Goal: Task Accomplishment & Management: Manage account settings

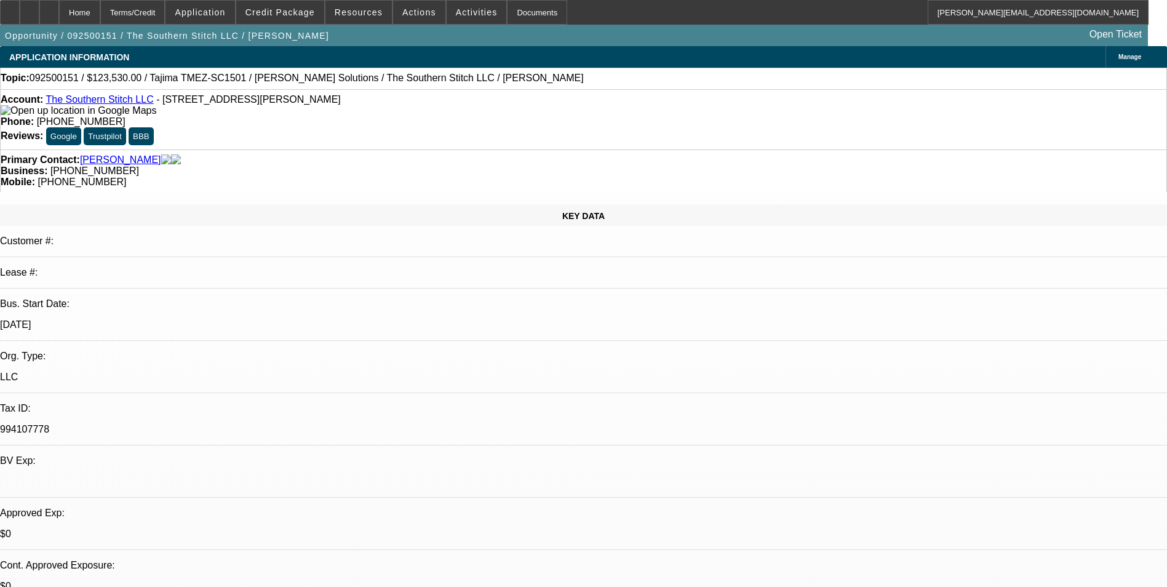
select select "0"
select select "2"
select select "0.1"
select select "4"
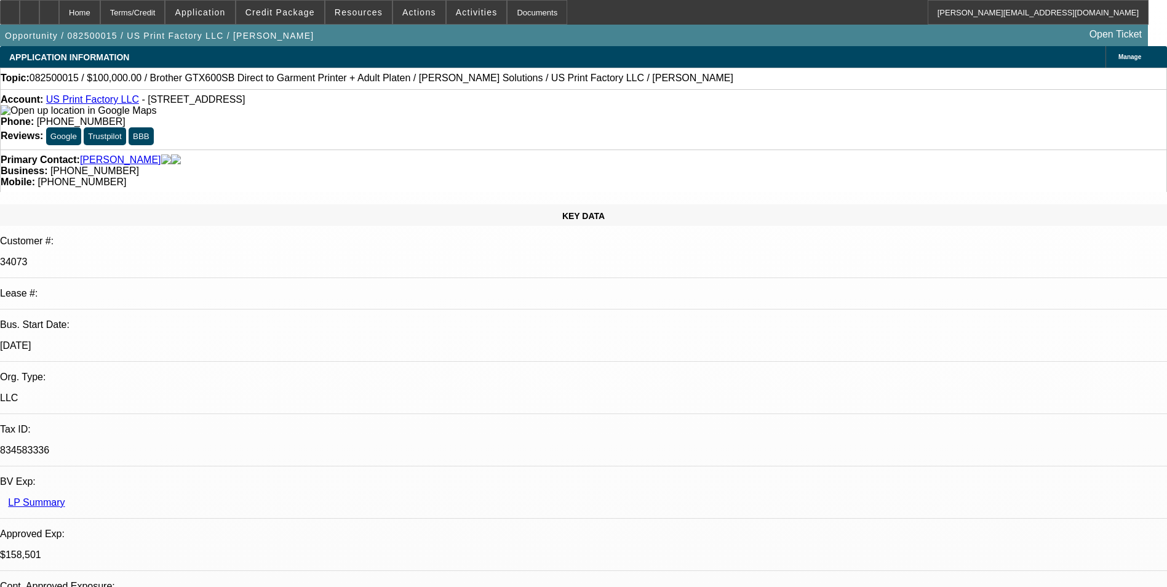
select select "0"
select select "2"
select select "0"
select select "6"
select select "0"
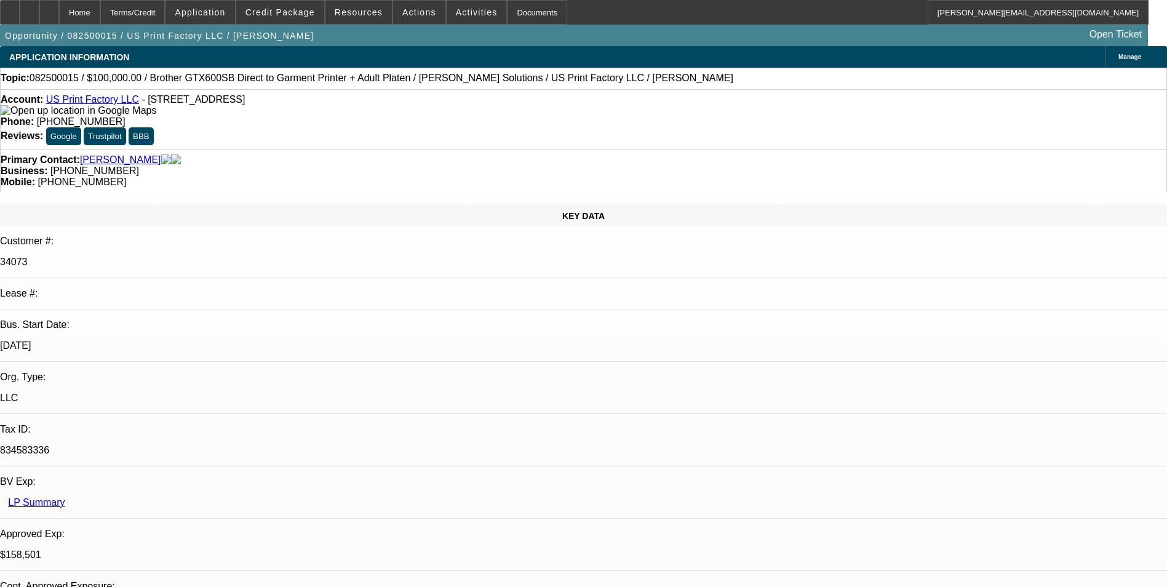
select select "2"
select select "0"
select select "6"
select select "0"
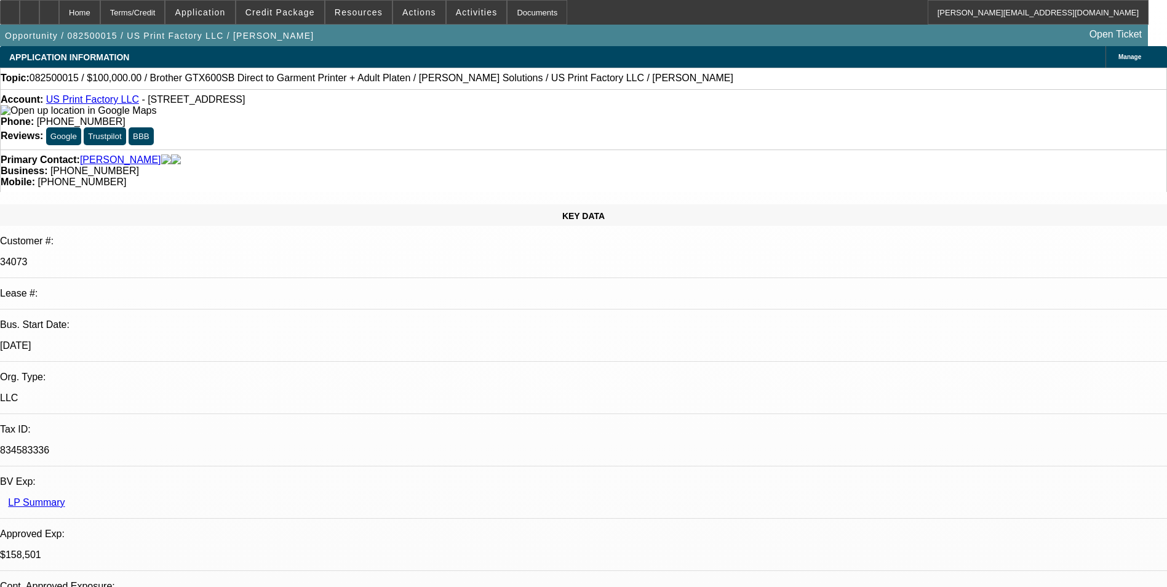
select select "2"
select select "0"
select select "6"
select select "0"
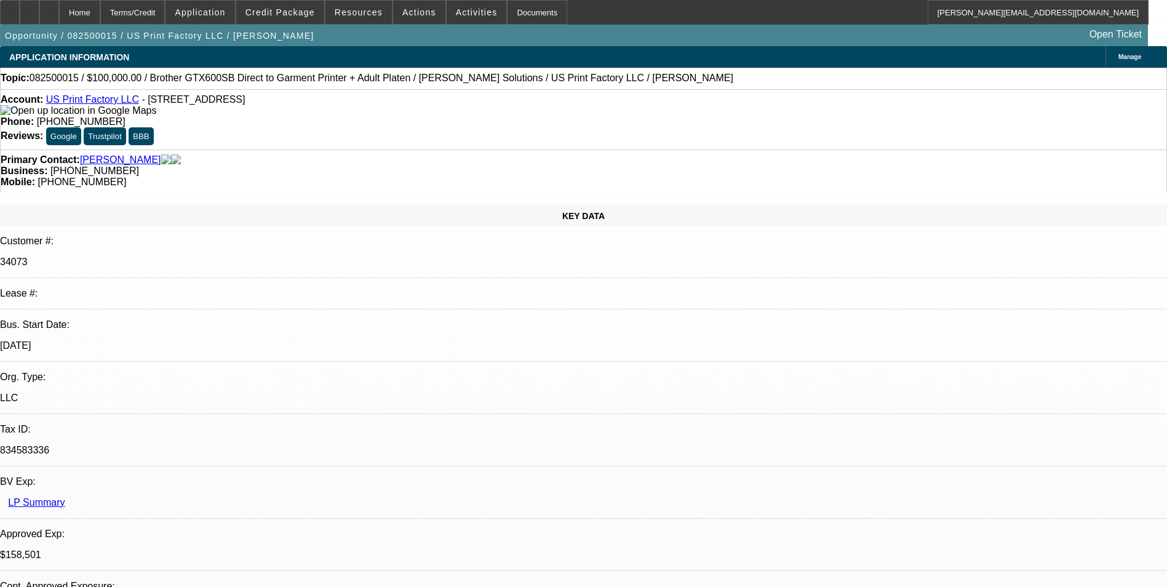
select select "2"
select select "0"
select select "6"
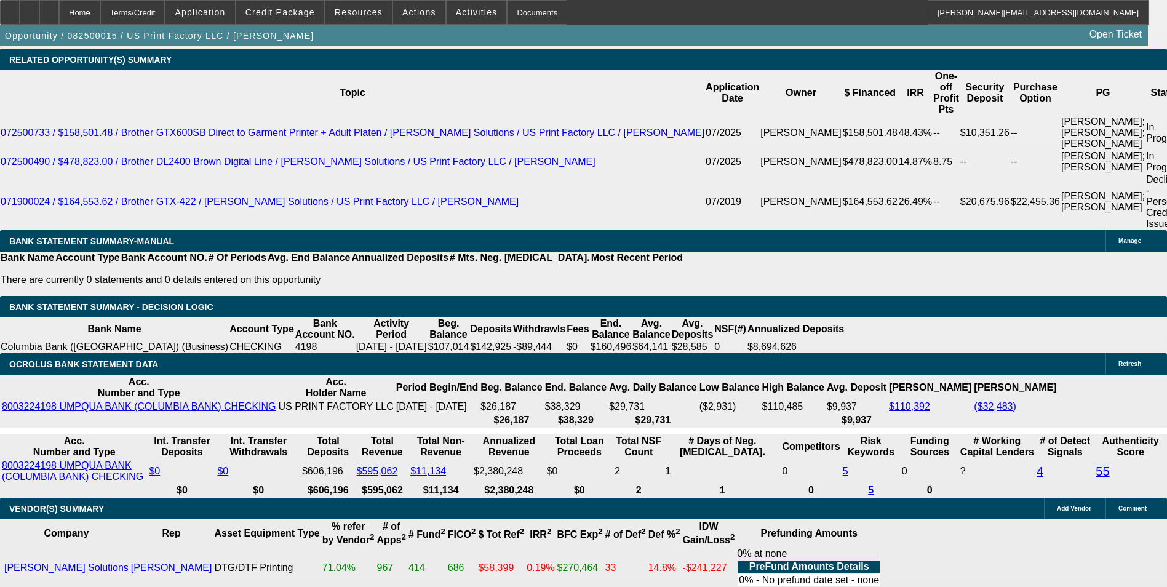
scroll to position [2275, 0]
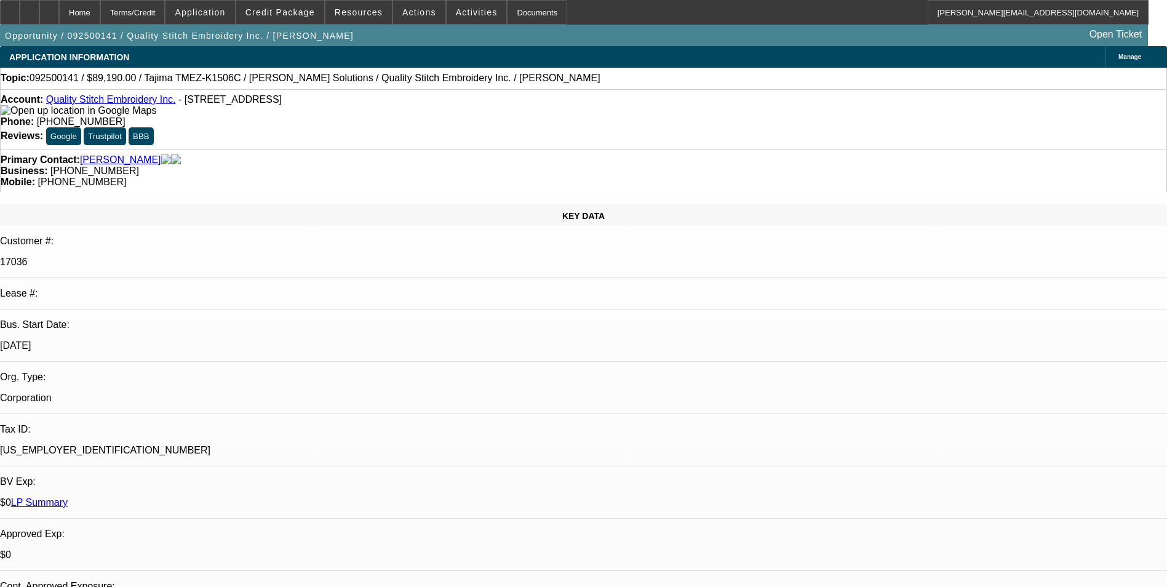
select select "0"
select select "2"
select select "0.1"
select select "4"
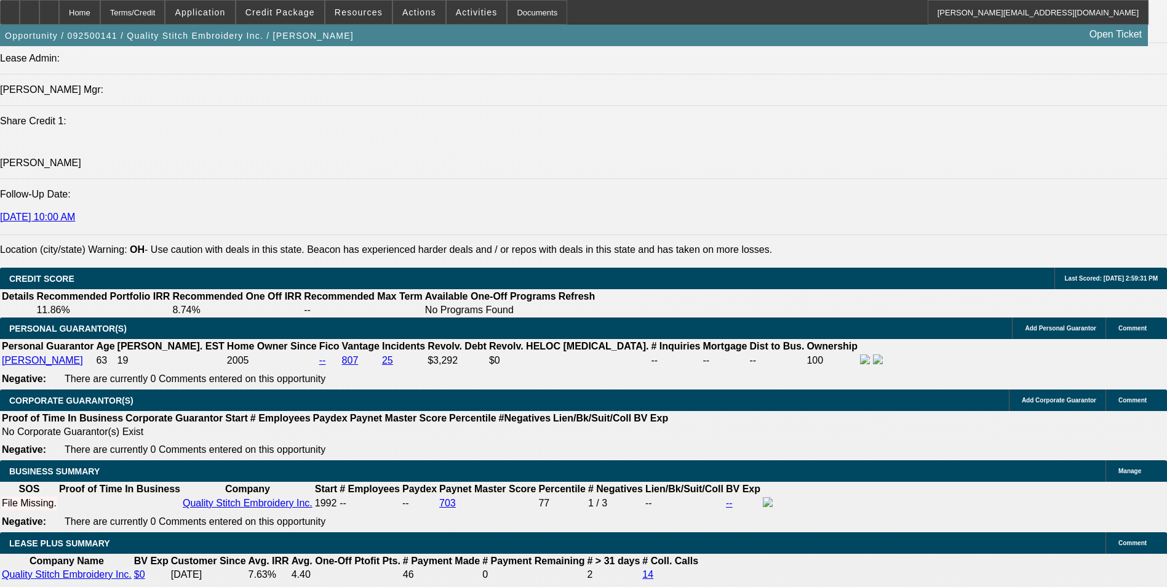
scroll to position [1783, 0]
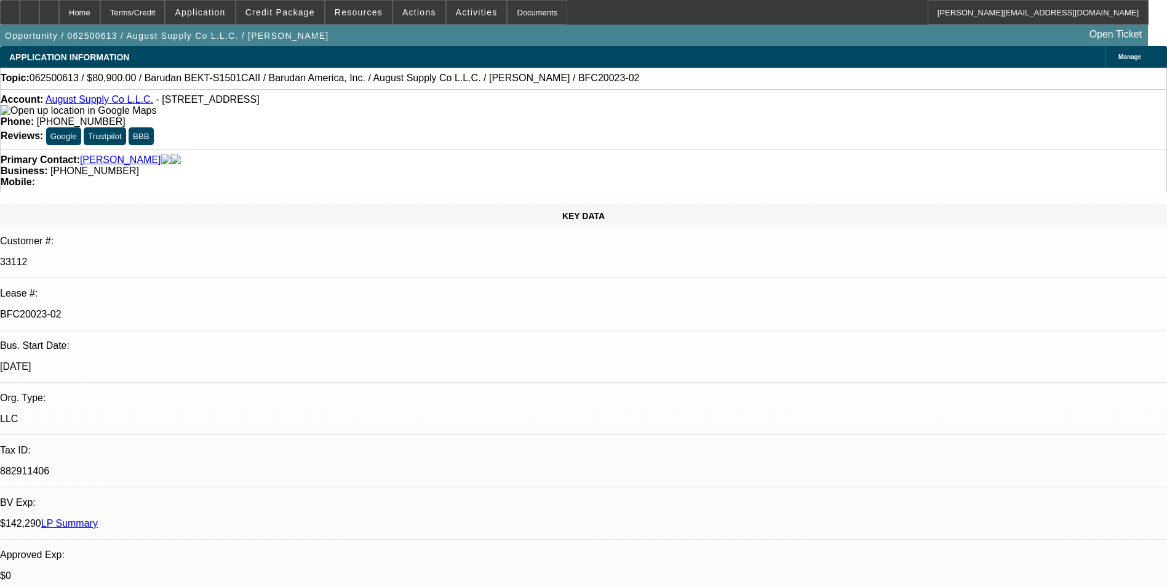
select select "0"
select select "2"
select select "0.1"
select select "4"
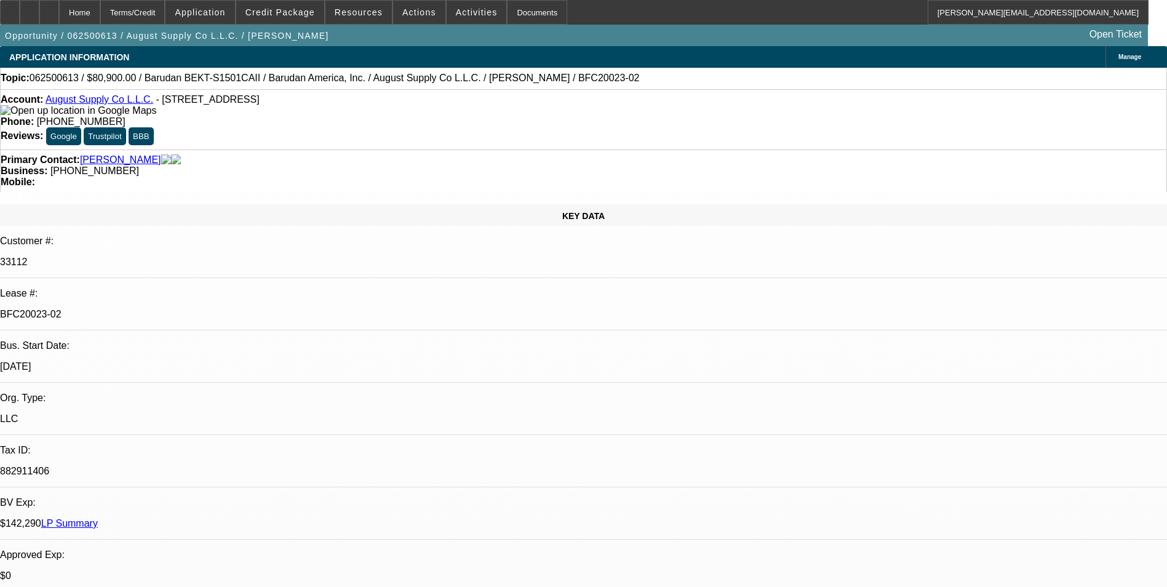
select select "0"
select select "2"
select select "0.1"
select select "4"
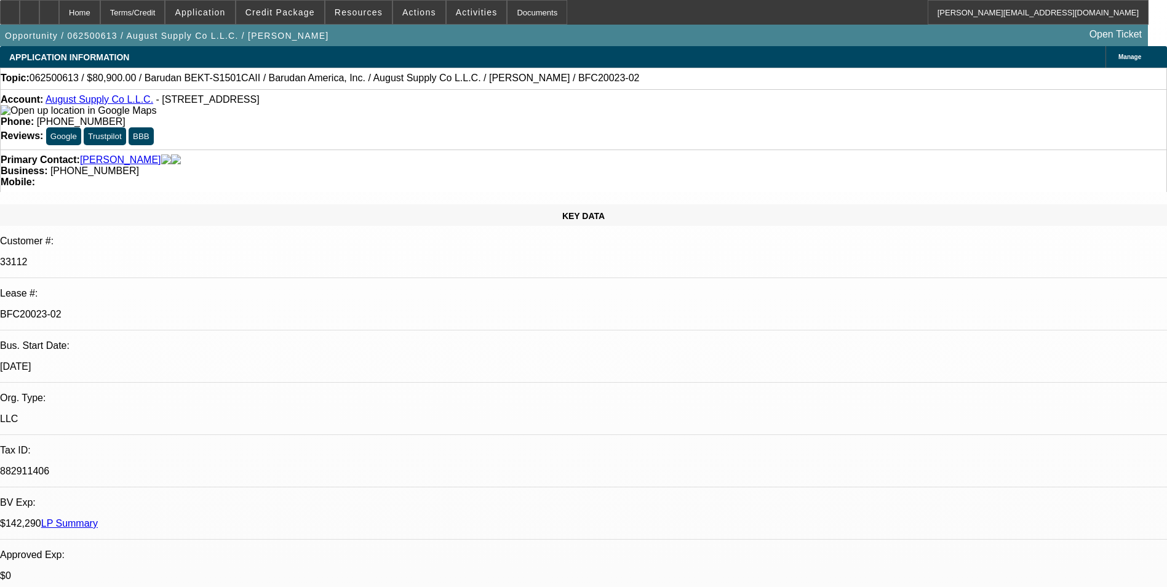
select select "0"
select select "2"
select select "0.1"
select select "4"
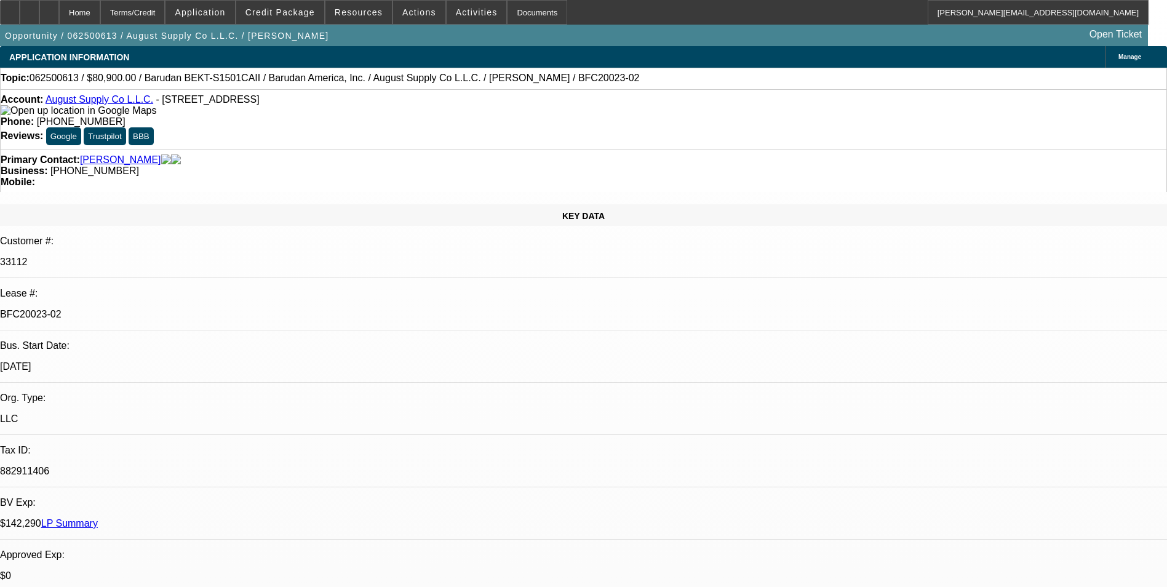
select select "0"
select select "2"
select select "0.1"
select select "4"
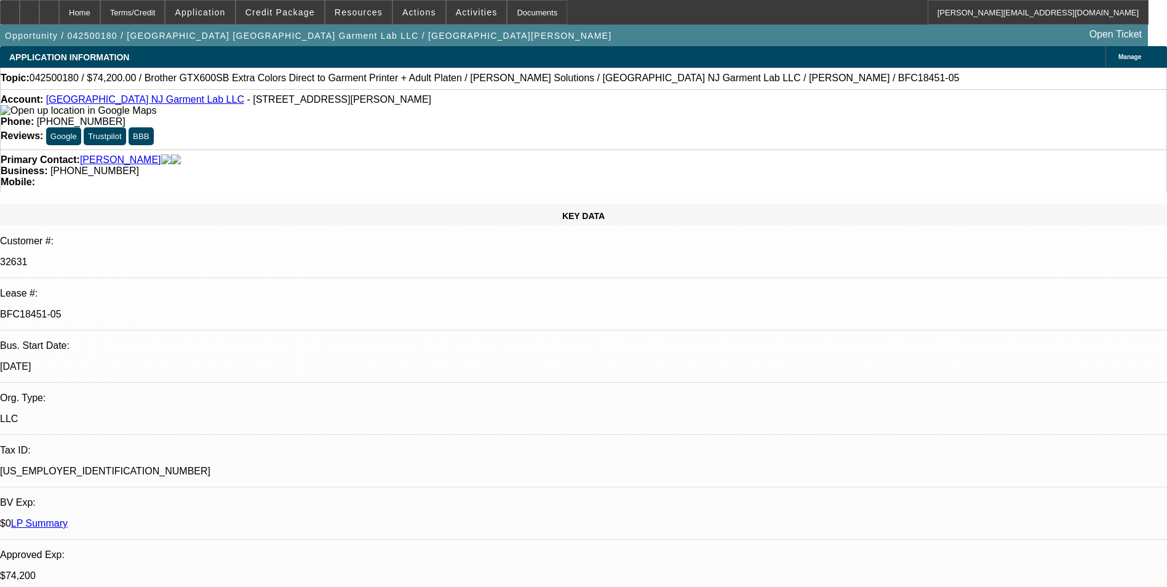
select select "0"
select select "6"
select select "0"
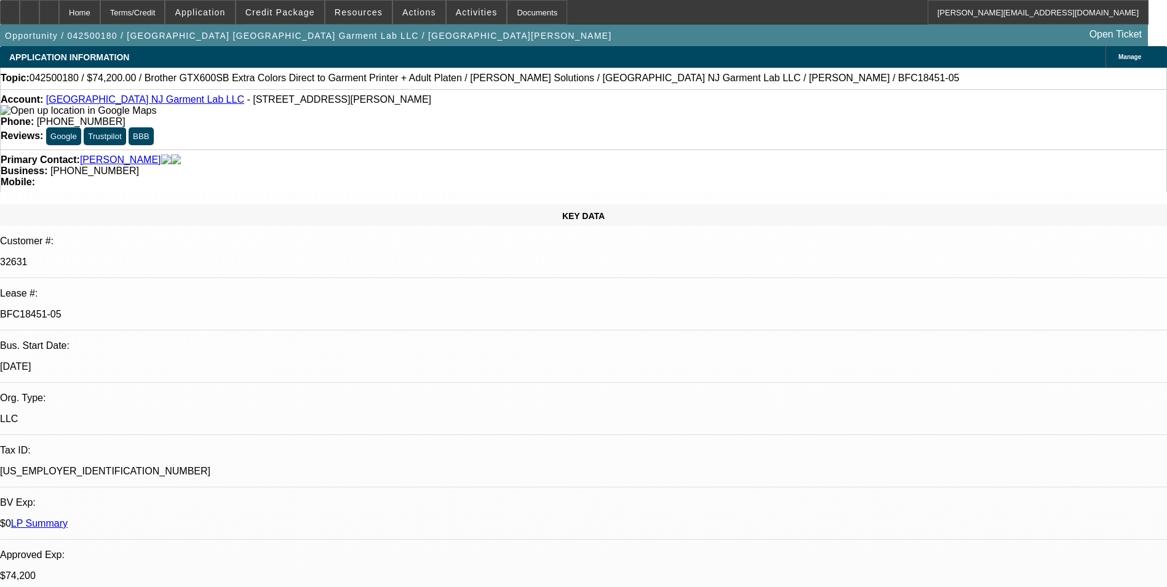
select select "0"
select select "6"
select select "0"
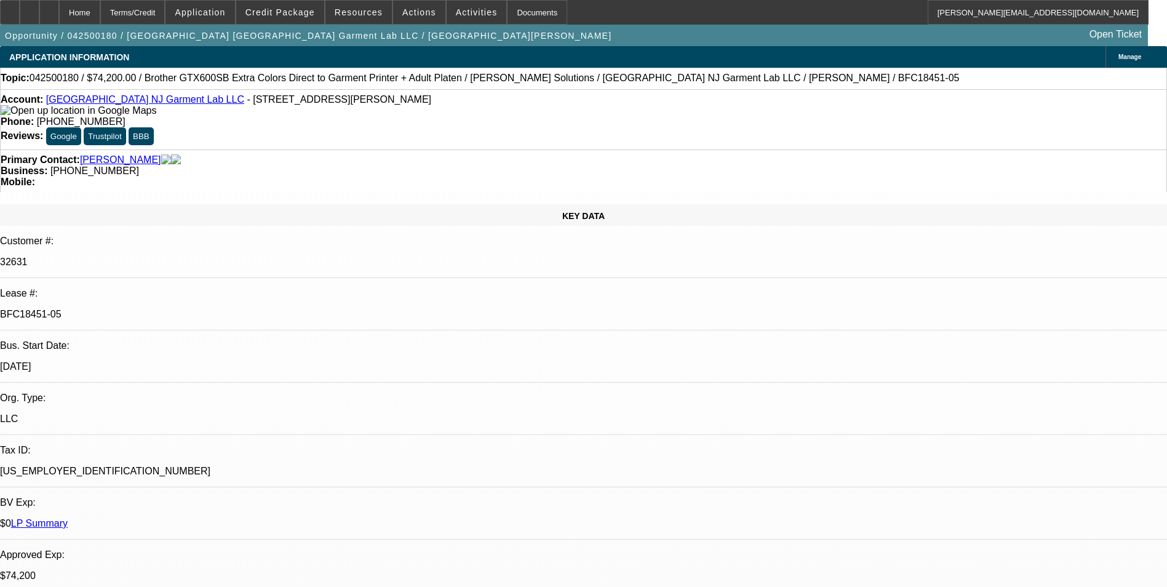
select select "0"
select select "6"
select select "0"
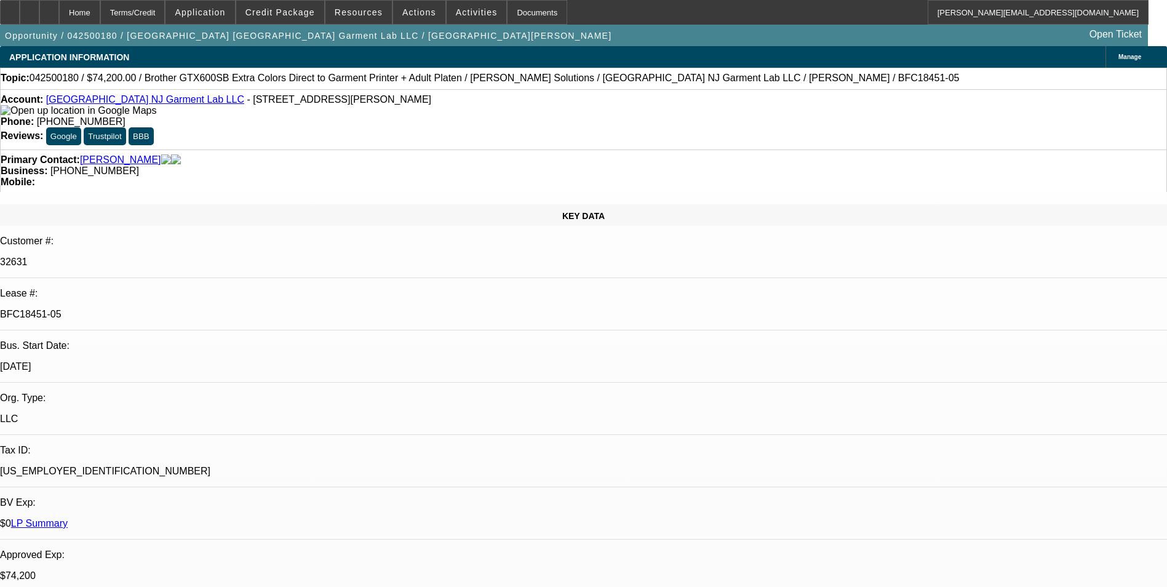
select select "6"
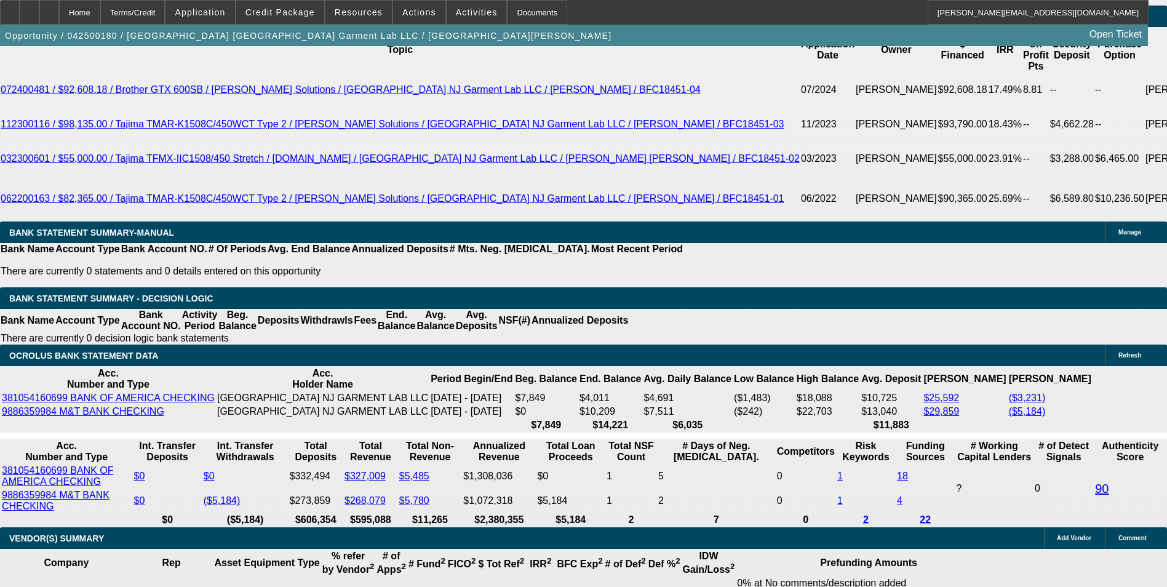
scroll to position [2275, 0]
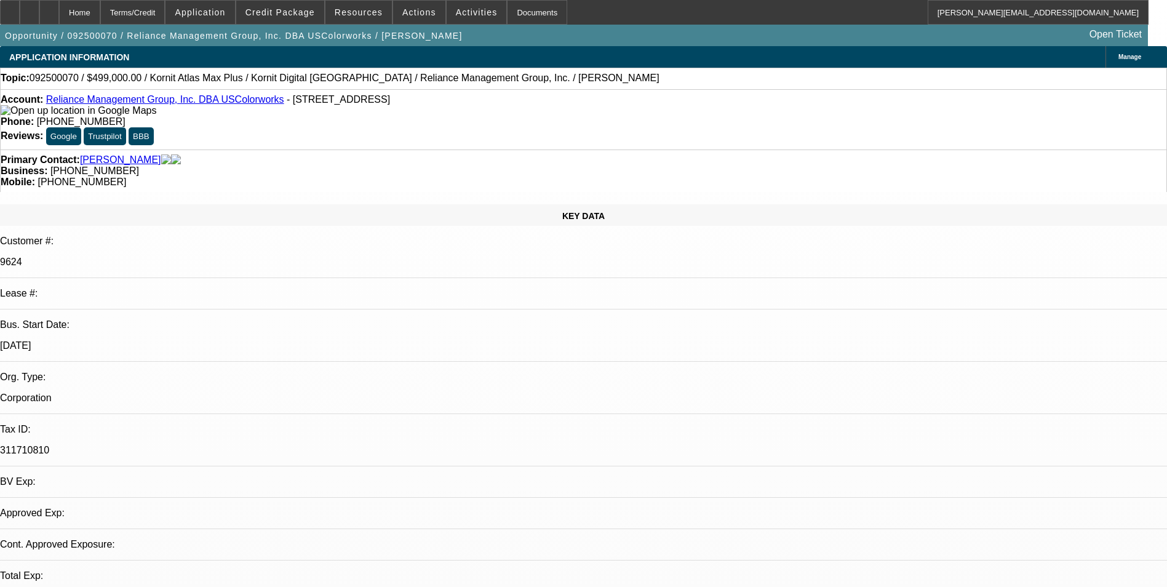
select select "0"
select select "2"
select select "0.1"
select select "4"
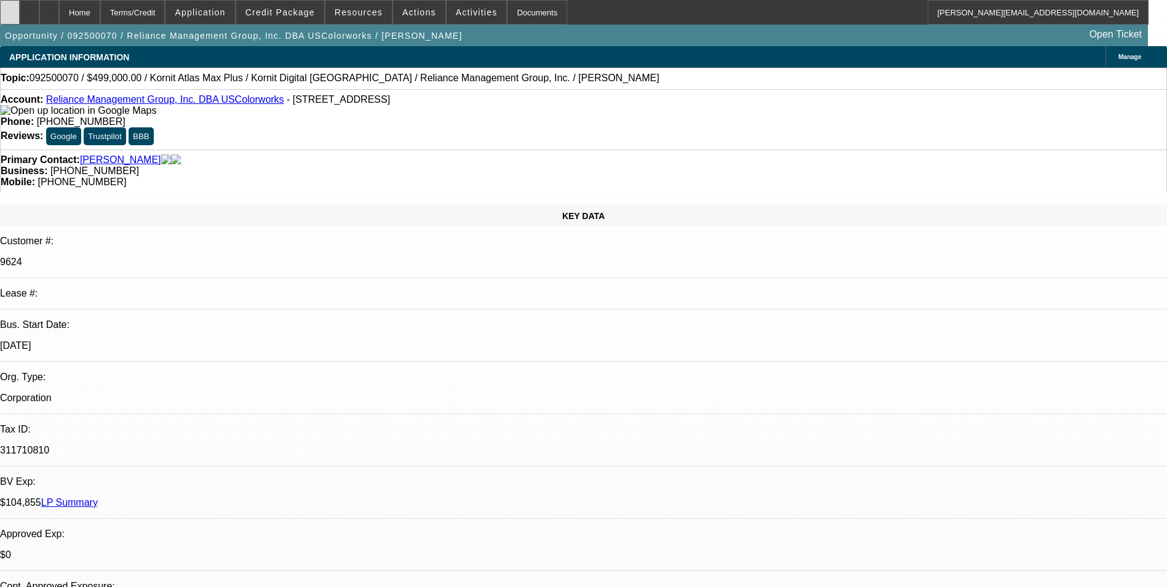
click at [10, 8] on icon at bounding box center [10, 8] width 0 height 0
click at [98, 497] on link "LP Summary" at bounding box center [69, 502] width 57 height 10
click at [10, 8] on icon at bounding box center [10, 8] width 0 height 0
click at [30, 8] on icon at bounding box center [30, 8] width 0 height 0
click at [49, 8] on icon at bounding box center [49, 8] width 0 height 0
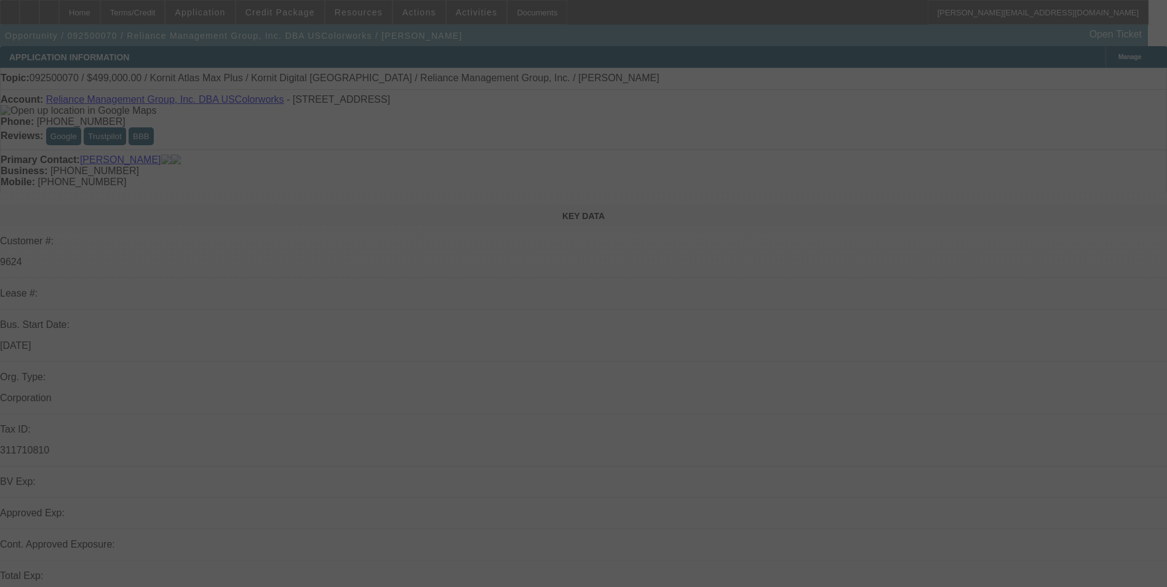
select select "0"
select select "2"
select select "0.1"
select select "4"
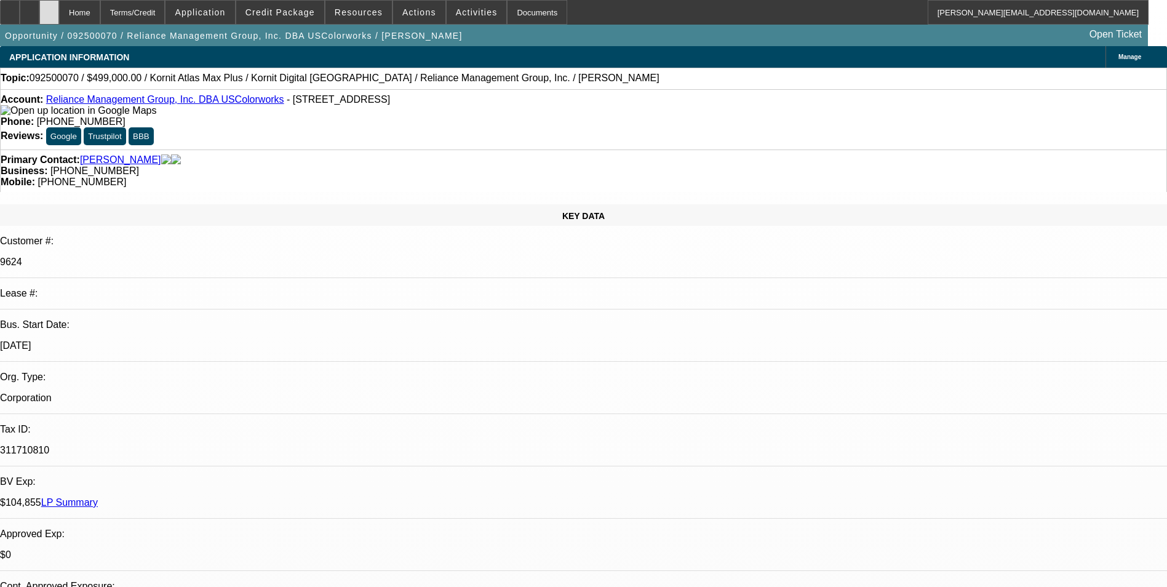
click at [49, 8] on icon at bounding box center [49, 8] width 0 height 0
select select "0"
select select "2"
select select "0.1"
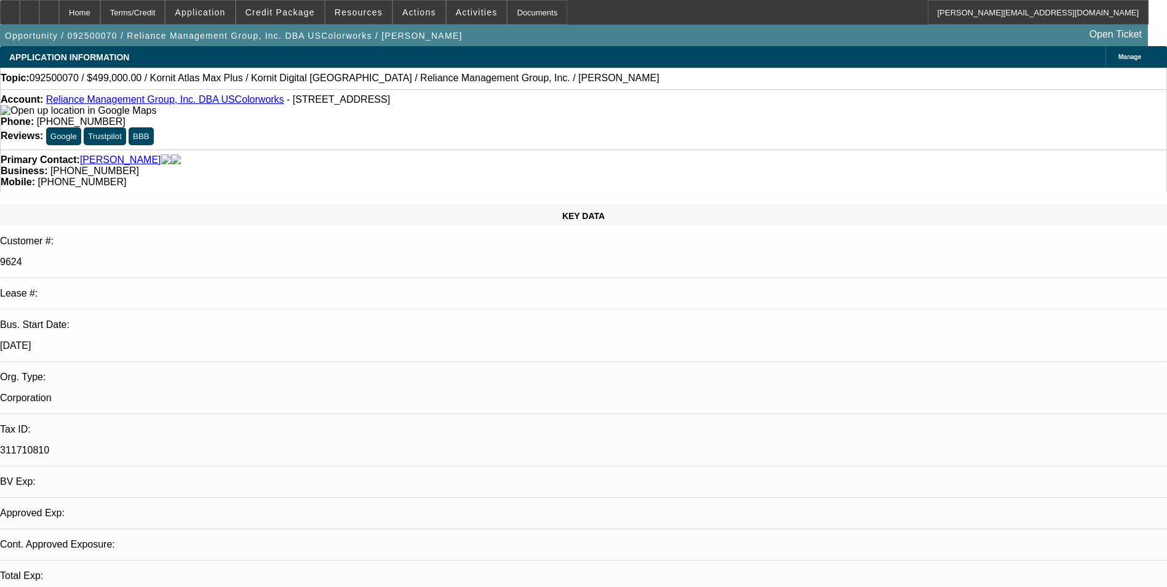
select select "4"
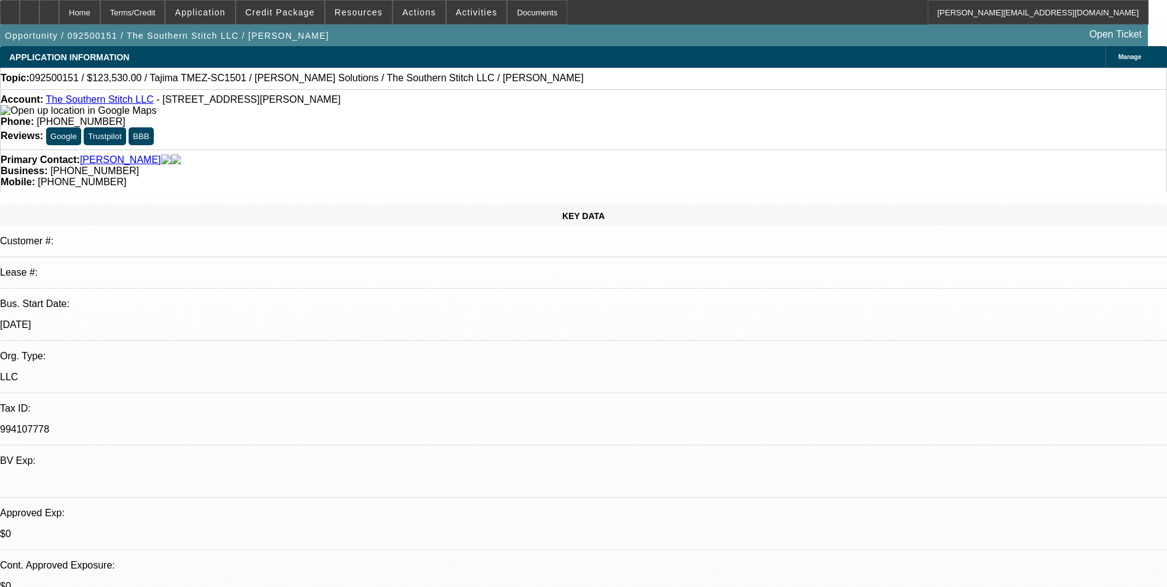
select select "0"
select select "2"
select select "0.1"
select select "4"
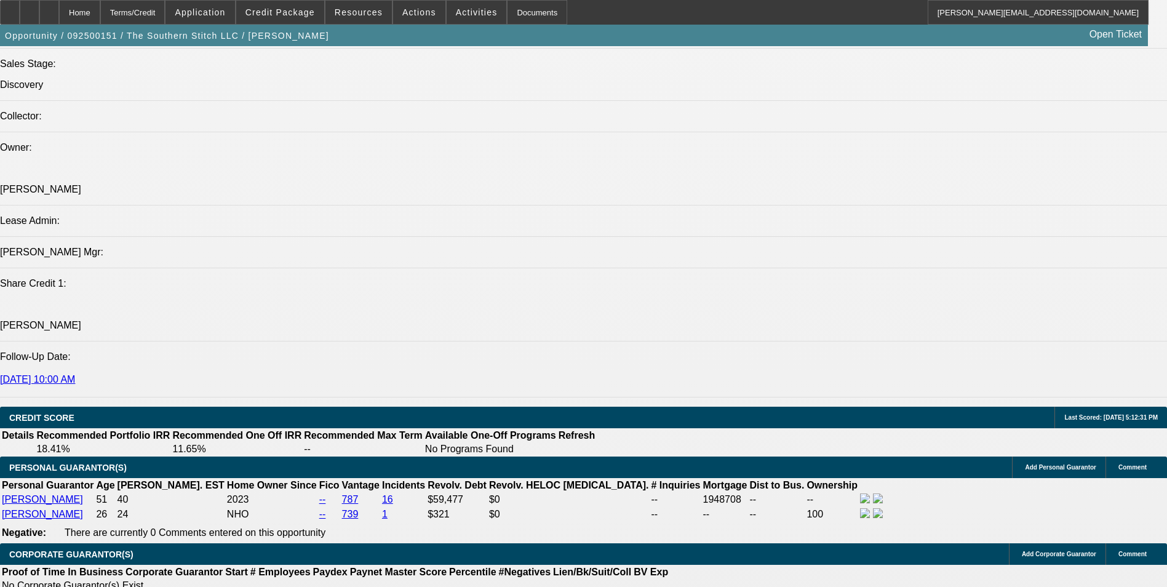
scroll to position [1476, 0]
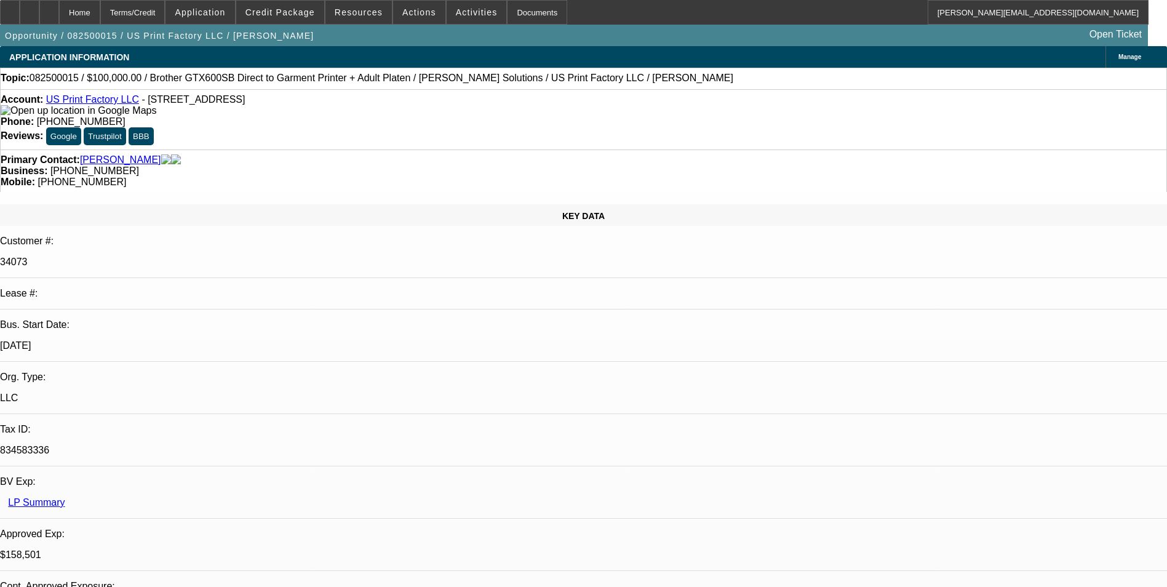
select select "0"
select select "2"
select select "0"
select select "6"
select select "0"
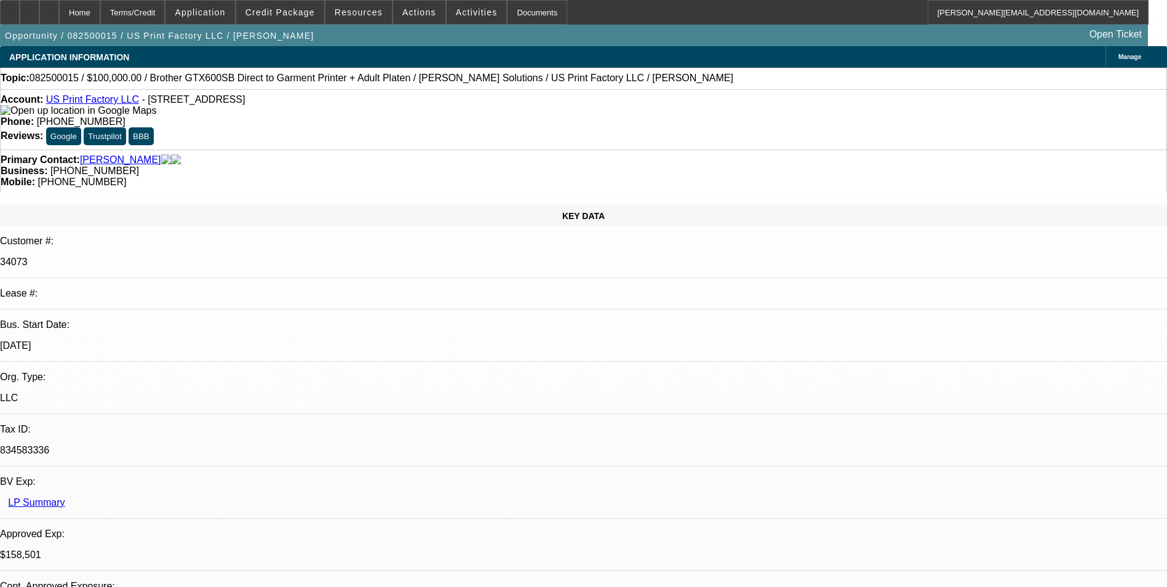
select select "2"
select select "0"
select select "6"
select select "0"
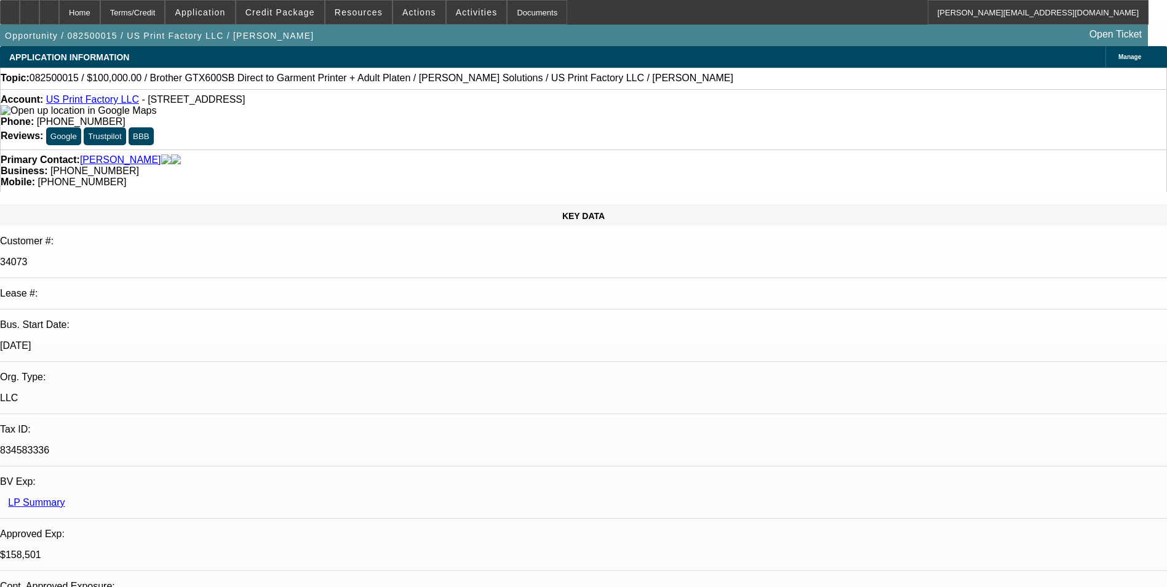
select select "2"
select select "0"
select select "6"
select select "0"
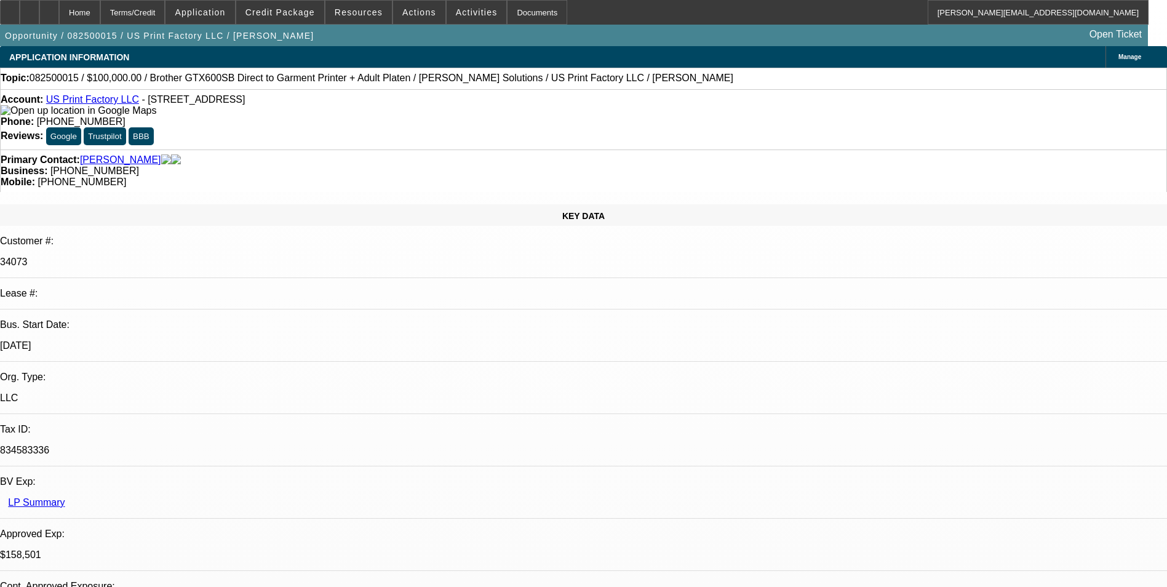
select select "2"
select select "0"
select select "6"
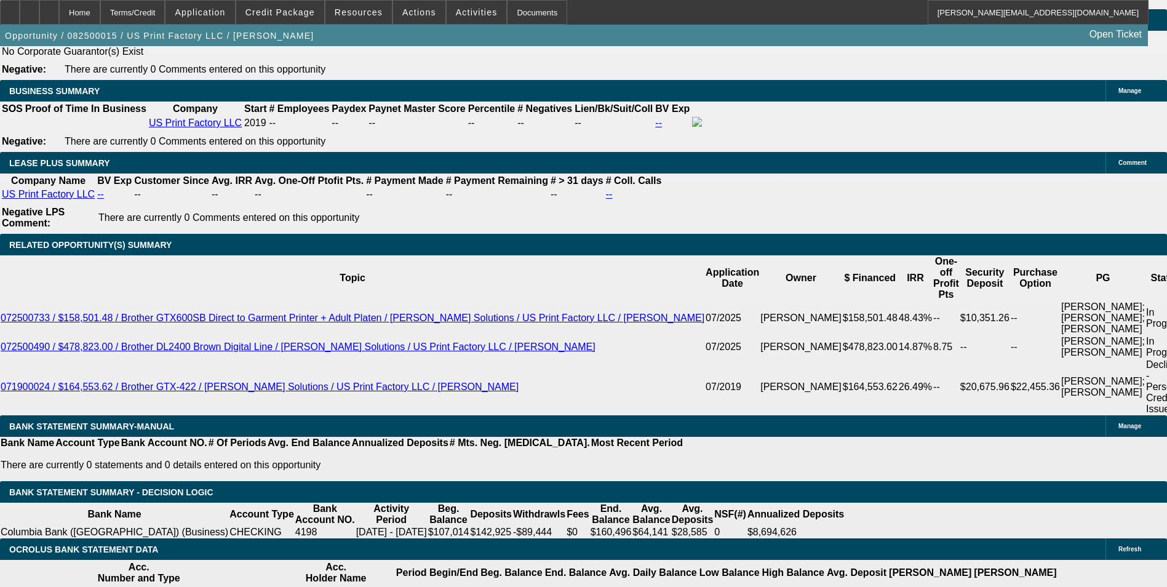
scroll to position [2152, 0]
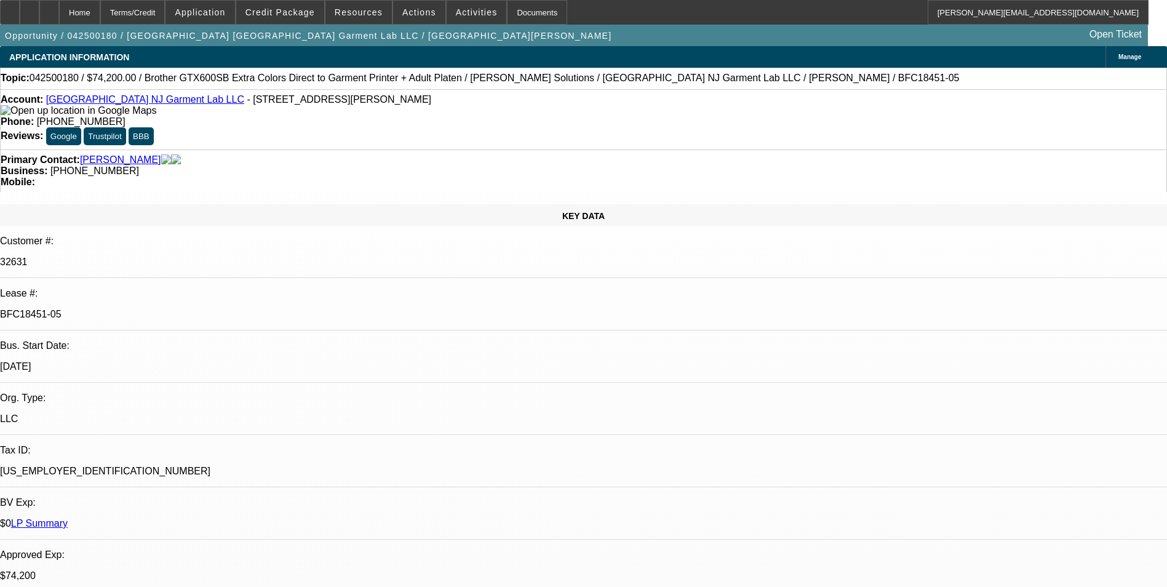
select select "0"
select select "6"
select select "0"
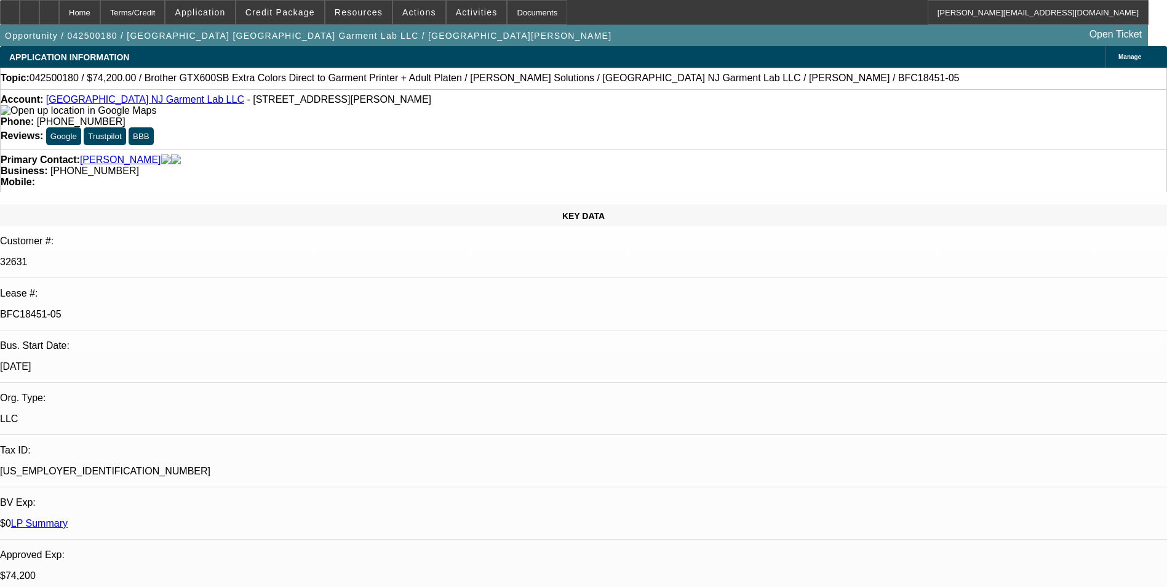
select select "0"
select select "6"
select select "0"
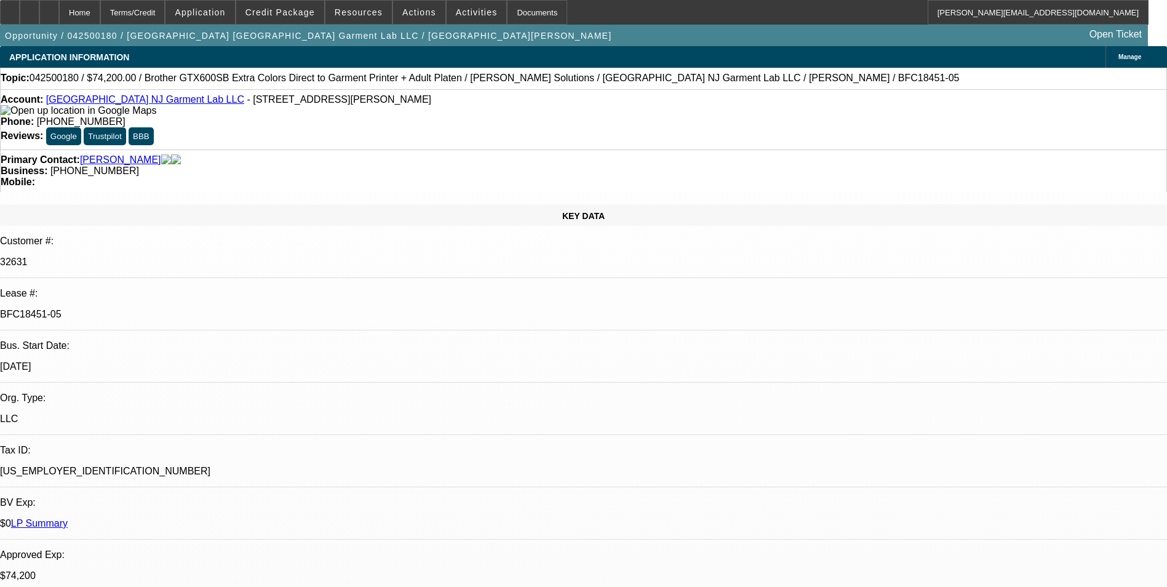
select select "0"
select select "6"
select select "0"
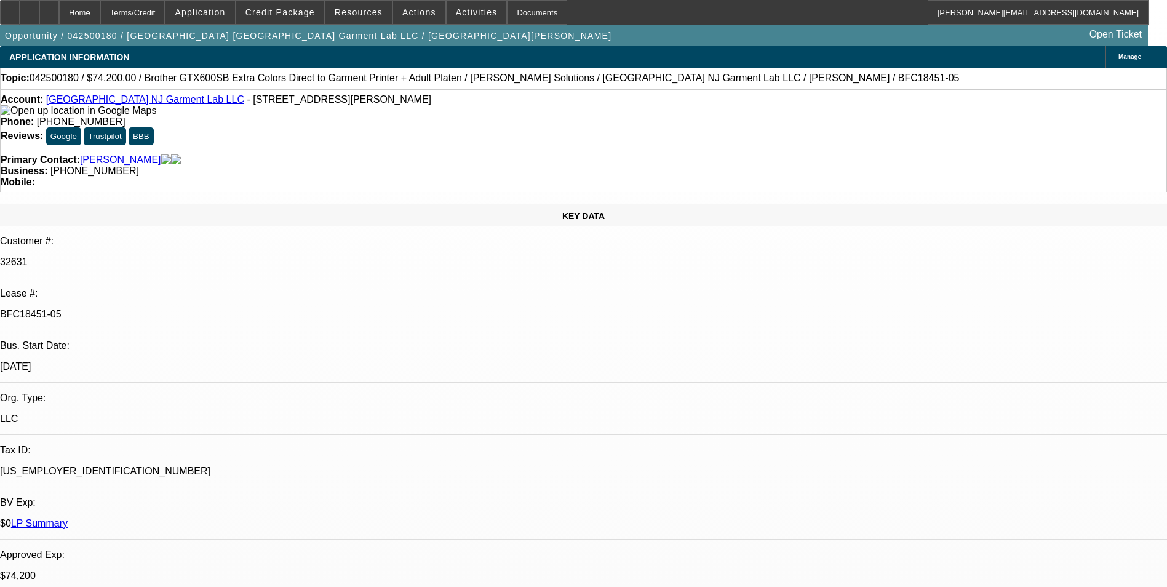
select select "6"
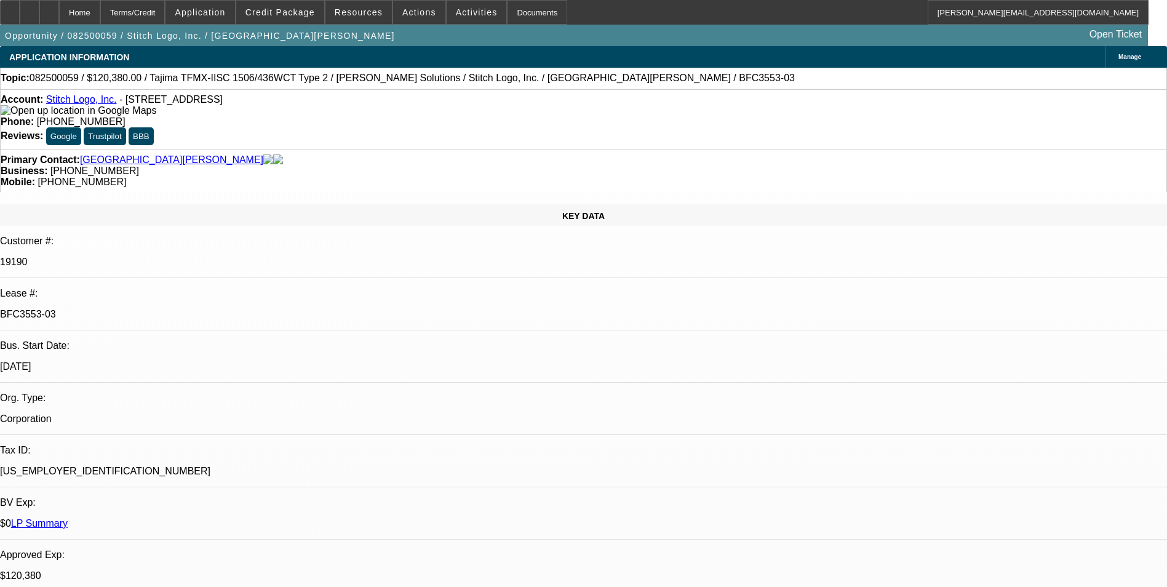
select select "0"
select select "2"
select select "0"
select select "2"
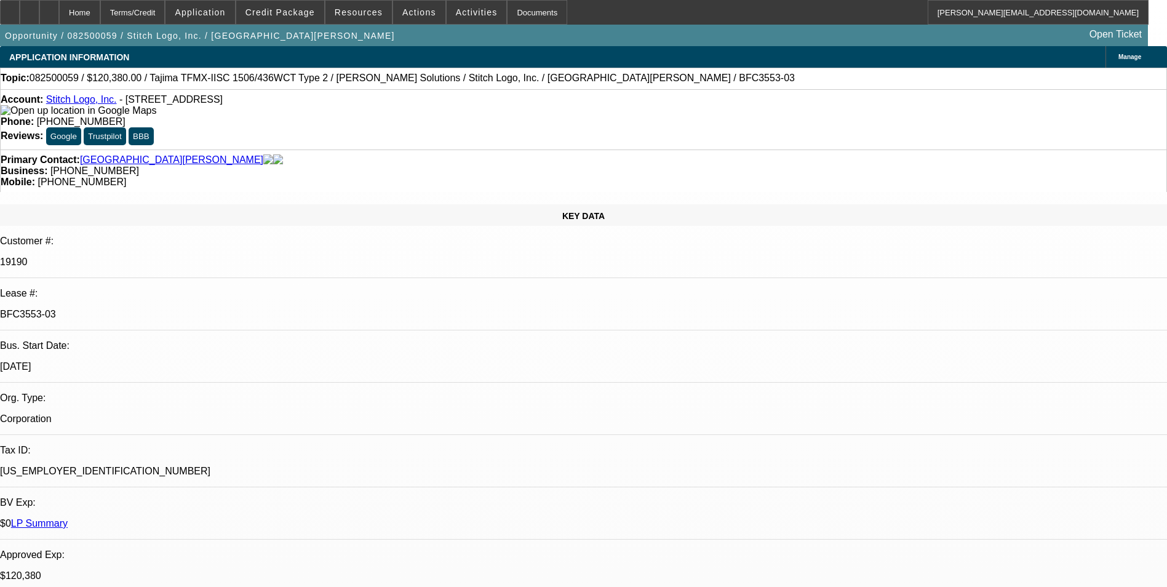
select select "0"
select select "2"
select select "0"
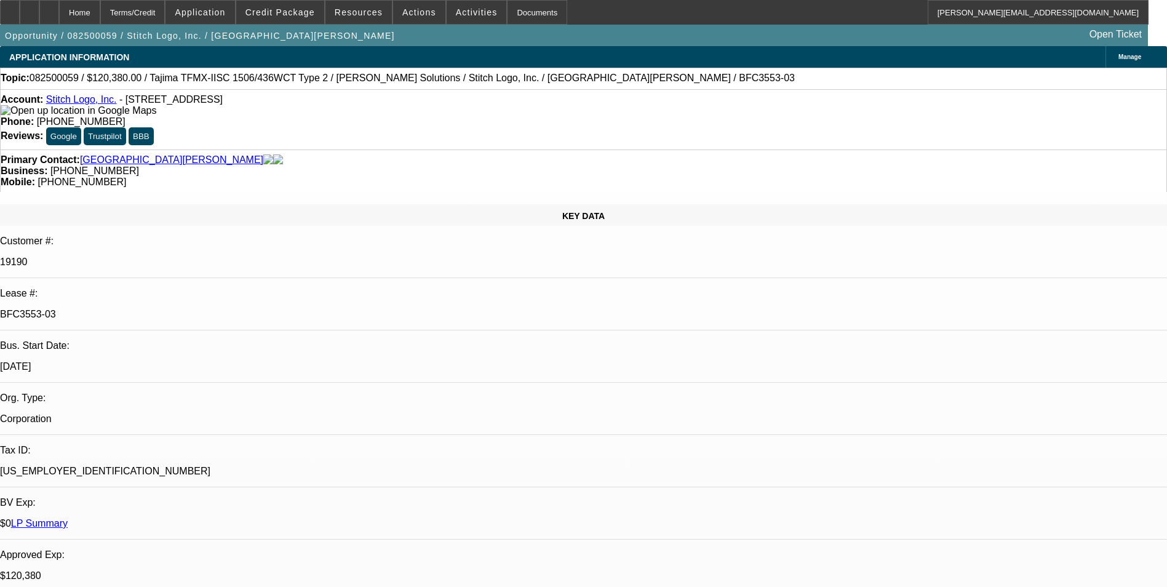
select select "2"
select select "0"
select select "1"
select select "2"
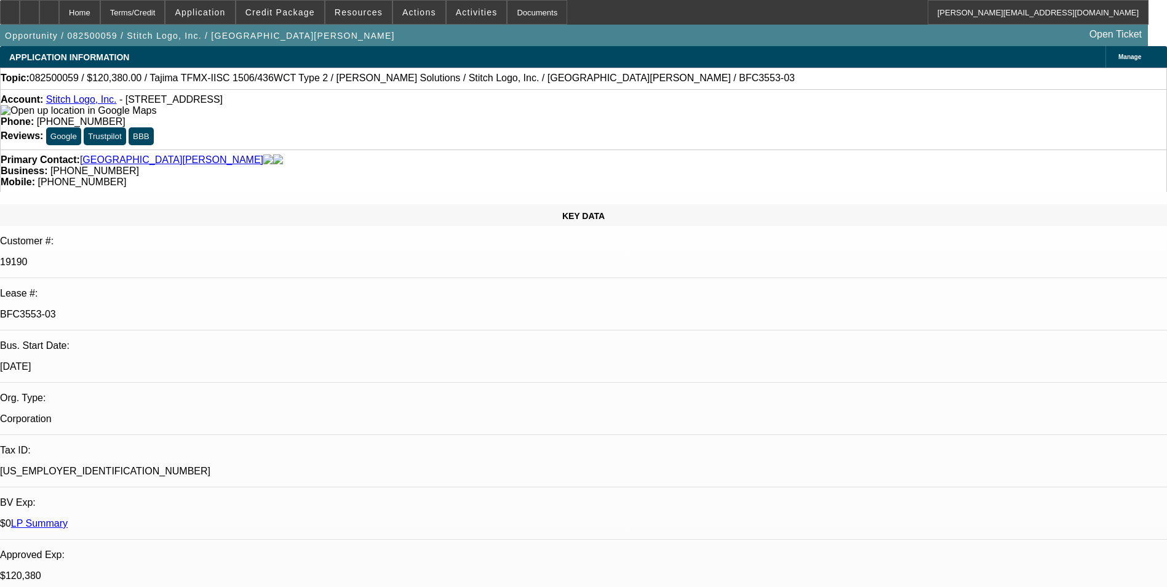
select select "1"
select select "2"
select select "1"
select select "2"
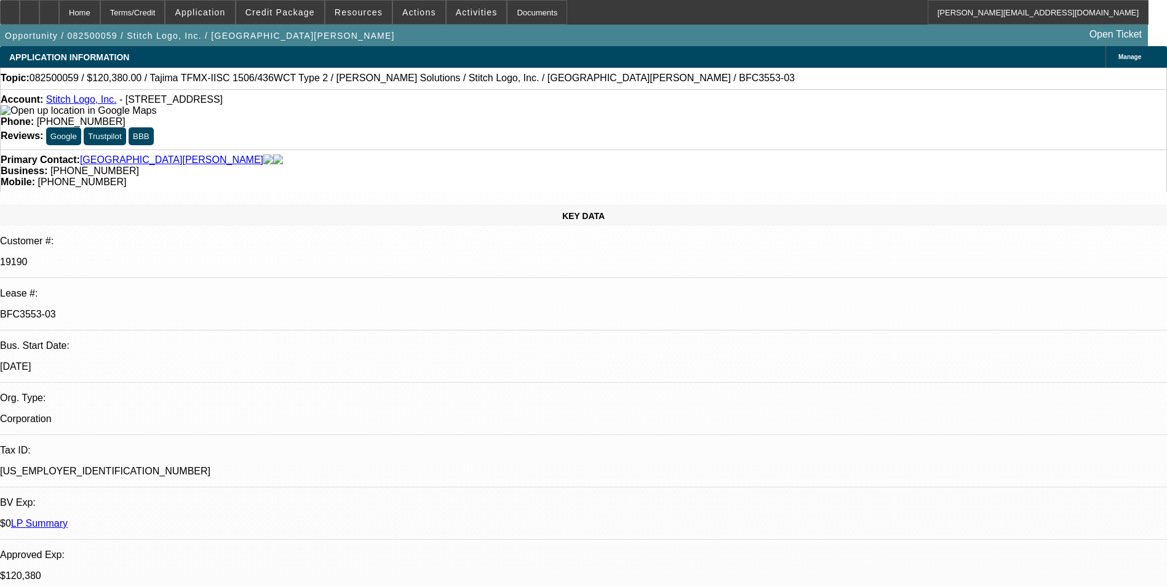
select select "2"
select select "1"
select select "2"
click at [307, 13] on span "Credit Package" at bounding box center [279, 12] width 69 height 10
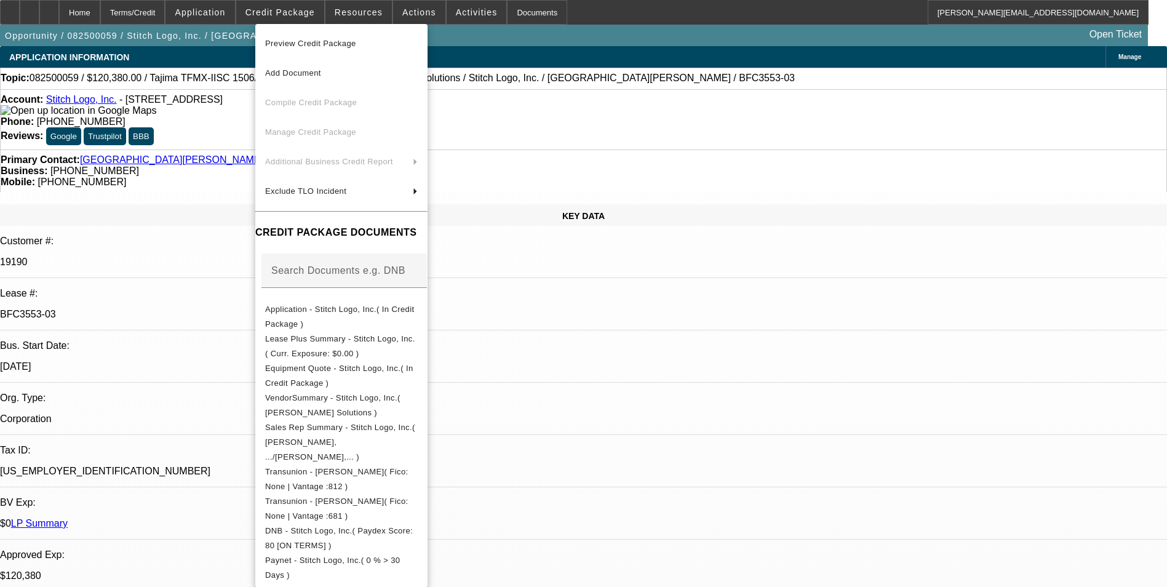
click at [662, 373] on div at bounding box center [583, 293] width 1167 height 587
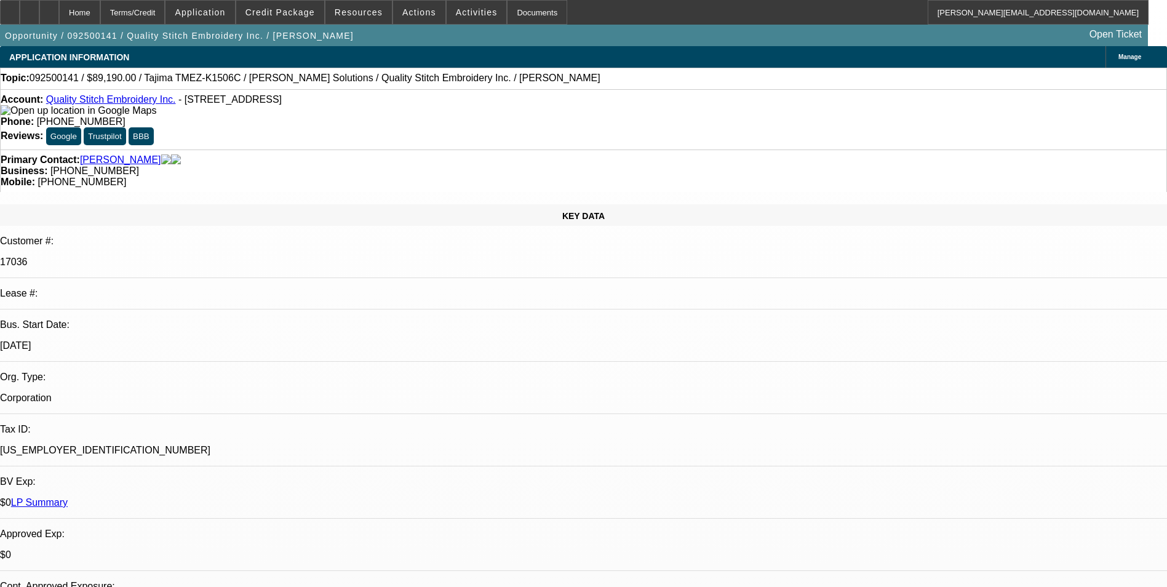
select select "0"
select select "2"
select select "0.1"
select select "4"
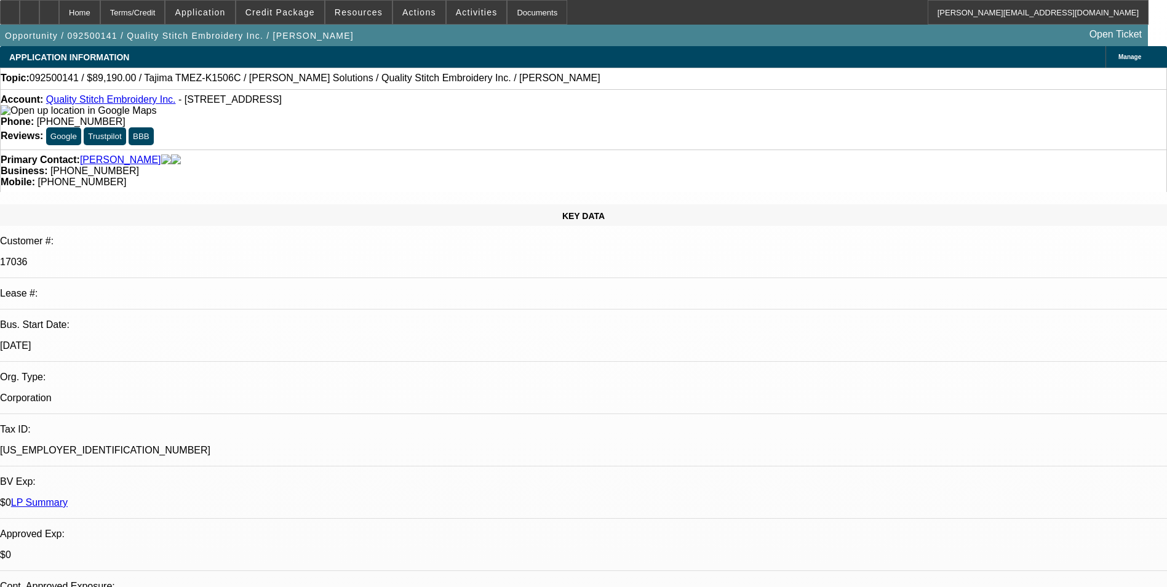
scroll to position [1783, 0]
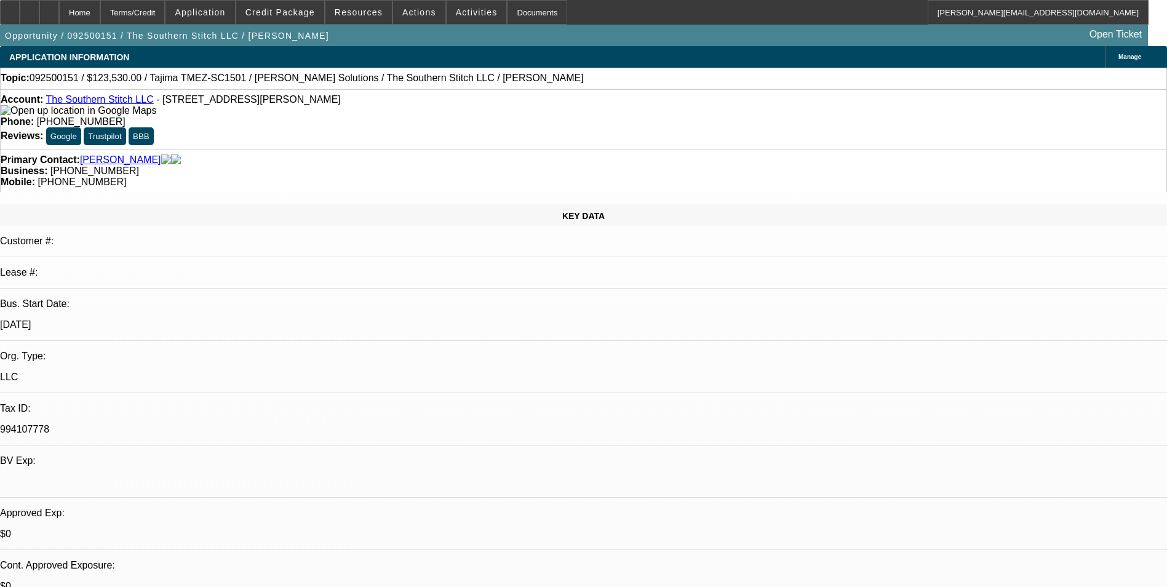
select select "0"
select select "2"
select select "0.1"
select select "4"
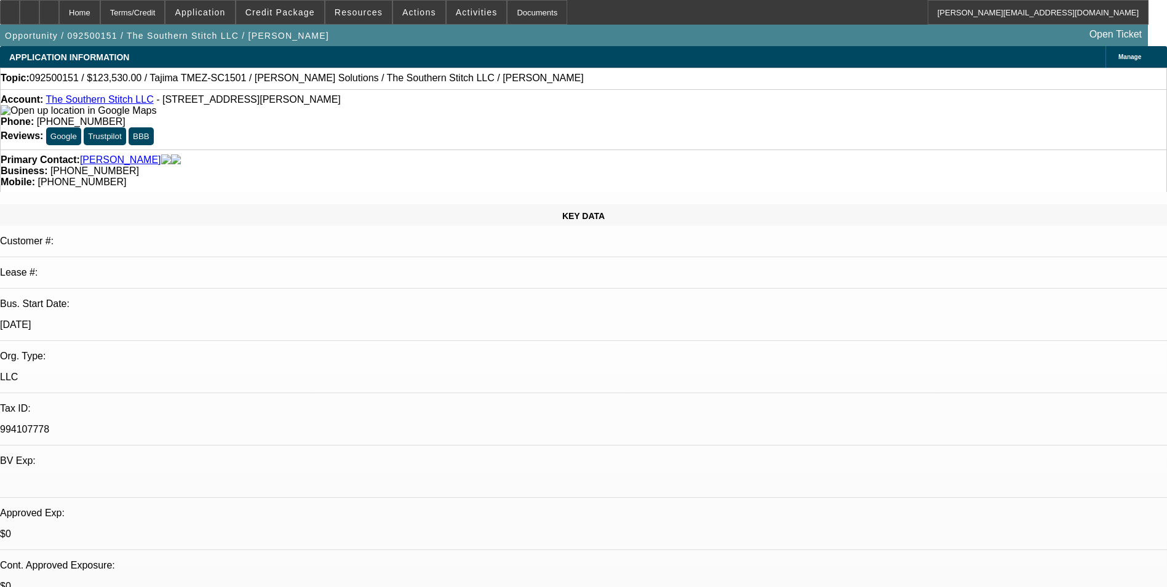
scroll to position [1476, 0]
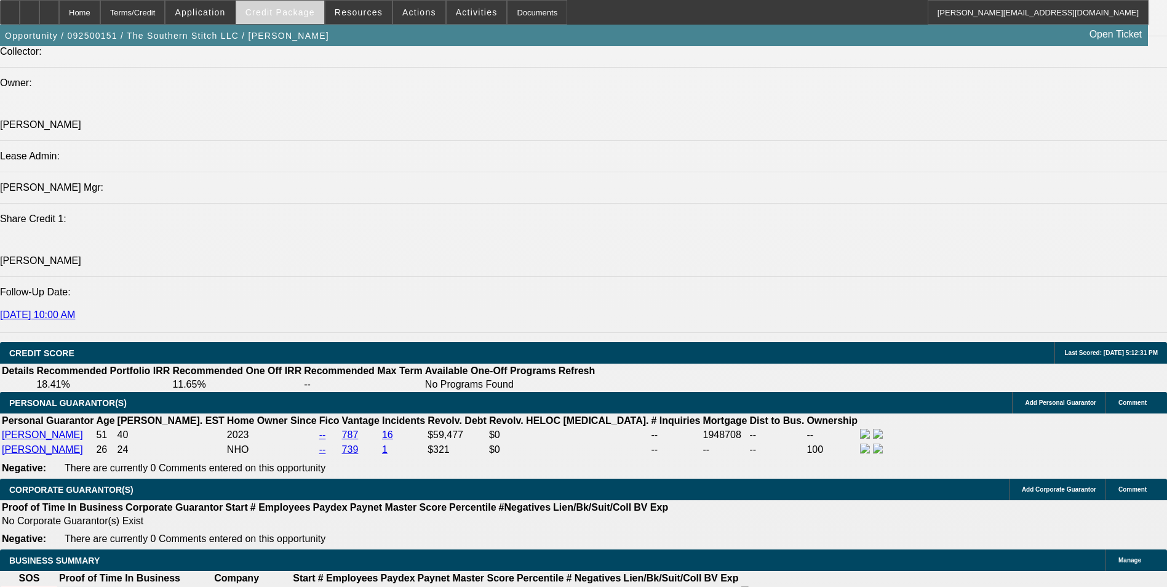
click at [303, 14] on span "Credit Package" at bounding box center [279, 12] width 69 height 10
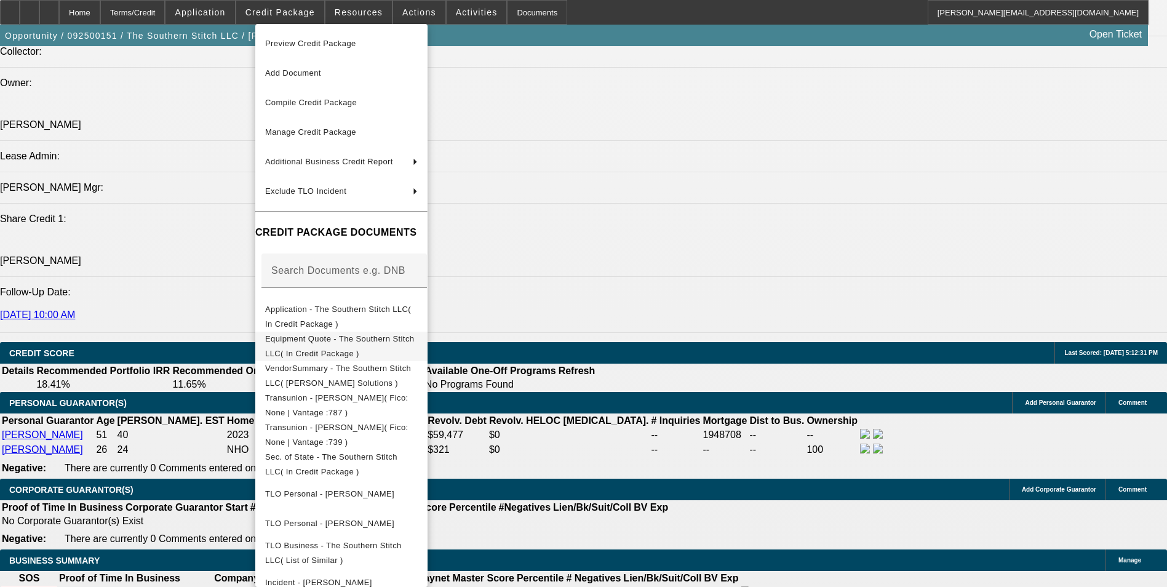
click at [358, 346] on span "Equipment Quote - The Southern Stitch LLC( In Credit Package )" at bounding box center [339, 346] width 149 height 24
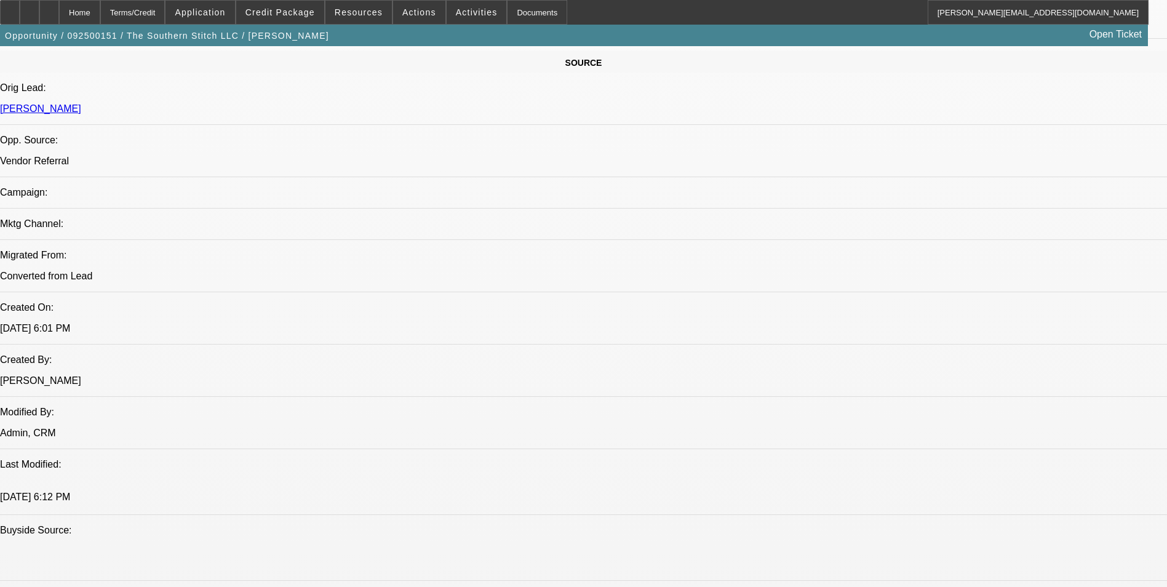
scroll to position [615, 0]
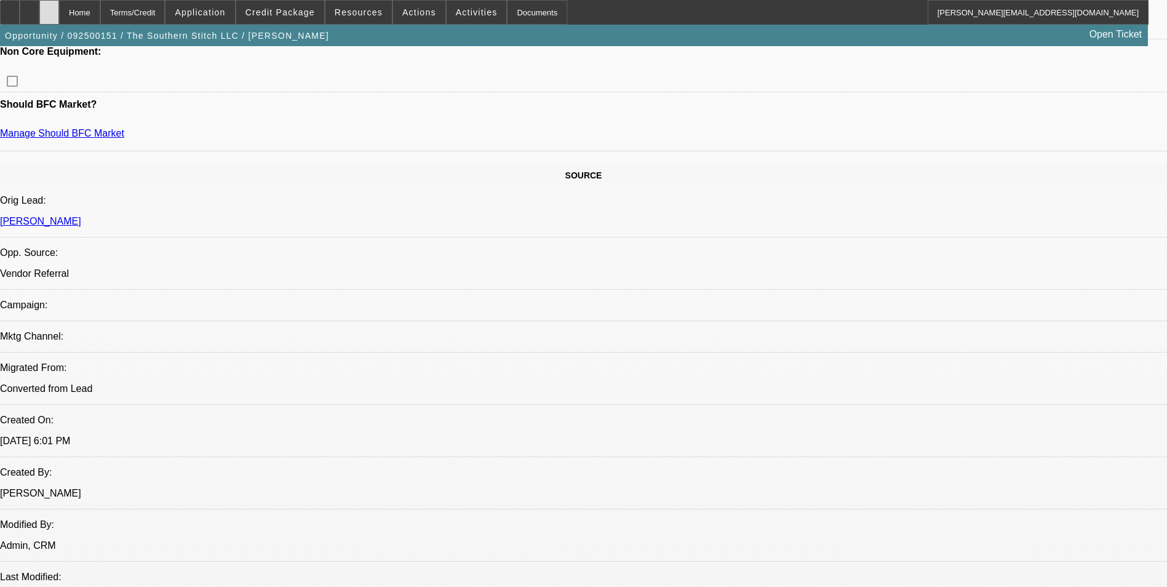
click at [59, 14] on div at bounding box center [49, 12] width 20 height 25
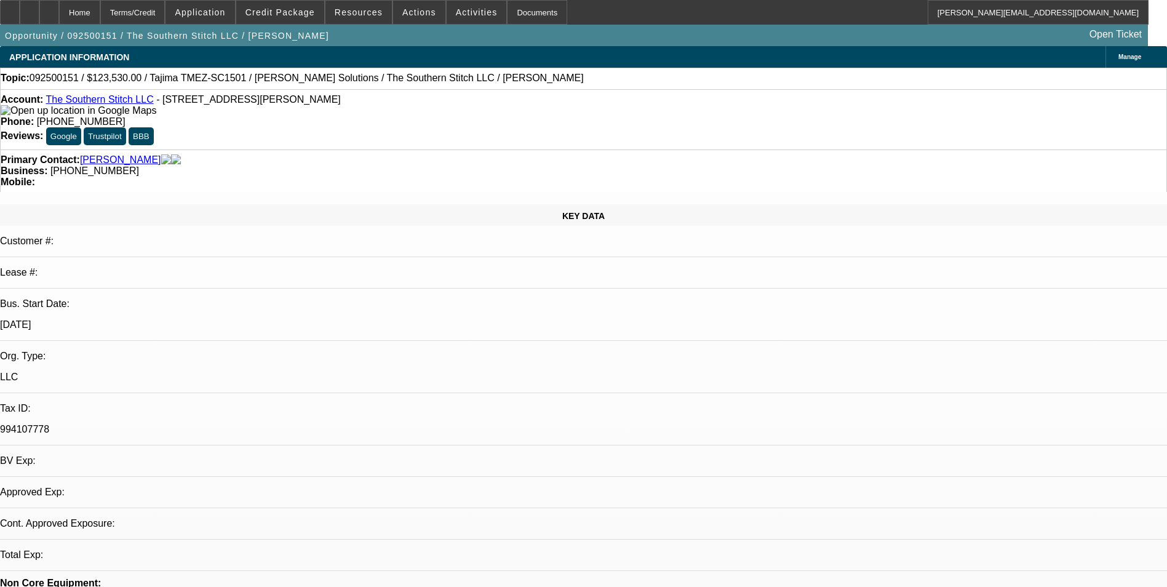
select select "0"
select select "2"
select select "0.1"
select select "1"
select select "2"
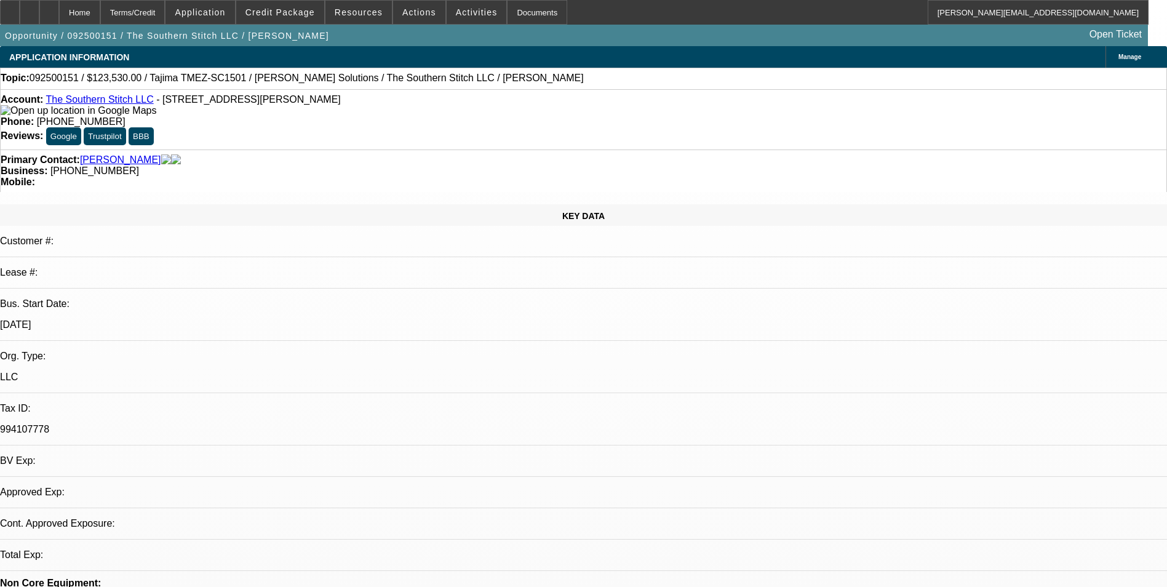
select select "4"
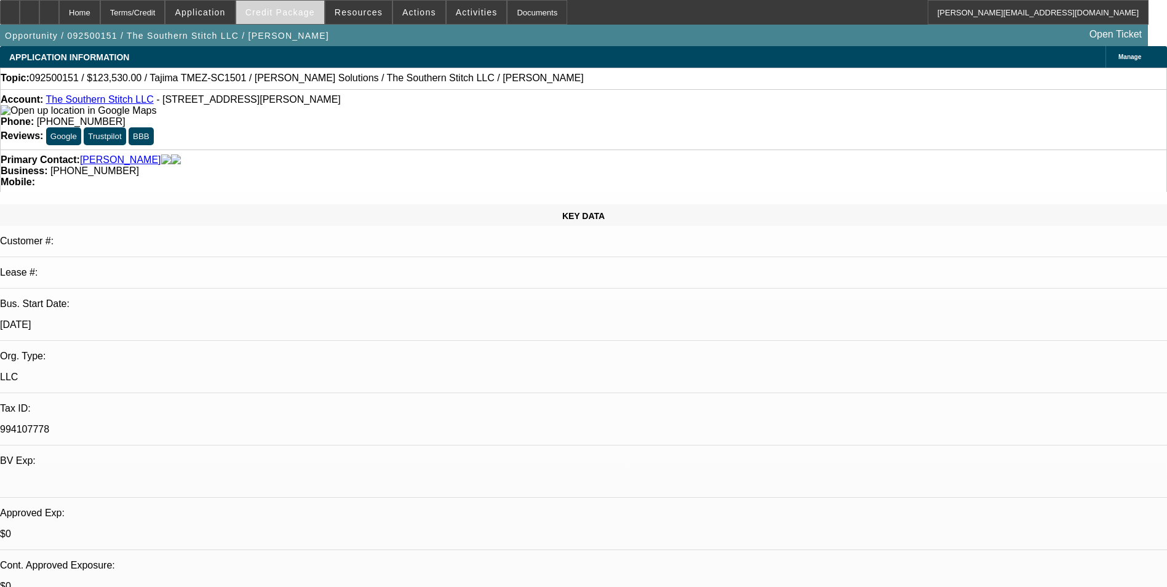
click at [309, 17] on span "Credit Package" at bounding box center [279, 12] width 69 height 10
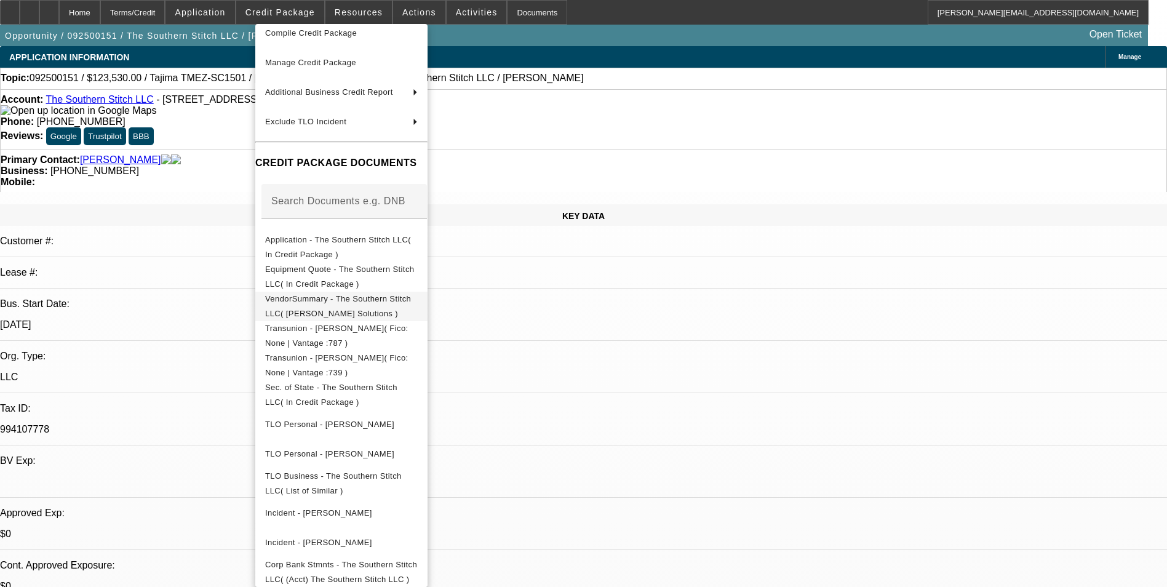
scroll to position [70, 0]
click at [383, 561] on span "Corp Bank Stmnts - The Southern Stitch LLC( (Acct) The Southern Stitch LLC )" at bounding box center [341, 572] width 153 height 30
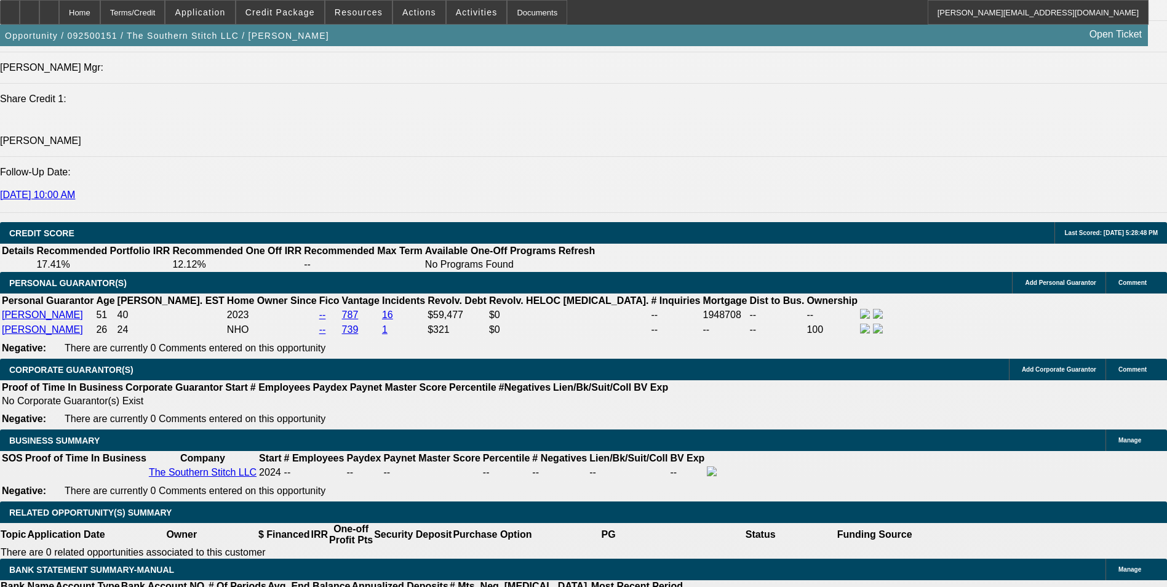
scroll to position [1599, 0]
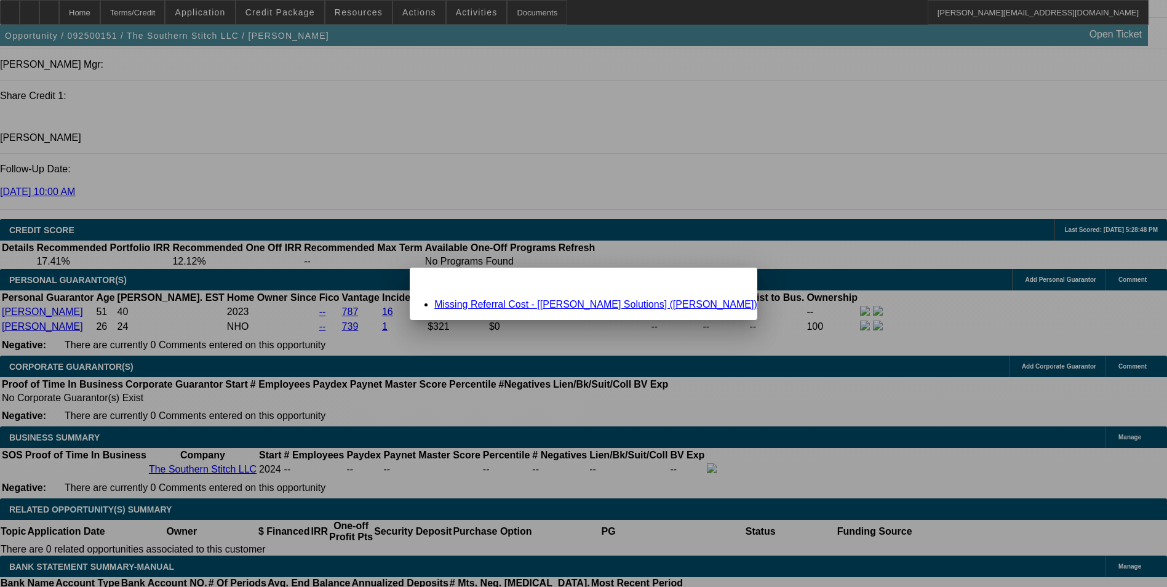
click at [587, 302] on link "Missing Referral Cost - [Hirsch Solutions] (Hayes, Jeff)" at bounding box center [595, 304] width 323 height 10
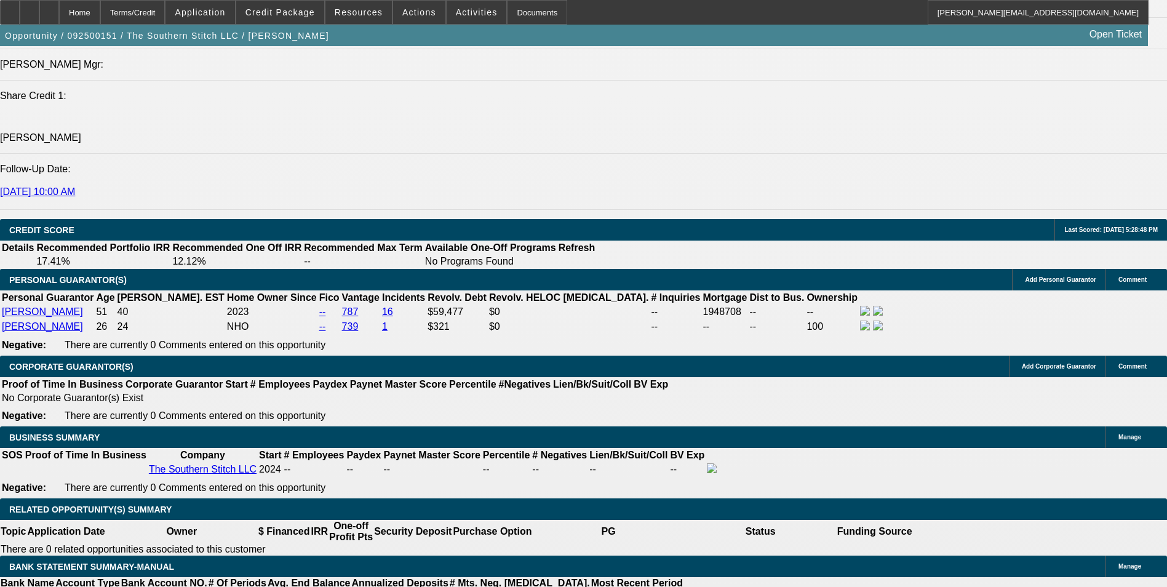
scroll to position [1599, 0]
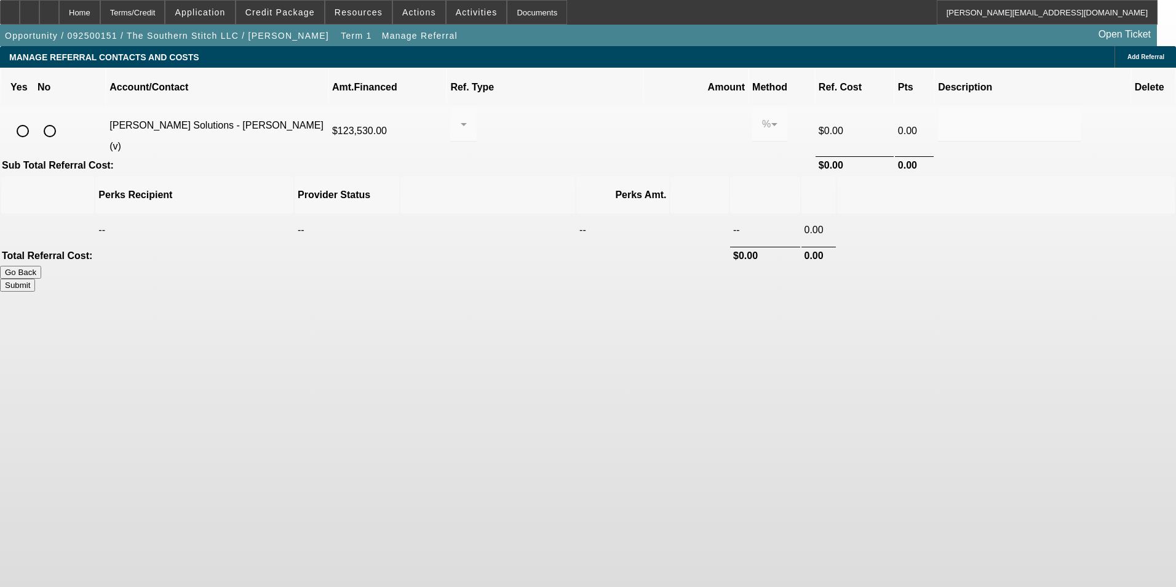
drag, startPoint x: 225, startPoint y: 116, endPoint x: 231, endPoint y: 114, distance: 6.4
click at [35, 119] on input "radio" at bounding box center [22, 131] width 25 height 25
radio input "true"
click at [461, 117] on div at bounding box center [460, 124] width 1 height 15
click at [569, 139] on span "Pay vendor SALES PERSON" at bounding box center [559, 145] width 100 height 30
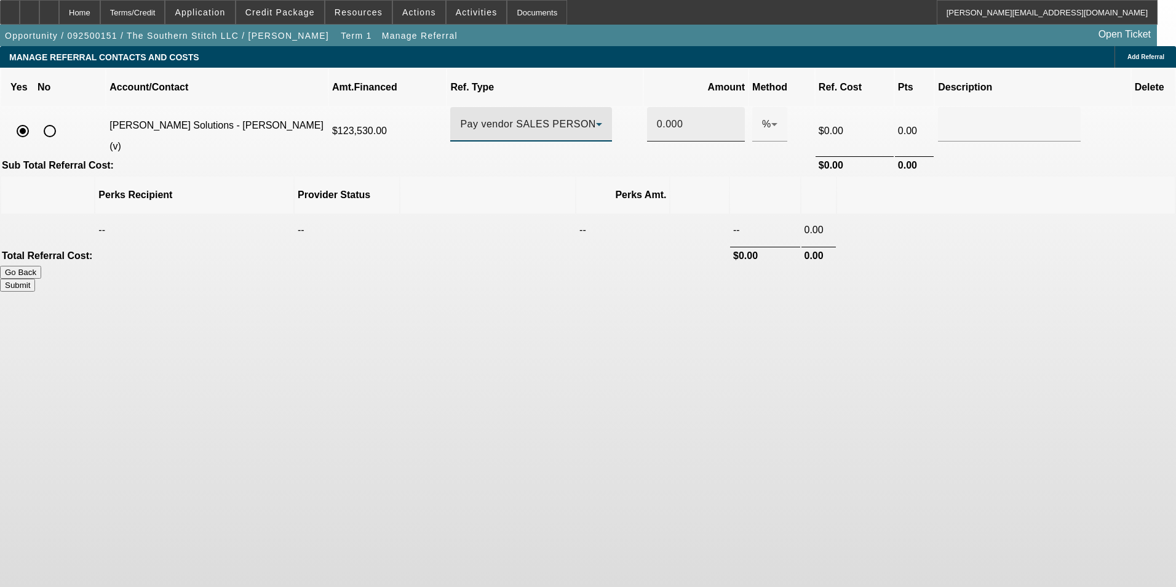
click at [657, 117] on input "0.000" at bounding box center [696, 124] width 78 height 15
click at [901, 215] on td at bounding box center [1006, 230] width 338 height 31
click at [35, 279] on button "Submit" at bounding box center [17, 285] width 35 height 13
type input "0.500"
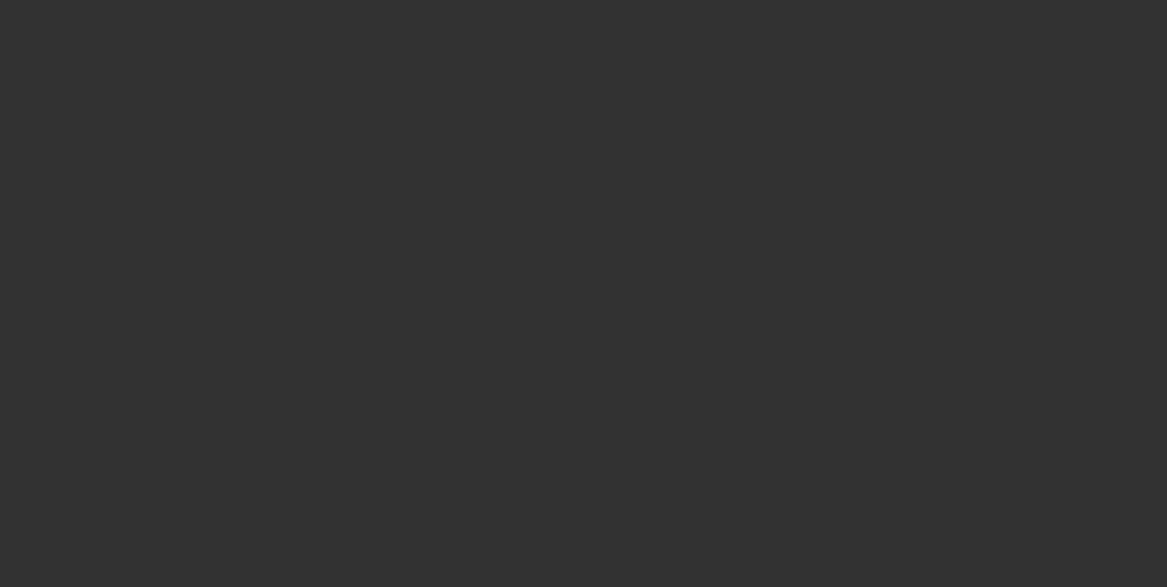
select select "0"
select select "2"
select select "0.1"
select select "4"
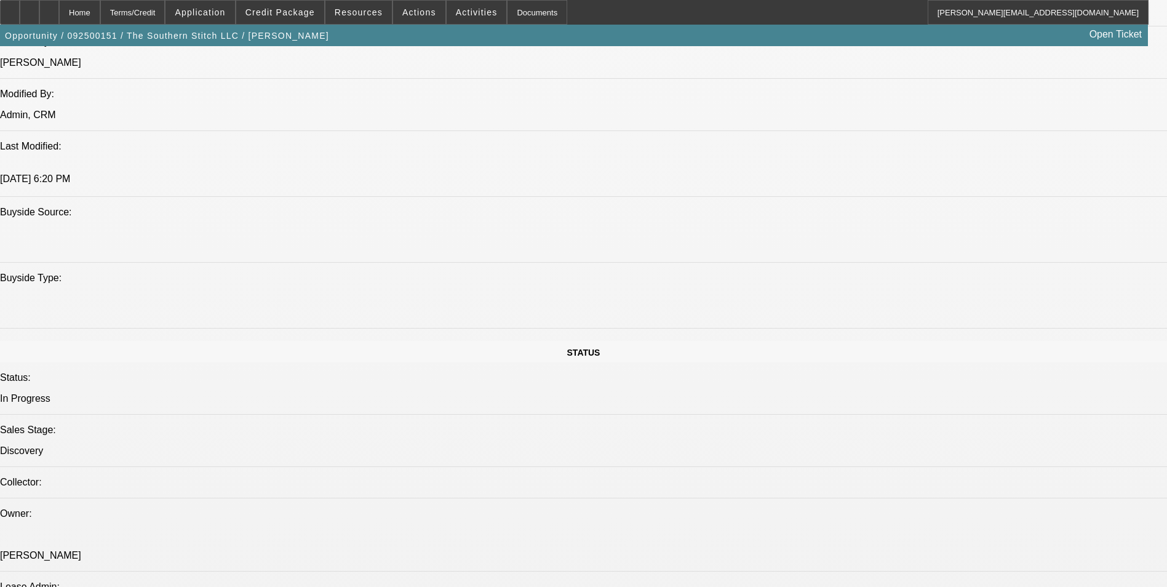
scroll to position [1353, 0]
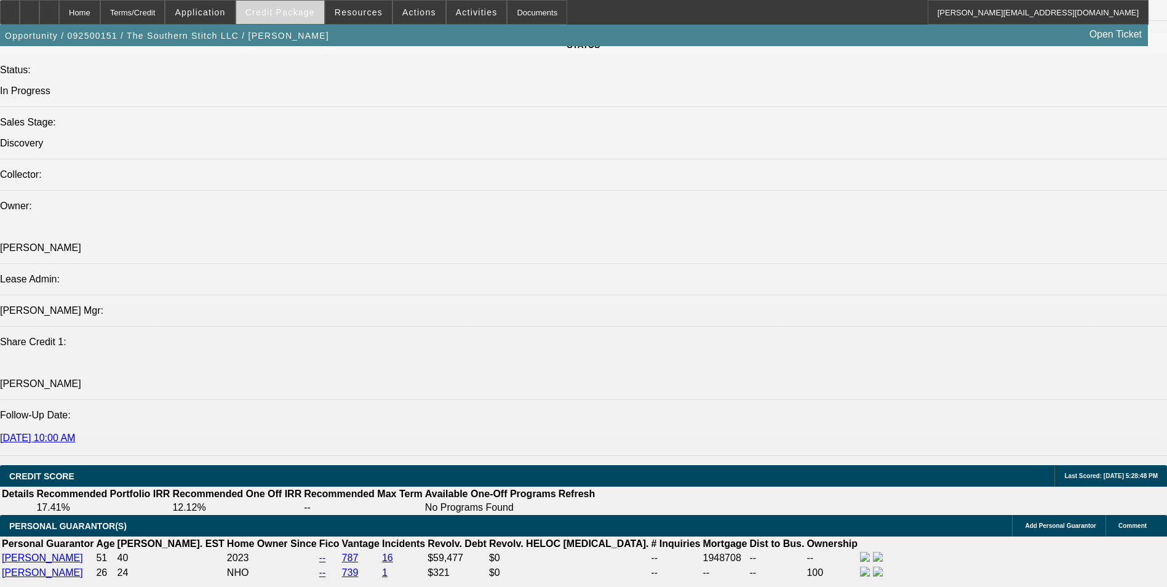
click at [305, 18] on span at bounding box center [280, 13] width 88 height 30
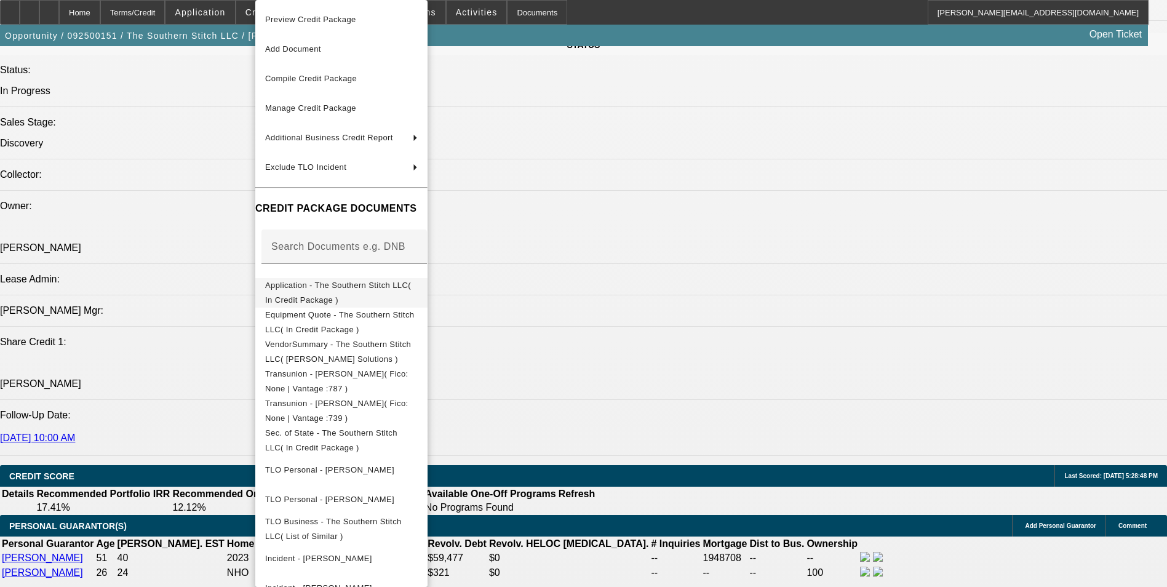
click at [400, 289] on span "Application - The Southern Stitch LLC( In Credit Package )" at bounding box center [338, 292] width 146 height 24
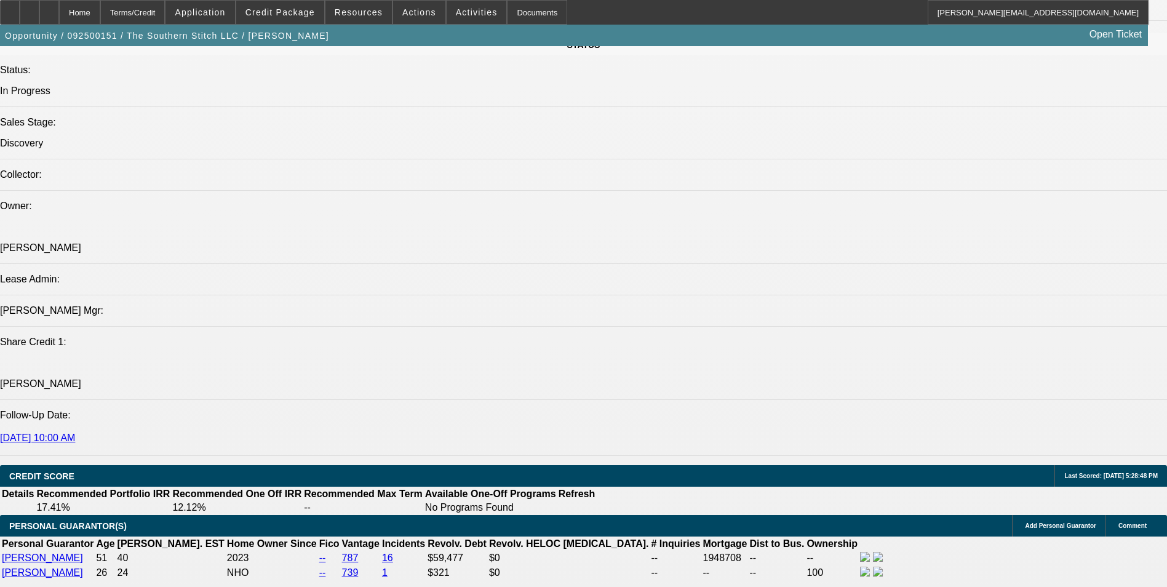
scroll to position [1599, 0]
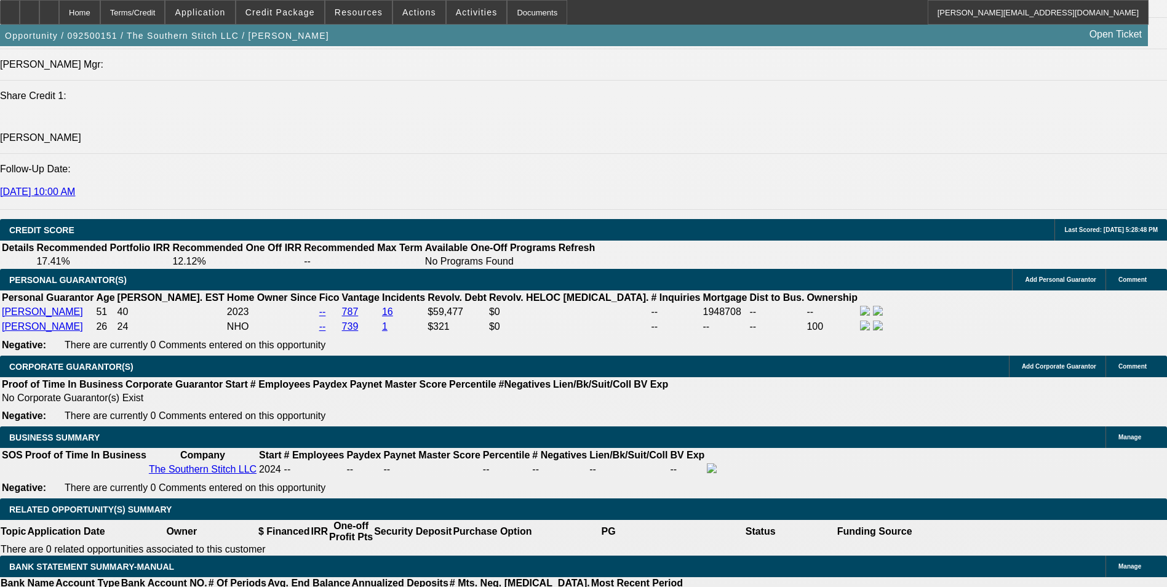
select select "0.1"
type input "$12,353.00"
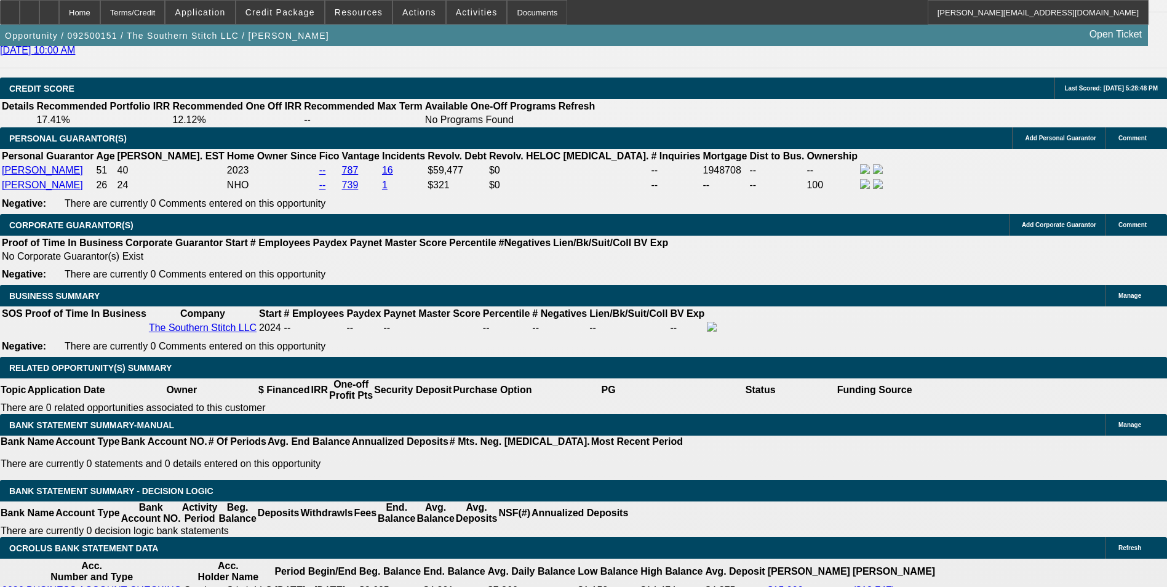
scroll to position [1783, 0]
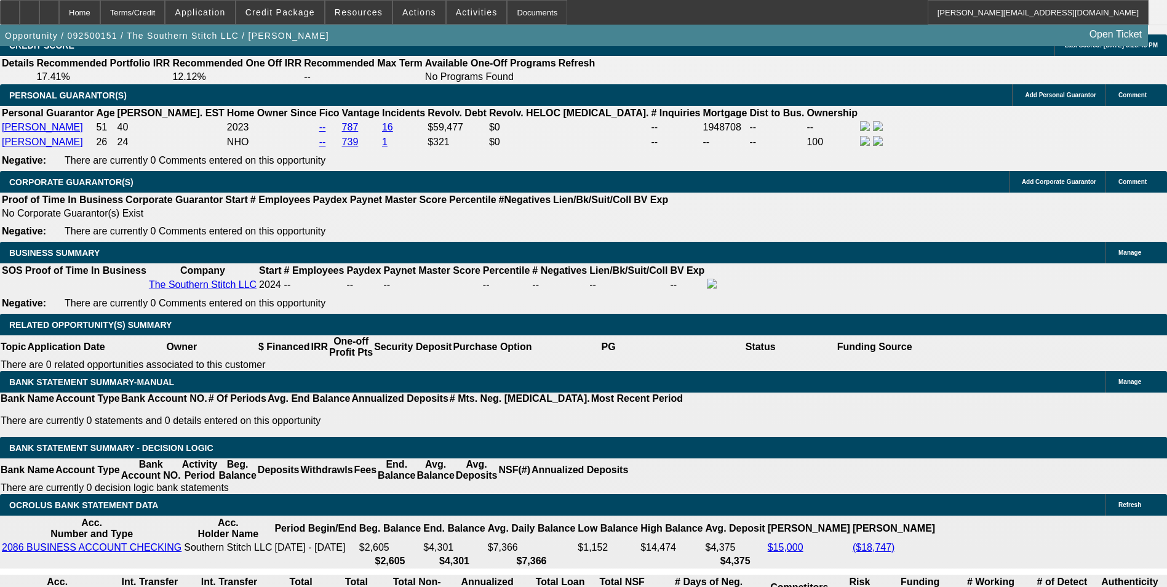
type input "60"
type input "1"
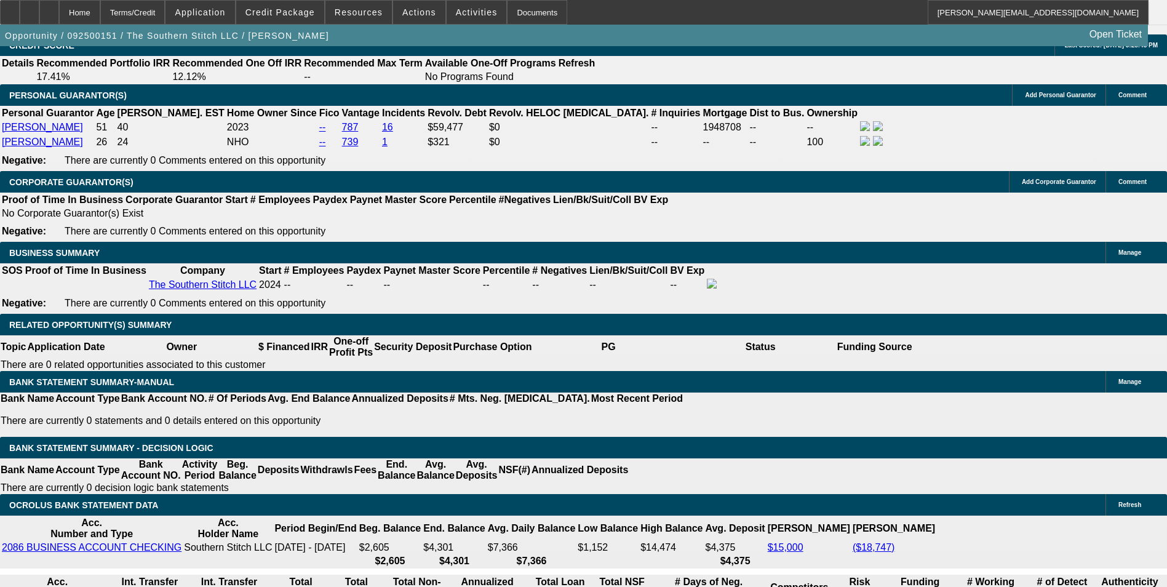
type input "$3,800.86"
type input "$1,900.43"
type input "17"
type input "$5,526.06"
type input "$2,763.03"
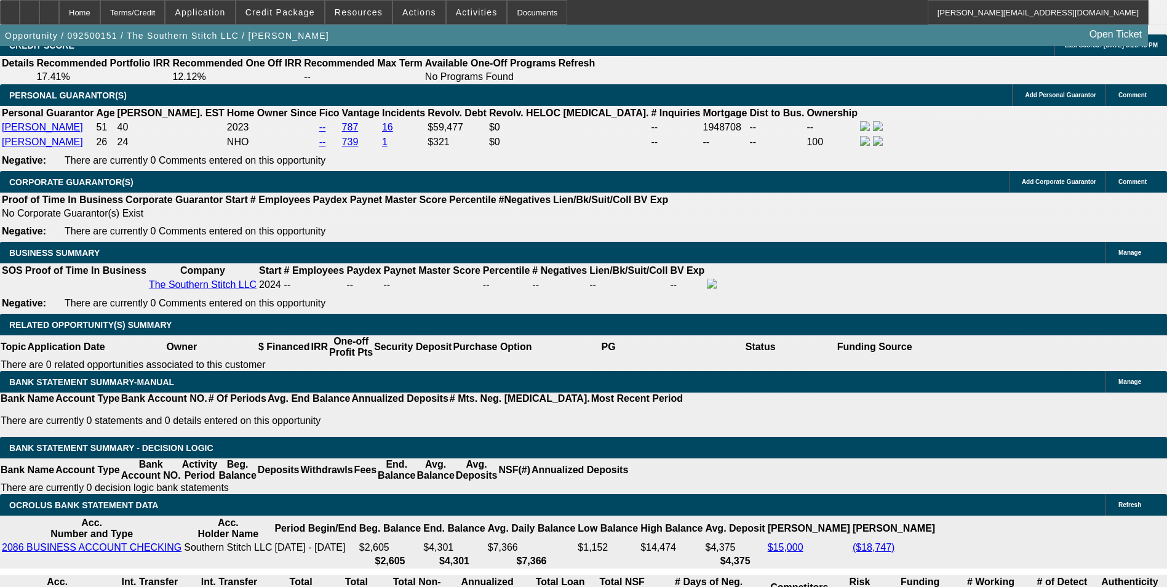
type input "17"
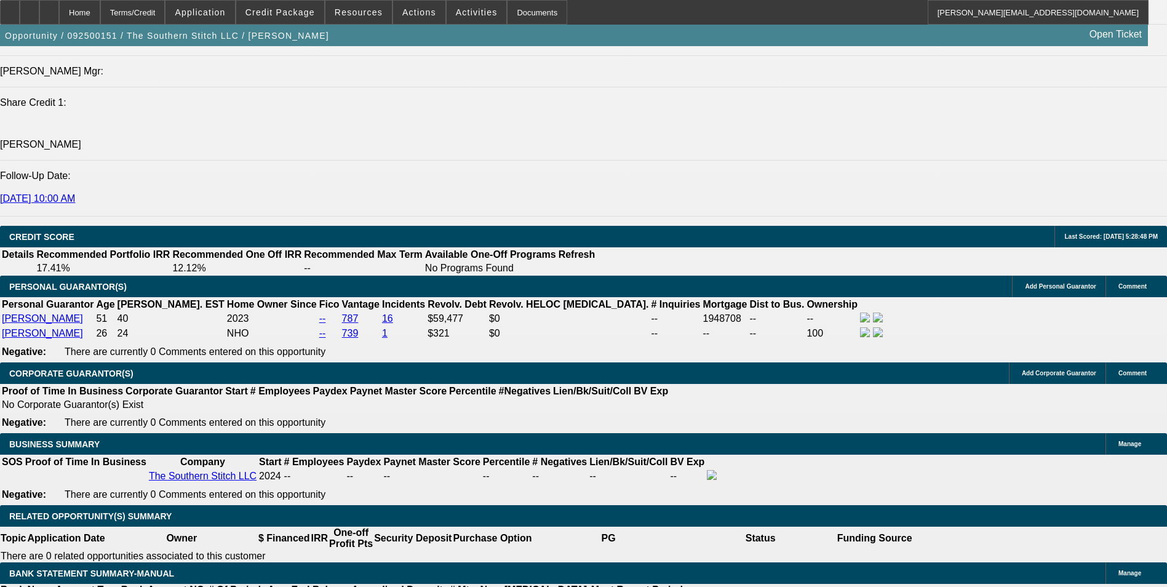
scroll to position [1537, 0]
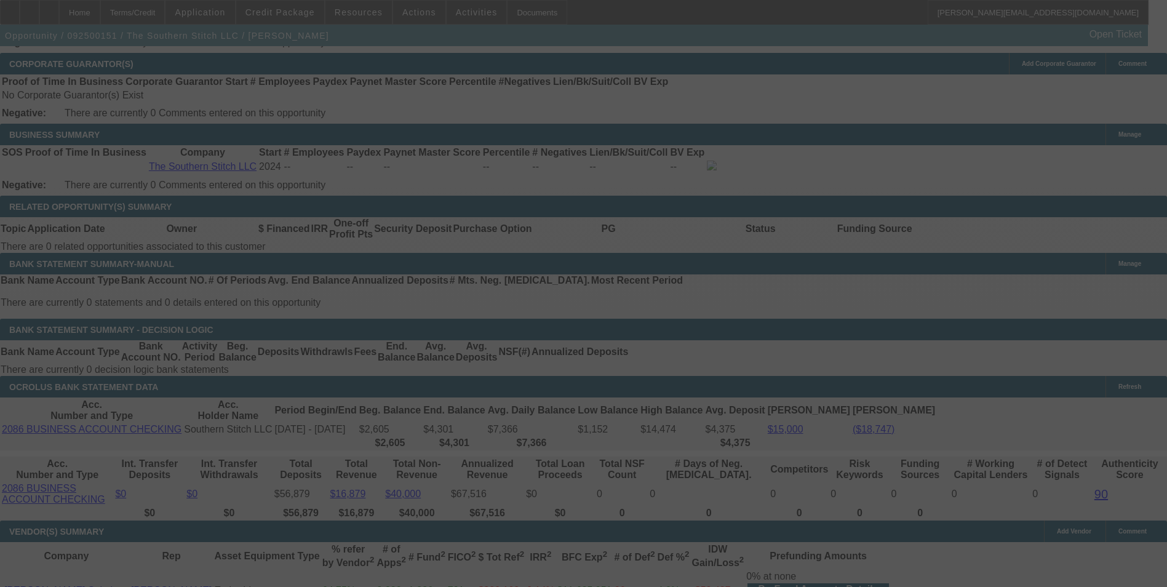
scroll to position [1906, 0]
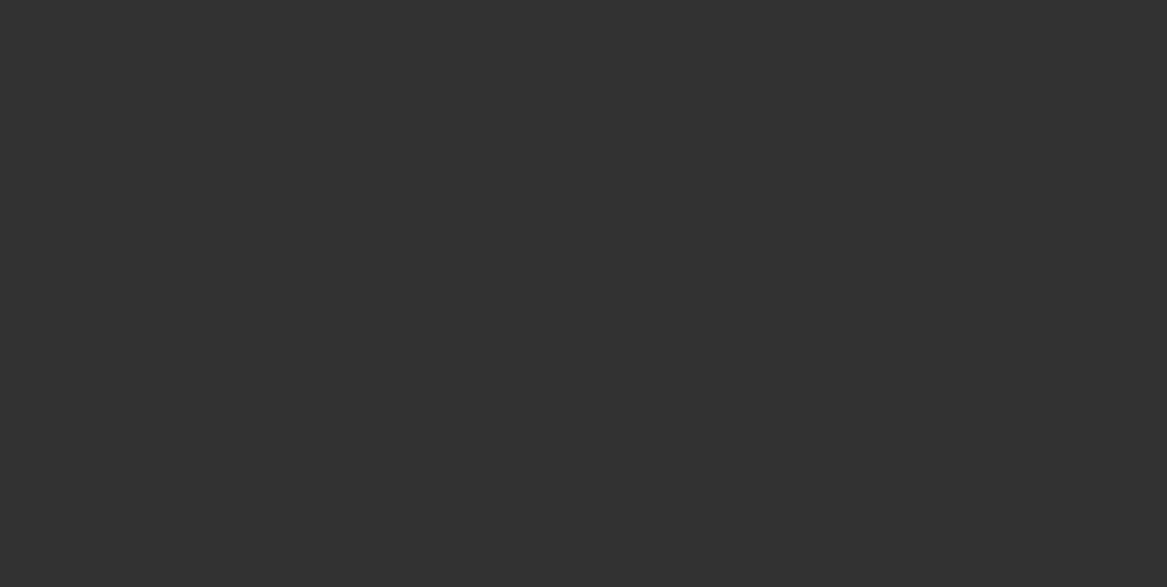
select select "0.1"
select select "2"
select select "0.1"
select select "4"
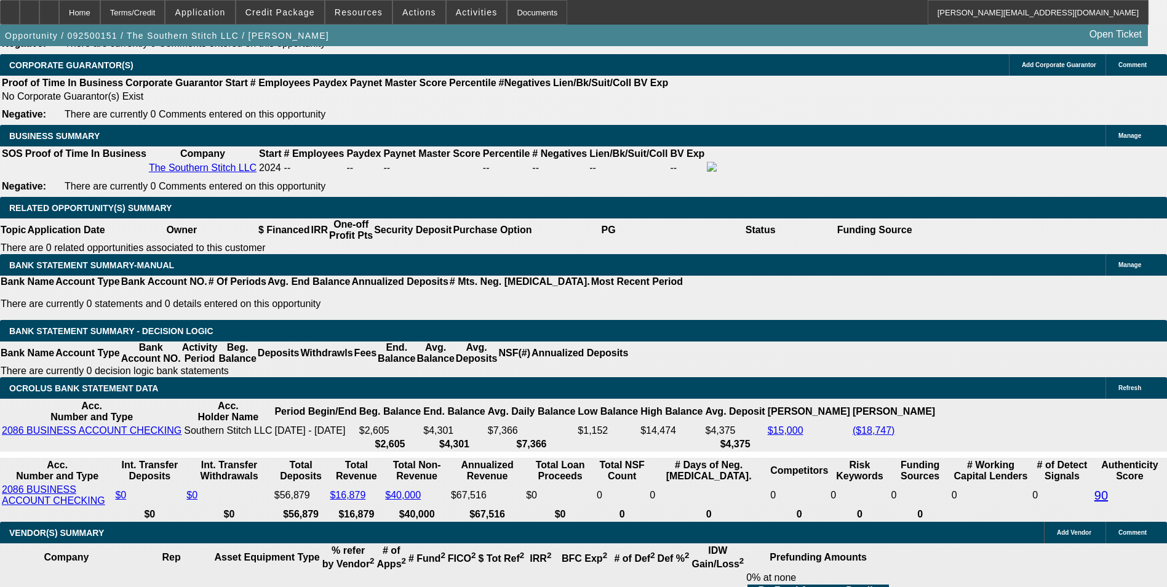
scroll to position [1906, 0]
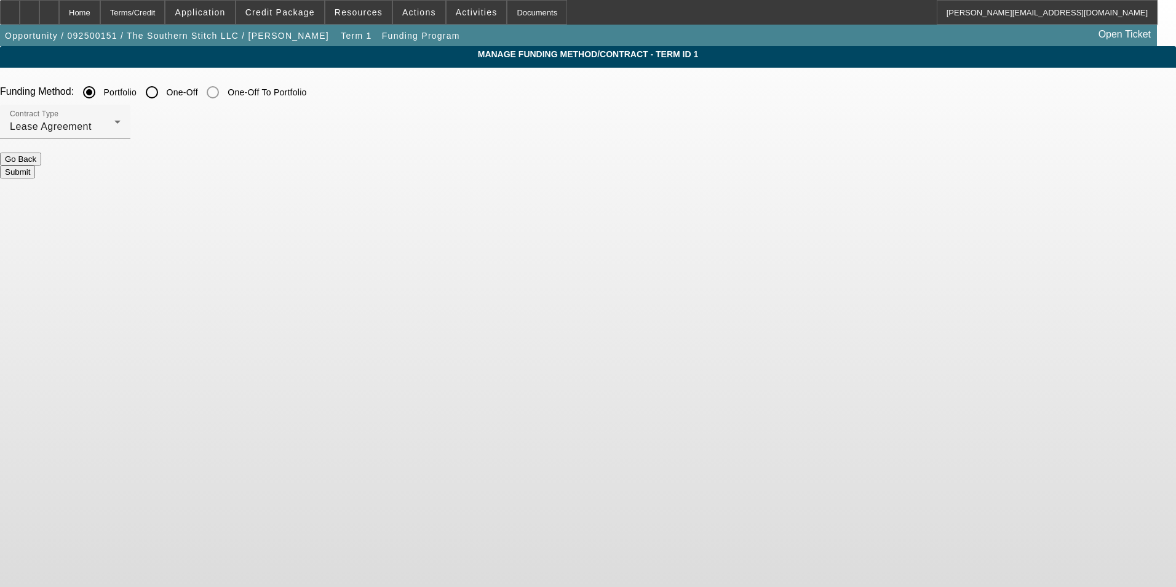
click at [164, 89] on input "One-Off" at bounding box center [152, 92] width 25 height 25
radio input "true"
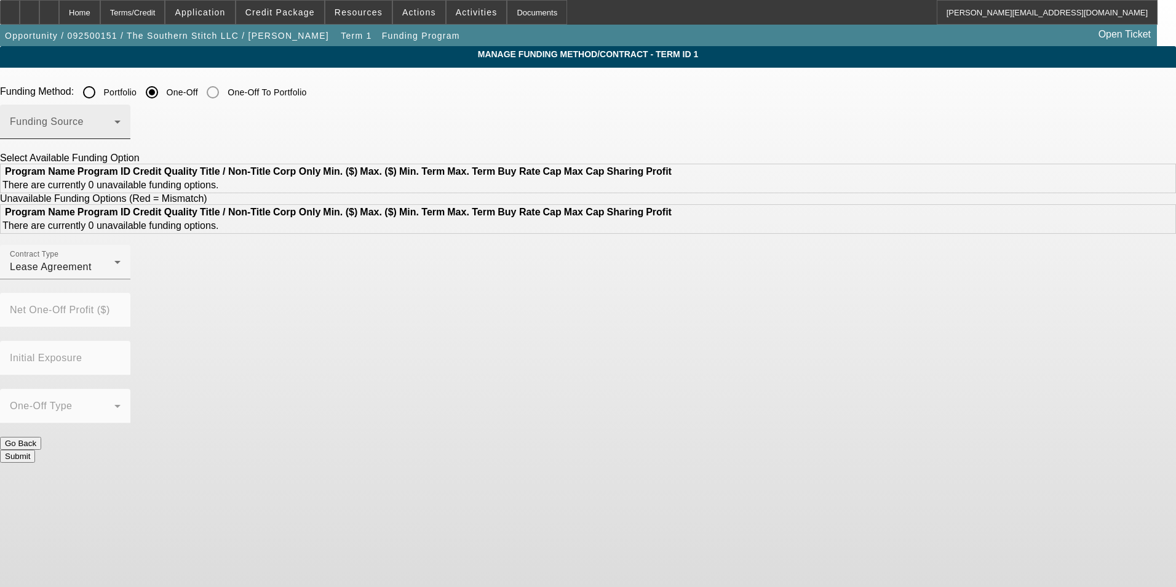
click at [121, 120] on mat-select at bounding box center [65, 126] width 111 height 15
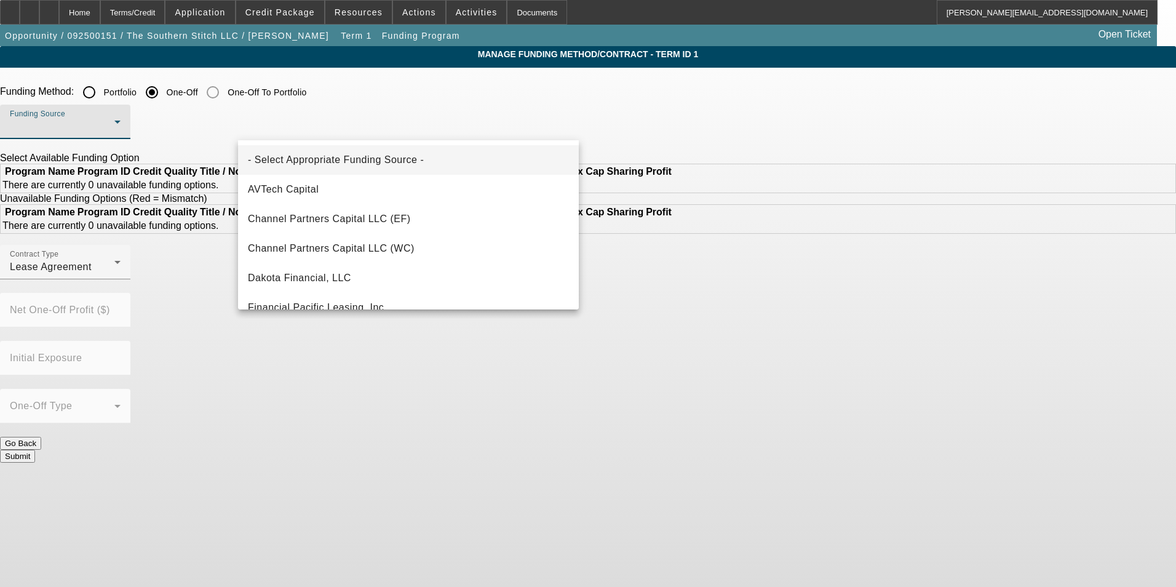
click at [328, 93] on div at bounding box center [588, 293] width 1176 height 587
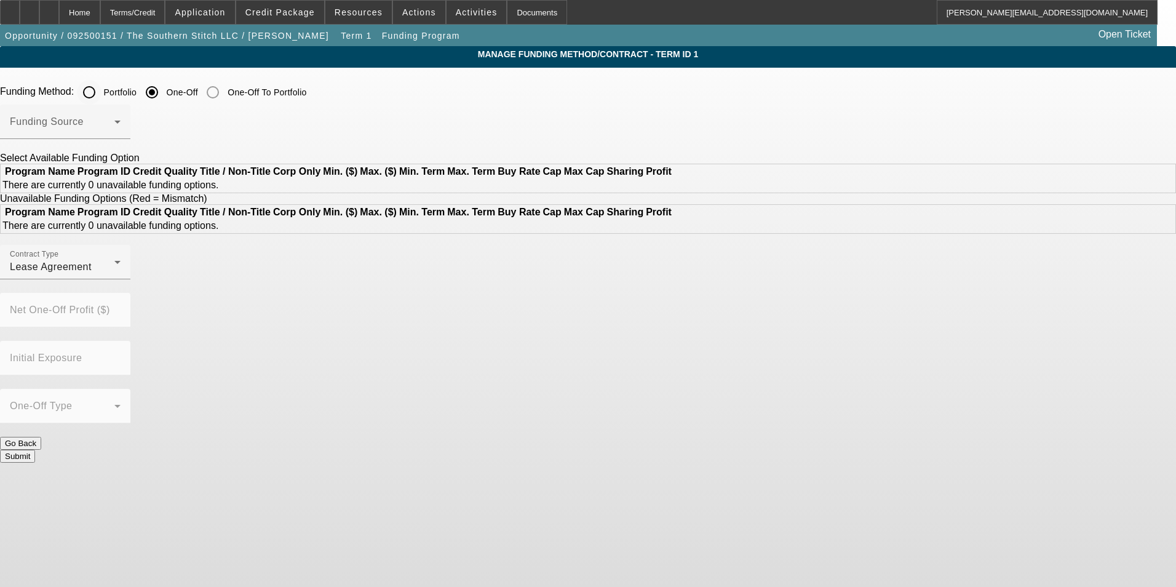
click at [101, 94] on input "Portfolio" at bounding box center [89, 92] width 25 height 25
radio input "true"
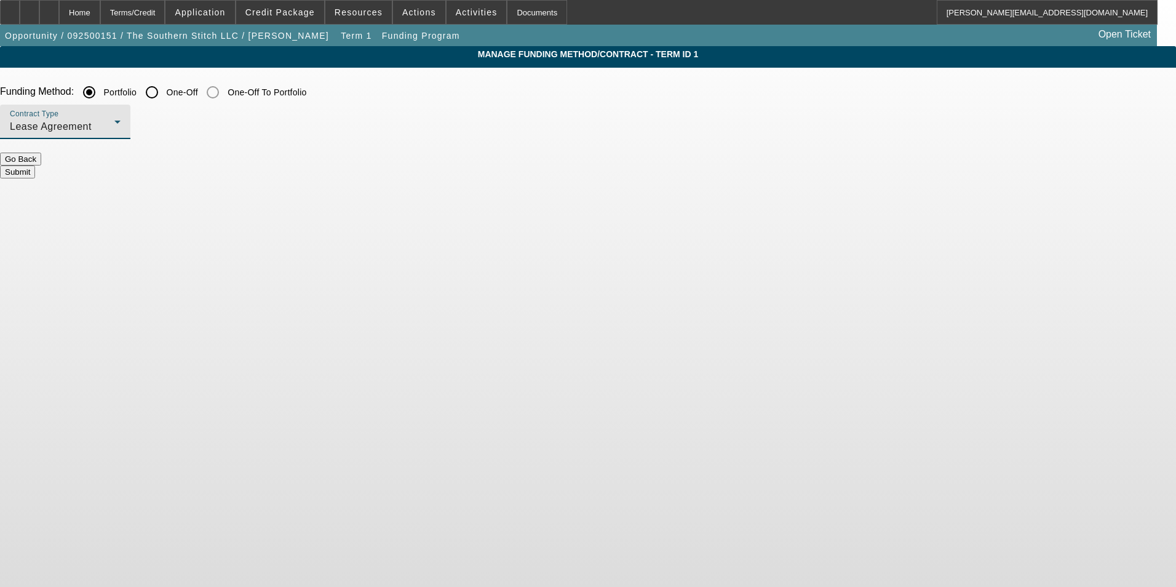
click at [114, 125] on div "Lease Agreement" at bounding box center [62, 126] width 105 height 15
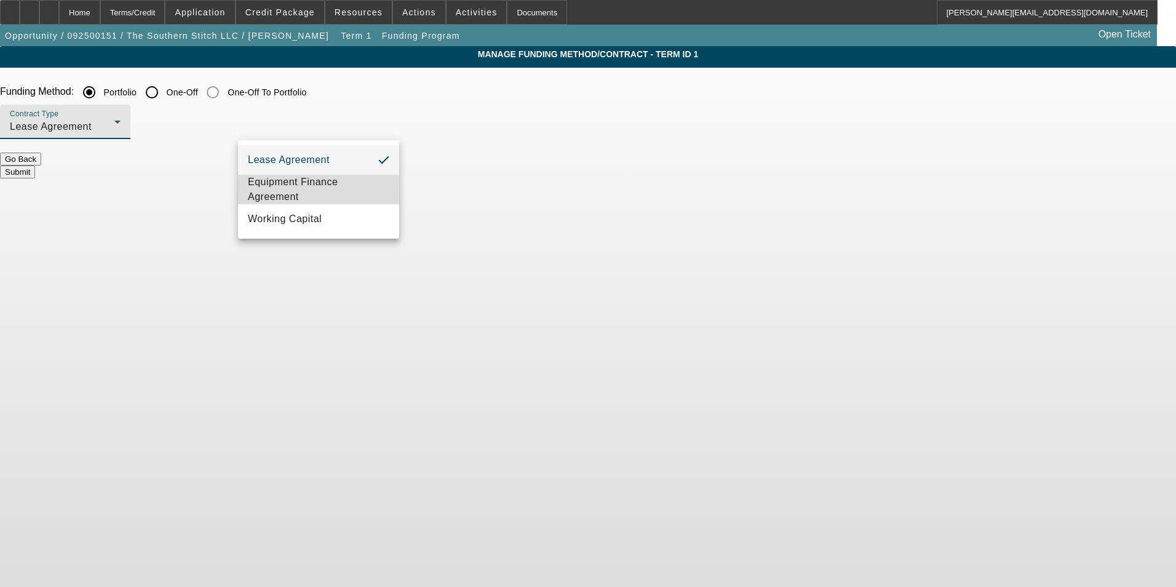
click at [322, 187] on span "Equipment Finance Agreement" at bounding box center [318, 190] width 141 height 30
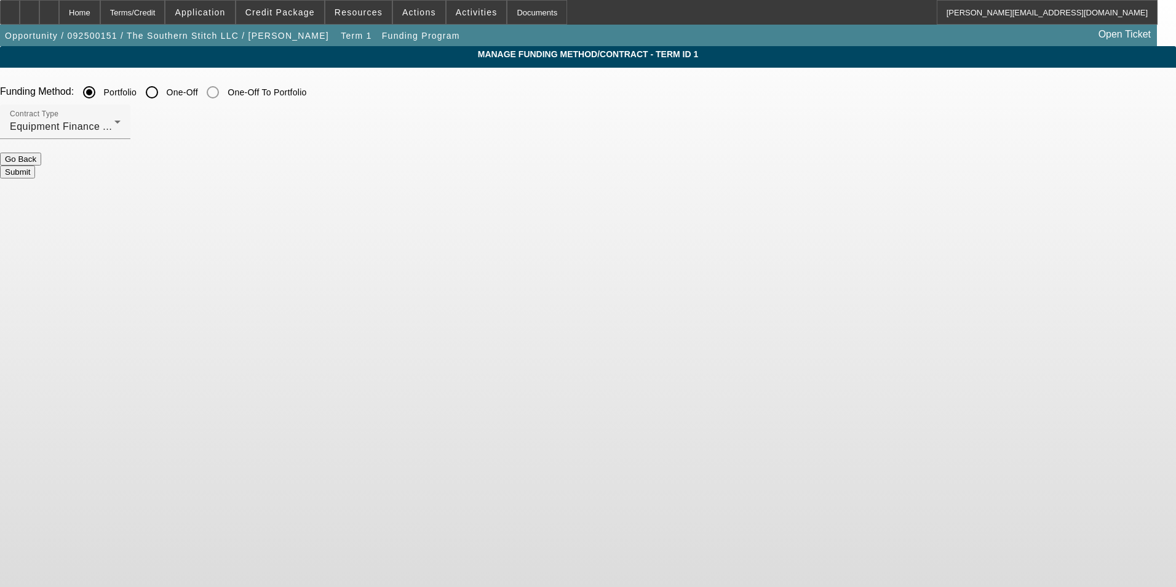
click at [35, 165] on button "Submit" at bounding box center [17, 171] width 35 height 13
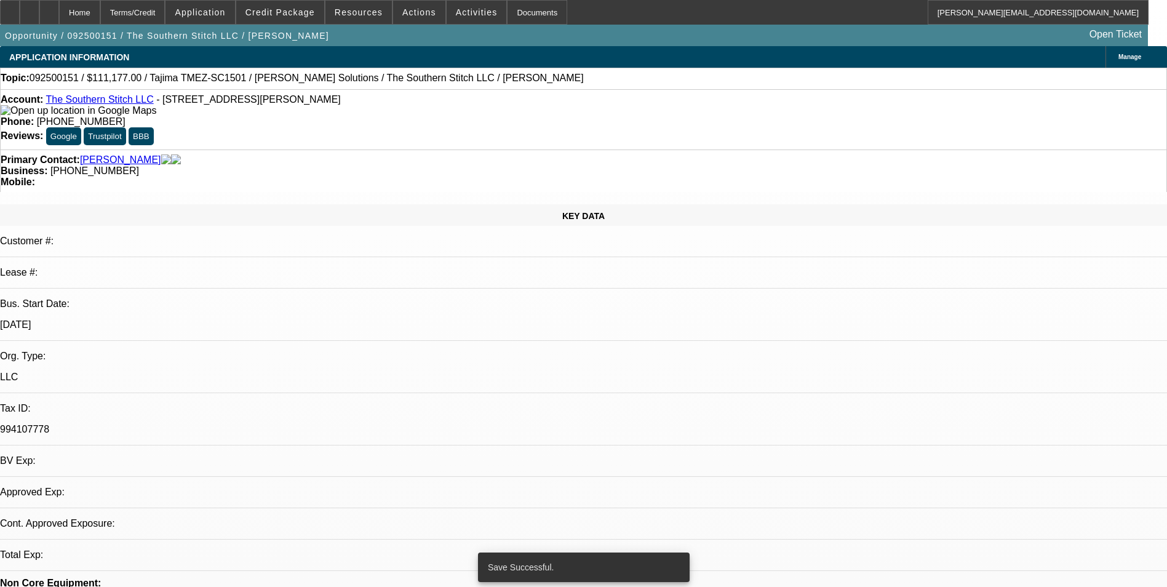
select select "0.1"
select select "2"
select select "0"
select select "6"
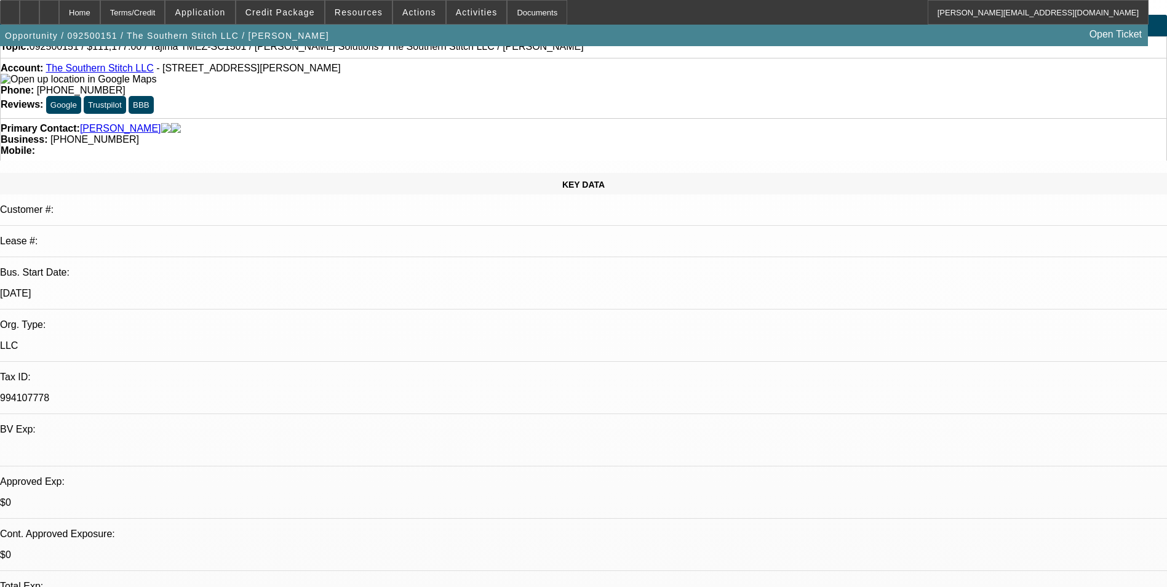
scroll to position [61, 0]
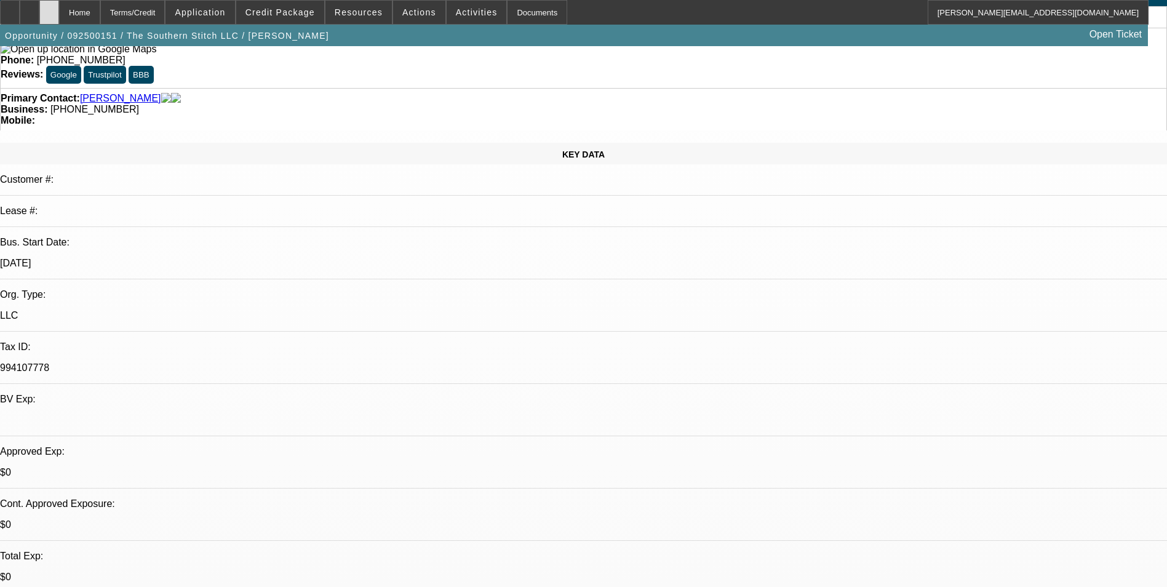
click at [59, 18] on div at bounding box center [49, 12] width 20 height 25
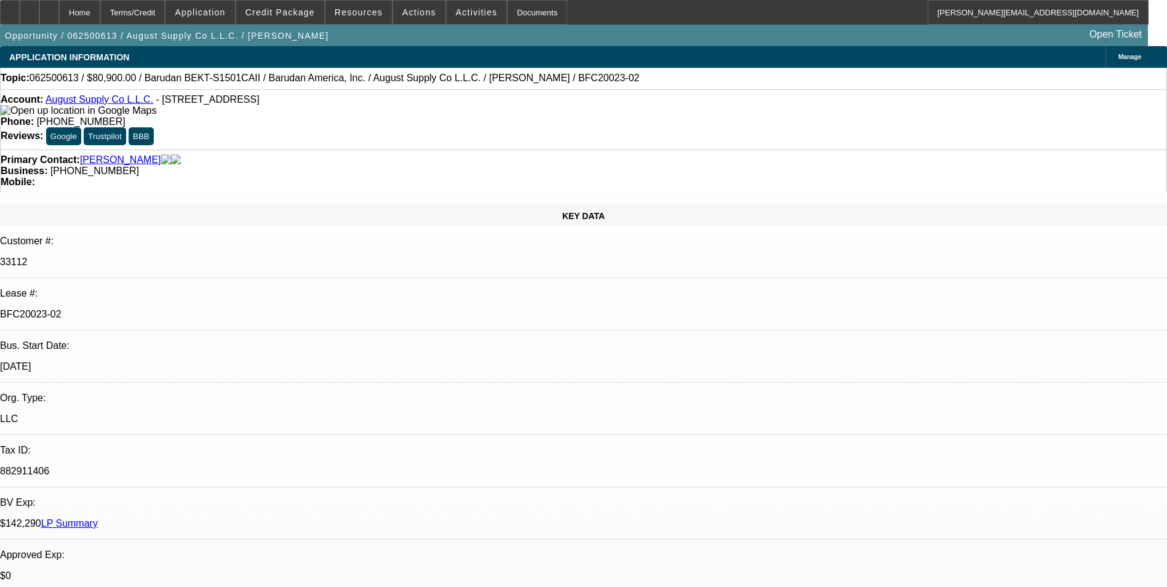
select select "0"
select select "2"
select select "0.1"
select select "4"
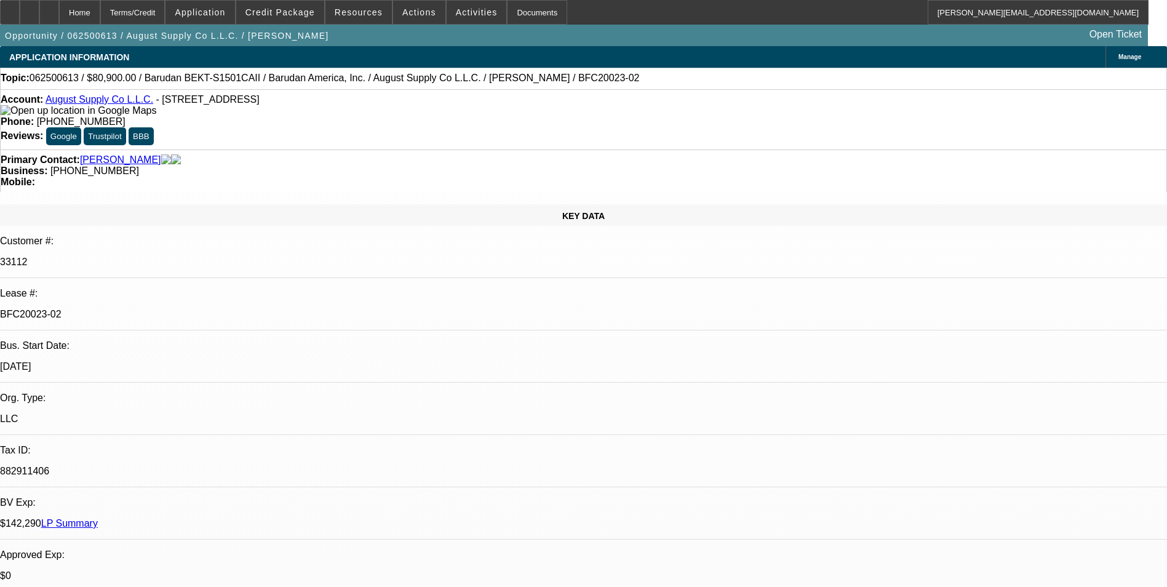
select select "0"
select select "2"
select select "0.1"
select select "4"
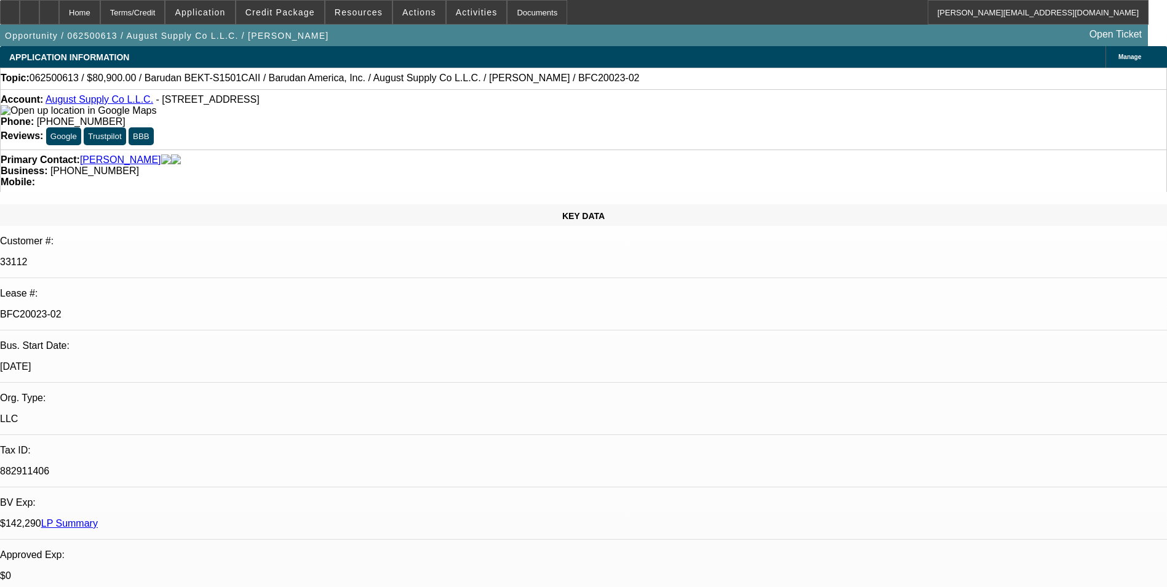
select select "0"
select select "2"
select select "0.1"
select select "4"
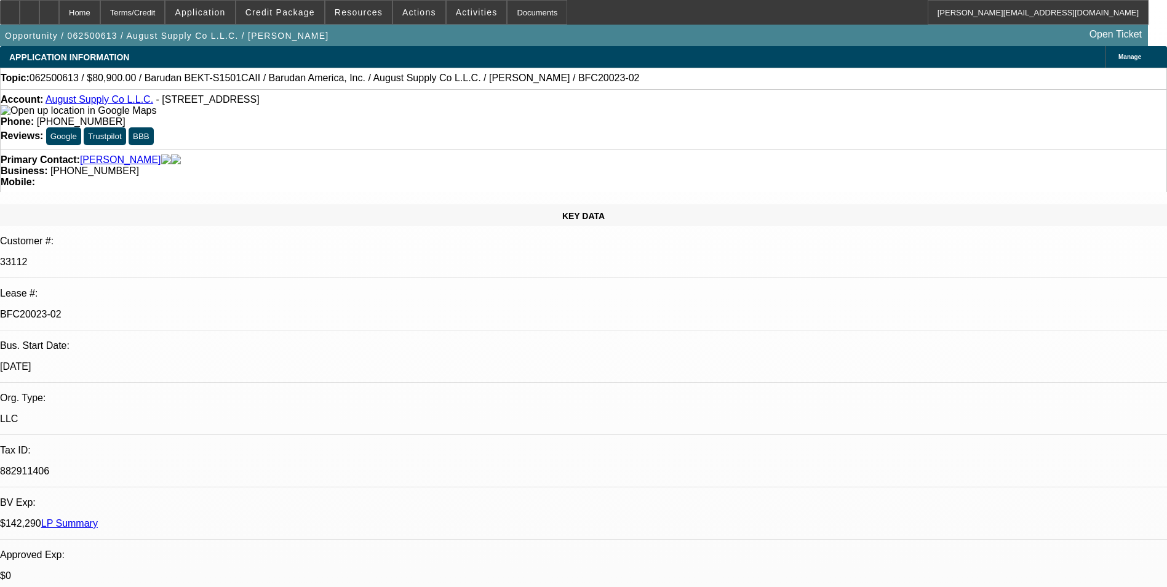
select select "0"
select select "2"
select select "0.1"
select select "4"
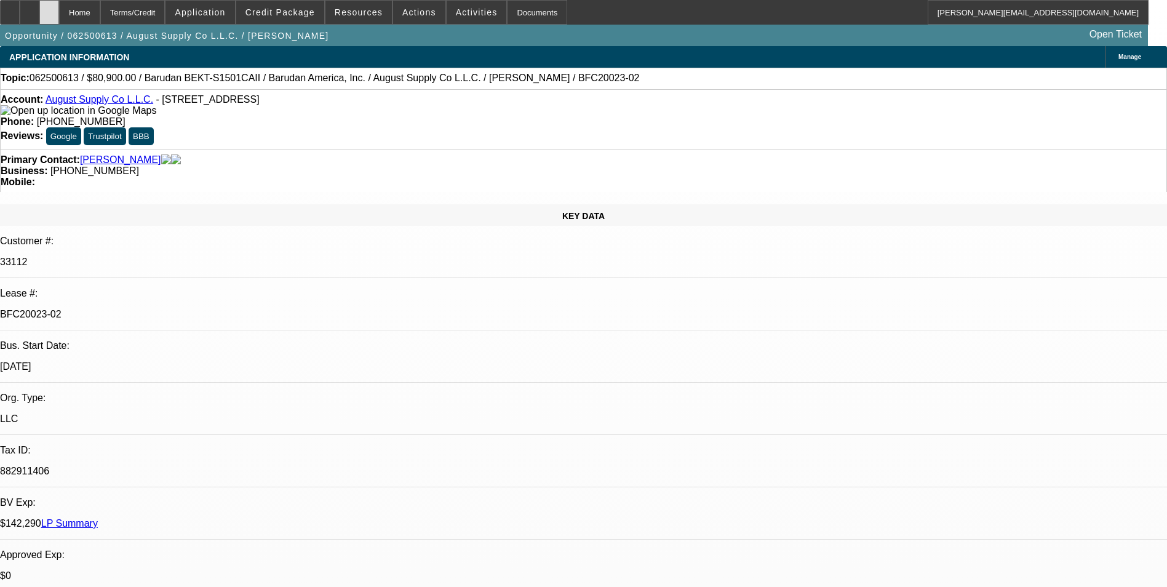
click at [59, 17] on div at bounding box center [49, 12] width 20 height 25
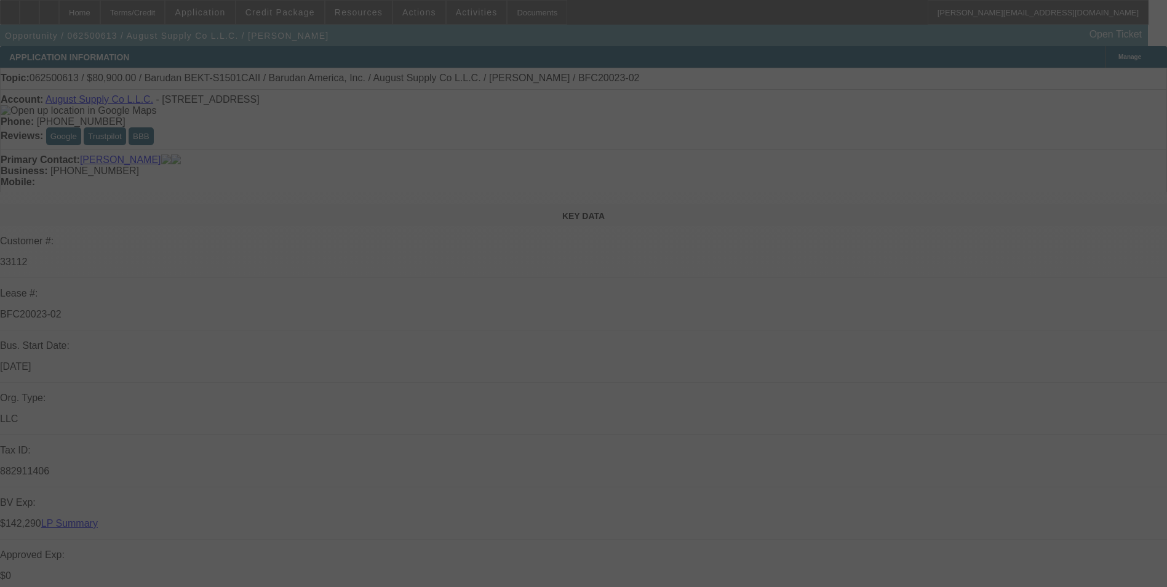
select select "0"
select select "2"
select select "0.1"
select select "0"
select select "2"
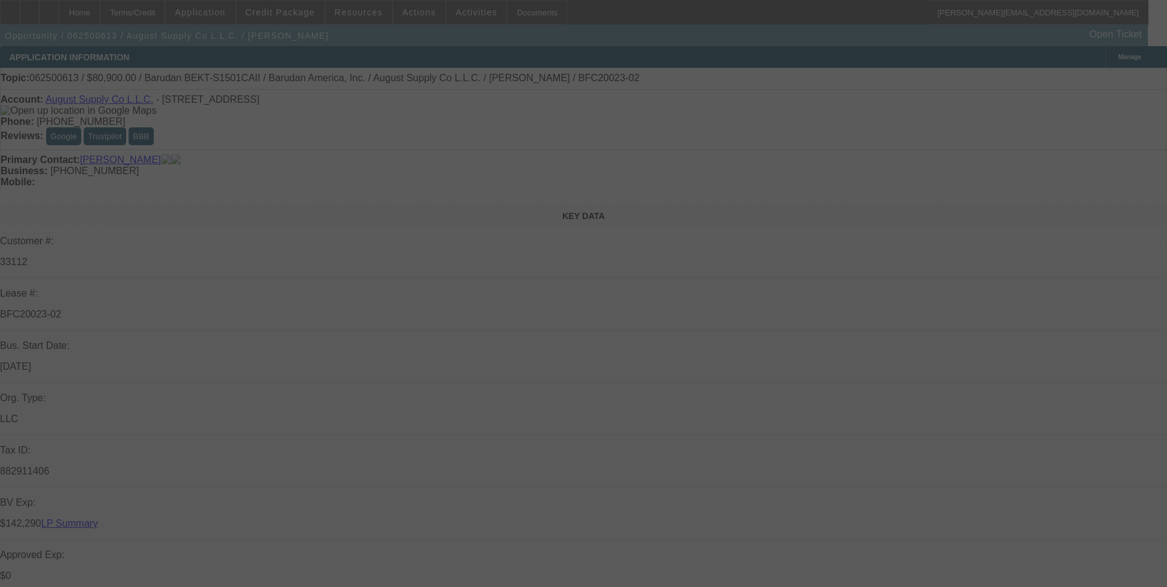
select select "0.1"
select select "0"
select select "2"
select select "0.1"
select select "0"
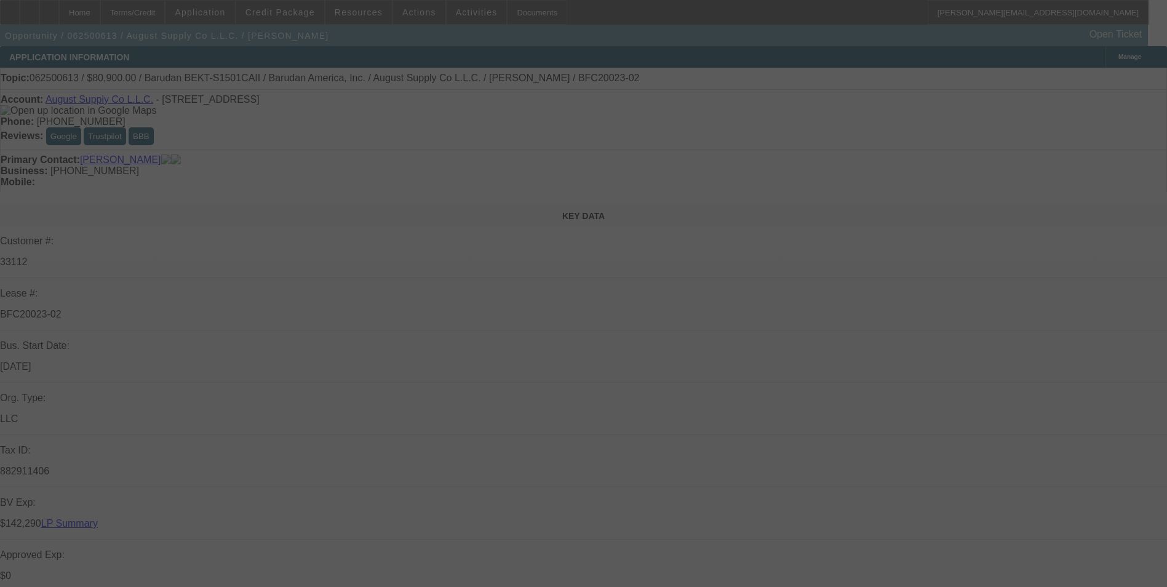
select select "2"
select select "0.1"
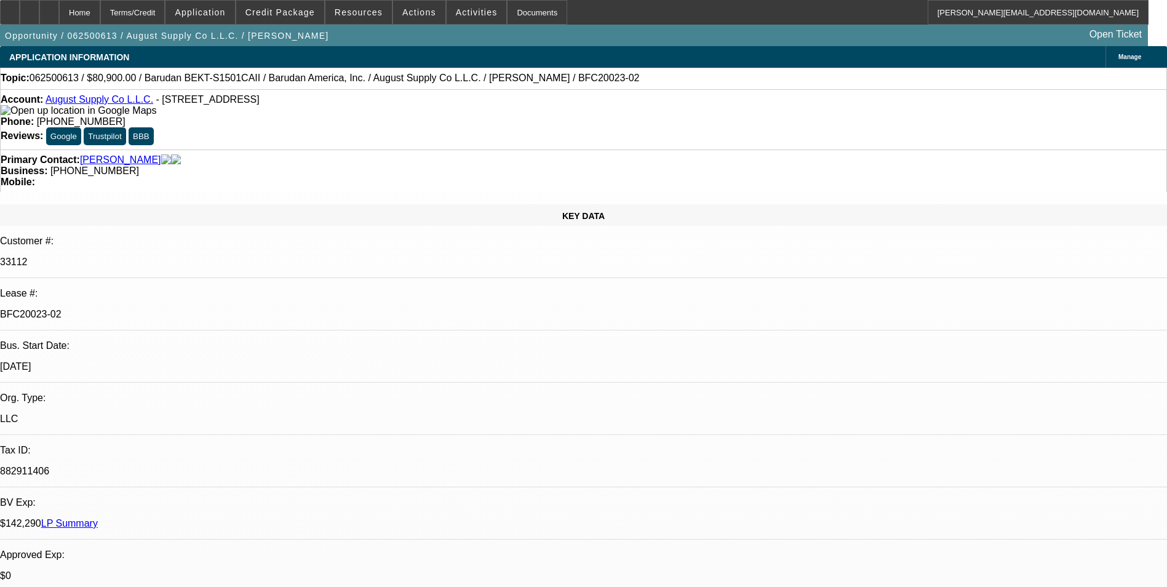
select select "1"
select select "2"
select select "4"
select select "1"
select select "2"
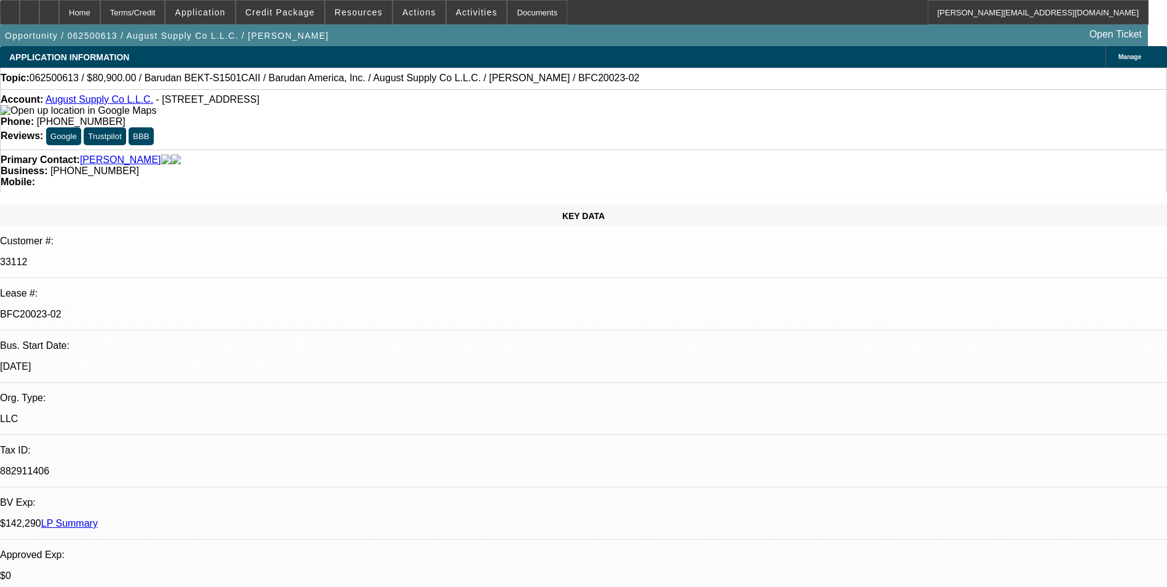
select select "4"
select select "1"
select select "2"
select select "4"
select select "1"
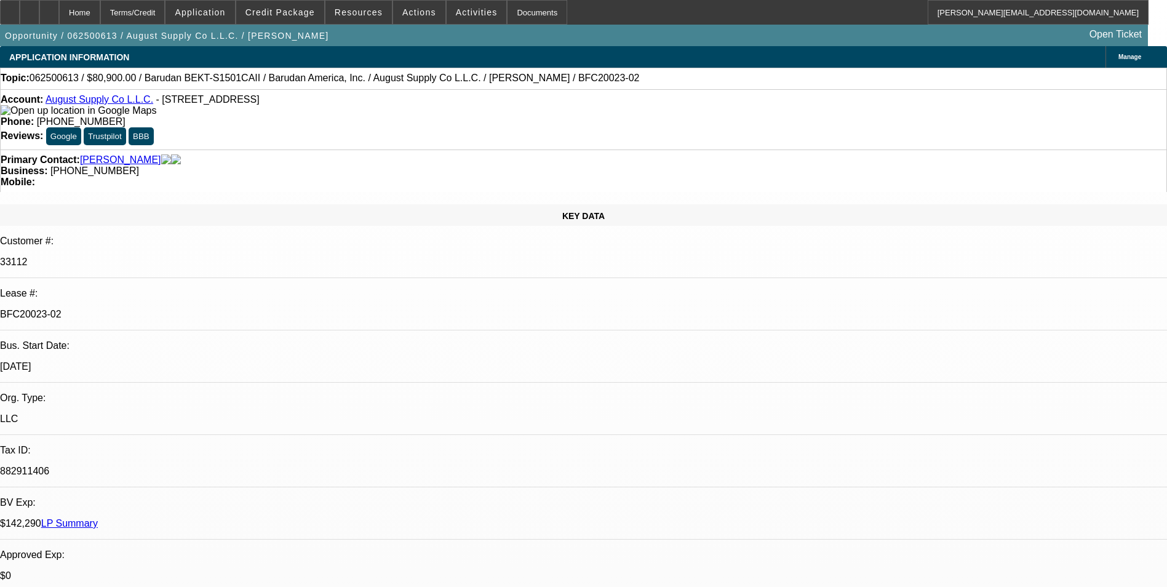
select select "2"
select select "4"
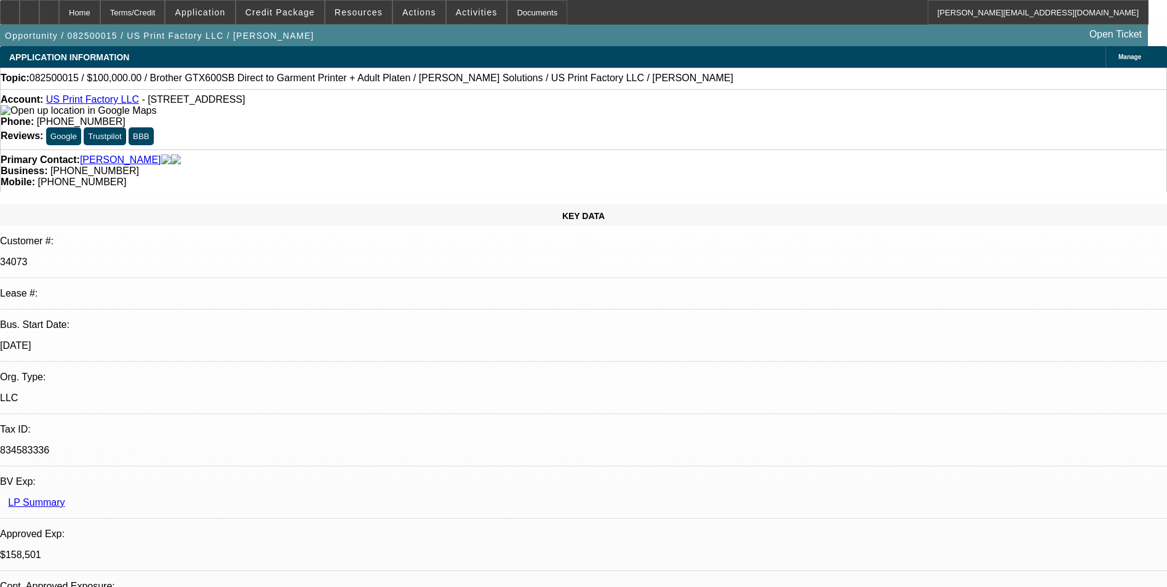
select select "0"
select select "2"
select select "0"
select select "6"
select select "0"
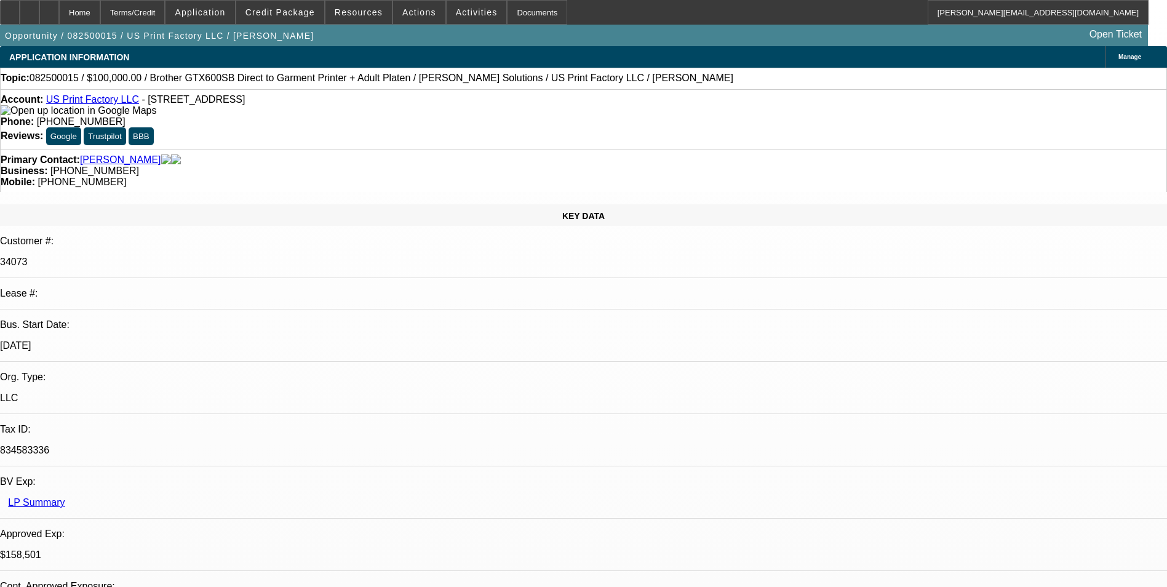
select select "2"
select select "0"
select select "6"
select select "0"
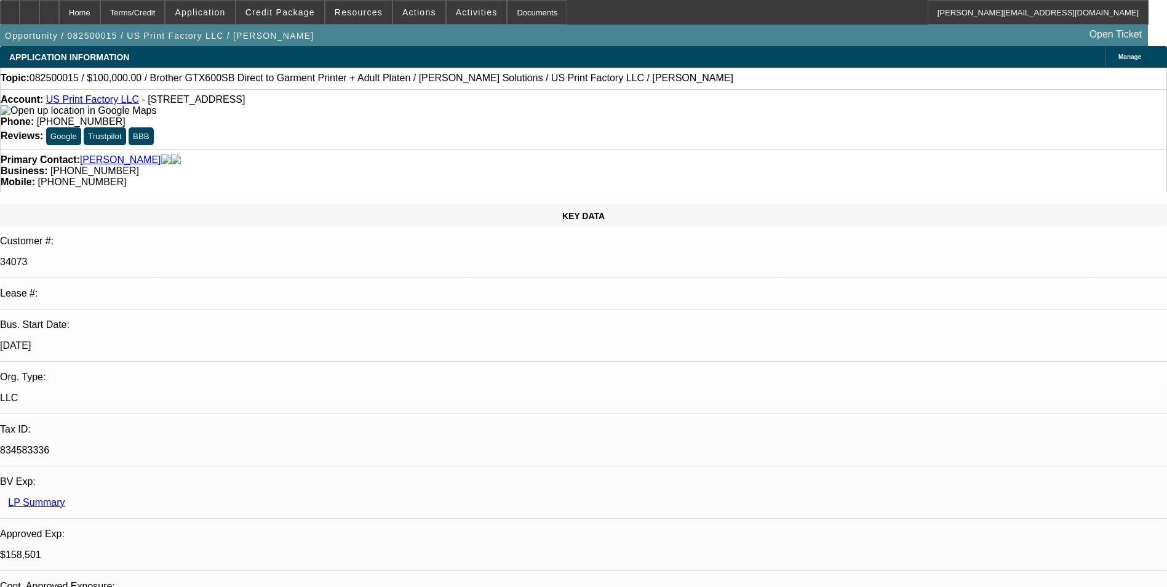
select select "2"
select select "0"
select select "6"
select select "0"
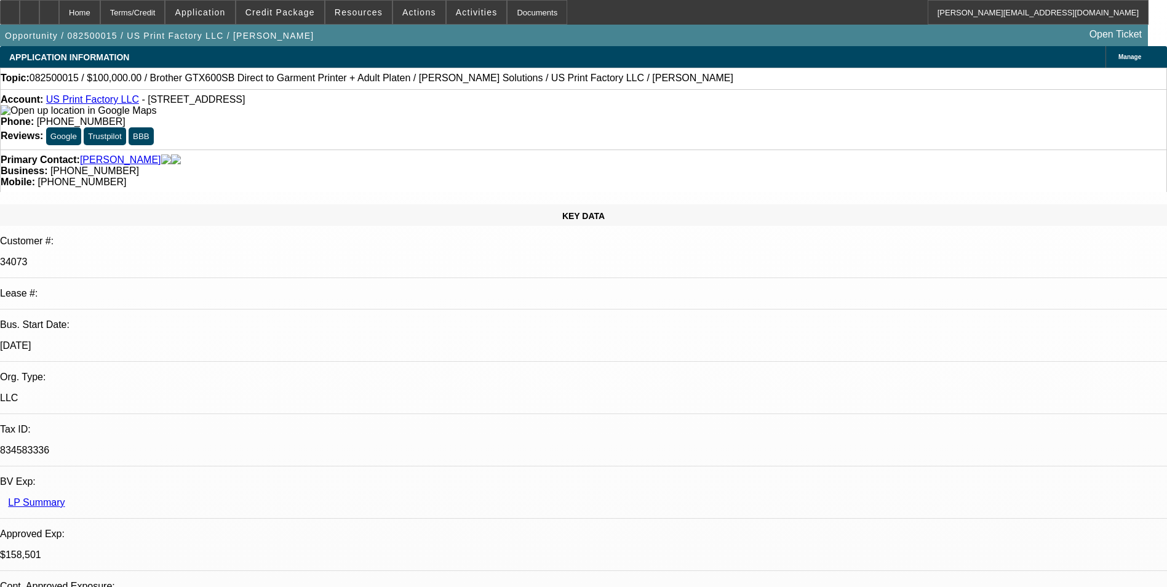
select select "2"
select select "0"
select select "6"
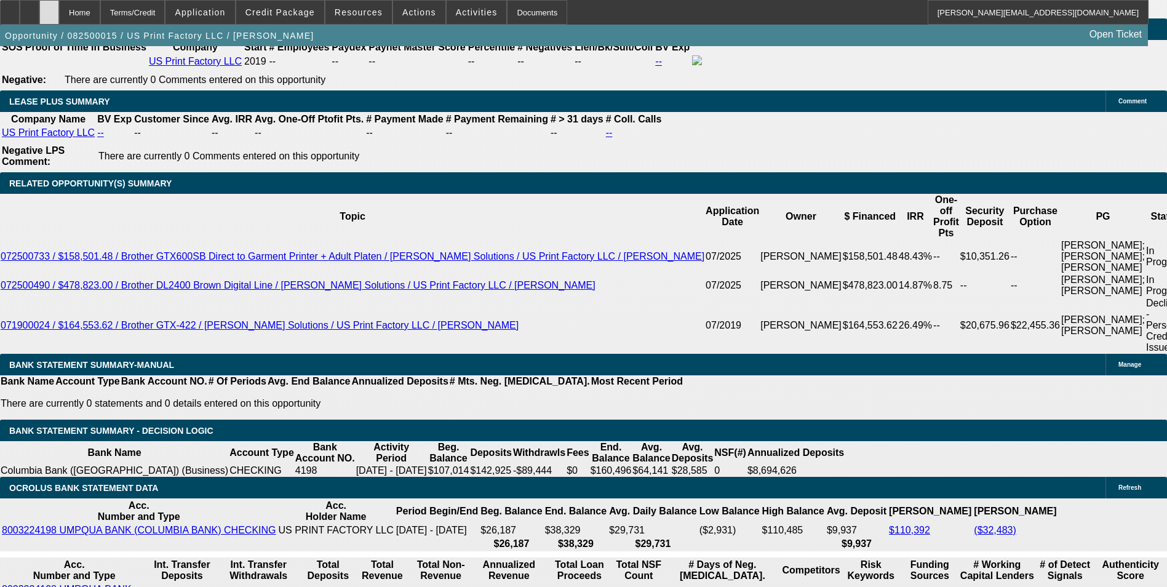
click at [59, 18] on div at bounding box center [49, 12] width 20 height 25
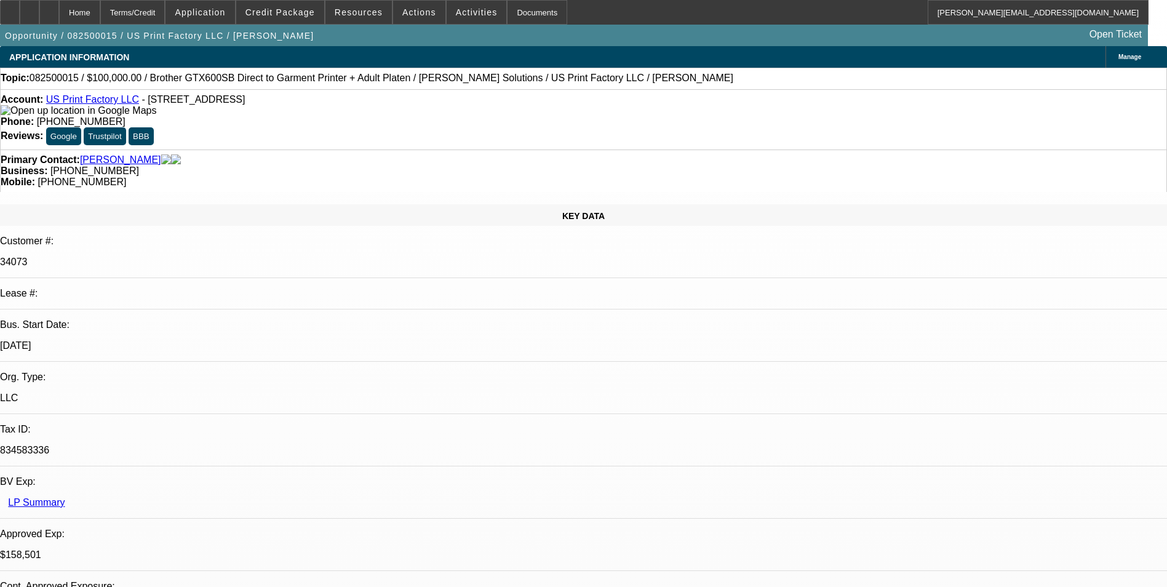
select select "0"
select select "2"
select select "0"
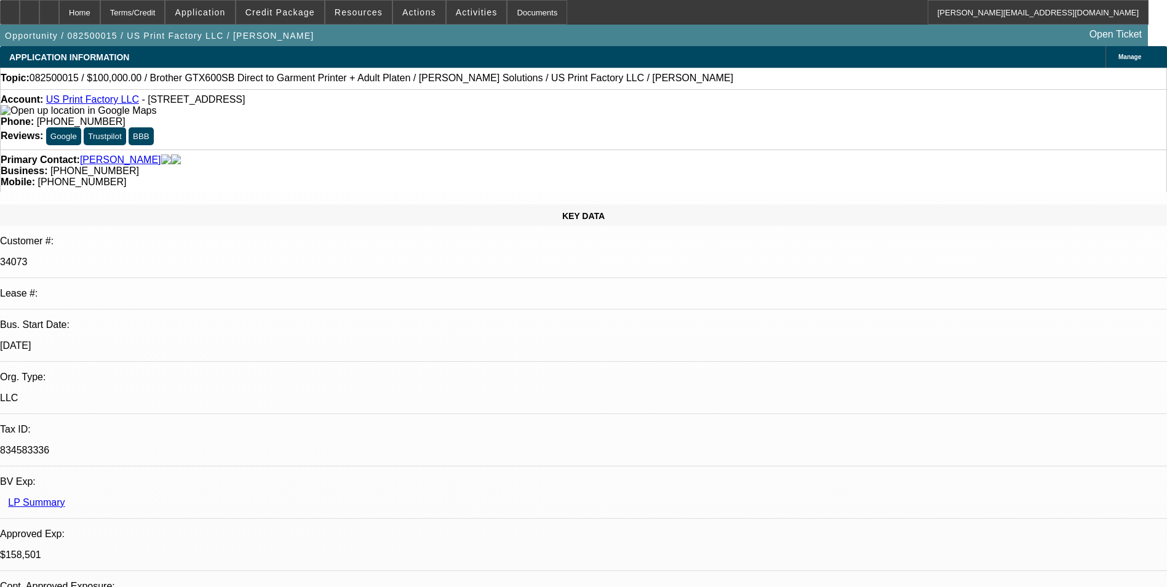
select select "0"
select select "2"
select select "0"
select select "2"
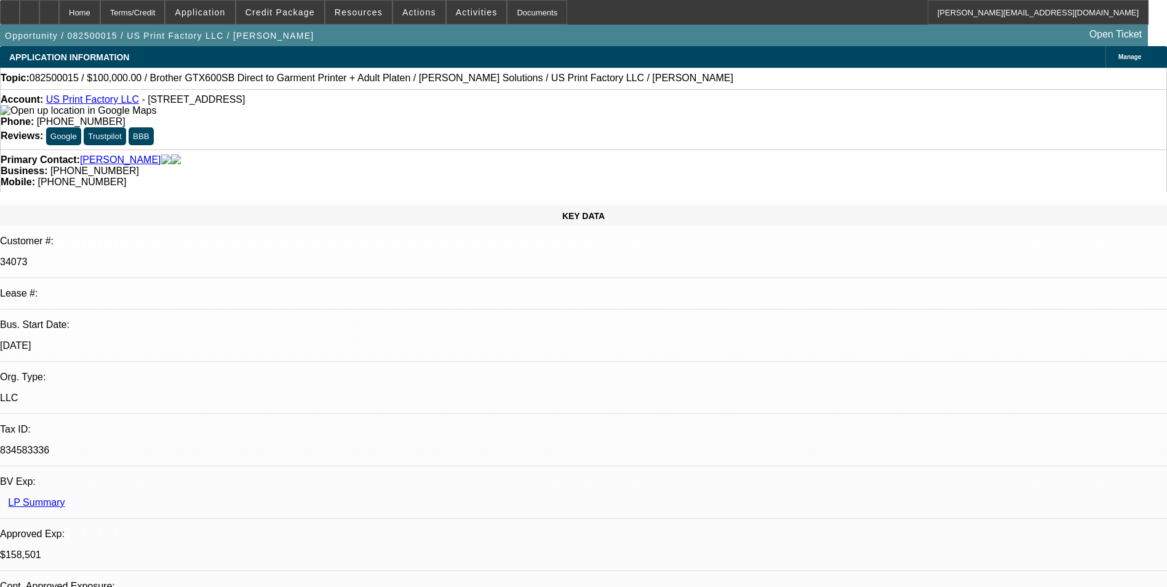
select select "0"
select select "1"
select select "2"
select select "6"
select select "1"
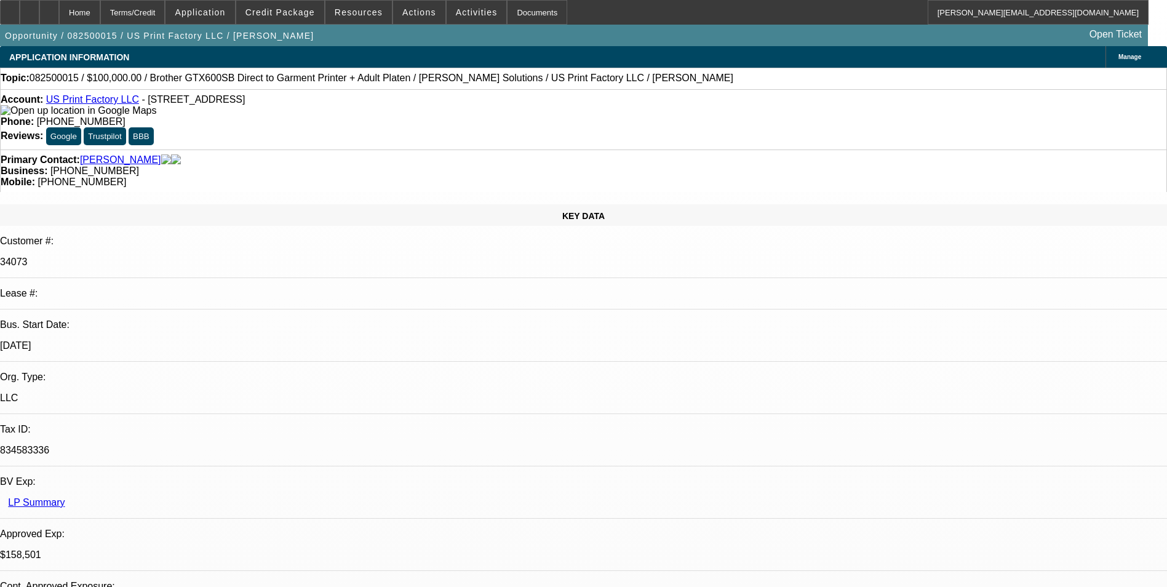
select select "2"
select select "6"
select select "1"
select select "2"
select select "6"
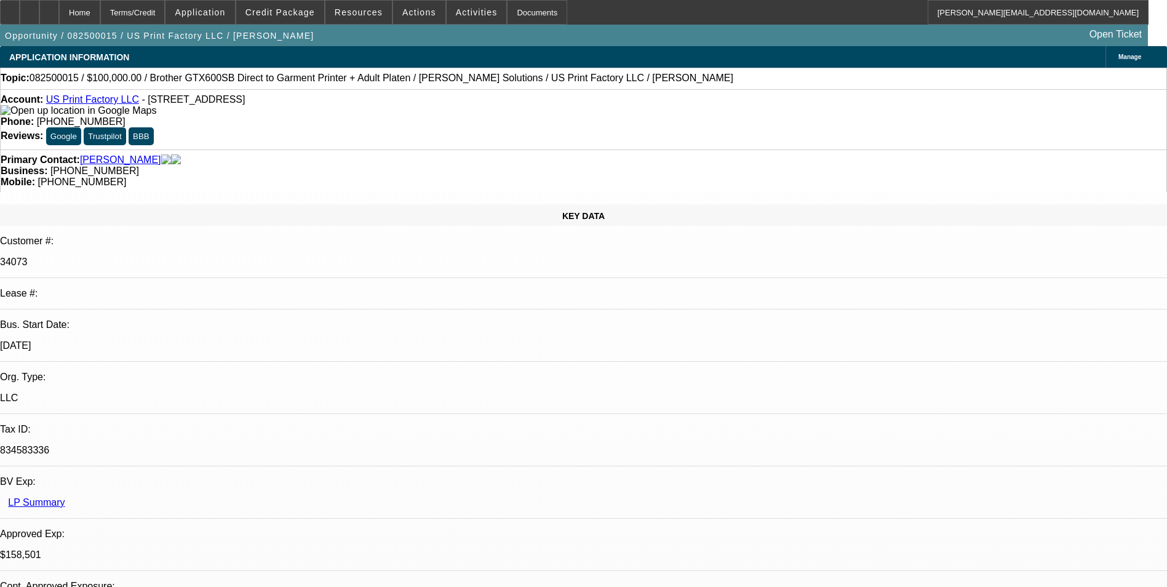
select select "1"
select select "2"
select select "6"
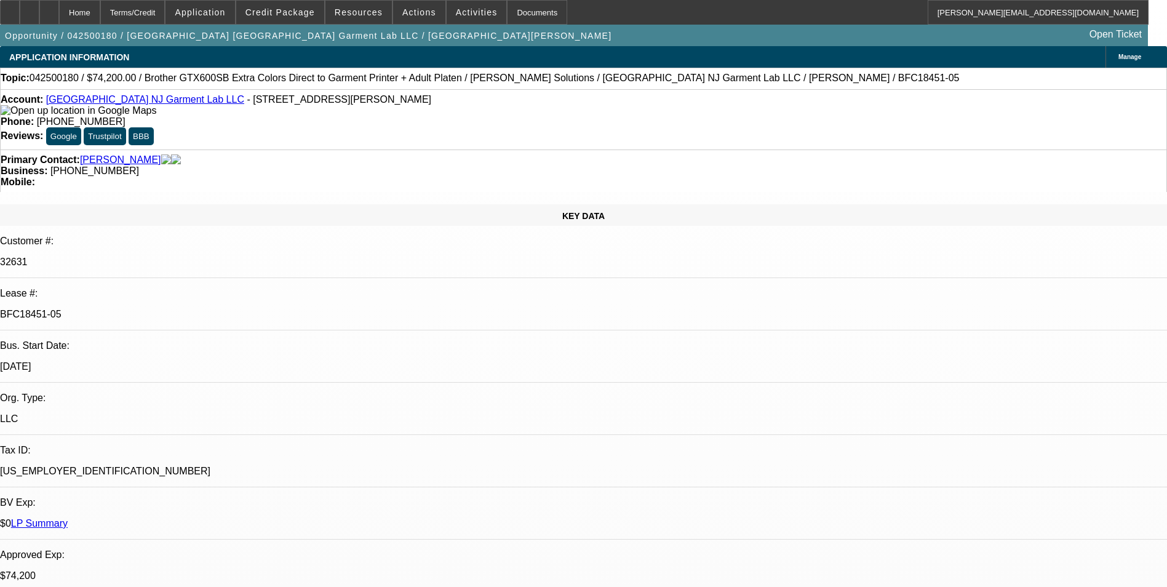
select select "0"
select select "6"
select select "0"
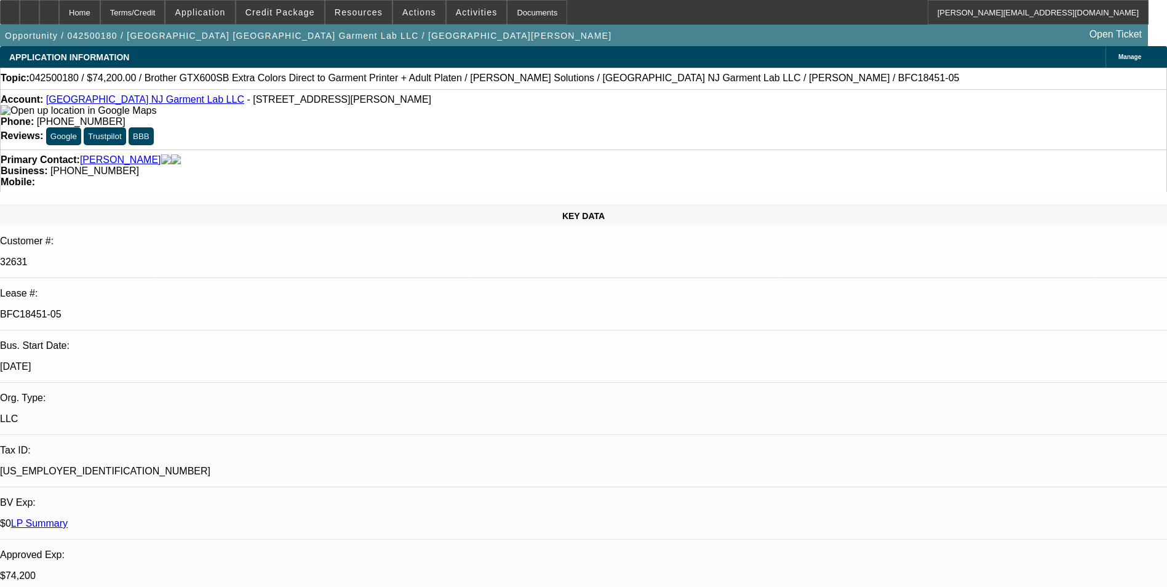
select select "0"
select select "6"
select select "0"
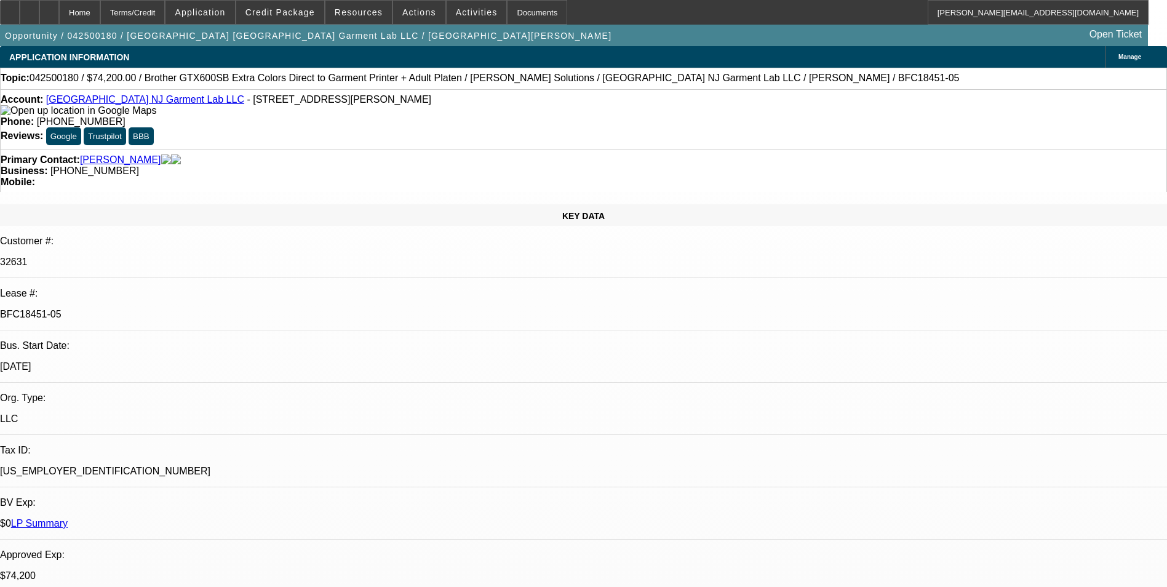
select select "0"
select select "6"
select select "0"
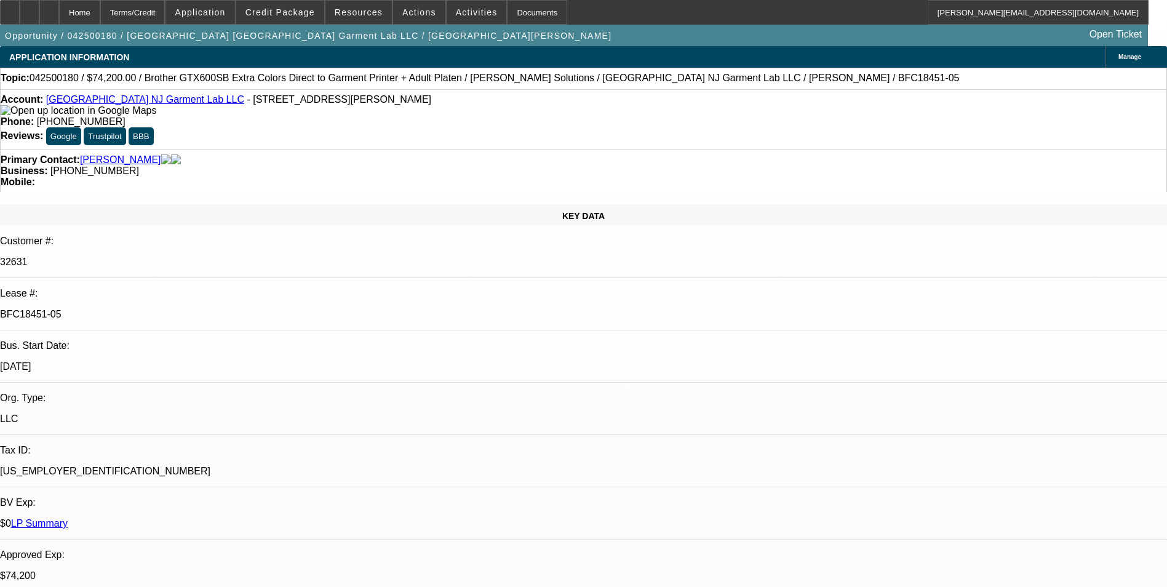
select select "6"
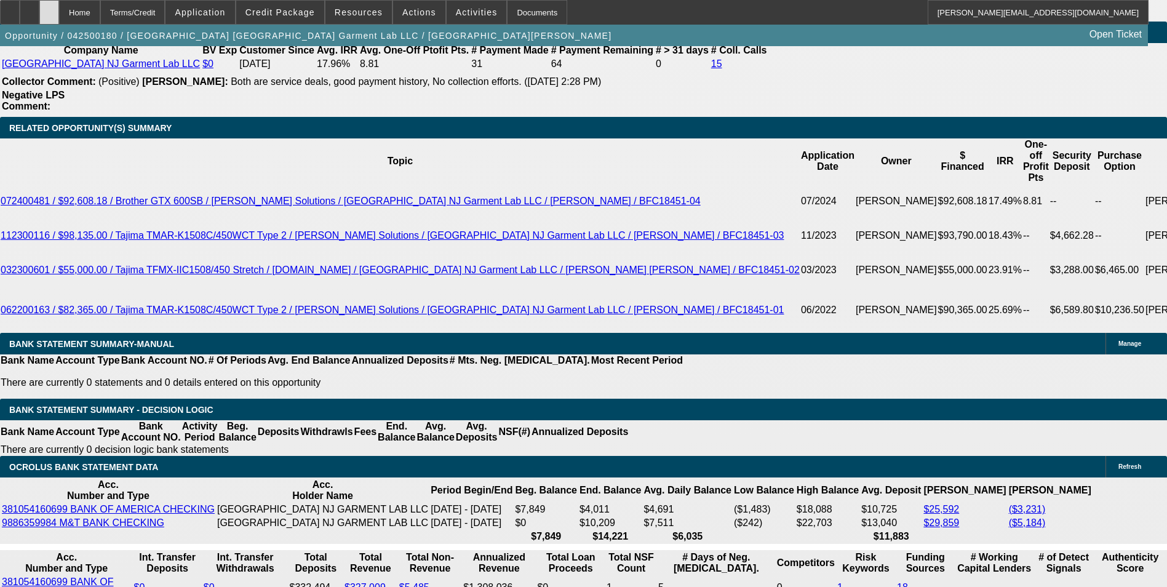
scroll to position [2275, 0]
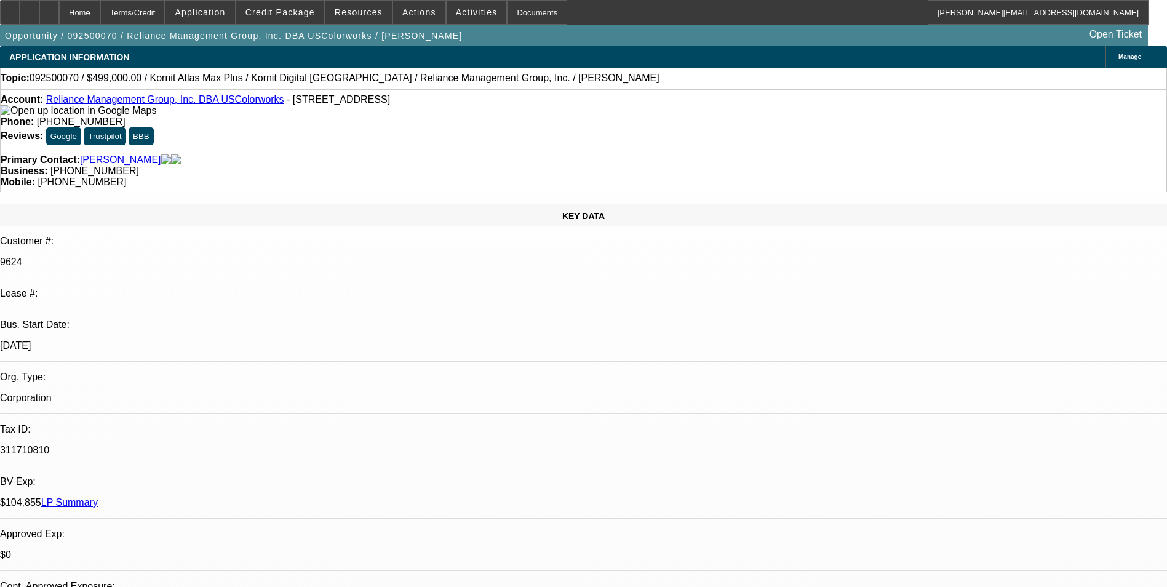
select select "0"
select select "2"
select select "0.1"
select select "4"
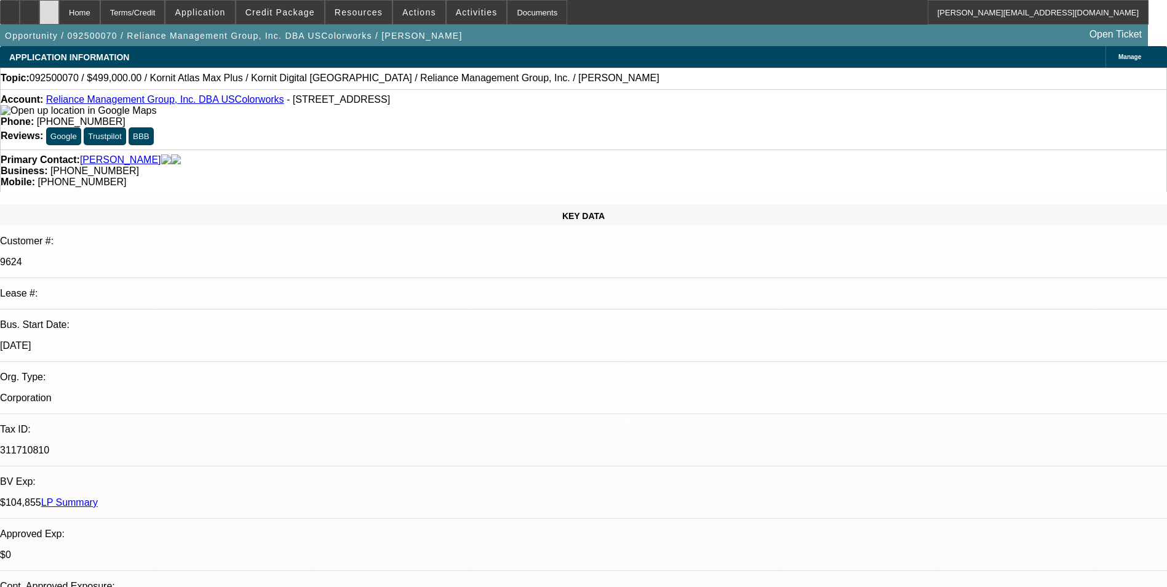
click at [59, 12] on div at bounding box center [49, 12] width 20 height 25
select select "0"
select select "2"
select select "0.1"
select select "1"
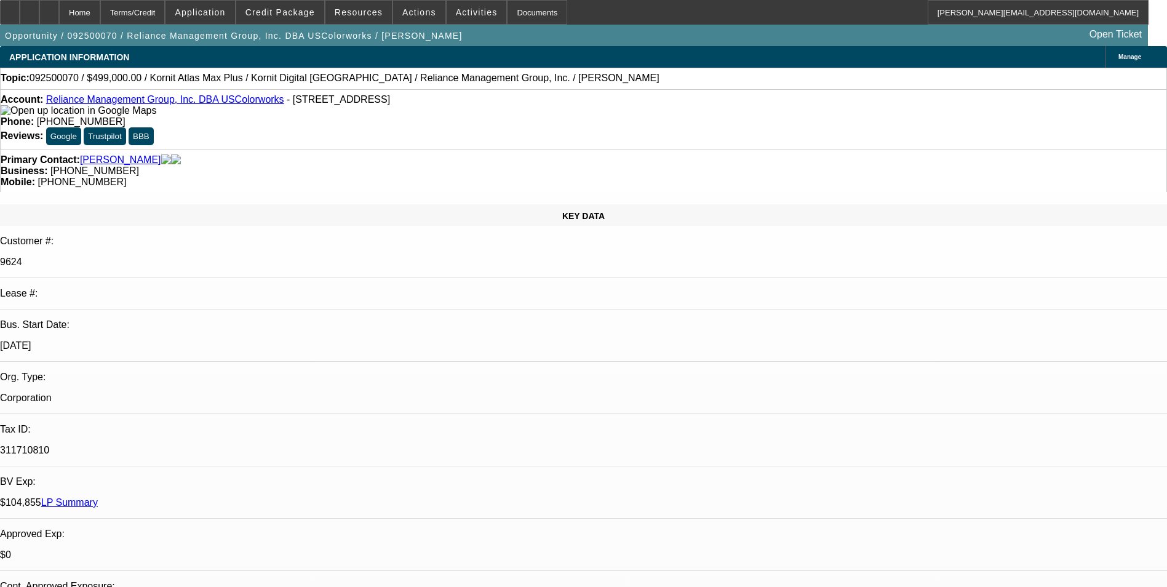
select select "2"
select select "4"
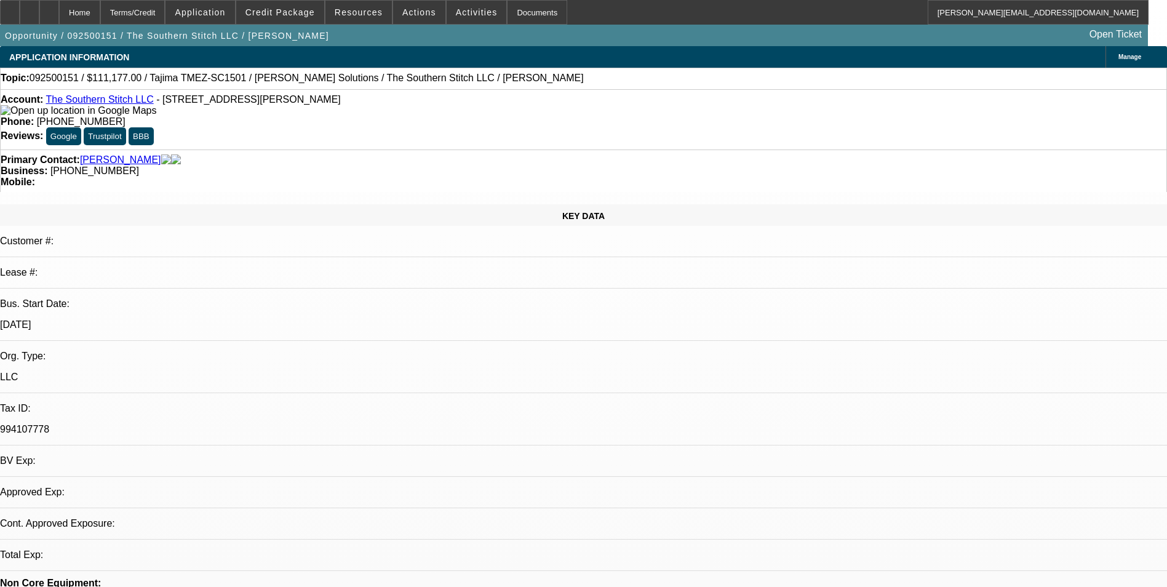
select select "0.1"
select select "2"
select select "0"
select select "1"
select select "2"
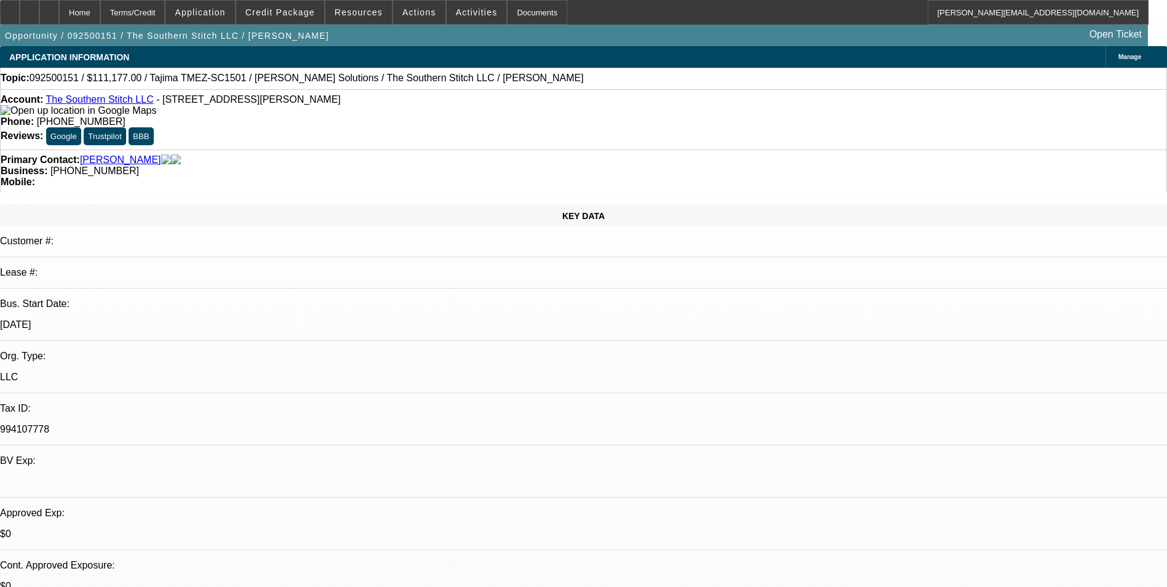
select select "6"
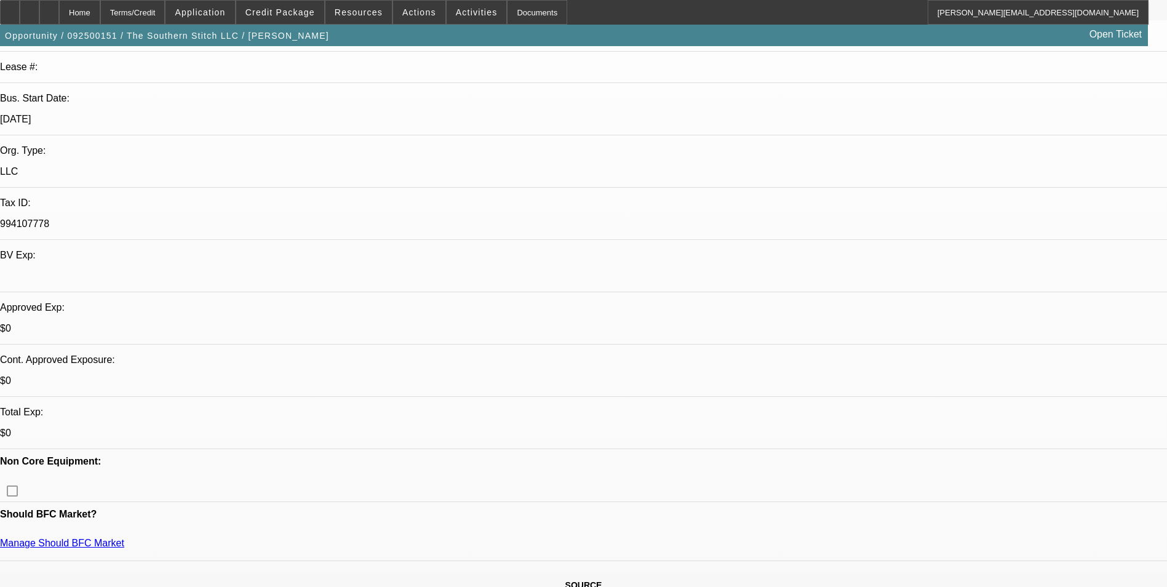
scroll to position [184, 0]
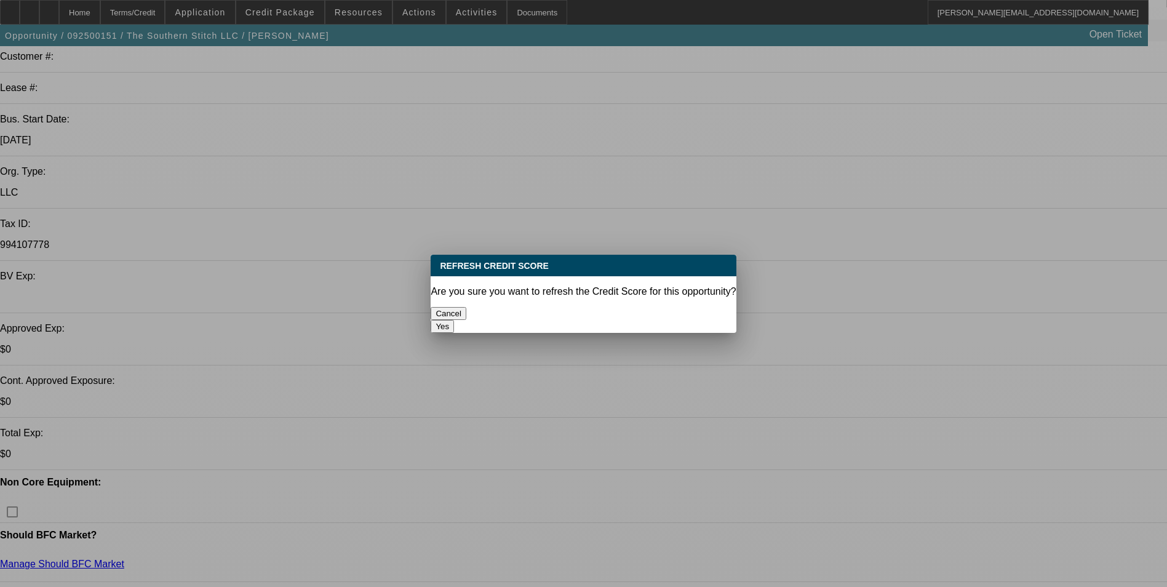
click at [454, 320] on button "Yes" at bounding box center [441, 326] width 23 height 13
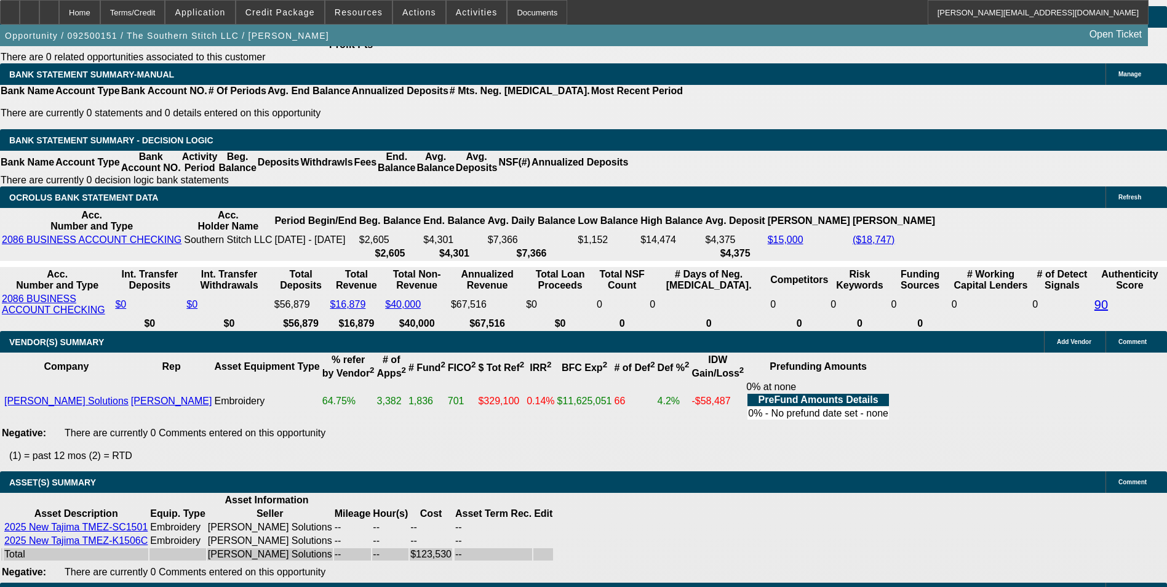
scroll to position [1845, 0]
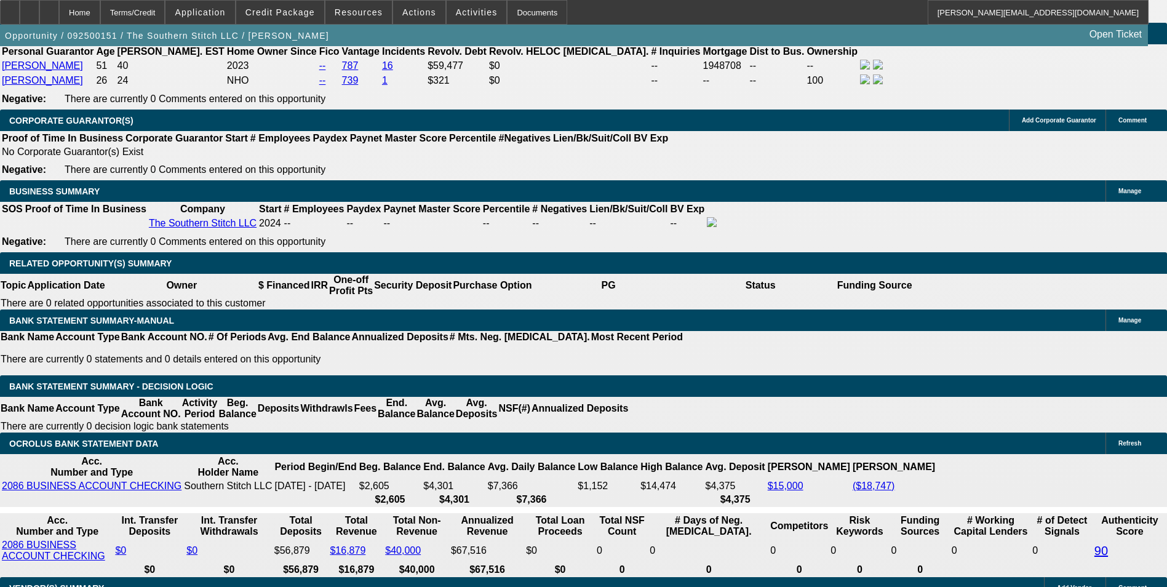
drag, startPoint x: 283, startPoint y: 285, endPoint x: 304, endPoint y: 284, distance: 20.9
type input "UNKNOWN"
type input "16.7"
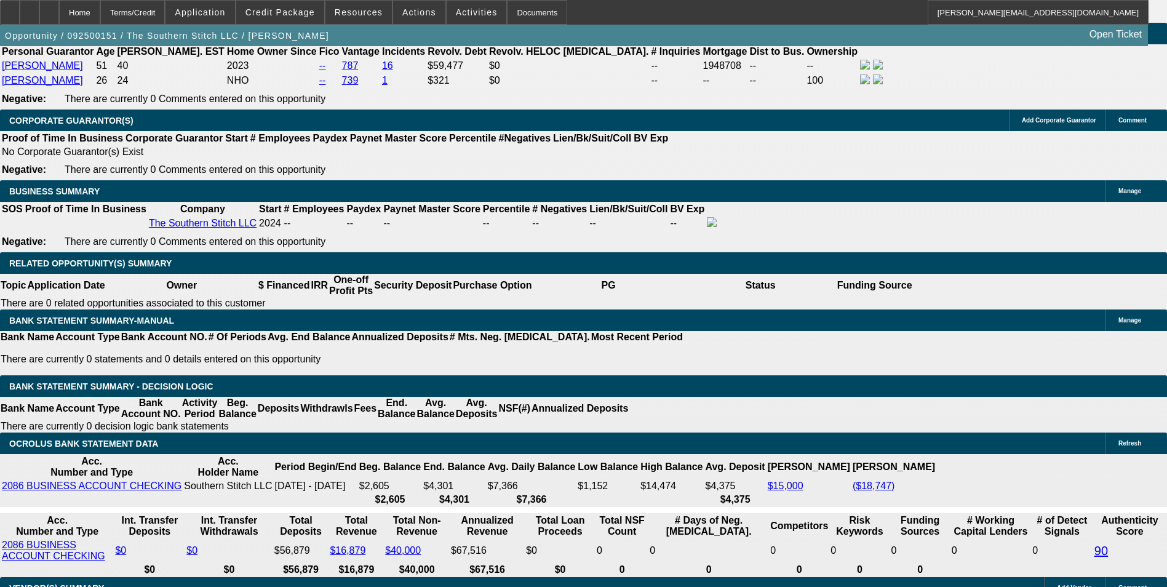
type input "$5,407.22"
type input "$2,703.61"
type input "$3,800.86"
type input "$1,900.43"
type input "$5,490.26"
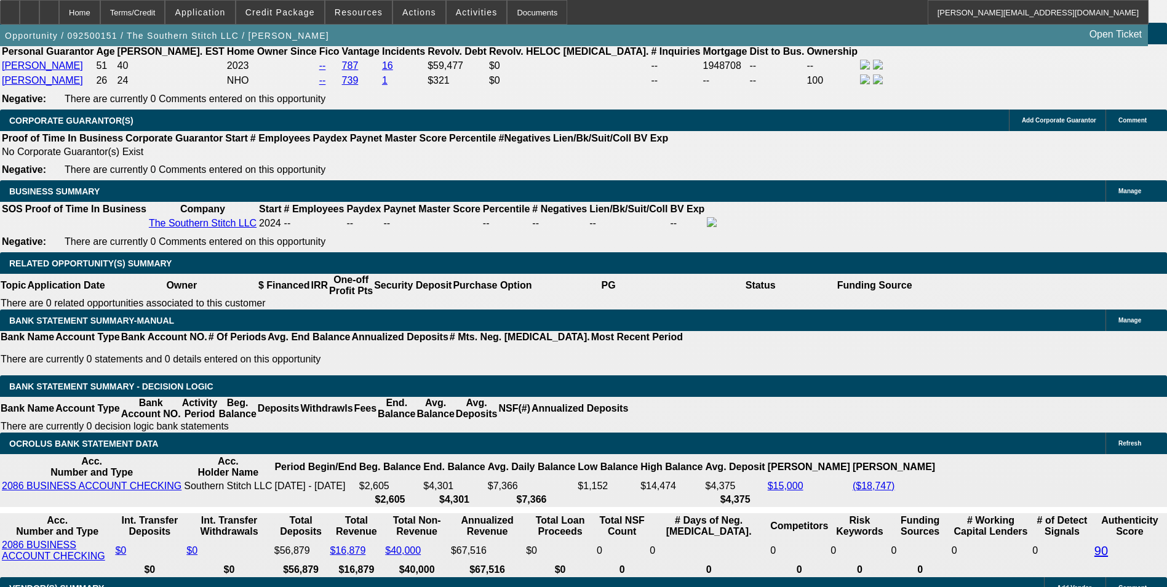
type input "$2,745.13"
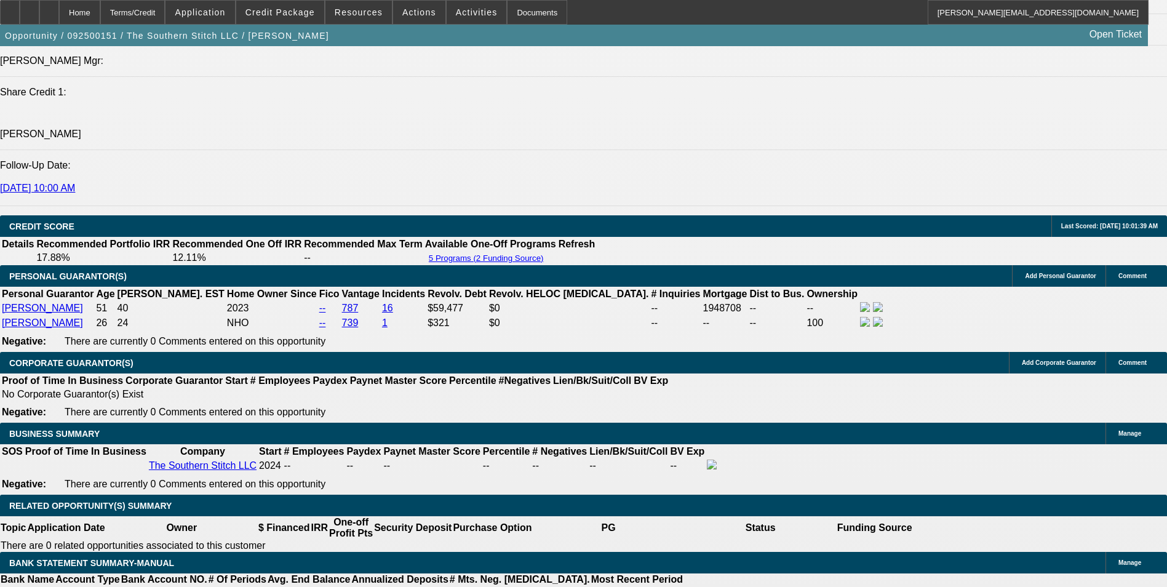
scroll to position [1599, 0]
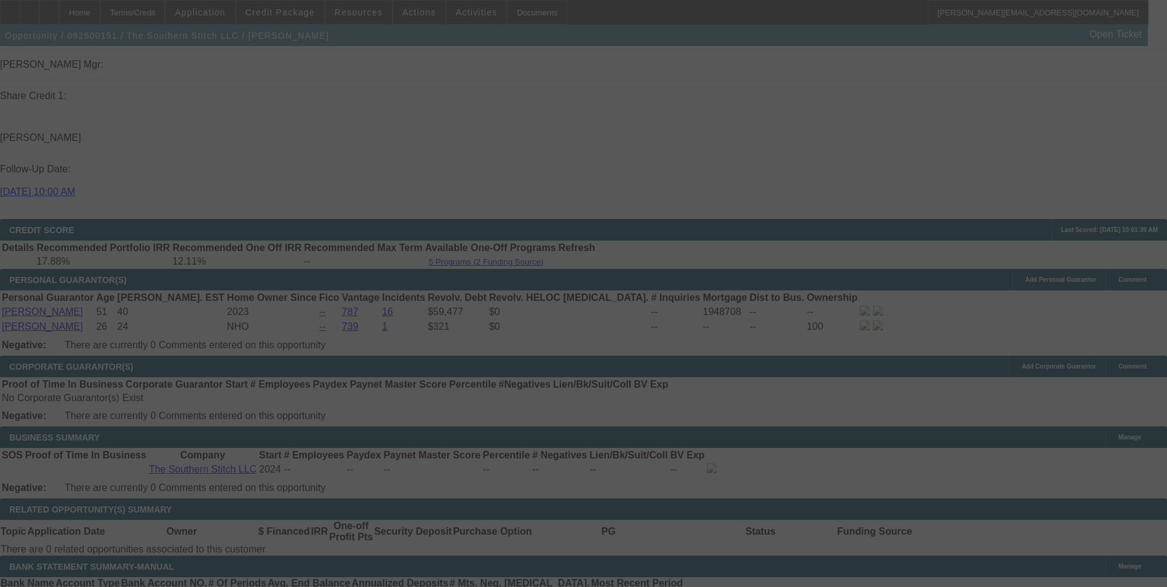
select select "0.1"
select select "2"
select select "0"
select select "6"
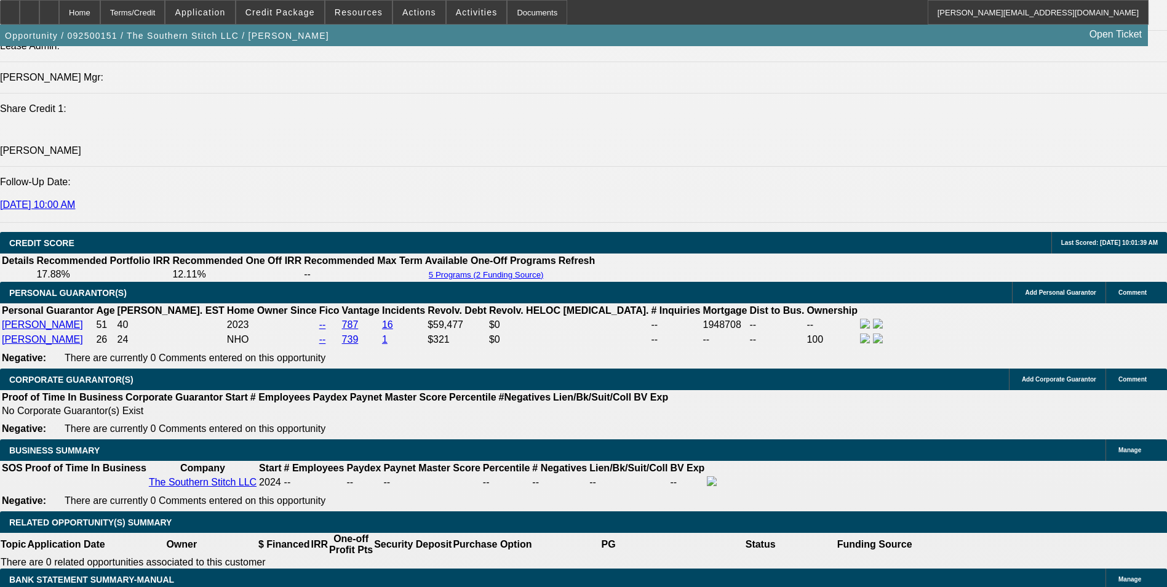
scroll to position [1660, 0]
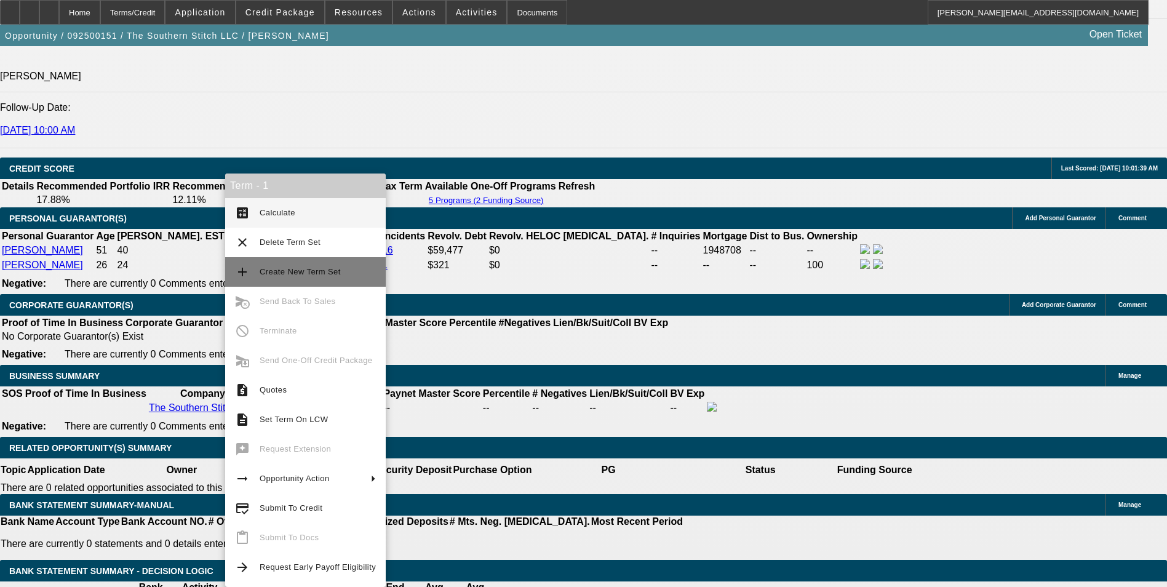
click at [337, 267] on span "Create New Term Set" at bounding box center [318, 271] width 116 height 15
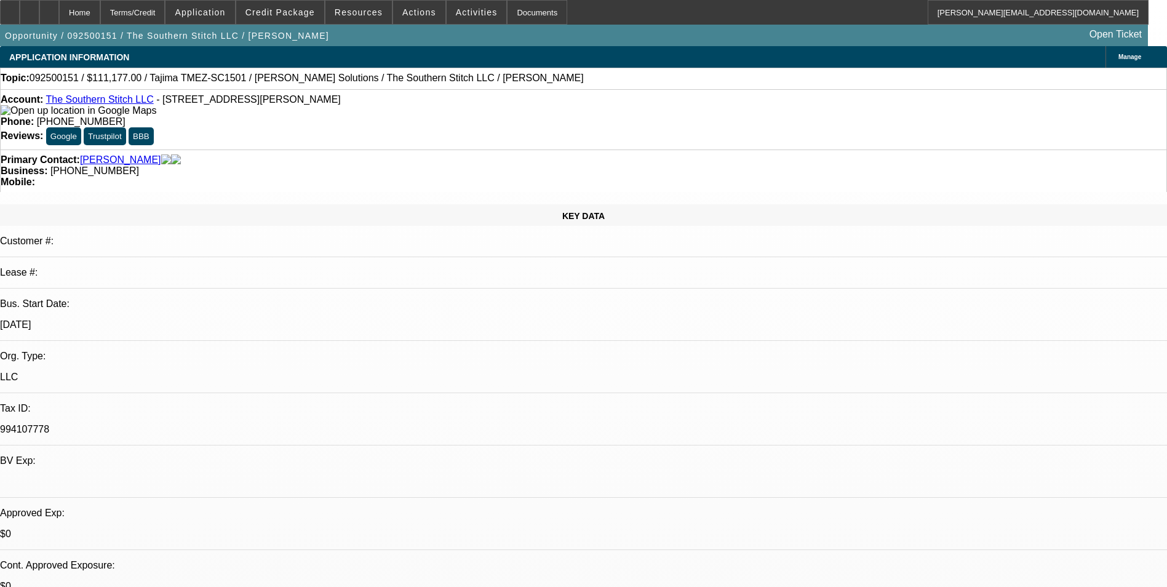
select select "0.1"
select select "2"
select select "0"
select select "6"
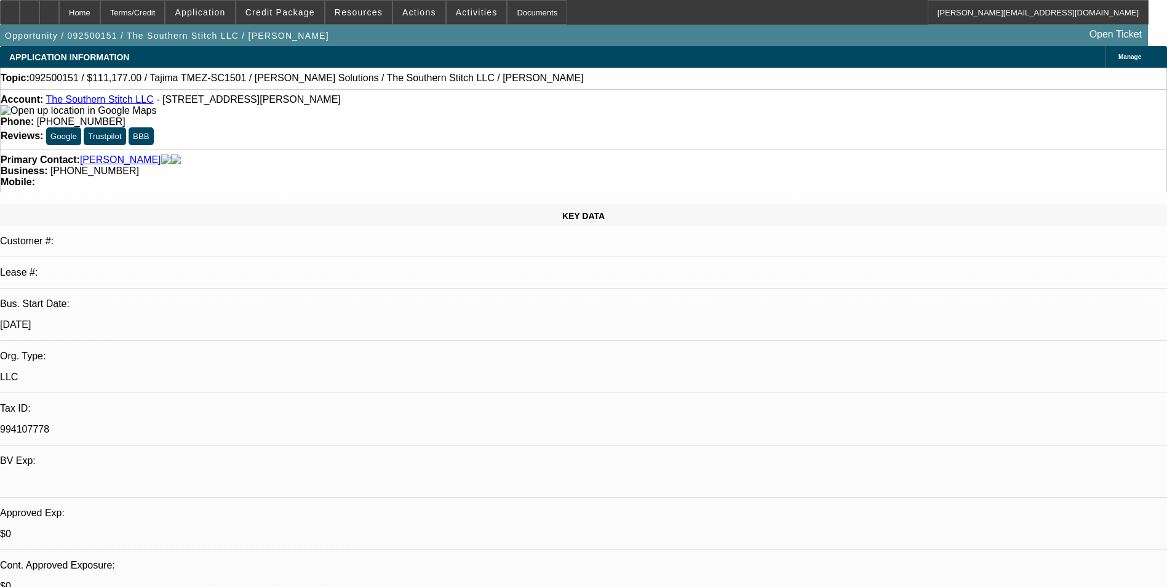
select select "0.1"
select select "2"
select select "0"
select select "6"
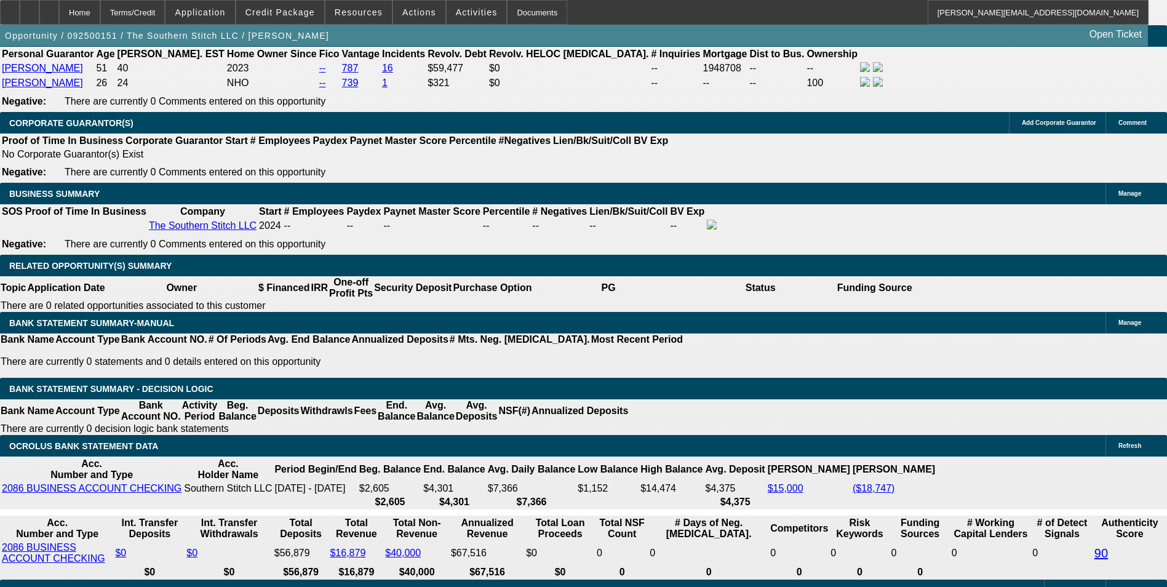
scroll to position [1845, 0]
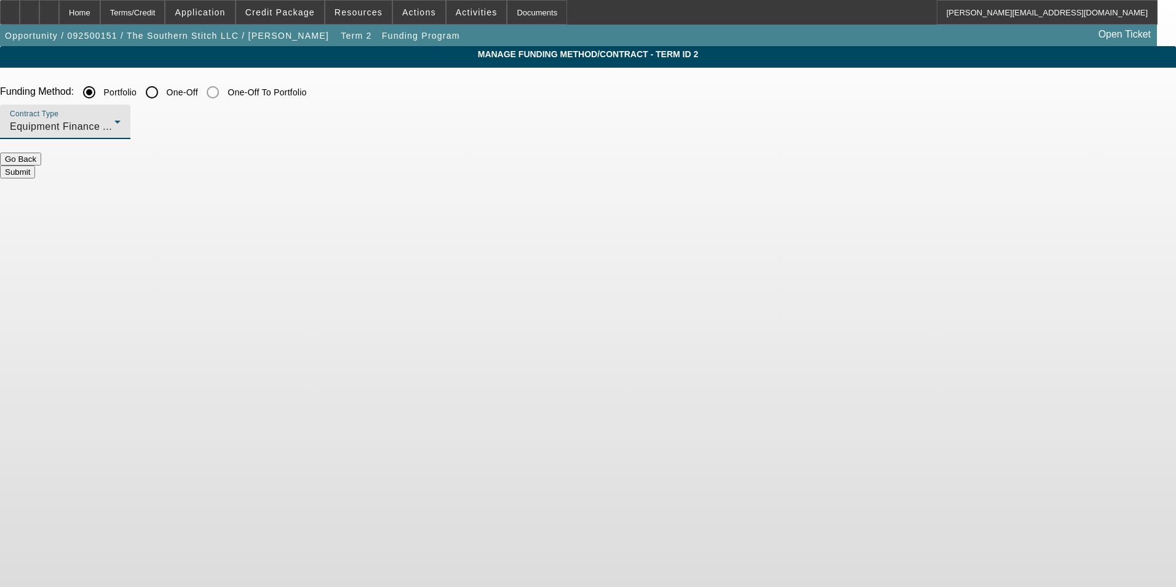
click at [114, 126] on div "Equipment Finance Agreement" at bounding box center [62, 126] width 105 height 15
click at [332, 162] on mat-option "Lease Agreement" at bounding box center [318, 160] width 161 height 30
click at [35, 165] on button "Submit" at bounding box center [17, 171] width 35 height 13
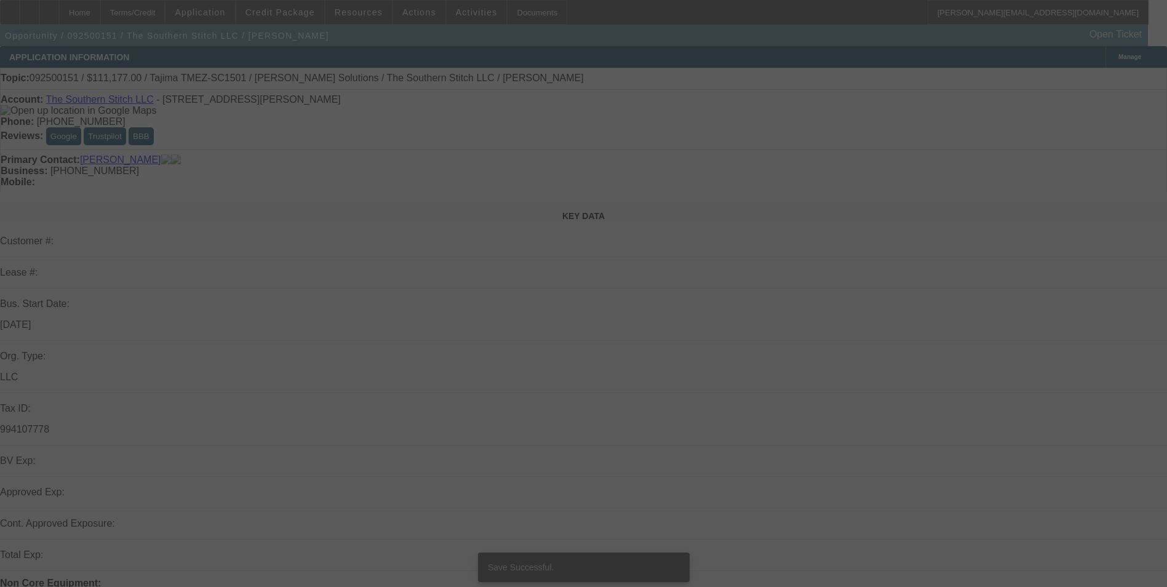
select select "0.1"
select select "2"
select select "0"
select select "6"
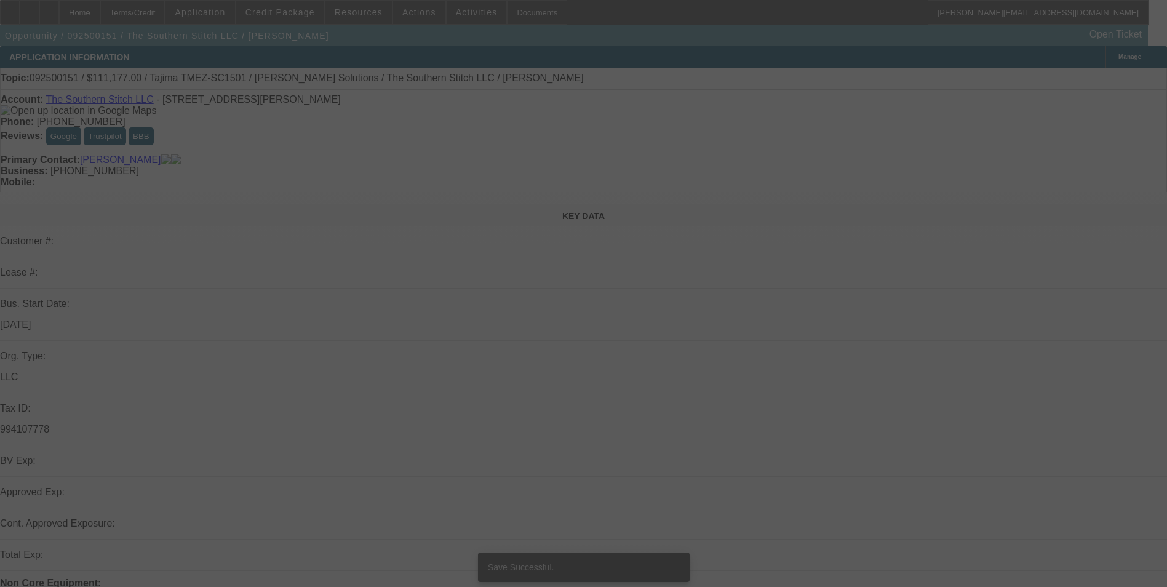
select select "0.1"
select select "2"
select select "0"
select select "6"
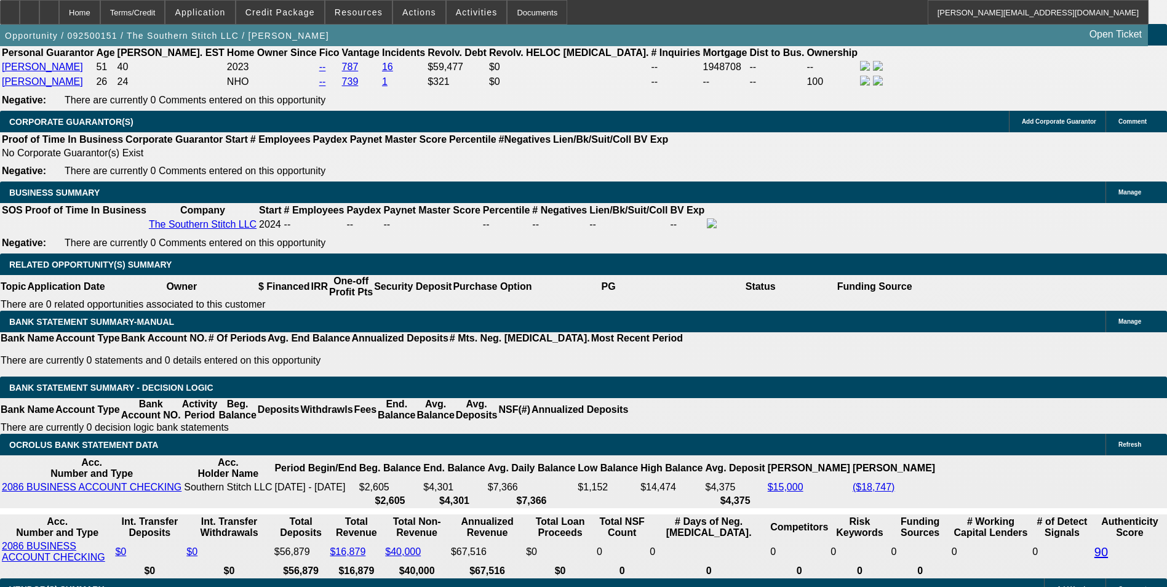
scroll to position [1845, 0]
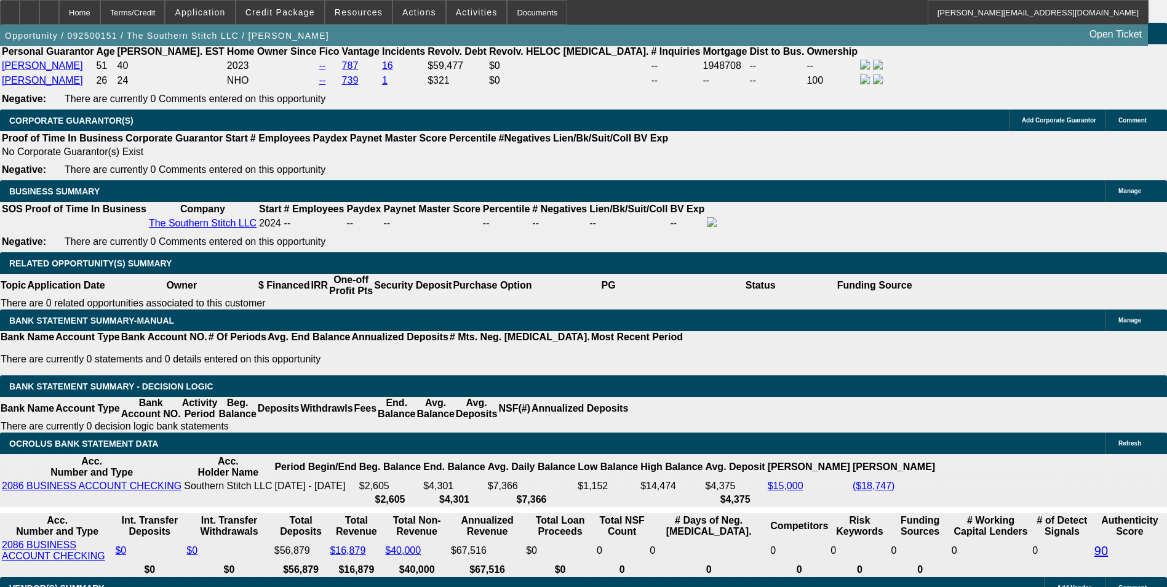
select select "0.1"
type input "$12,353.00"
type input "UNKNOWN"
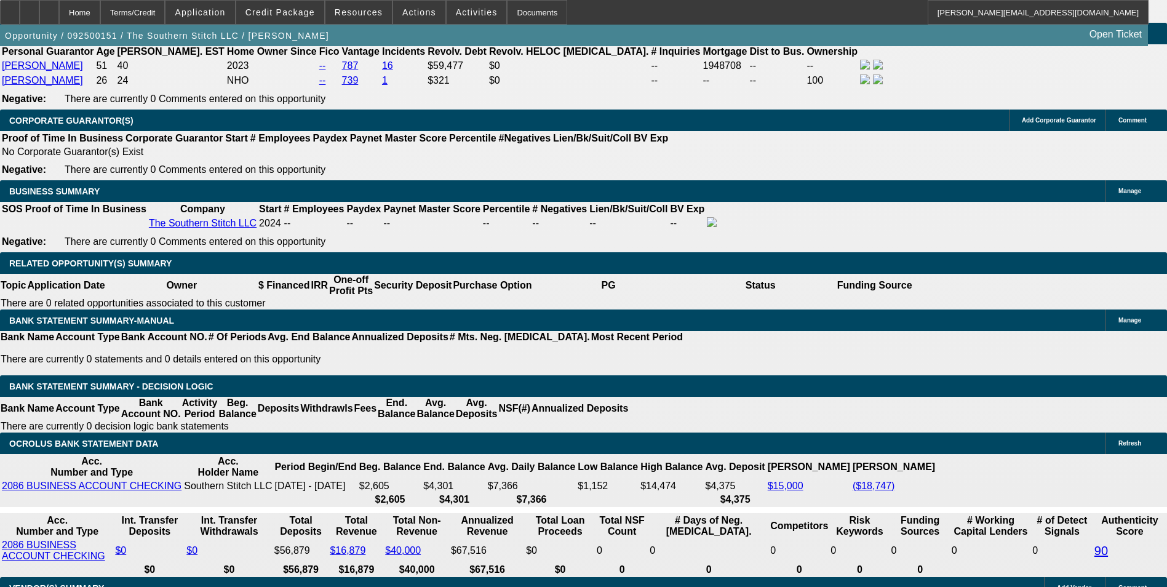
select select "4"
drag, startPoint x: 264, startPoint y: 288, endPoint x: 353, endPoint y: 274, distance: 90.3
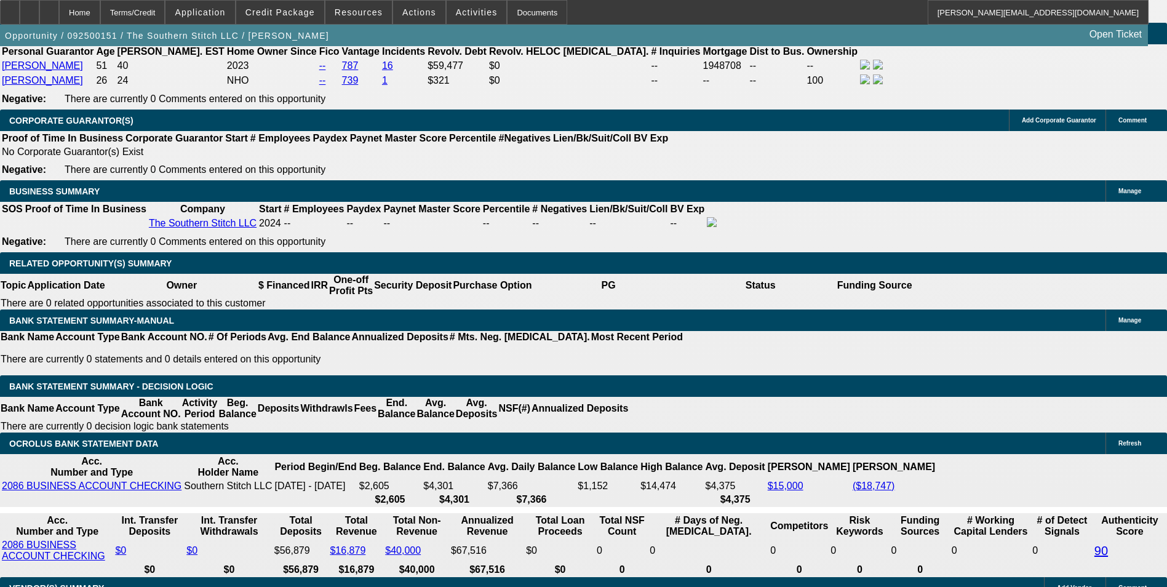
type input "15"
type input "$3,800.86"
type input "$1,900.43"
type input "$5,289.78"
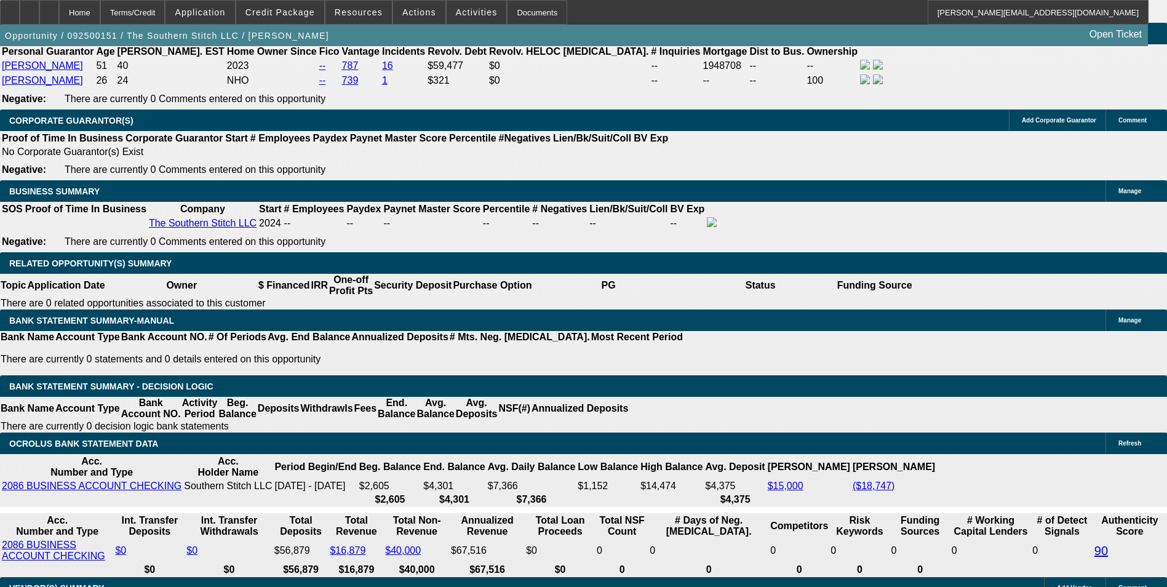
type input "$2,644.89"
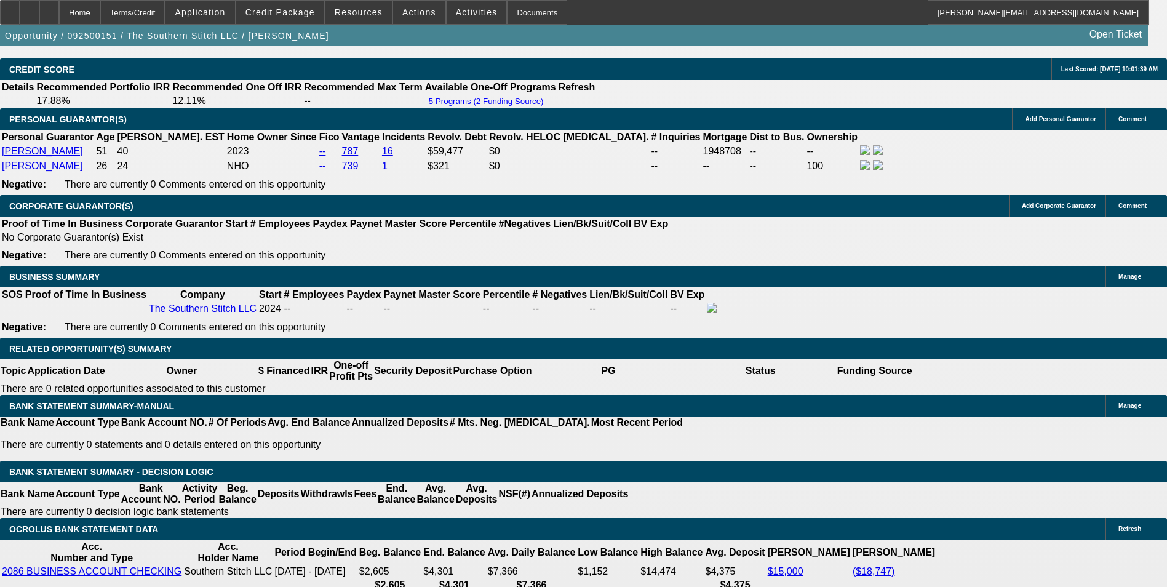
scroll to position [1599, 0]
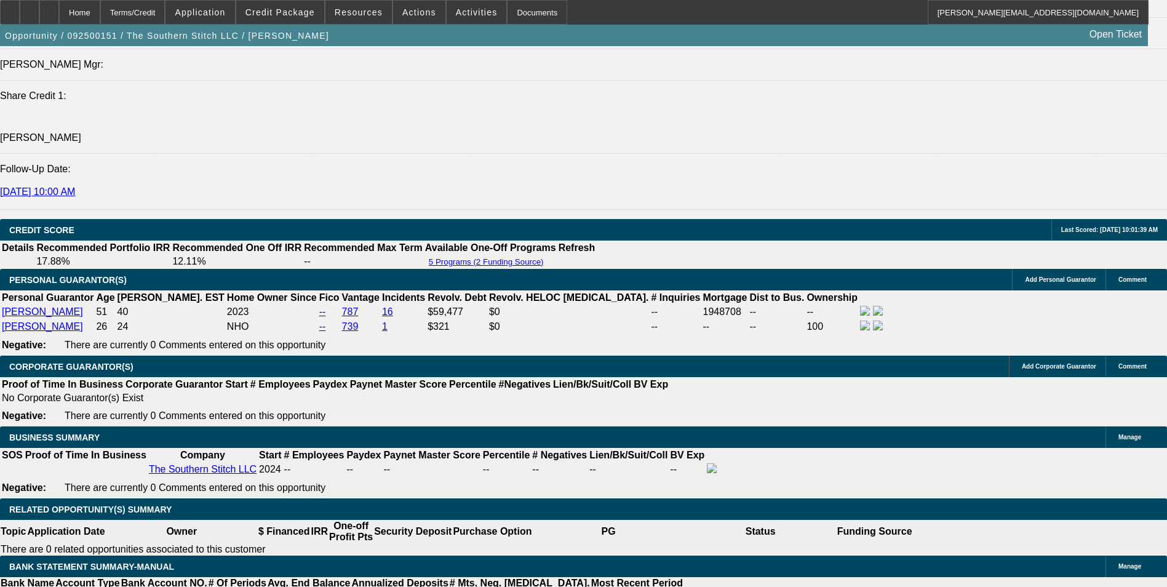
type input "15"
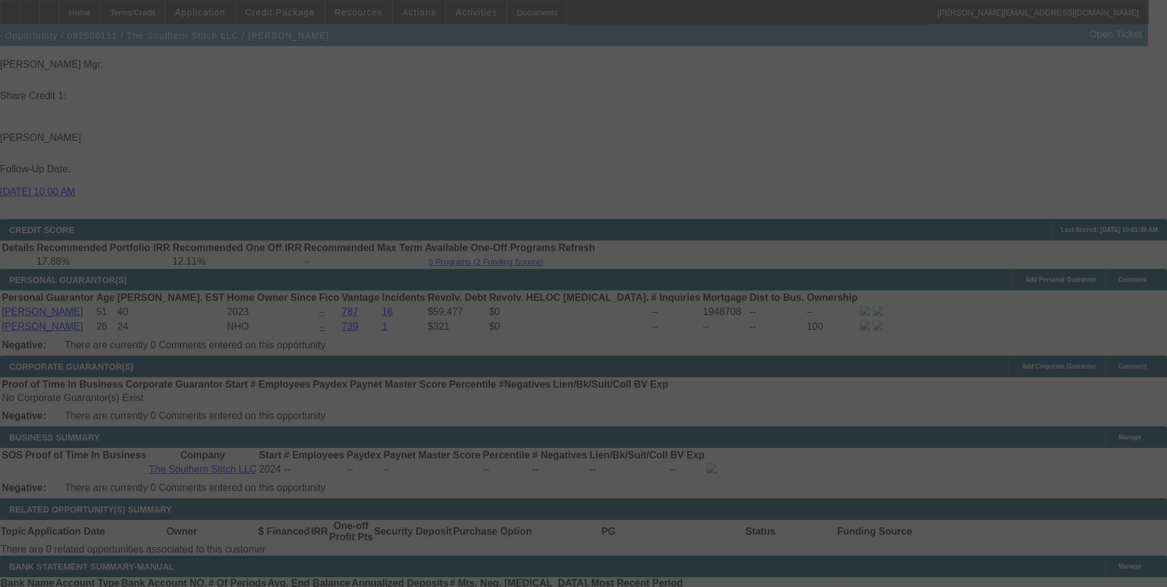
select select "0.1"
select select "2"
select select "0.1"
select select "4"
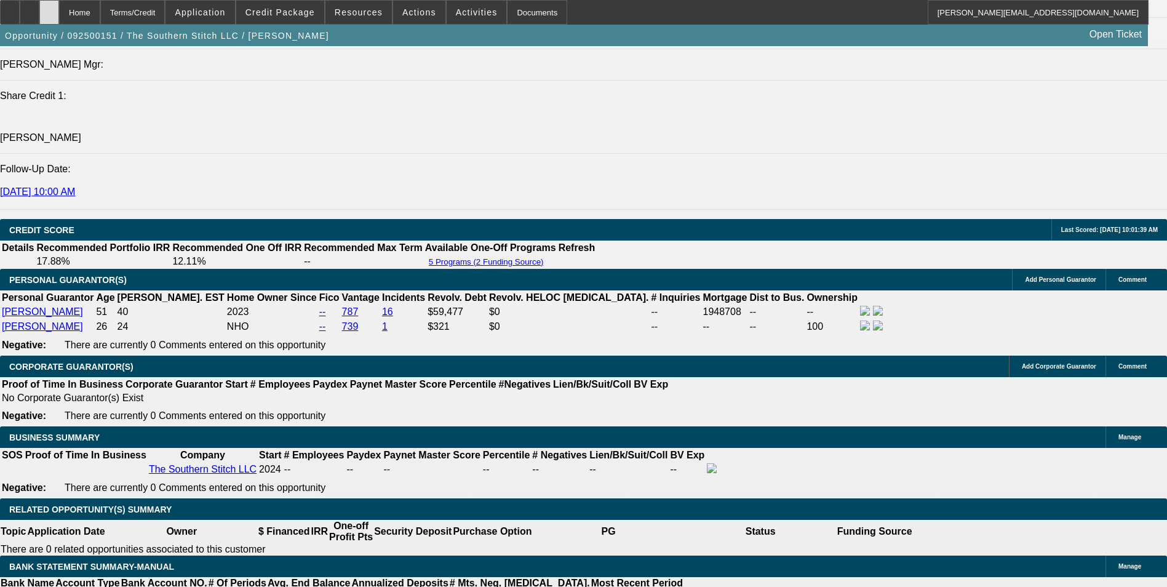
click at [59, 11] on div at bounding box center [49, 12] width 20 height 25
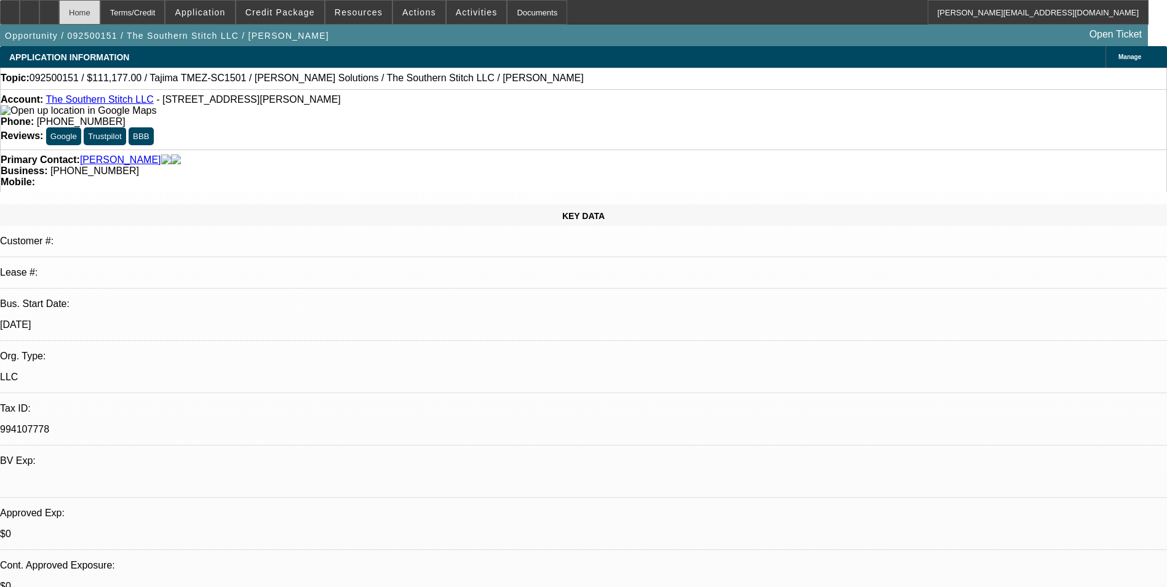
select select "0.1"
select select "2"
select select "0.1"
select select "2"
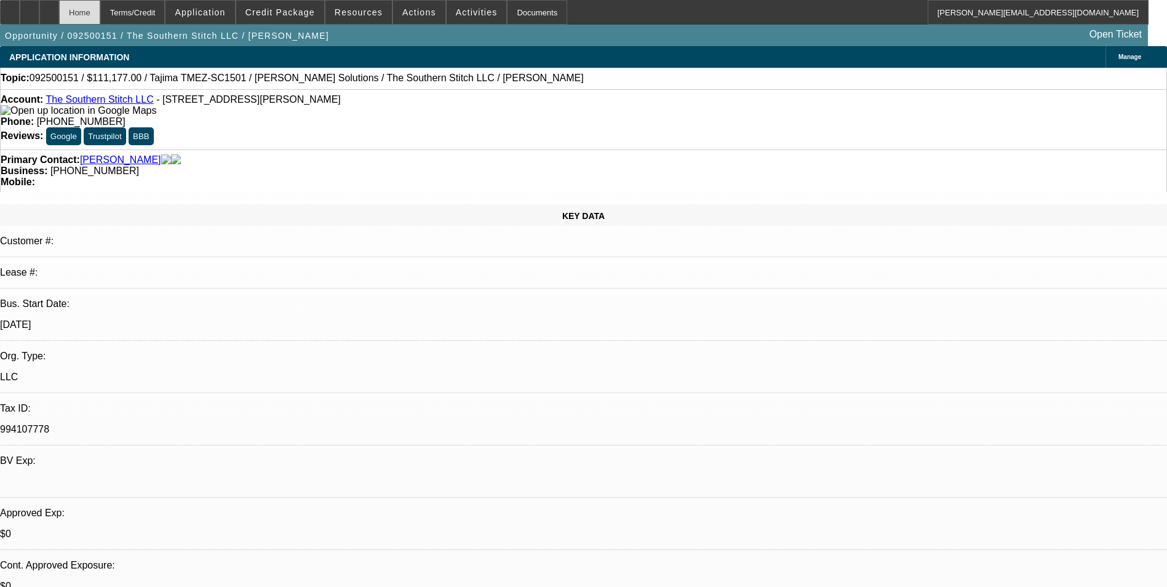
select select "0"
select select "1"
select select "2"
select select "4"
select select "1"
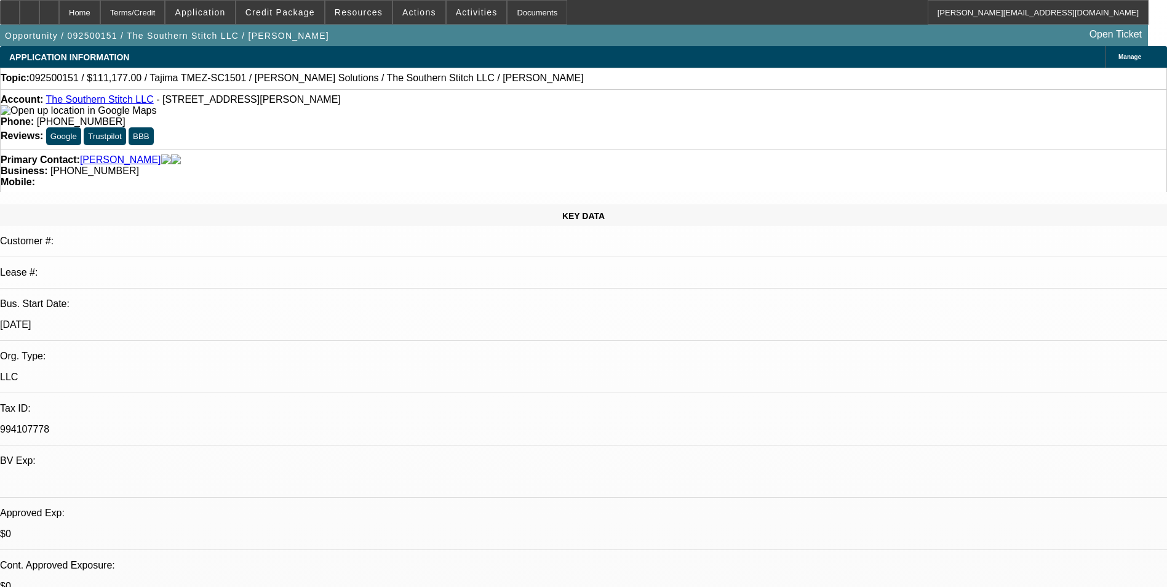
select select "2"
select select "6"
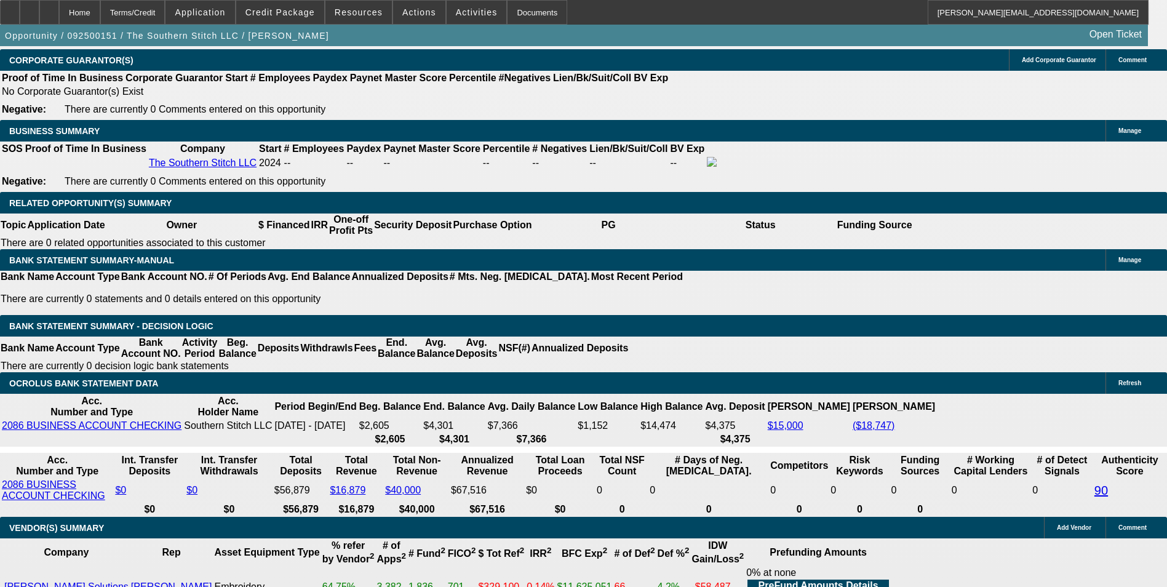
scroll to position [1906, 0]
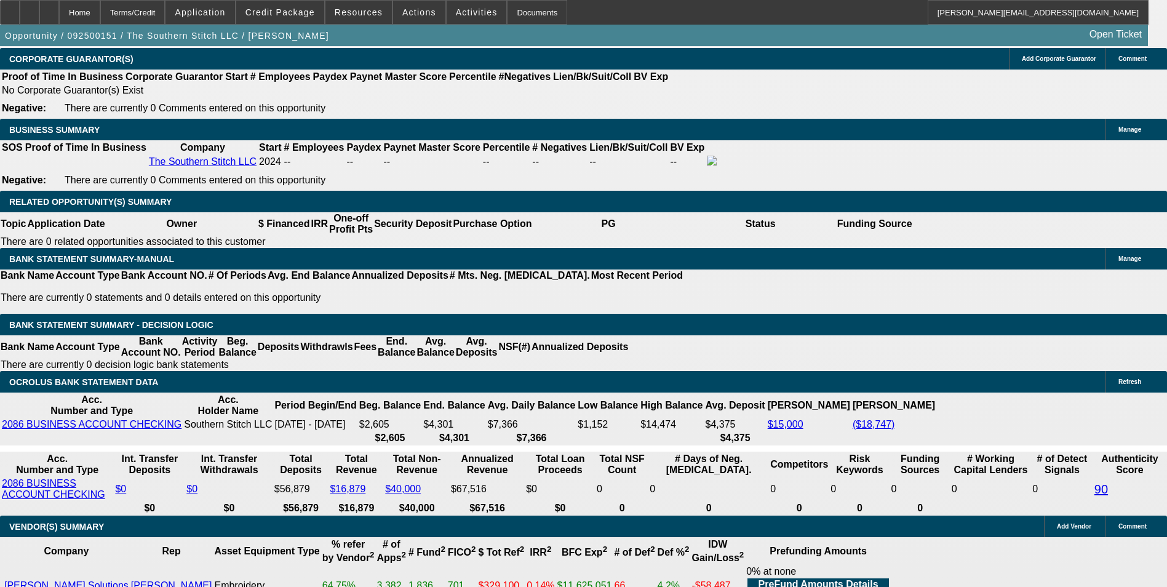
drag, startPoint x: 265, startPoint y: 221, endPoint x: 379, endPoint y: 213, distance: 114.7
type input "UNKNOWN"
type input "14"
type input "$3,800.86"
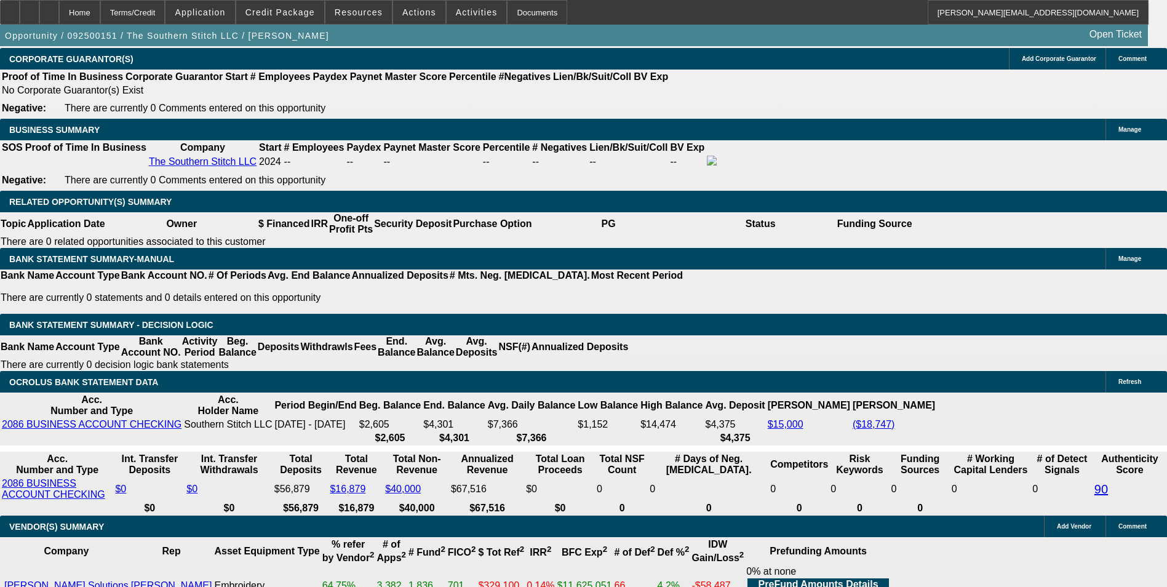
type input "$1,900.43"
type input "$5,173.78"
type input "$2,586.89"
type input "14.6"
type input "$5,243.22"
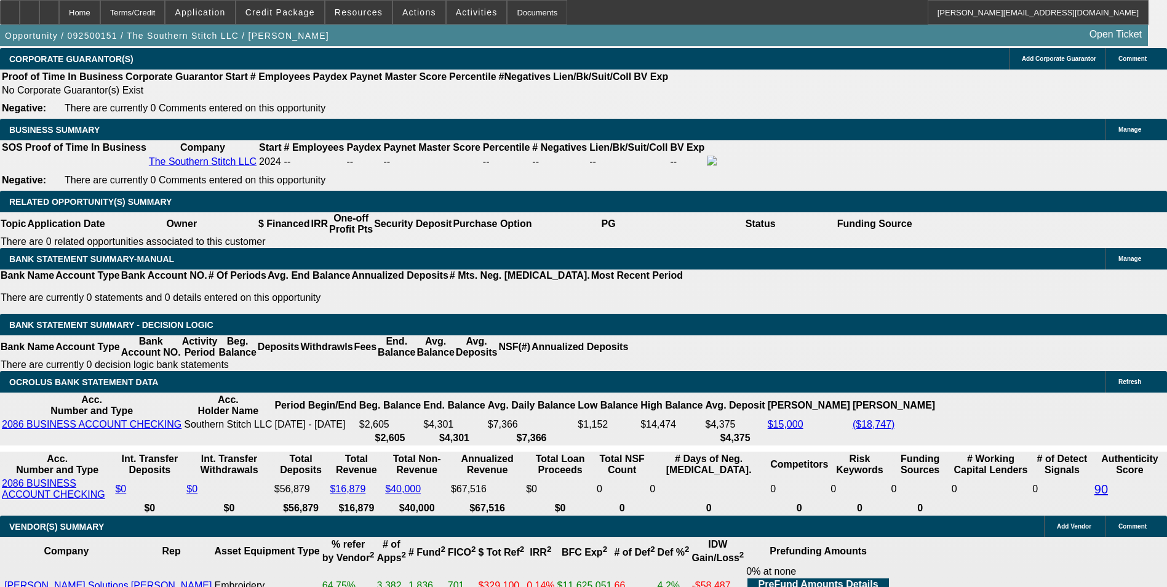
type input "$2,621.61"
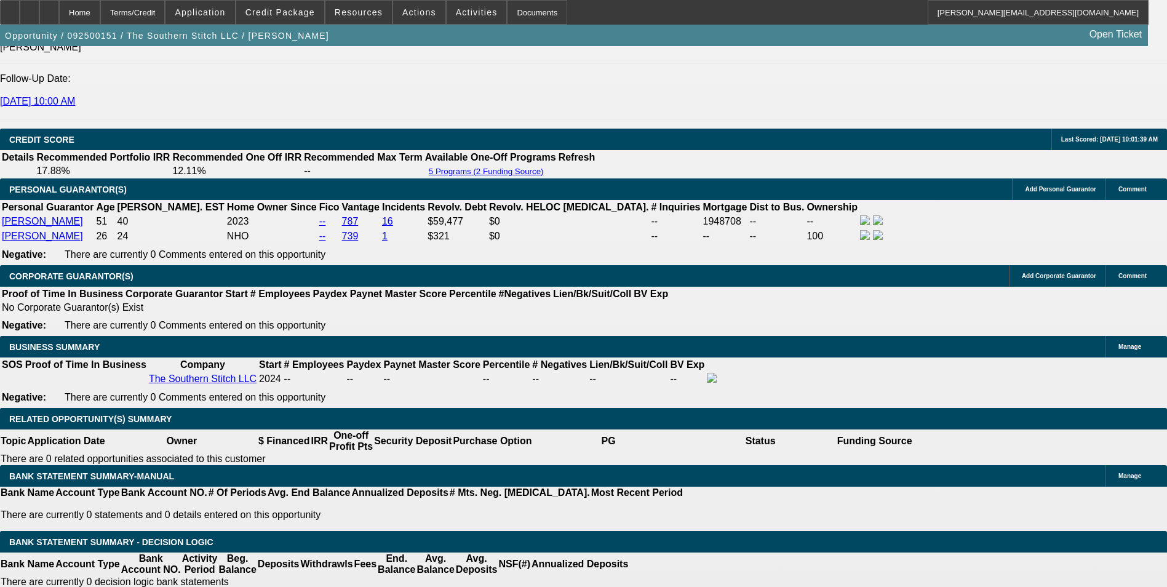
scroll to position [1660, 0]
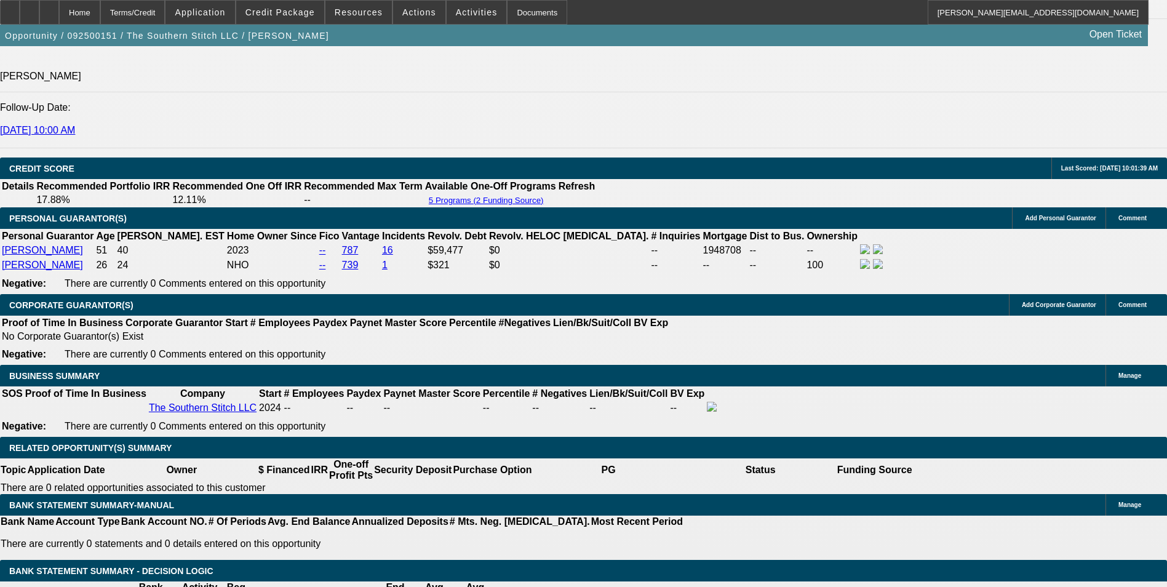
type input "14.6"
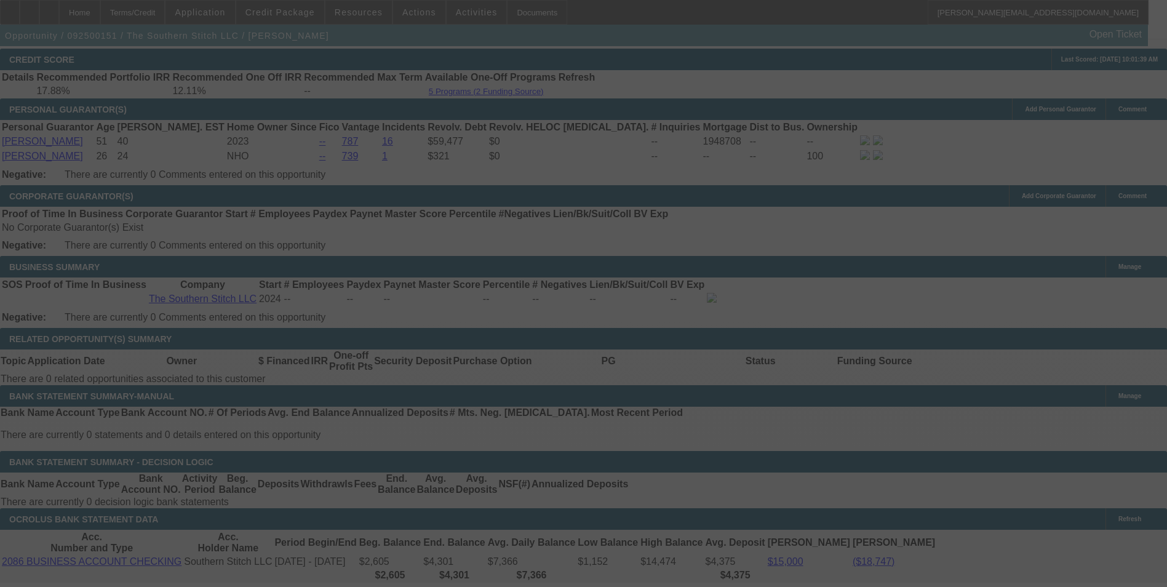
scroll to position [1783, 0]
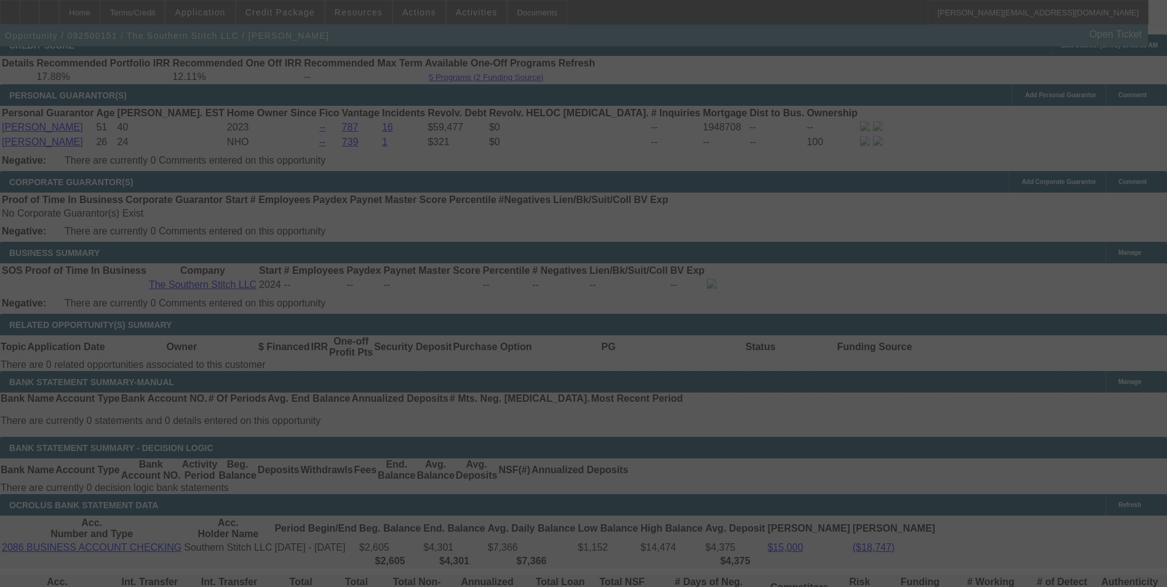
select select "0.1"
select select "2"
select select "0.1"
select select "4"
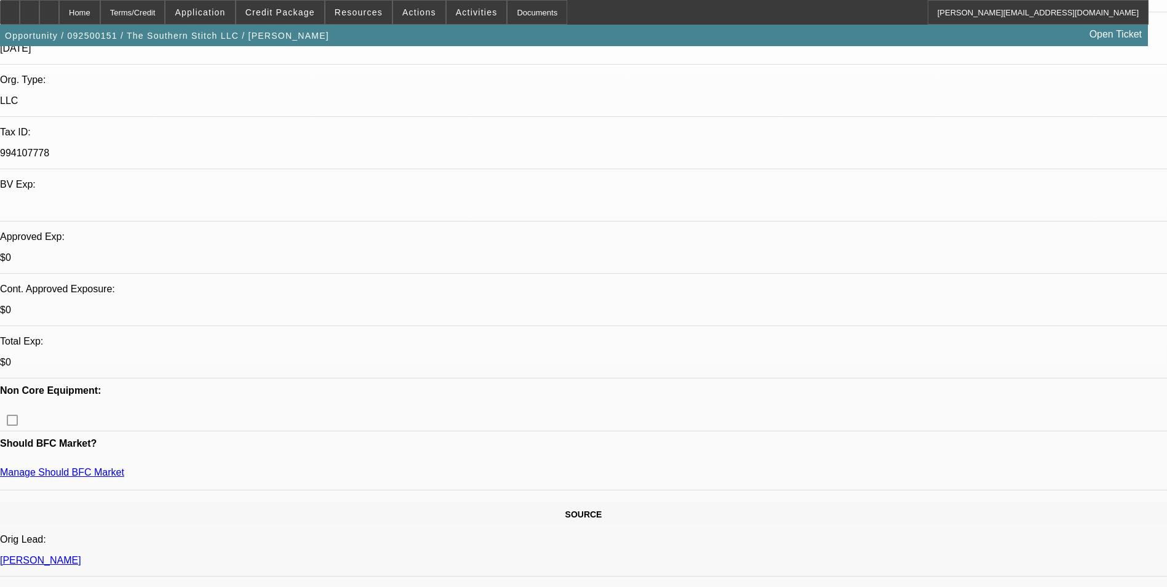
scroll to position [0, 0]
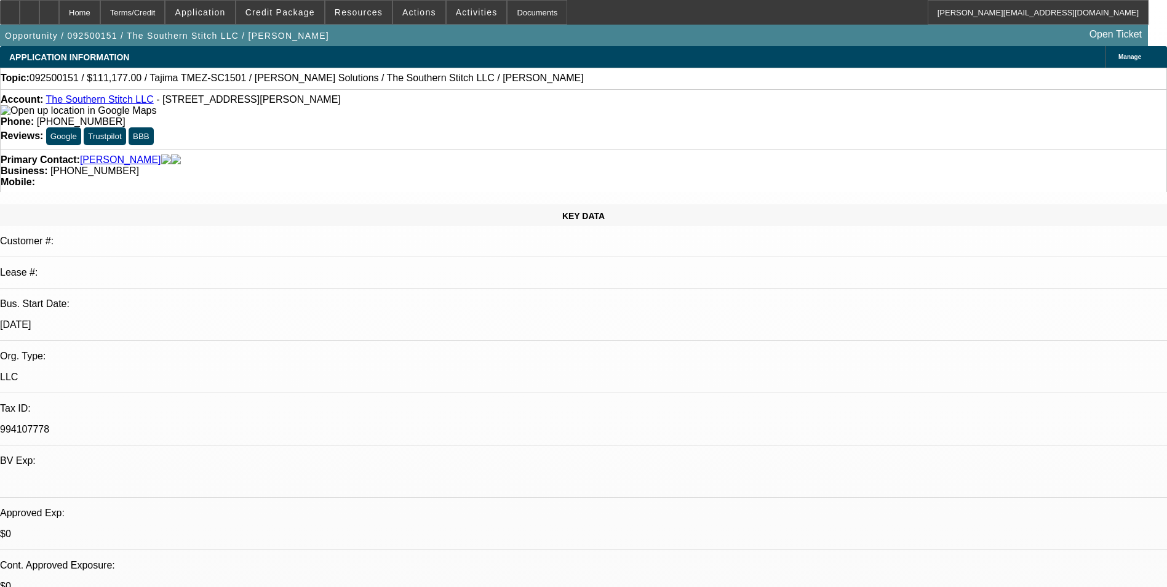
radio input "true"
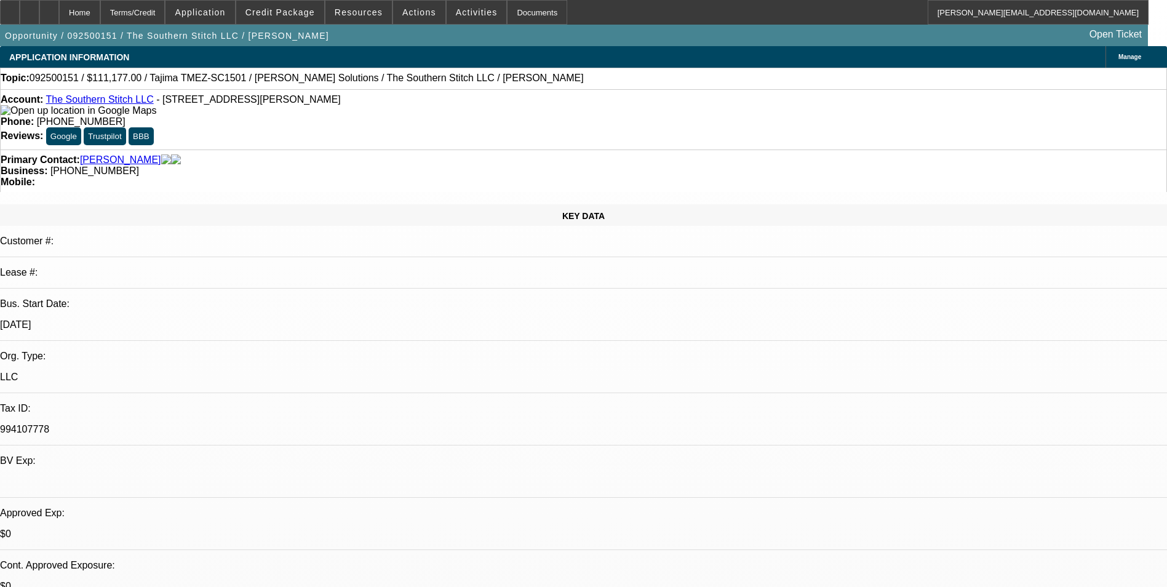
scroll to position [2, 0]
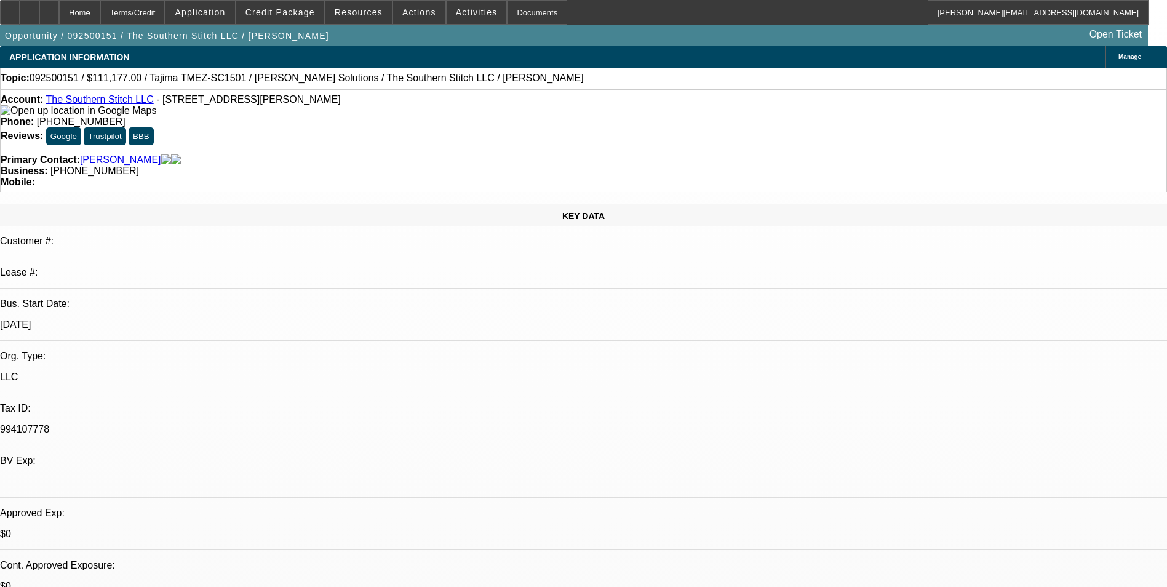
scroll to position [41, 0]
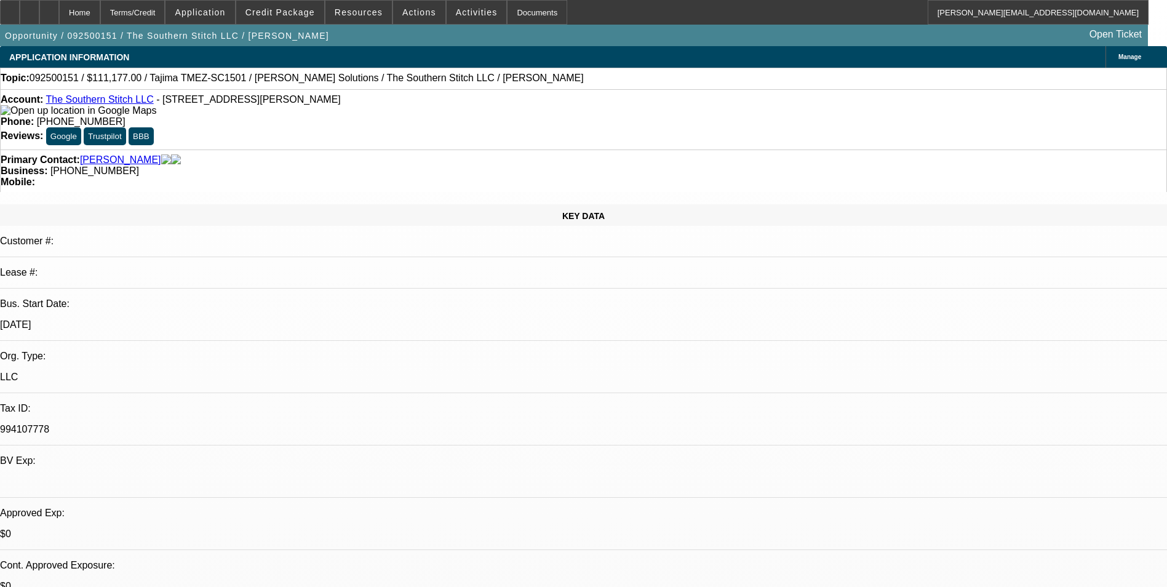
type textarea "[PERSON_NAME] is the 100% owner of this LLC on paper; however, her mom, [PERSON…"
radio input "true"
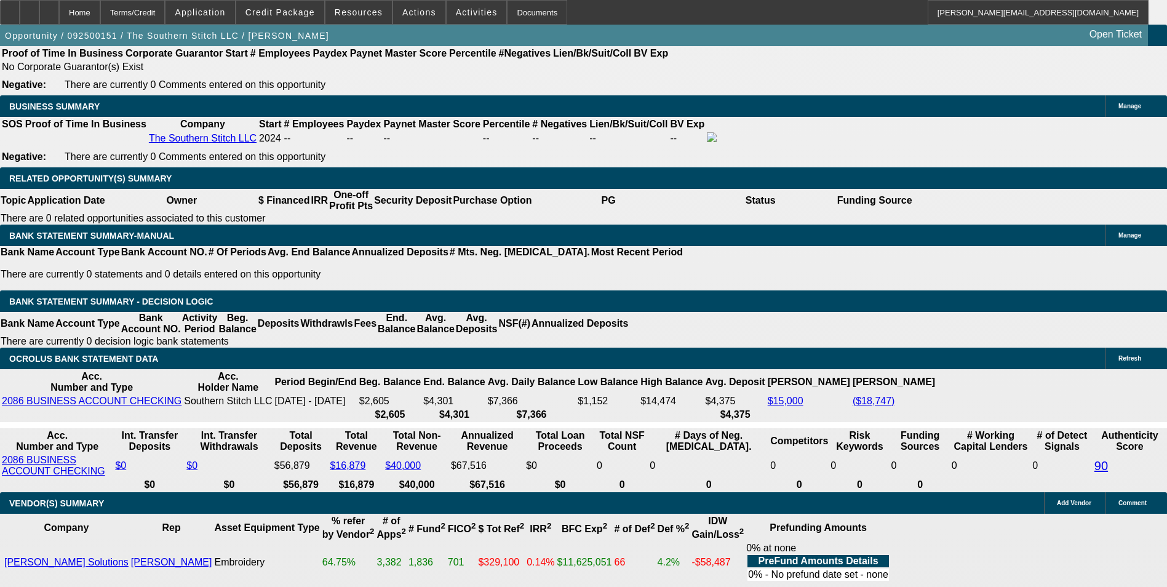
scroll to position [1722, 0]
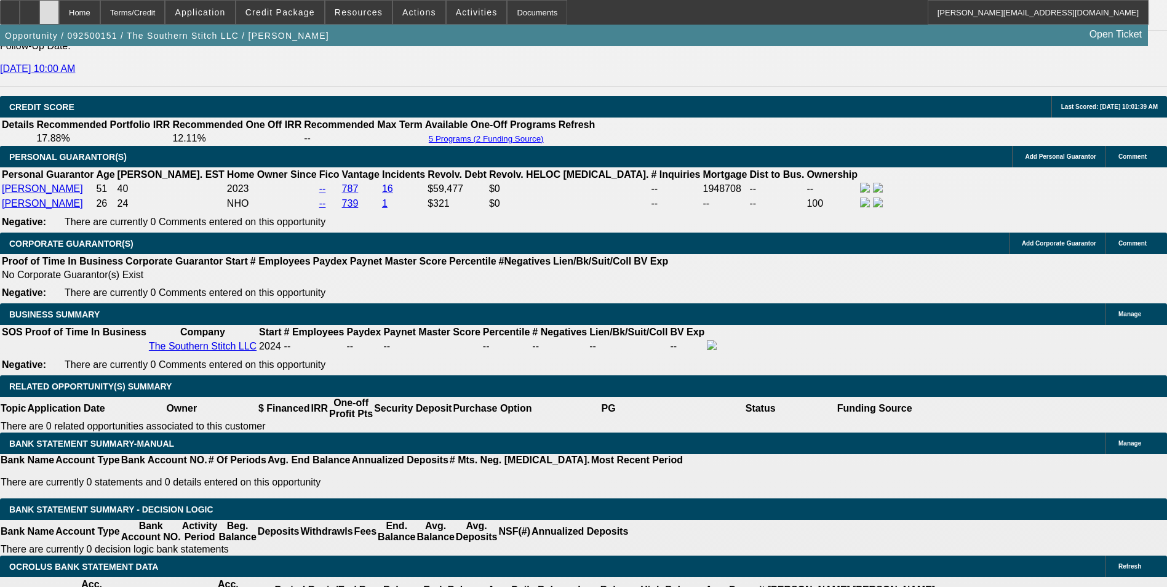
click at [59, 15] on div at bounding box center [49, 12] width 20 height 25
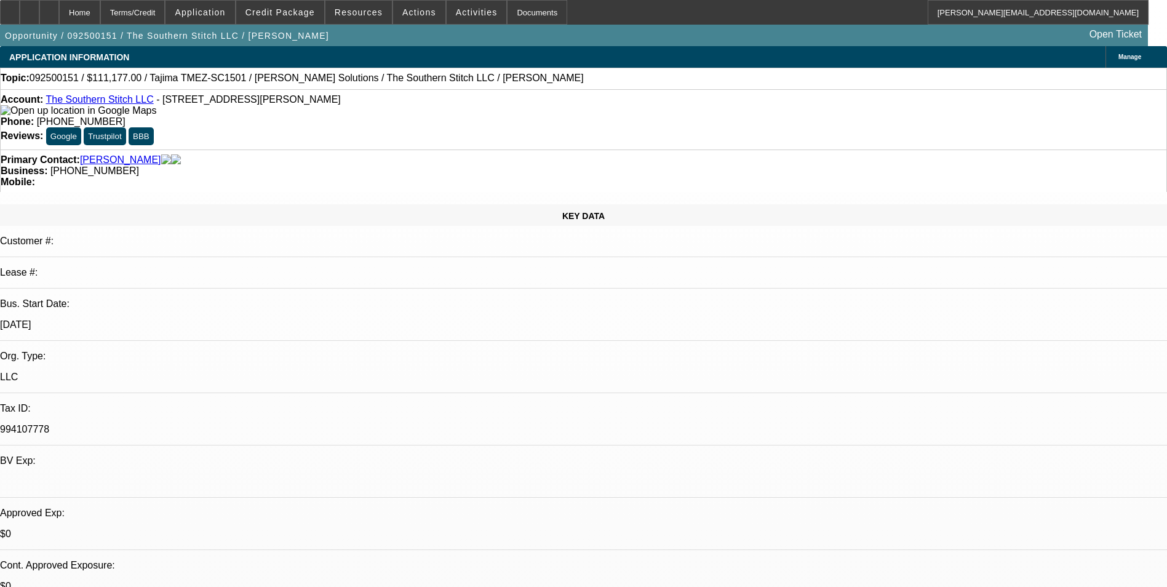
select select "0.1"
select select "2"
select select "0.1"
select select "4"
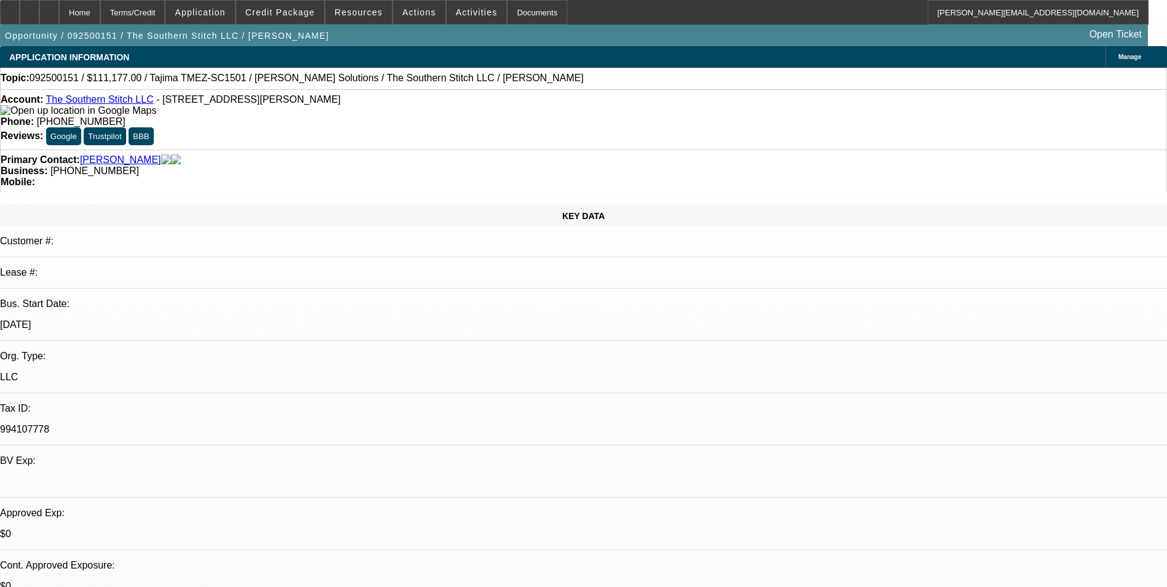
select select "0.1"
select select "2"
select select "0"
select select "6"
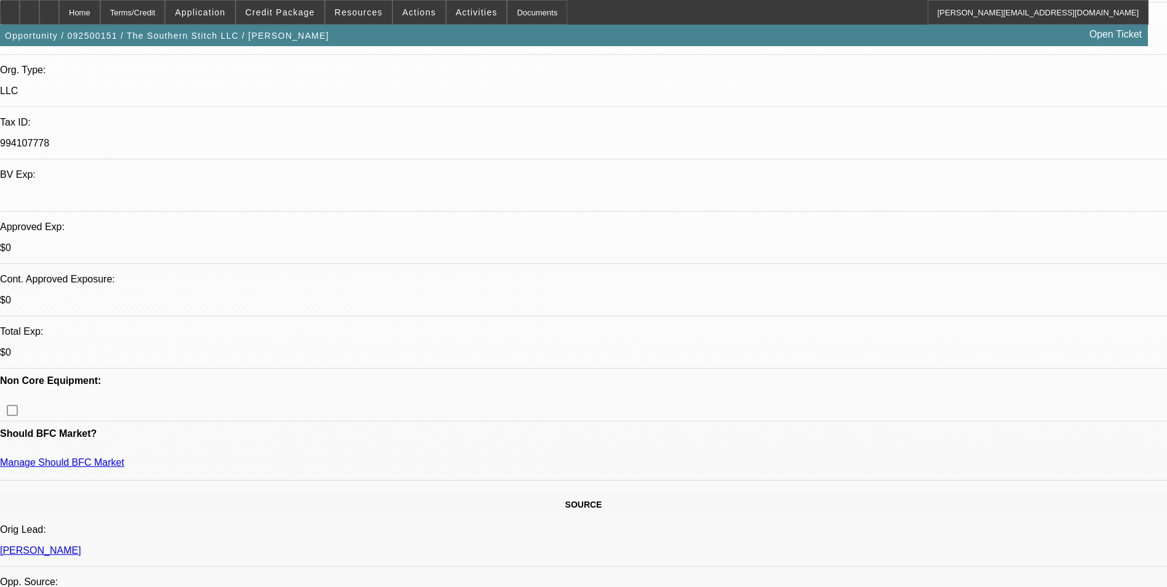
scroll to position [307, 0]
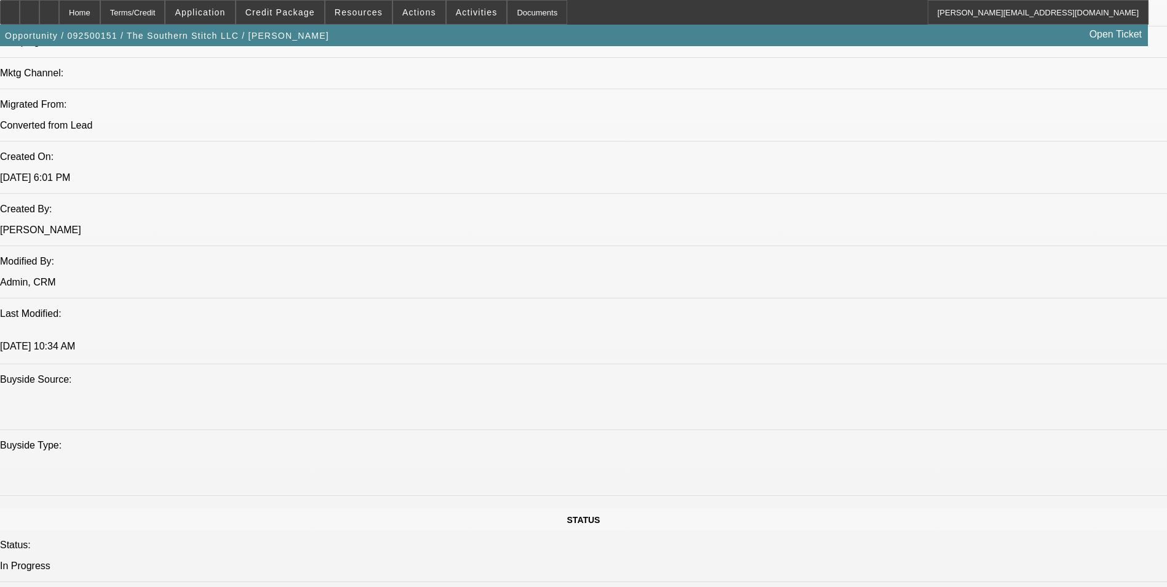
scroll to position [922, 0]
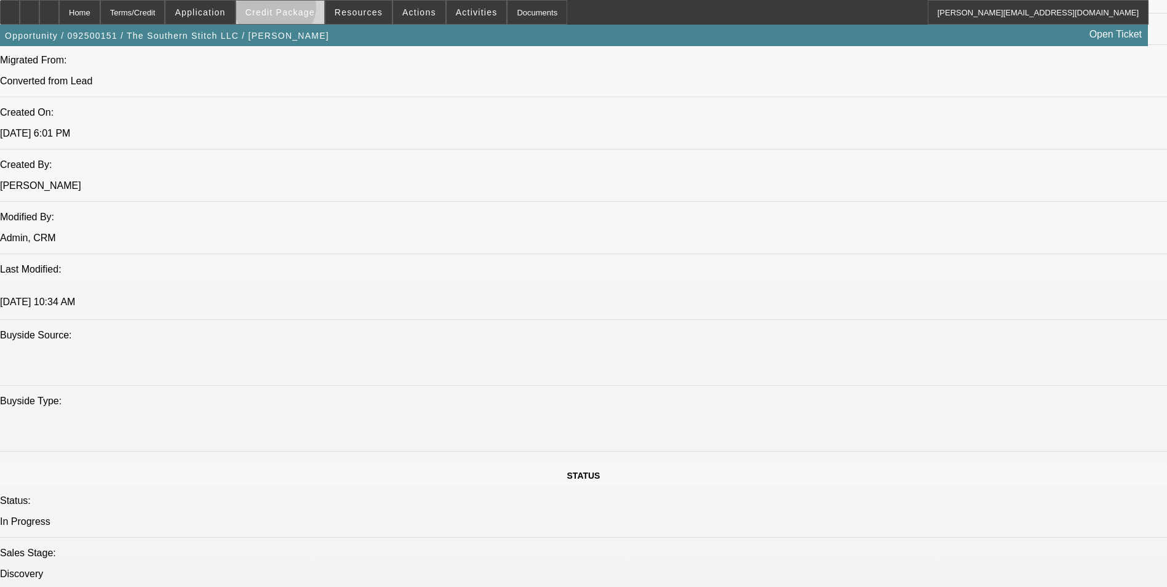
click at [295, 9] on span "Credit Package" at bounding box center [279, 12] width 69 height 10
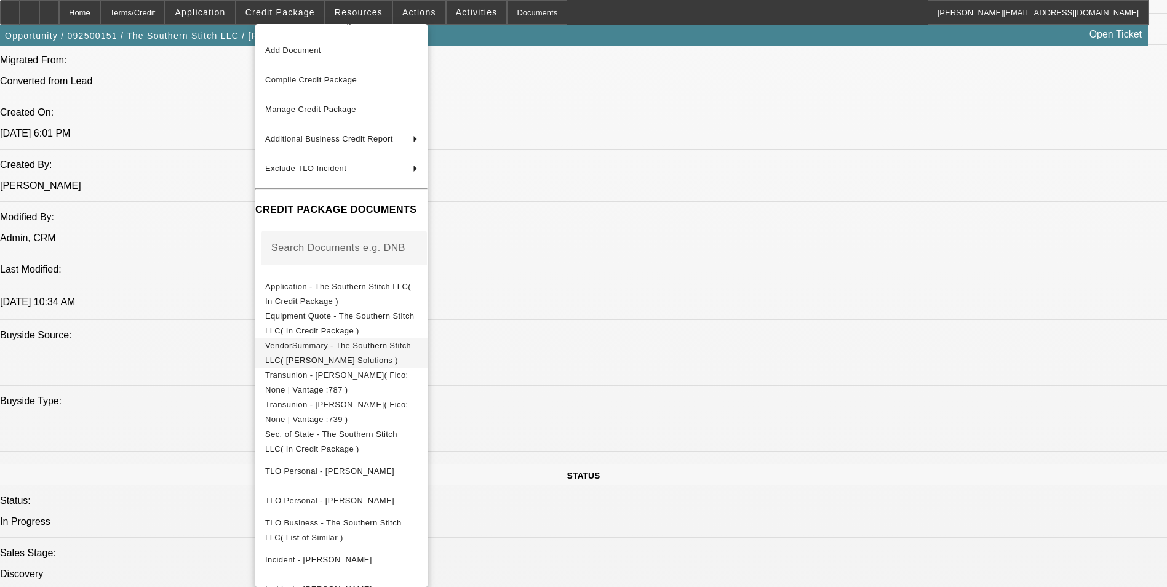
scroll to position [70, 0]
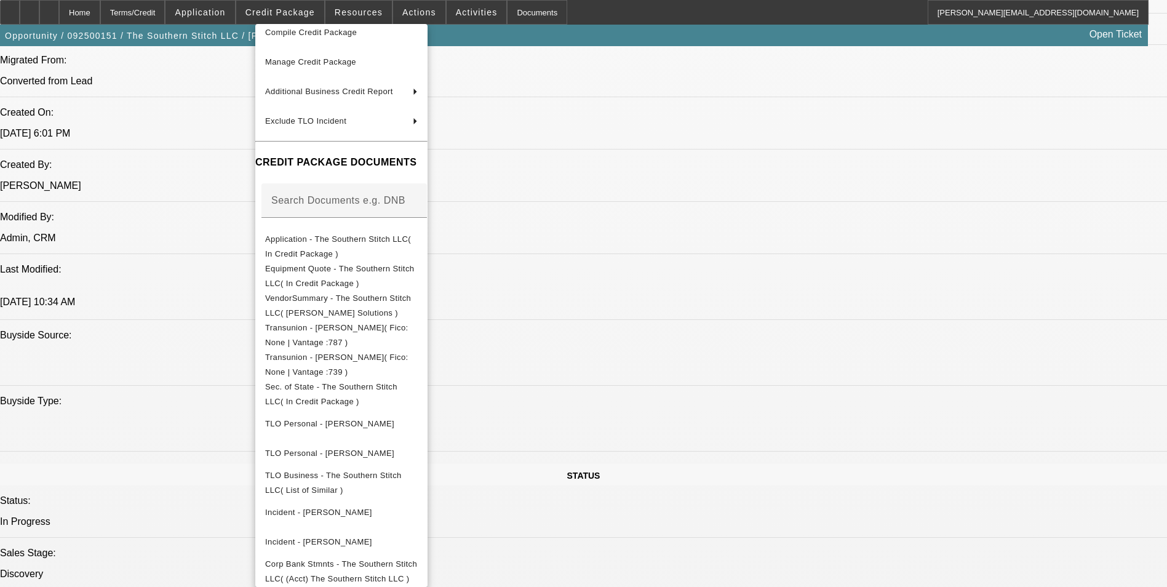
click at [626, 324] on div at bounding box center [583, 293] width 1167 height 587
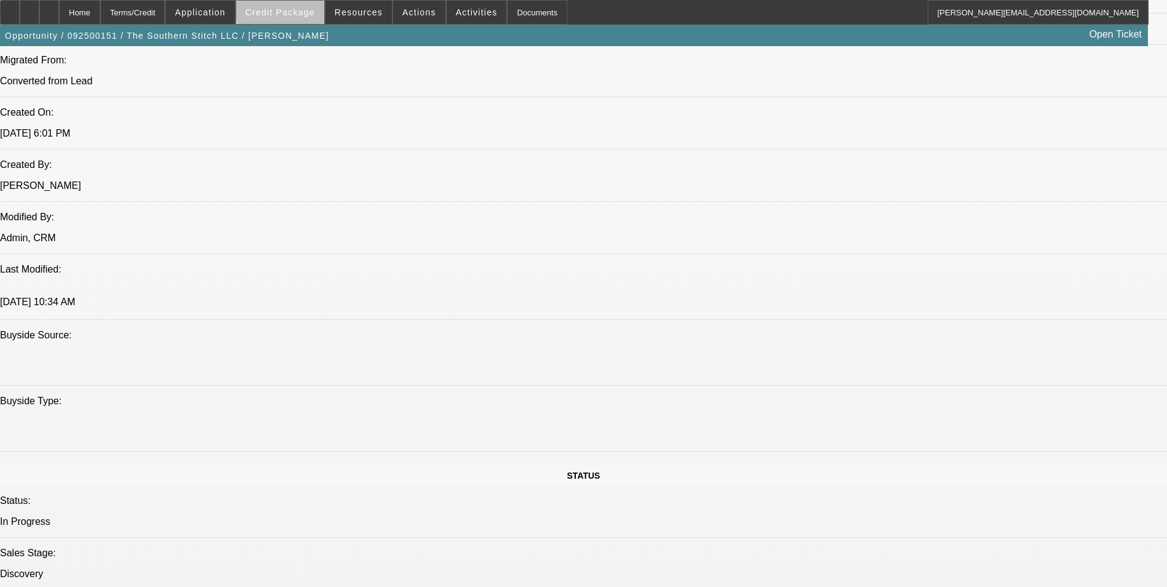
click at [308, 9] on span "Credit Package" at bounding box center [279, 12] width 69 height 10
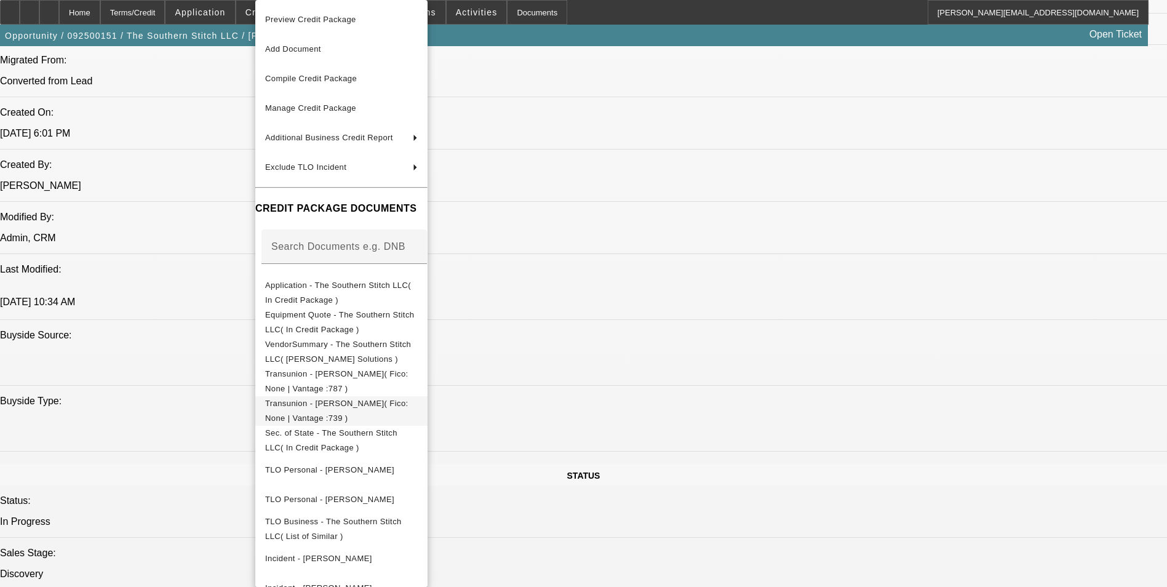
click at [376, 405] on span "Transunion - [PERSON_NAME]( Fico: None | Vantage :739 )" at bounding box center [336, 411] width 143 height 24
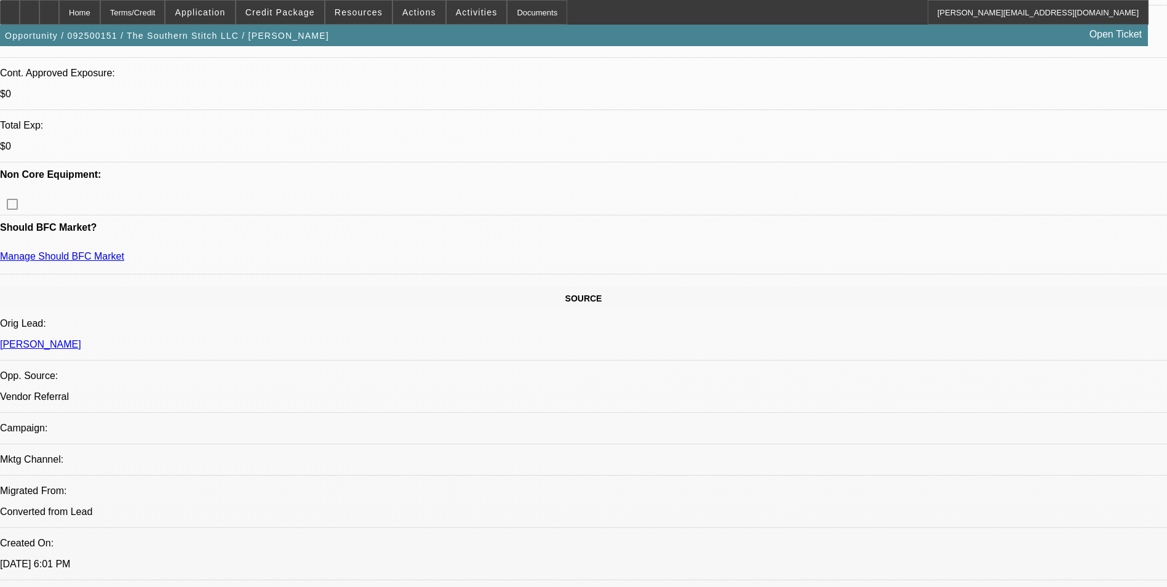
scroll to position [0, 0]
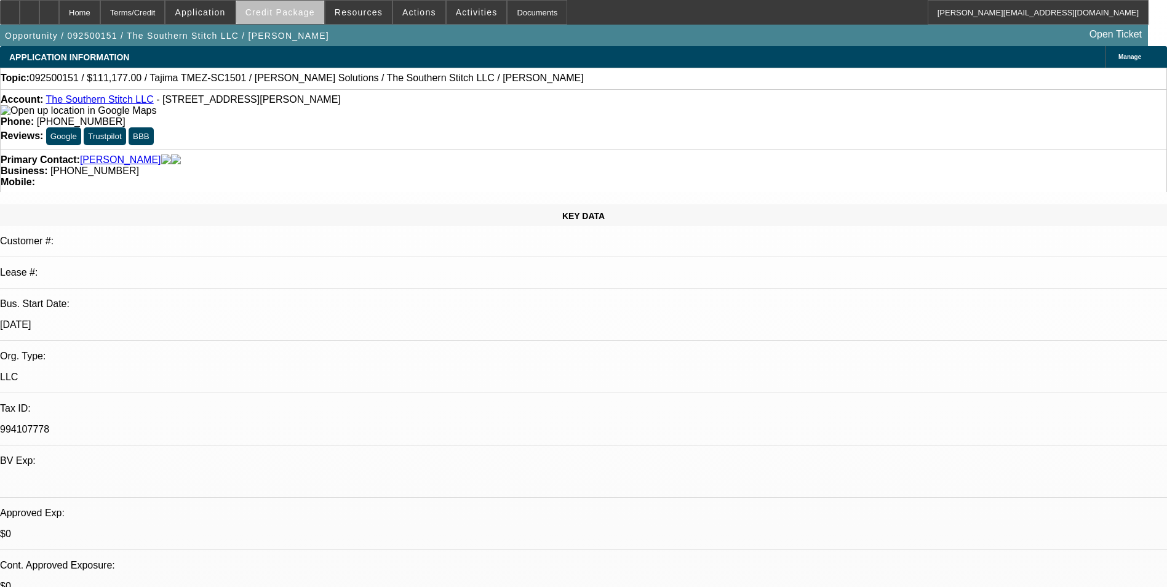
click at [313, 16] on span "Credit Package" at bounding box center [279, 12] width 69 height 10
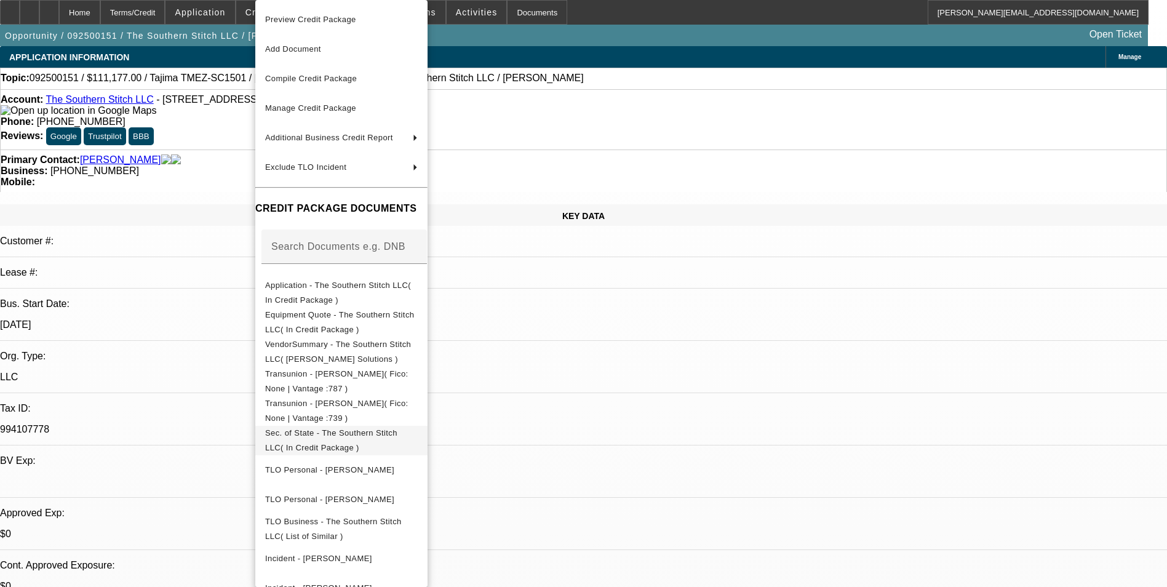
click at [419, 427] on button "Sec. of State - The Southern Stitch LLC( In Credit Package )" at bounding box center [341, 441] width 172 height 30
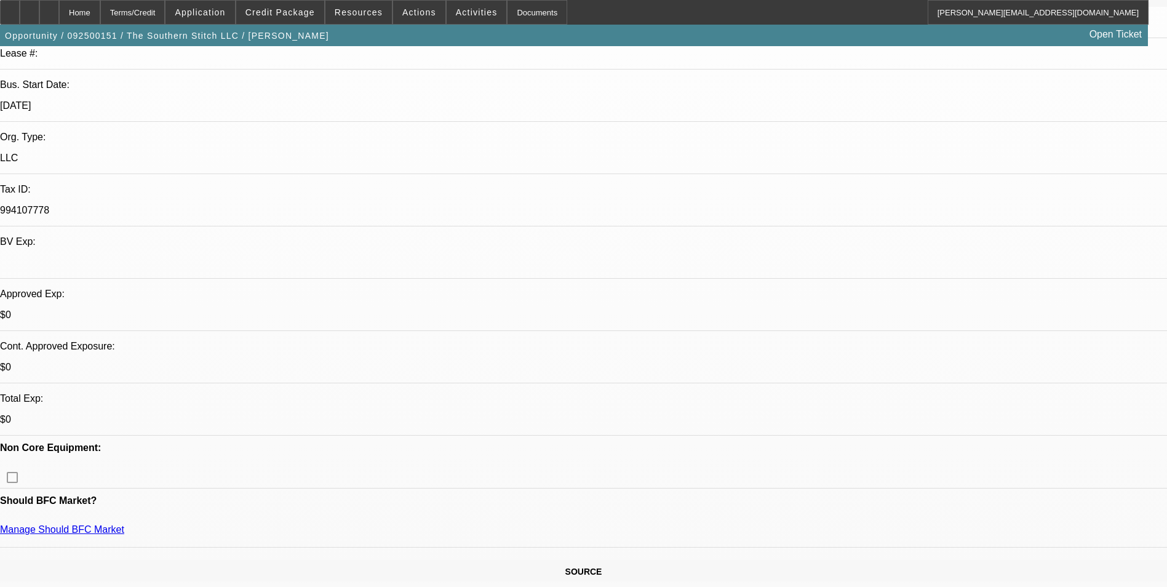
scroll to position [184, 0]
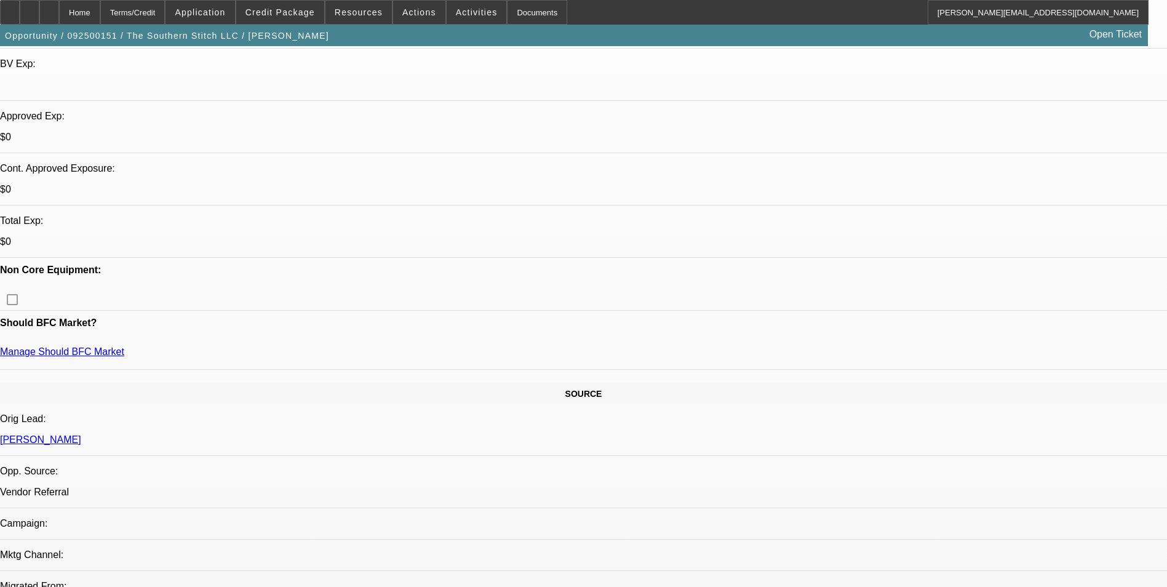
scroll to position [369, 0]
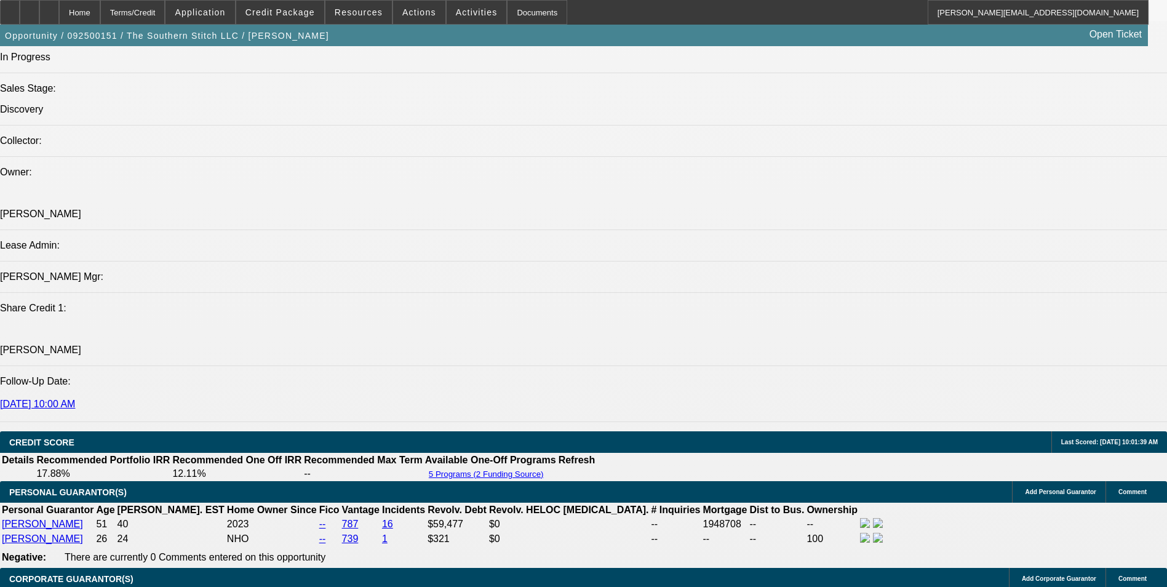
scroll to position [1476, 0]
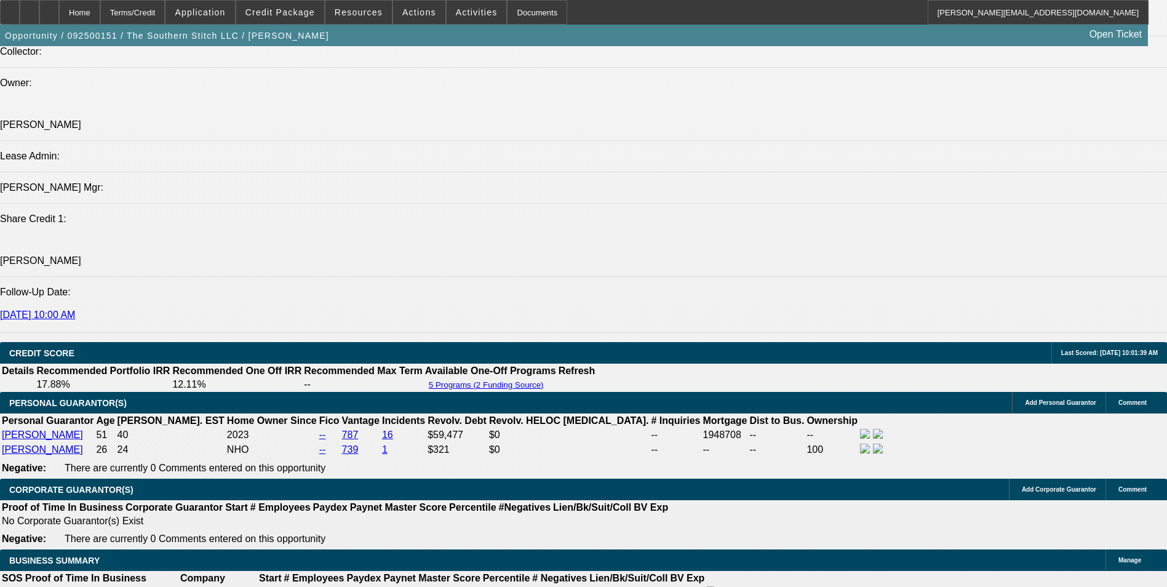
radio input "true"
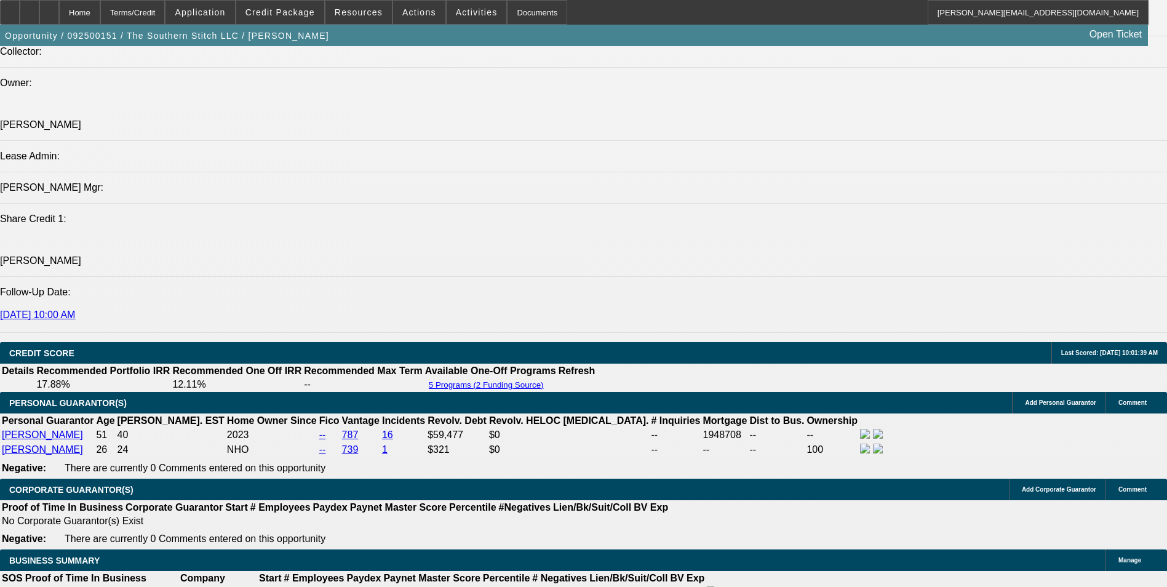
type textarea "$2M mortgage for Serena Humerick"
radio input "false"
radio input "true"
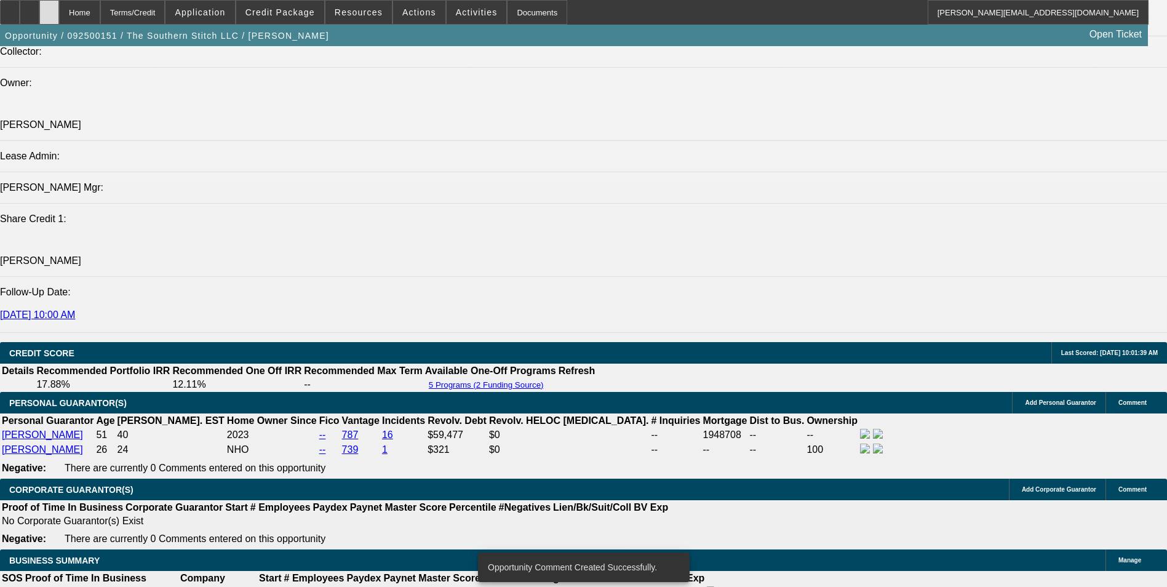
click at [59, 18] on div at bounding box center [49, 12] width 20 height 25
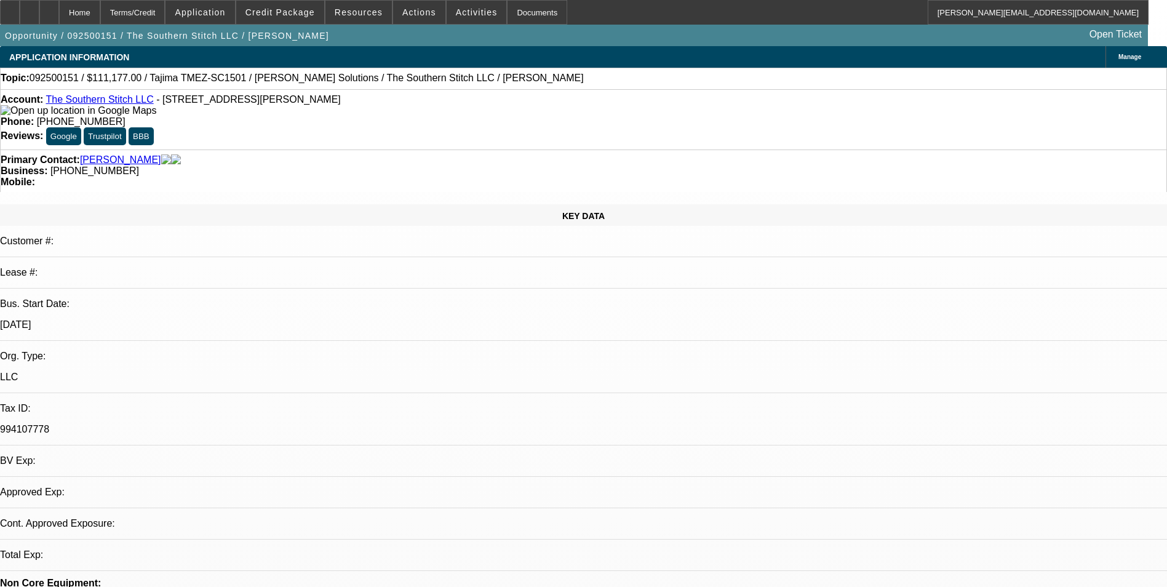
select select "0.1"
select select "2"
select select "0.1"
select select "2"
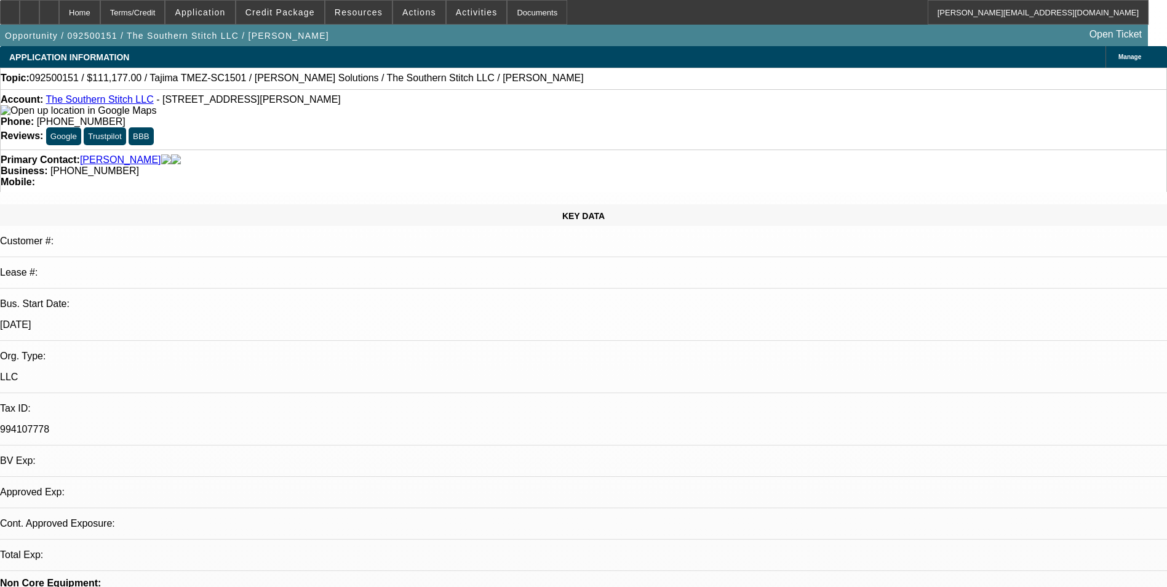
select select "0"
select select "1"
select select "2"
select select "4"
select select "1"
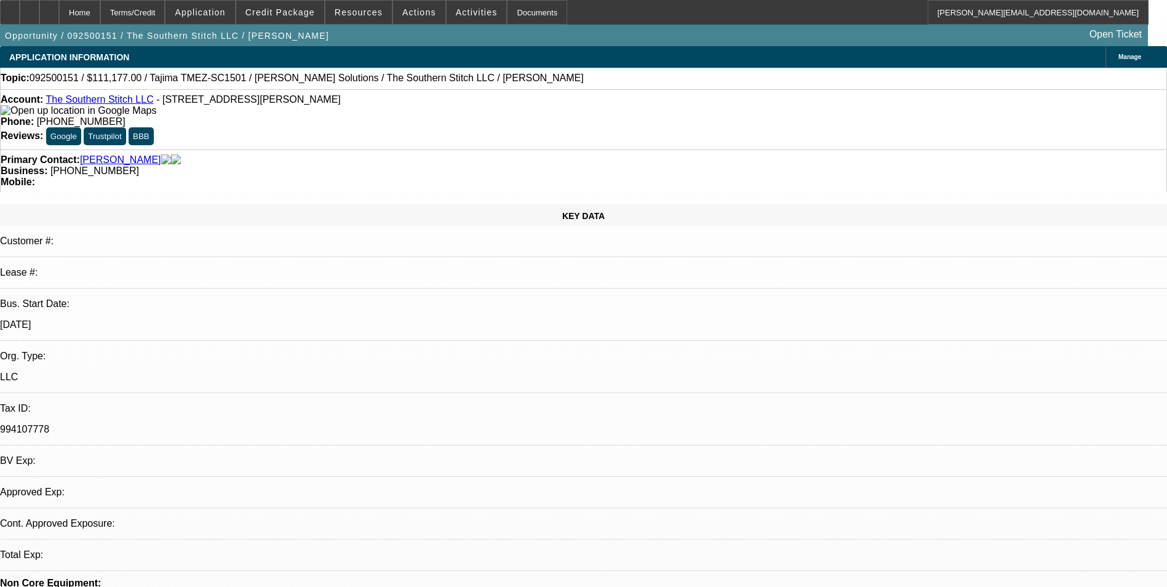
select select "2"
select select "6"
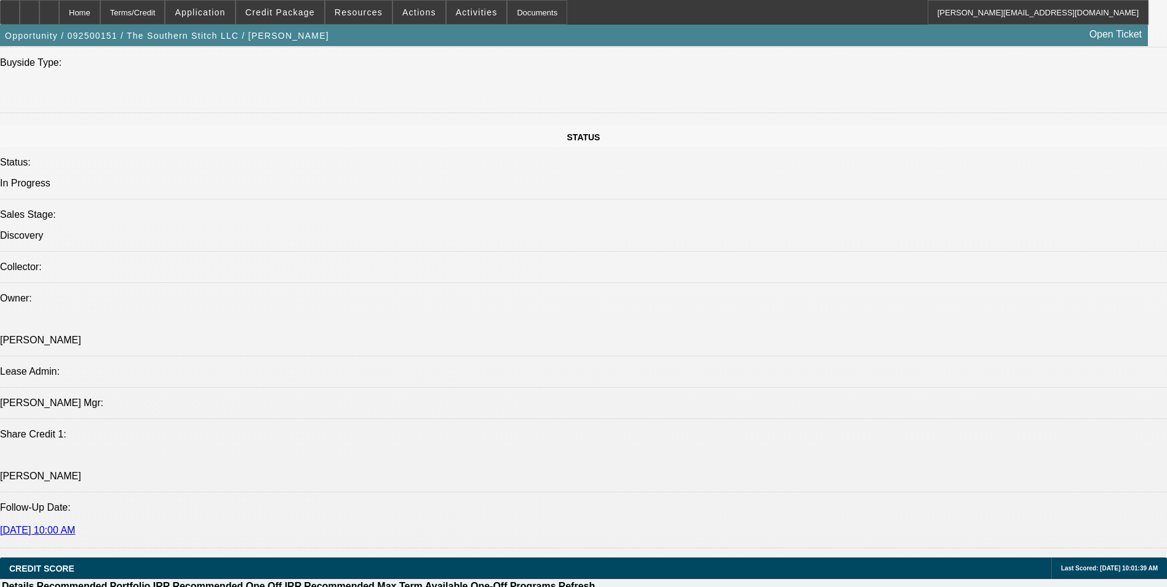
scroll to position [1353, 0]
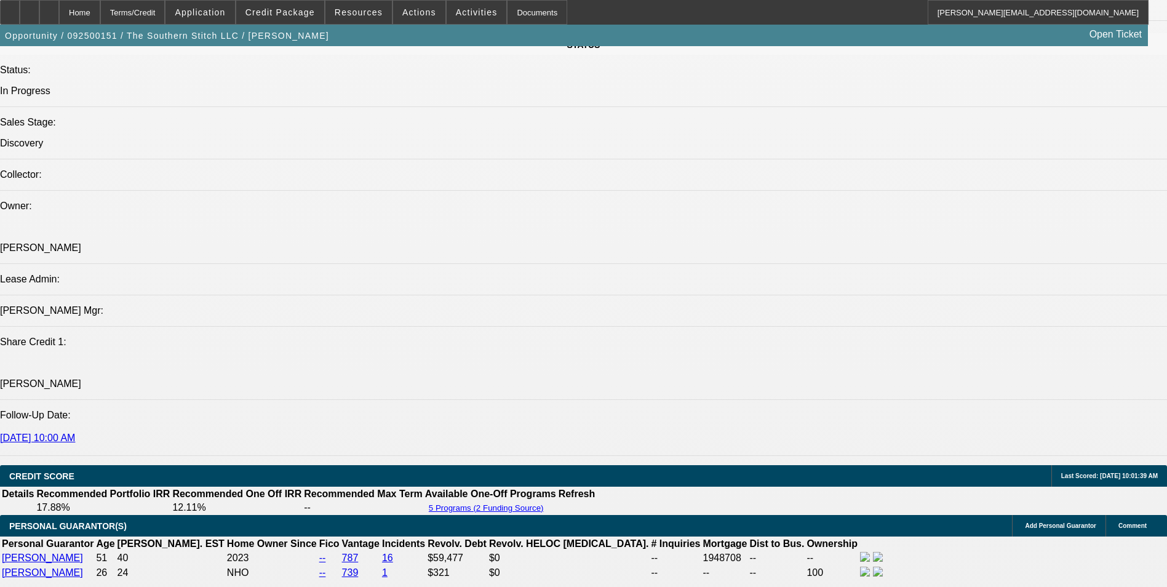
drag, startPoint x: 25, startPoint y: 342, endPoint x: 94, endPoint y: 316, distance: 73.6
drag, startPoint x: 94, startPoint y: 316, endPoint x: 122, endPoint y: 323, distance: 28.6
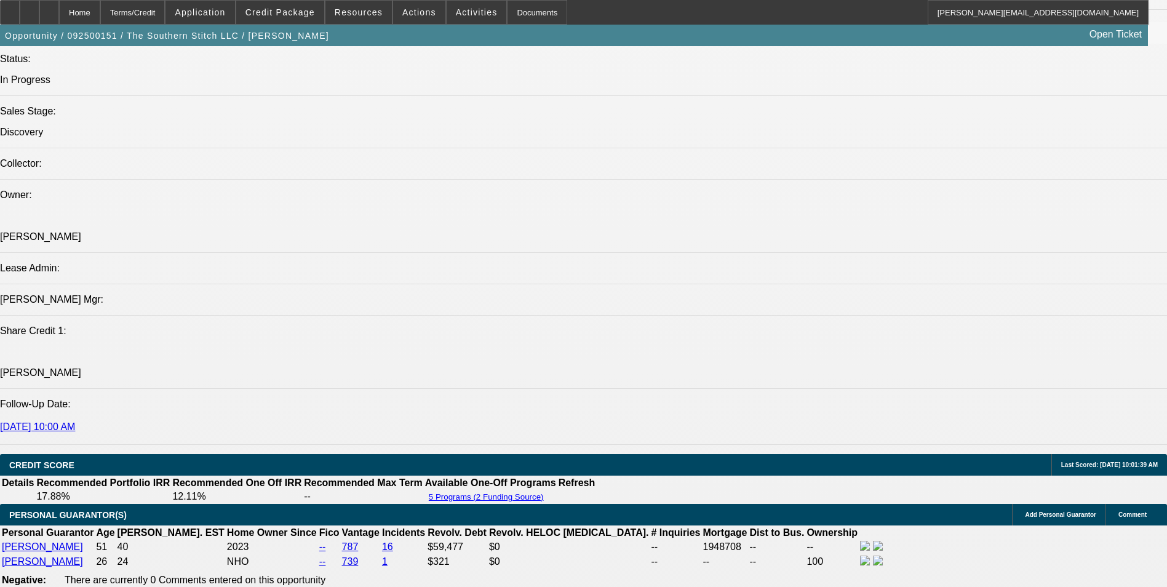
scroll to position [1722, 0]
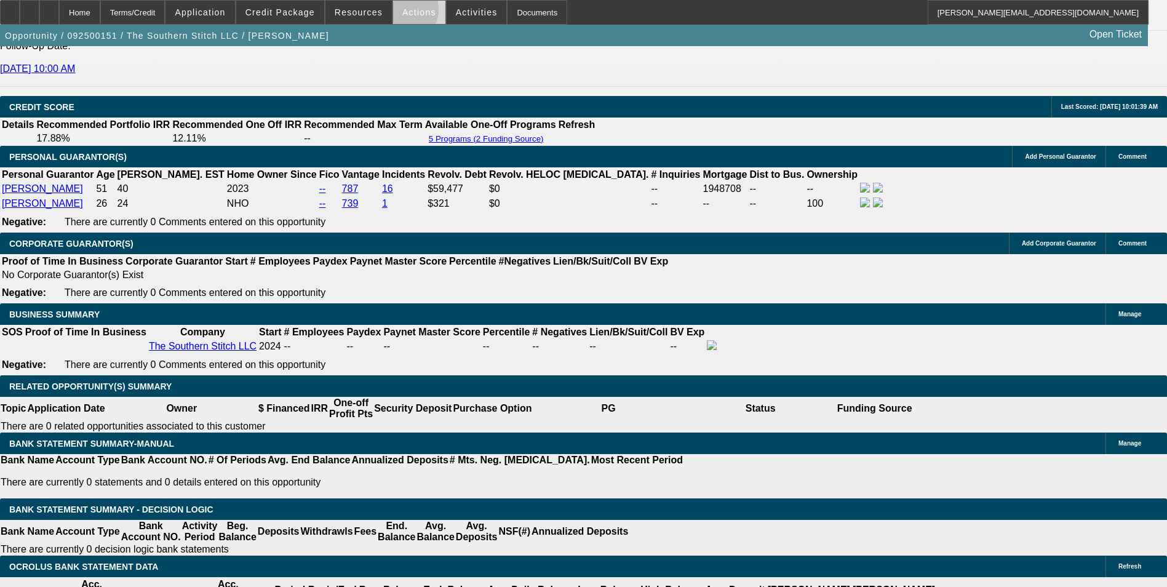
click at [402, 12] on span "Actions" at bounding box center [419, 12] width 34 height 10
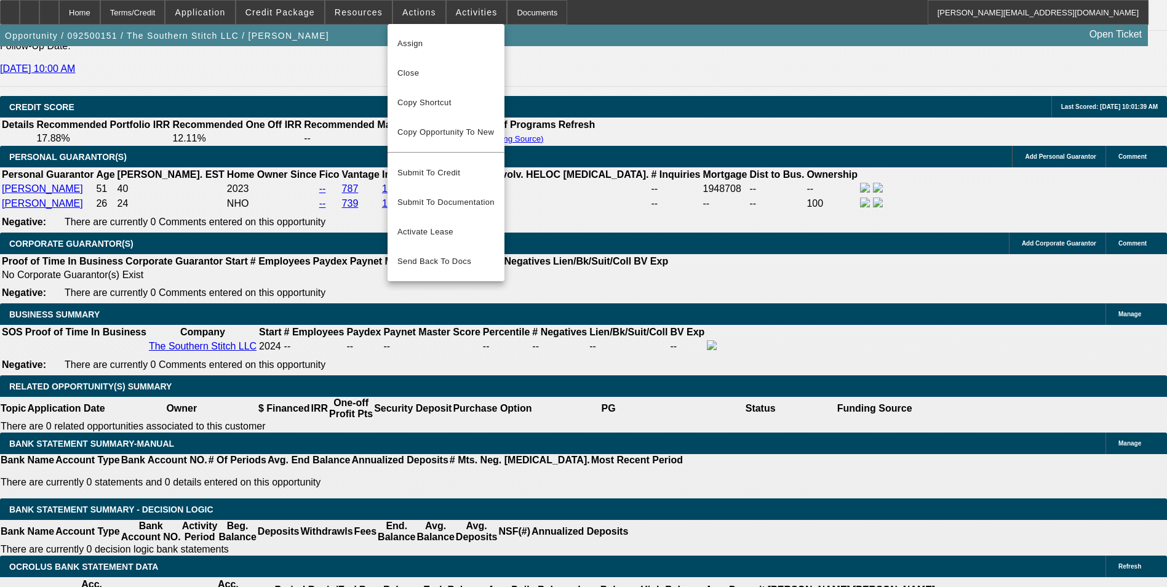
click at [623, 212] on div at bounding box center [583, 293] width 1167 height 587
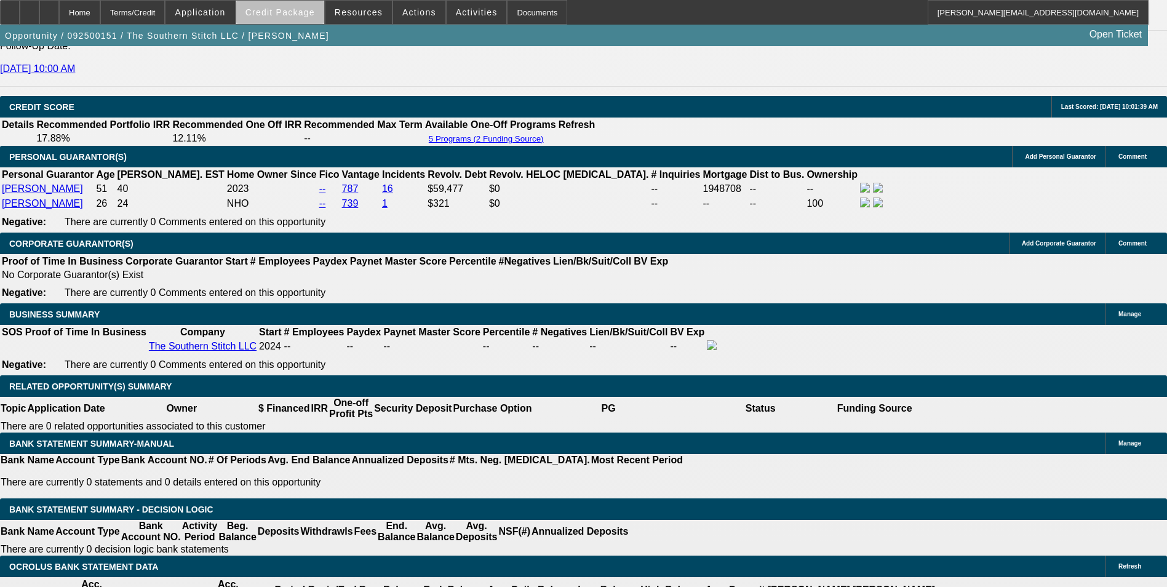
click at [301, 15] on span "Credit Package" at bounding box center [279, 12] width 69 height 10
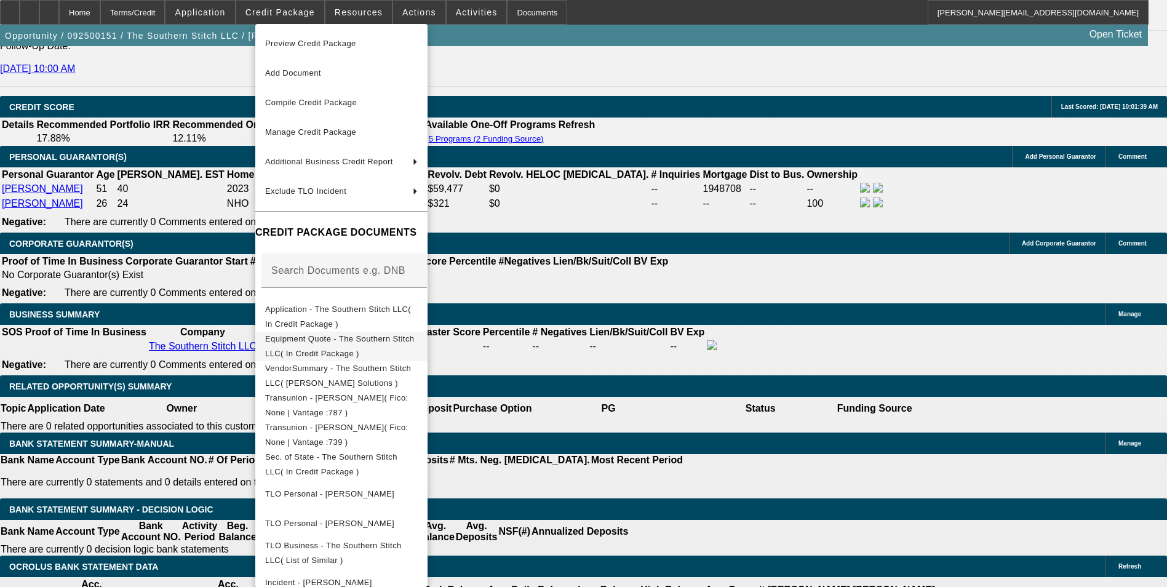
click at [351, 344] on span "Equipment Quote - The Southern Stitch LLC( In Credit Package )" at bounding box center [339, 346] width 149 height 24
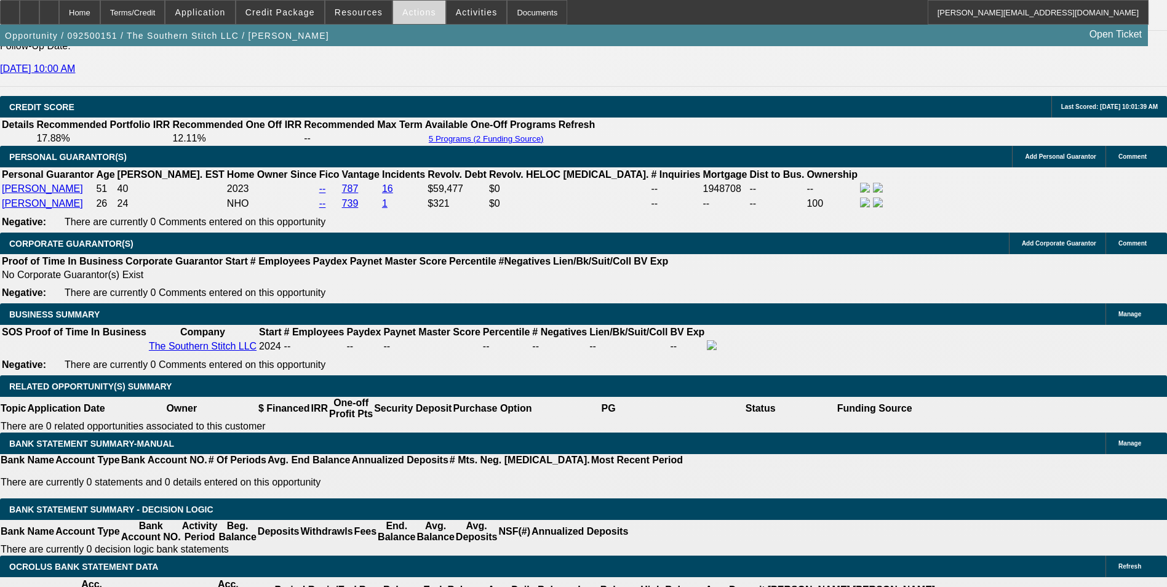
click at [413, 17] on span "Actions" at bounding box center [419, 12] width 34 height 10
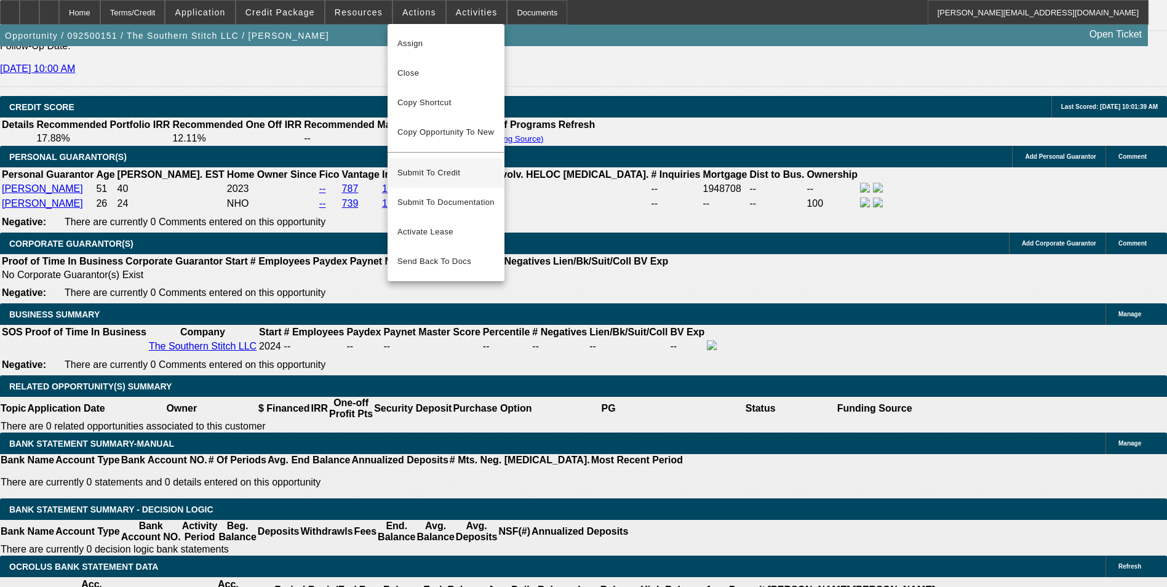
click at [460, 168] on span "Submit To Credit" at bounding box center [445, 172] width 97 height 15
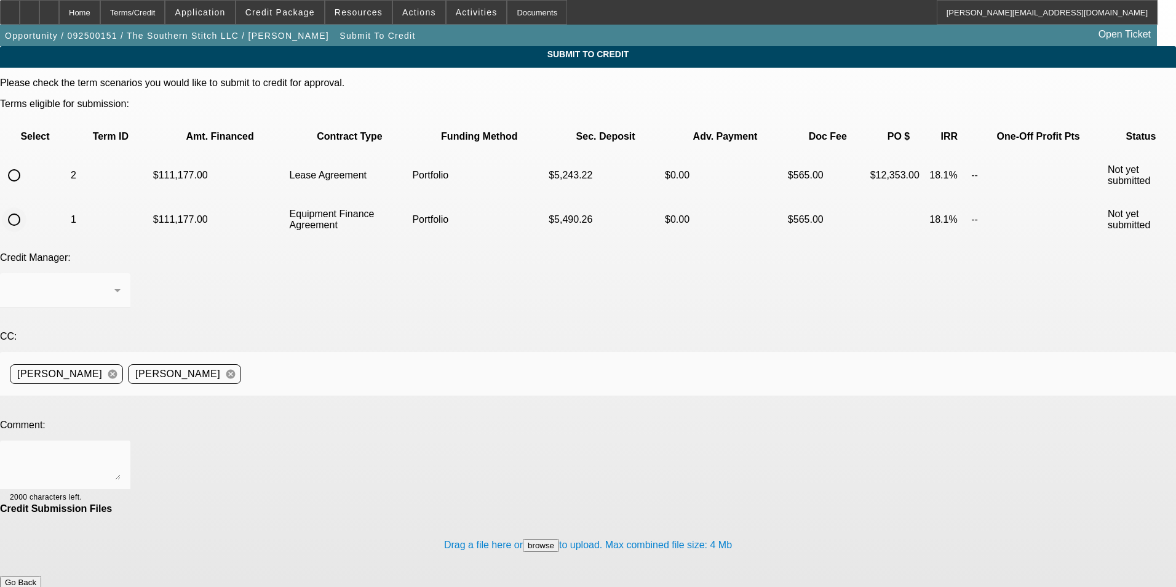
click at [26, 207] on input "radio" at bounding box center [14, 219] width 25 height 25
radio input "true"
click at [114, 283] on div "Arida, George" at bounding box center [62, 290] width 105 height 15
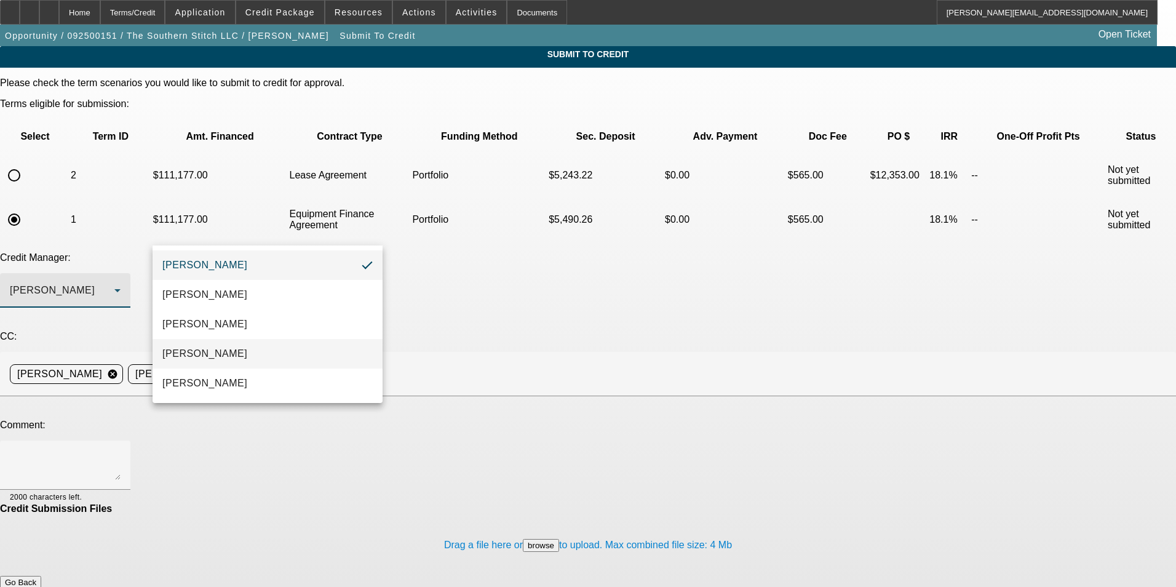
click at [265, 349] on mat-option "Magner, Bill" at bounding box center [268, 354] width 230 height 30
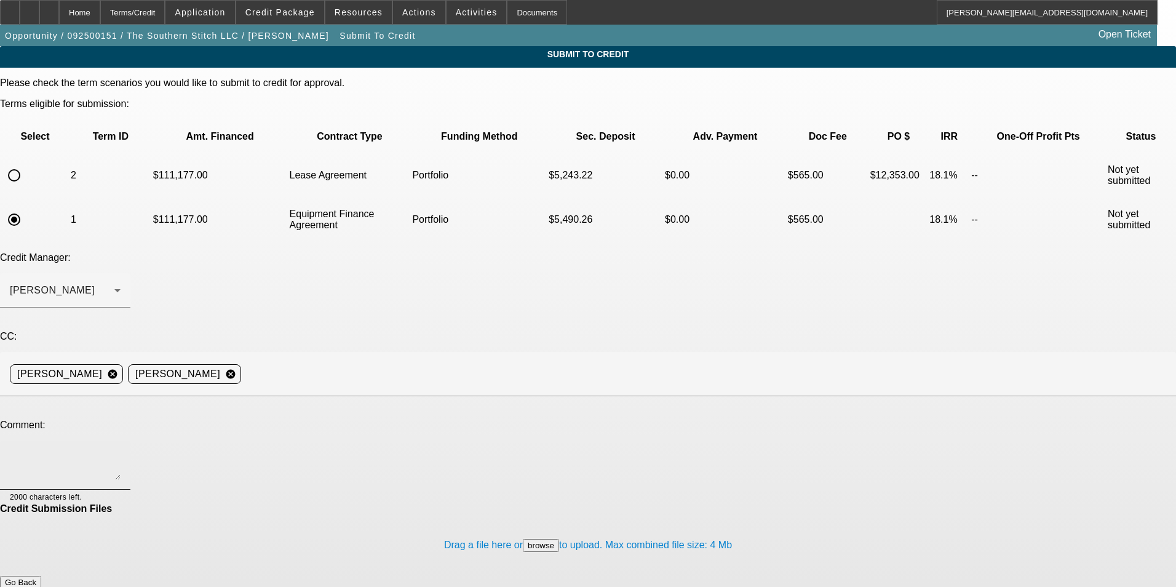
click at [121, 440] on div at bounding box center [65, 464] width 111 height 49
paste textarea "Tabitha Humerick is the 100% owner of this LLC on paper; however, her mom, Sere…"
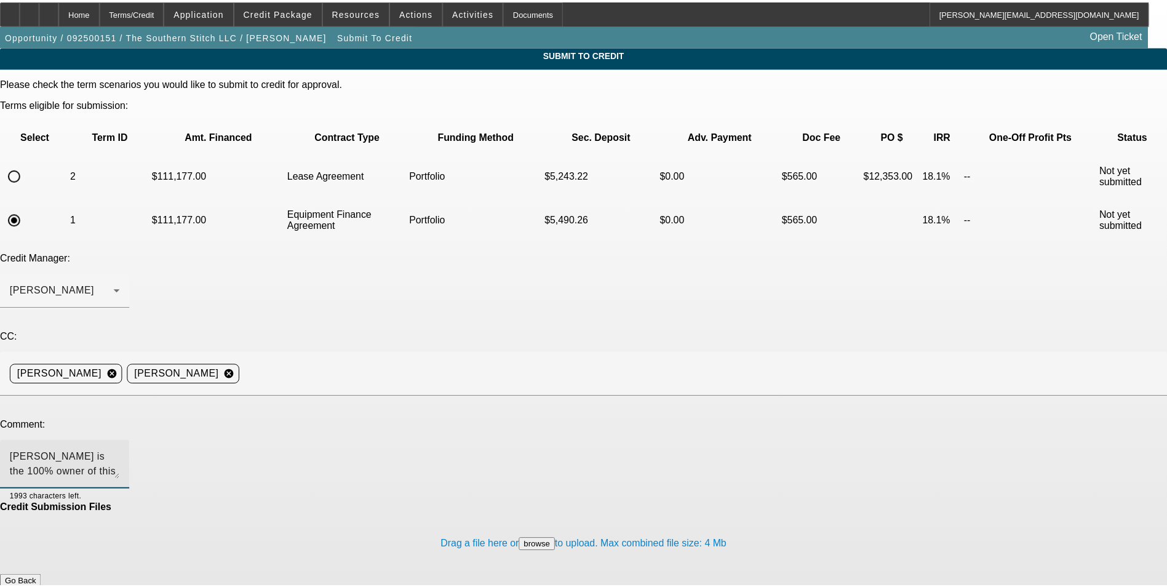
scroll to position [12, 0]
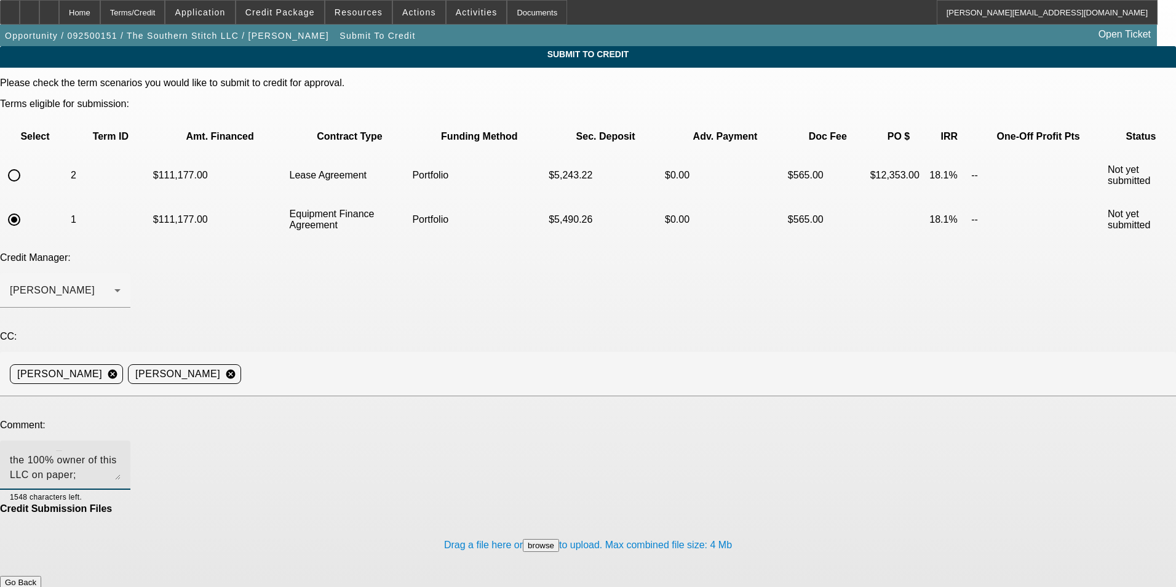
type textarea "Bill - Tabitha Humerick is the 100% owner of this LLC on paper; however, her mo…"
click at [35, 586] on button "Submit" at bounding box center [17, 595] width 35 height 13
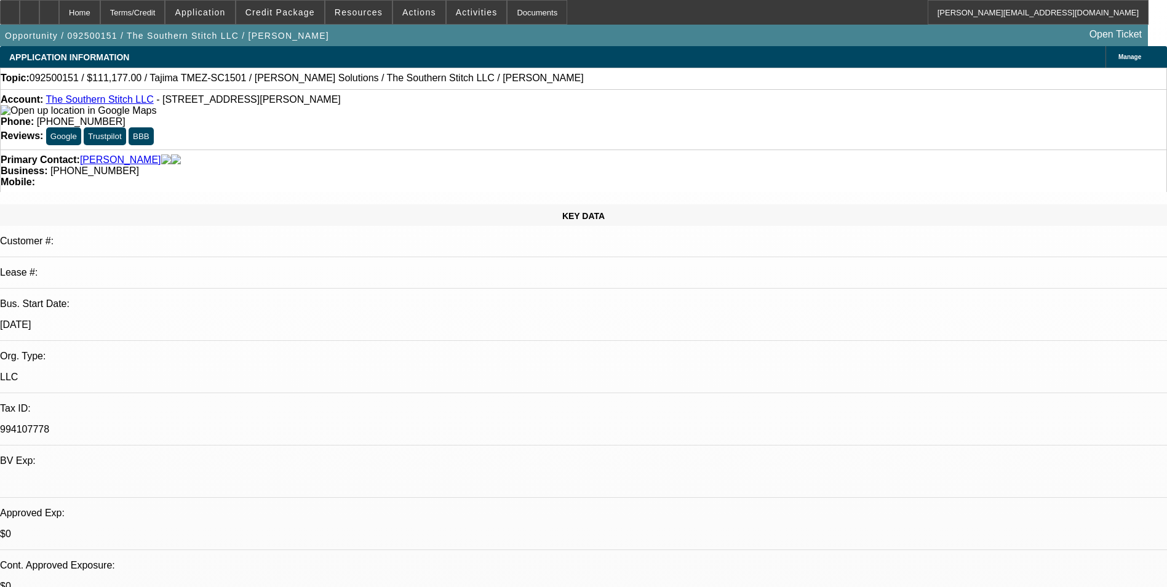
select select "0.1"
select select "2"
select select "0.1"
select select "4"
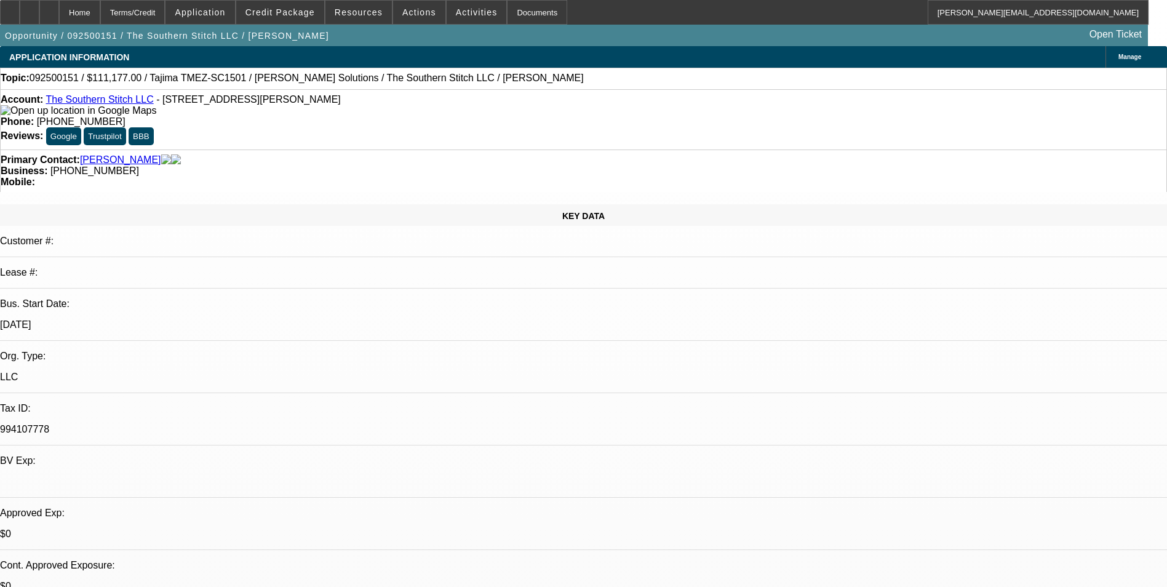
select select "0.1"
select select "2"
select select "0"
select select "6"
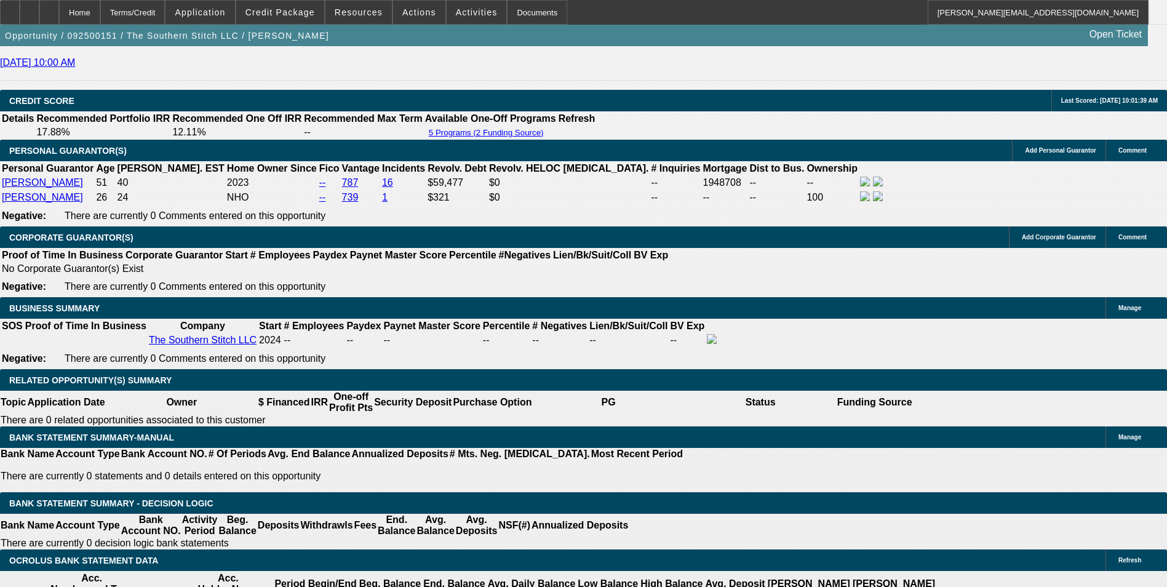
scroll to position [1722, 0]
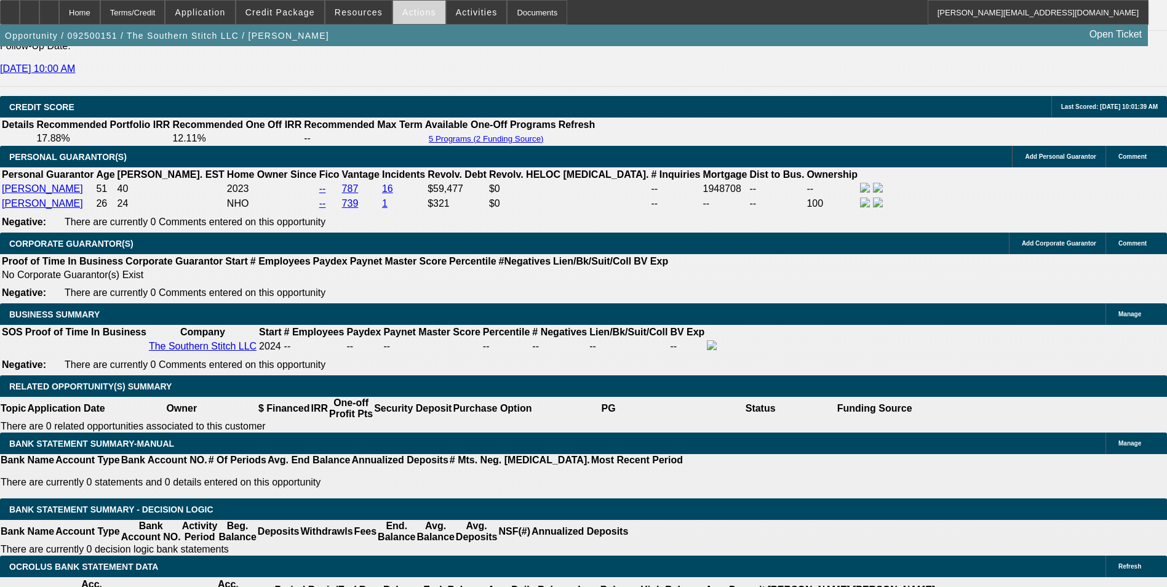
click at [408, 15] on span "Actions" at bounding box center [419, 12] width 34 height 10
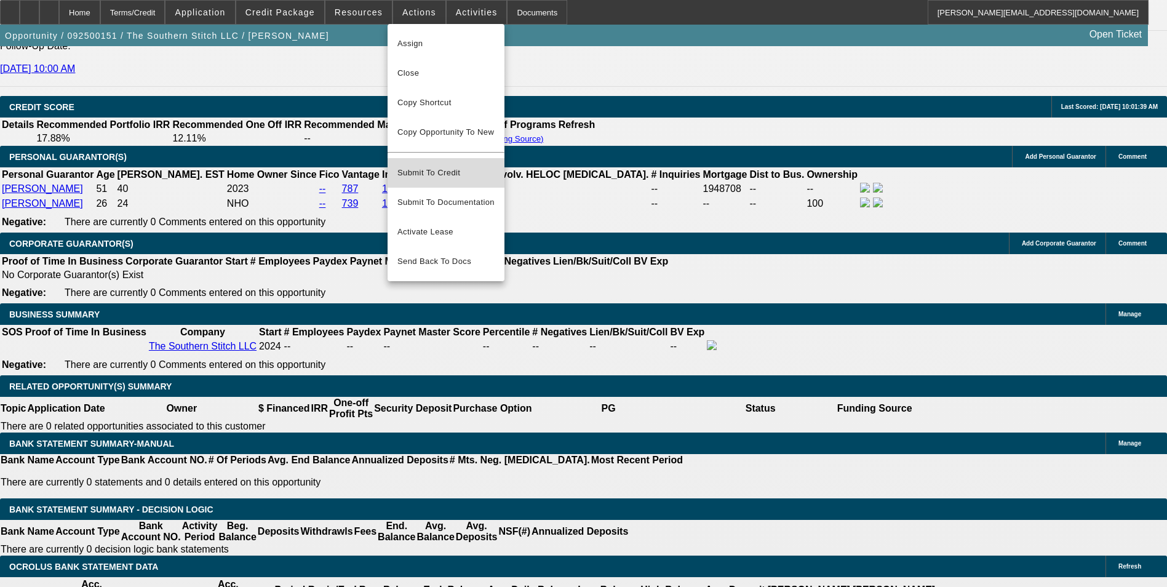
click at [468, 165] on span "Submit To Credit" at bounding box center [445, 172] width 97 height 15
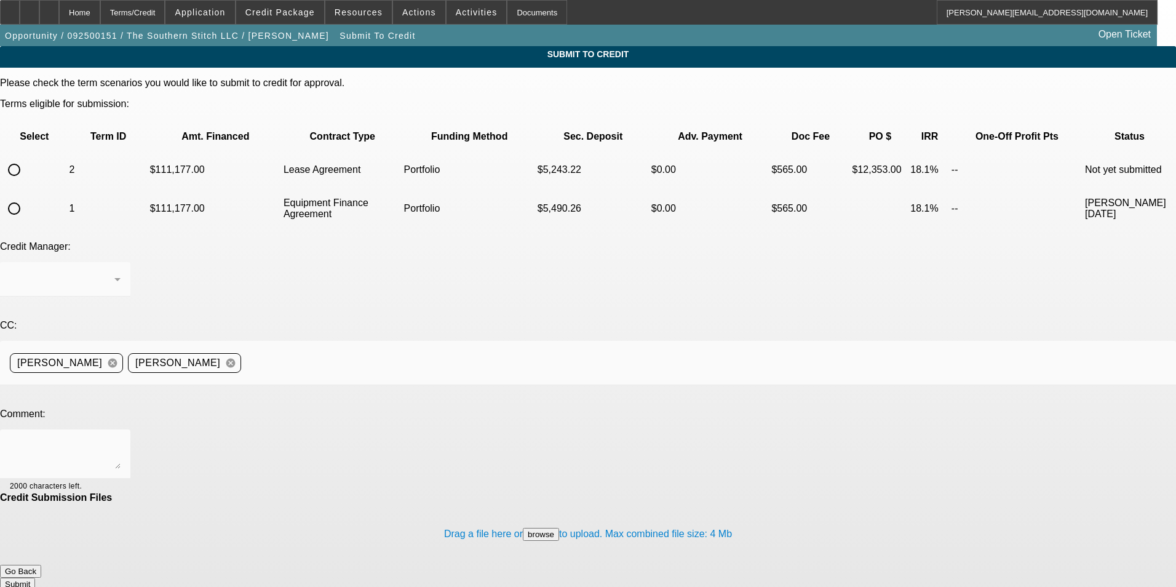
click at [26, 157] on input "radio" at bounding box center [14, 169] width 25 height 25
radio input "true"
click at [121, 262] on div "[PERSON_NAME]" at bounding box center [65, 279] width 111 height 34
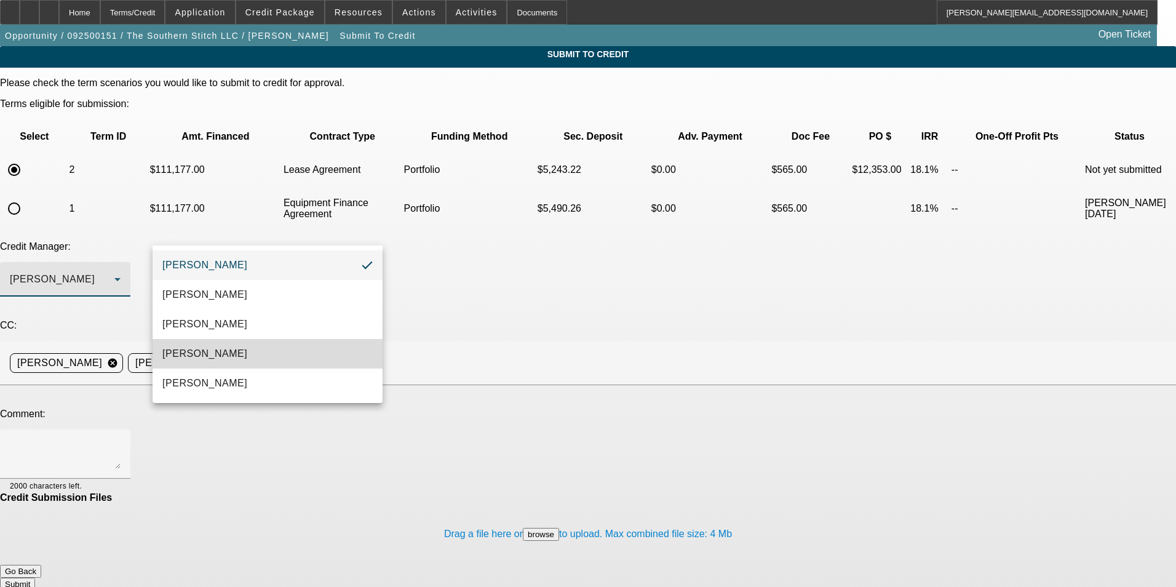
click at [252, 347] on mat-option "Magner, Bill" at bounding box center [268, 354] width 230 height 30
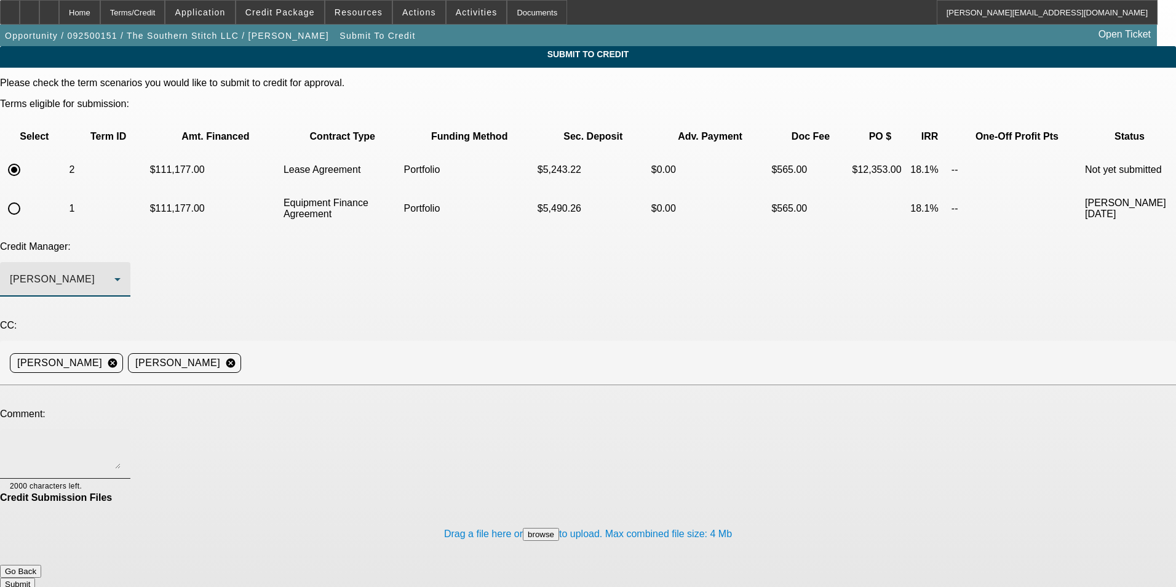
click at [121, 439] on textarea at bounding box center [65, 454] width 111 height 30
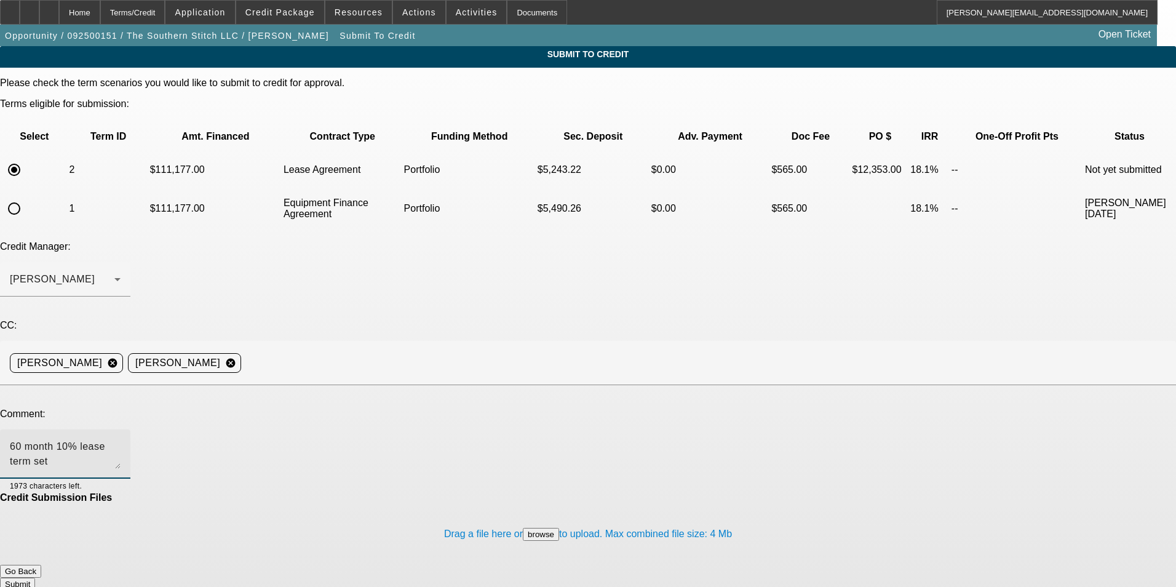
type textarea "60 month 10% lease term set"
click at [35, 577] on button "Submit" at bounding box center [17, 583] width 35 height 13
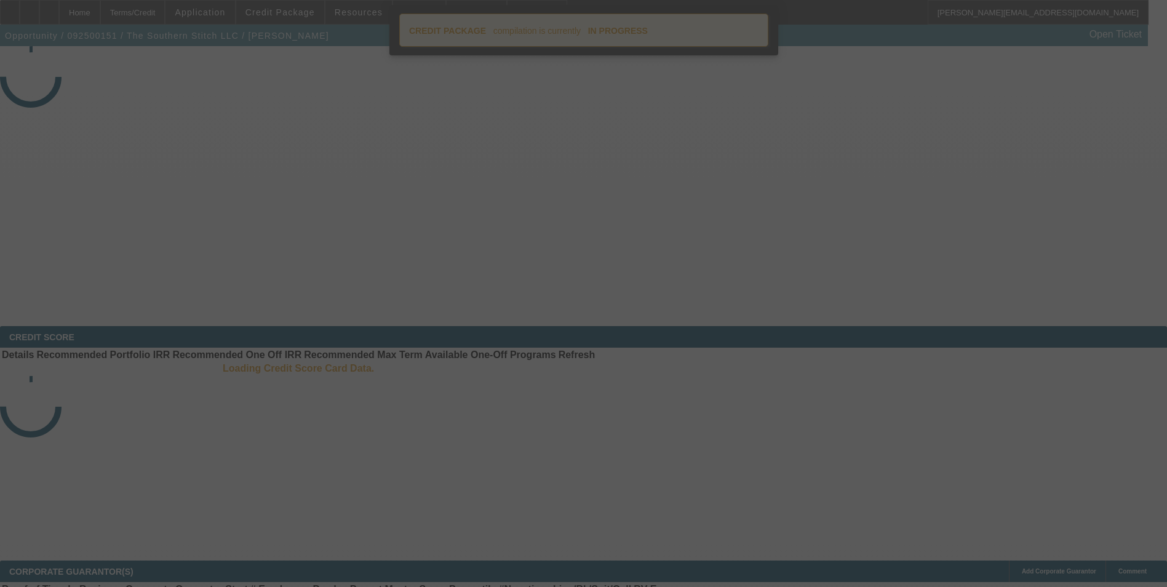
select select "0.1"
select select "2"
select select "0.1"
select select "4"
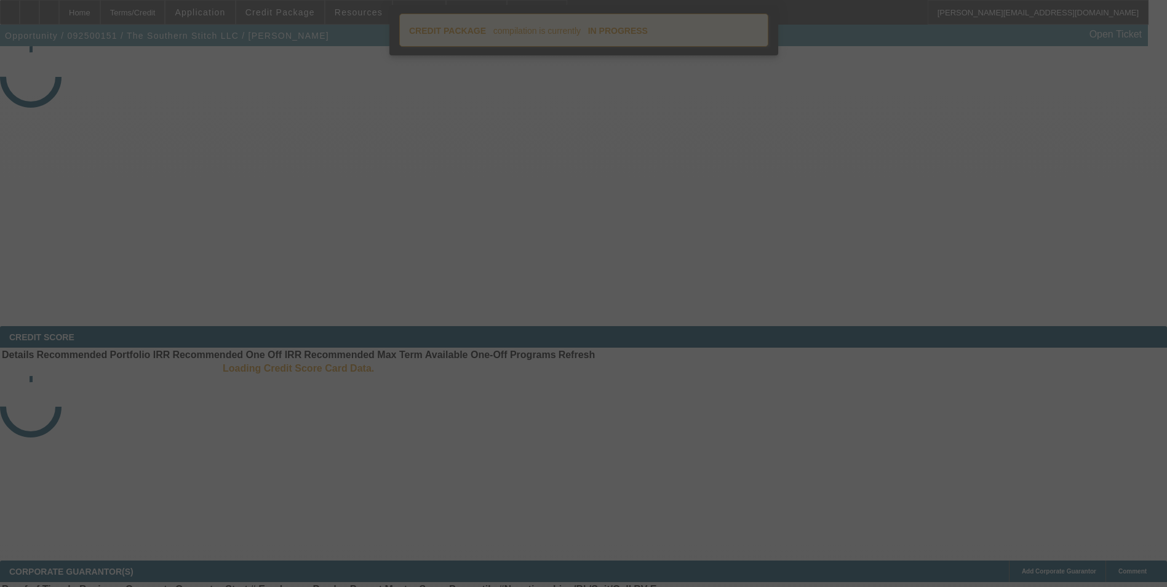
select select "0.1"
select select "2"
select select "0"
select select "6"
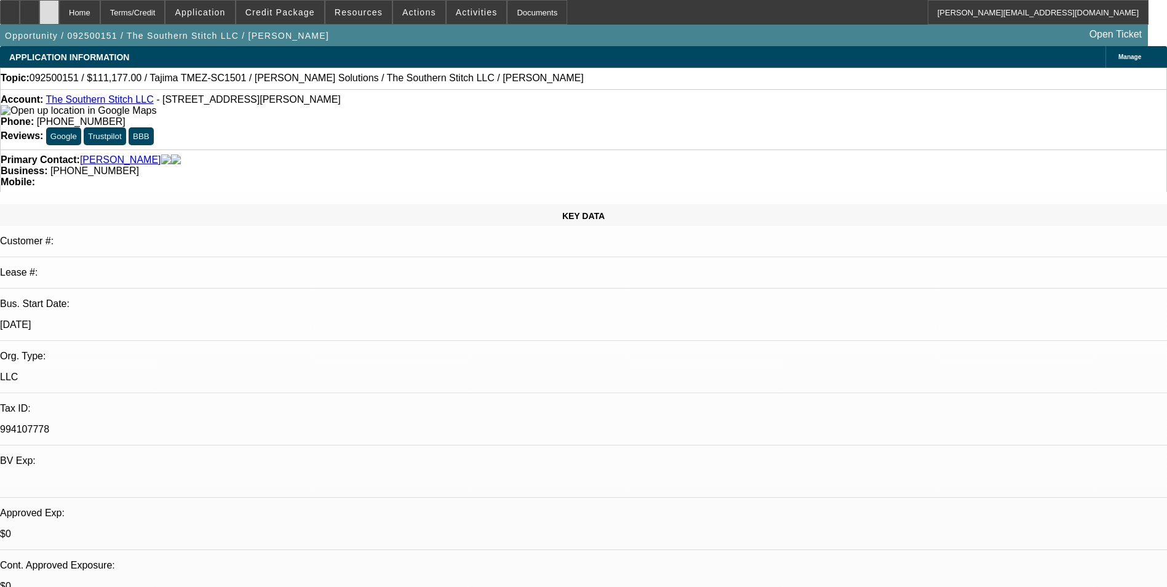
click at [59, 19] on div at bounding box center [49, 12] width 20 height 25
select select "0.1"
select select "2"
select select "0.1"
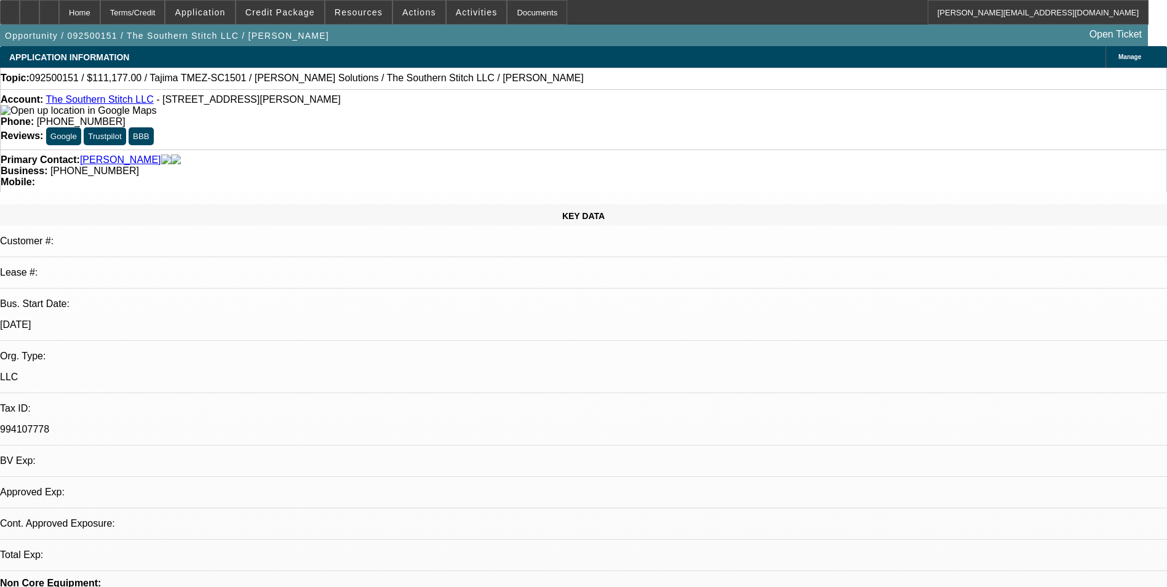
select select "2"
select select "0"
select select "1"
select select "2"
select select "4"
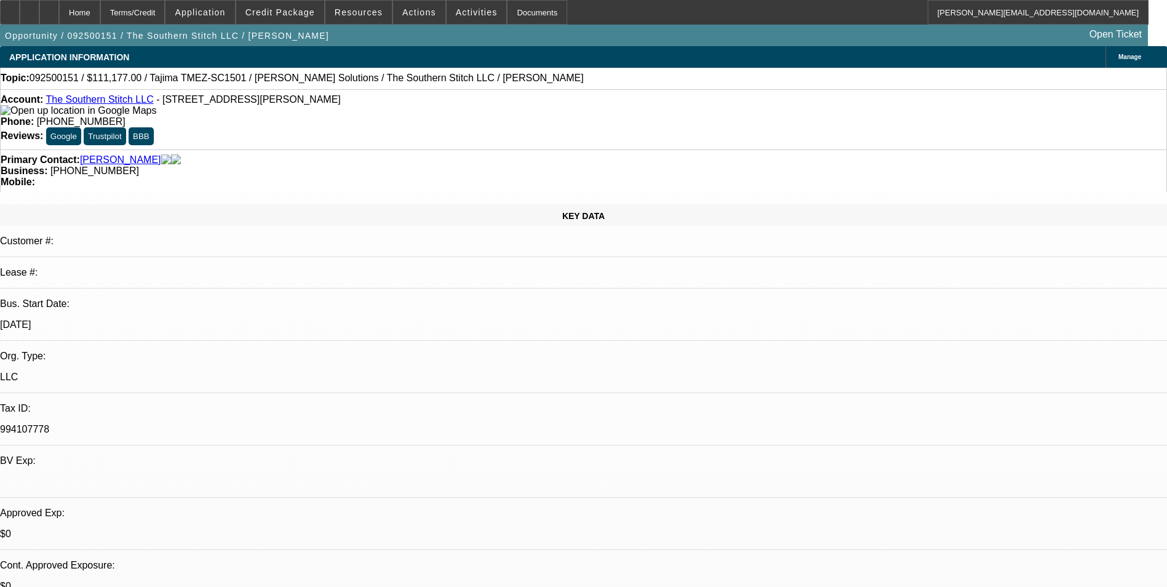
select select "1"
select select "2"
select select "6"
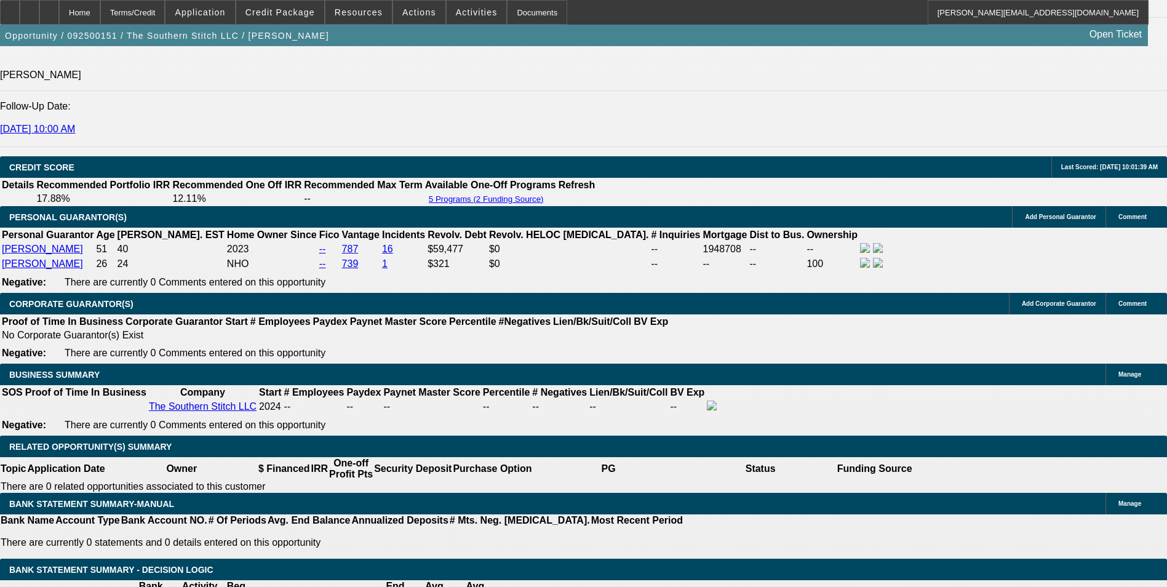
scroll to position [1476, 0]
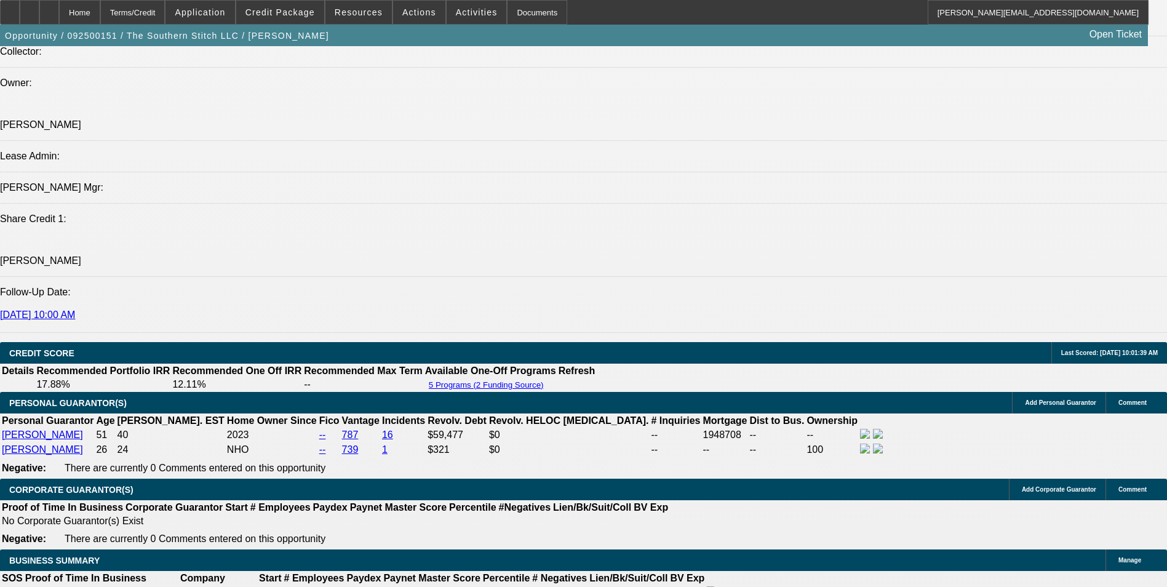
radio input "true"
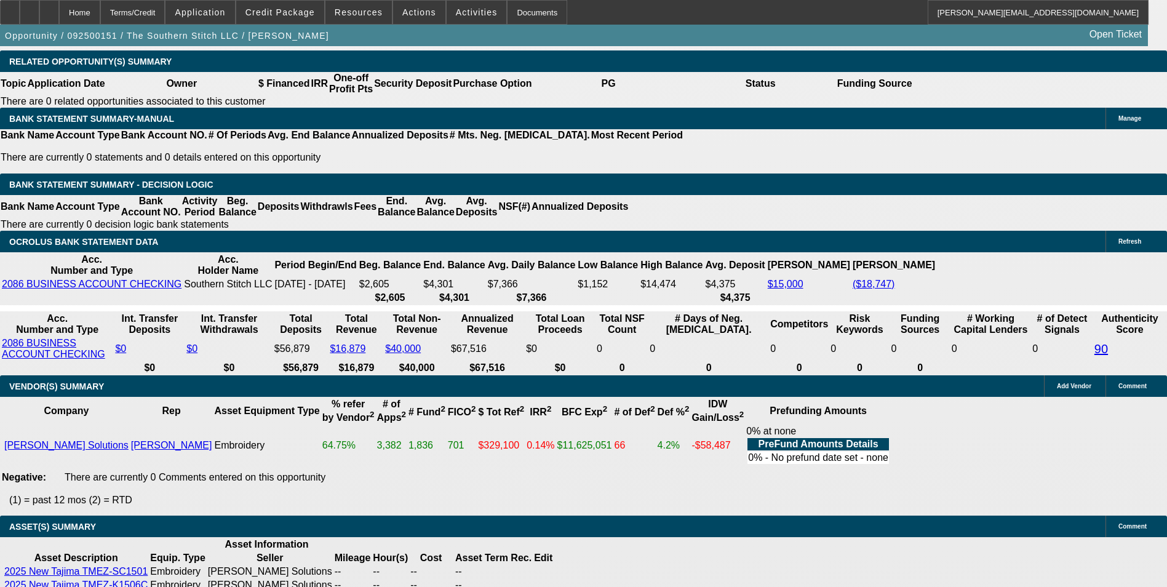
scroll to position [2029, 0]
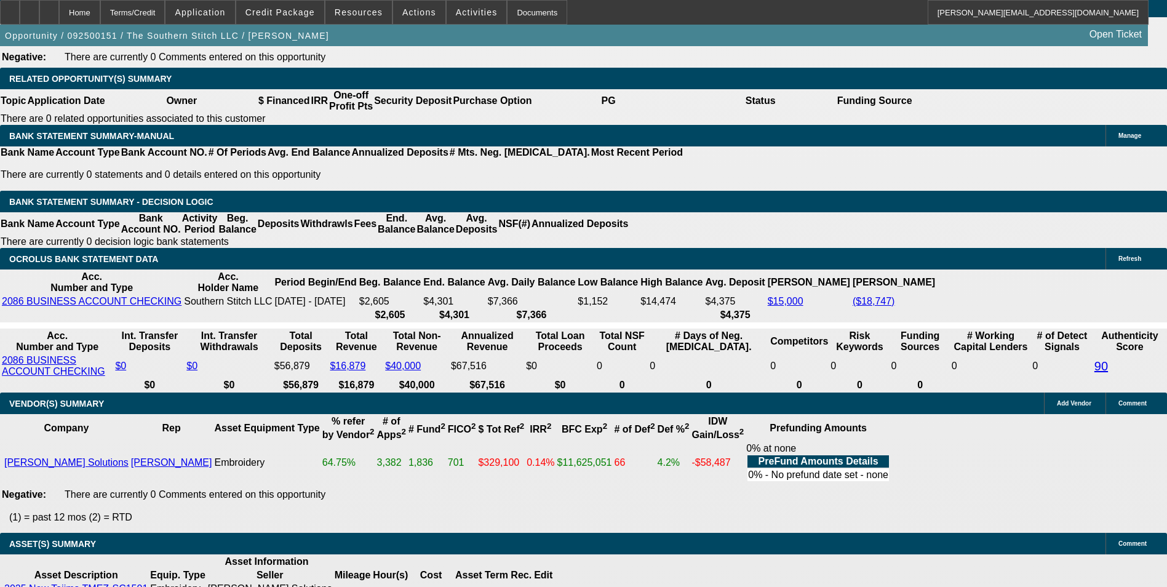
type textarea "They are good with roughly 15% (roughly $18k) all in upfront"
radio input "false"
radio input "true"
click at [49, 8] on icon at bounding box center [49, 8] width 0 height 0
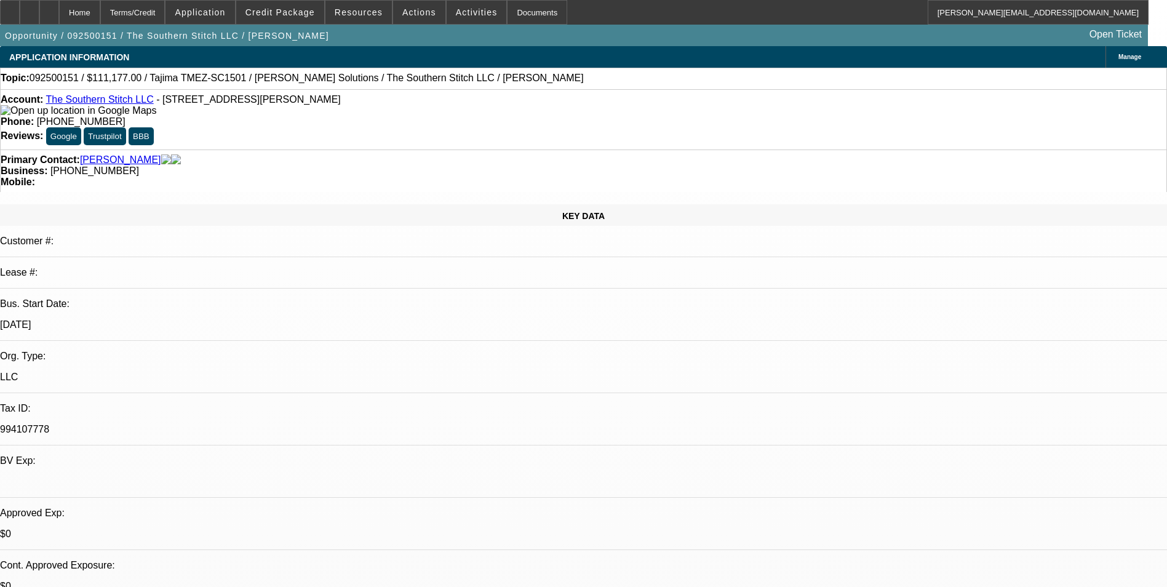
select select "0.1"
select select "2"
select select "0.1"
select select "2"
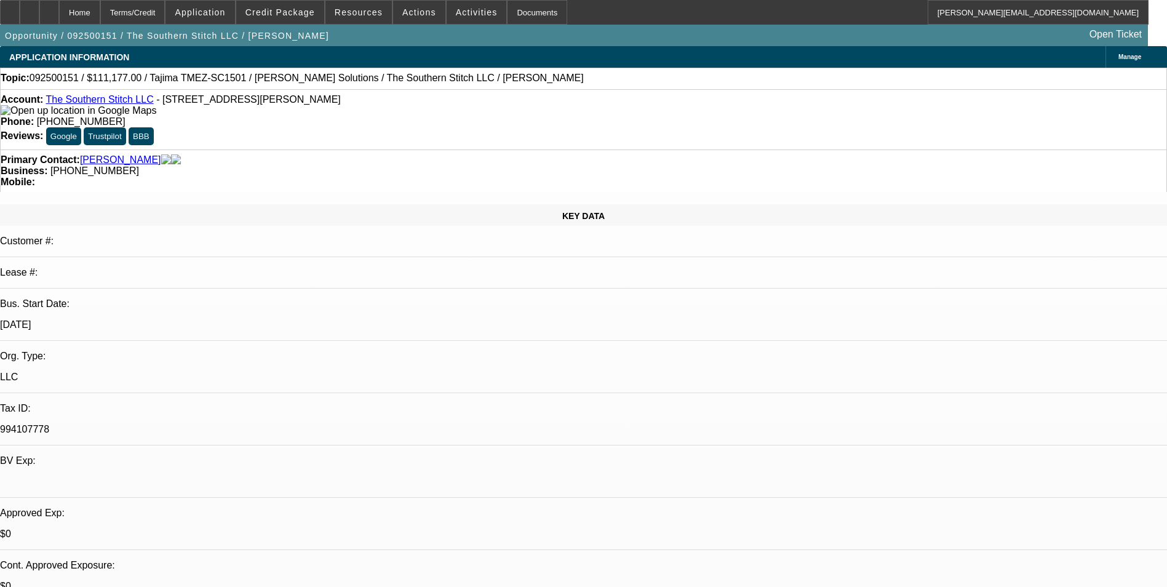
select select "0"
select select "1"
select select "2"
select select "4"
select select "1"
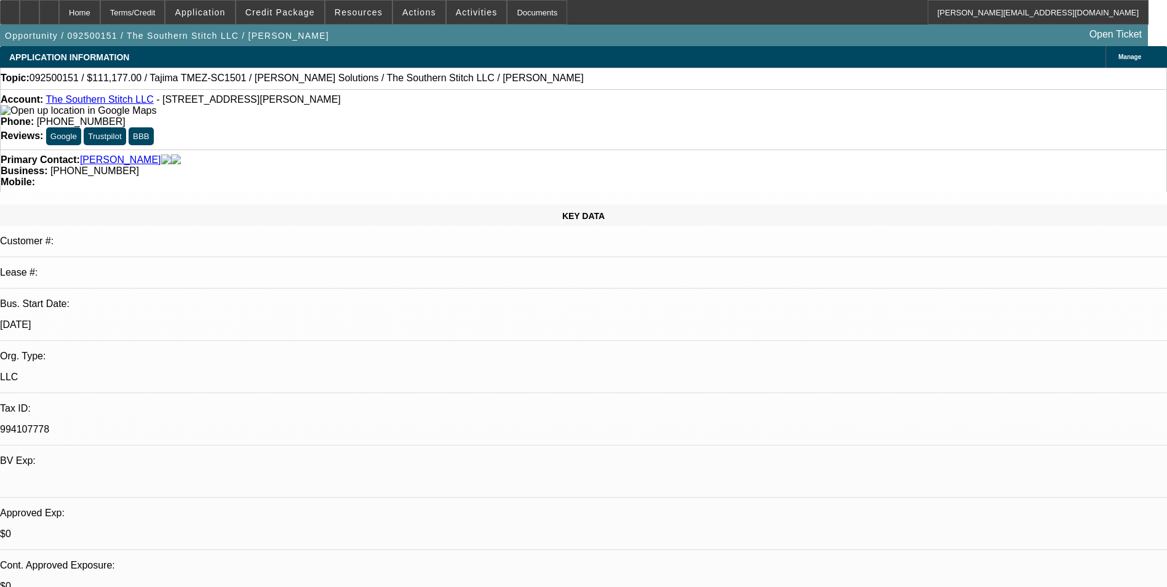
select select "2"
select select "6"
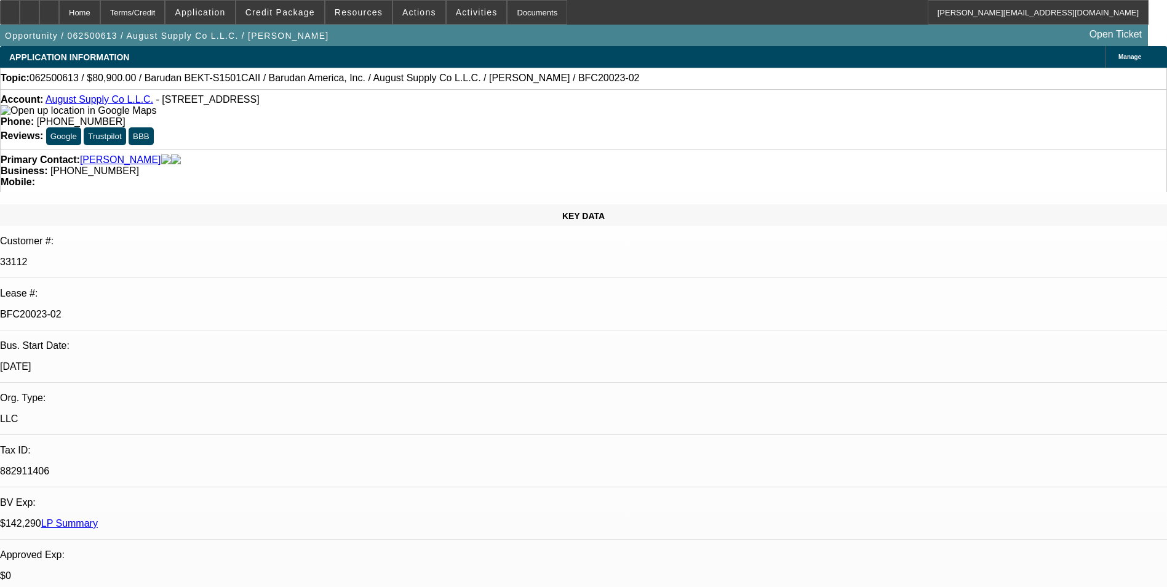
select select "0"
select select "2"
select select "0.1"
select select "4"
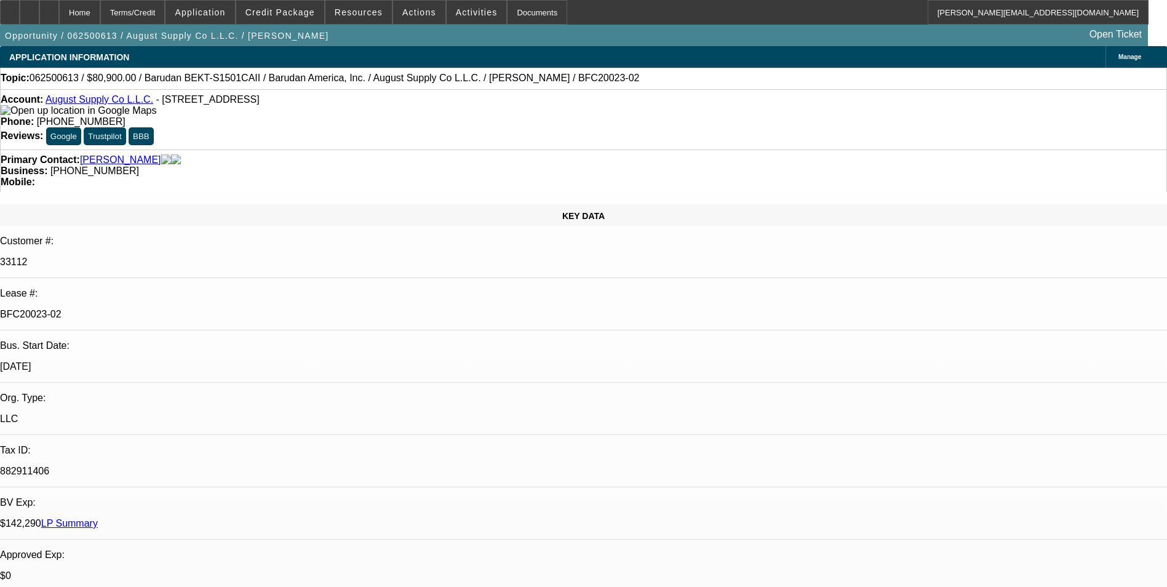
select select "0"
select select "2"
select select "0.1"
select select "4"
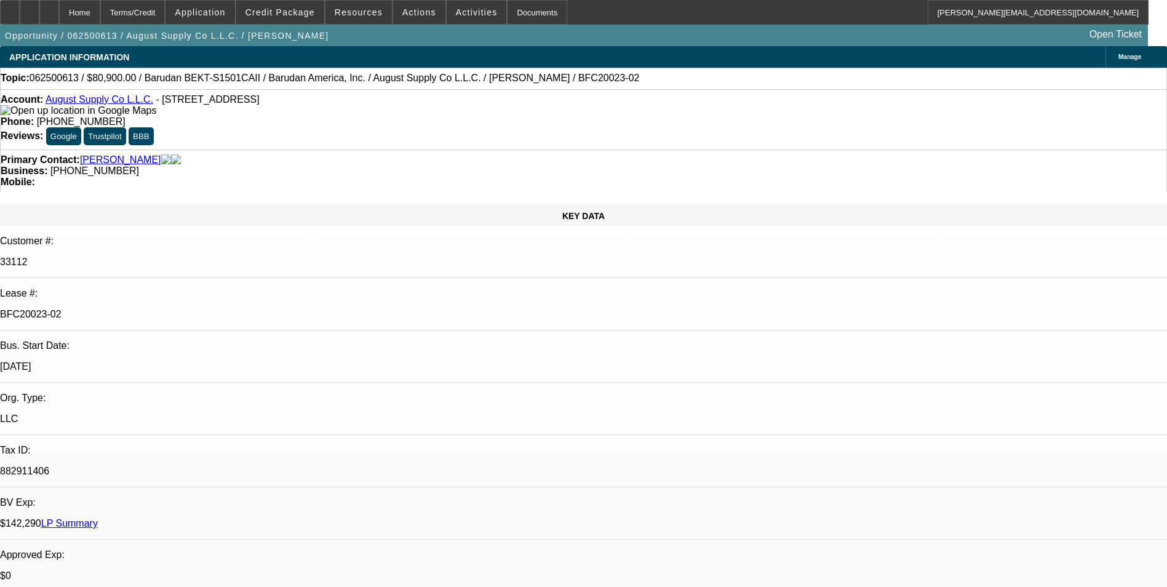
select select "0"
select select "2"
select select "0.1"
select select "4"
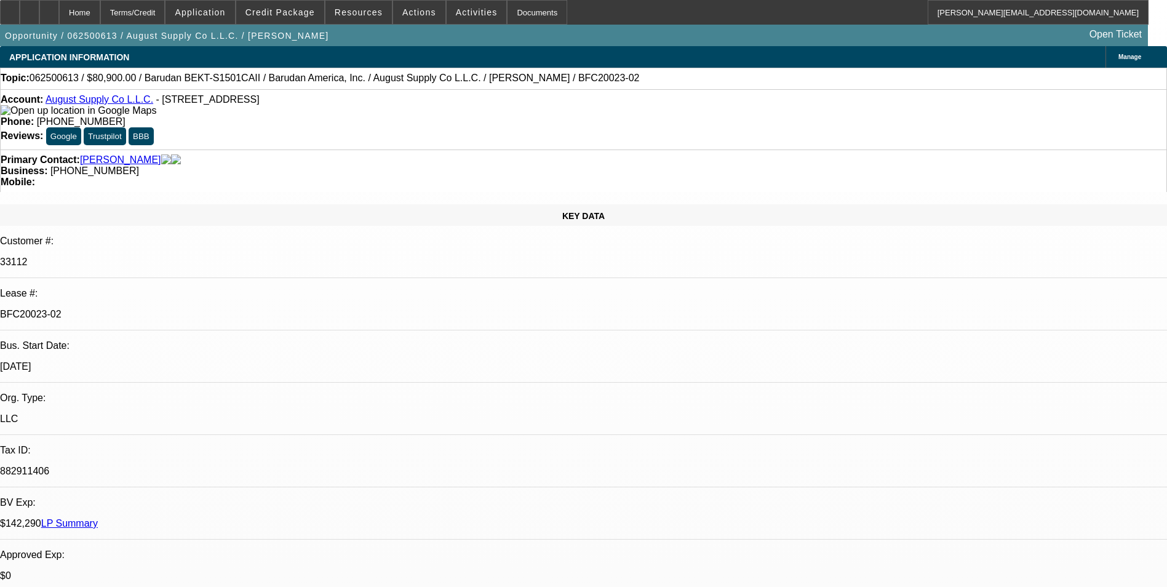
select select "0"
select select "2"
select select "0.1"
select select "4"
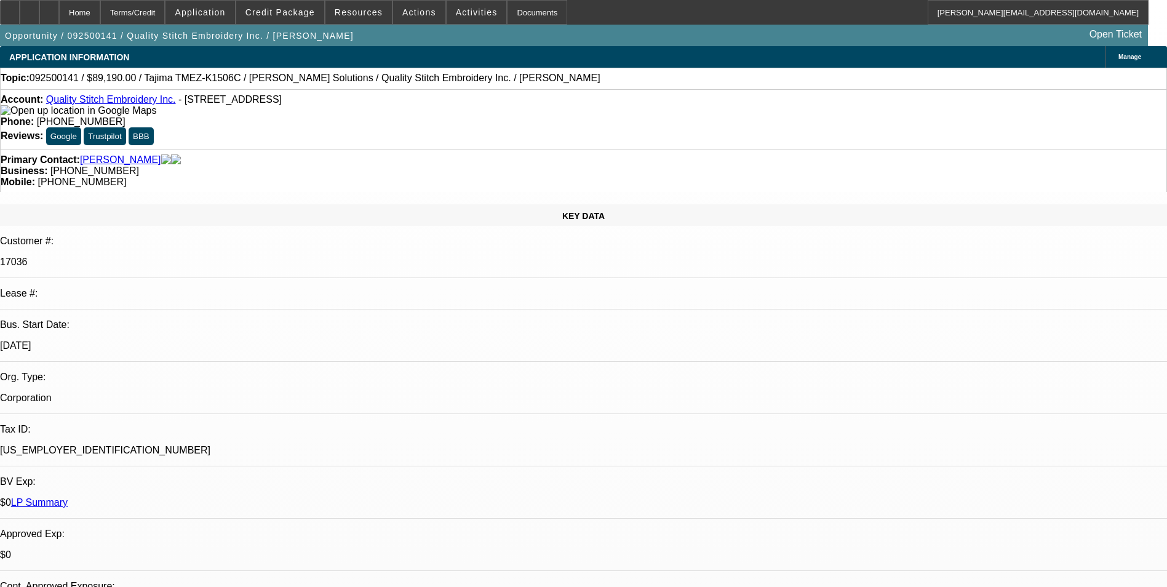
select select "0"
select select "2"
select select "0.1"
select select "4"
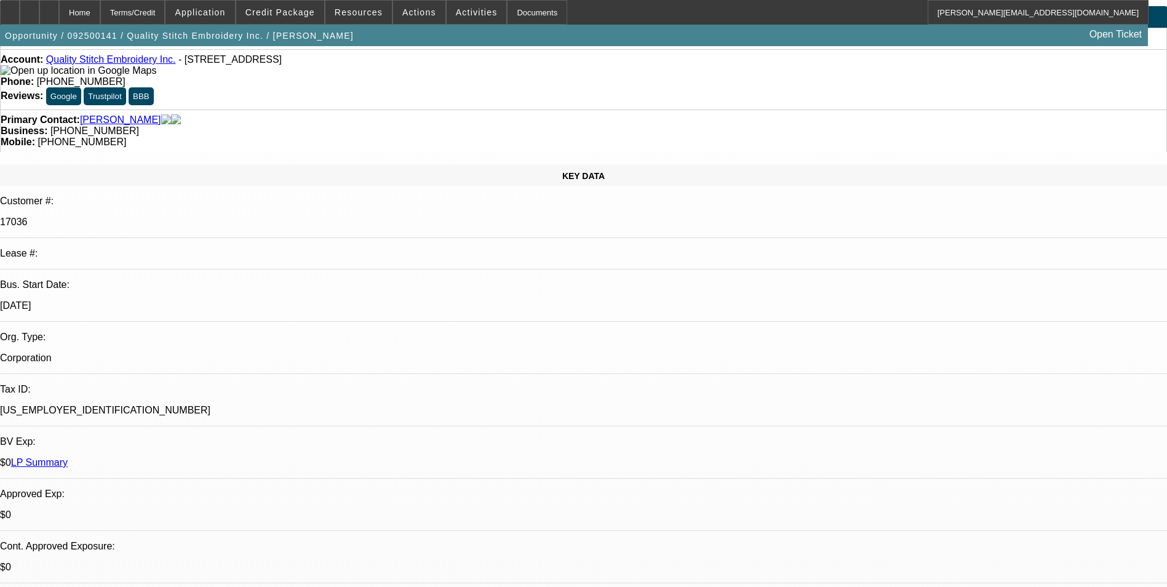
scroll to position [61, 0]
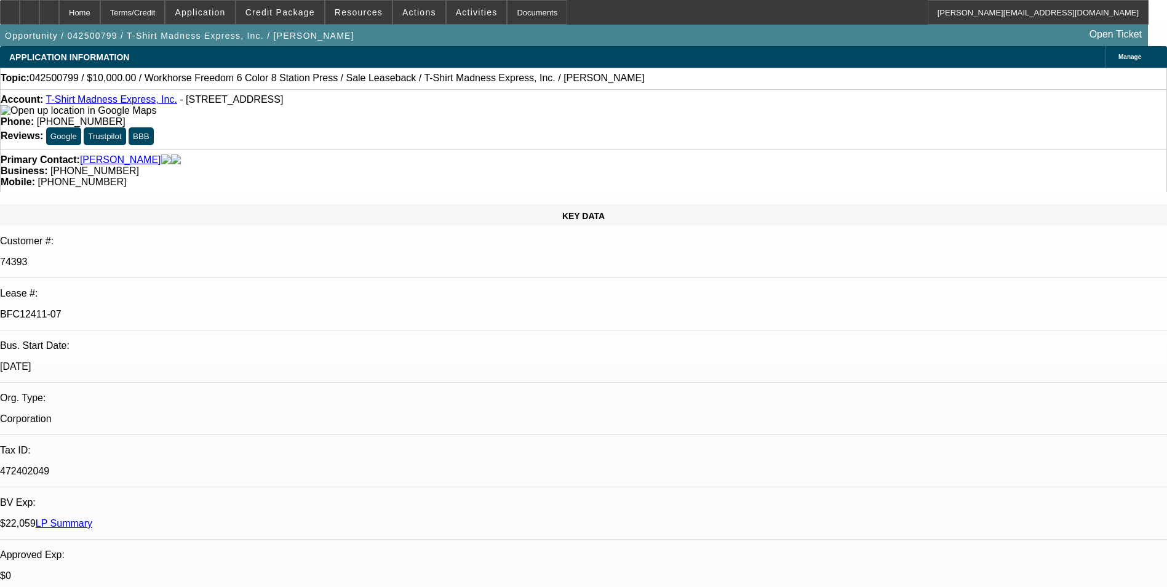
select select "0"
select select "2"
select select "0"
select select "2"
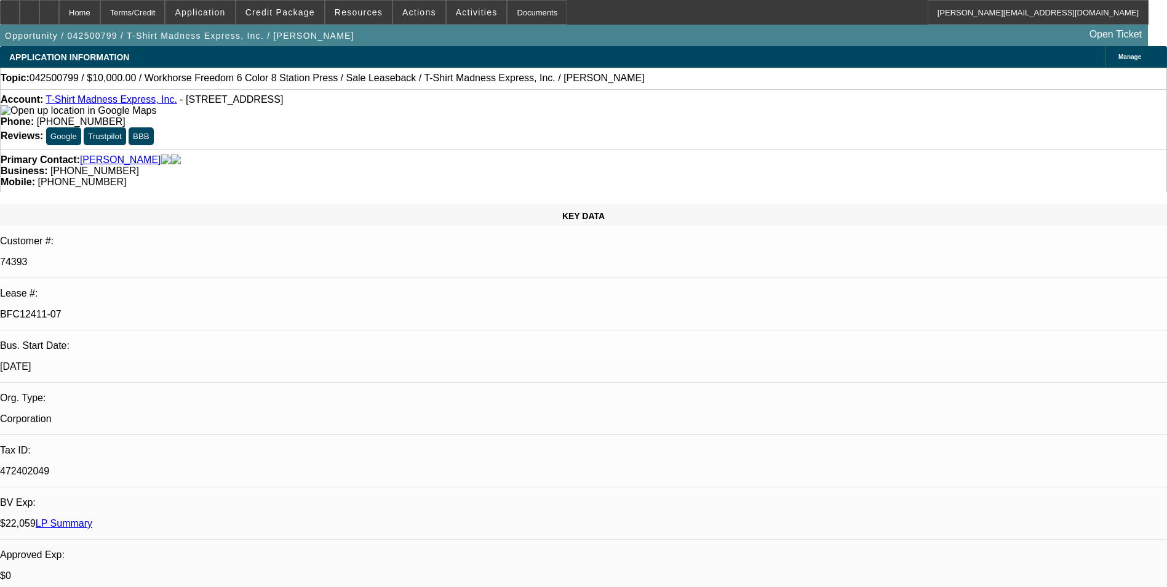
select select "0"
select select "2"
select select "0"
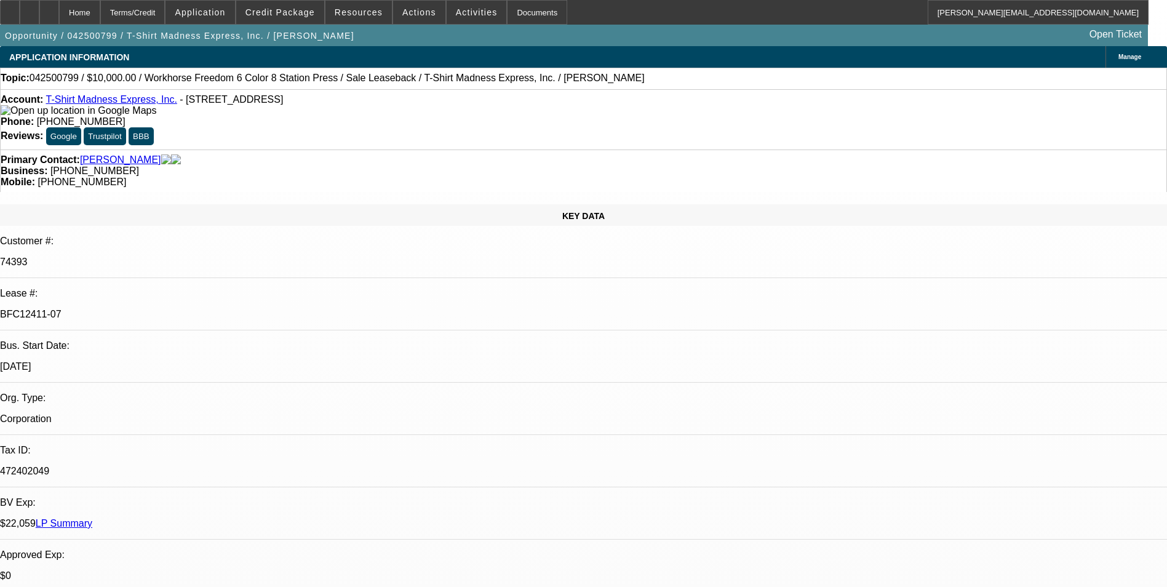
select select "2"
select select "0"
select select "1"
select select "2"
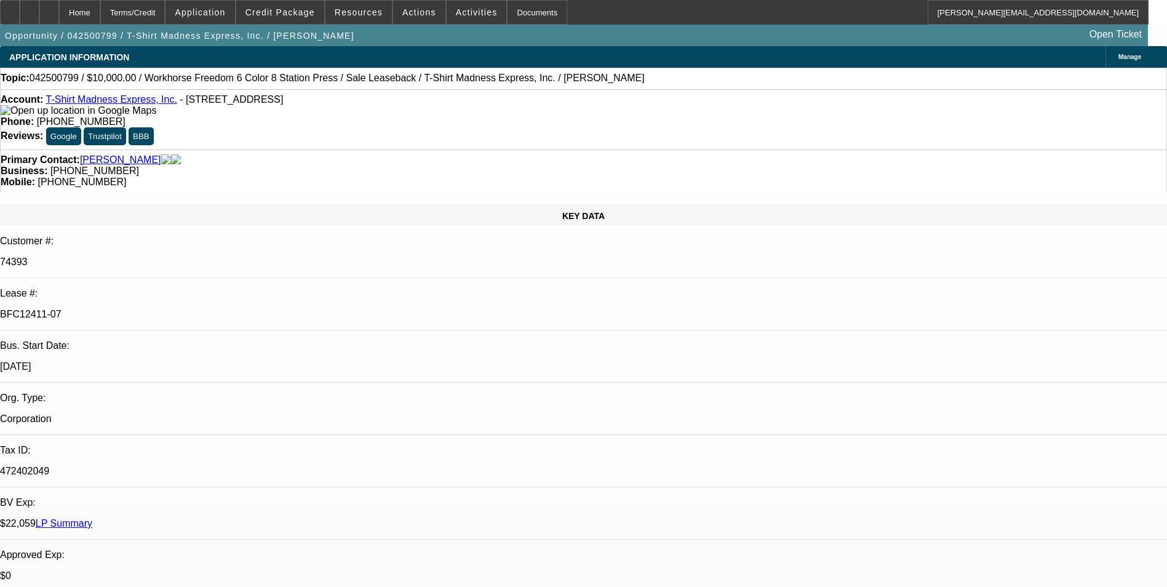
select select "1"
select select "2"
select select "1"
select select "2"
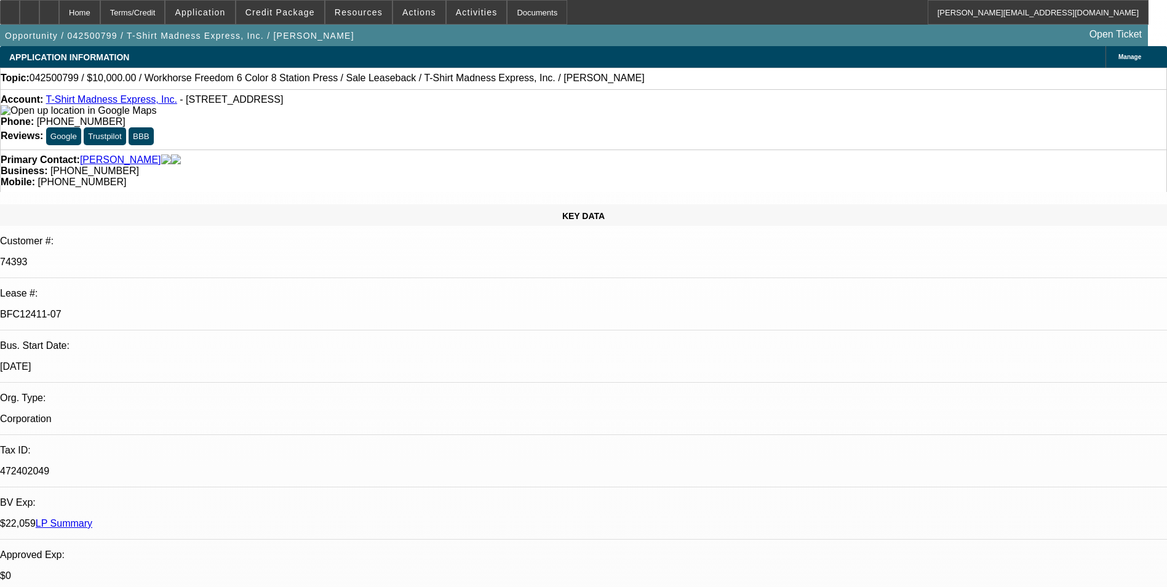
select select "2"
select select "1"
select select "2"
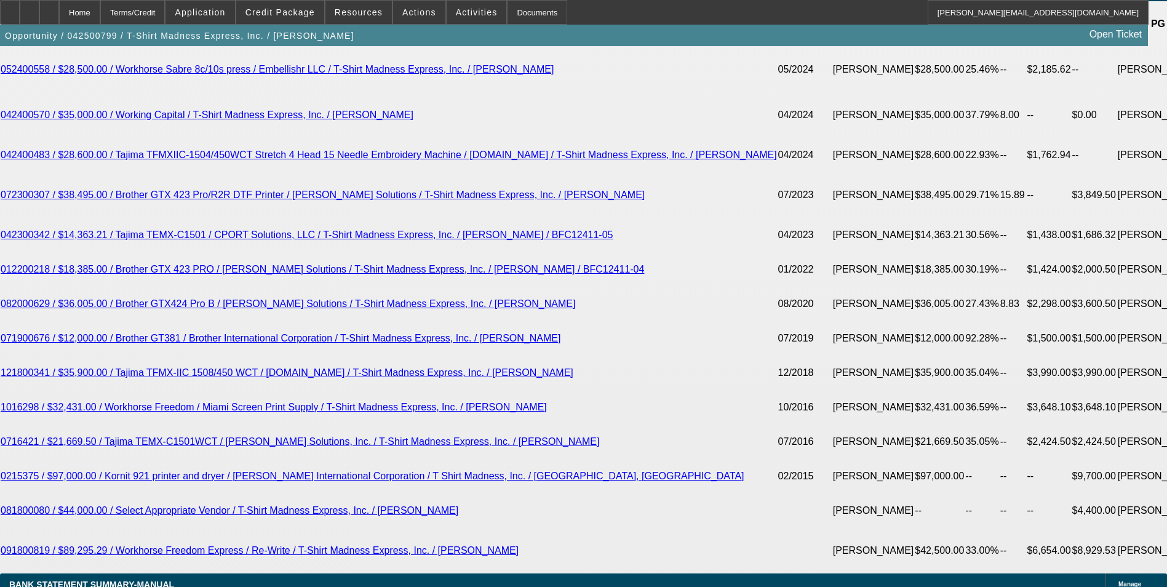
scroll to position [2398, 0]
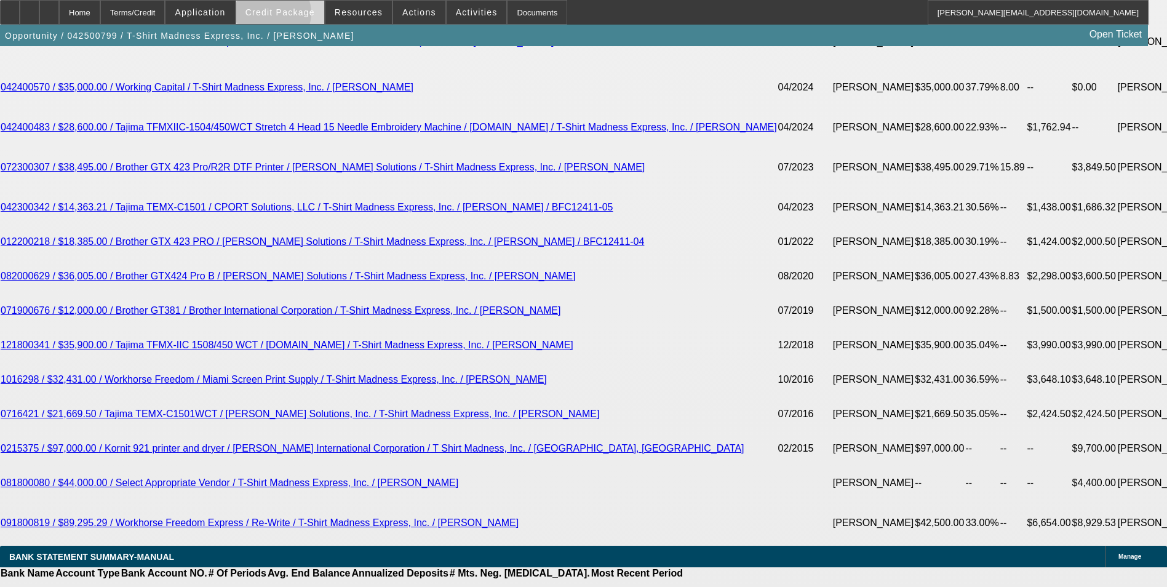
click at [290, 16] on span "Credit Package" at bounding box center [279, 12] width 69 height 10
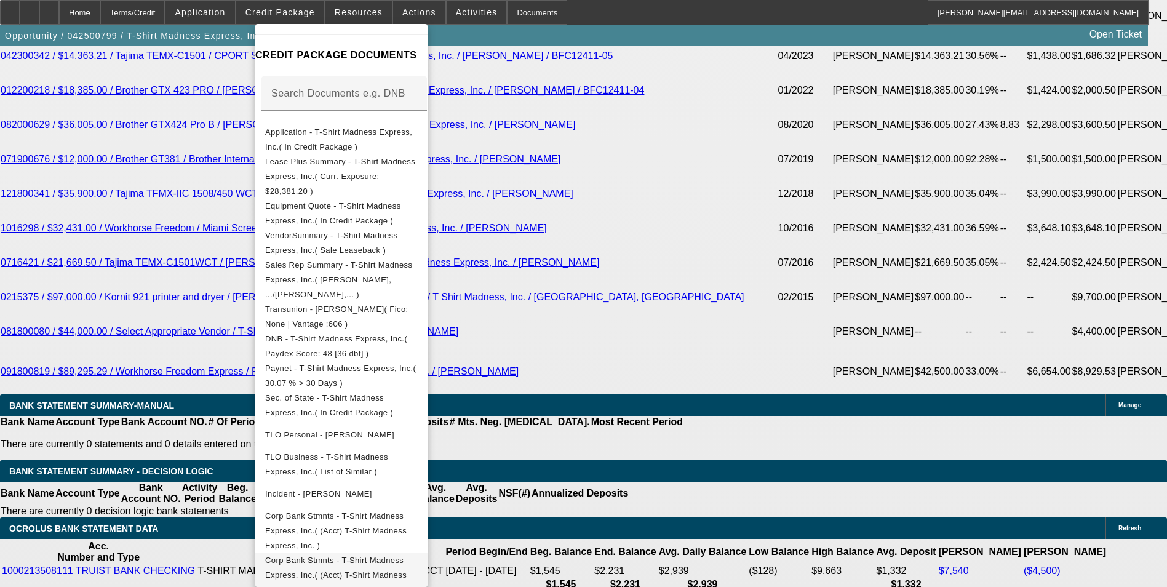
scroll to position [2644, 0]
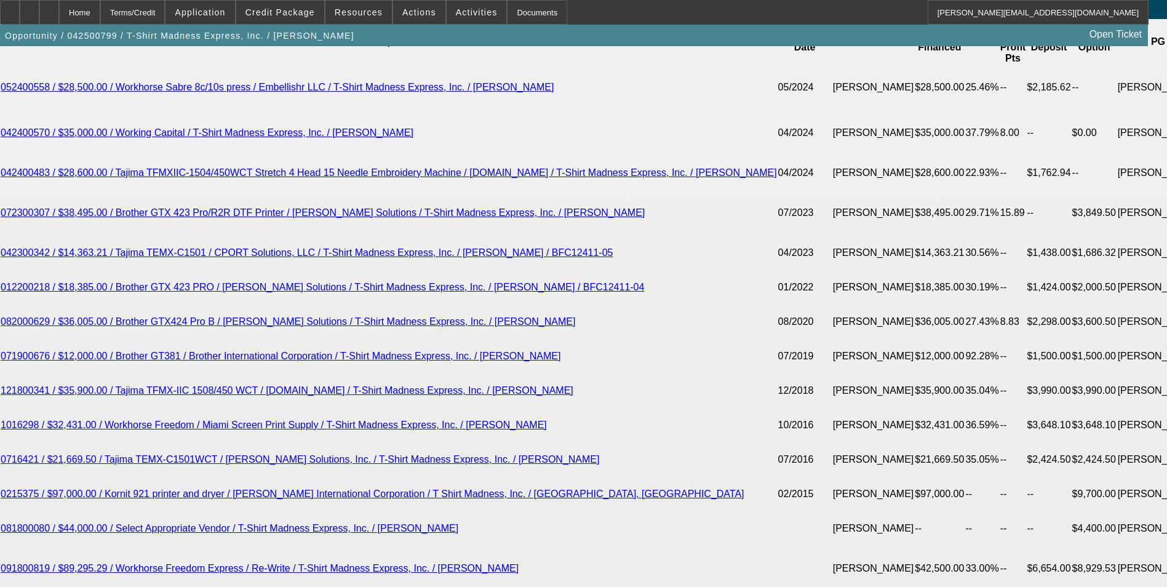
scroll to position [2337, 0]
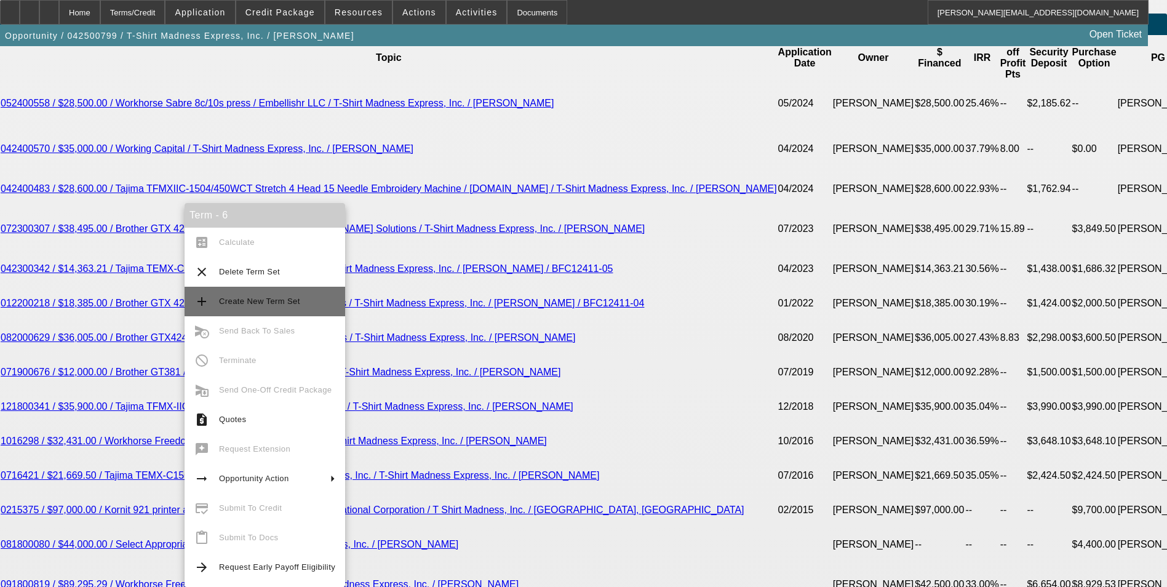
click at [287, 300] on span "Create New Term Set" at bounding box center [259, 300] width 81 height 9
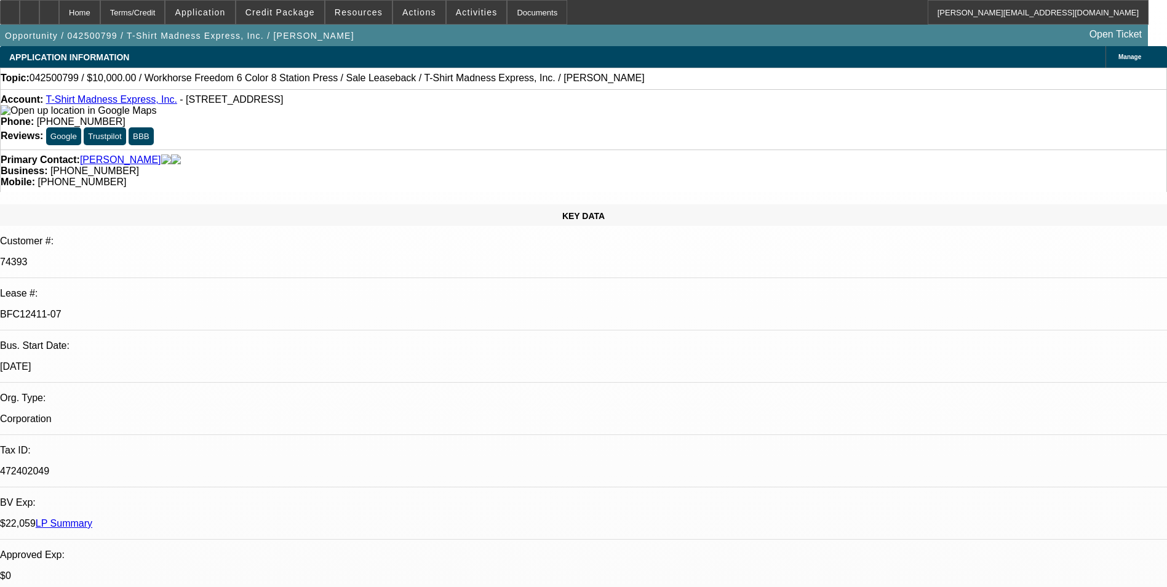
select select "0"
select select "2"
select select "0"
select select "2"
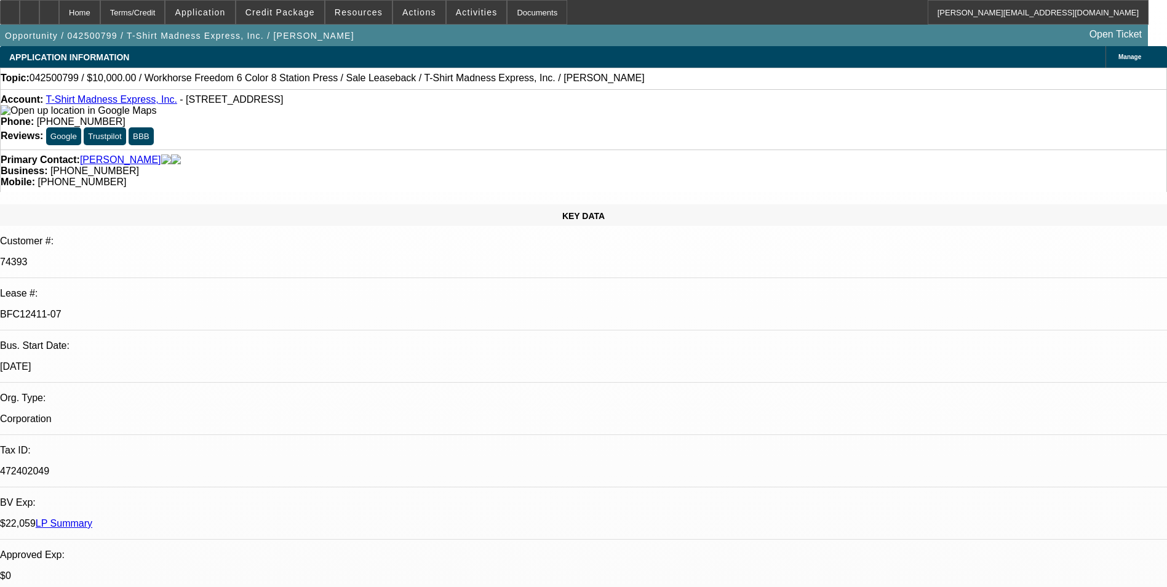
select select "0"
select select "2"
select select "0"
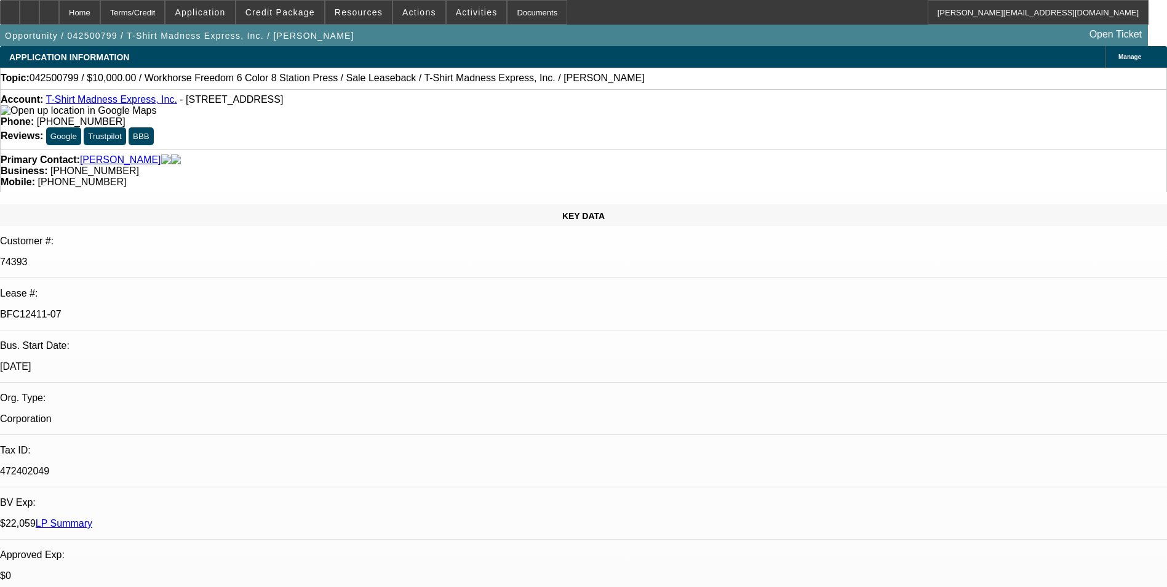
select select "2"
select select "0"
select select "1"
select select "2"
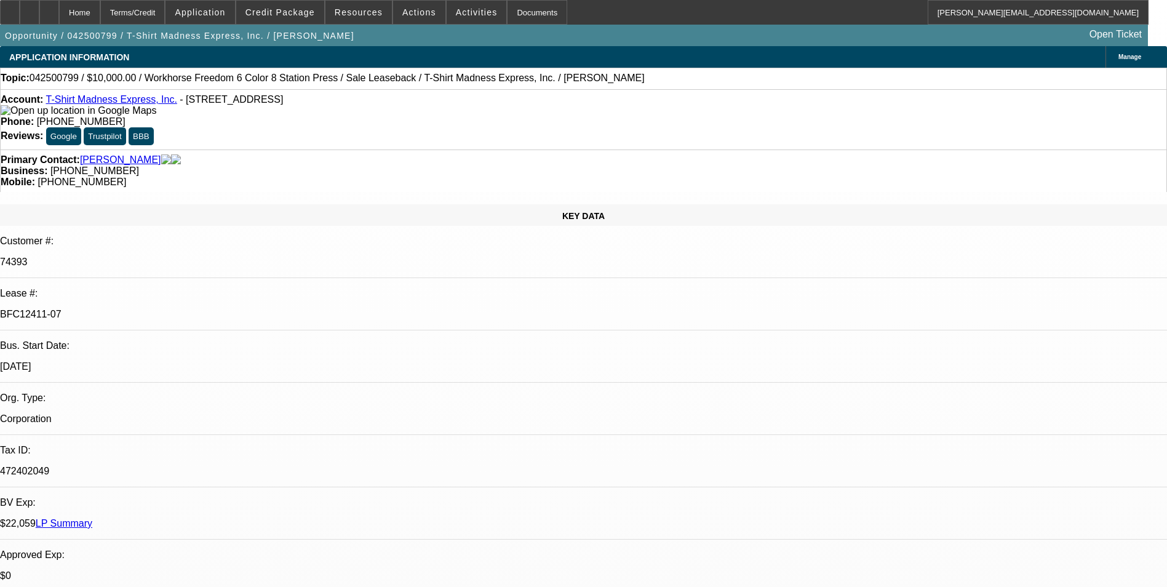
select select "1"
select select "2"
select select "1"
select select "2"
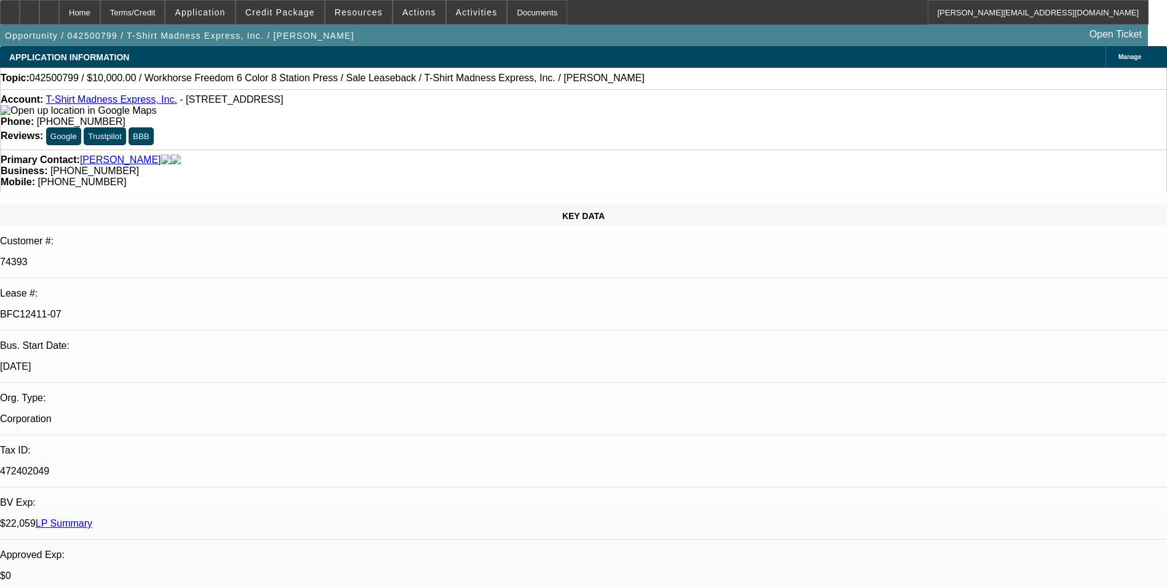
select select "2"
select select "1"
select select "2"
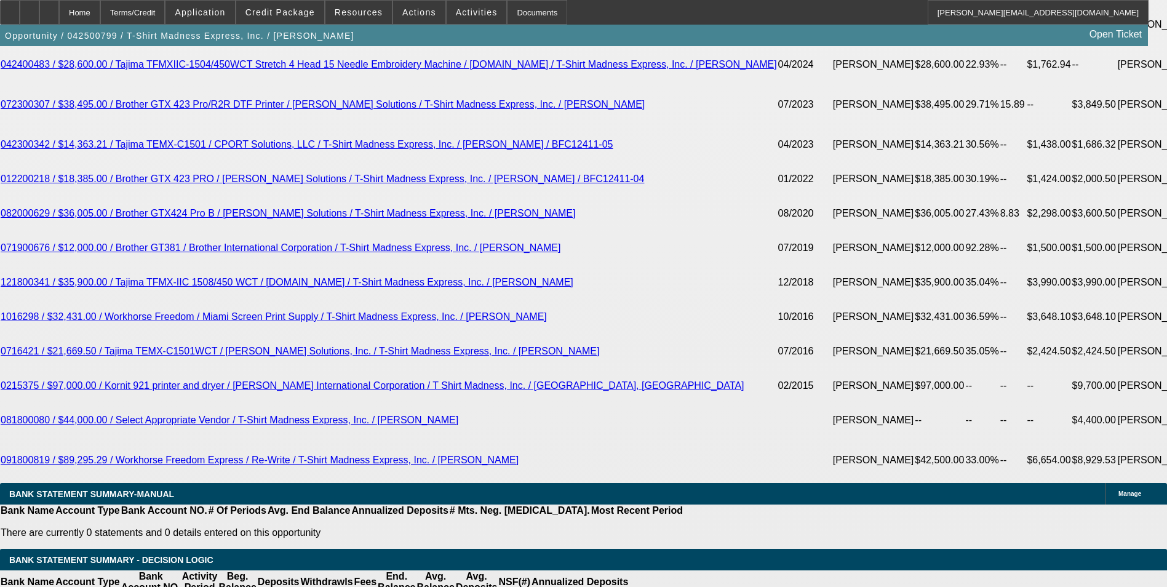
scroll to position [2434, 0]
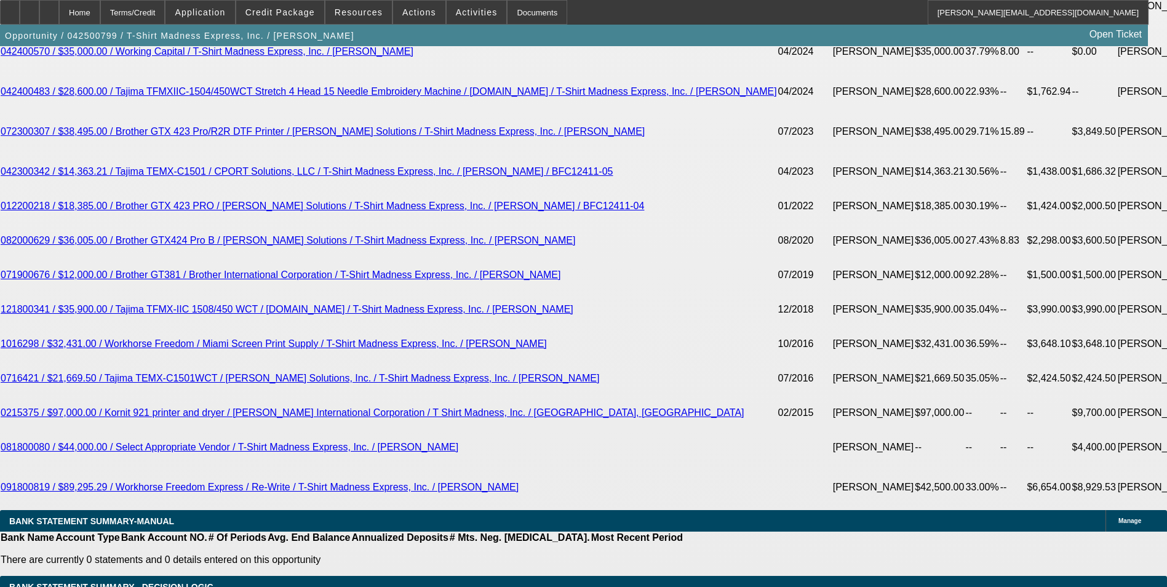
drag, startPoint x: 994, startPoint y: 434, endPoint x: 910, endPoint y: 431, distance: 84.3
copy p "lien termination needed"
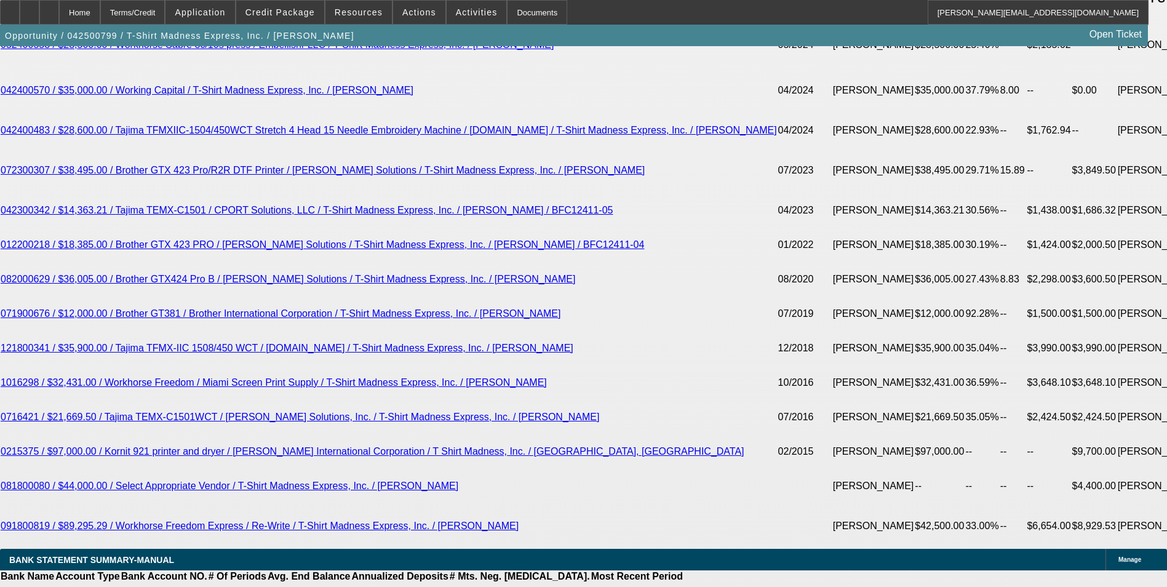
scroll to position [2311, 0]
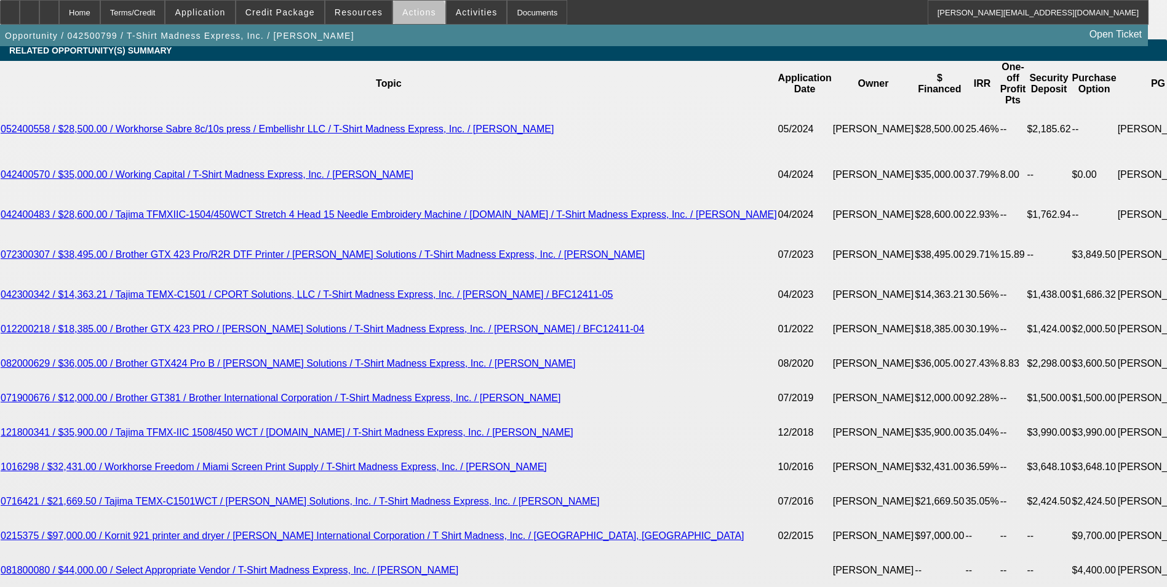
click at [413, 20] on span at bounding box center [419, 13] width 52 height 30
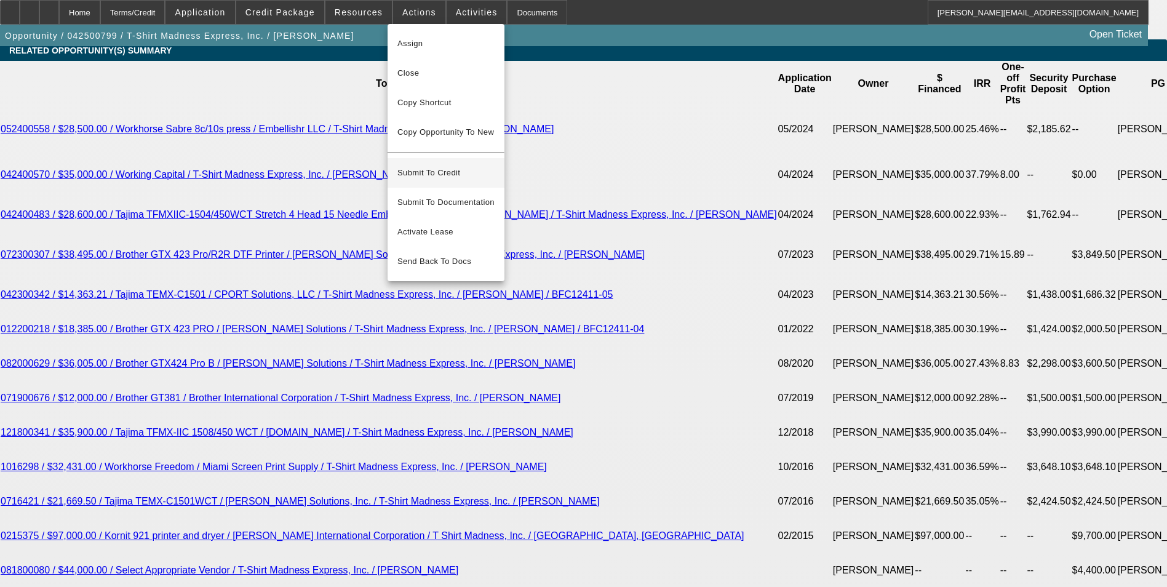
click at [464, 165] on span "Submit To Credit" at bounding box center [445, 172] width 97 height 15
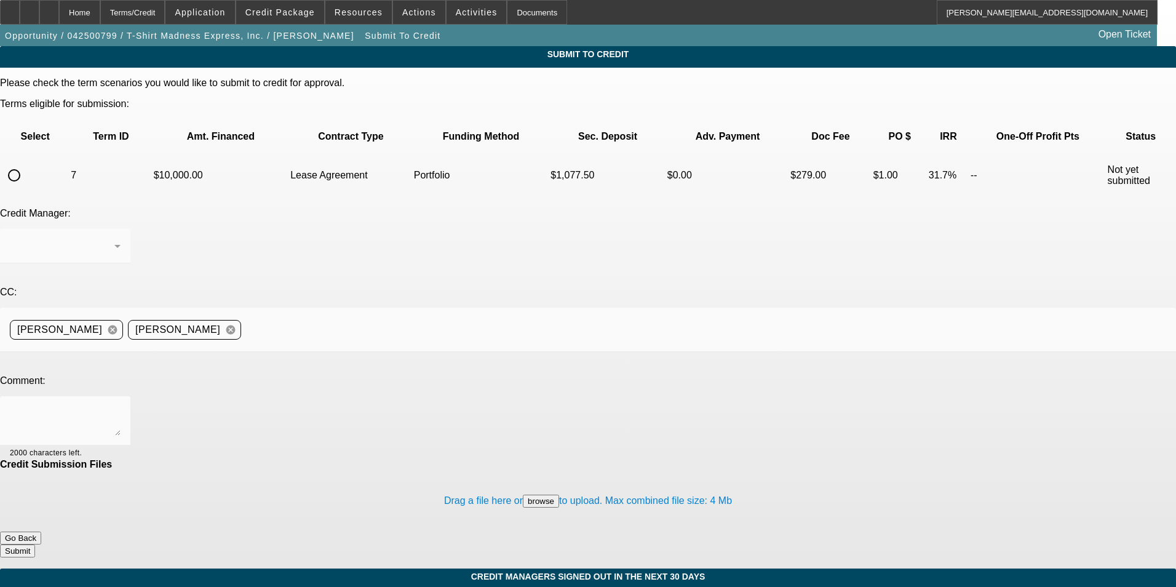
click at [41, 531] on button "Go Back" at bounding box center [20, 537] width 41 height 13
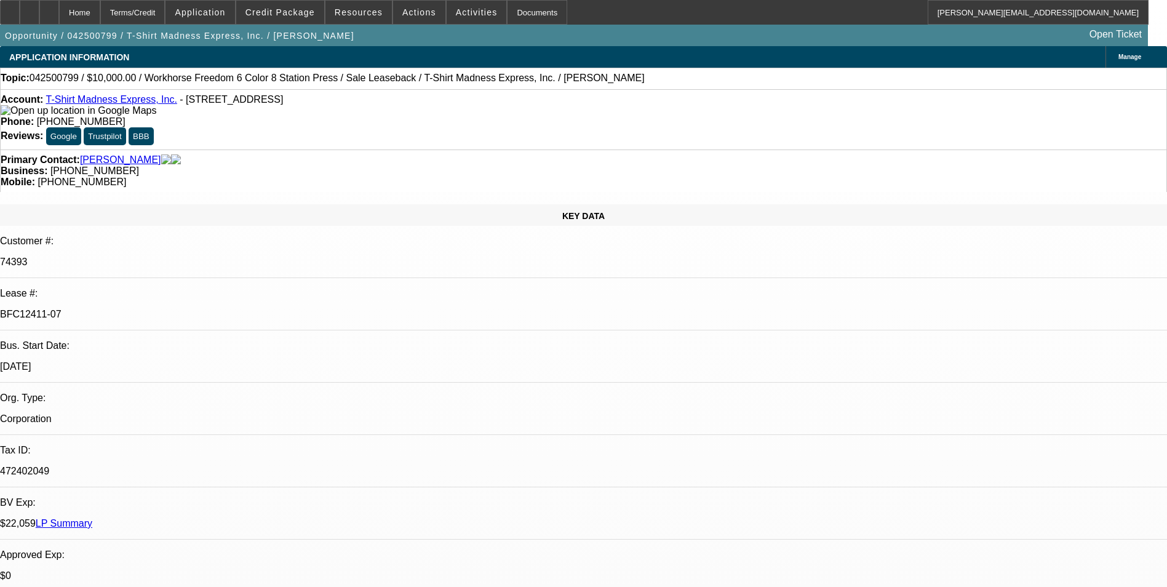
select select "0"
select select "2"
select select "0"
select select "2"
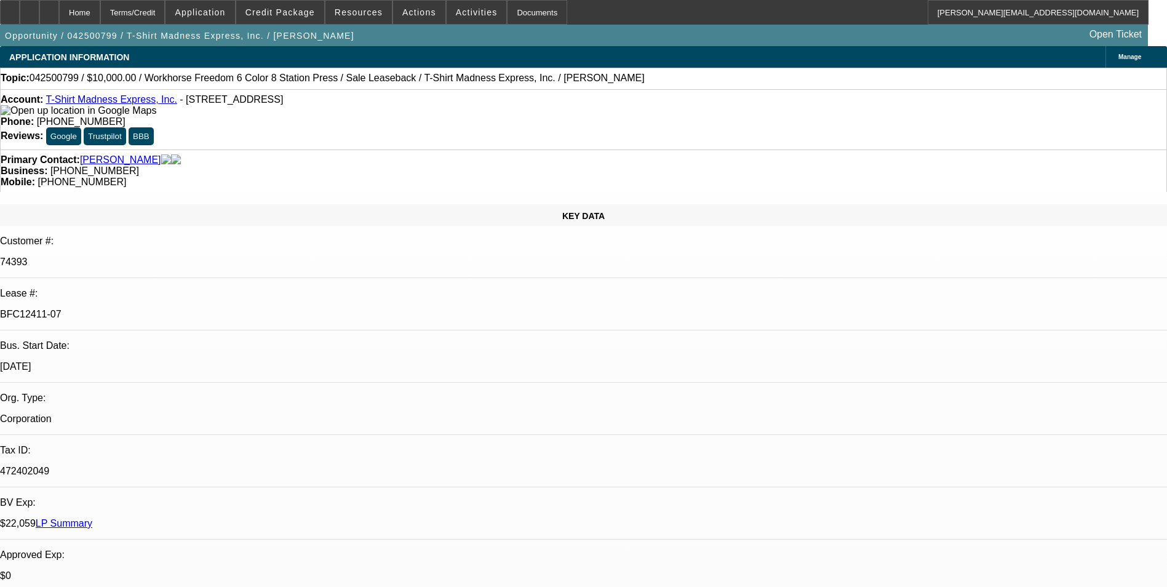
select select "0"
select select "2"
select select "0"
select select "2"
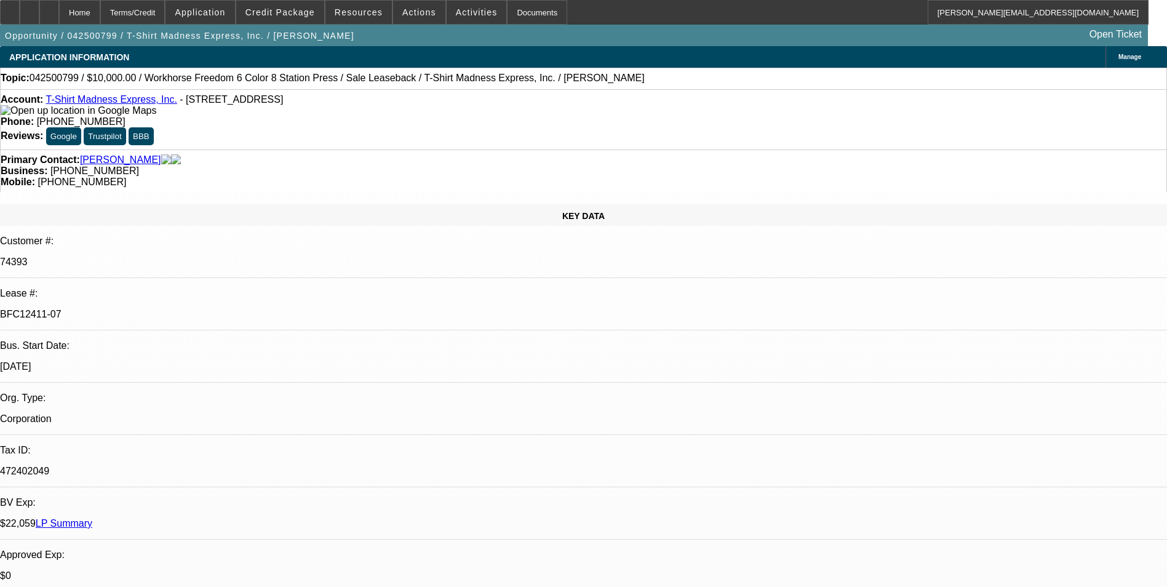
select select "0"
select select "2"
select select "0"
select select "2"
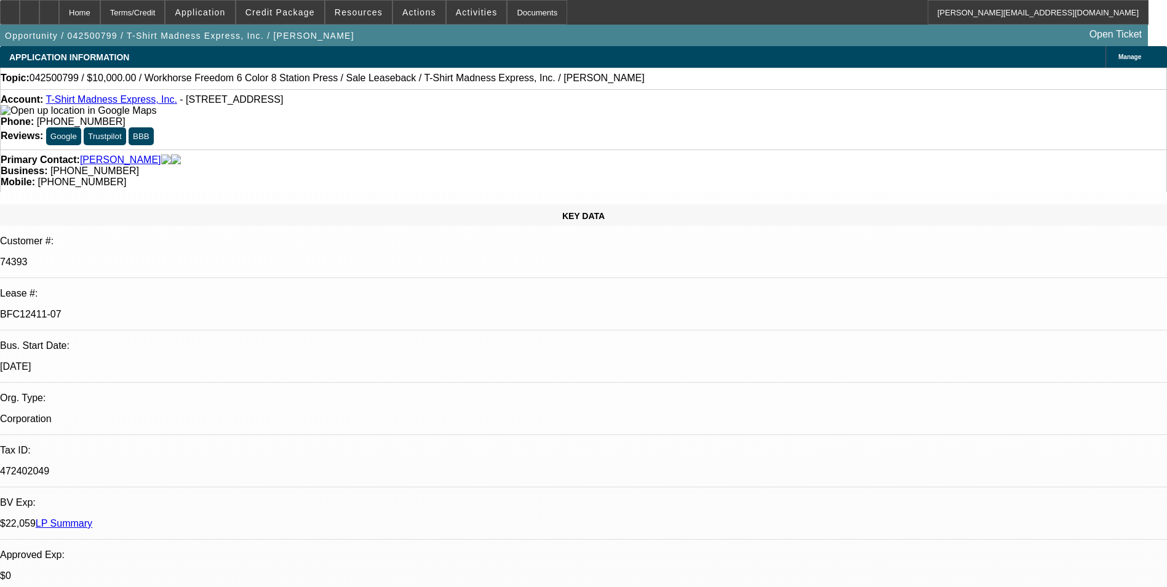
select select "0"
select select "2"
select select "0"
select select "2"
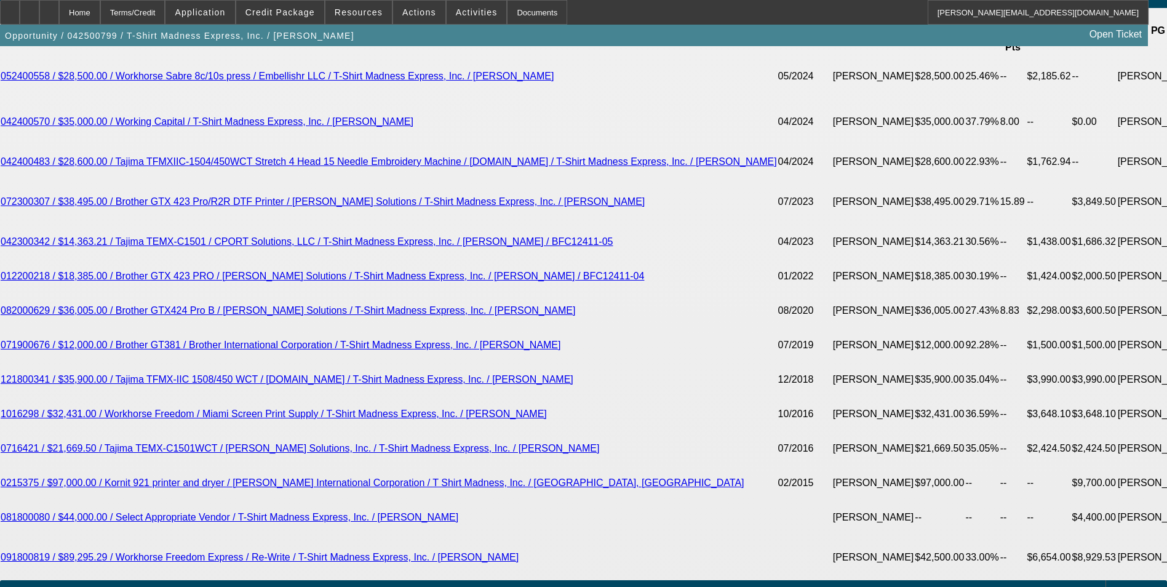
scroll to position [2337, 0]
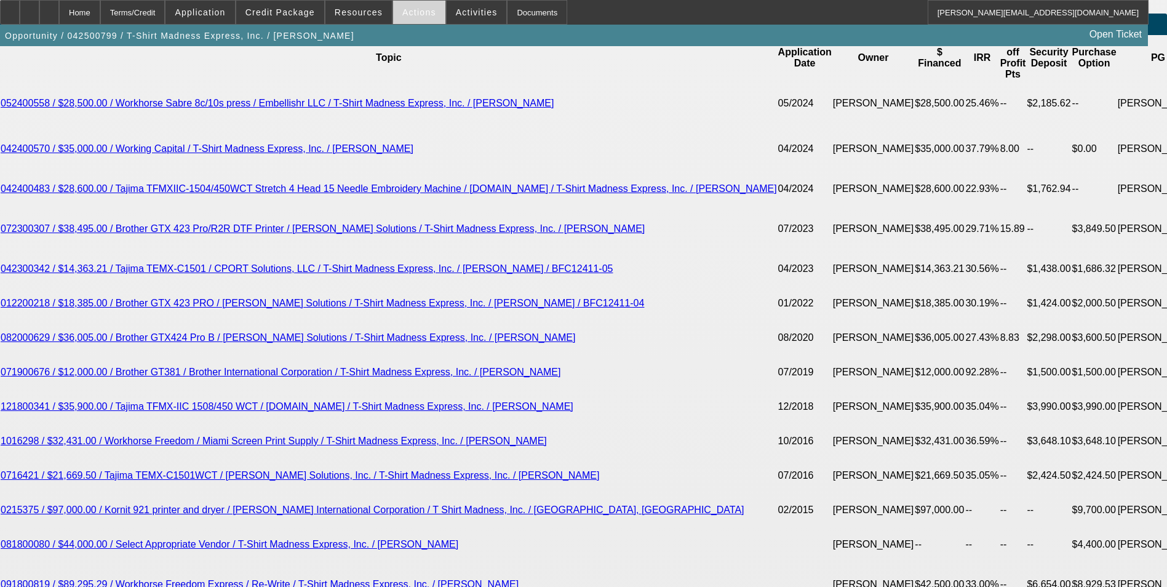
click at [410, 18] on span at bounding box center [419, 13] width 52 height 30
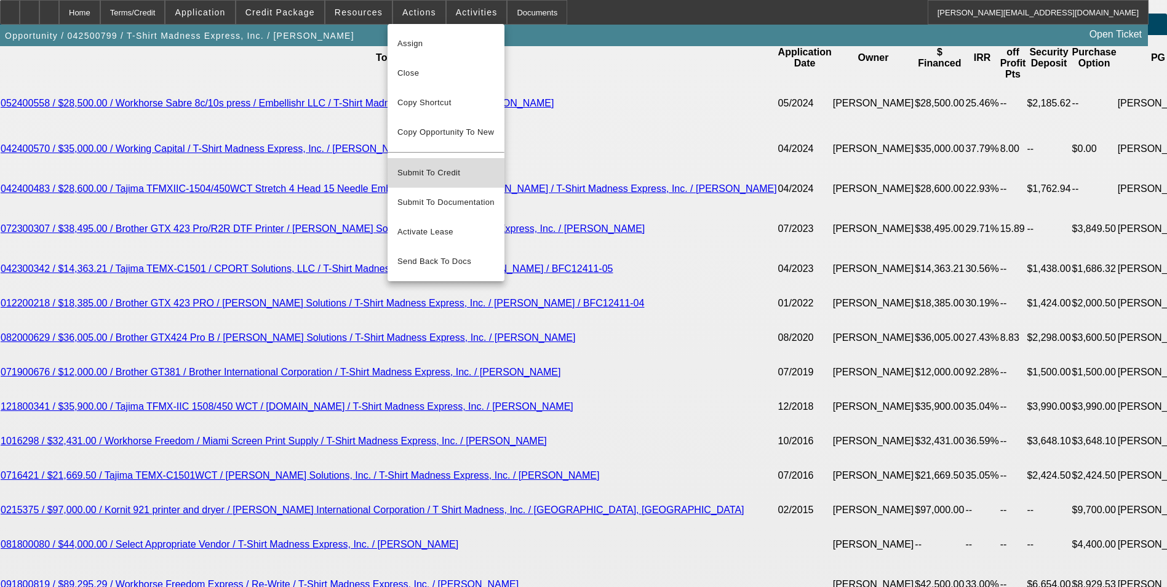
click at [442, 168] on span "Submit To Credit" at bounding box center [445, 172] width 97 height 15
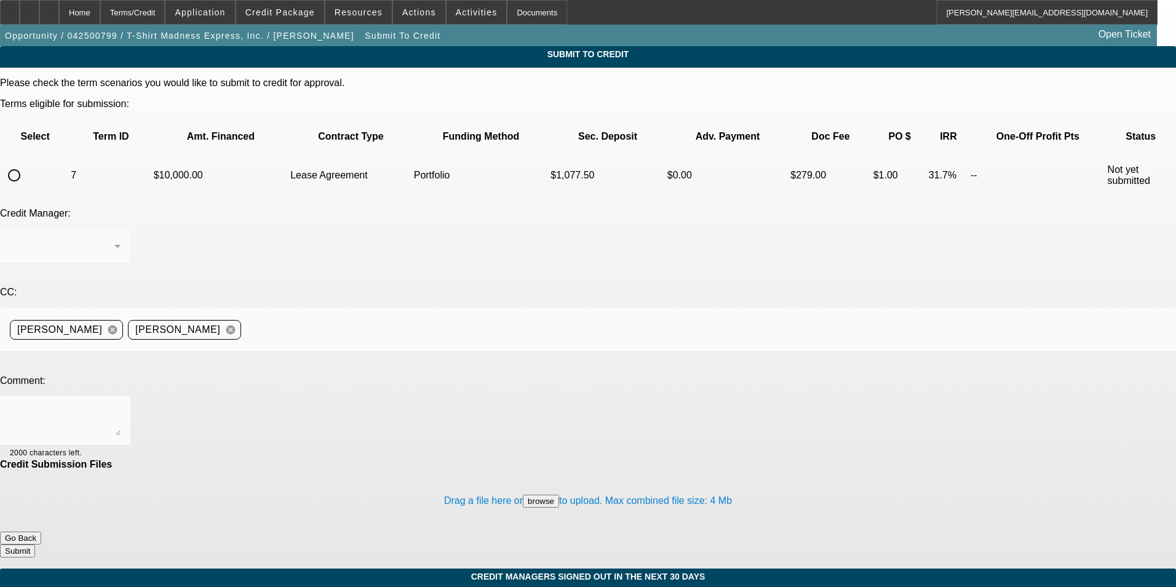
click at [26, 163] on input "radio" at bounding box center [14, 175] width 25 height 25
radio input "true"
click at [114, 239] on div "Arida, George" at bounding box center [62, 246] width 105 height 15
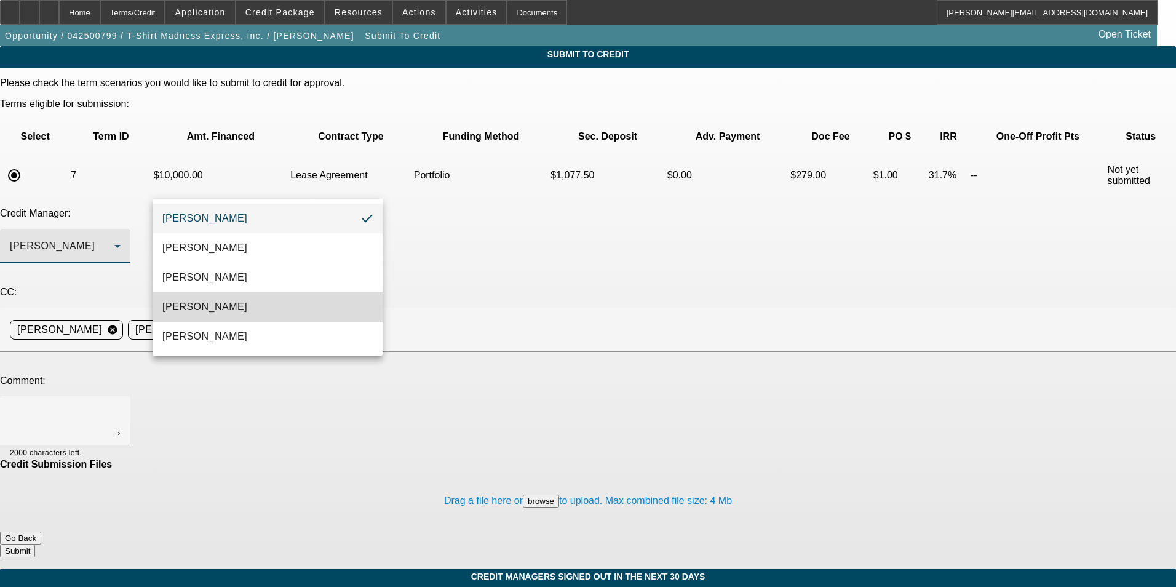
drag, startPoint x: 249, startPoint y: 311, endPoint x: 324, endPoint y: 293, distance: 77.0
click at [249, 310] on mat-option "Magner, Bill" at bounding box center [268, 307] width 230 height 30
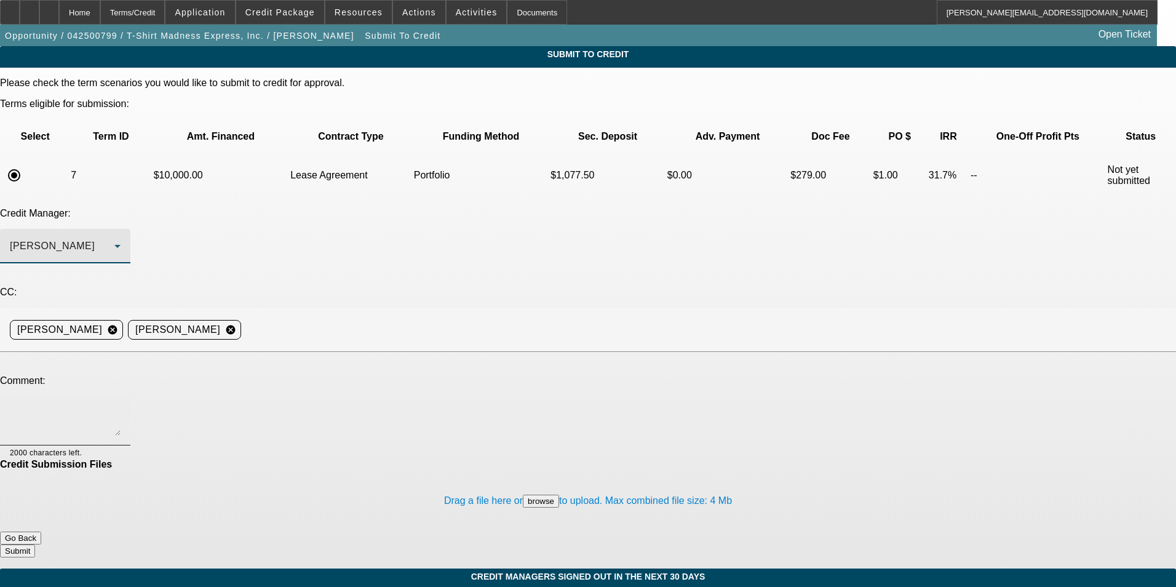
click at [121, 406] on textarea at bounding box center [65, 421] width 111 height 30
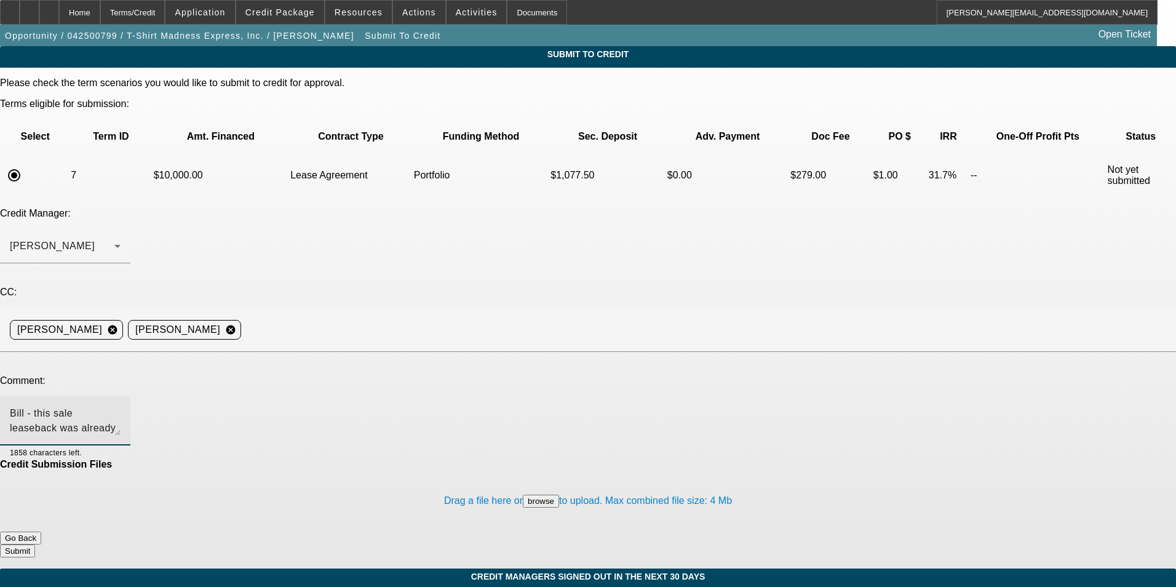
paste textarea "lien termination needed"
click at [121, 406] on textarea "Bill - this sale leaseback was already approved and we have been in docs, howev…" at bounding box center [65, 421] width 111 height 30
click at [121, 406] on textarea "Bill - this sale leaseback was already approved, and we have been in docs, howe…" at bounding box center [65, 421] width 111 height 30
type textarea "Bill - this sale leaseback was already approved, and we have been in docs, howe…"
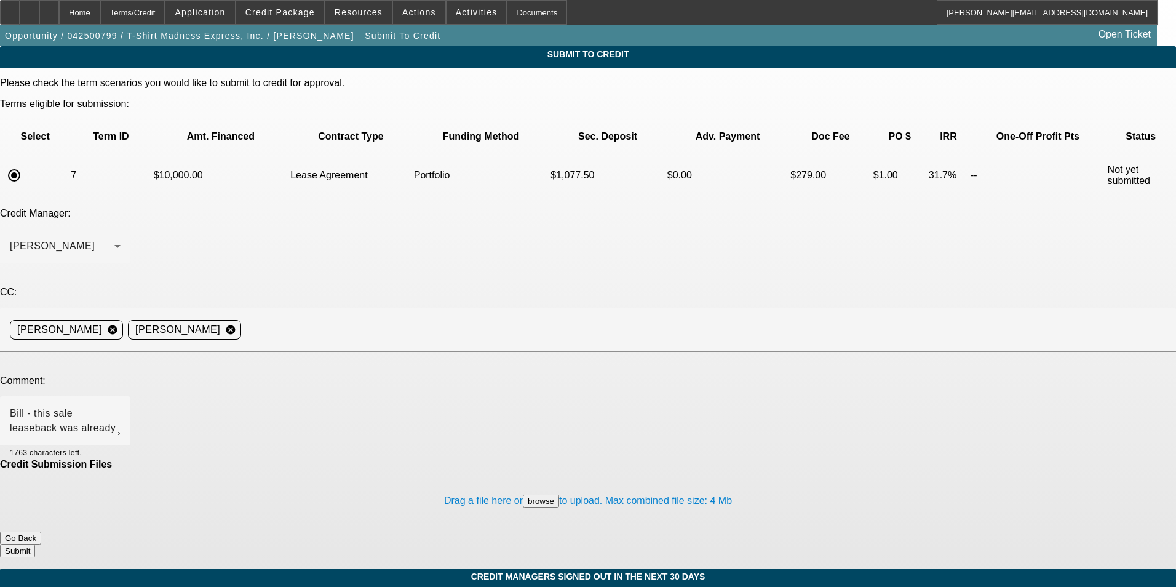
click at [35, 544] on button "Submit" at bounding box center [17, 550] width 35 height 13
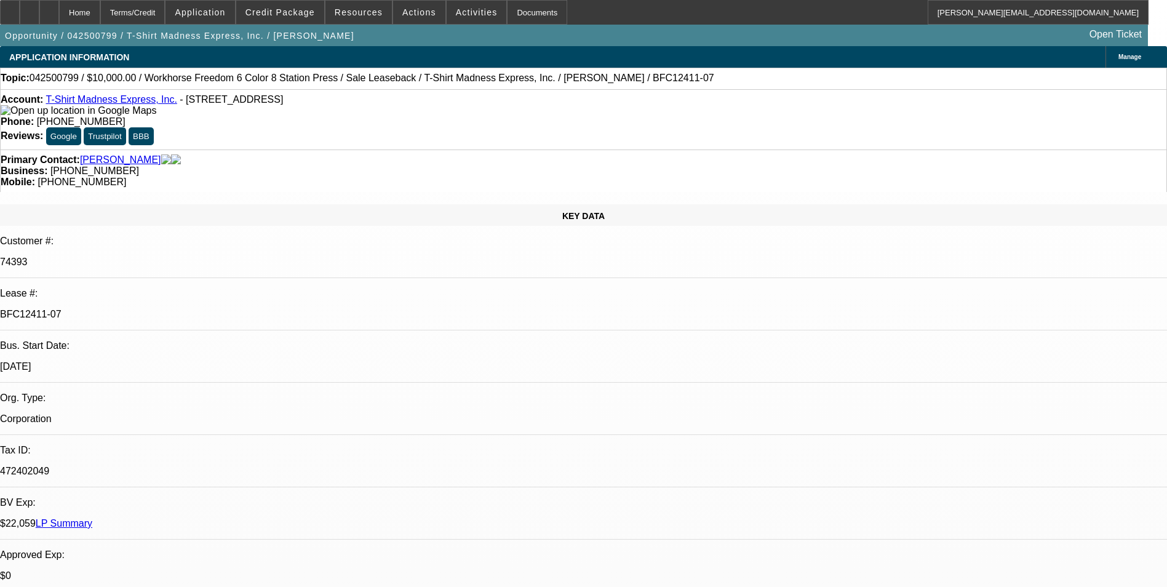
select select "0"
select select "2"
select select "0"
select select "2"
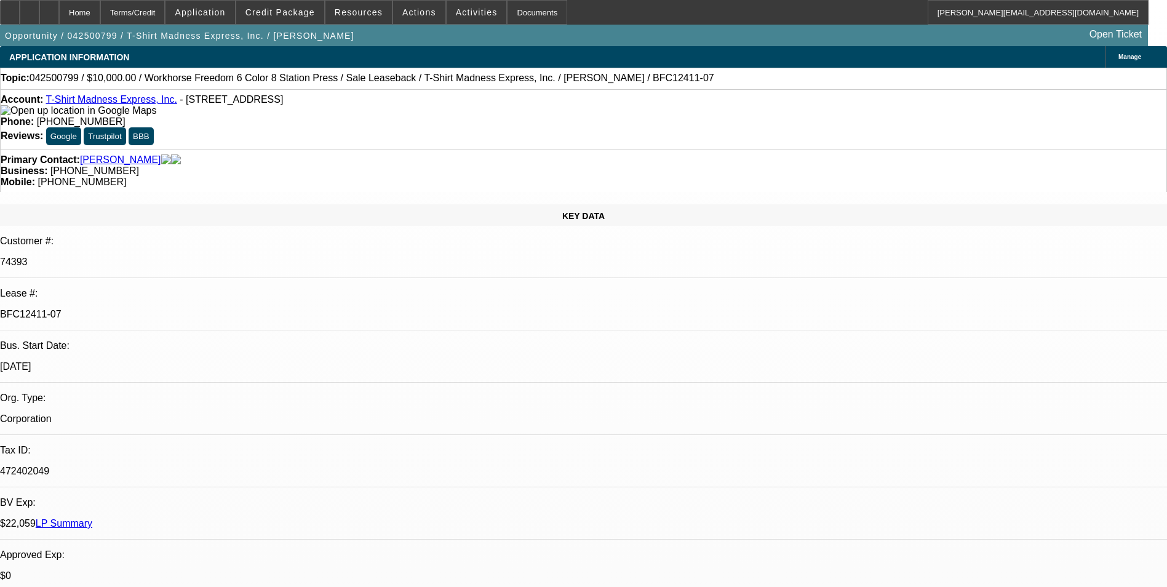
select select "0"
select select "2"
select select "0"
select select "2"
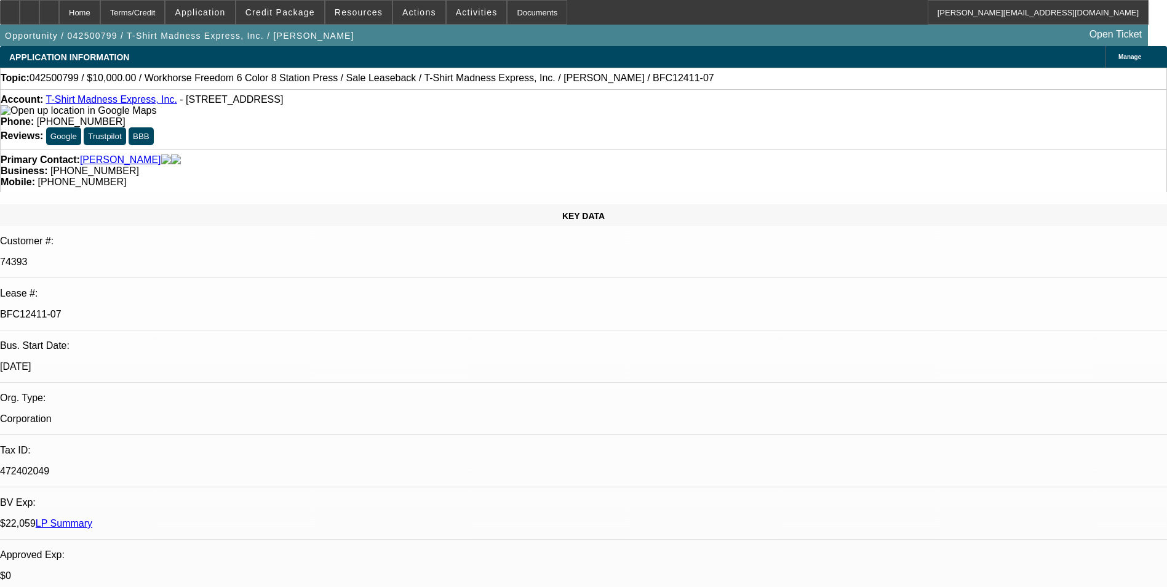
select select "0"
select select "2"
select select "0"
select select "2"
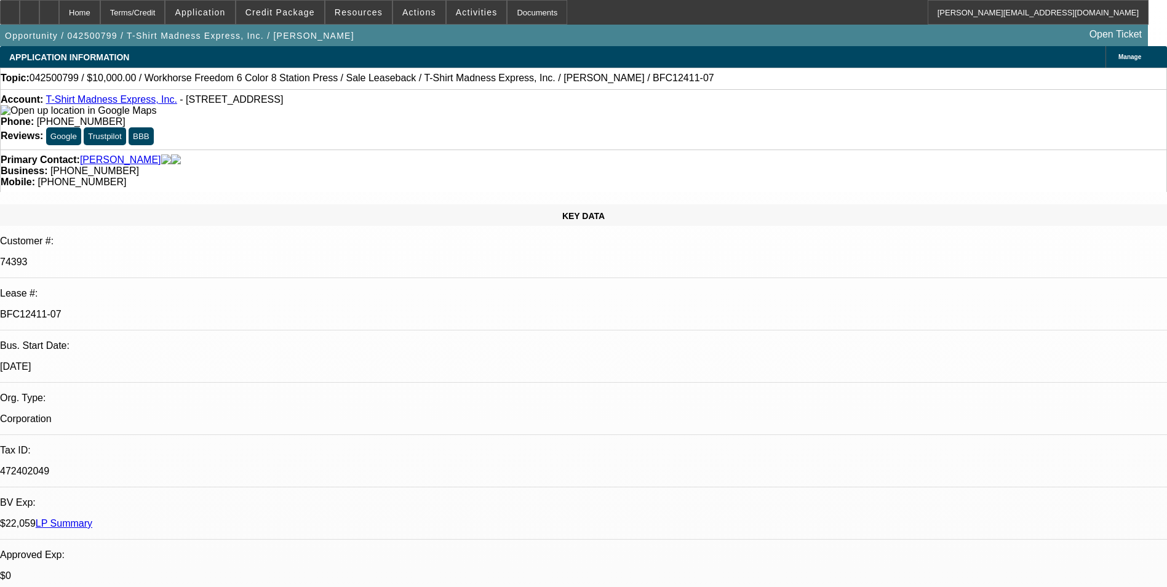
select select "0"
select select "2"
select select "0"
select select "2"
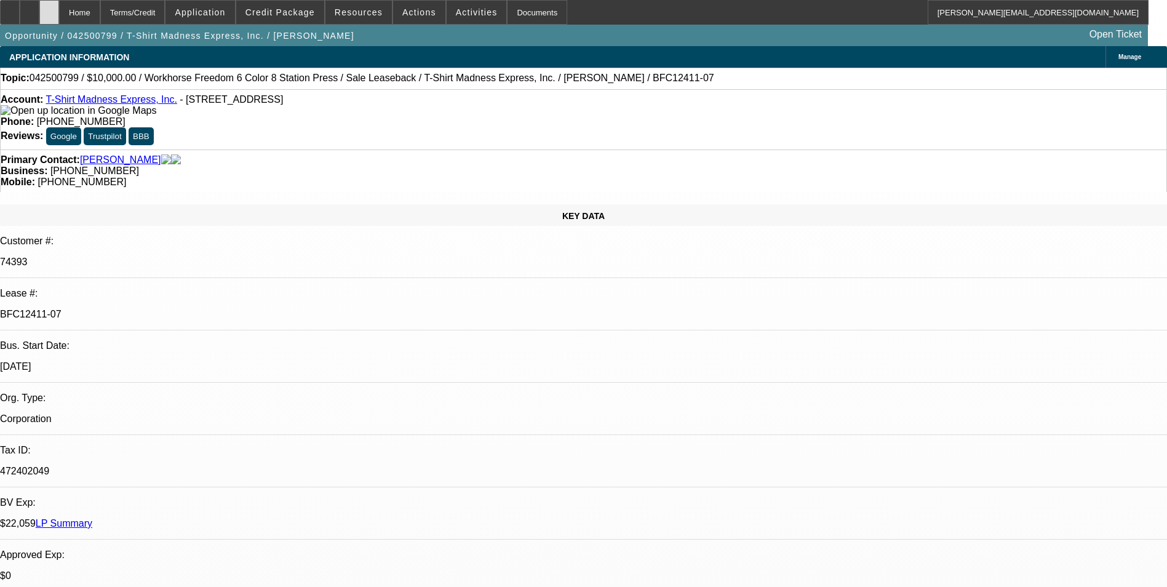
click at [49, 8] on icon at bounding box center [49, 8] width 0 height 0
select select "0"
select select "2"
select select "0"
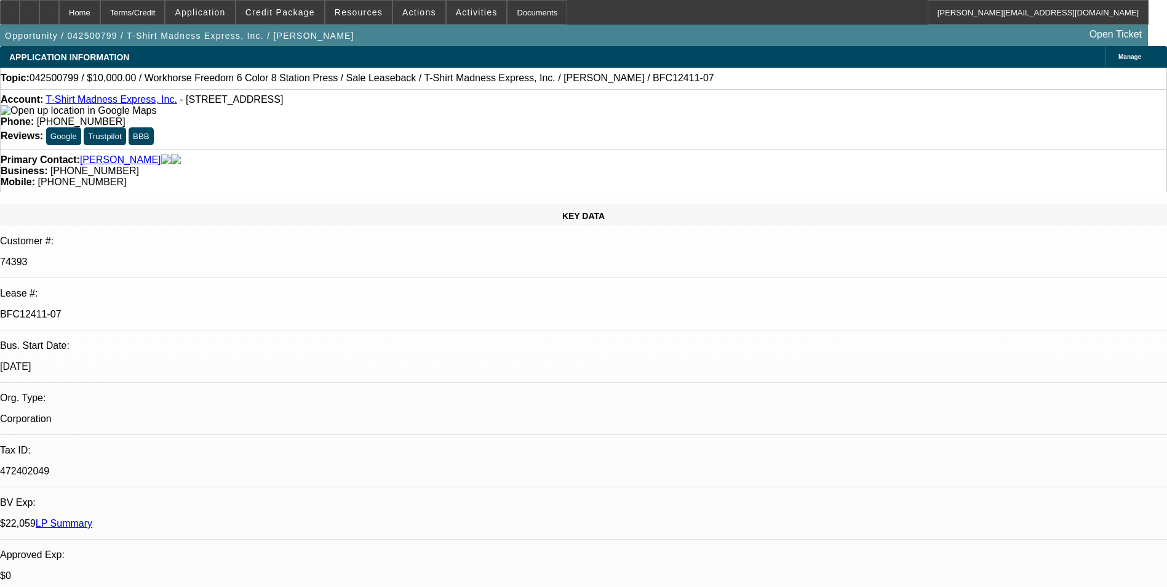
select select "2"
select select "0"
select select "2"
select select "0"
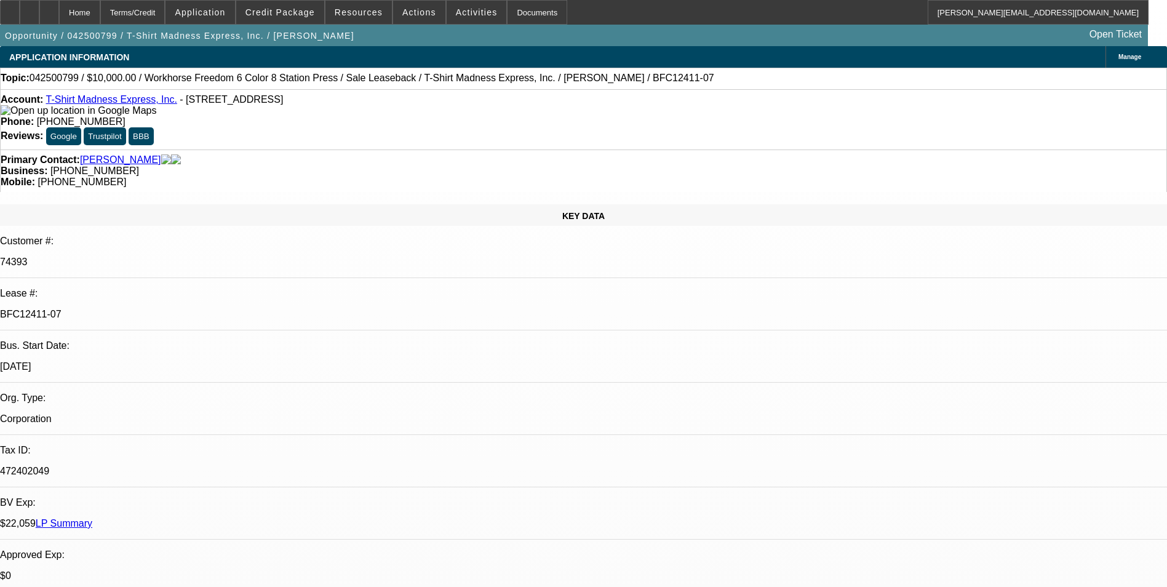
select select "0"
select select "2"
select select "0"
select select "1"
select select "2"
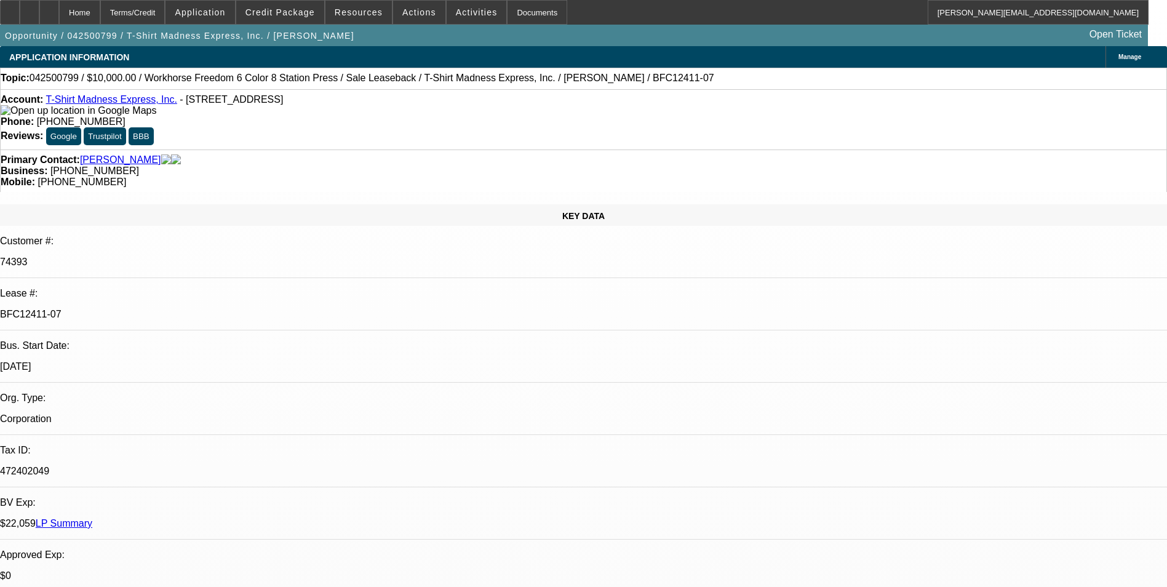
select select "2"
select select "1"
select select "2"
select select "1"
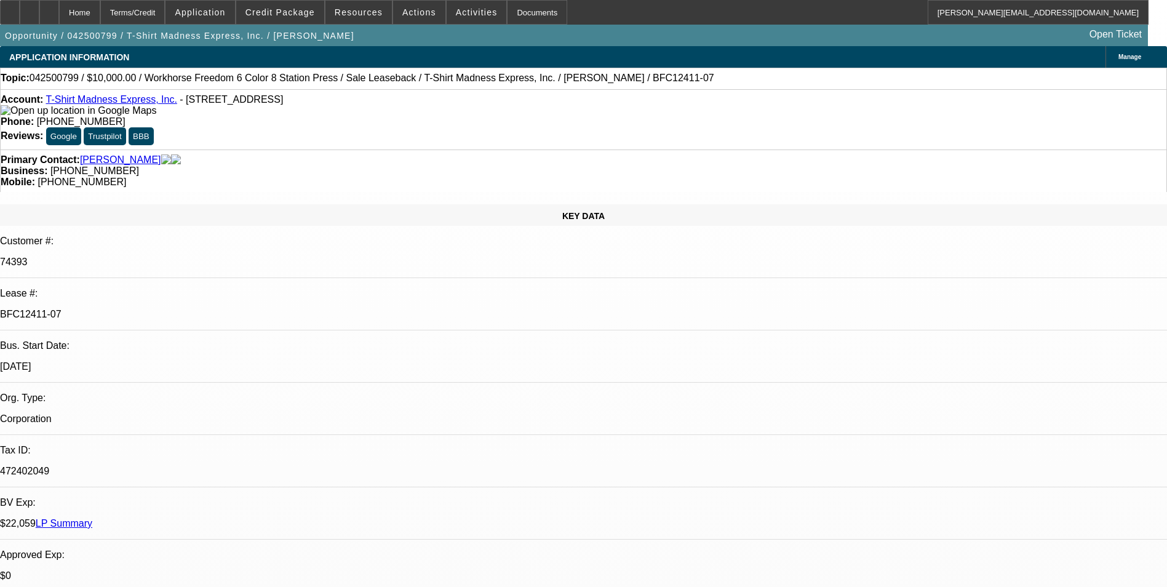
select select "2"
select select "1"
select select "2"
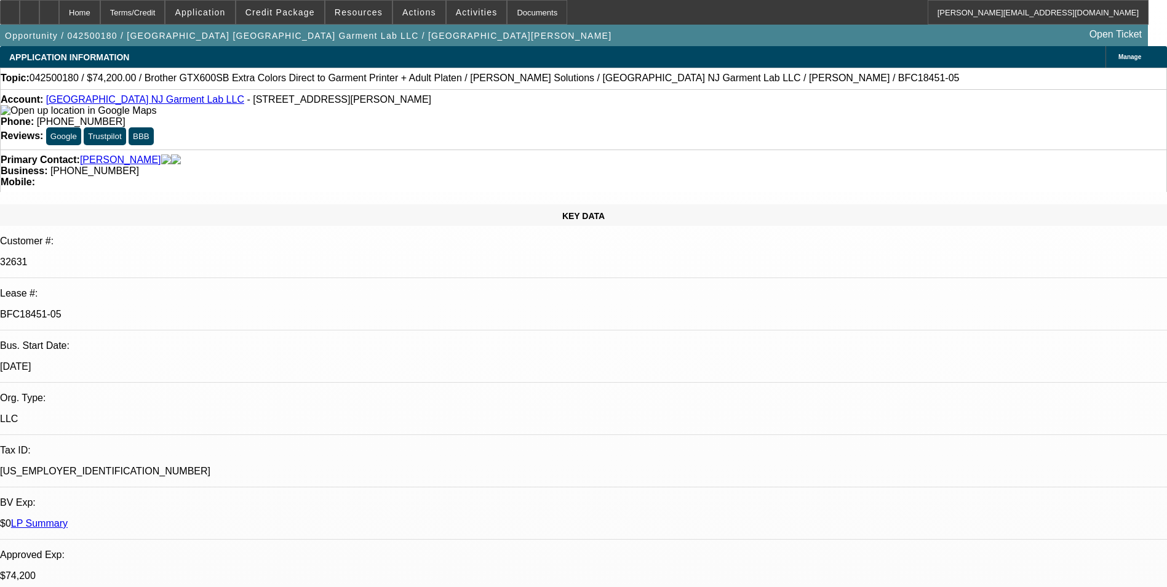
select select "0"
select select "6"
select select "0"
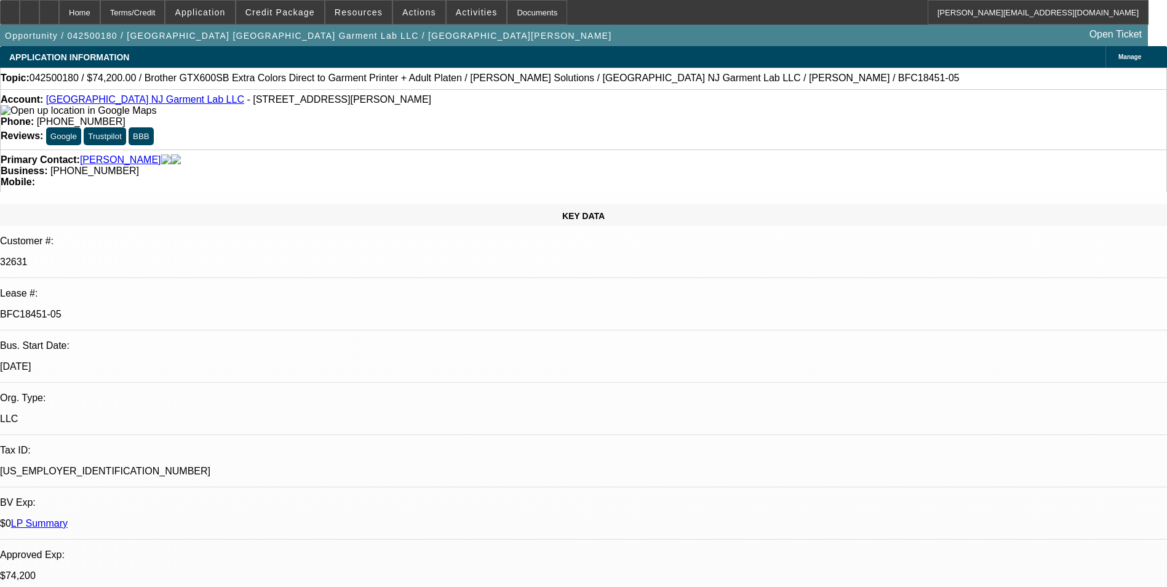
select select "0"
select select "6"
select select "0"
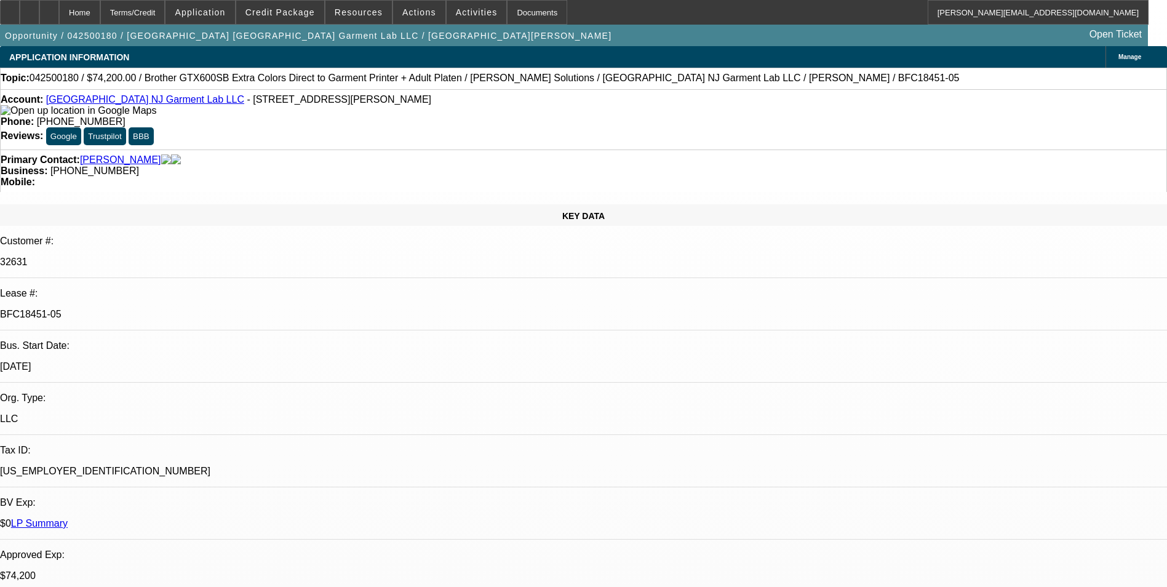
select select "0"
select select "6"
select select "0"
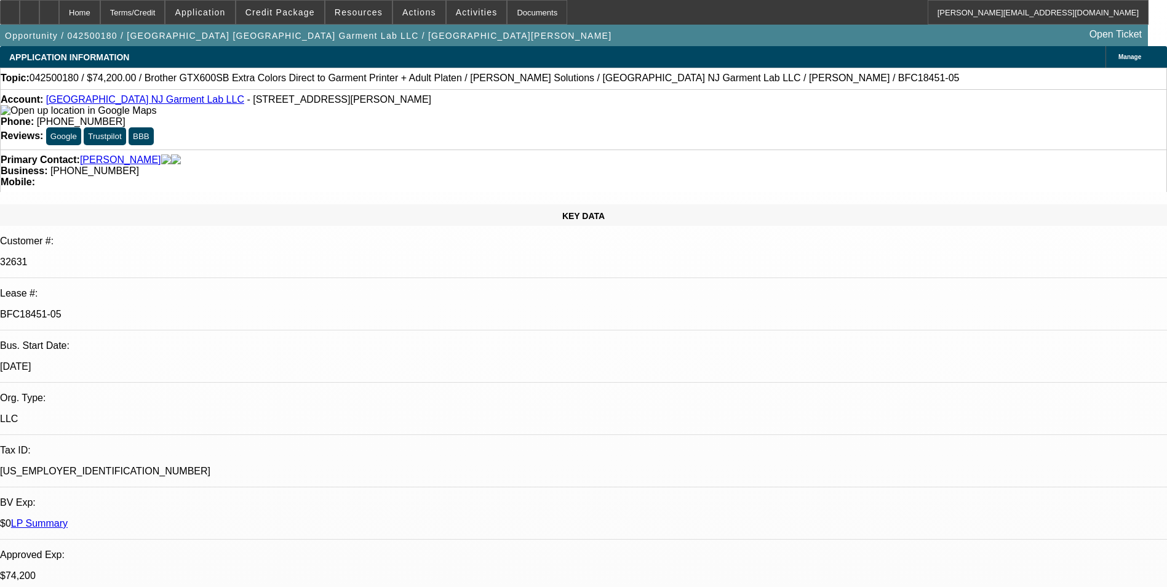
select select "6"
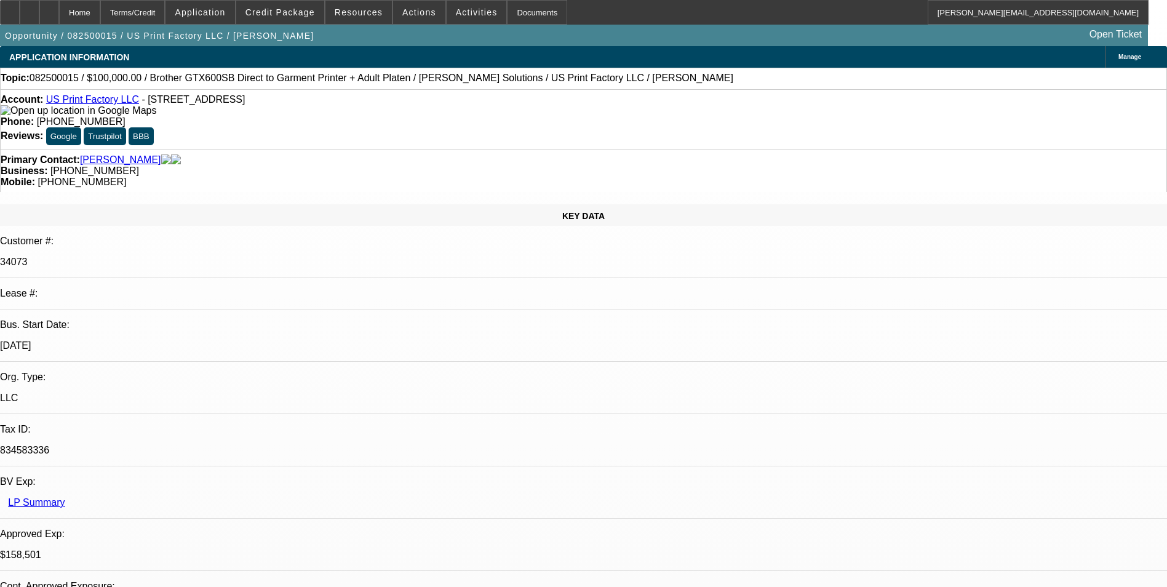
select select "0"
select select "2"
select select "0"
select select "6"
select select "0"
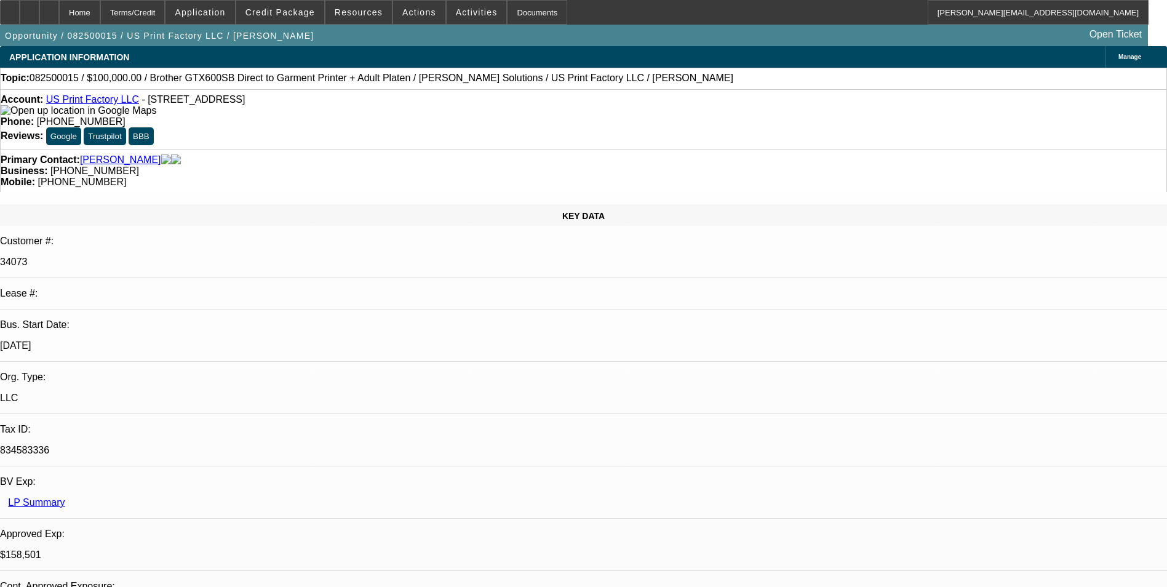
select select "2"
select select "0"
select select "6"
select select "0"
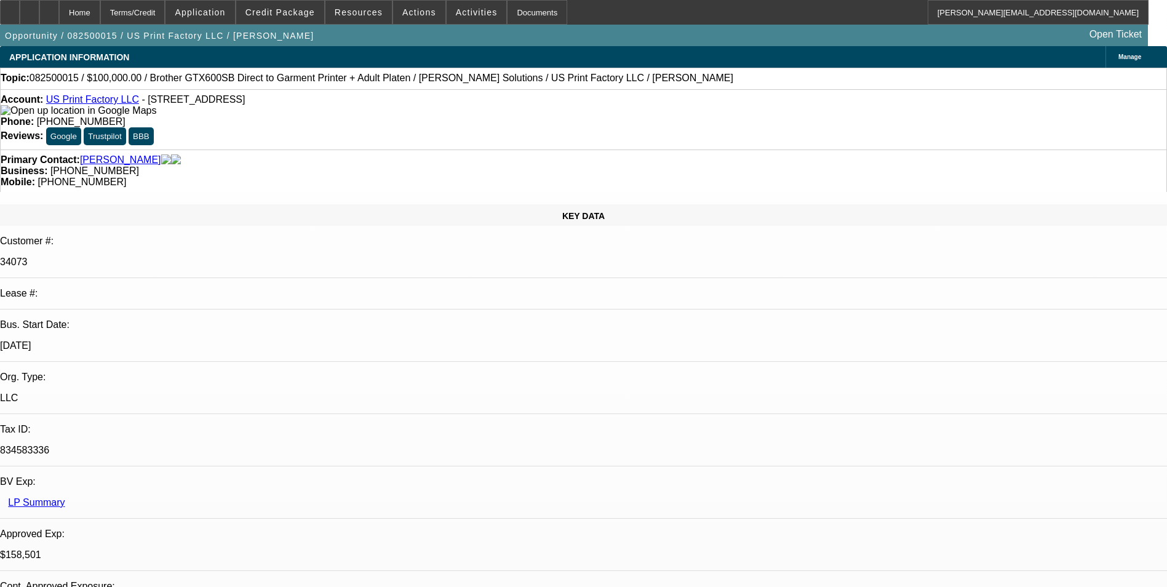
select select "2"
select select "0"
select select "6"
select select "0"
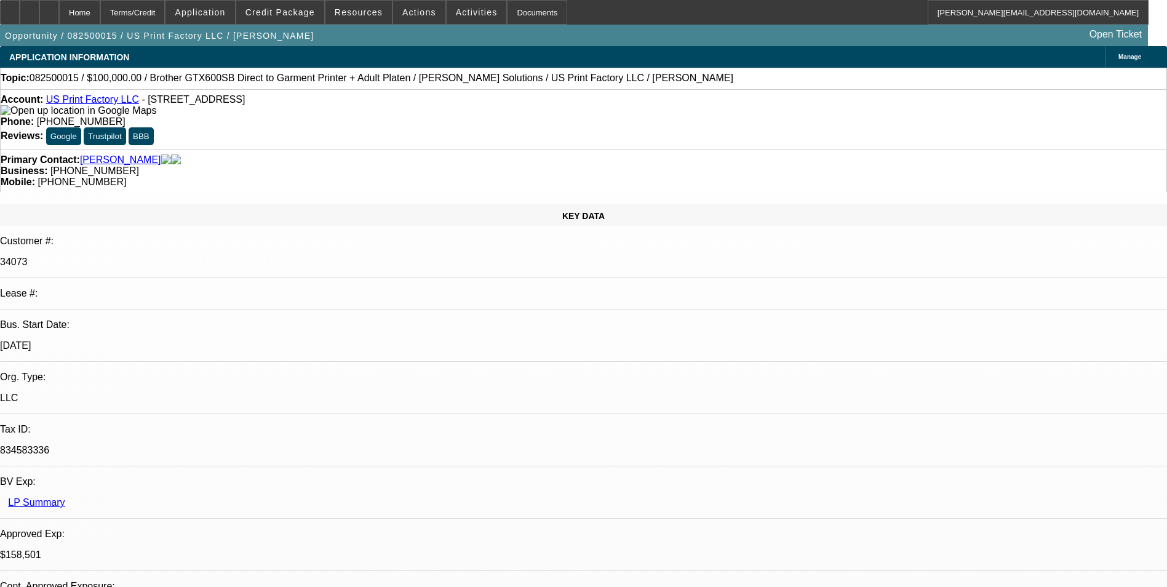
select select "2"
select select "0"
select select "6"
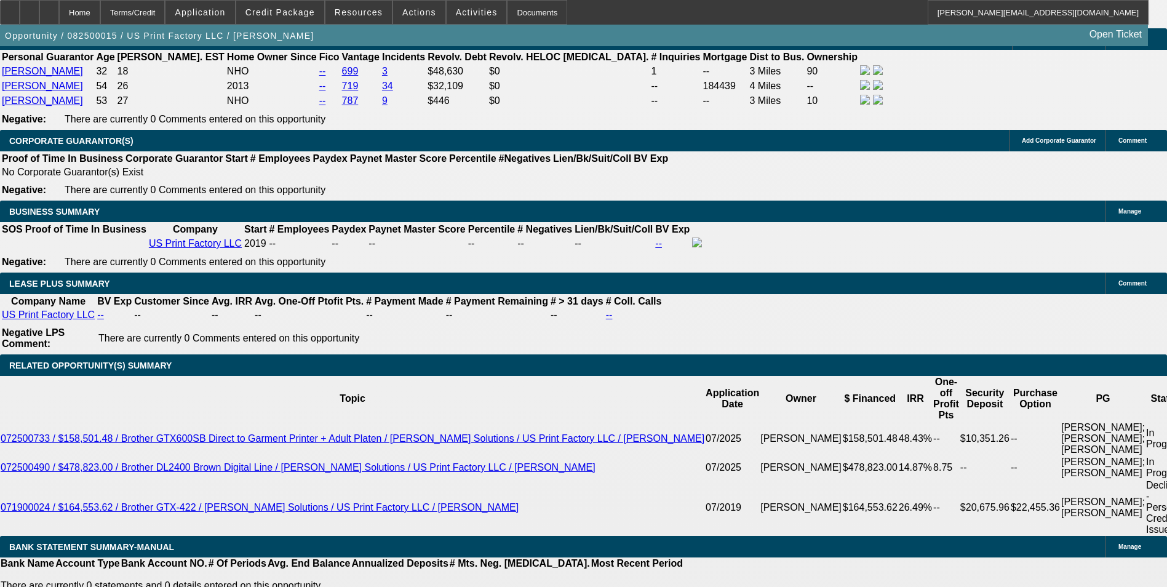
scroll to position [1968, 0]
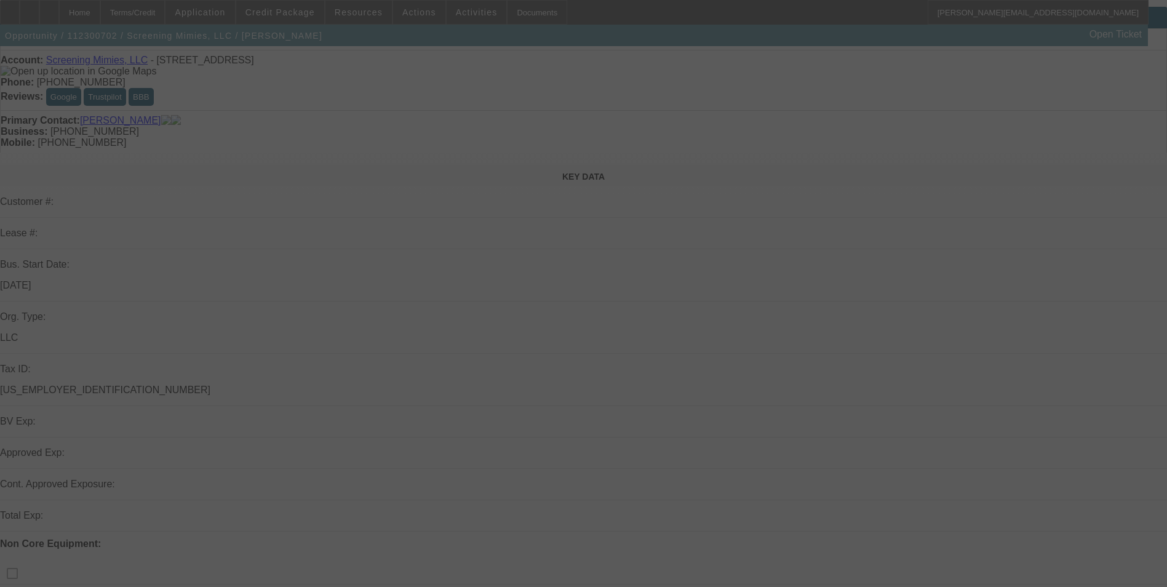
scroll to position [61, 0]
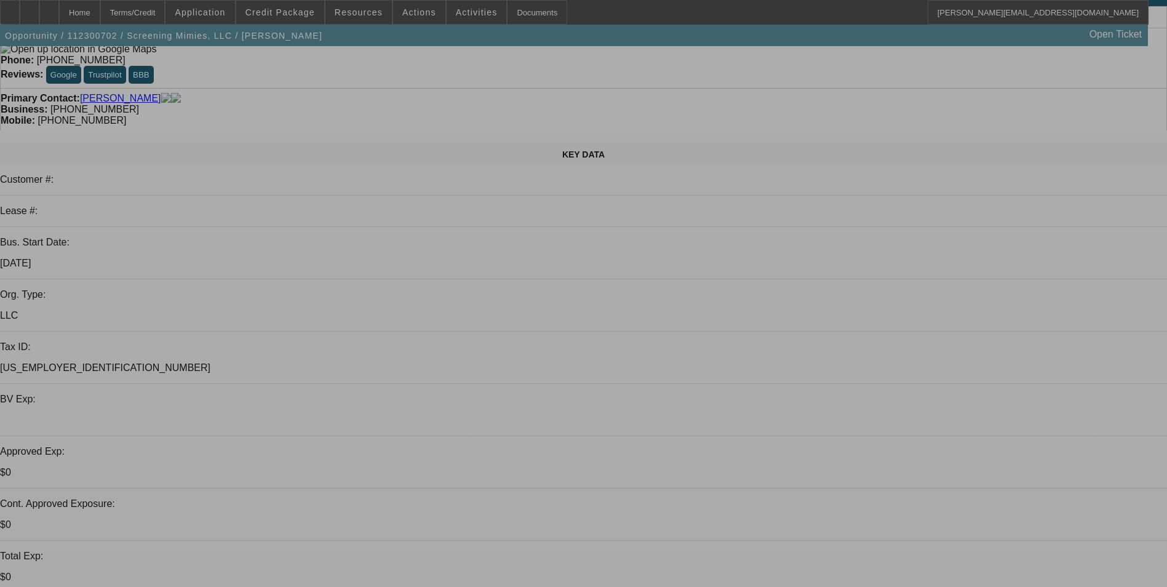
select select "0"
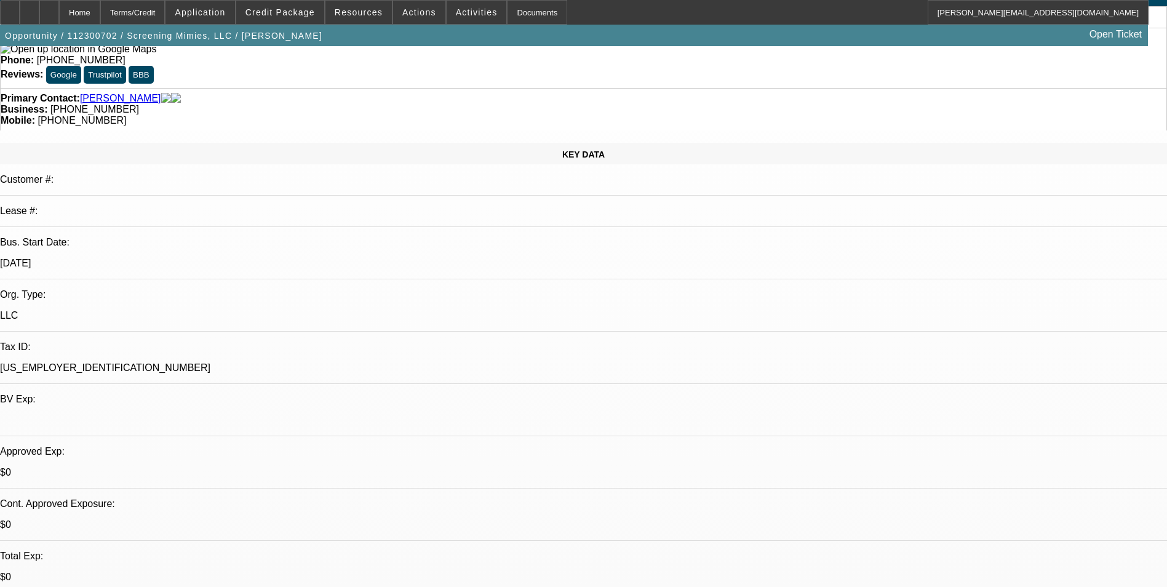
select select "2"
select select "0"
select select "2"
select select "0"
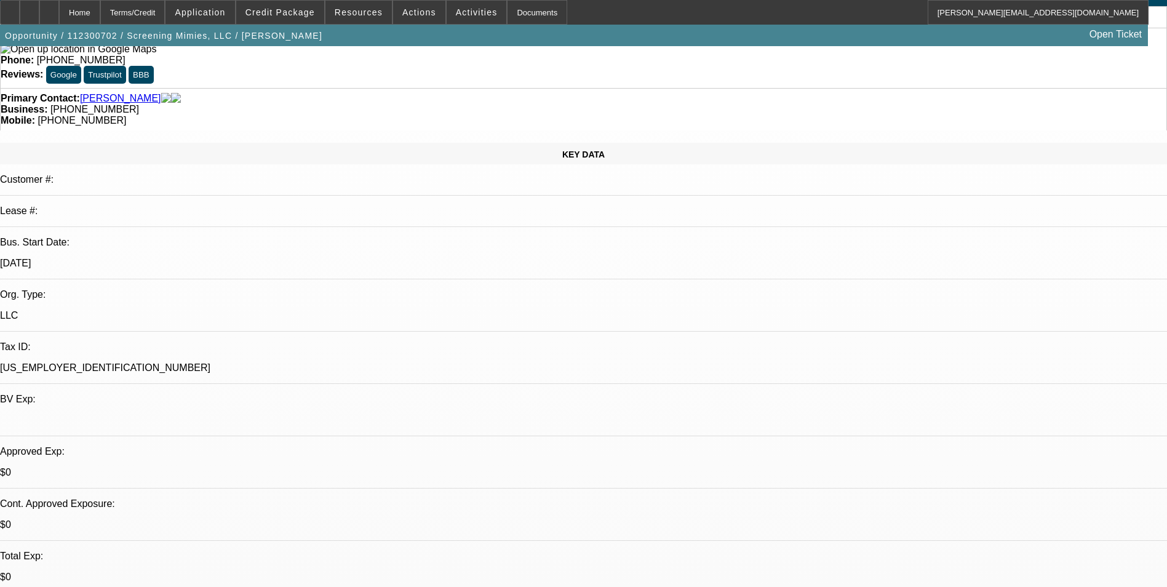
select select "0"
select select "2"
select select "0"
select select "2"
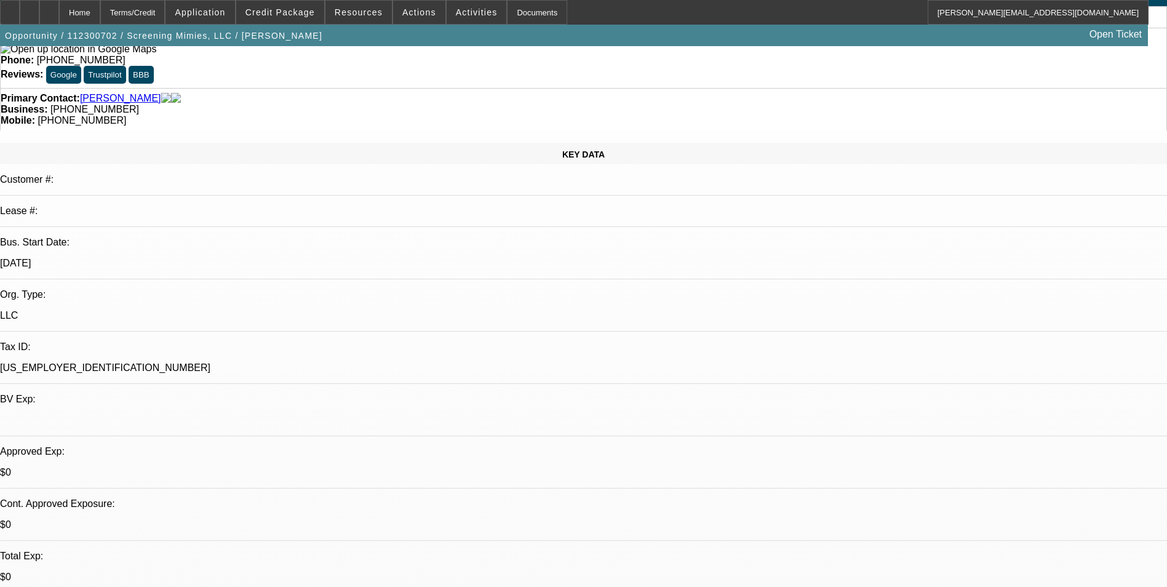
select select "0"
select select "1"
select select "2"
select select "6"
select select "1"
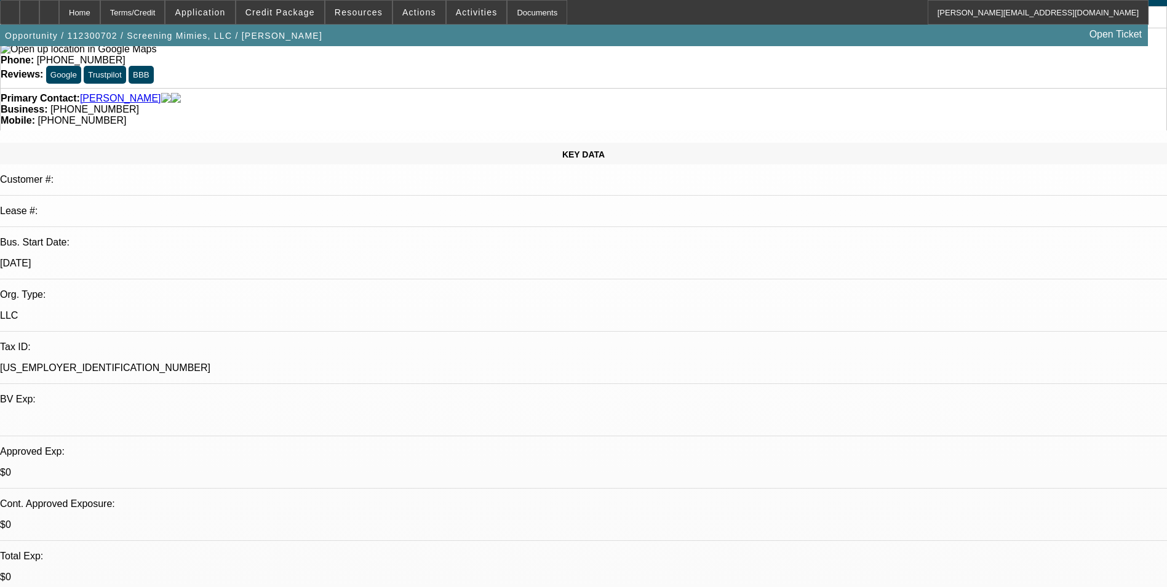
select select "2"
select select "6"
select select "1"
select select "2"
select select "6"
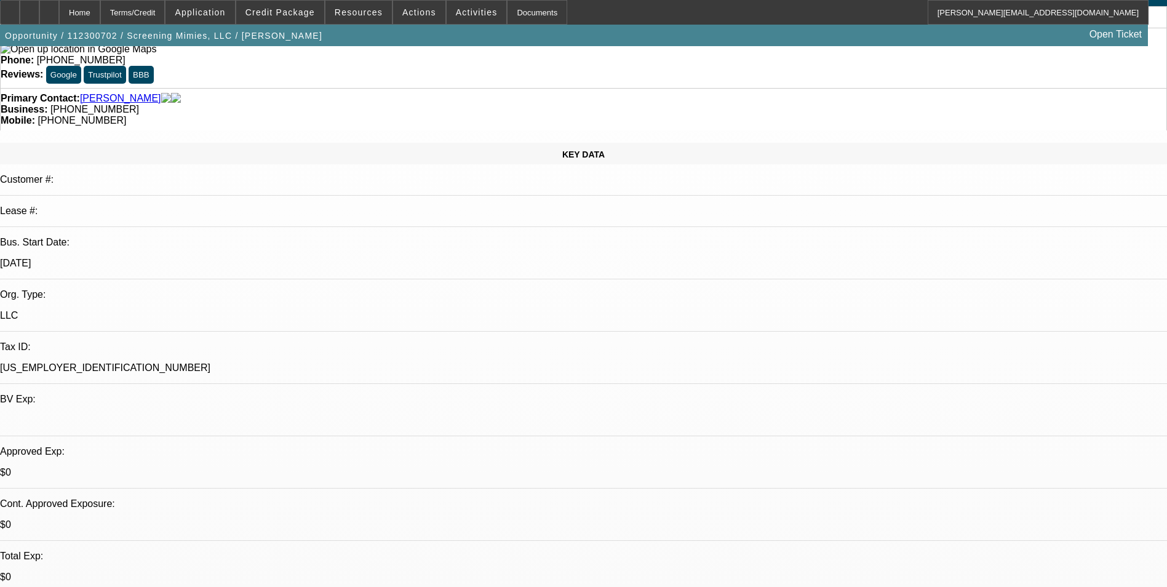
select select "1"
select select "2"
select select "6"
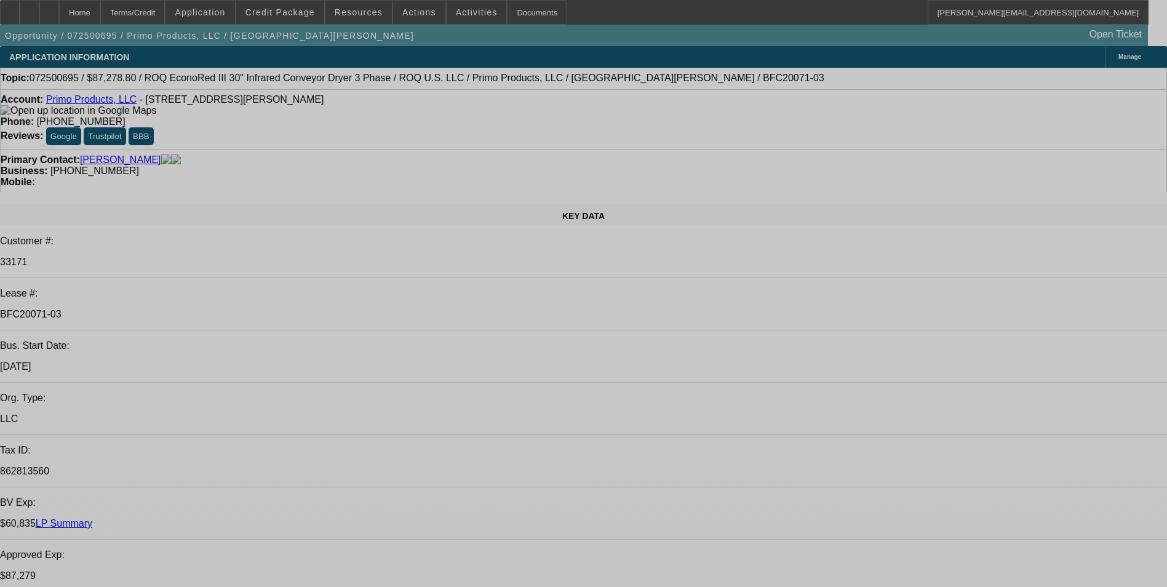
select select "0"
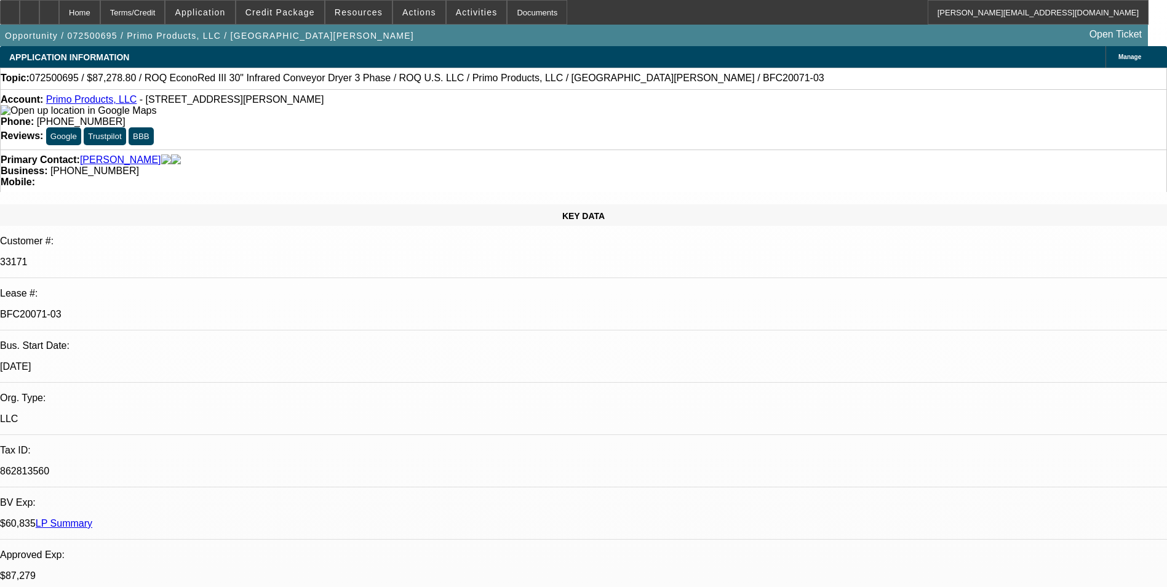
select select "2"
select select "0.1"
select select "0"
select select "2"
select select "0.1"
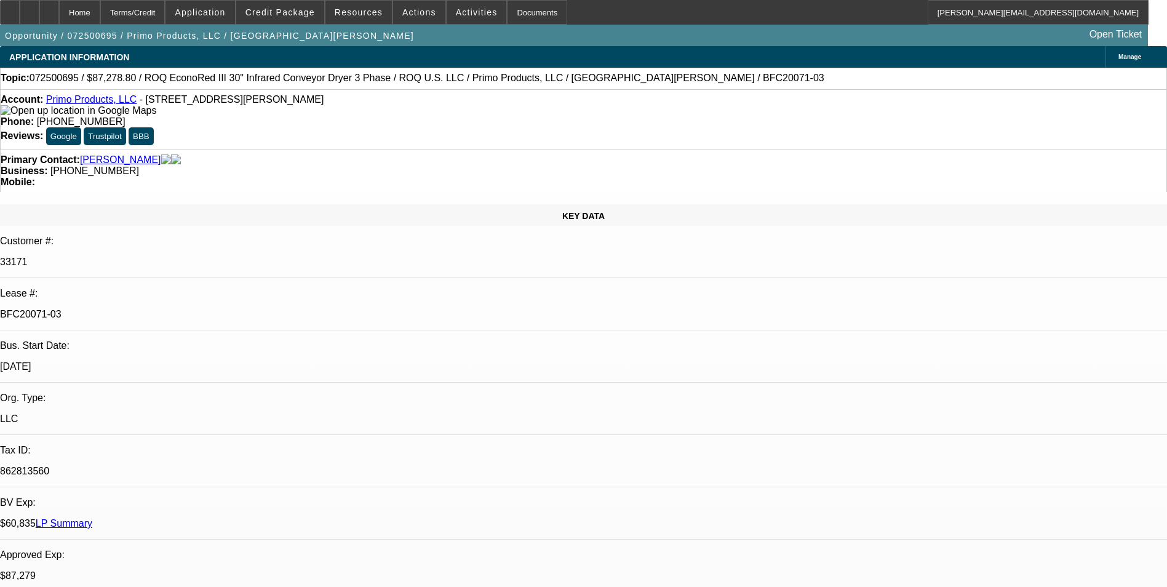
select select "0"
select select "2"
select select "0.1"
select select "0"
select select "2"
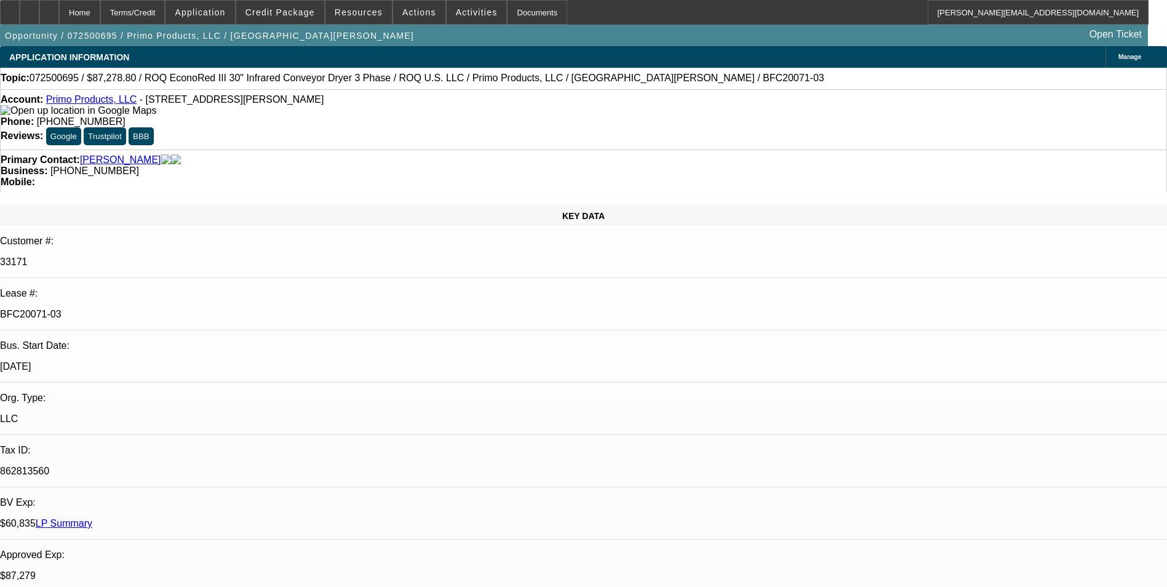
select select "0.1"
select select "1"
select select "2"
select select "4"
select select "1"
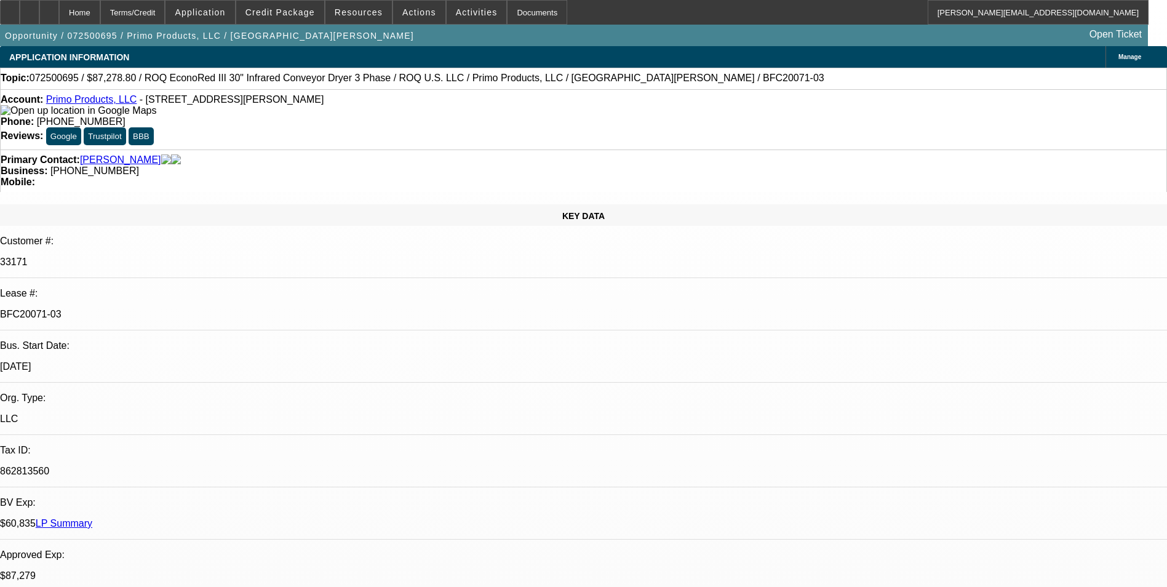
select select "2"
select select "4"
select select "1"
select select "2"
select select "4"
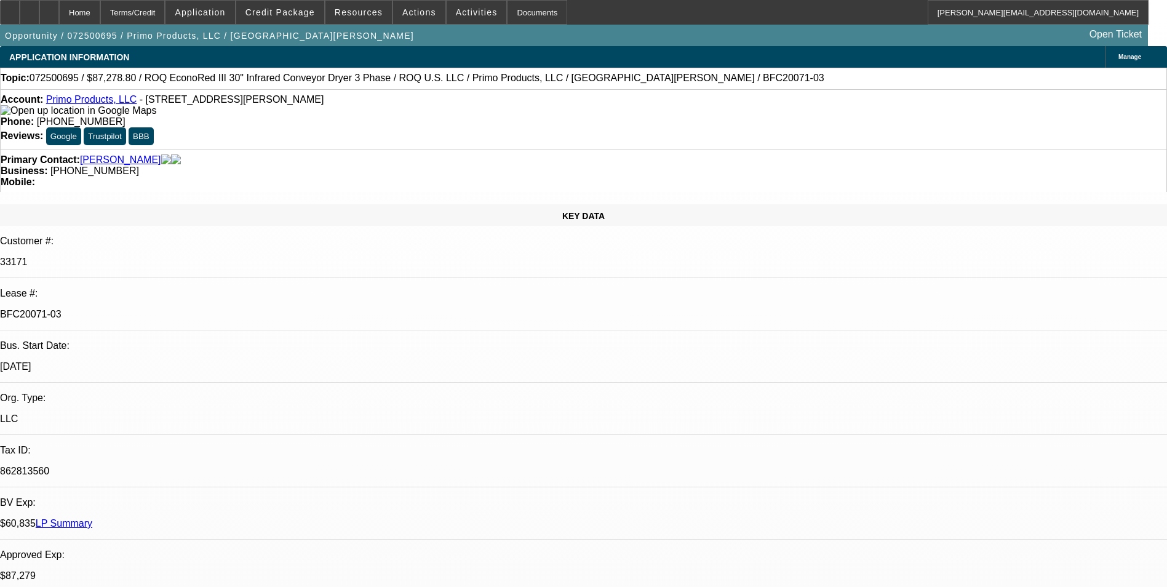
select select "1"
select select "2"
select select "4"
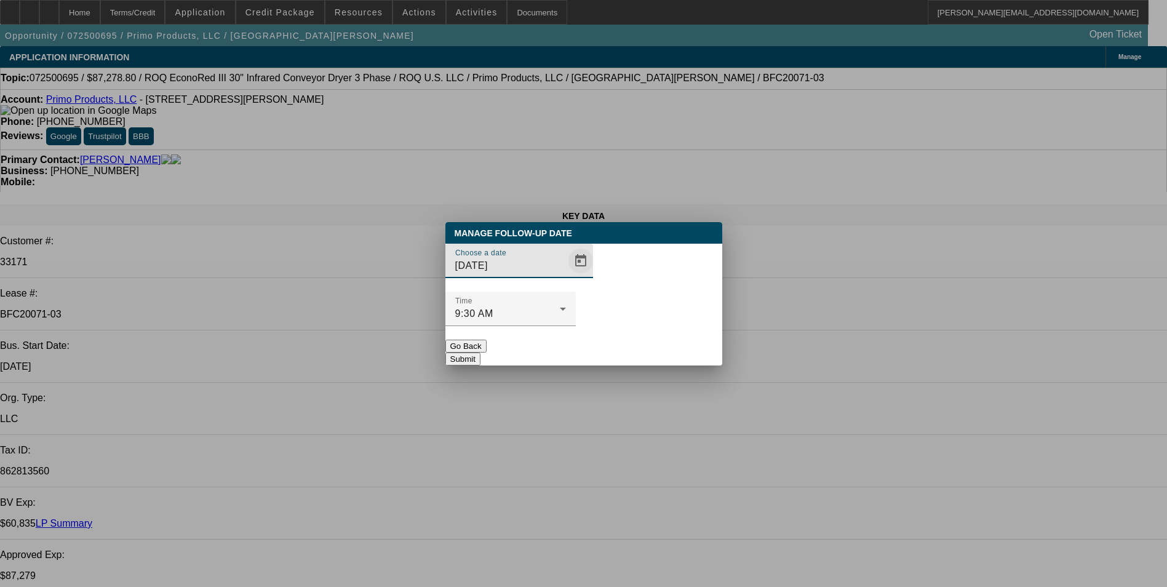
click at [566, 276] on span "Open calendar" at bounding box center [581, 261] width 30 height 30
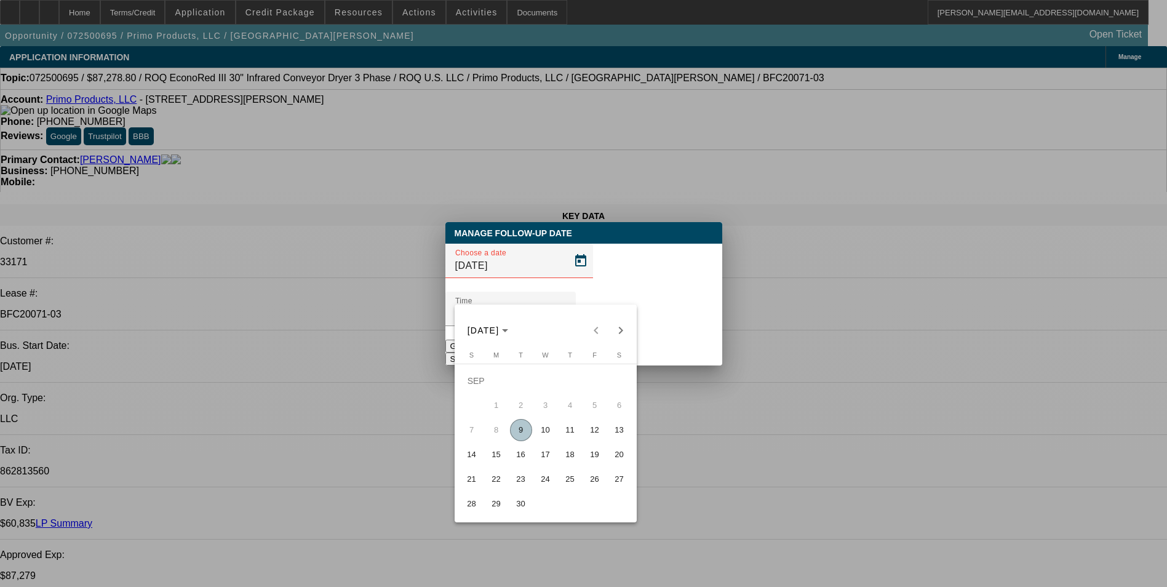
click at [590, 483] on span "26" at bounding box center [595, 479] width 22 height 22
type input "[DATE]"
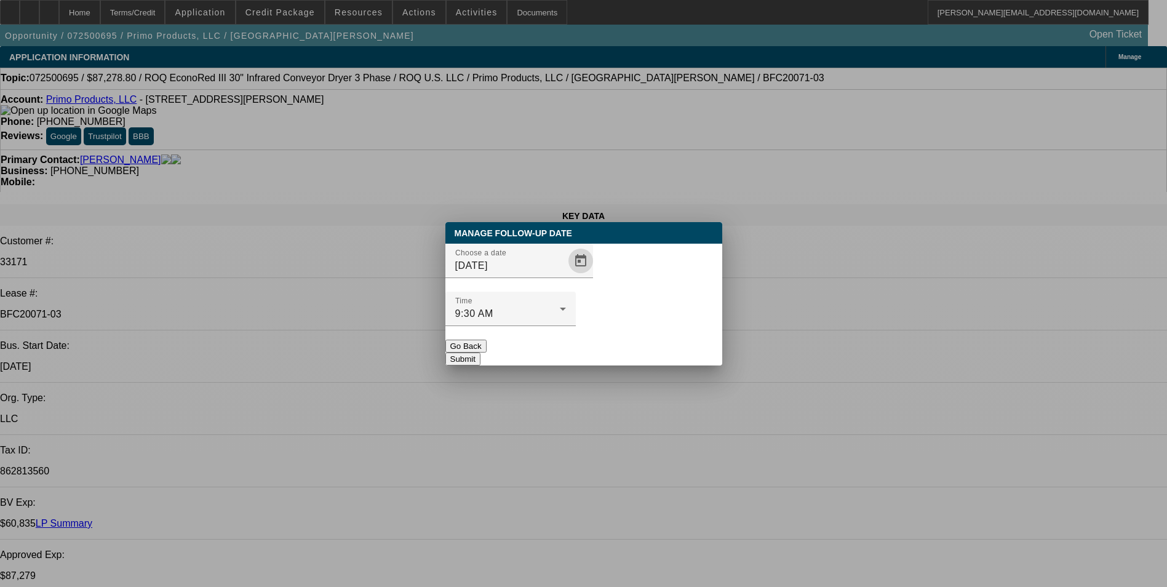
click at [480, 352] on button "Submit" at bounding box center [462, 358] width 35 height 13
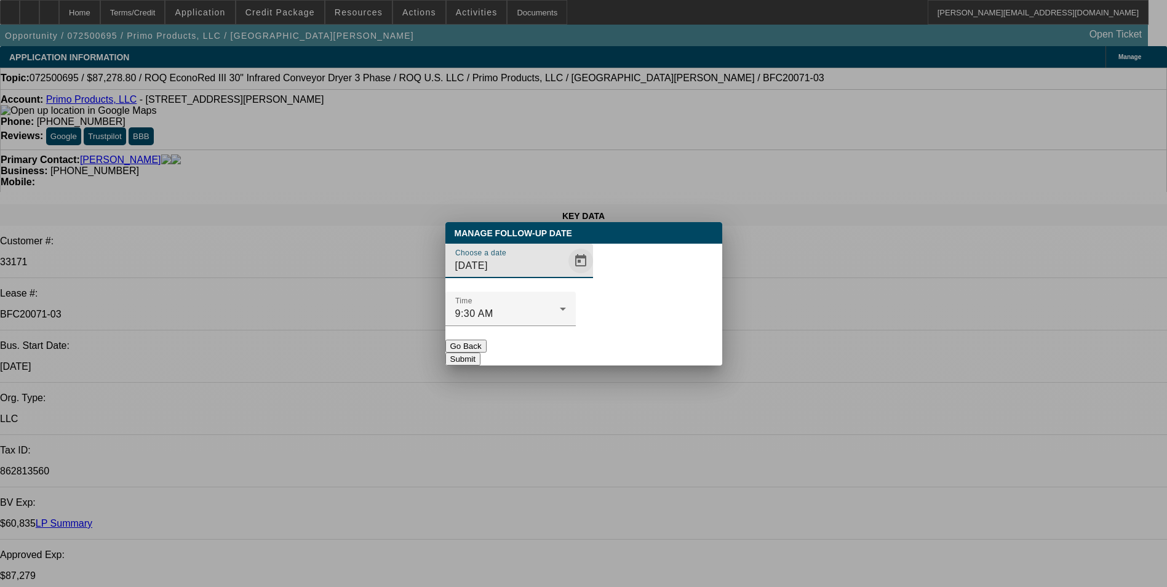
click at [566, 276] on span "Open calendar" at bounding box center [581, 261] width 30 height 30
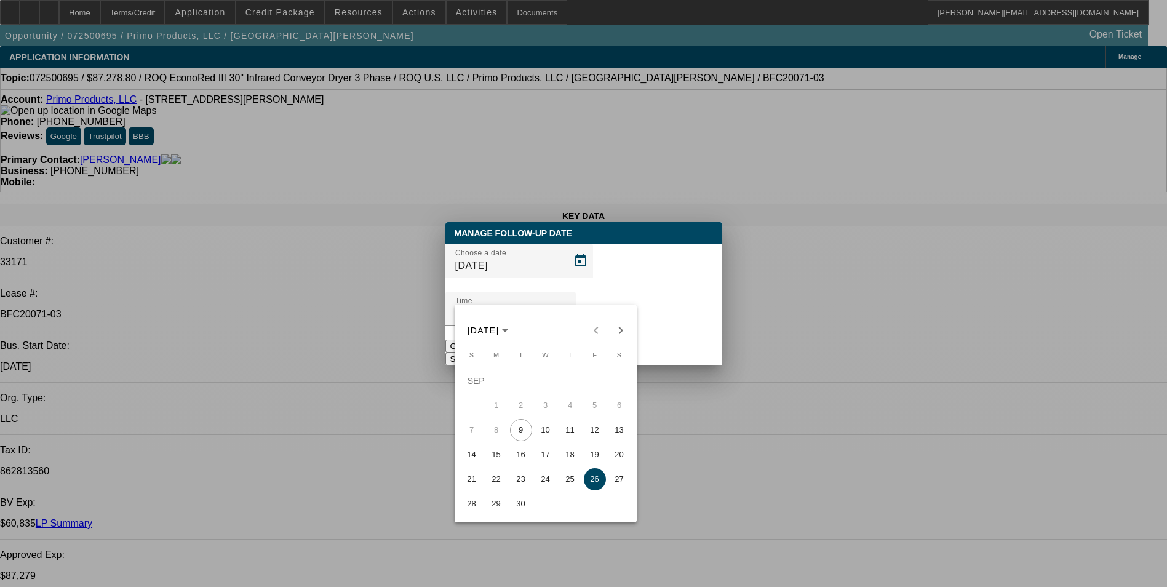
drag, startPoint x: 569, startPoint y: 484, endPoint x: 572, endPoint y: 469, distance: 15.7
click at [567, 484] on span "25" at bounding box center [570, 479] width 22 height 22
type input "[DATE]"
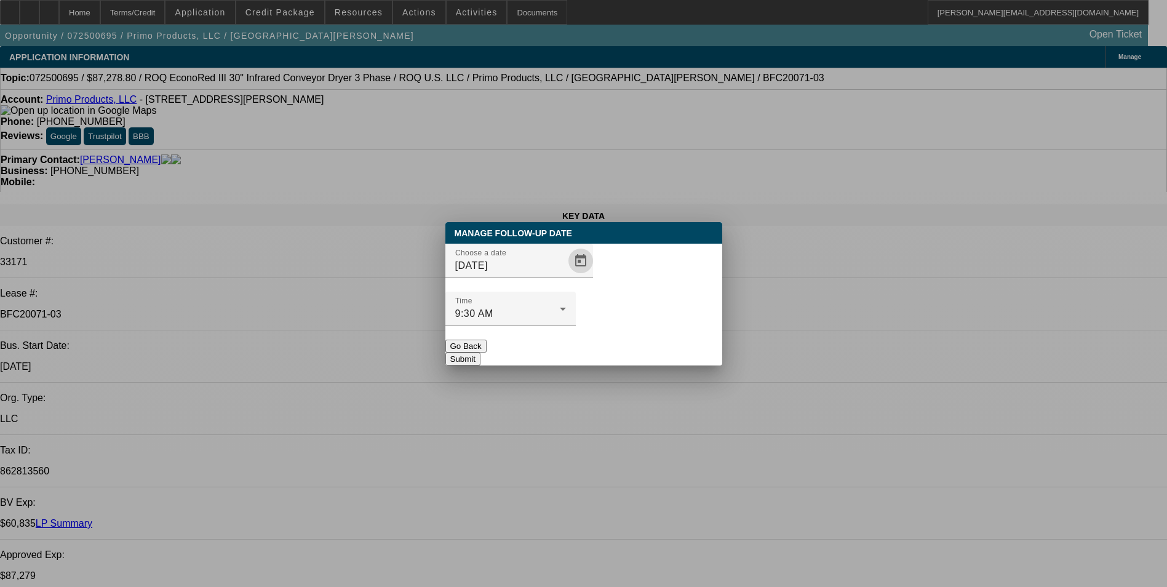
click at [480, 352] on button "Submit" at bounding box center [462, 358] width 35 height 13
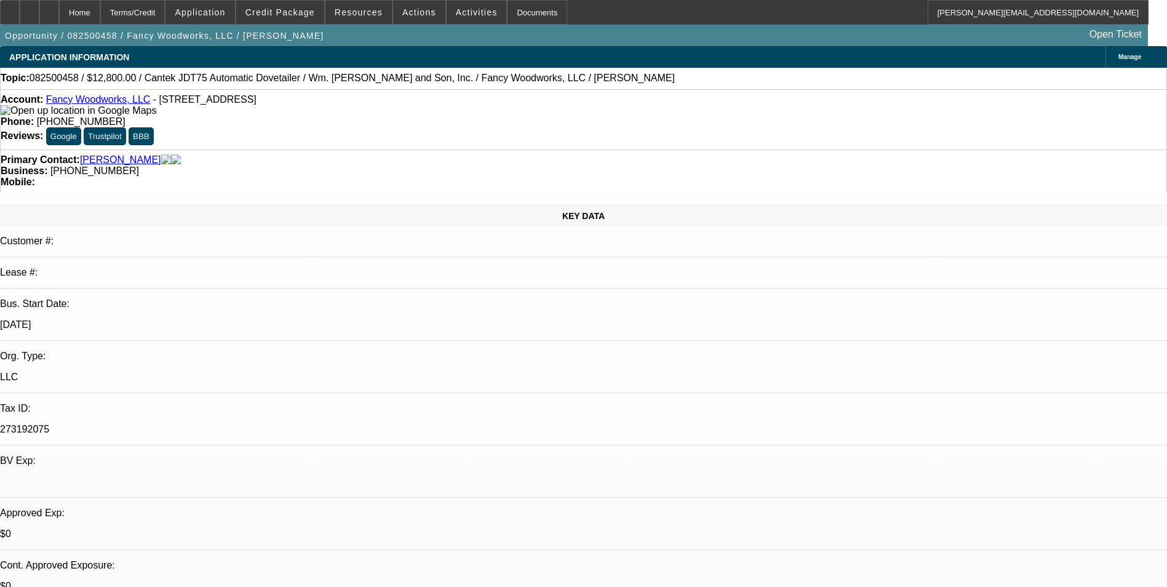
select select "0"
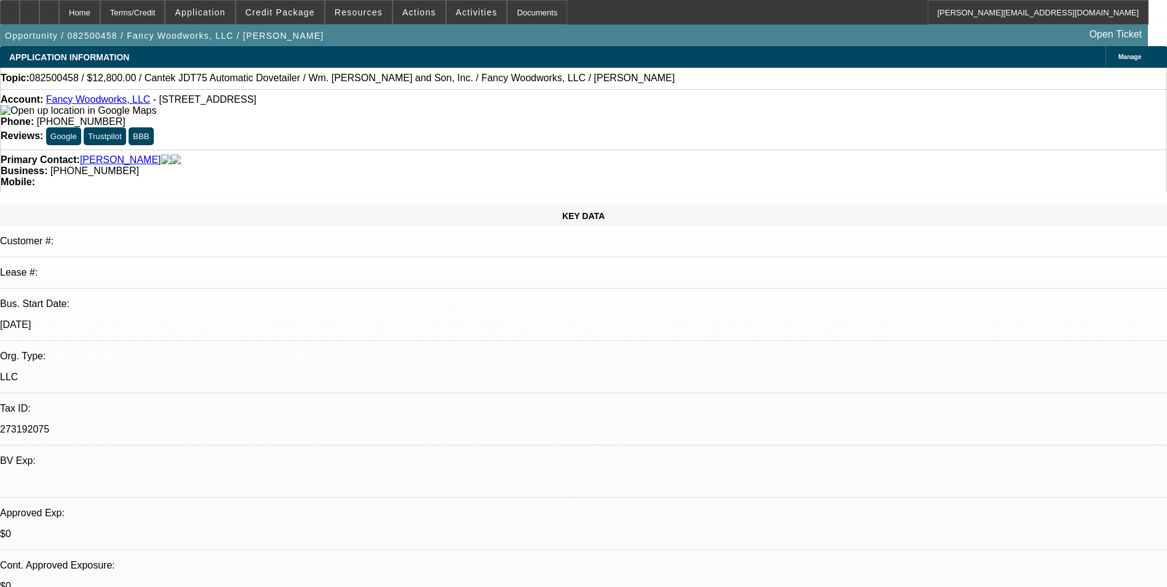
select select "0.1"
select select "0"
select select "0.1"
select select "0"
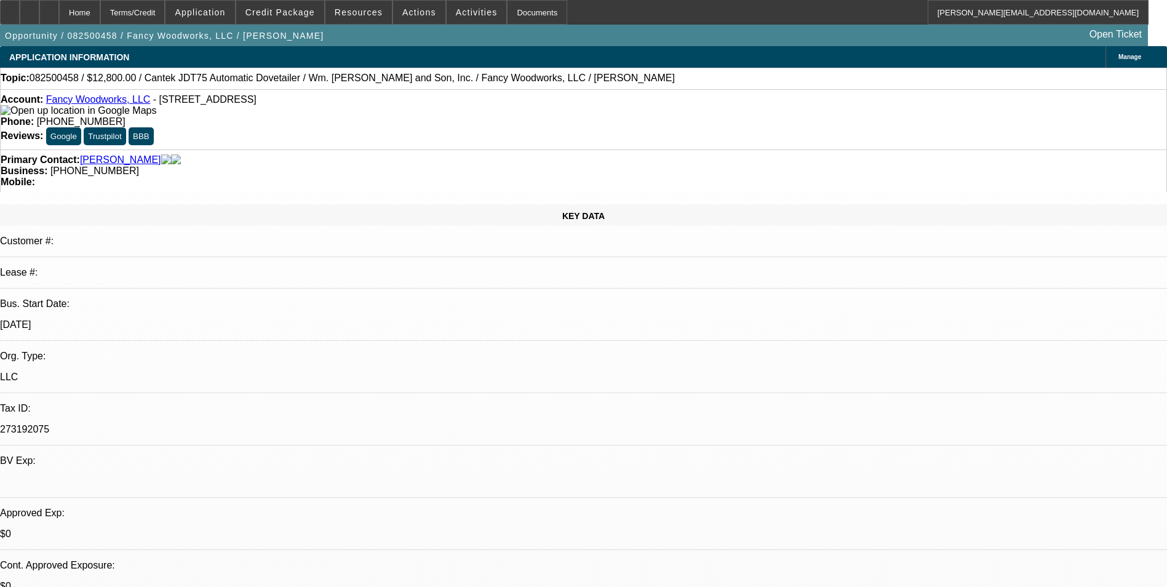
select select "2"
select select "0.1"
select select "1"
select select "6"
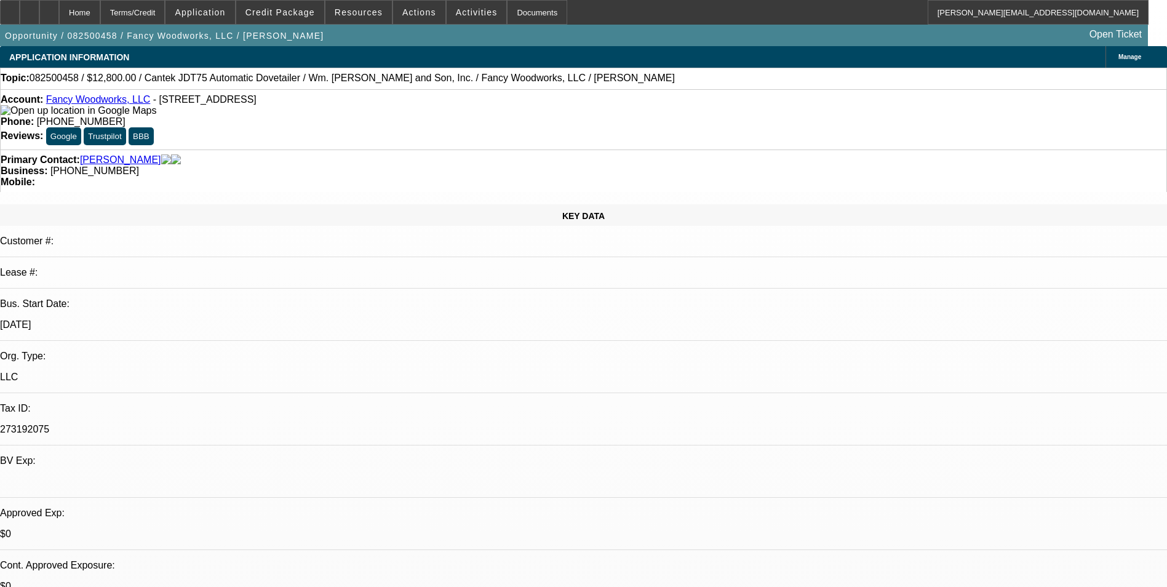
select select "1"
select select "4"
select select "1"
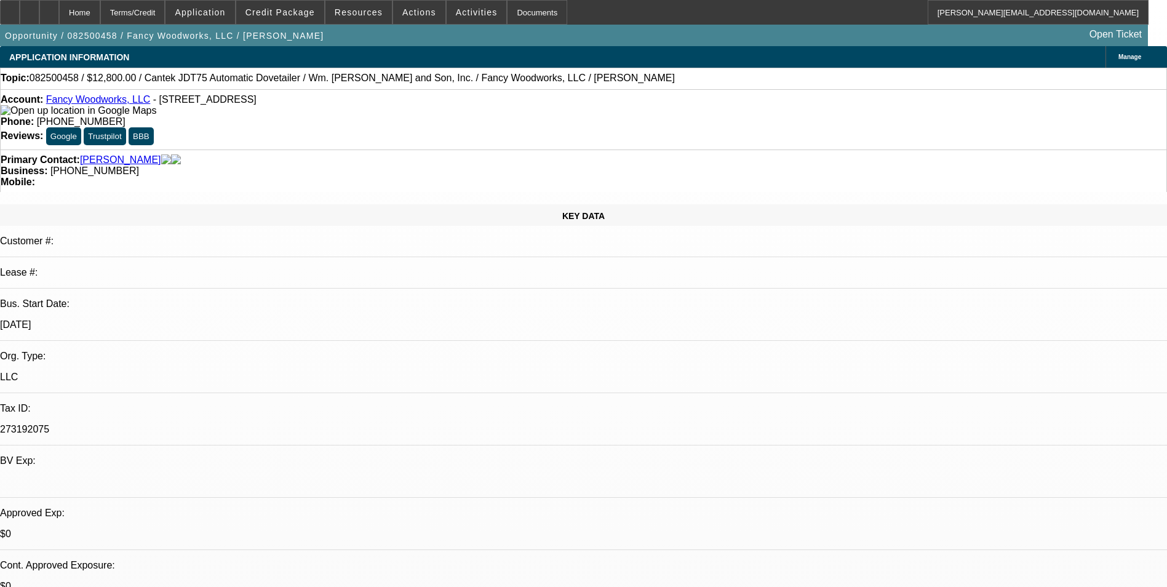
select select "4"
select select "1"
select select "2"
select select "4"
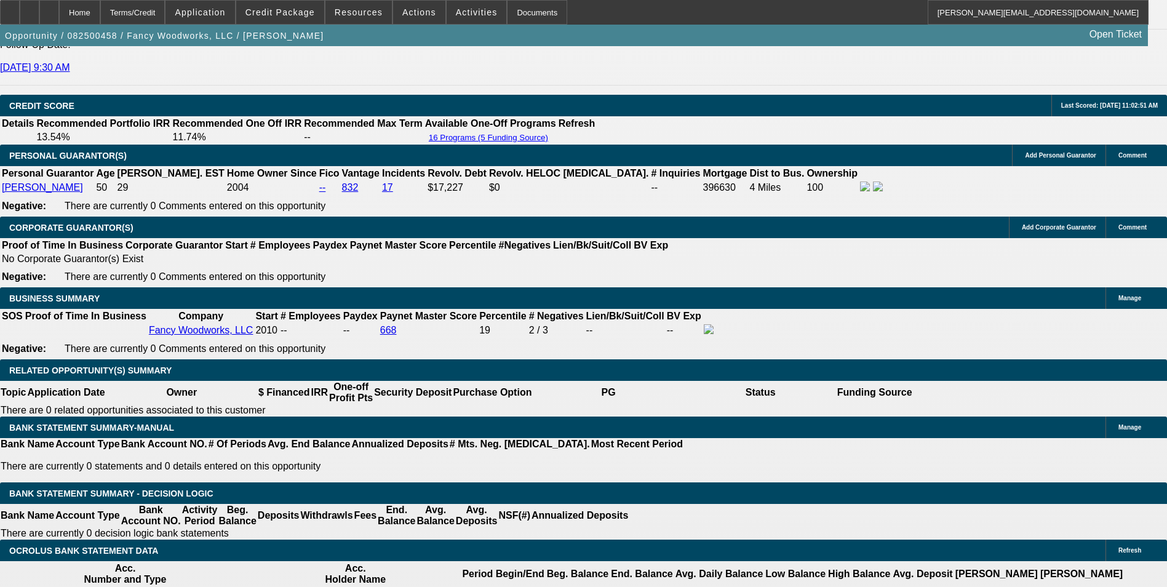
scroll to position [1722, 0]
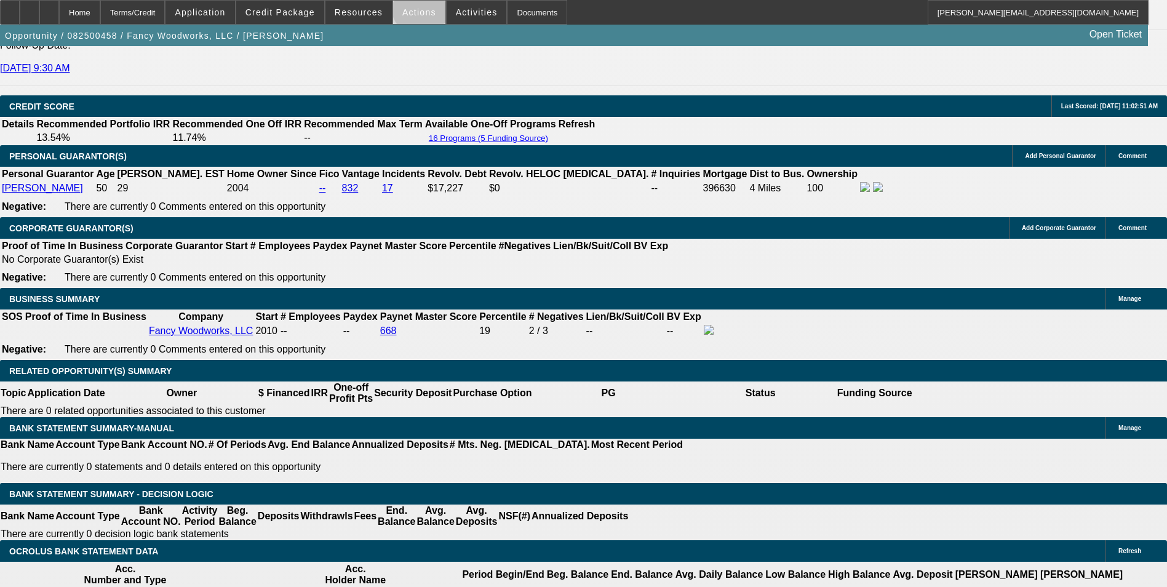
click at [415, 10] on span "Actions" at bounding box center [419, 12] width 34 height 10
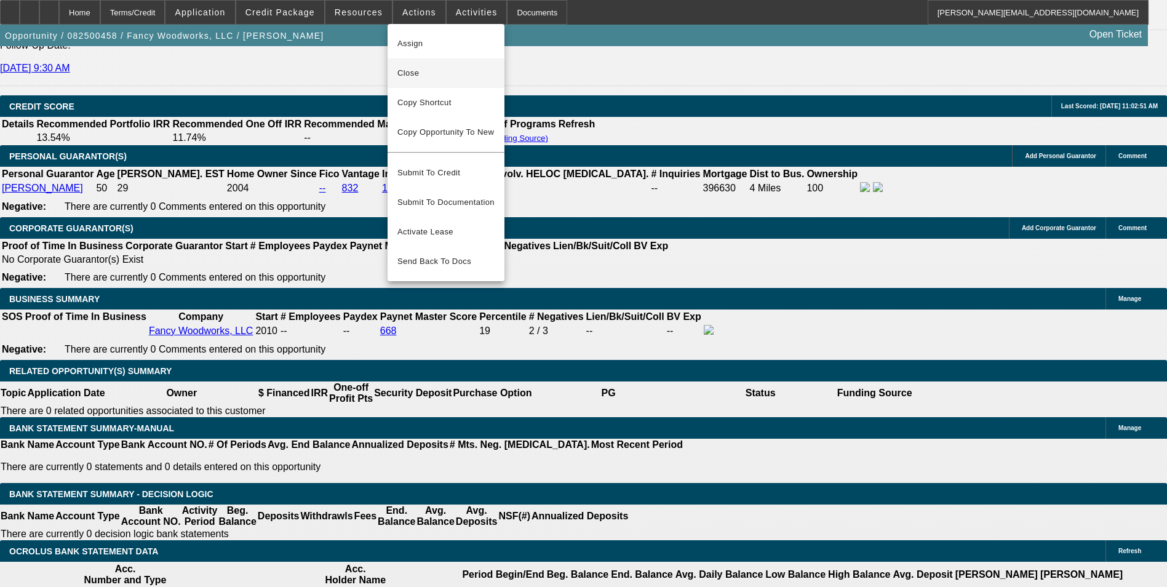
click at [467, 75] on span "Close" at bounding box center [445, 73] width 97 height 15
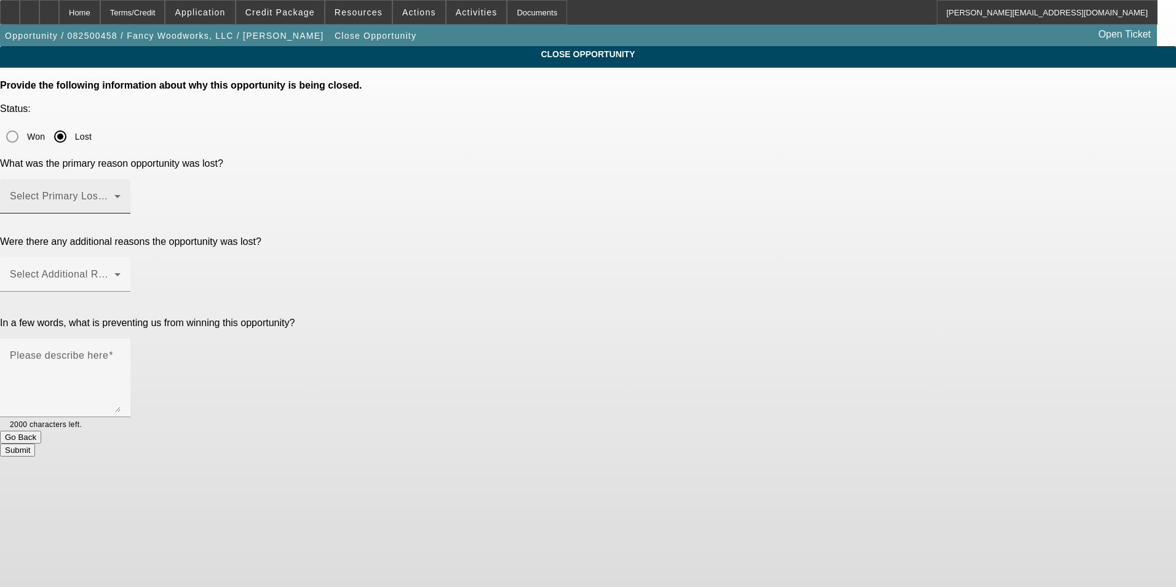
click at [114, 194] on span at bounding box center [62, 201] width 105 height 15
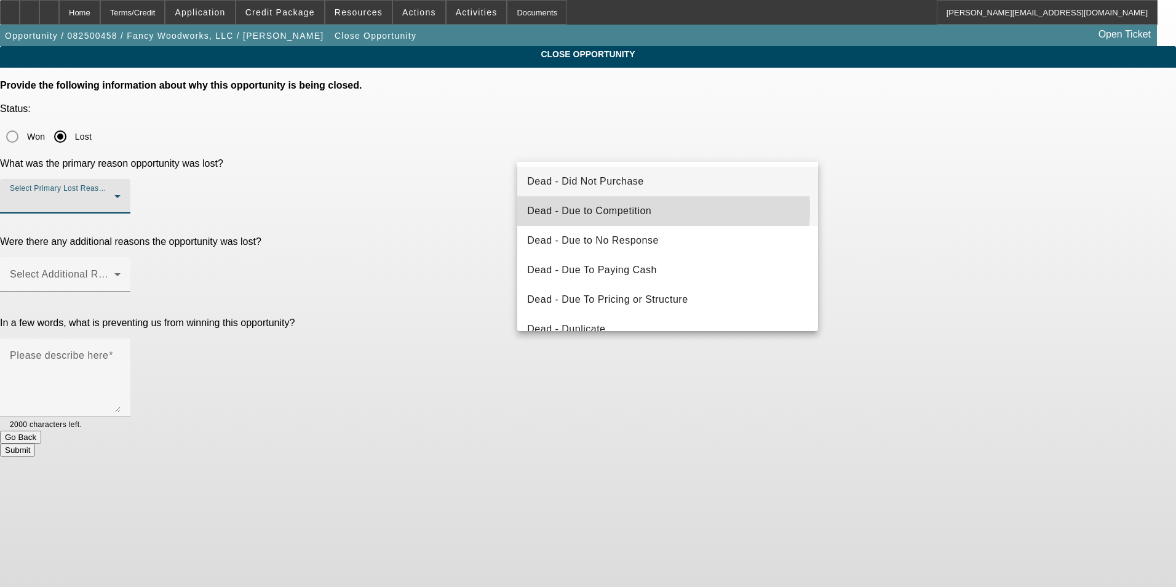
click at [663, 209] on mat-option "Dead - Due to Competition" at bounding box center [667, 211] width 301 height 30
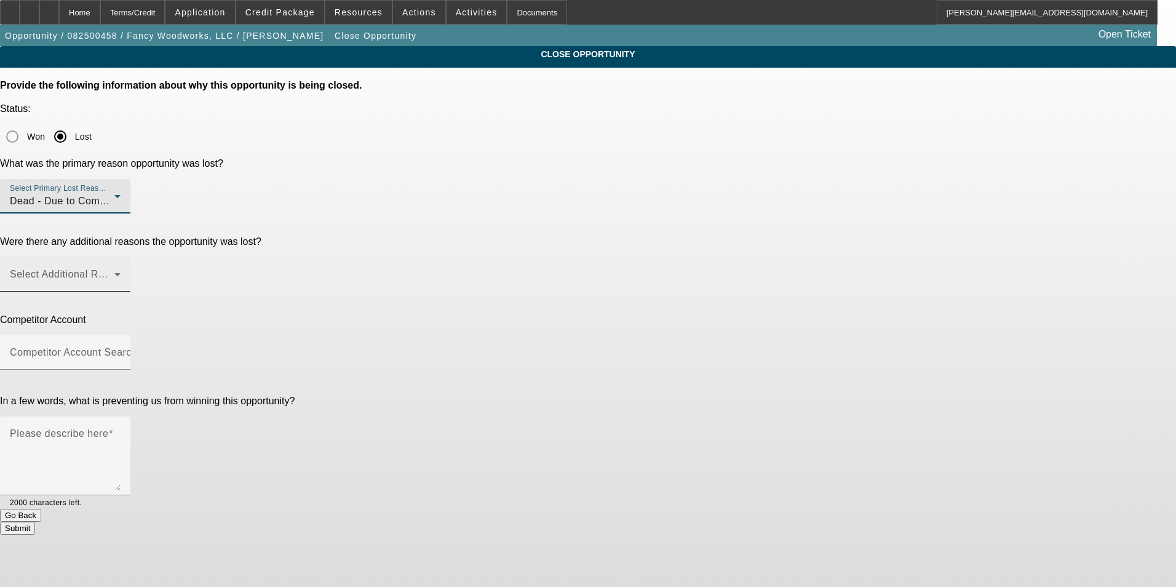
click at [114, 272] on span at bounding box center [62, 279] width 105 height 15
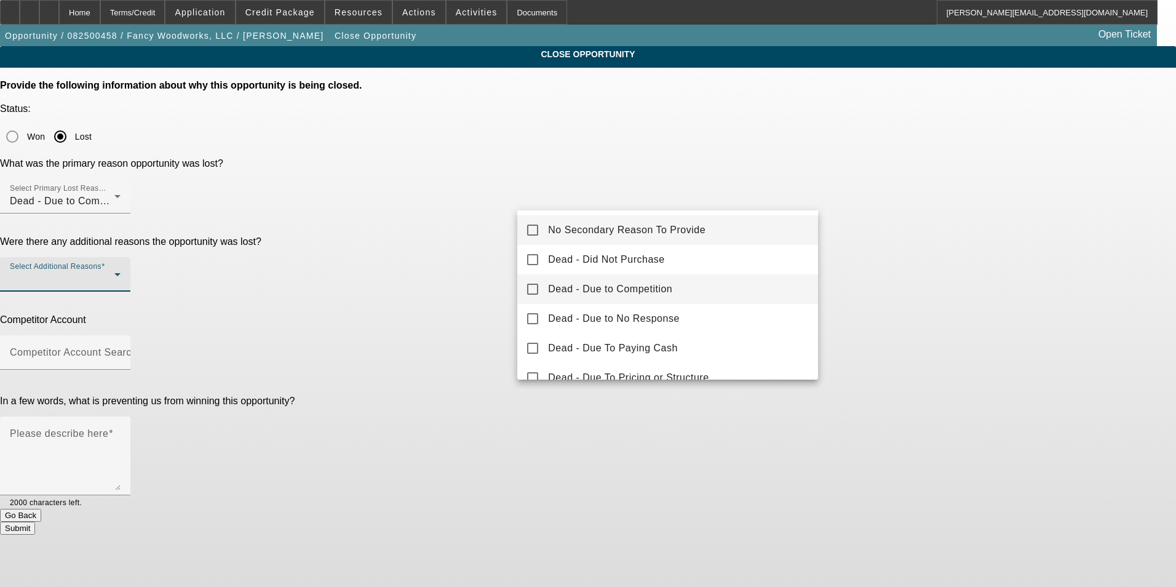
scroll to position [61, 0]
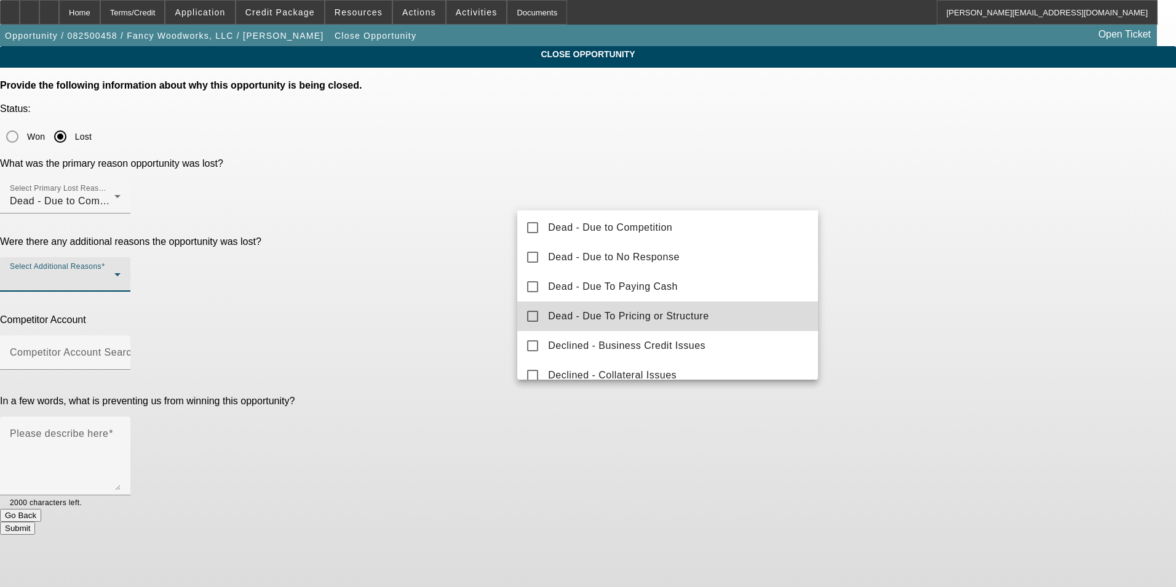
click at [692, 318] on span "Dead - Due To Pricing or Structure" at bounding box center [628, 316] width 161 height 15
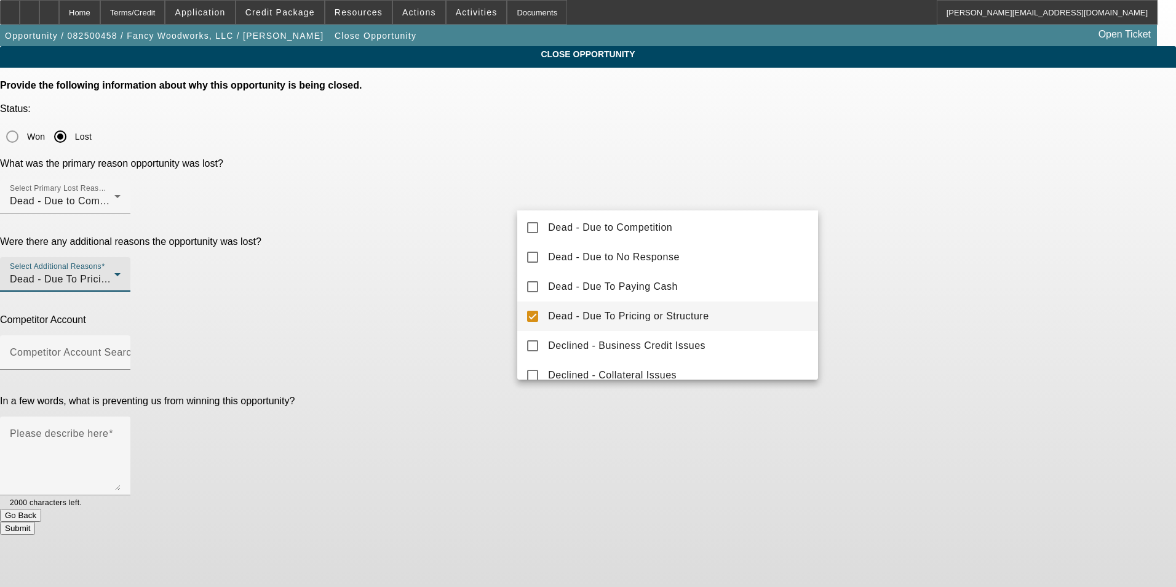
click at [895, 289] on div at bounding box center [588, 293] width 1176 height 587
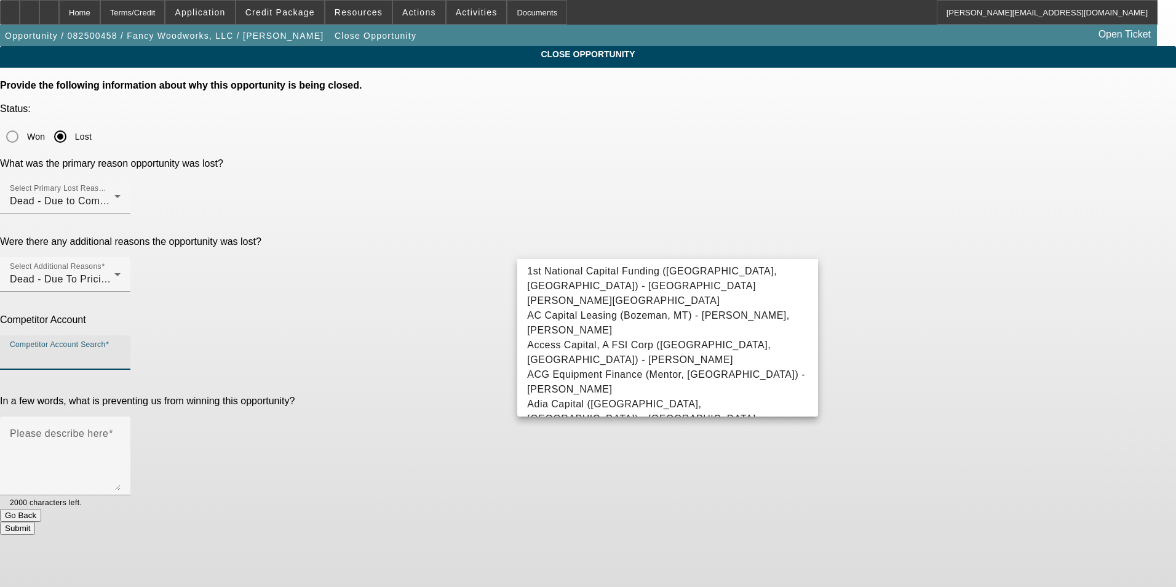
click at [121, 350] on input "Competitor Account Search" at bounding box center [65, 357] width 111 height 15
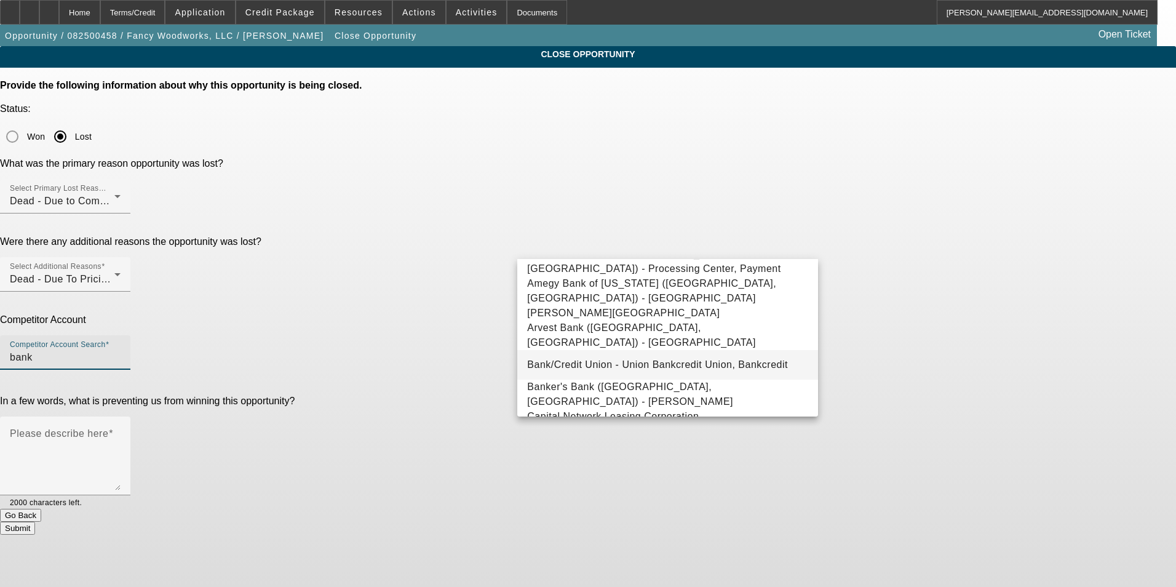
click at [724, 359] on span "Bank/Credit Union - Union Bankcredit Union, Bankcredit" at bounding box center [657, 364] width 261 height 10
type input "Bank/Credit Union - Union Bankcredit Union, Bankcredit"
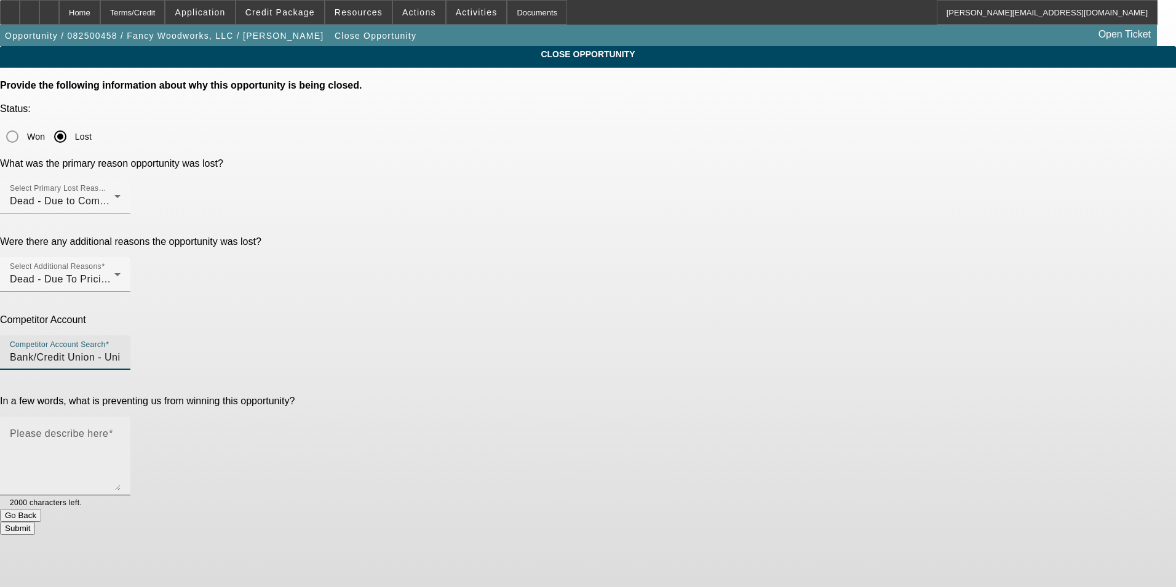
click at [121, 431] on textarea "Please describe here" at bounding box center [65, 460] width 111 height 59
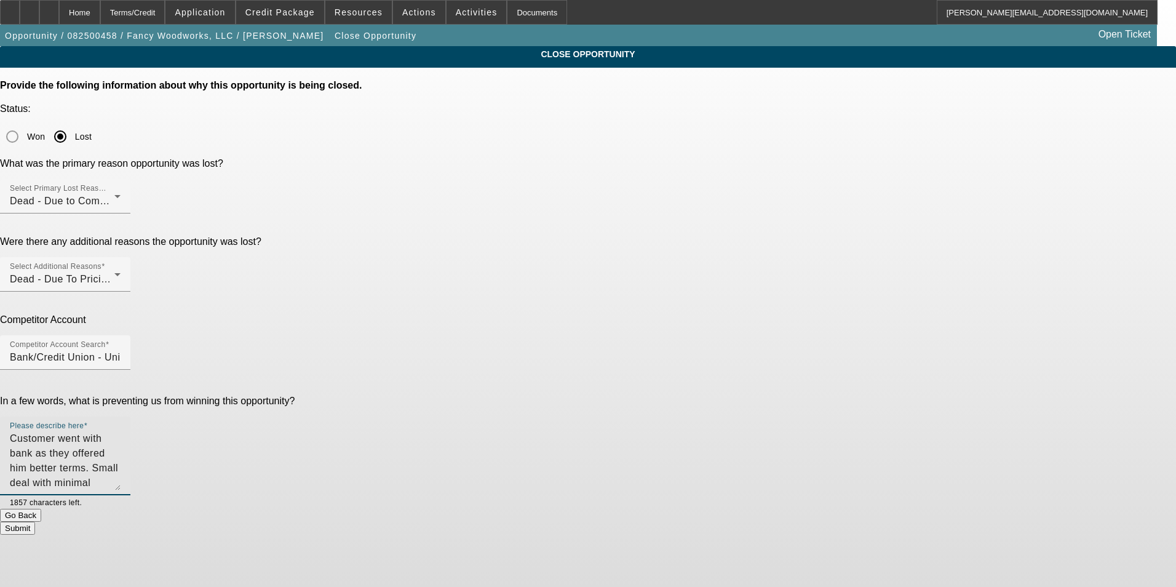
click at [121, 431] on textarea "Customer went with bank as they offered him better terms. Small deal with minim…" at bounding box center [65, 460] width 111 height 59
drag, startPoint x: 794, startPoint y: 306, endPoint x: 507, endPoint y: 285, distance: 288.0
click at [507, 395] on div "In a few words, what is preventing us from winning this opportunity? Please des…" at bounding box center [588, 451] width 1176 height 113
type textarea "Customer went with bank as they offered him better terms. Small $12k deal with …"
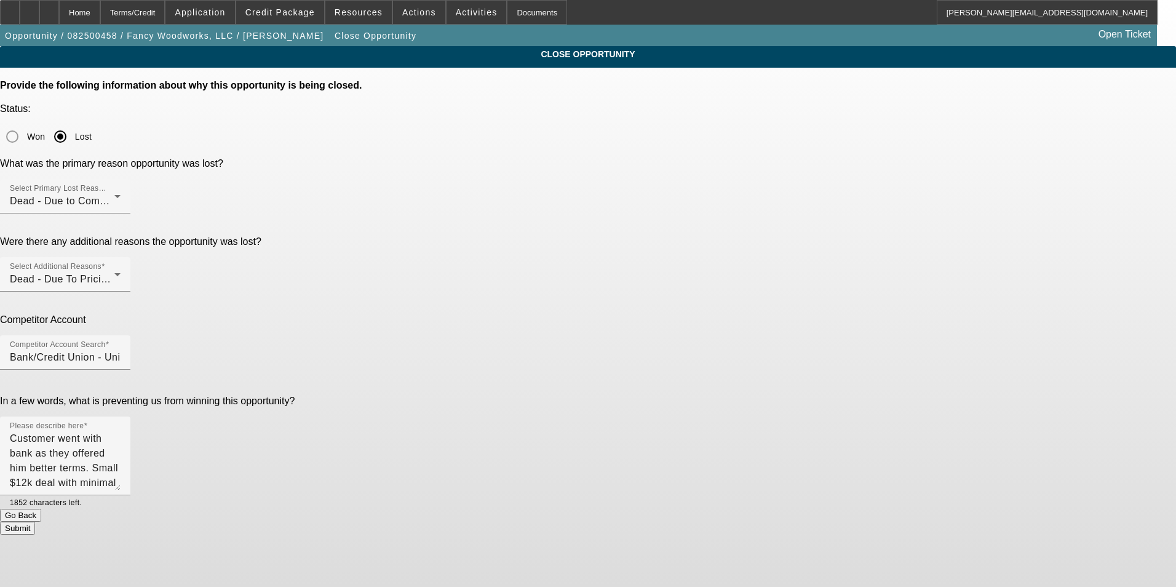
click at [41, 509] on button "Go Back" at bounding box center [20, 515] width 41 height 13
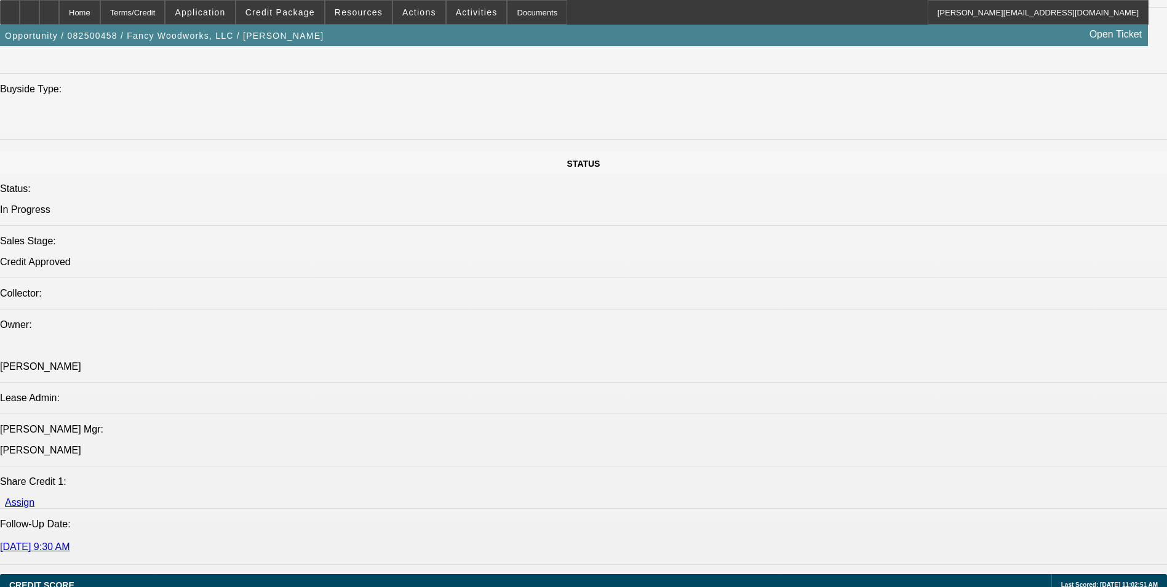
select select "0"
select select "6"
select select "0"
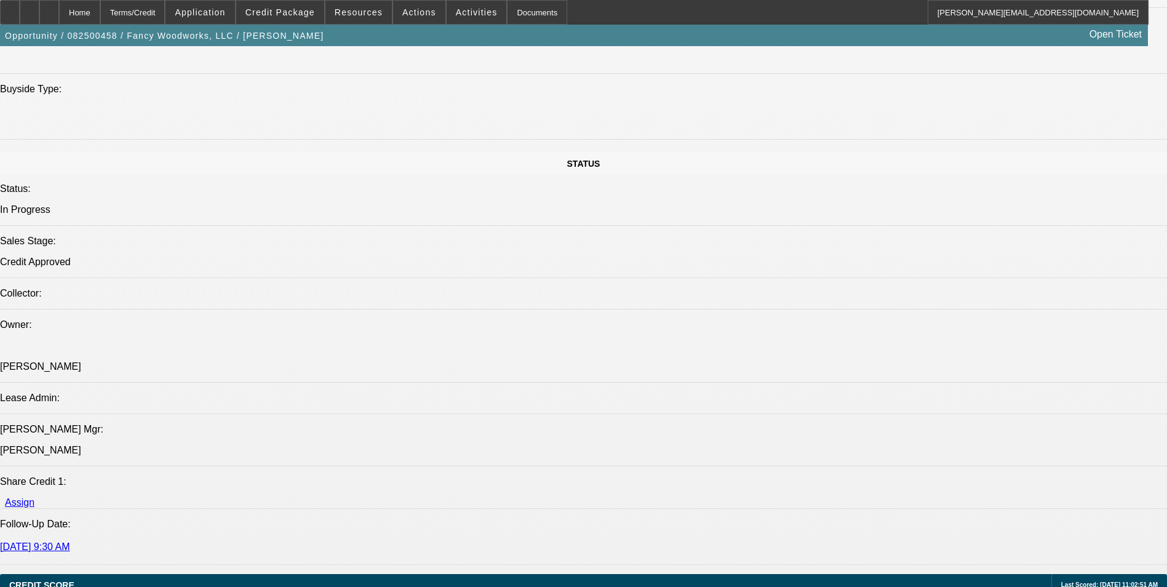
select select "0"
select select "0.1"
select select "4"
select select "0"
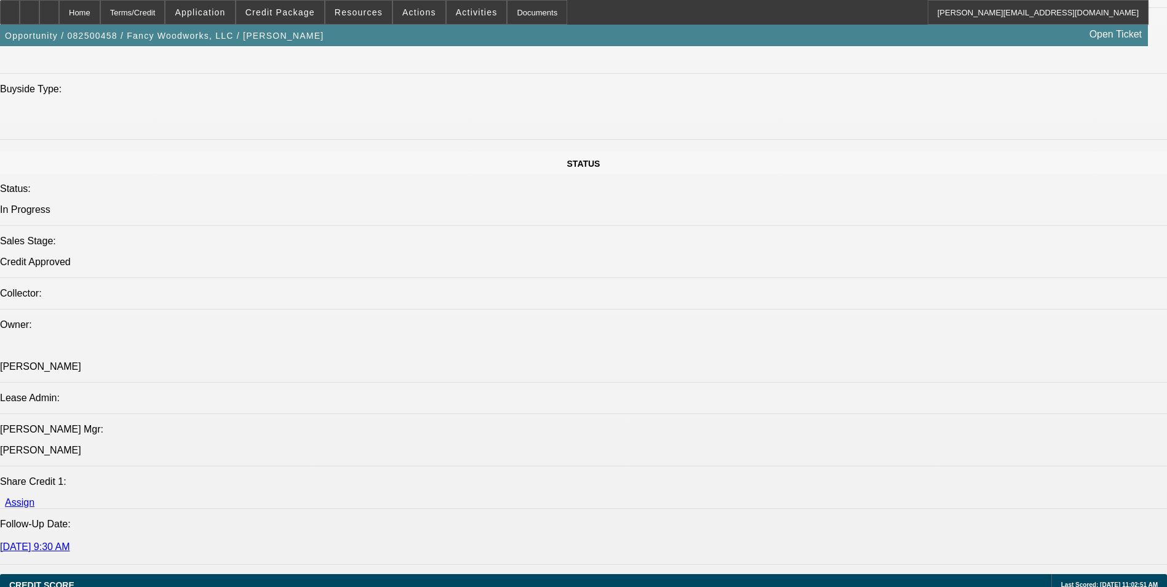
select select "0.1"
select select "4"
select select "0"
select select "2"
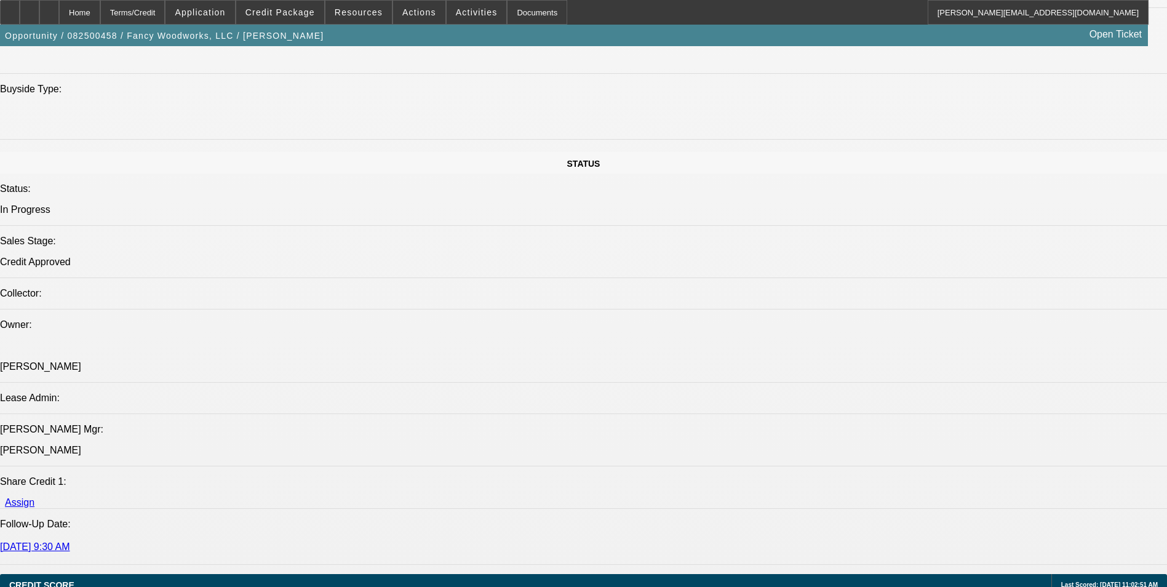
select select "0.1"
select select "4"
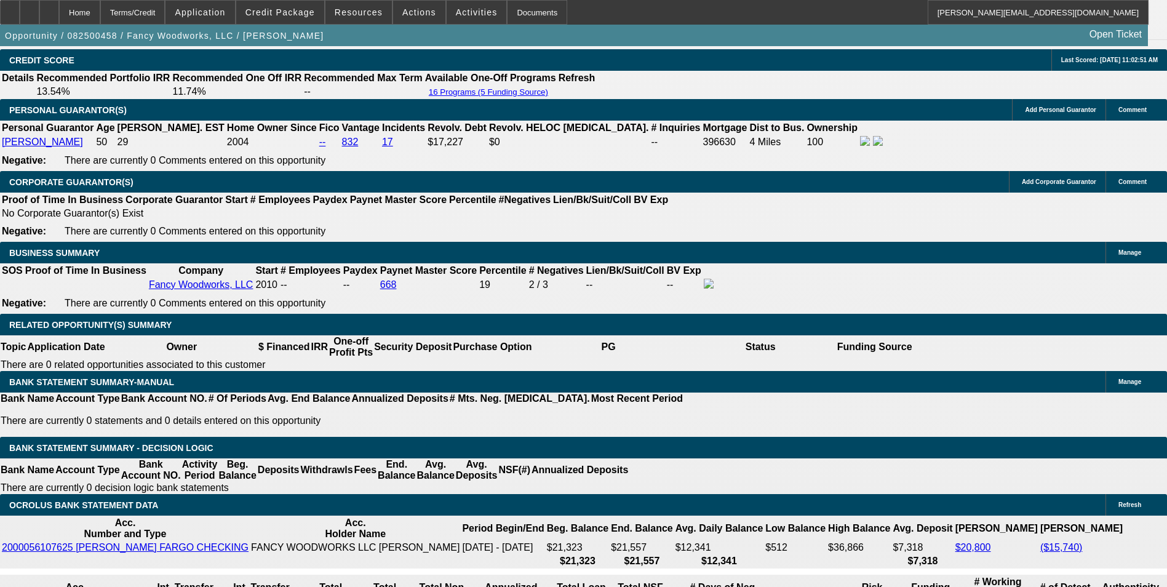
scroll to position [1797, 0]
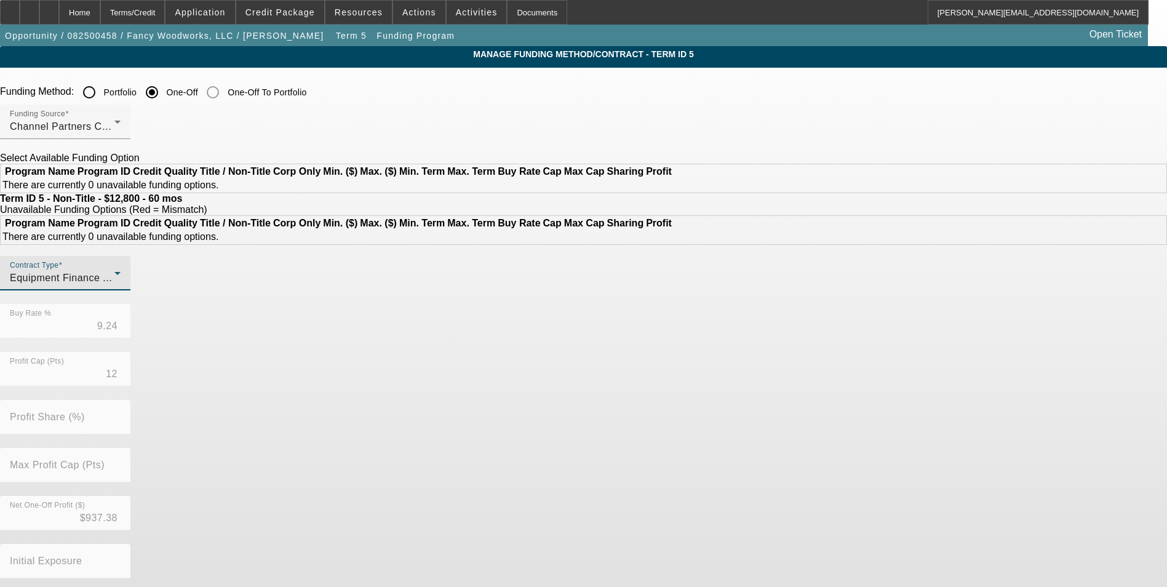
click at [153, 283] on span "Equipment Finance Agreement" at bounding box center [81, 277] width 143 height 10
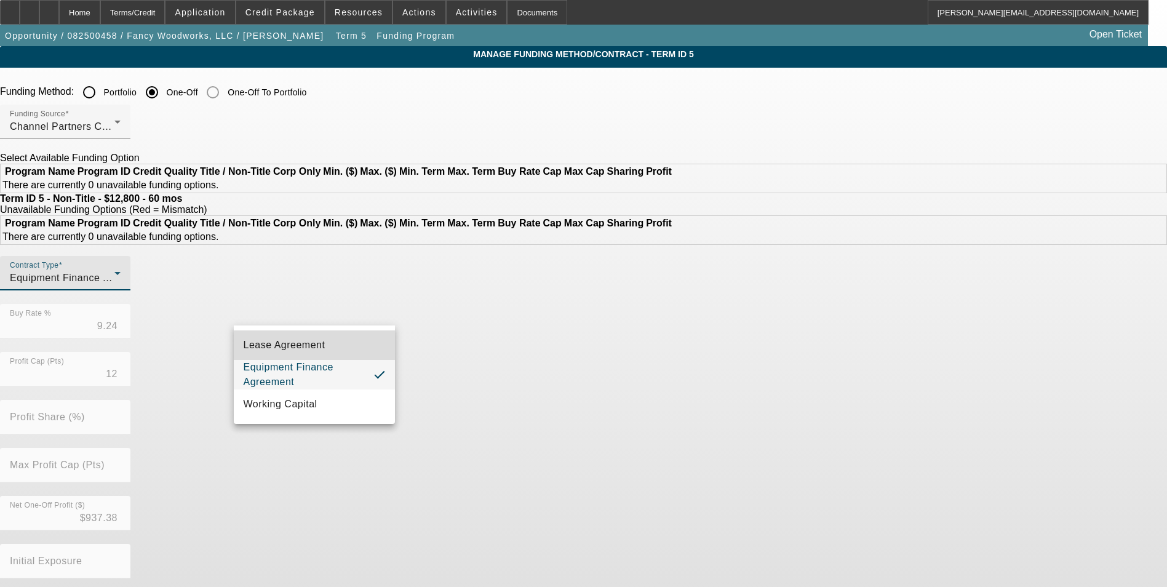
click at [322, 345] on span "Lease Agreement" at bounding box center [285, 345] width 82 height 15
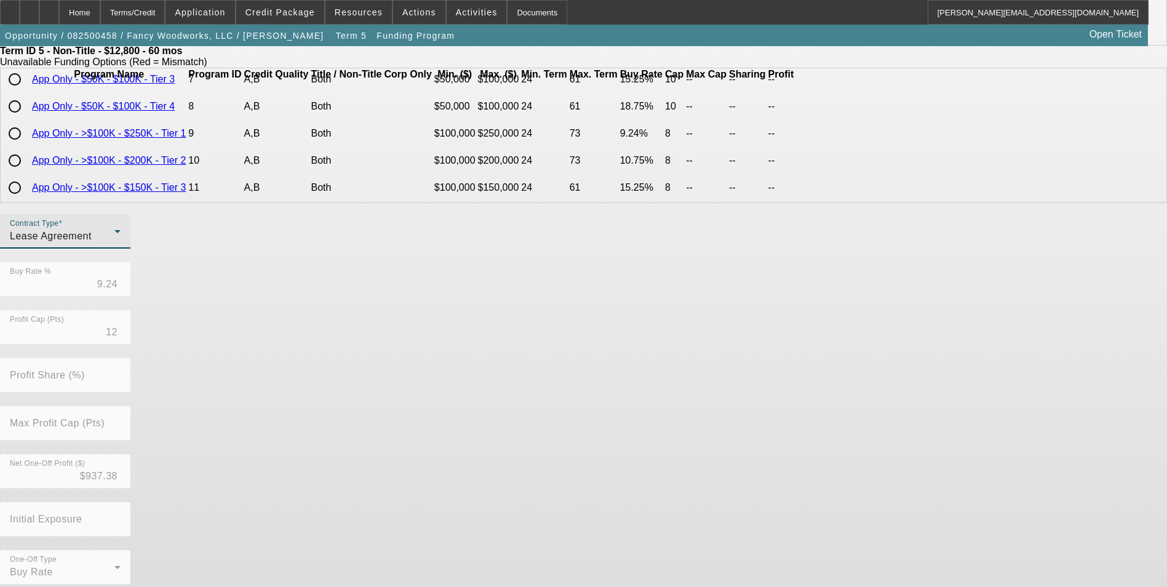
scroll to position [264, 0]
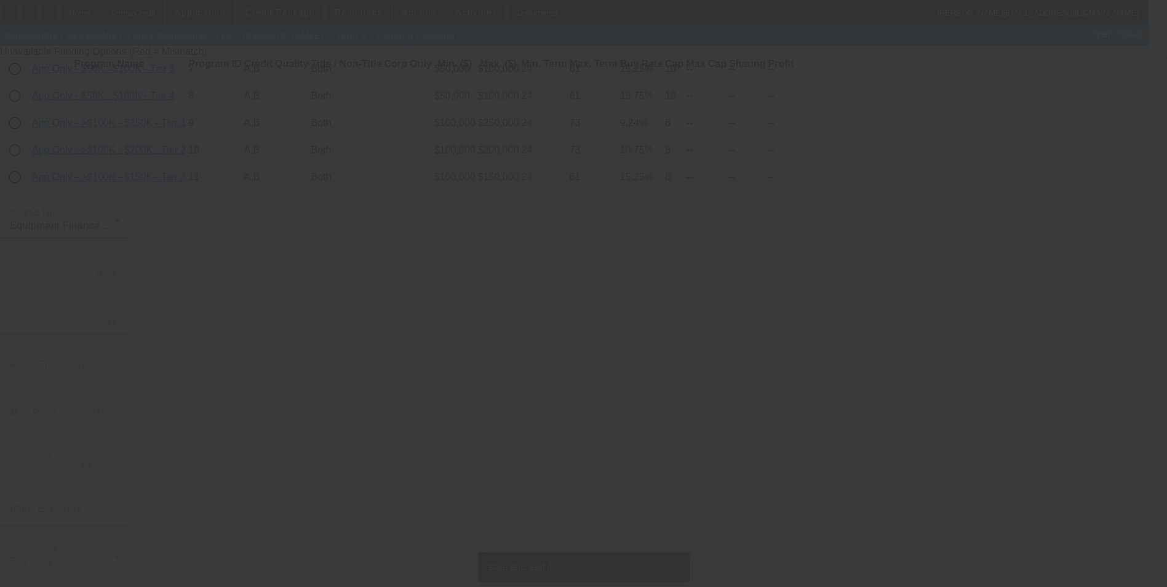
scroll to position [0, 0]
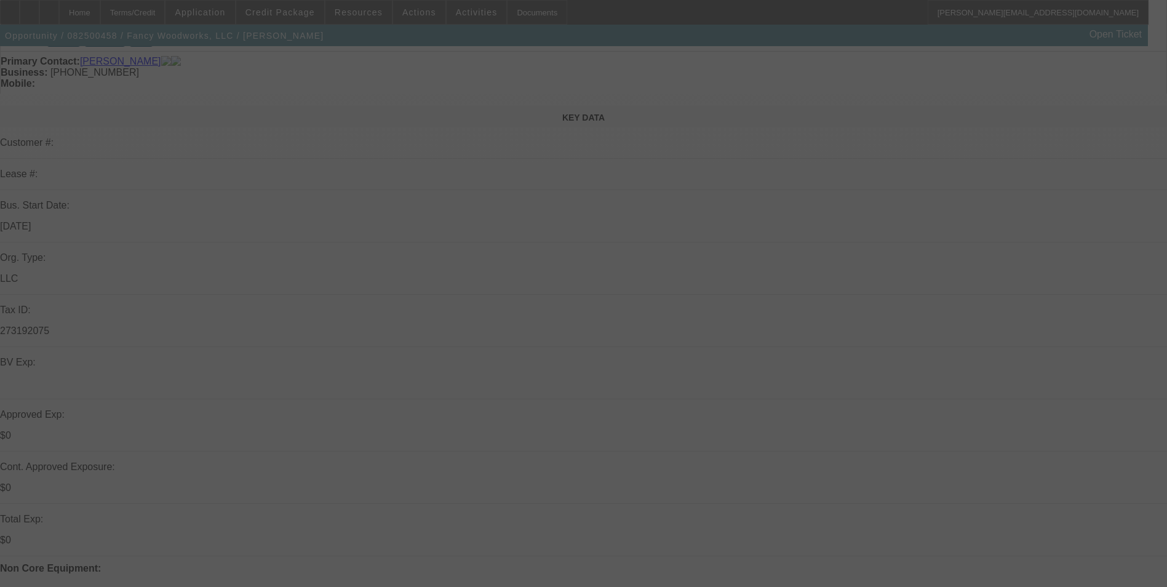
select select "0"
select select "6"
select select "0"
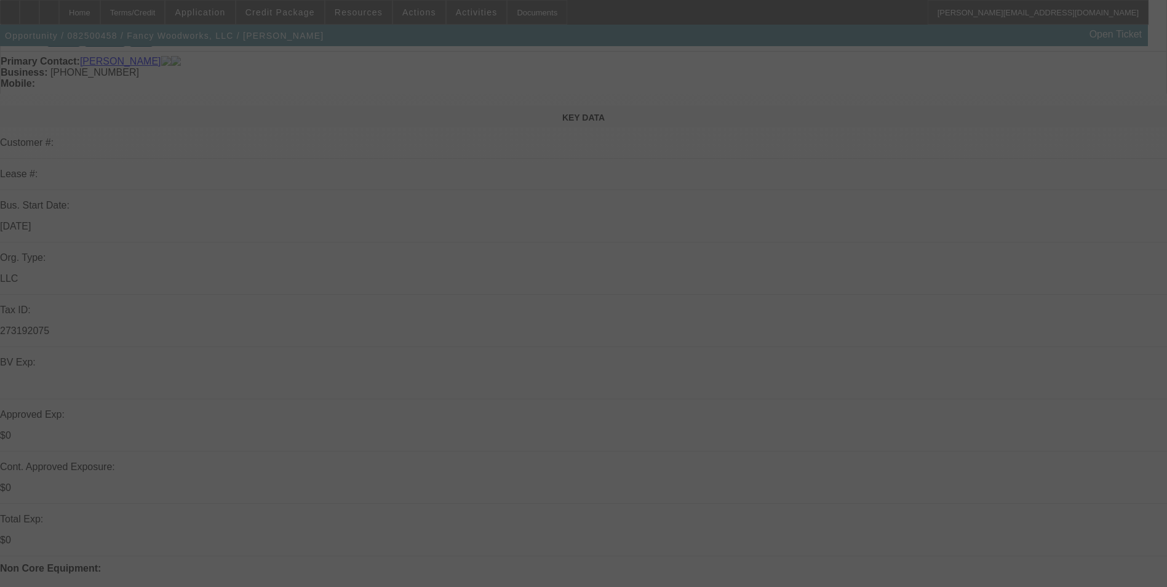
select select "0"
select select "0.1"
select select "4"
select select "0"
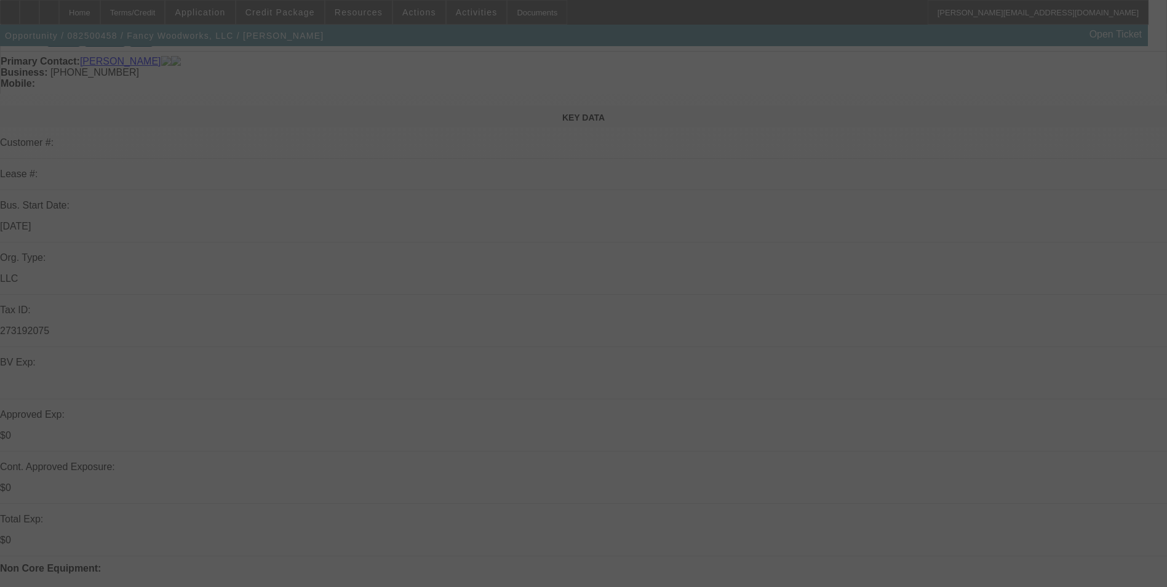
select select "0.1"
select select "4"
select select "0"
select select "2"
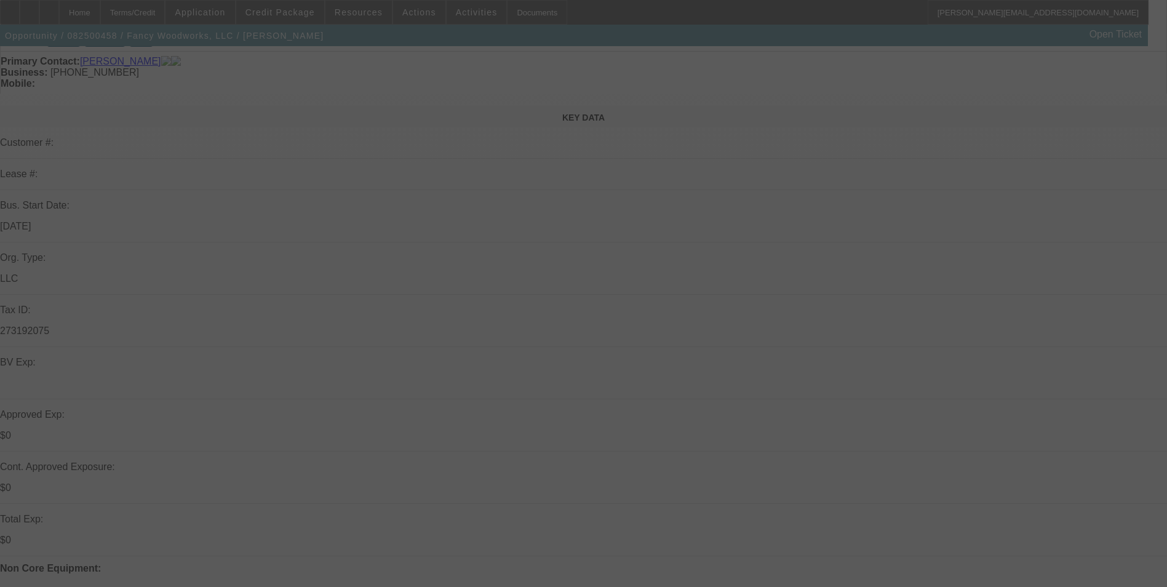
select select "0.1"
select select "4"
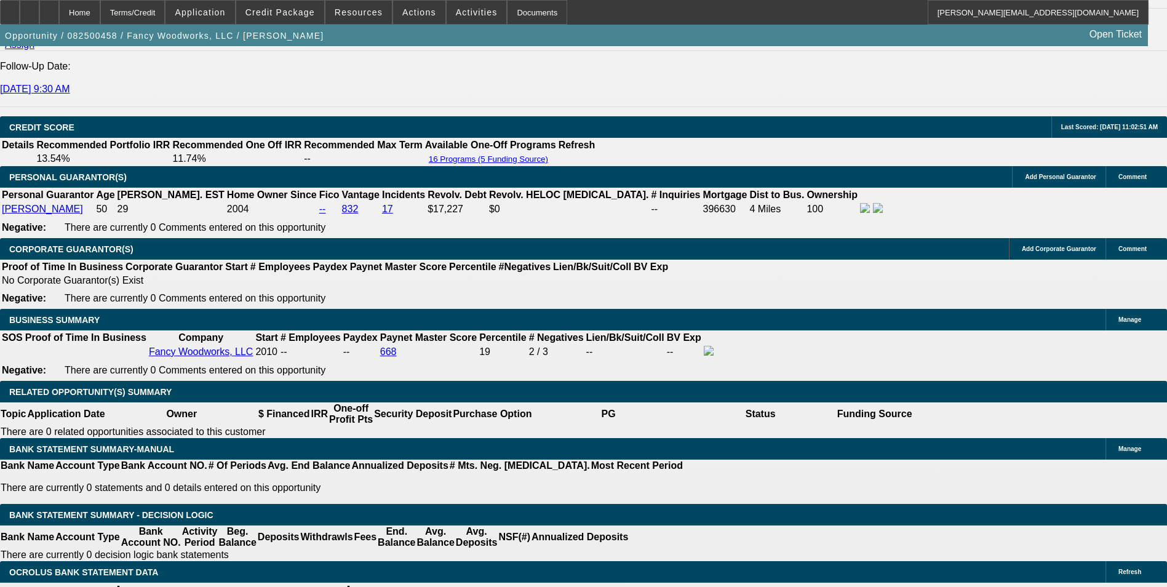
scroll to position [1783, 0]
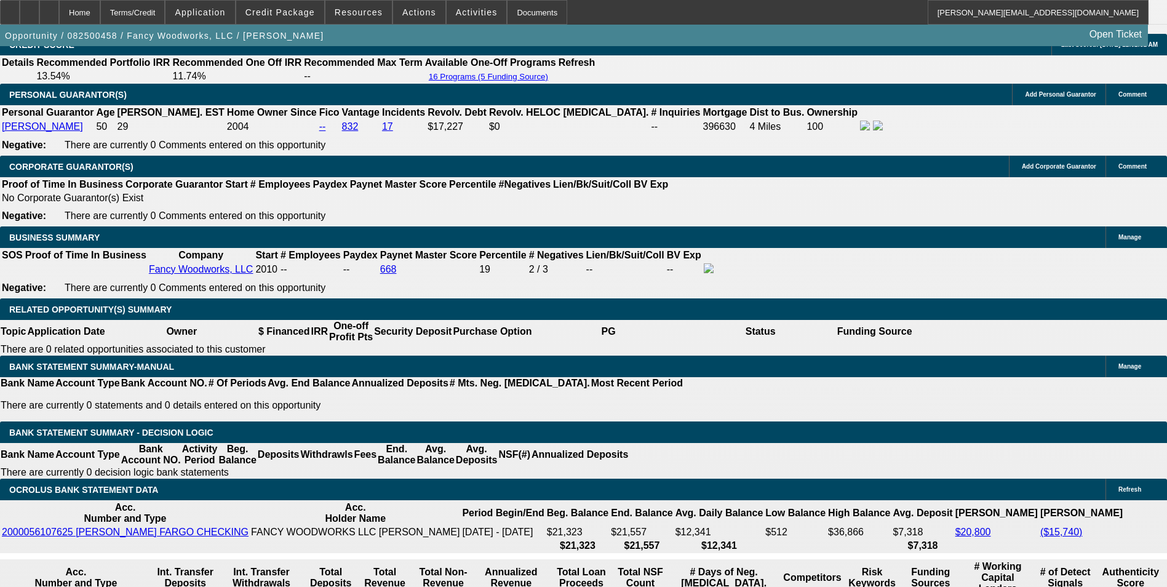
drag, startPoint x: 186, startPoint y: 332, endPoint x: 394, endPoint y: 332, distance: 208.5
type input "2"
type input "UNKNOWN"
type input "25"
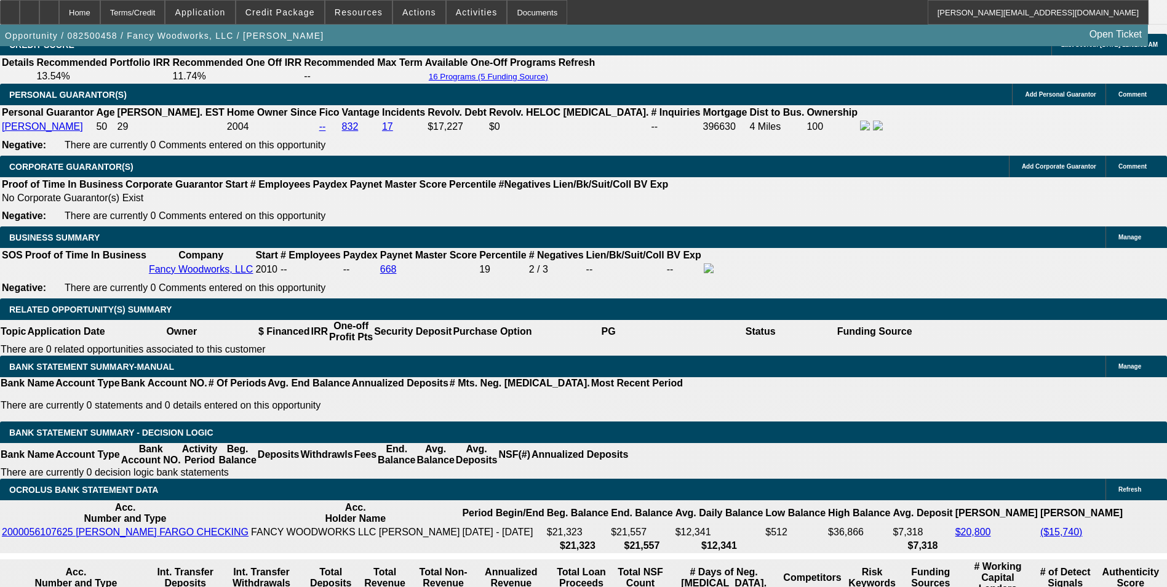
type input "250"
type input "6.4"
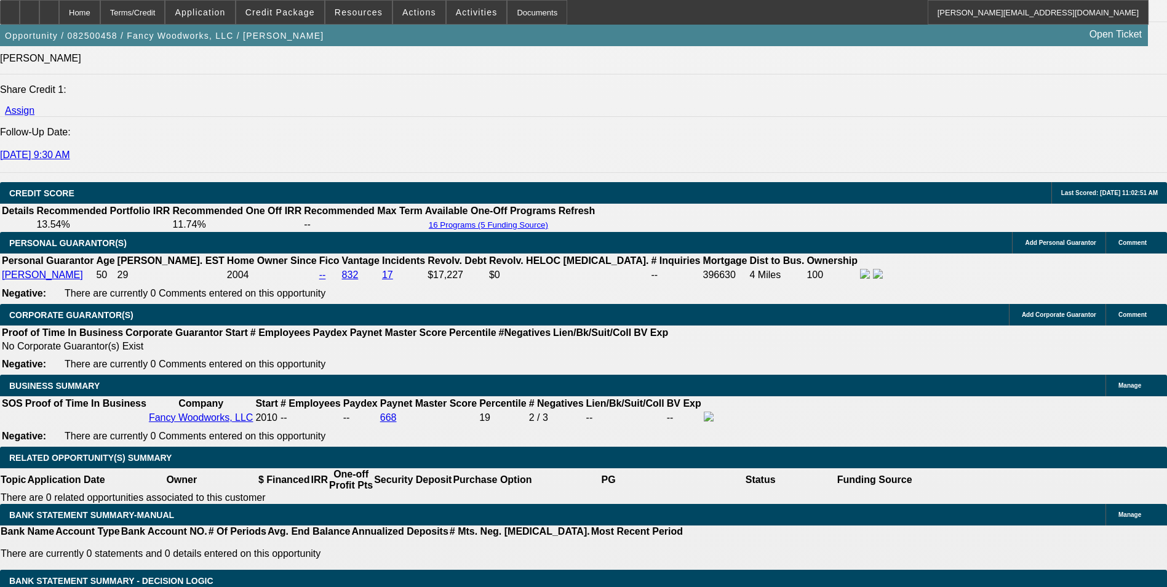
scroll to position [1599, 0]
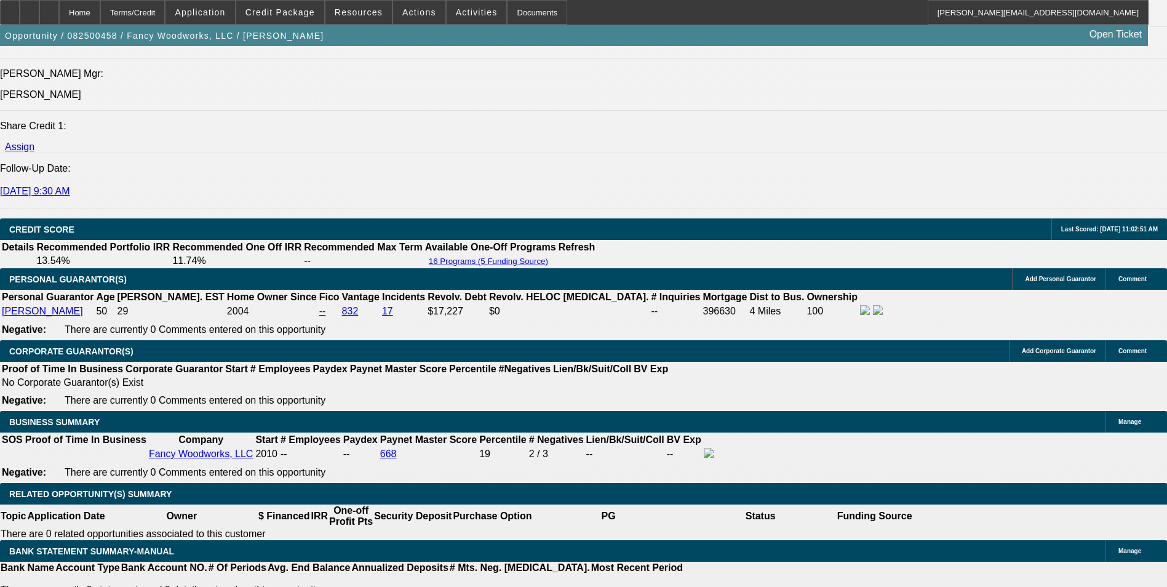
type input "$250.00"
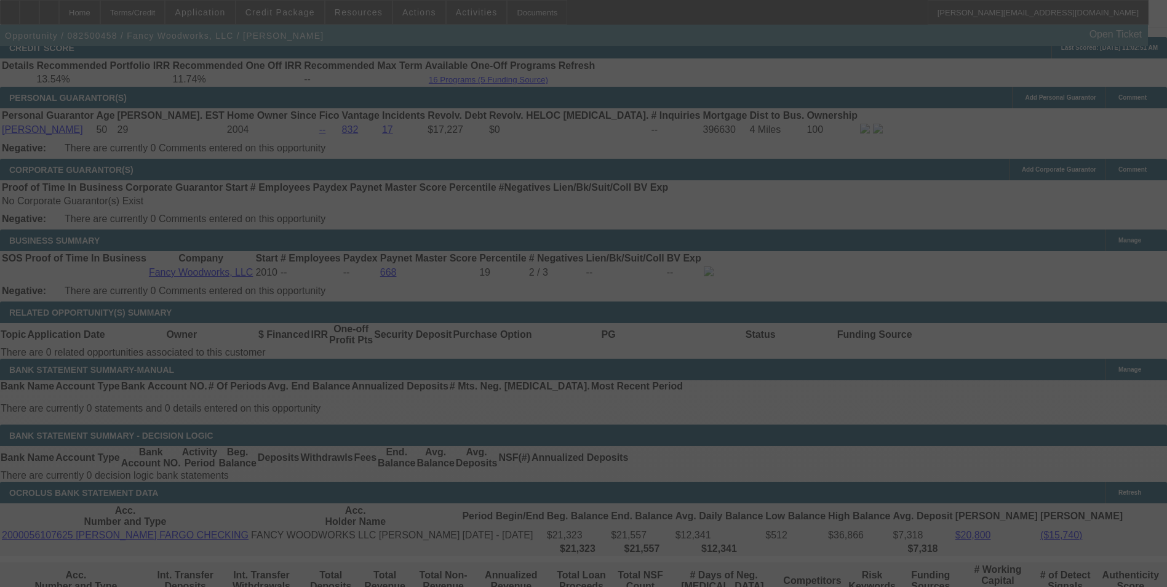
scroll to position [1845, 0]
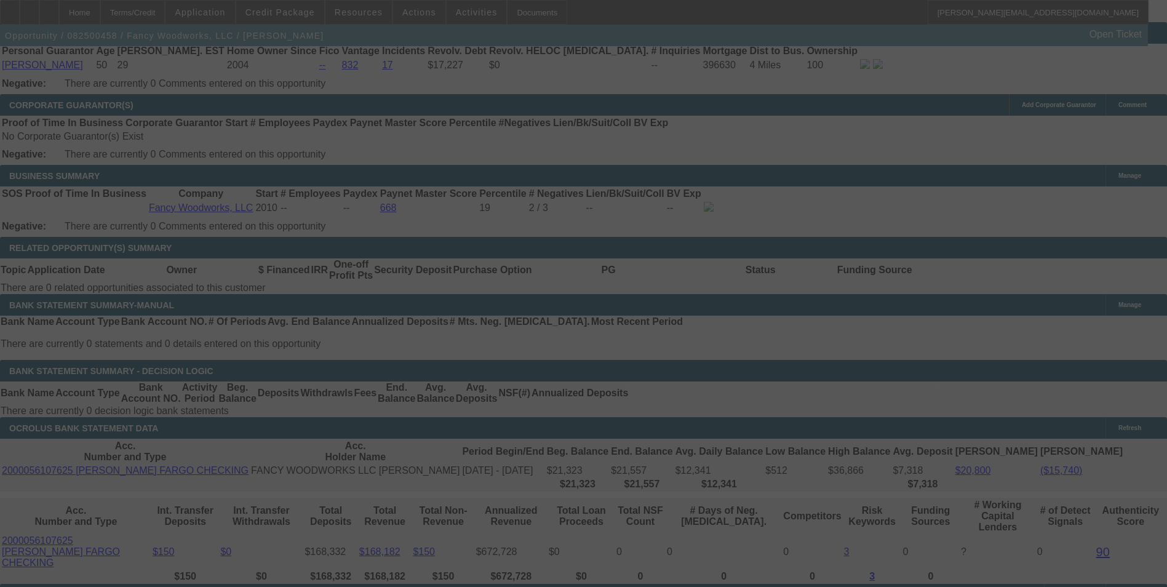
select select "0"
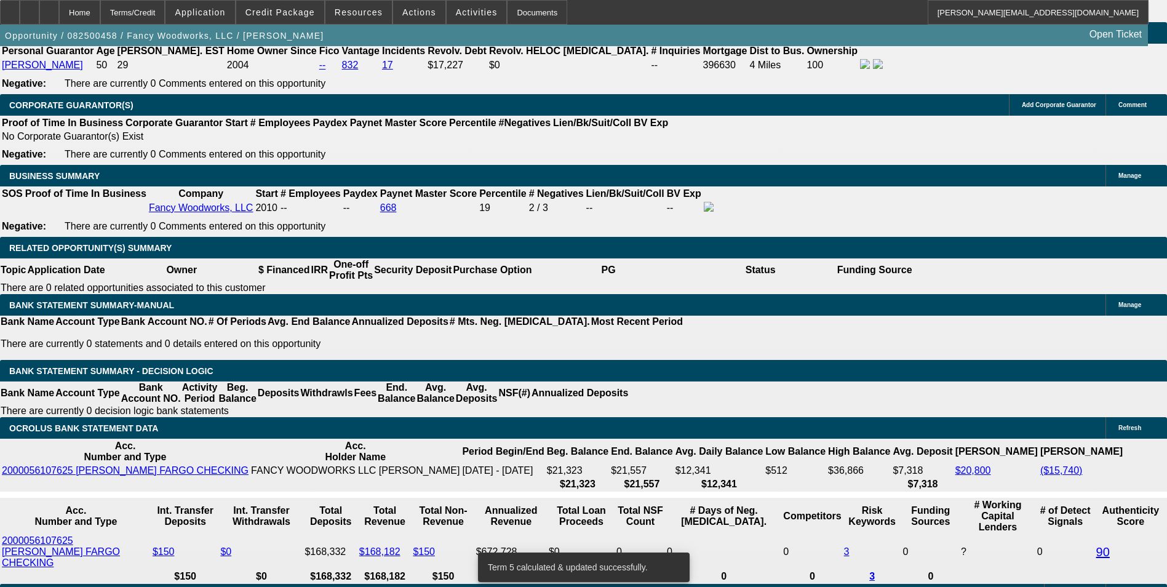
select select "4"
type input "UNKNOWN"
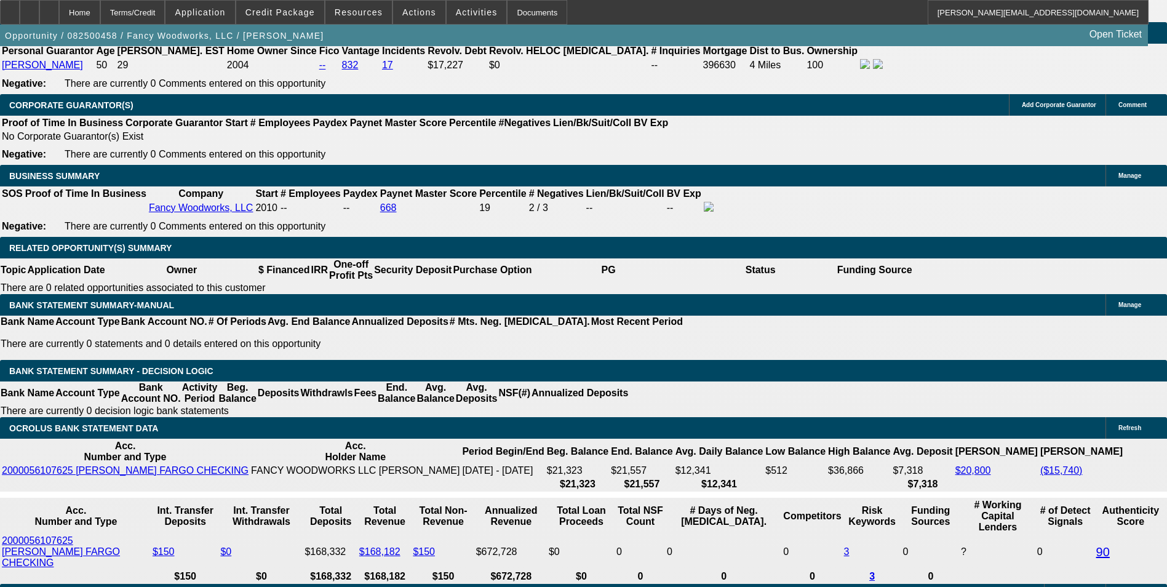
select select "0.1"
type input "$1,280.00"
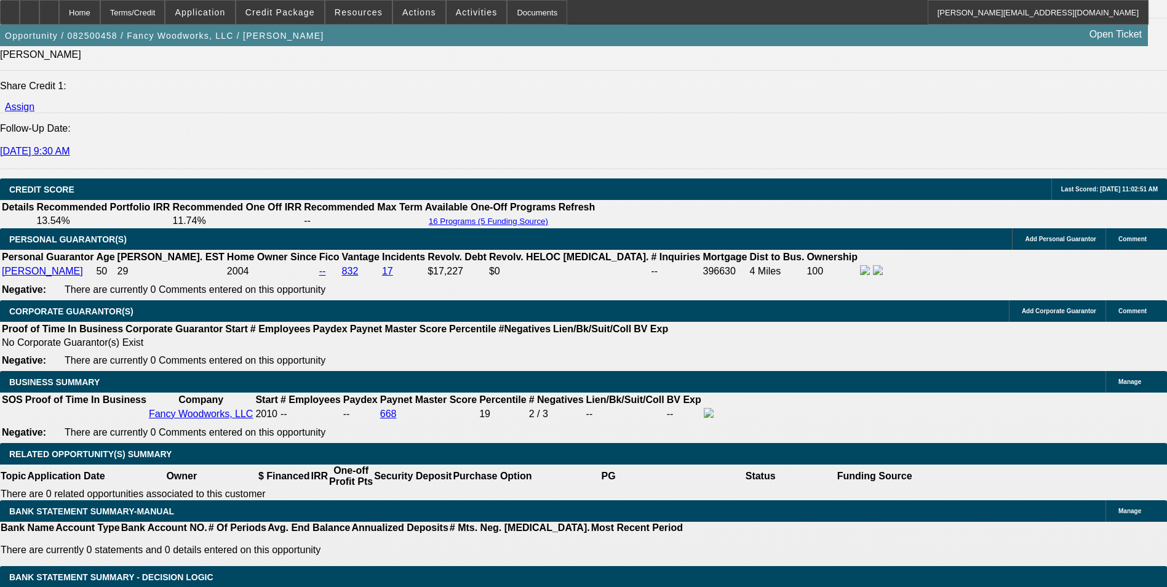
scroll to position [1537, 0]
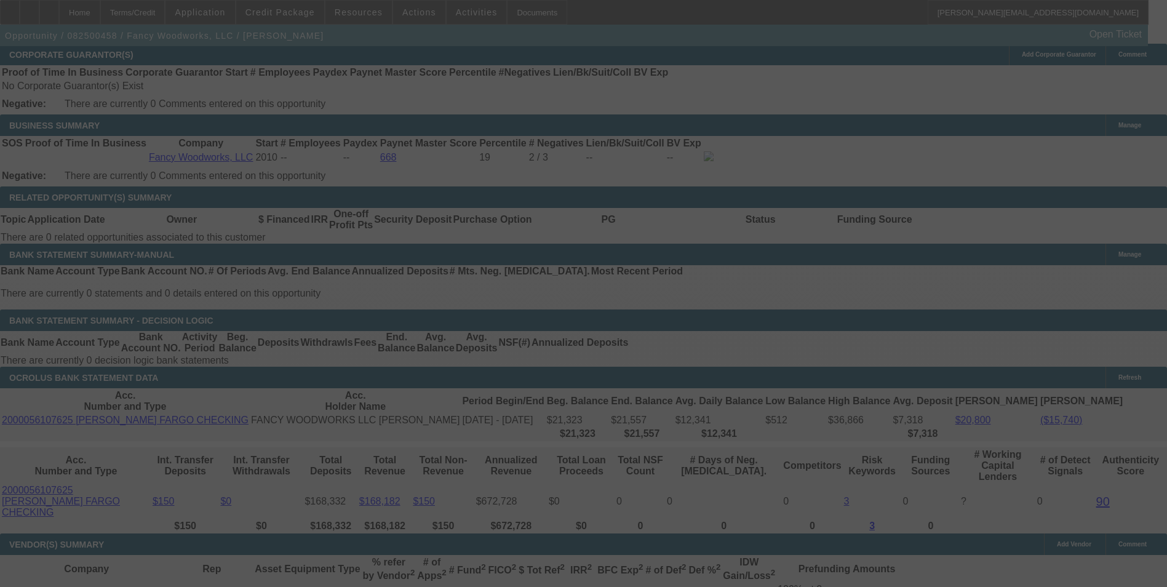
scroll to position [1906, 0]
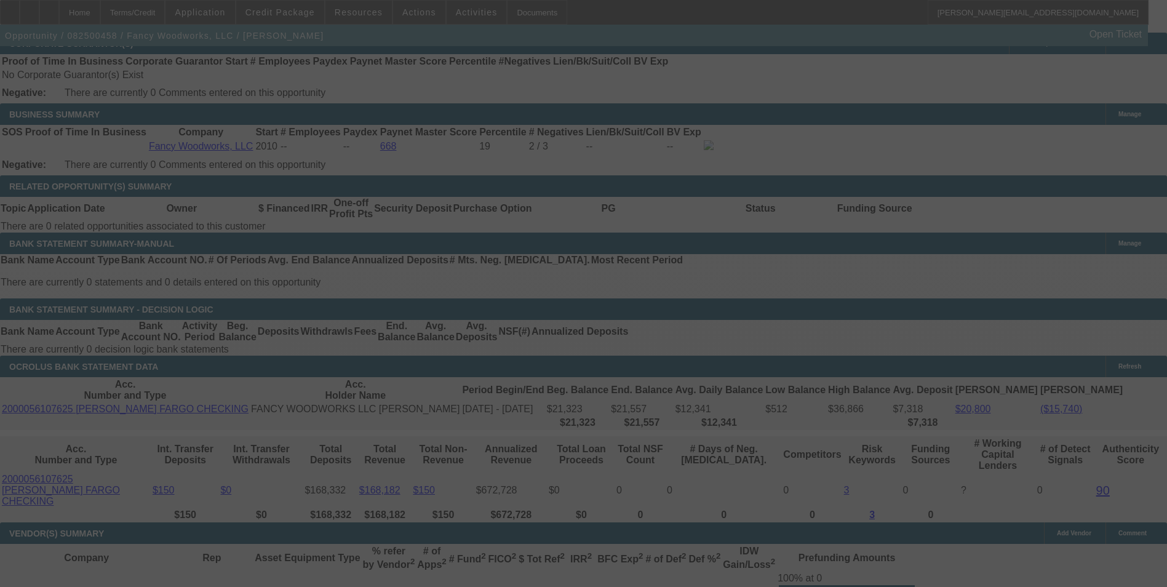
select select "0"
select select "0.1"
select select "4"
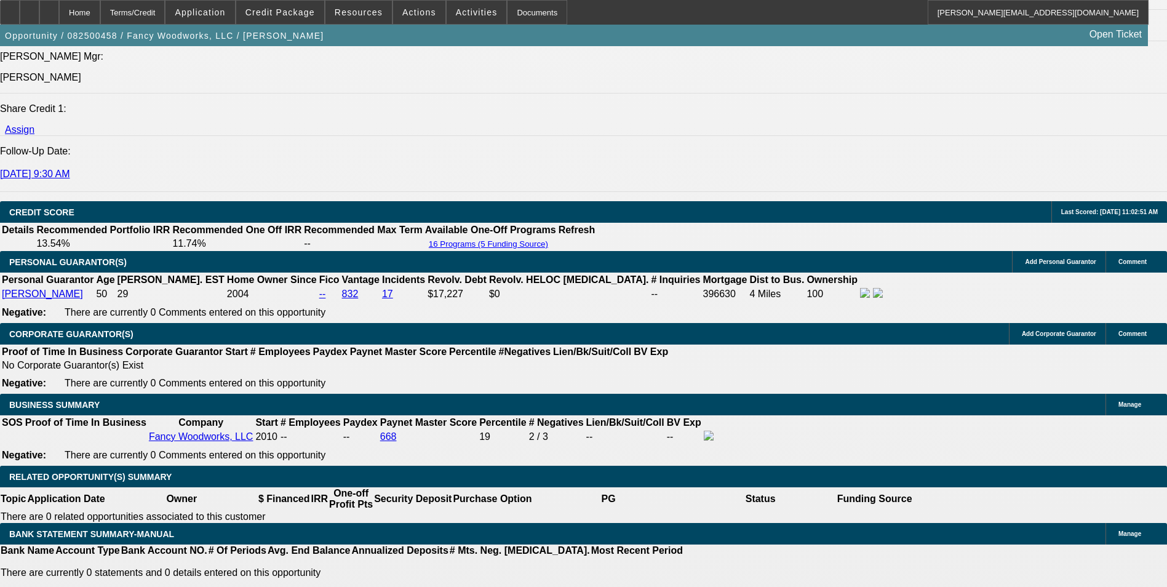
scroll to position [1599, 0]
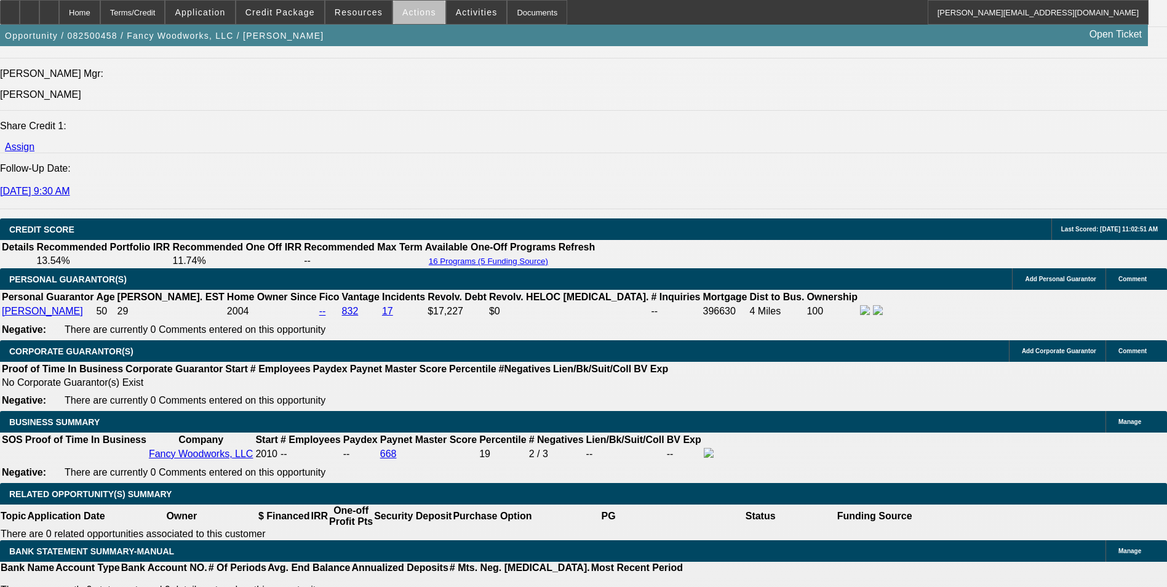
click at [413, 17] on span "Actions" at bounding box center [419, 12] width 34 height 10
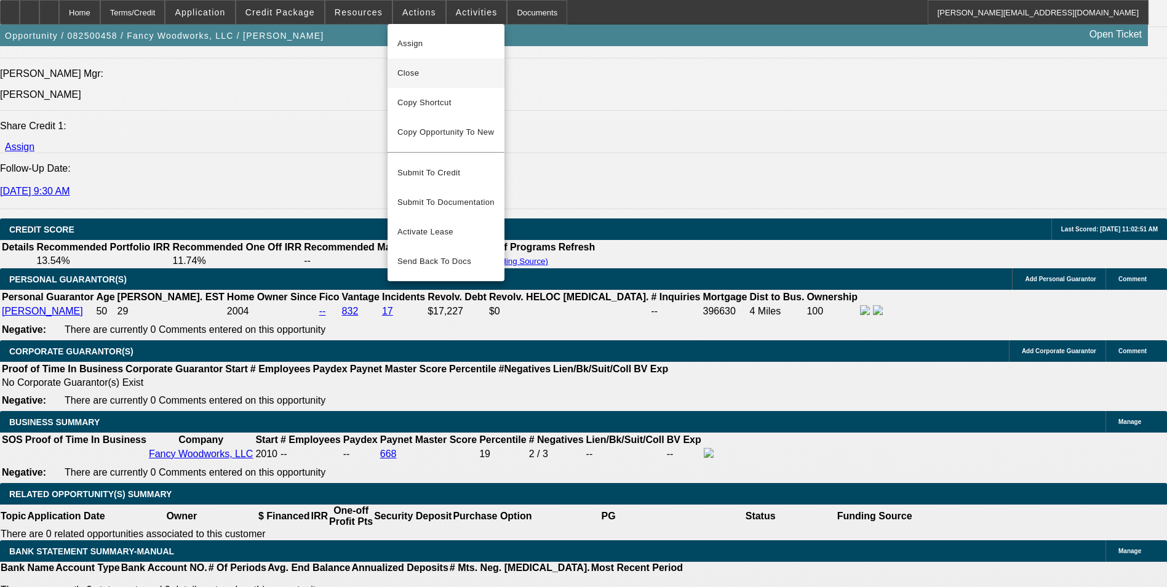
click at [436, 74] on span "Close" at bounding box center [445, 73] width 97 height 15
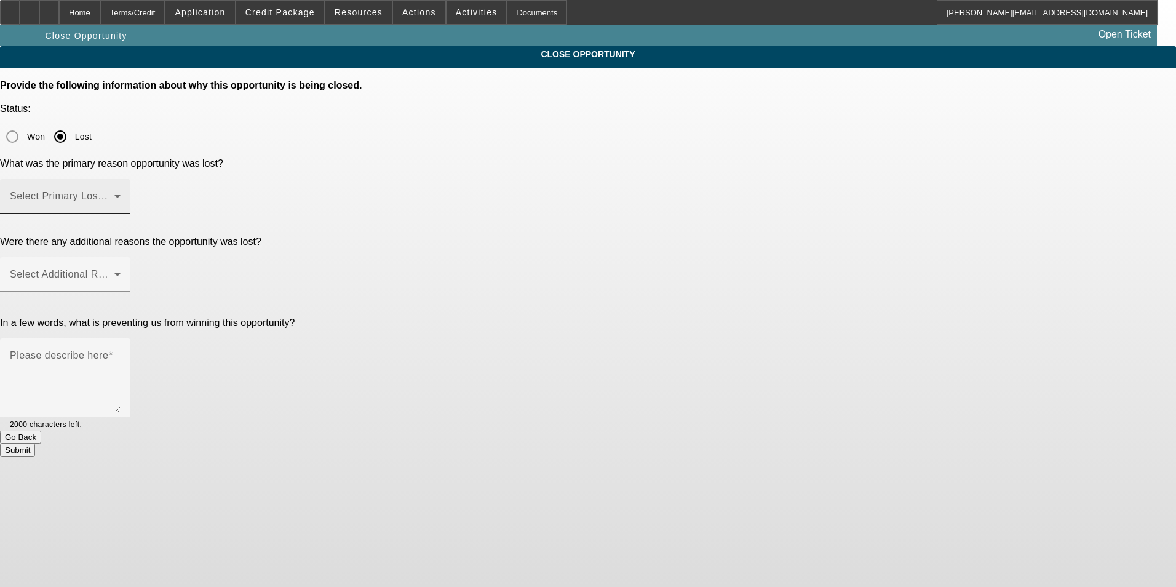
click at [121, 179] on div "Select Primary Lost Reason" at bounding box center [65, 196] width 111 height 34
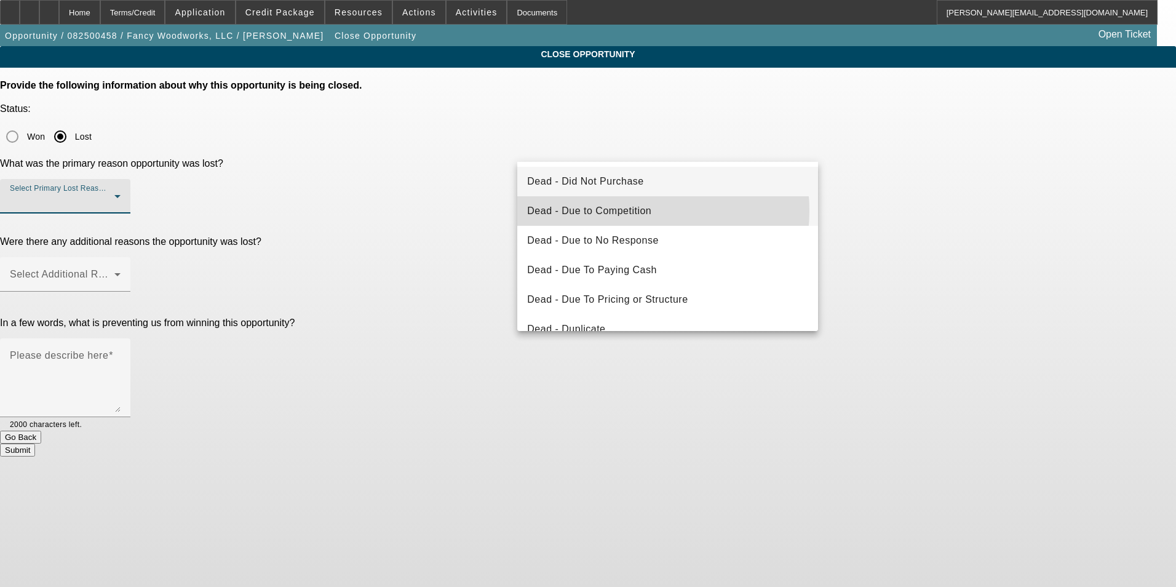
click at [627, 210] on span "Dead - Due to Competition" at bounding box center [589, 211] width 124 height 15
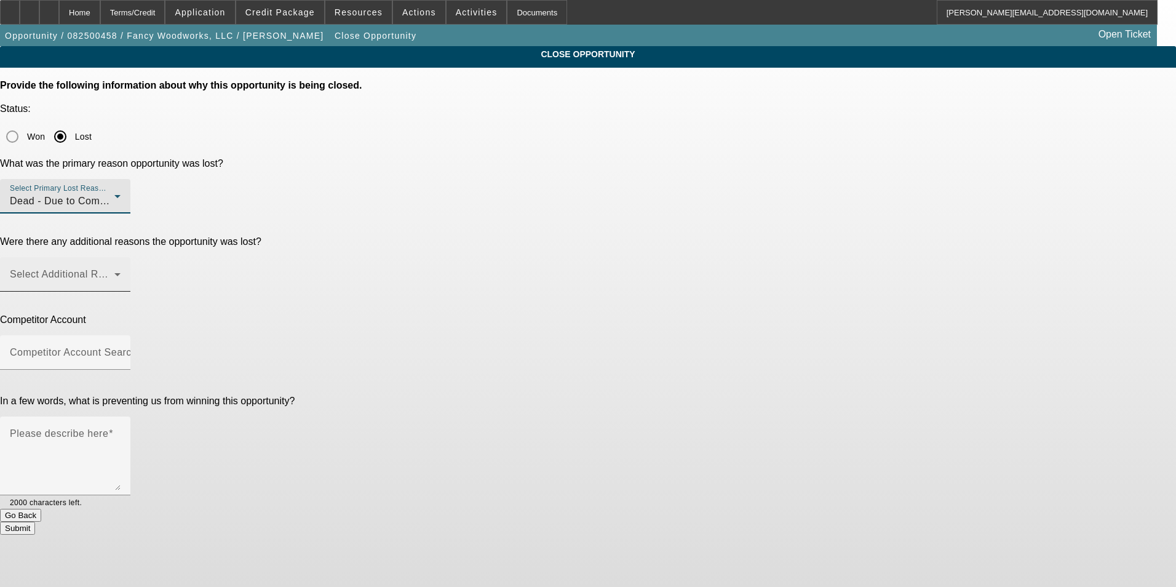
click at [121, 257] on div "Select Additional Reasons" at bounding box center [65, 274] width 111 height 34
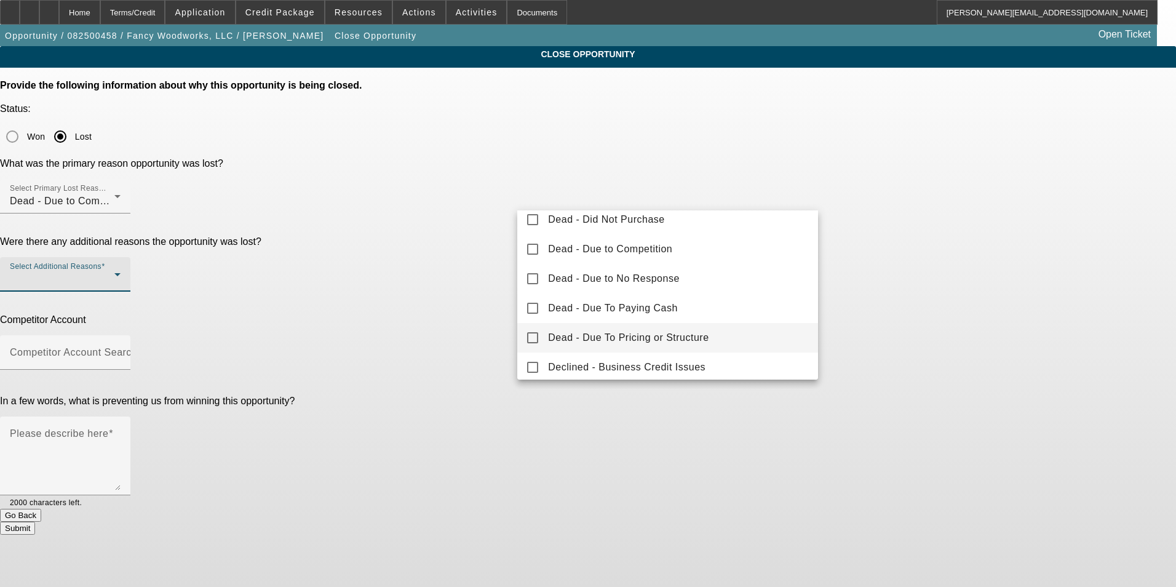
scroll to position [61, 0]
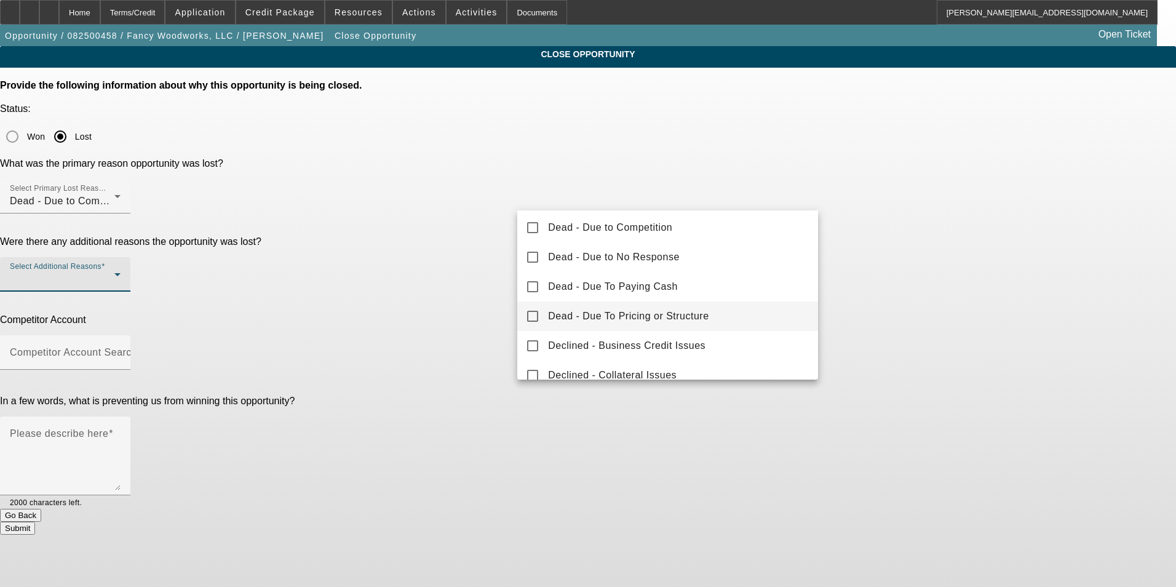
click at [670, 315] on span "Dead - Due To Pricing or Structure" at bounding box center [628, 316] width 161 height 15
click at [893, 279] on div at bounding box center [588, 293] width 1176 height 587
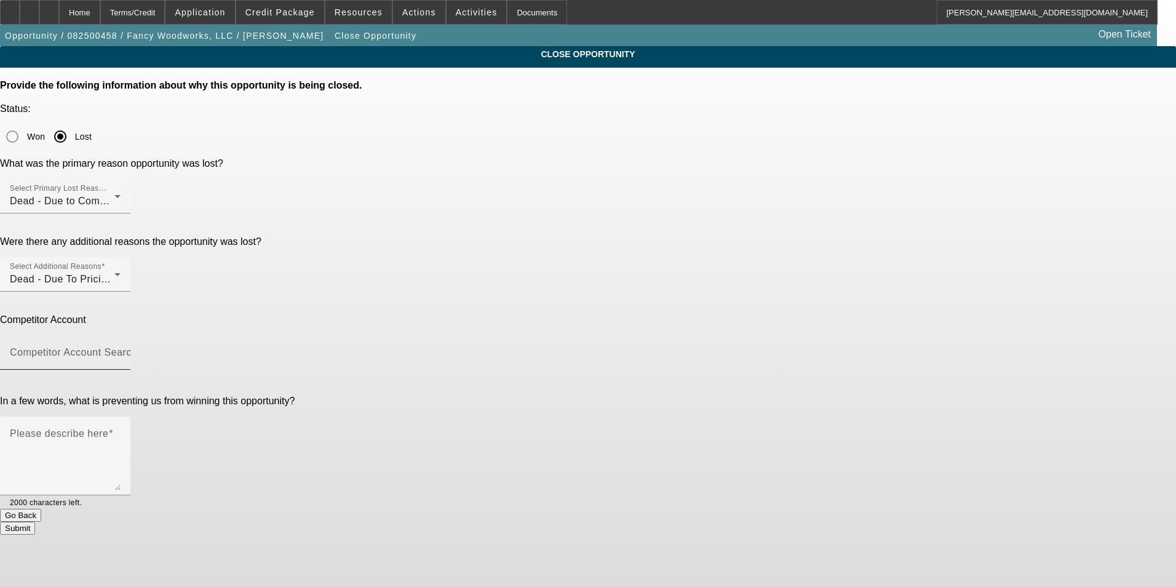
click at [121, 350] on input "Competitor Account Search" at bounding box center [65, 357] width 111 height 15
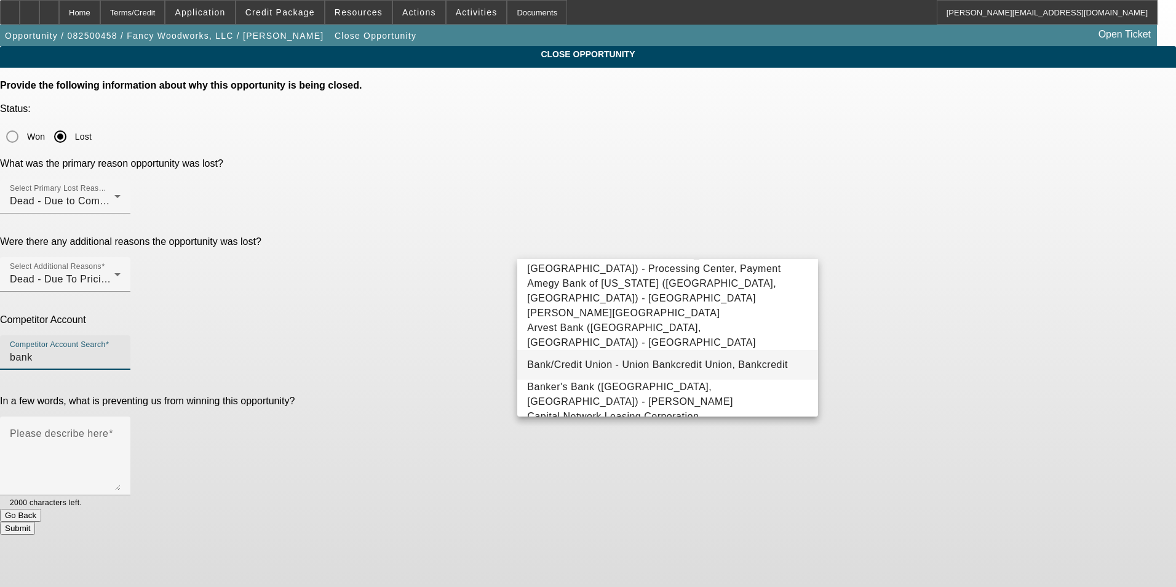
click at [699, 359] on span "Bank/Credit Union - Union Bankcredit Union, Bankcredit" at bounding box center [657, 364] width 261 height 10
type input "Bank/Credit Union - Union Bankcredit Union, Bankcredit"
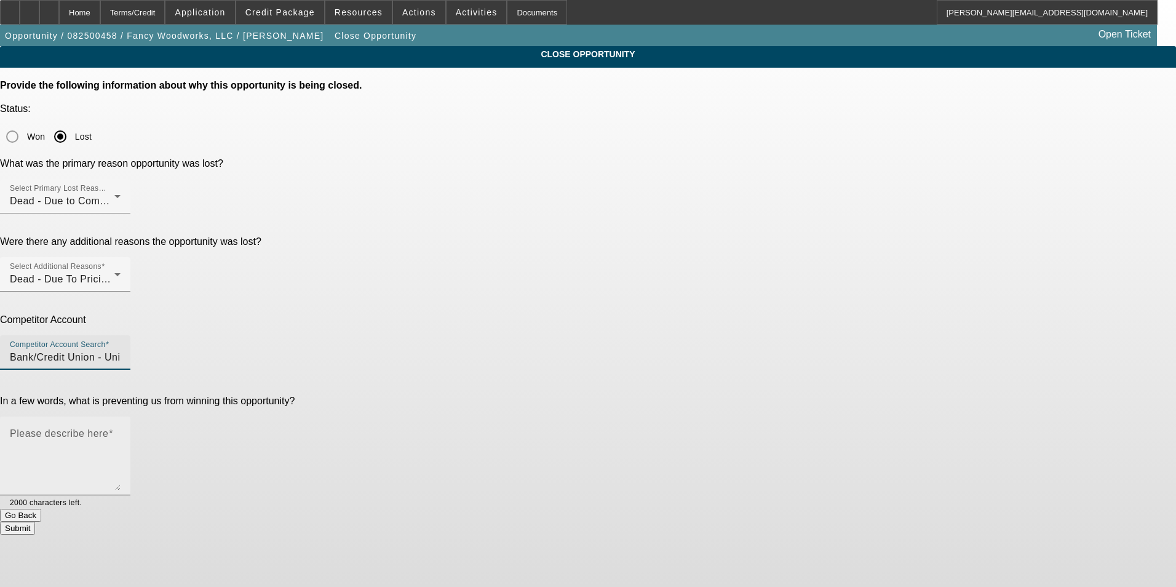
click at [121, 431] on textarea "Please describe here" at bounding box center [65, 460] width 111 height 59
paste textarea "Customer went with bank as they offered him better terms. Small $12k deal with …"
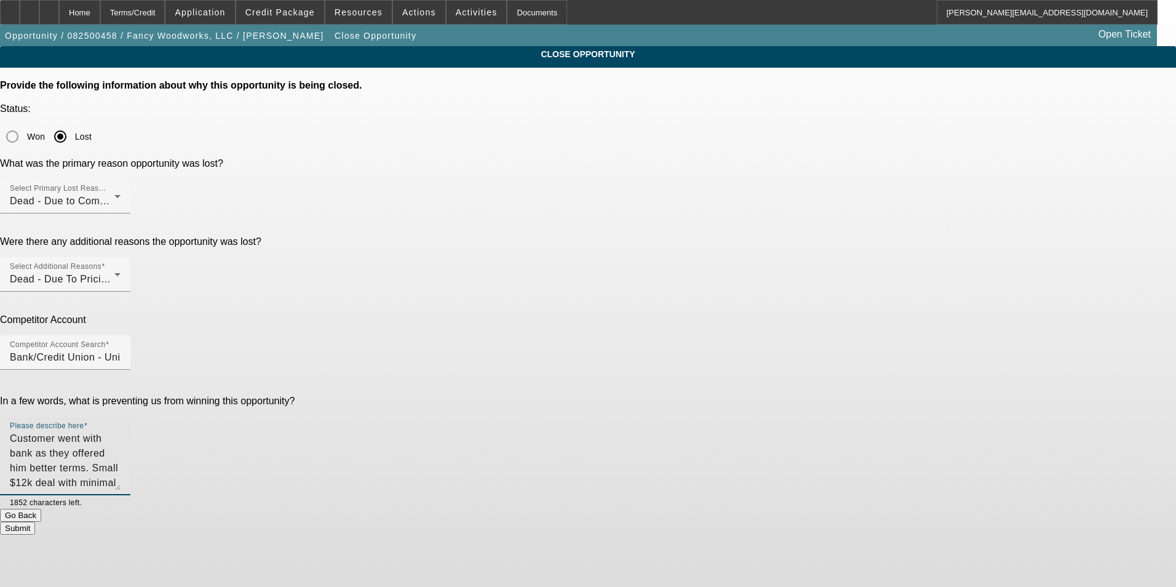
click at [121, 431] on textarea "Customer went with bank as they offered him better terms. Small $12k deal with …" at bounding box center [65, 460] width 111 height 59
type textarea "Customer went with bank as they offered him better terms. Small $12k deal with …"
click at [35, 522] on button "Submit" at bounding box center [17, 528] width 35 height 13
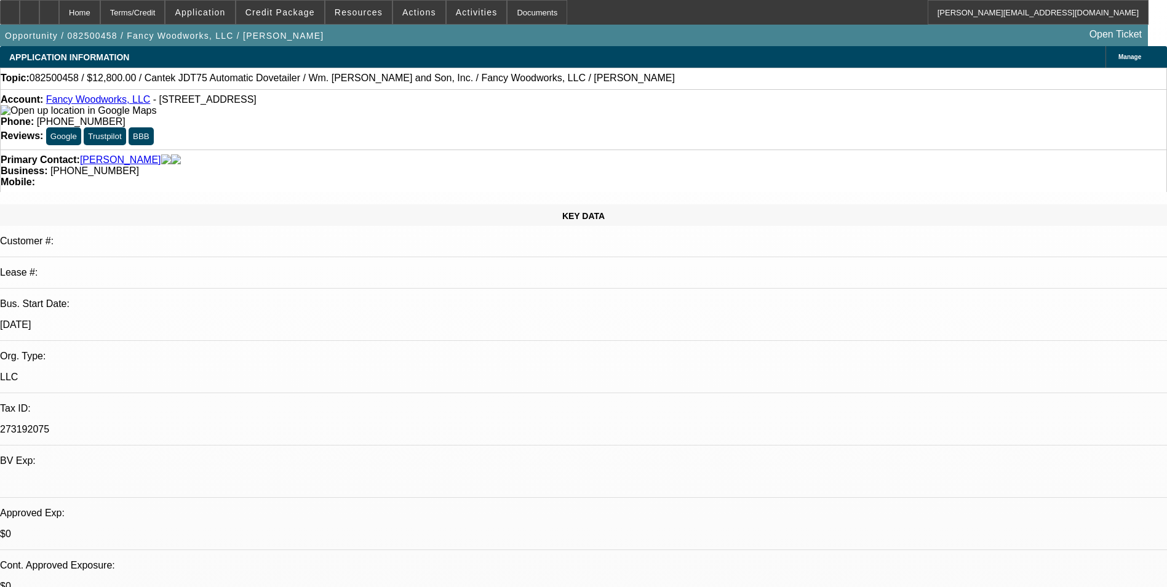
select select "0"
select select "0.1"
select select "0"
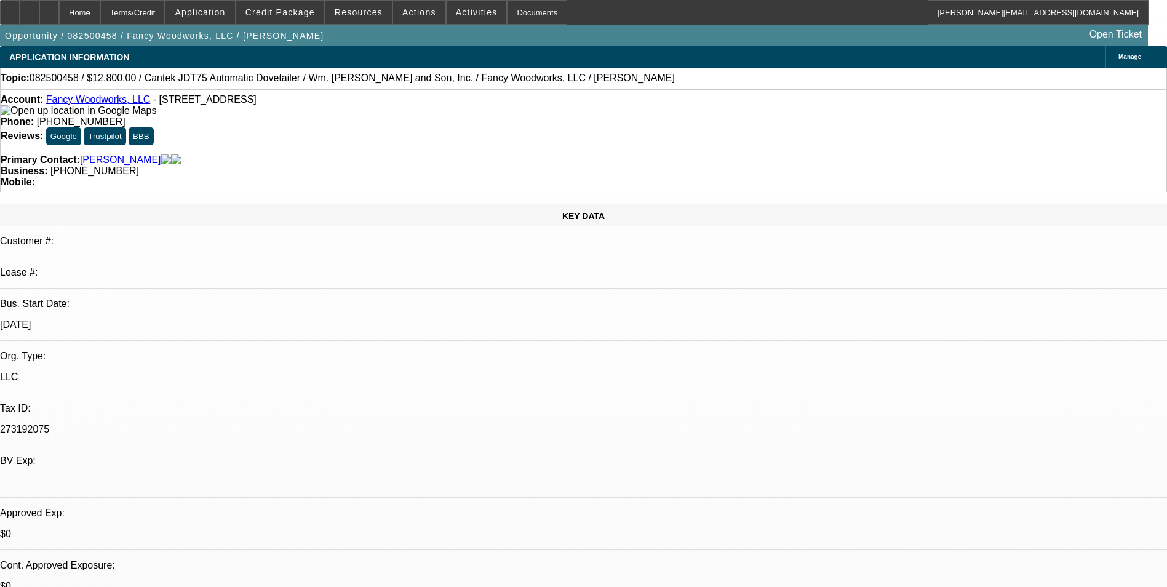
select select "0.1"
select select "0"
select select "0.1"
select select "0"
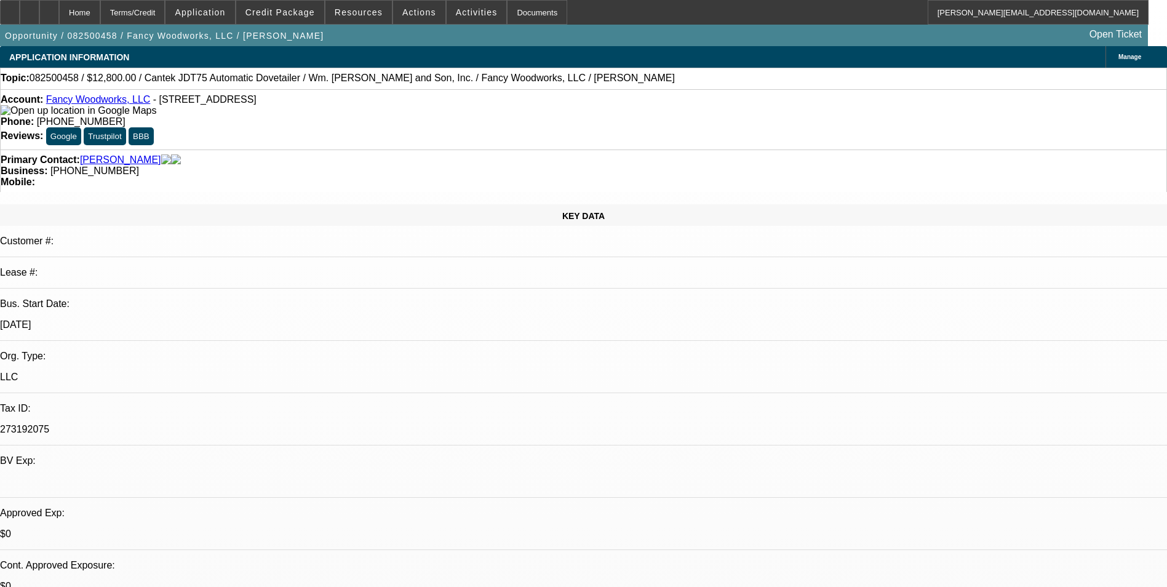
select select "2"
select select "0.1"
select select "1"
select select "4"
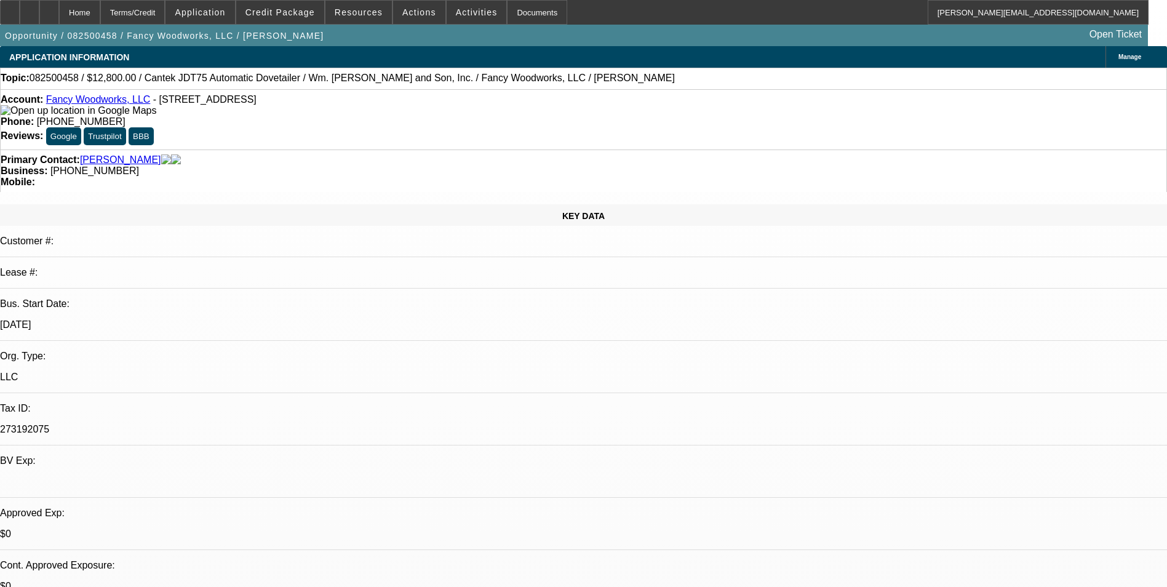
select select "1"
select select "4"
select select "1"
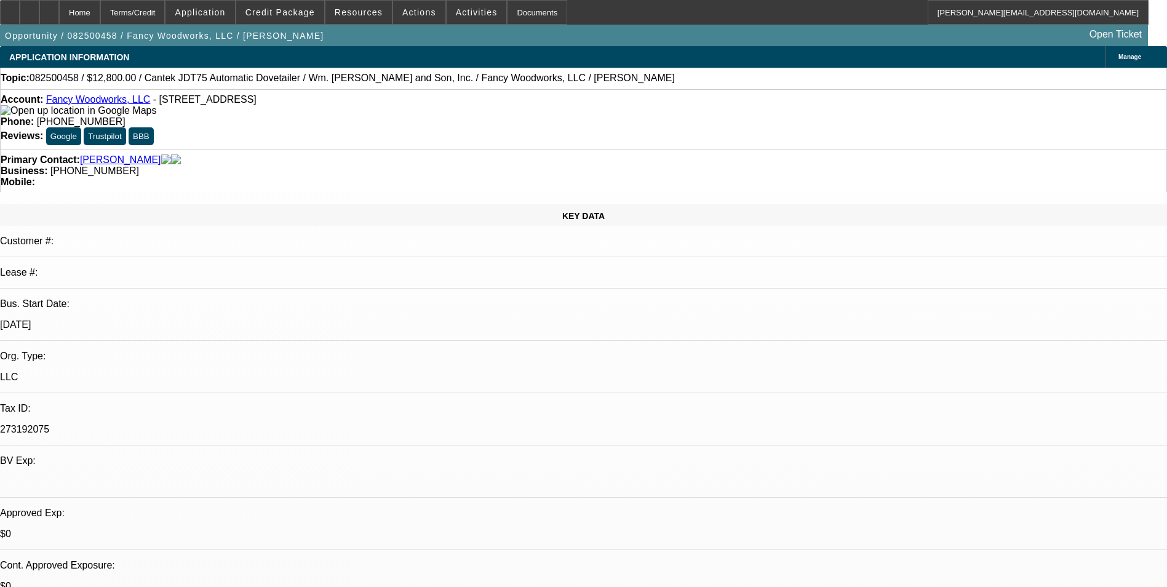
select select "4"
select select "1"
select select "2"
select select "4"
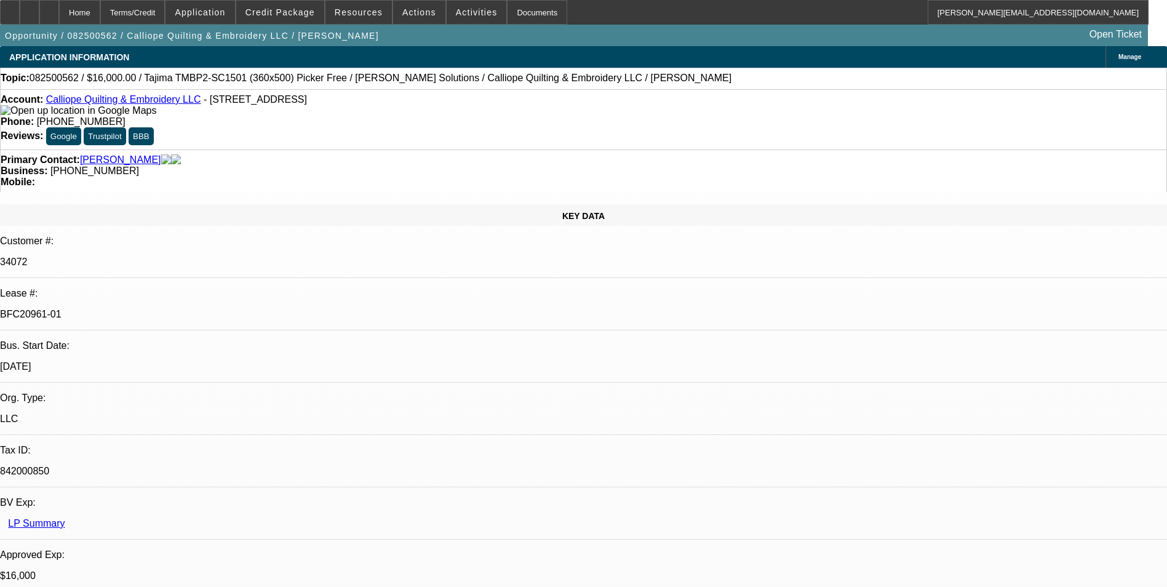
select select "0"
select select "2"
select select "0.1"
select select "0"
select select "2"
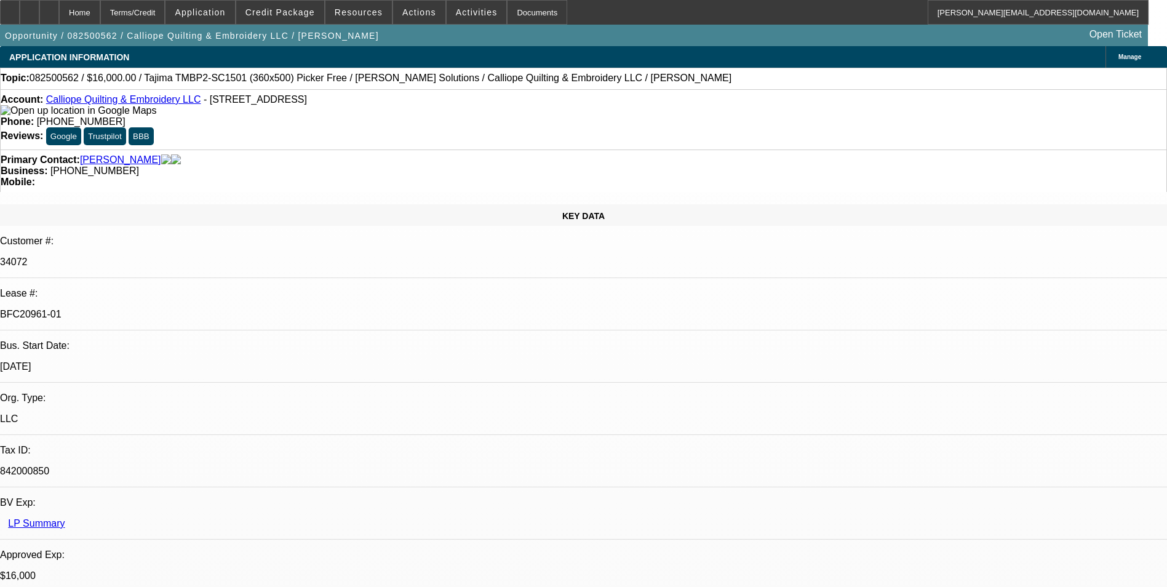
select select "0.1"
select select "1"
select select "2"
select select "4"
select select "1"
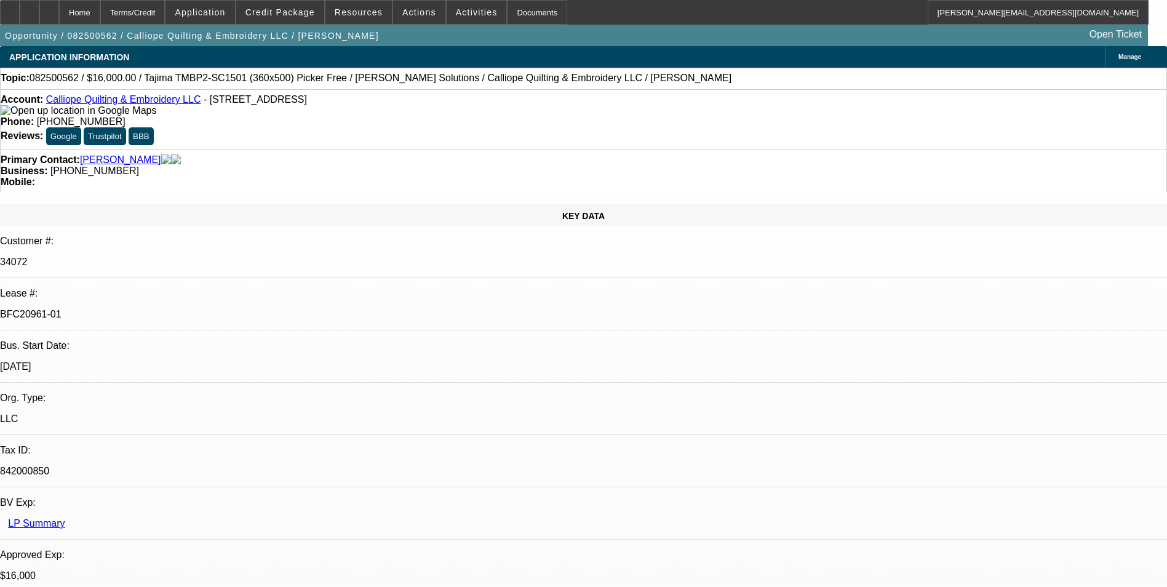
select select "2"
select select "4"
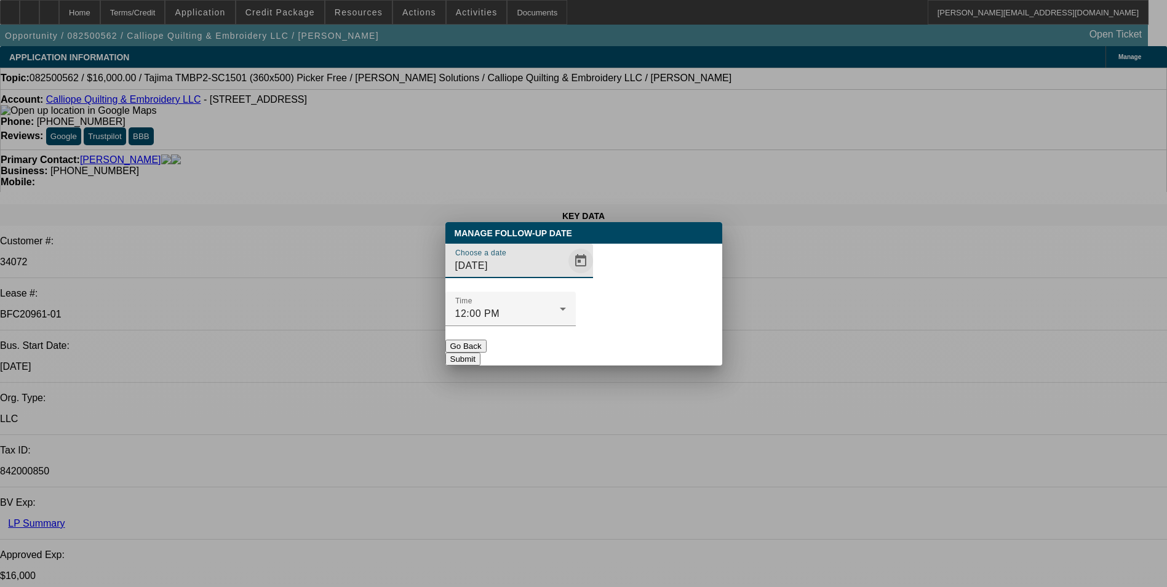
click at [566, 276] on span "Open calendar" at bounding box center [581, 261] width 30 height 30
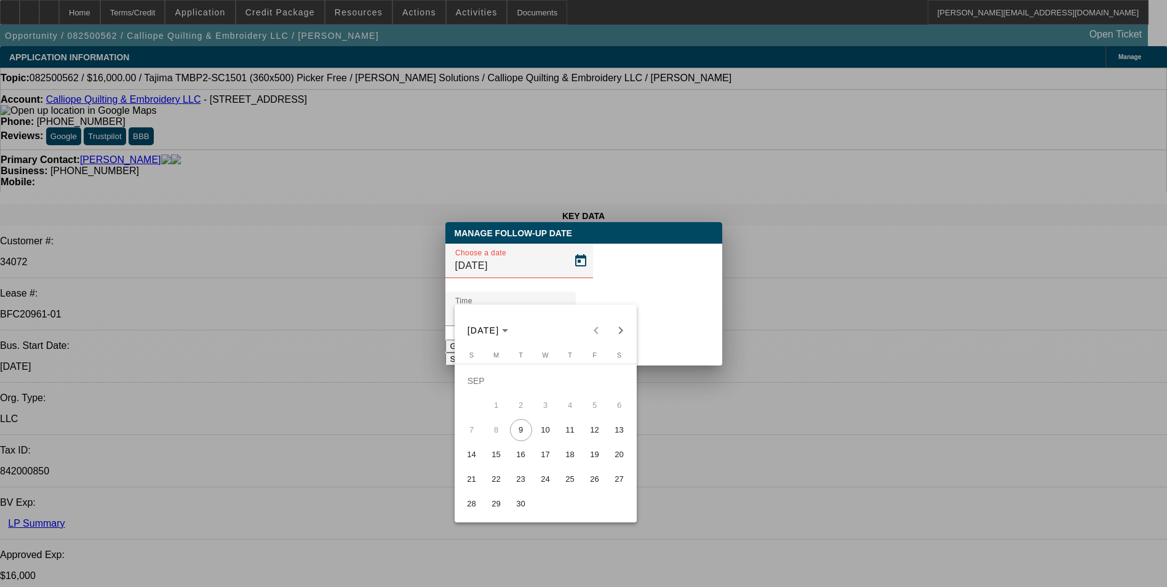
click at [525, 461] on span "16" at bounding box center [521, 454] width 22 height 22
type input "[DATE]"
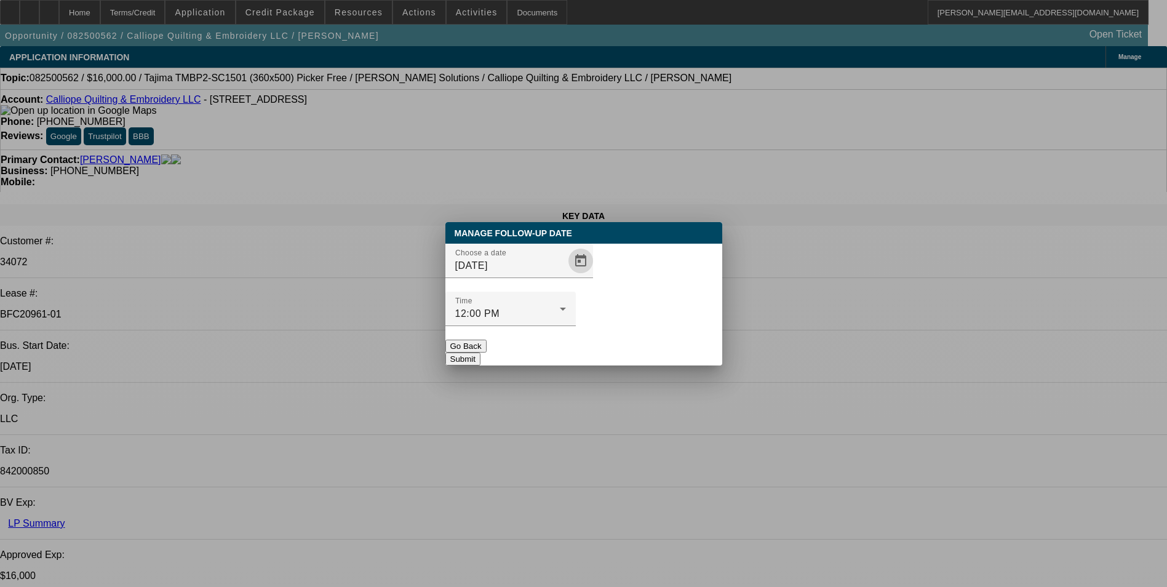
click at [480, 352] on button "Submit" at bounding box center [462, 358] width 35 height 13
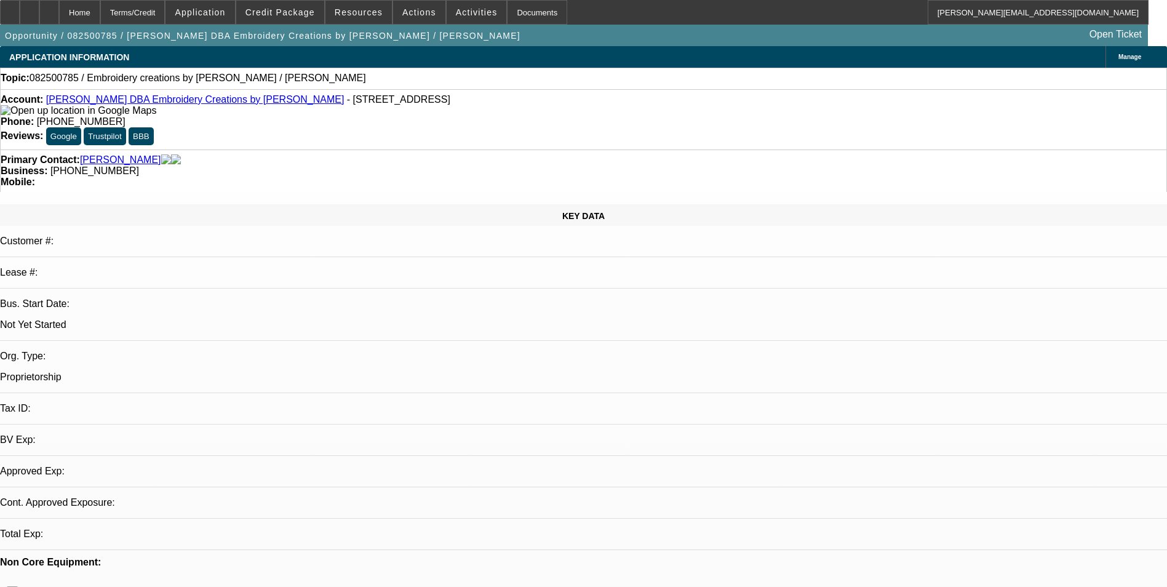
select select "0"
select select "2"
select select "0.1"
select select "1"
select select "2"
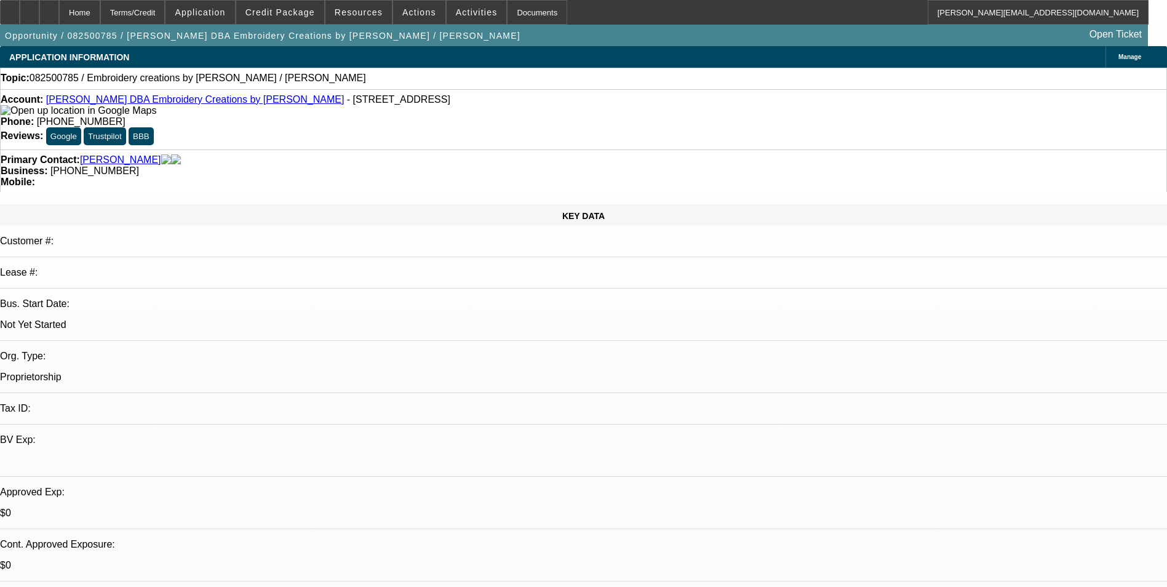
select select "4"
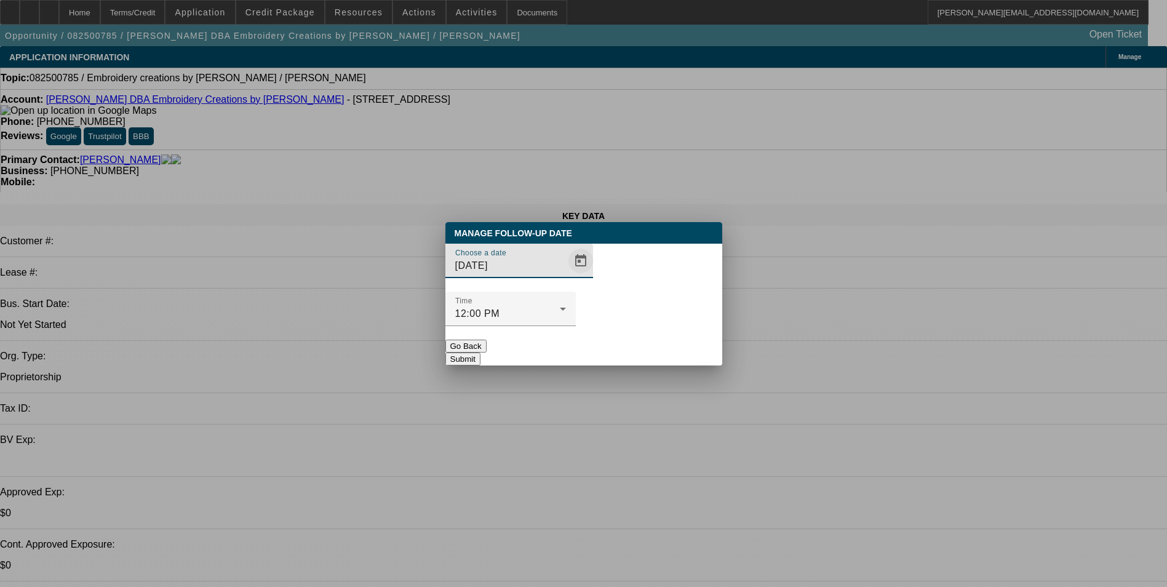
click at [566, 276] on span "Open calendar" at bounding box center [581, 261] width 30 height 30
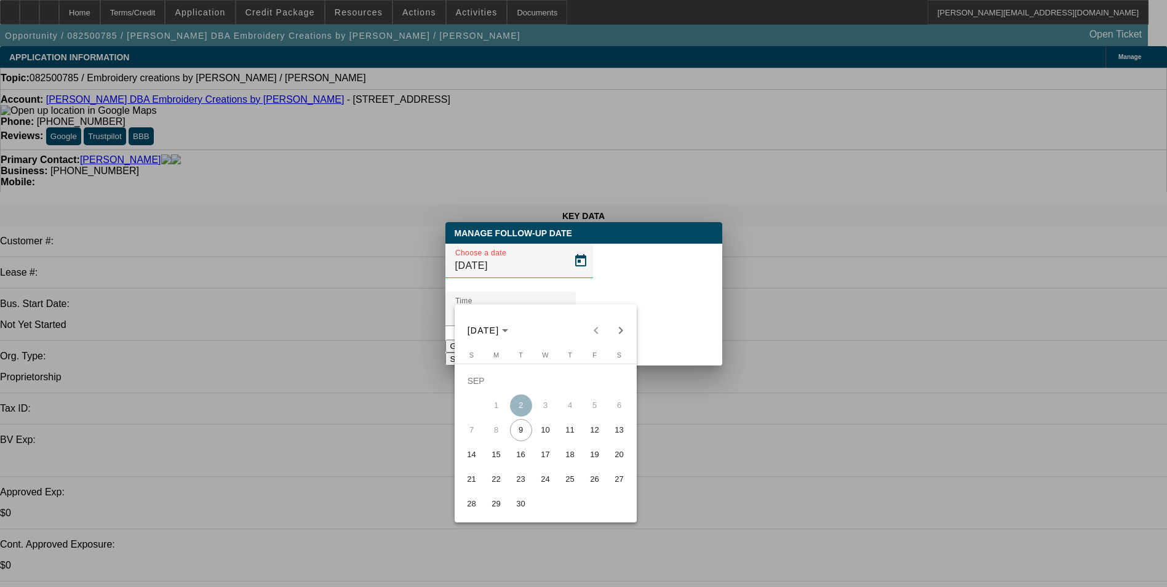
click at [595, 437] on span "12" at bounding box center [595, 430] width 22 height 22
type input "9/12/2025"
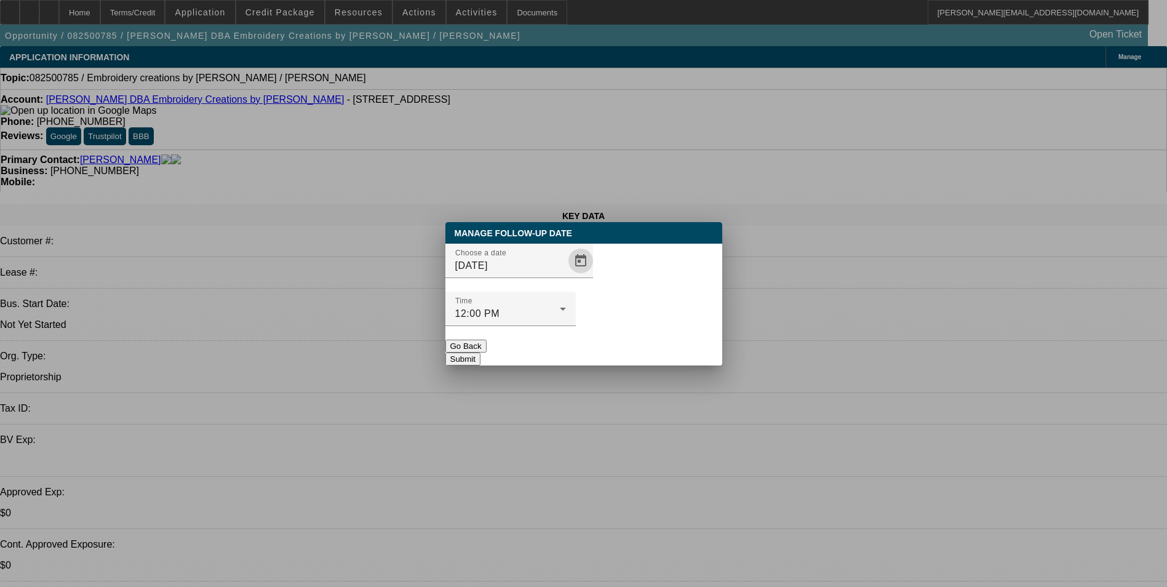
click at [480, 352] on button "Submit" at bounding box center [462, 358] width 35 height 13
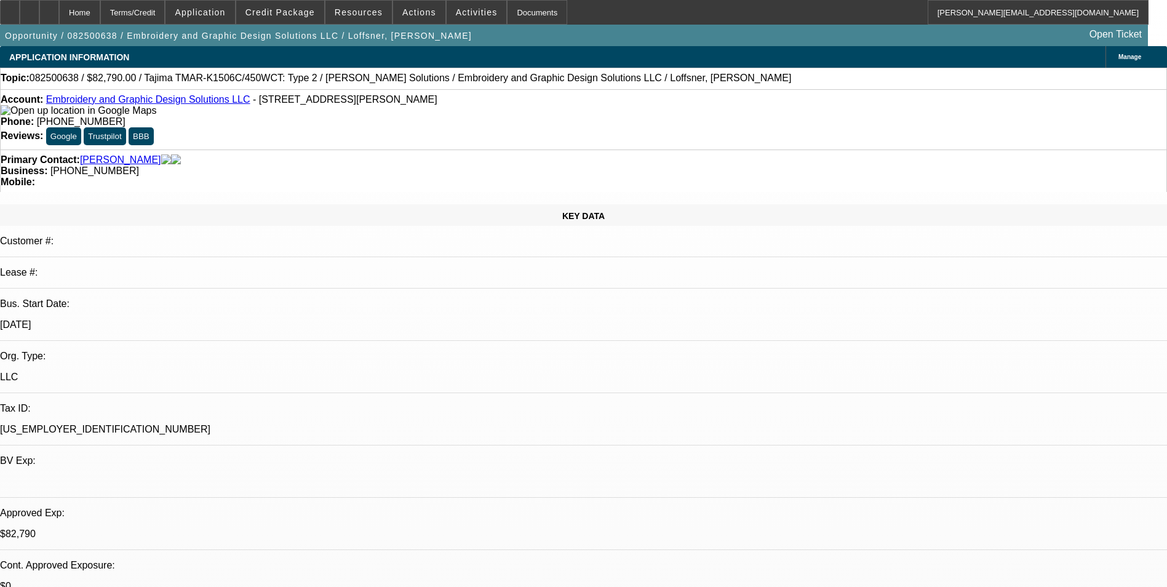
select select "0"
select select "2"
select select "0"
select select "2"
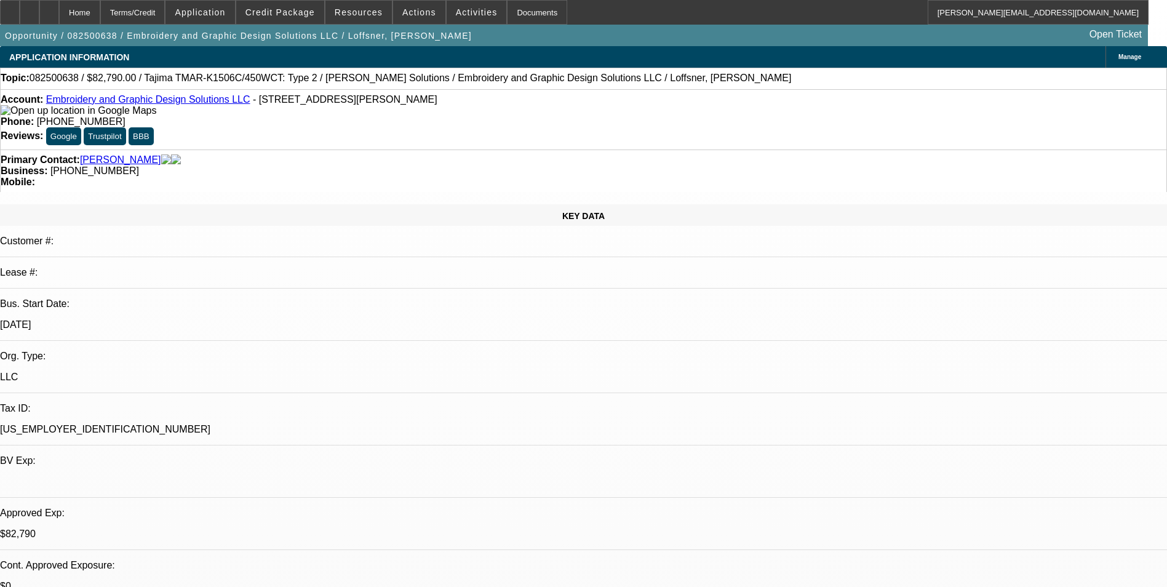
select select "0"
select select "2"
select select "0"
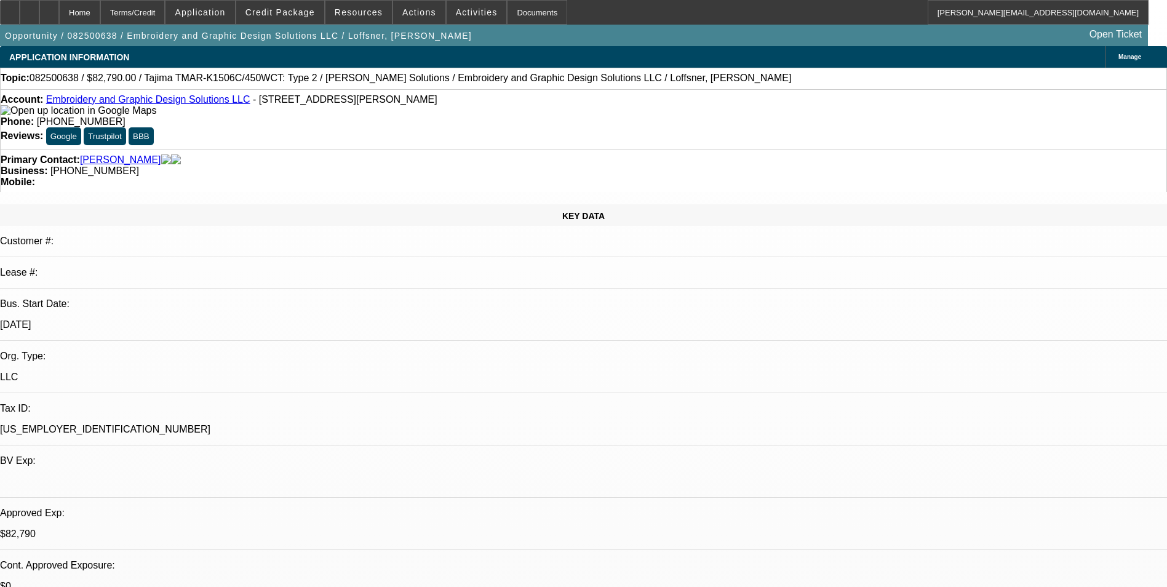
select select "2"
select select "0"
select select "1"
select select "2"
select select "6"
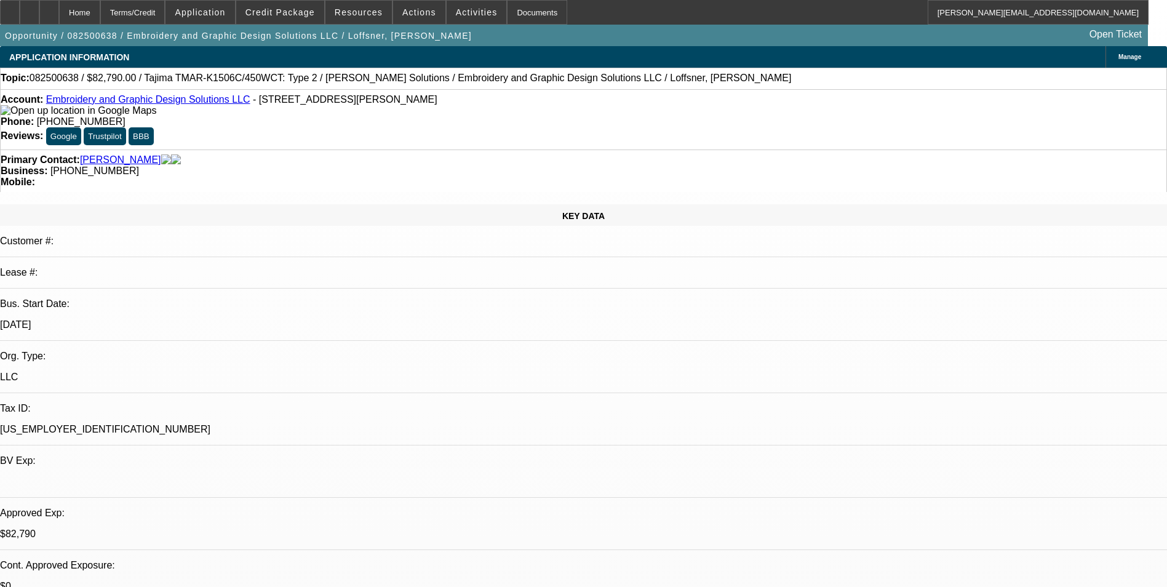
select select "1"
select select "2"
select select "6"
select select "1"
select select "2"
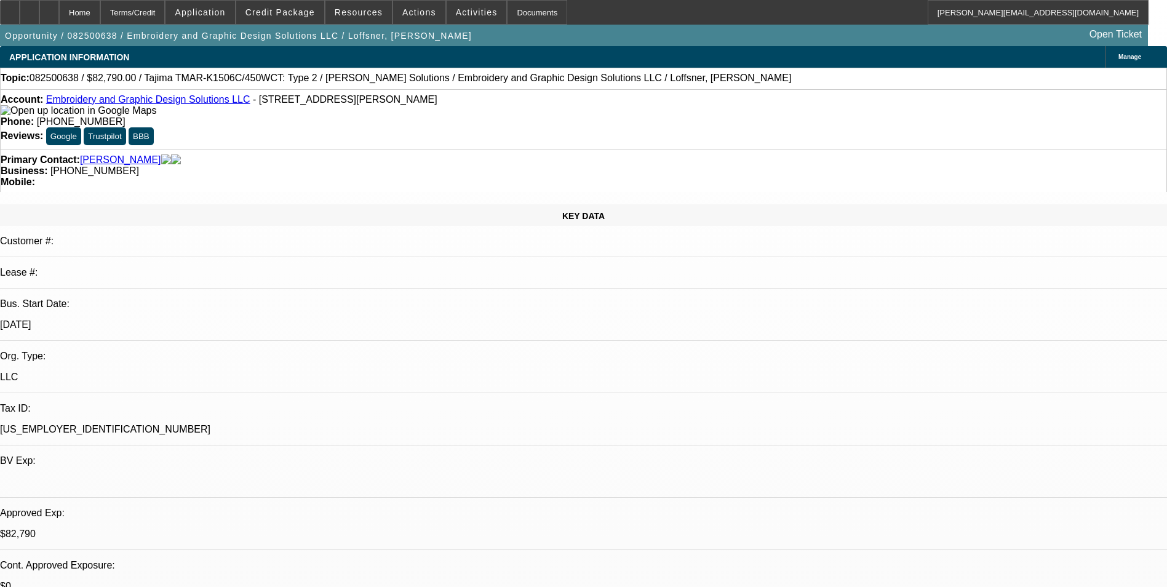
select select "6"
select select "1"
select select "2"
select select "6"
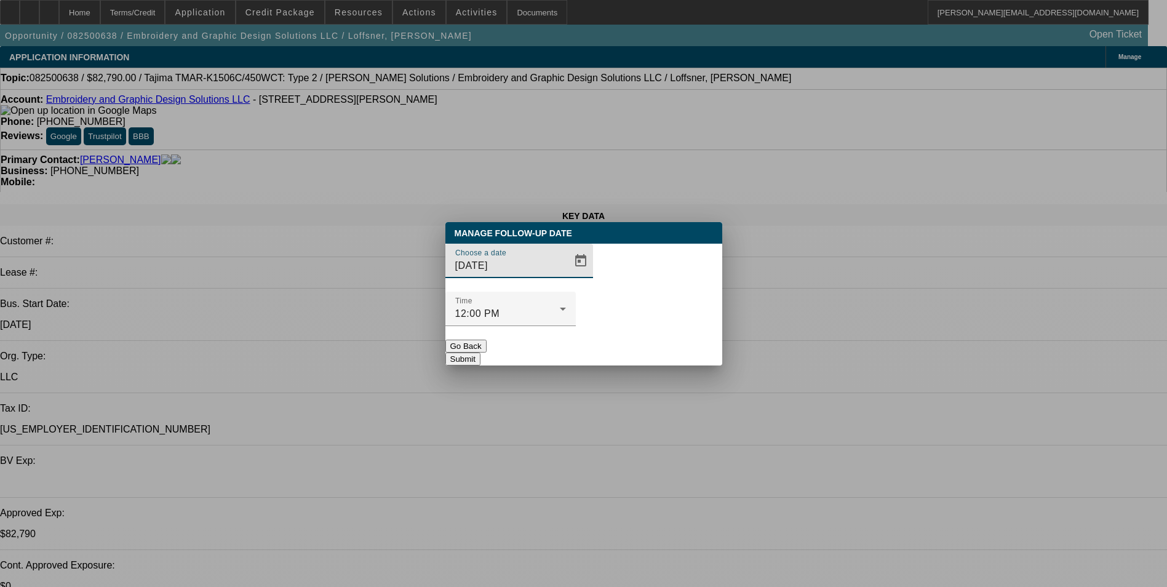
click at [566, 276] on span "Open calendar" at bounding box center [581, 261] width 30 height 30
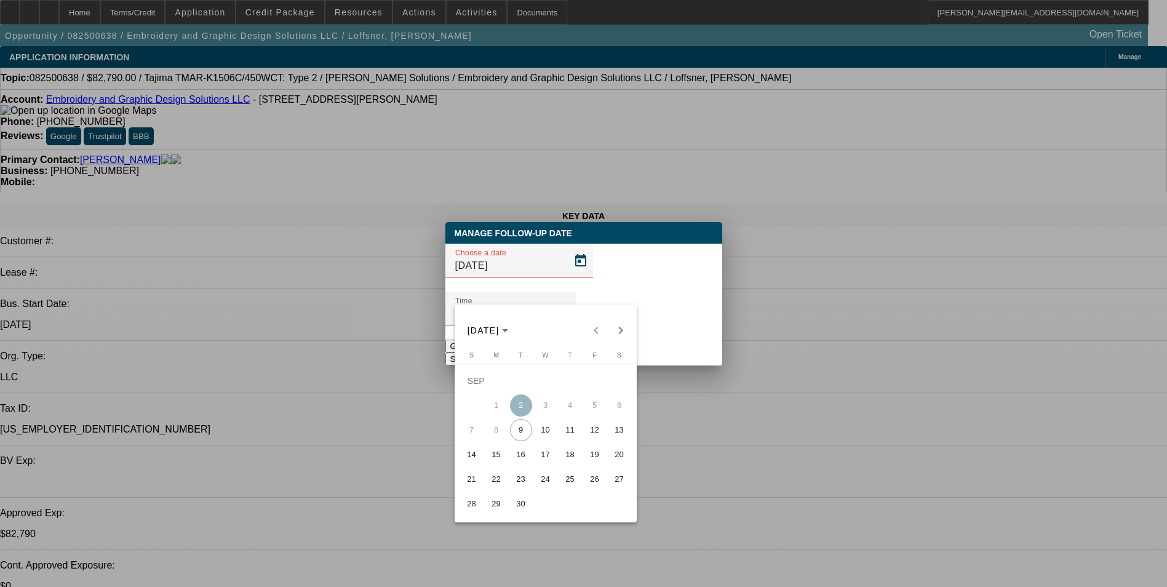
click at [594, 435] on span "12" at bounding box center [595, 430] width 22 height 22
type input "9/12/2025"
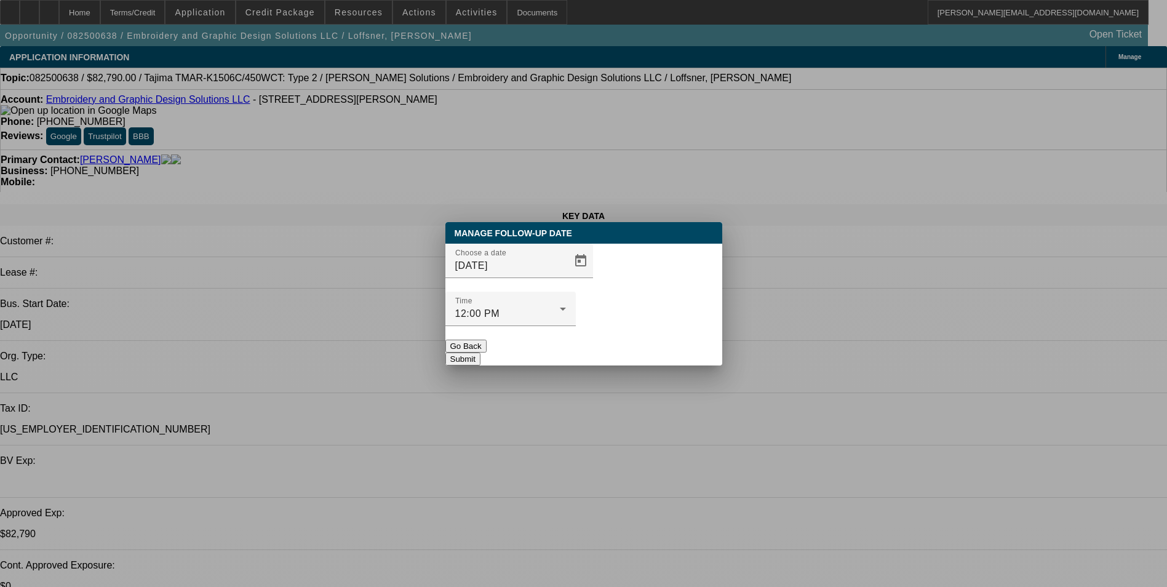
click at [480, 352] on button "Submit" at bounding box center [462, 358] width 35 height 13
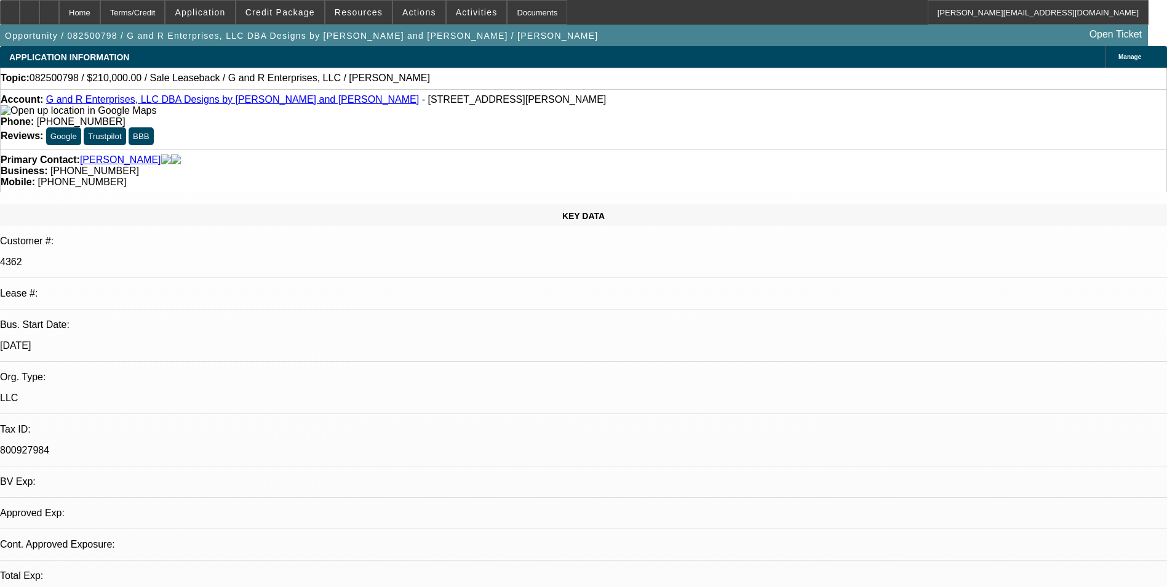
select select "0"
select select "2"
select select "0"
select select "2"
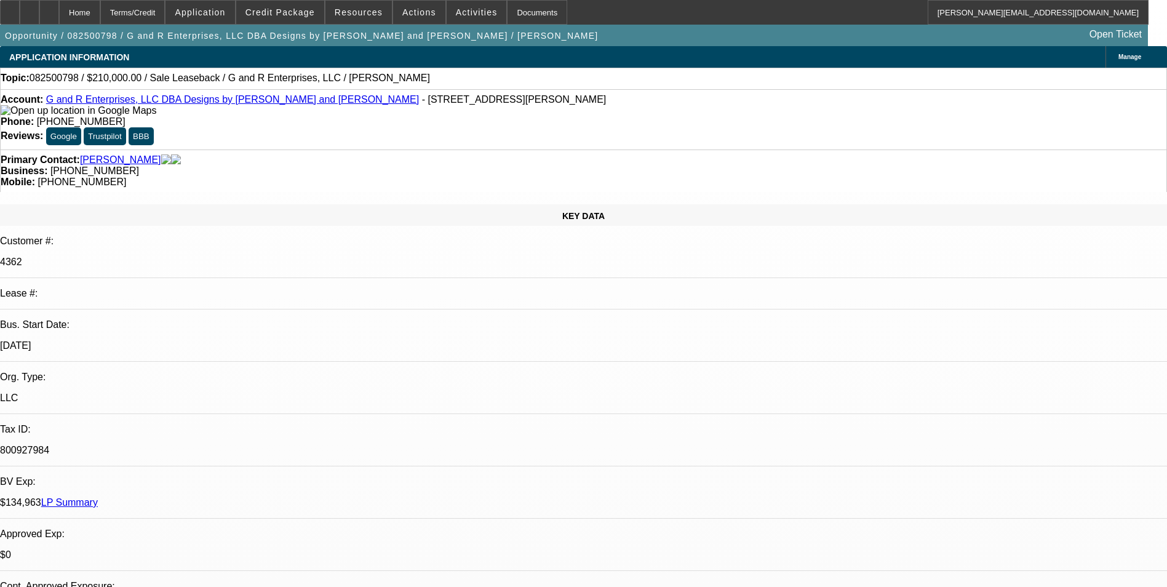
drag, startPoint x: 974, startPoint y: 437, endPoint x: 875, endPoint y: 407, distance: 103.5
copy div "8 NSF so far in [DATE]- not good especially when theres a new deal being worked…"
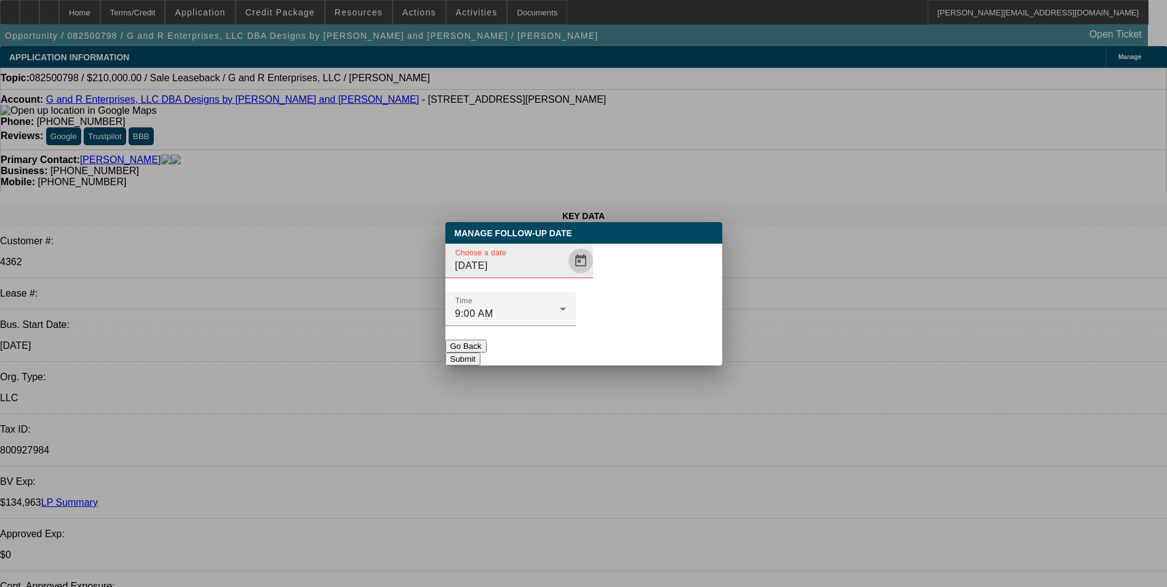
click at [566, 276] on span "Open calendar" at bounding box center [581, 261] width 30 height 30
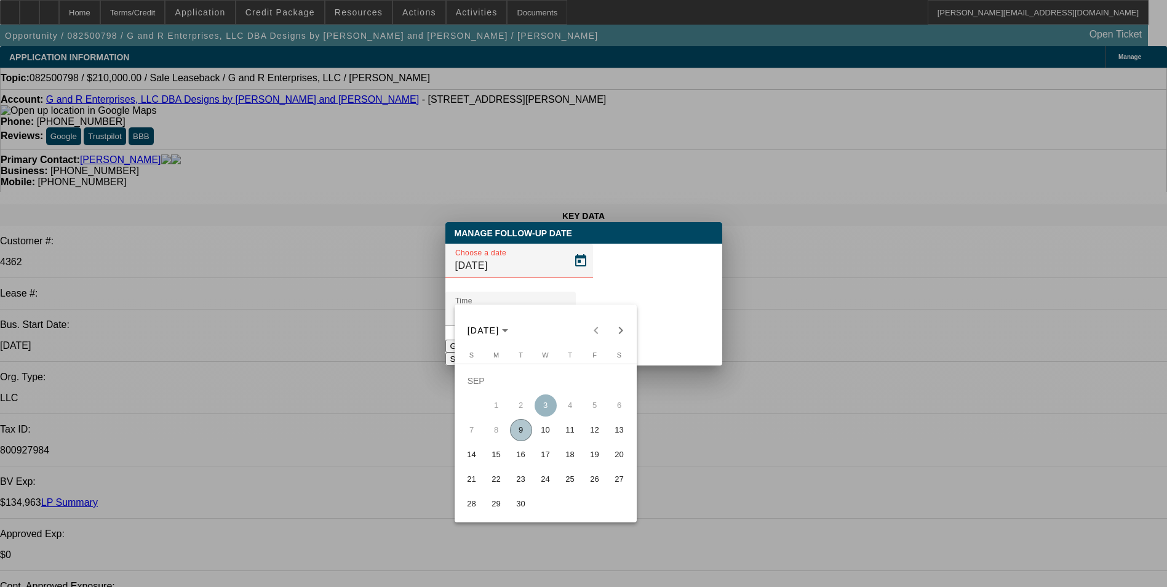
click at [713, 393] on div at bounding box center [583, 293] width 1167 height 587
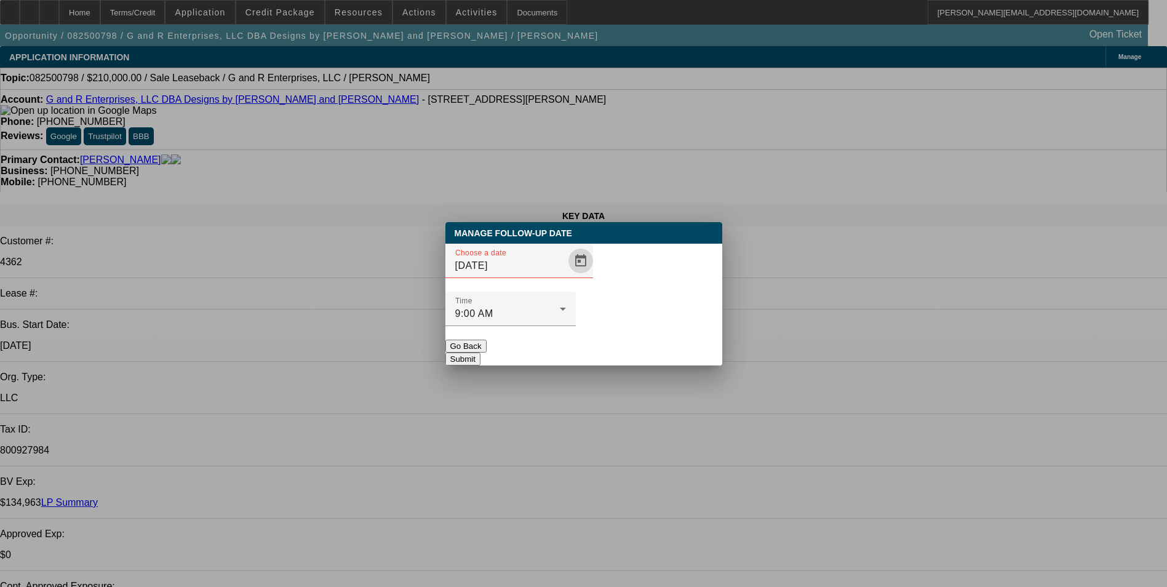
click at [486, 339] on button "Go Back" at bounding box center [465, 345] width 41 height 13
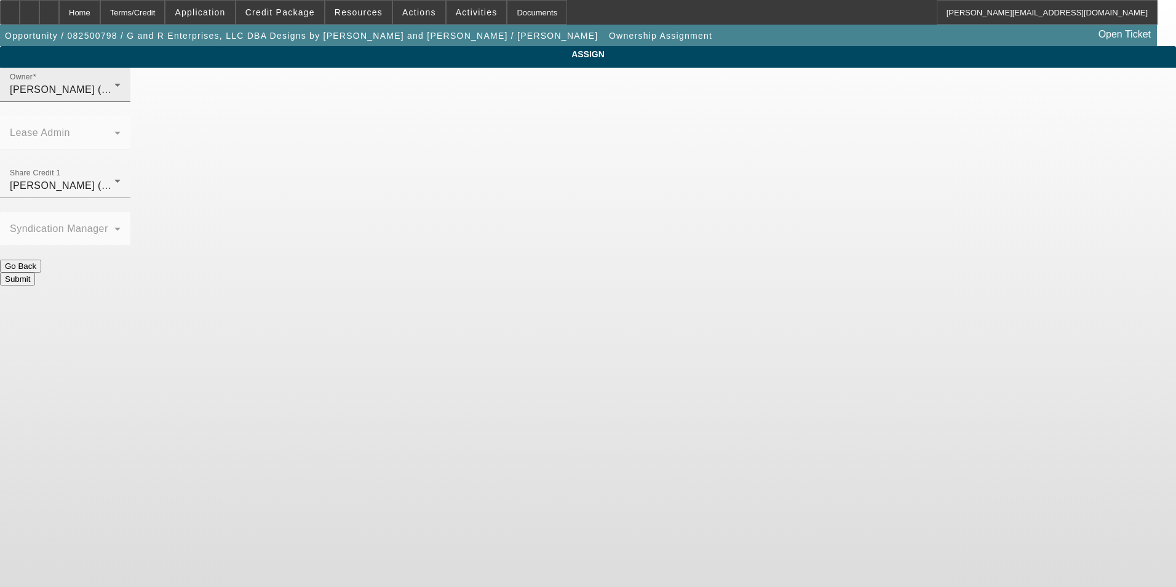
click at [127, 95] on span "[PERSON_NAME] (Lvl 3)" at bounding box center [68, 89] width 117 height 10
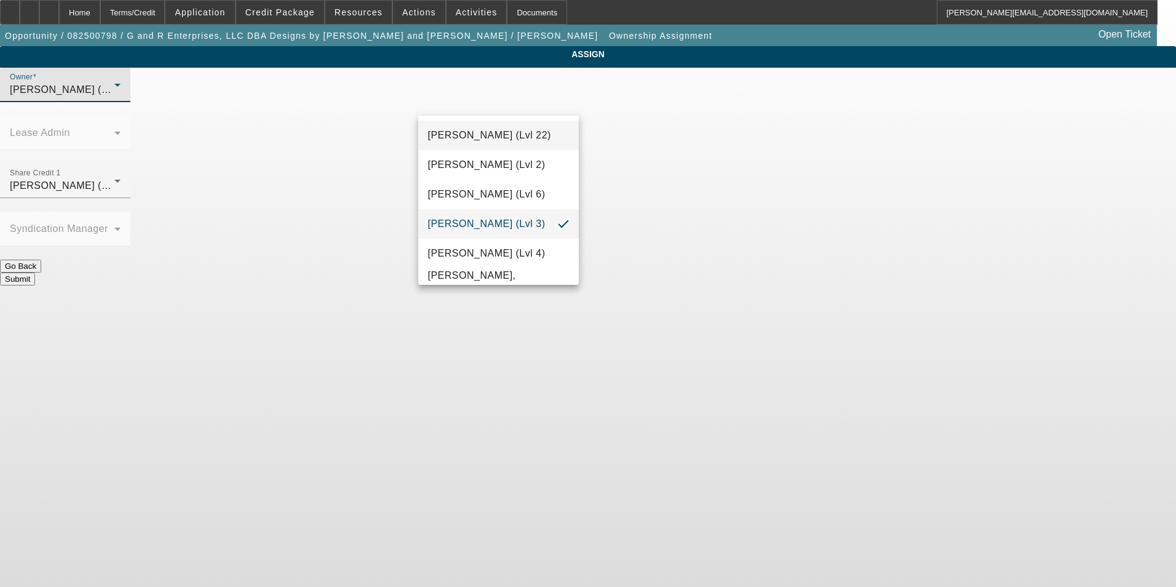
scroll to position [1793, 0]
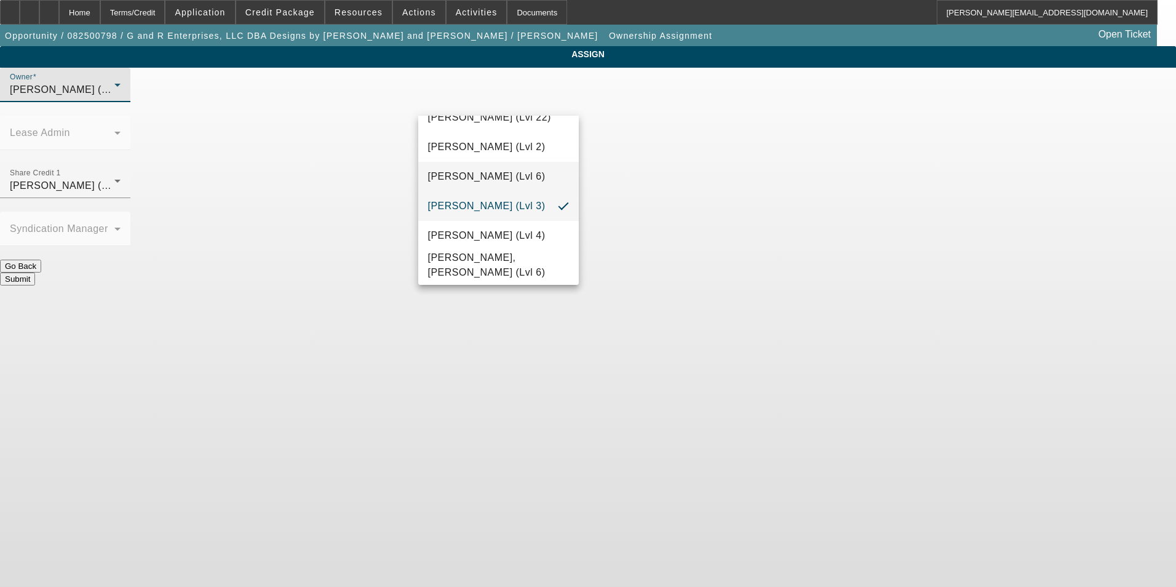
click at [491, 174] on span "[PERSON_NAME] (Lvl 6)" at bounding box center [486, 176] width 117 height 15
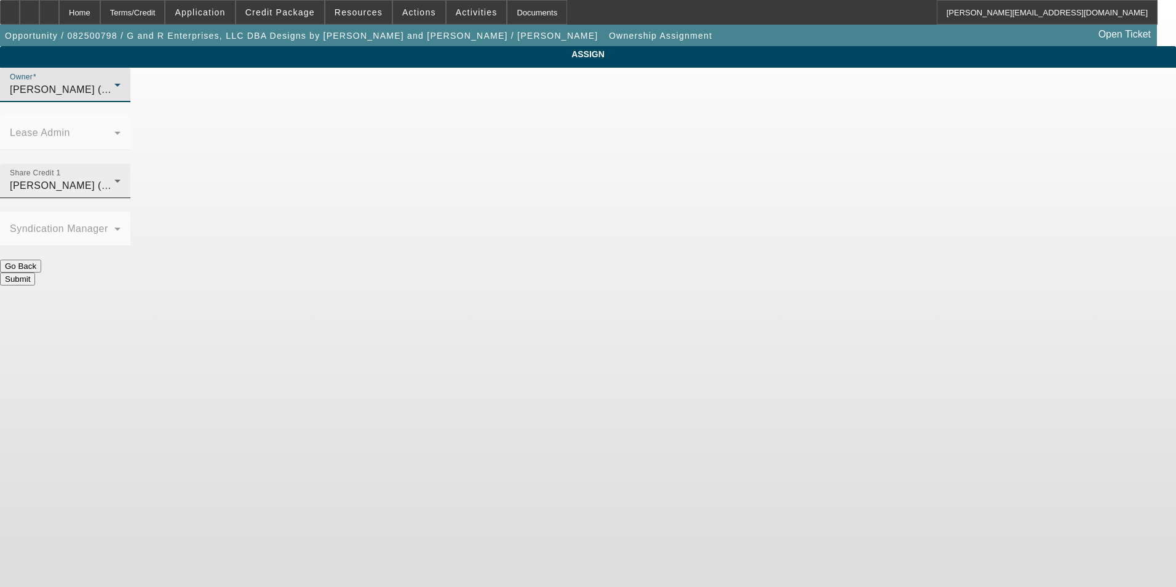
click at [127, 180] on span "[PERSON_NAME] (Lvl 6)" at bounding box center [68, 185] width 117 height 10
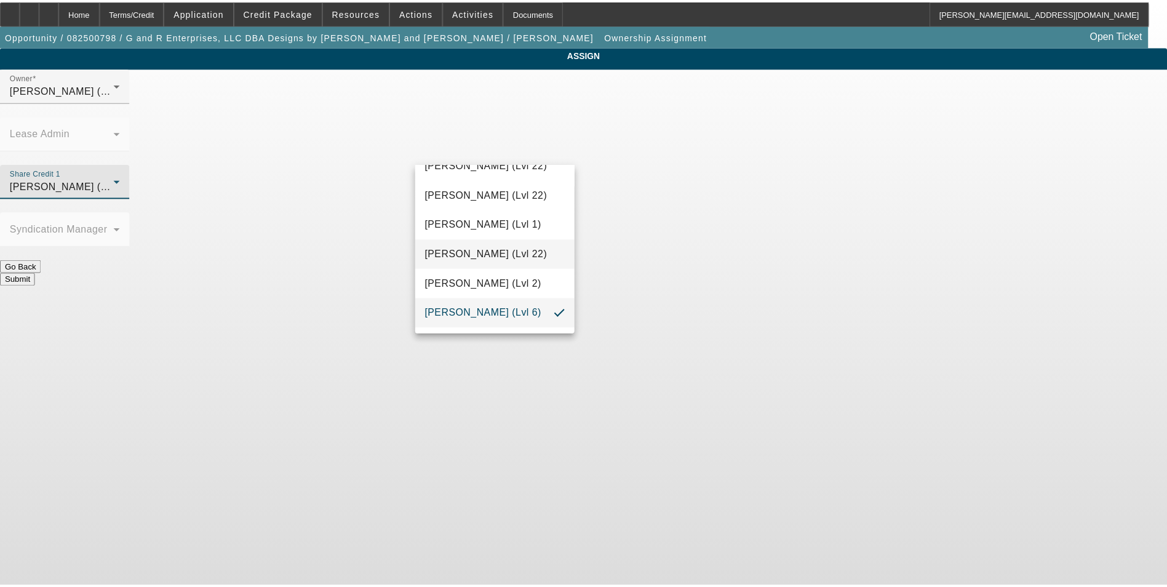
scroll to position [1616, 0]
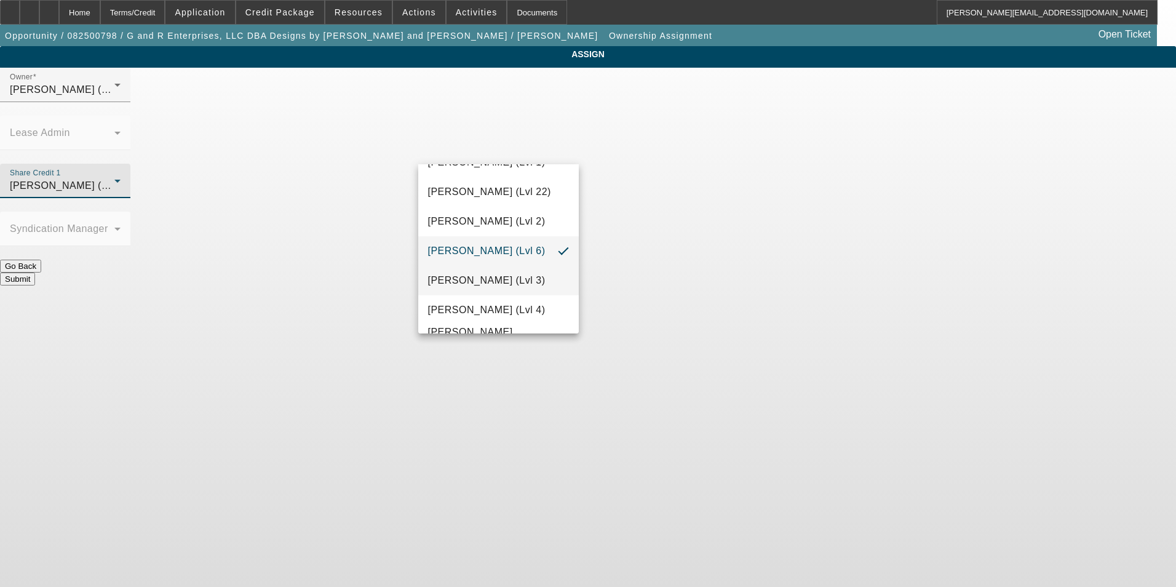
click at [482, 285] on span "[PERSON_NAME] (Lvl 3)" at bounding box center [486, 280] width 117 height 15
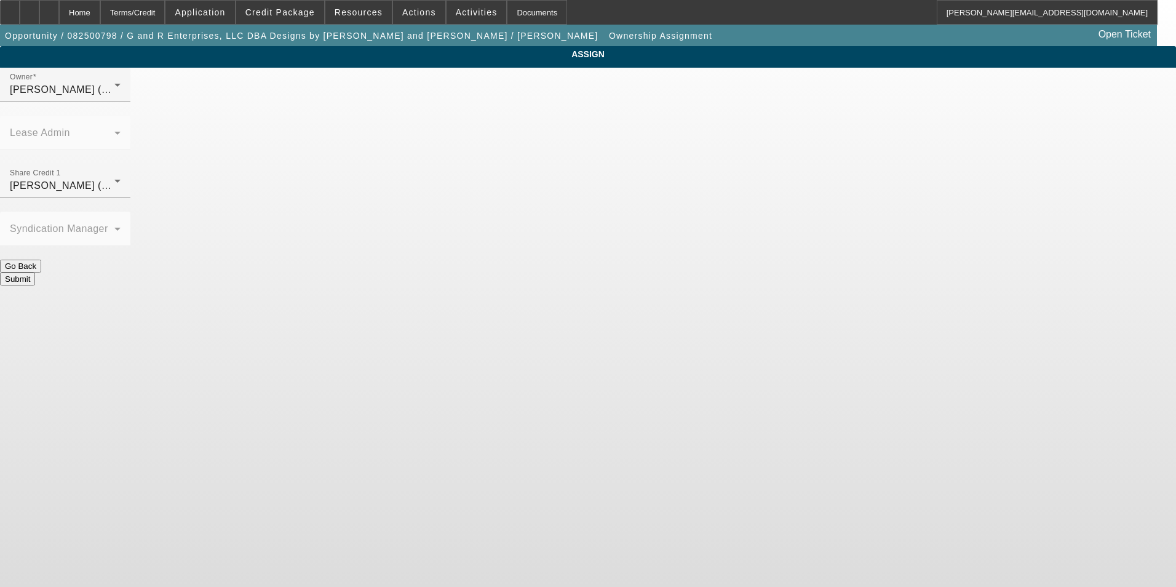
click at [35, 272] on button "Submit" at bounding box center [17, 278] width 35 height 13
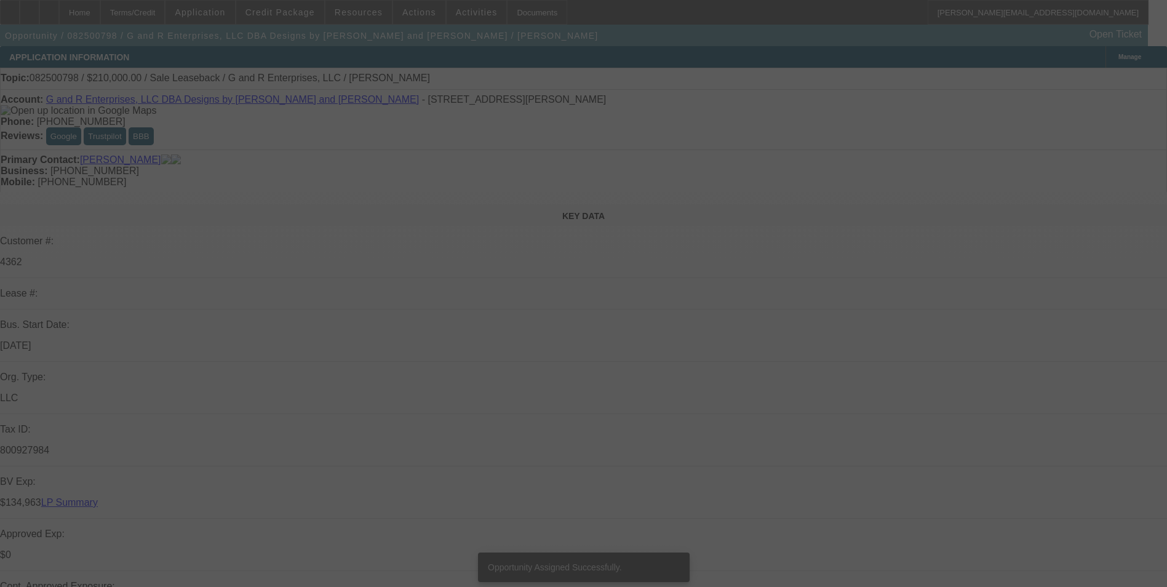
select select "0"
select select "2"
select select "0"
select select "2"
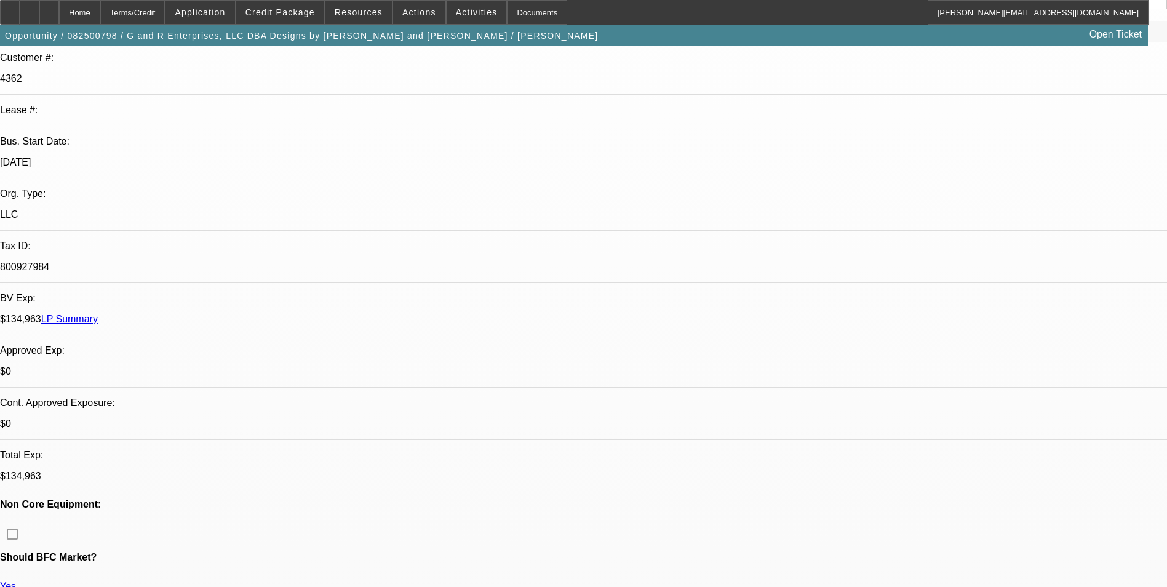
scroll to position [61, 0]
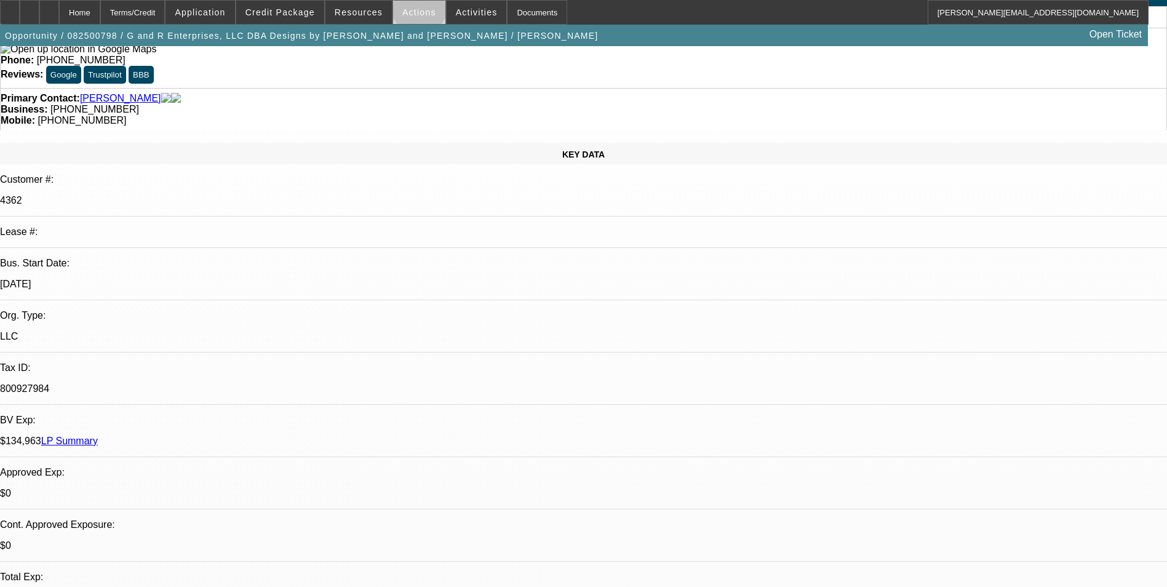
click at [414, 7] on span at bounding box center [419, 13] width 52 height 30
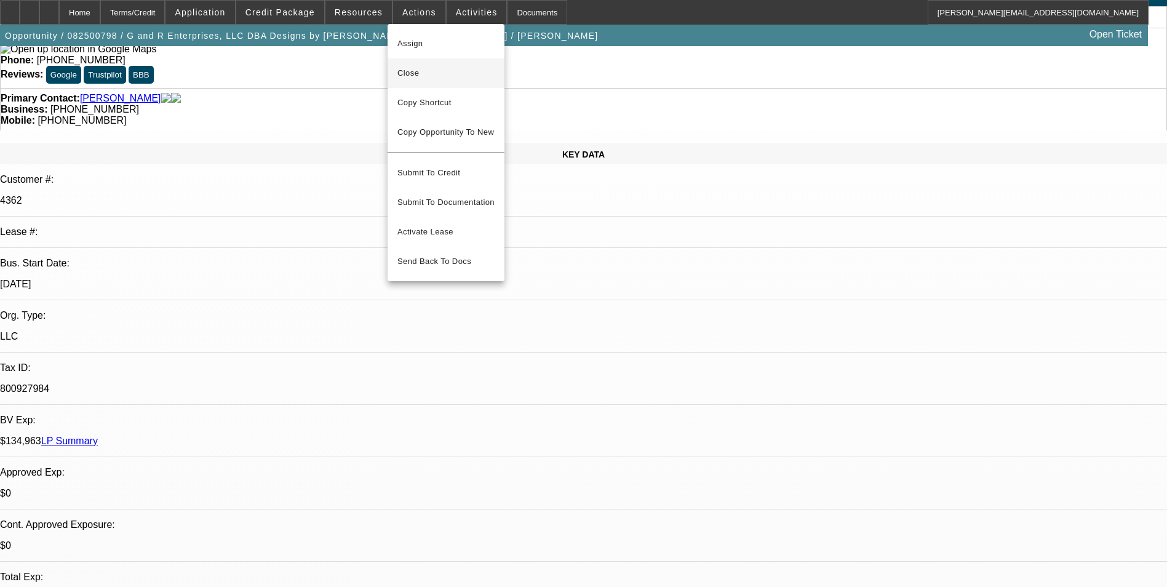
click at [447, 73] on span "Close" at bounding box center [445, 73] width 97 height 15
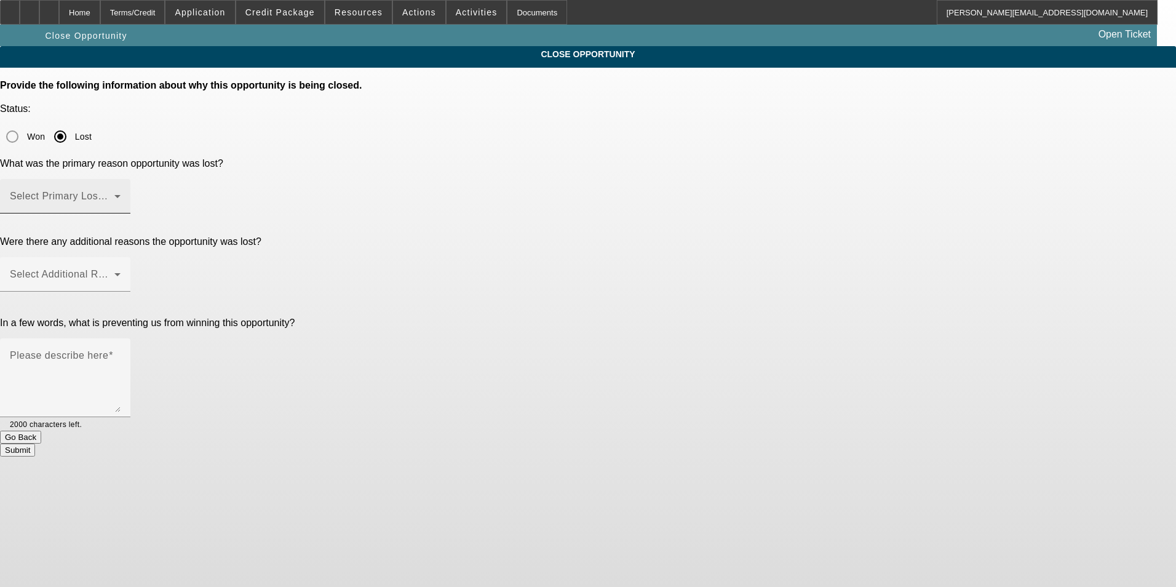
click at [121, 179] on div "Select Primary Lost Reason" at bounding box center [65, 196] width 111 height 34
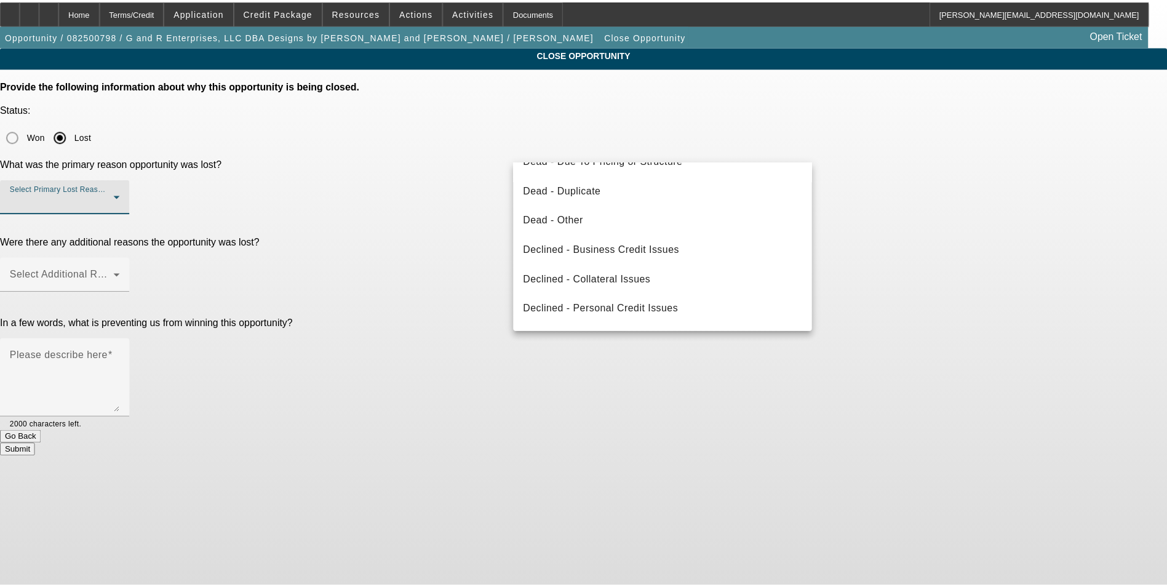
scroll to position [165, 0]
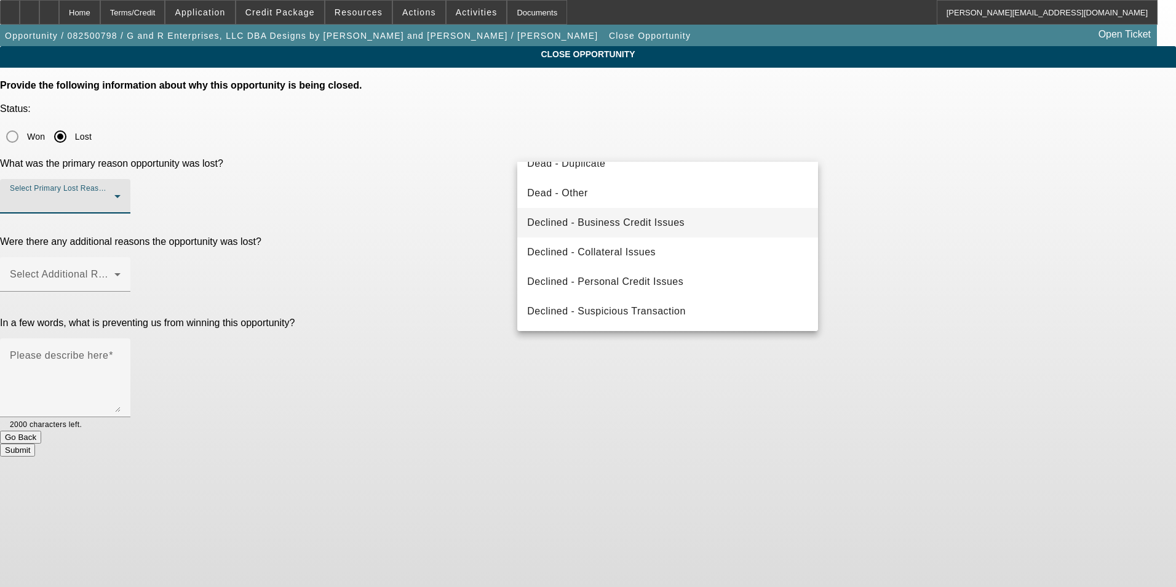
click at [696, 221] on mat-option "Declined - Business Credit Issues" at bounding box center [667, 223] width 301 height 30
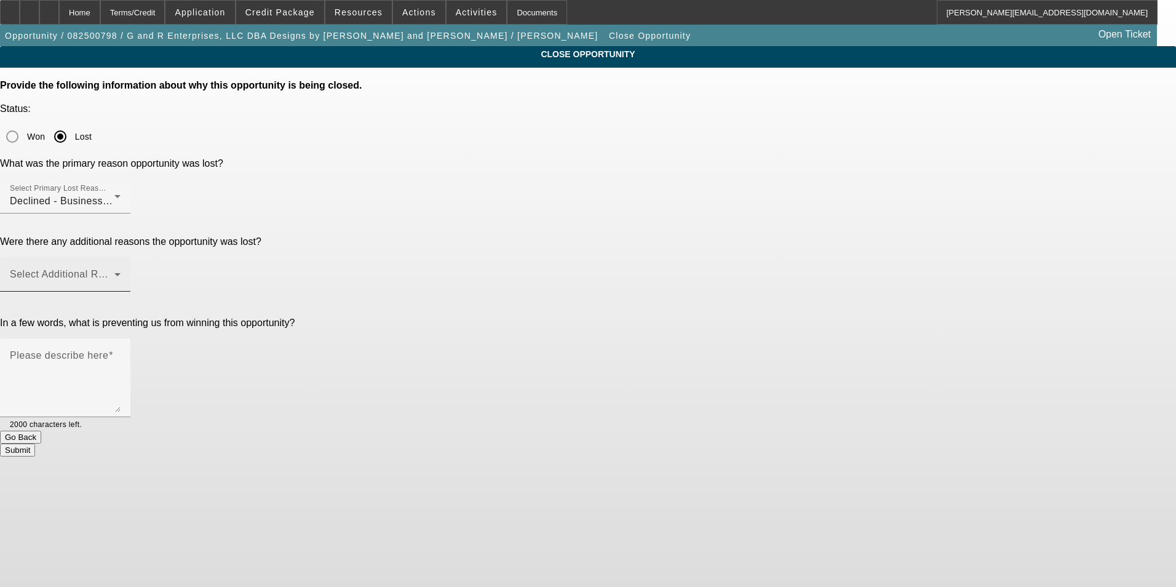
click at [121, 257] on div "Select Additional Reasons" at bounding box center [65, 274] width 111 height 34
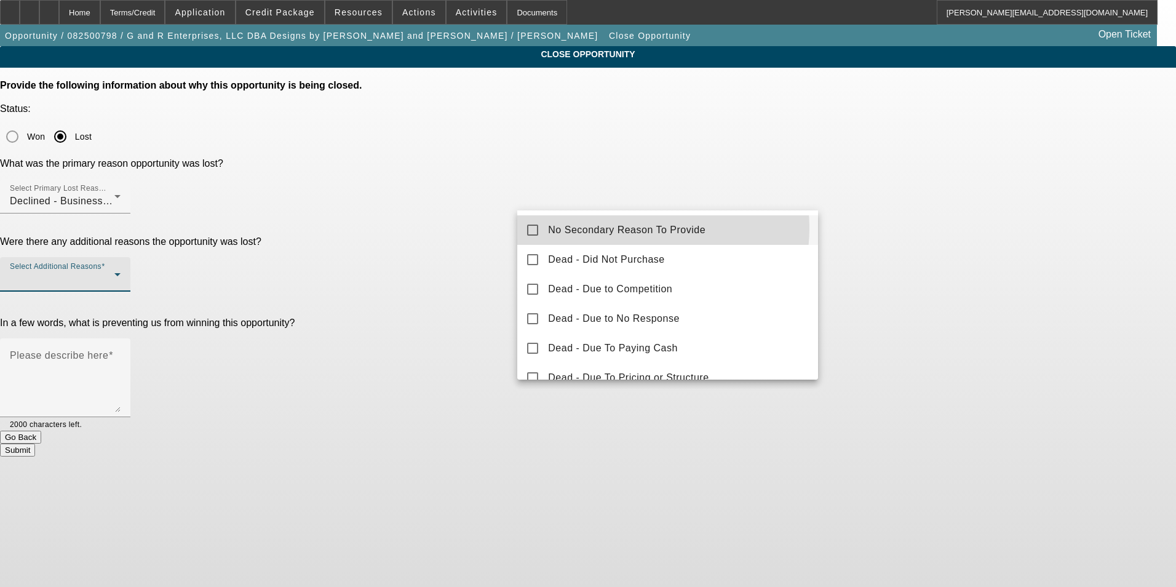
click at [649, 228] on span "No Secondary Reason To Provide" at bounding box center [626, 230] width 157 height 15
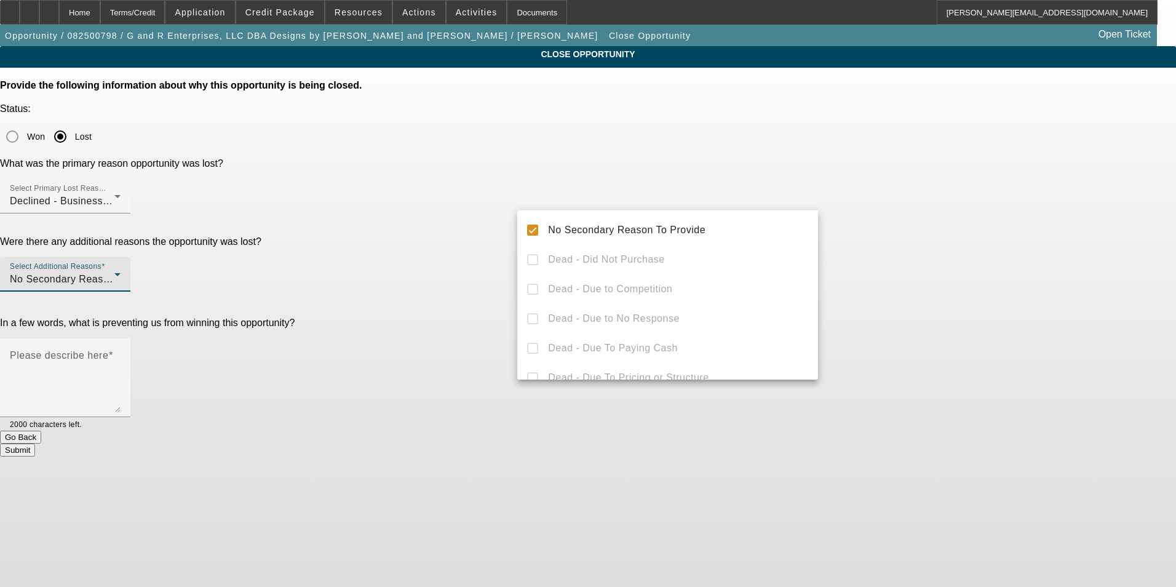
click at [900, 218] on div at bounding box center [588, 293] width 1176 height 587
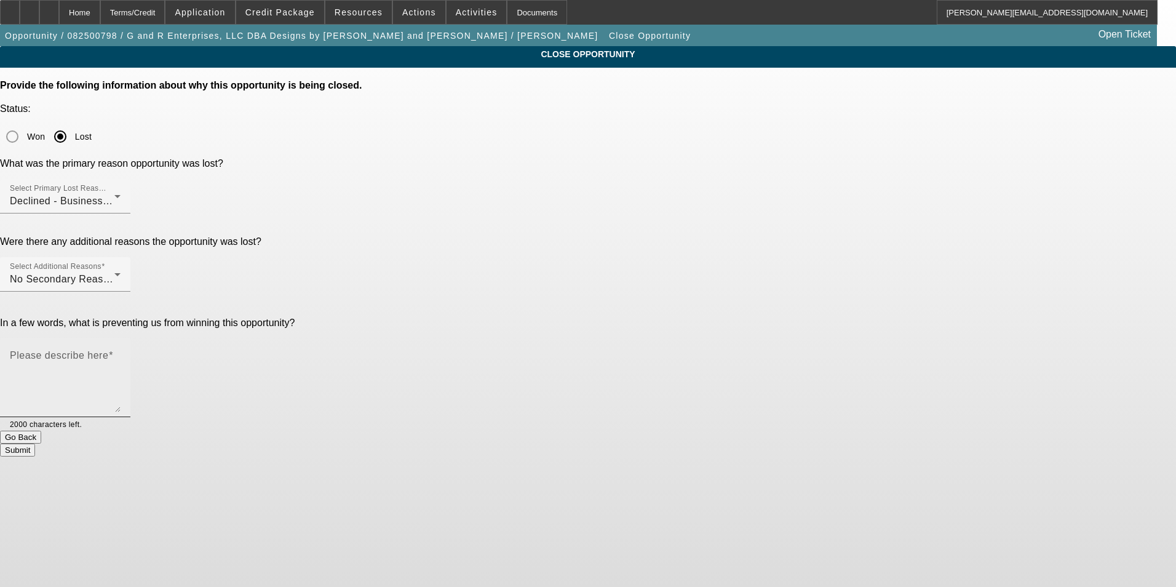
click at [121, 353] on textarea "Please describe here" at bounding box center [65, 382] width 111 height 59
paste textarea "8 NSF so far in 2025- not good especially when theres a new deal being worked o…"
drag, startPoint x: 609, startPoint y: 261, endPoint x: 624, endPoint y: 271, distance: 18.3
click at [121, 353] on textarea "Per Bill - 8 NSF so far in 2025- not good especially when theres a new deal bei…" at bounding box center [65, 382] width 111 height 59
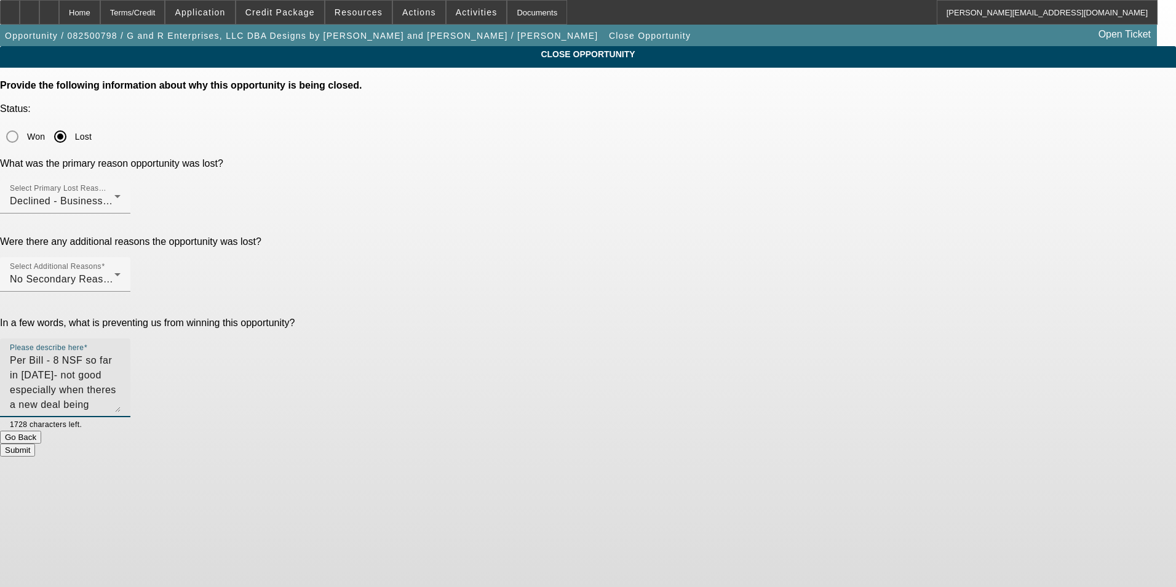
type textarea "Per Bill - 8 NSF so far in 2025- not good especially when theres a new deal bei…"
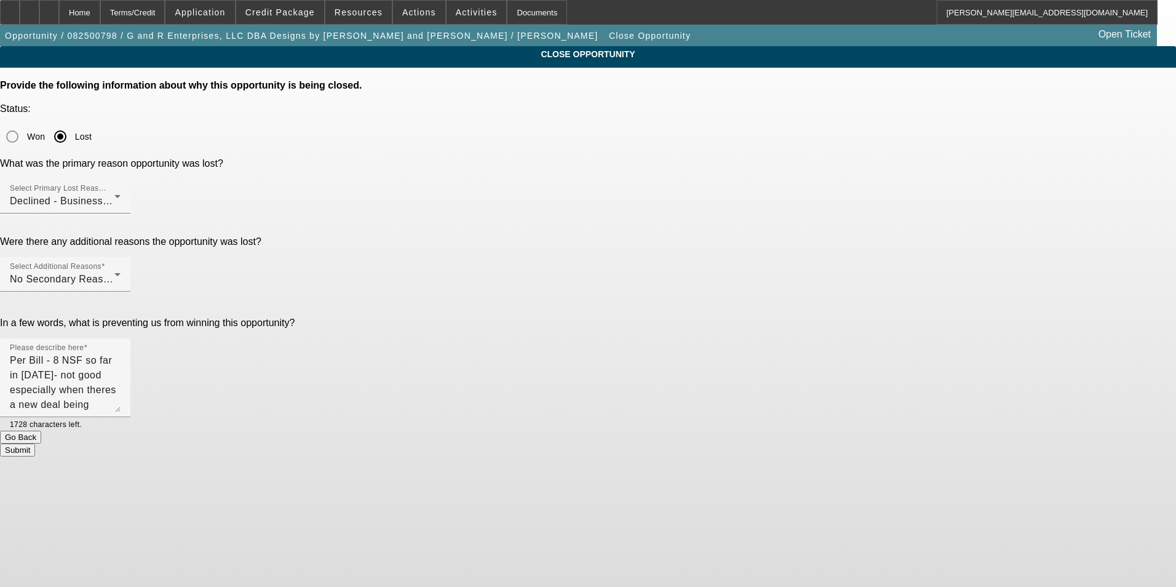
click at [35, 443] on button "Submit" at bounding box center [17, 449] width 35 height 13
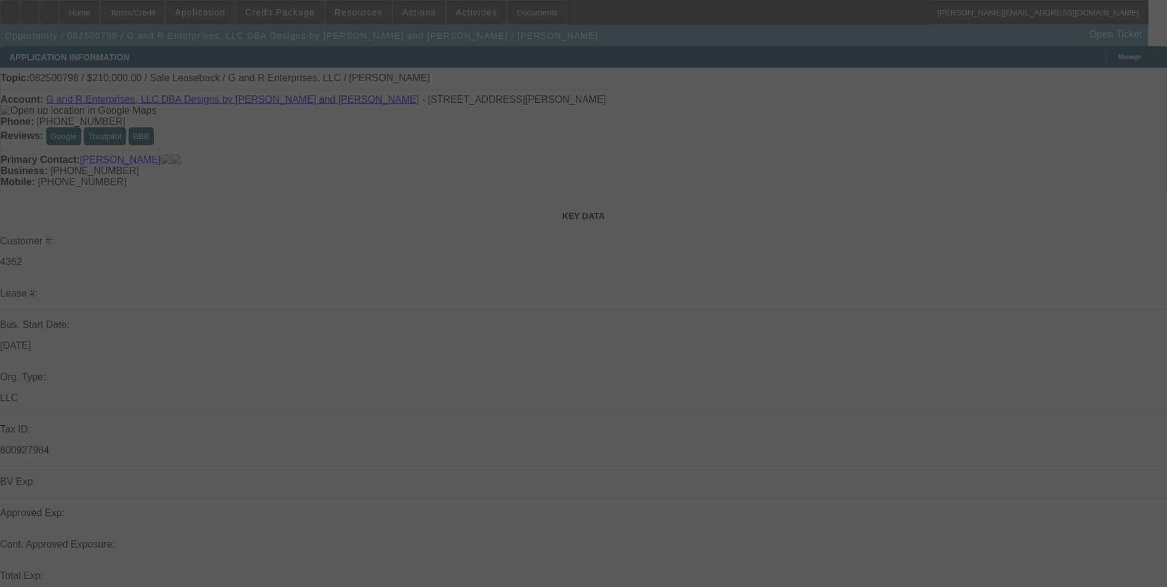
select select "0"
select select "2"
select select "0"
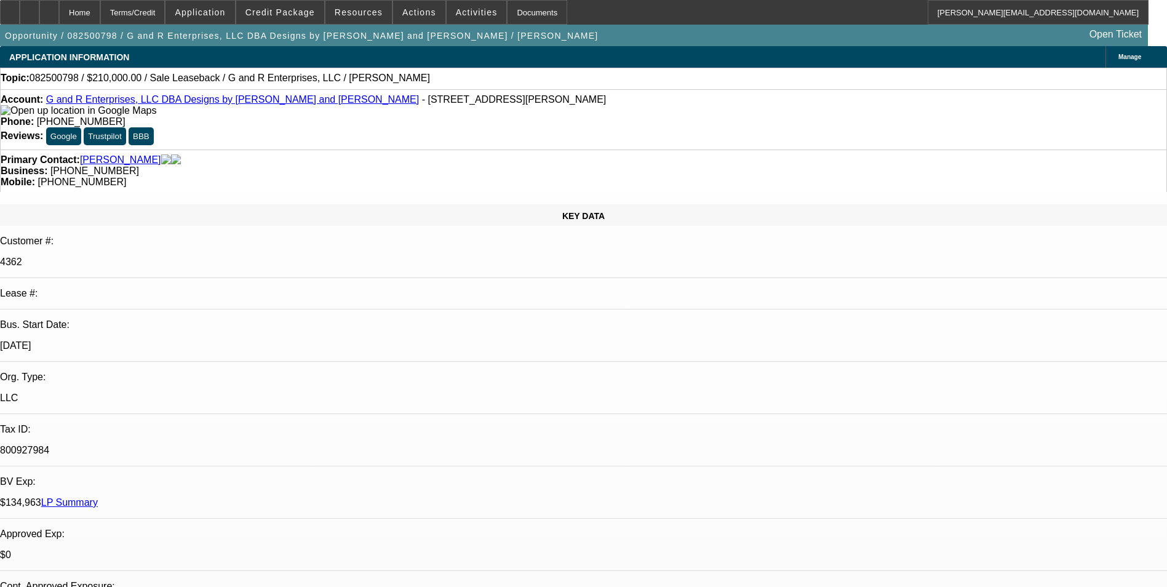
select select "1"
select select "2"
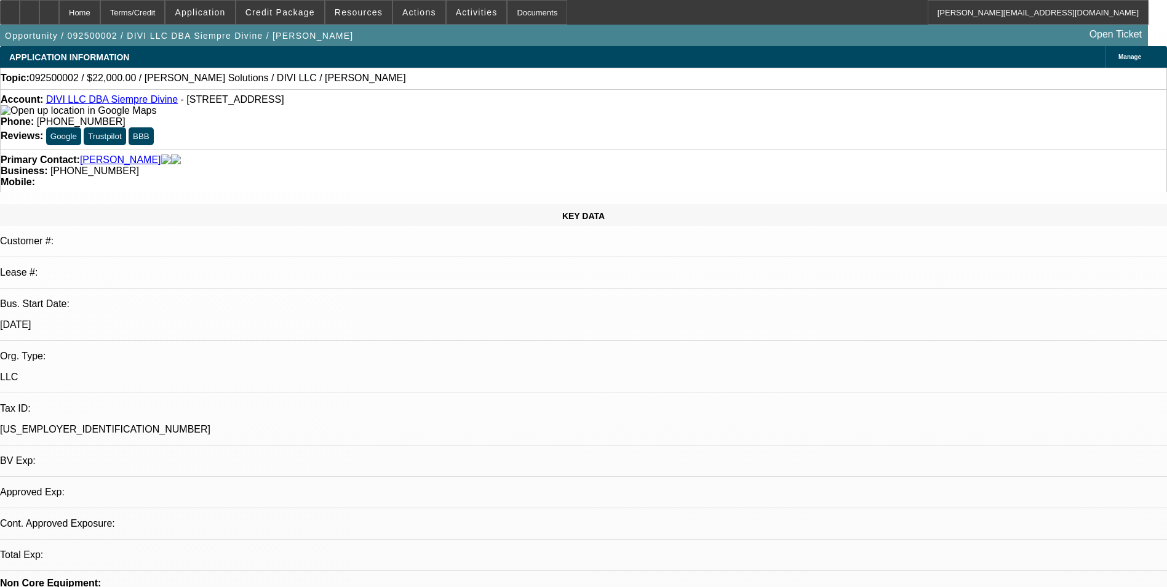
select select "0"
select select "2"
select select "0.1"
select select "4"
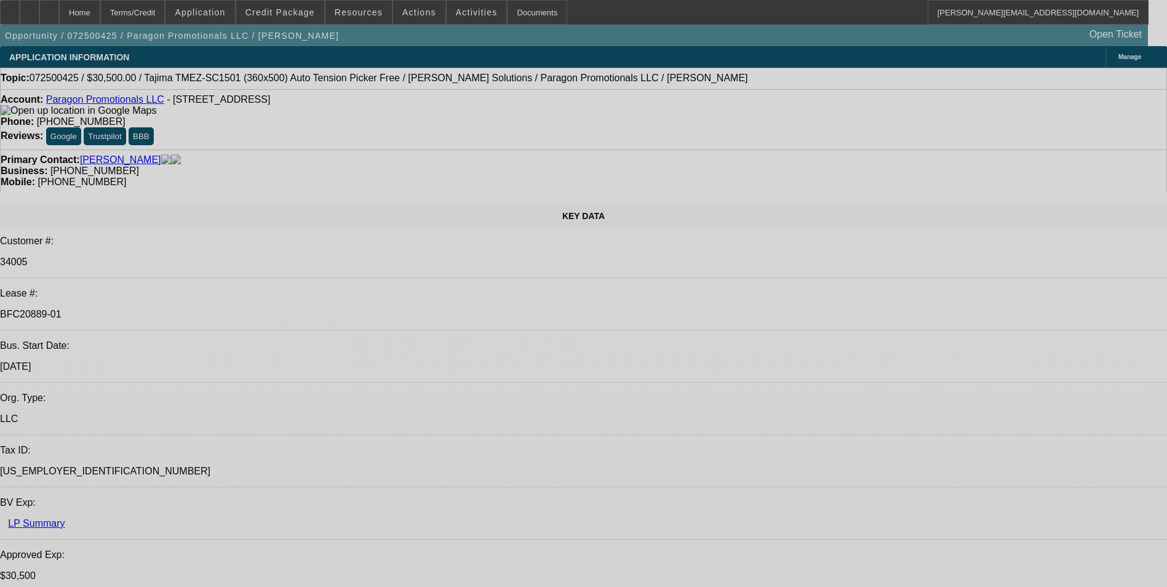
select select "0"
select select "2"
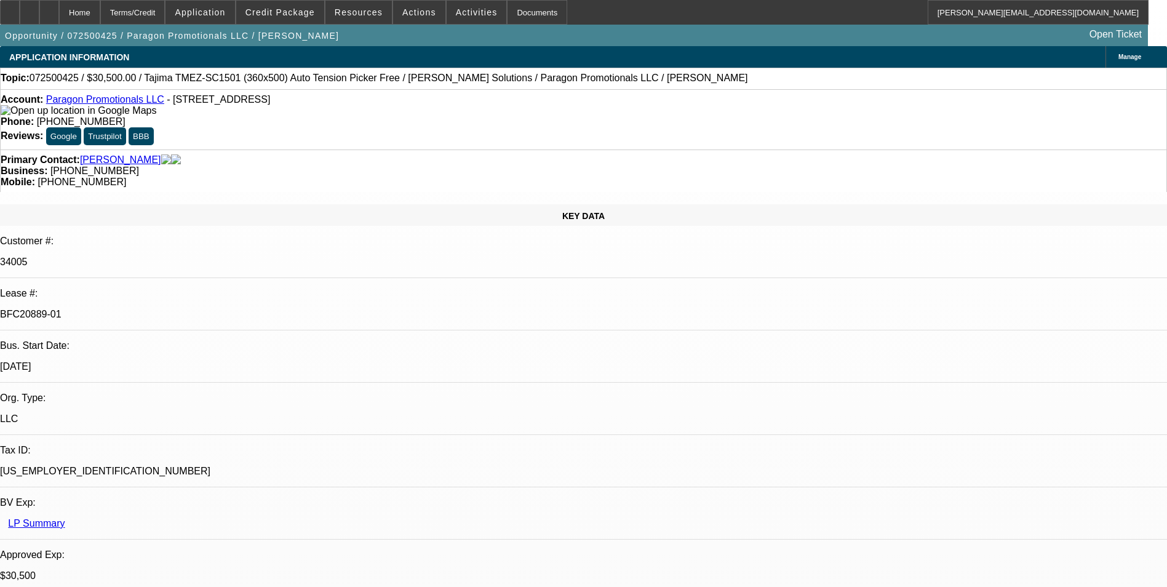
select select "0"
select select "2"
select select "0"
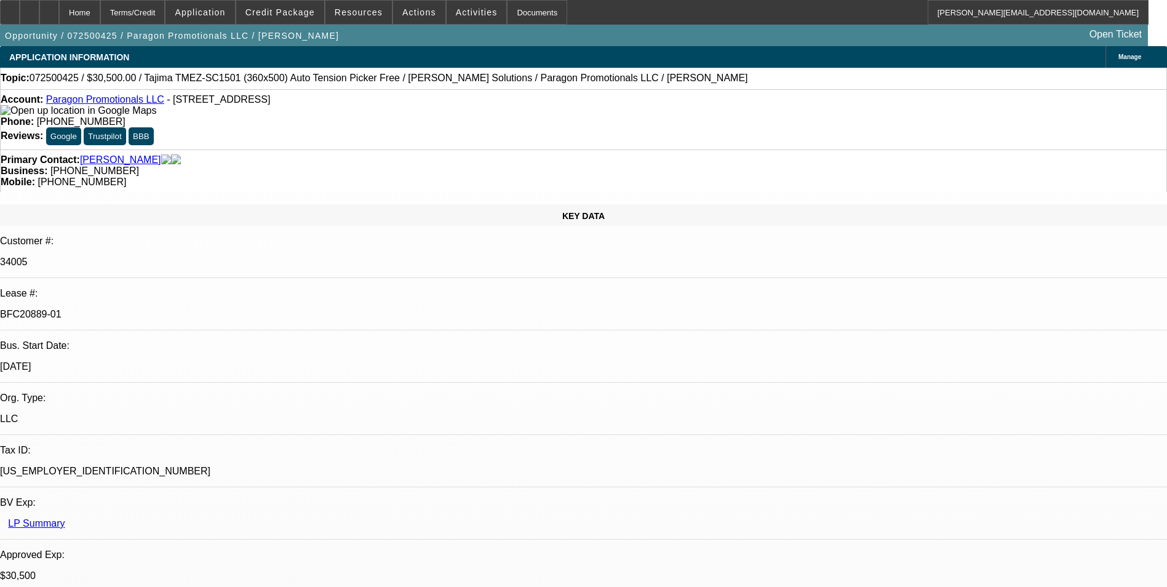
select select "2"
select select "0"
select select "2"
select select "0"
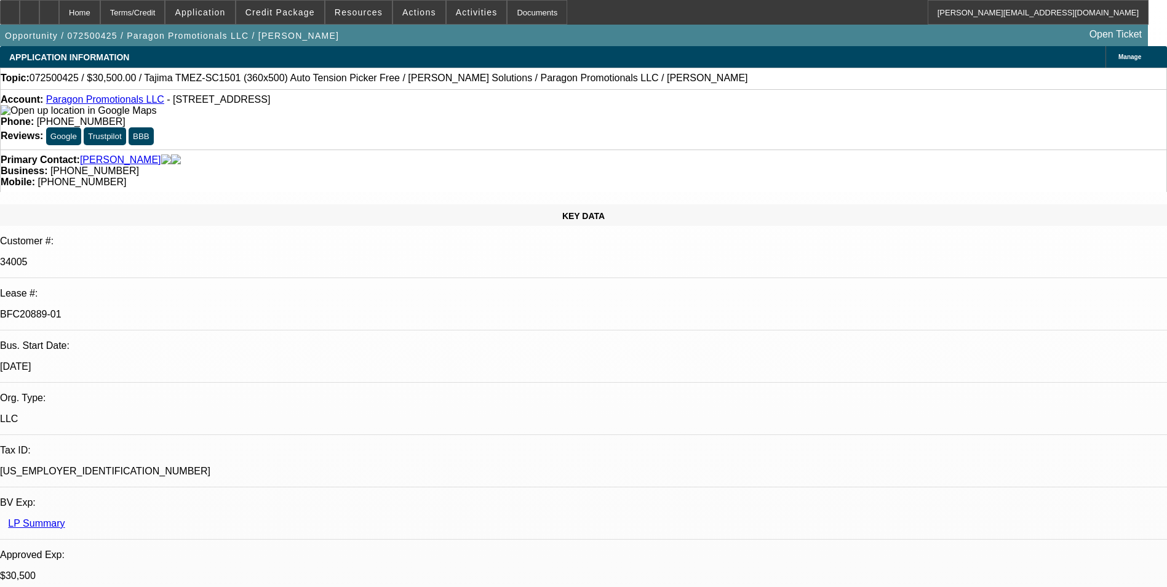
select select "1"
select select "2"
select select "6"
select select "1"
select select "2"
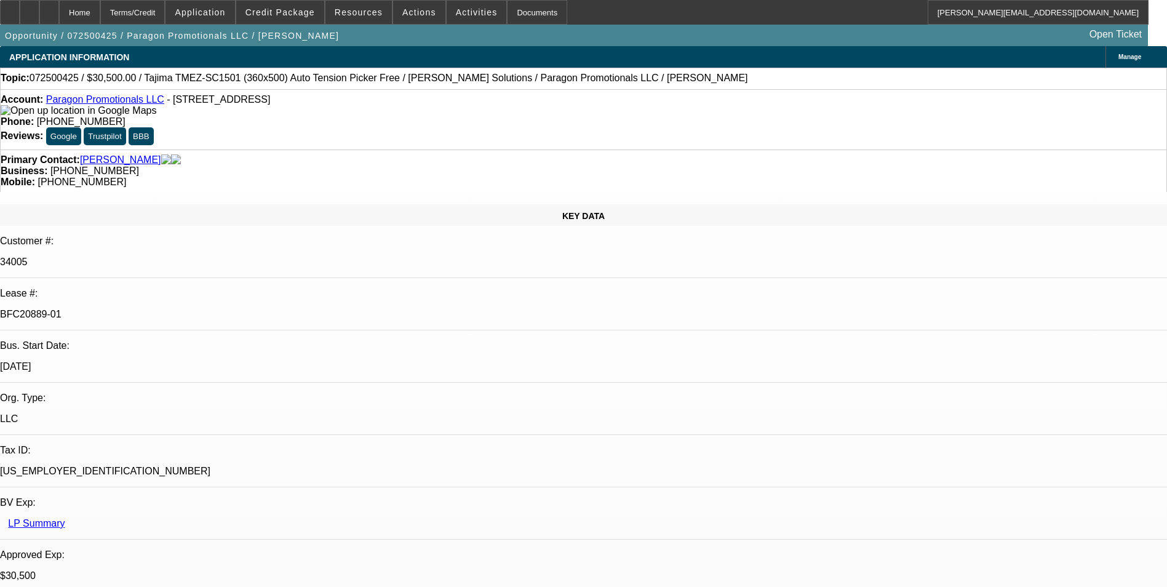
select select "6"
select select "1"
select select "2"
select select "6"
select select "1"
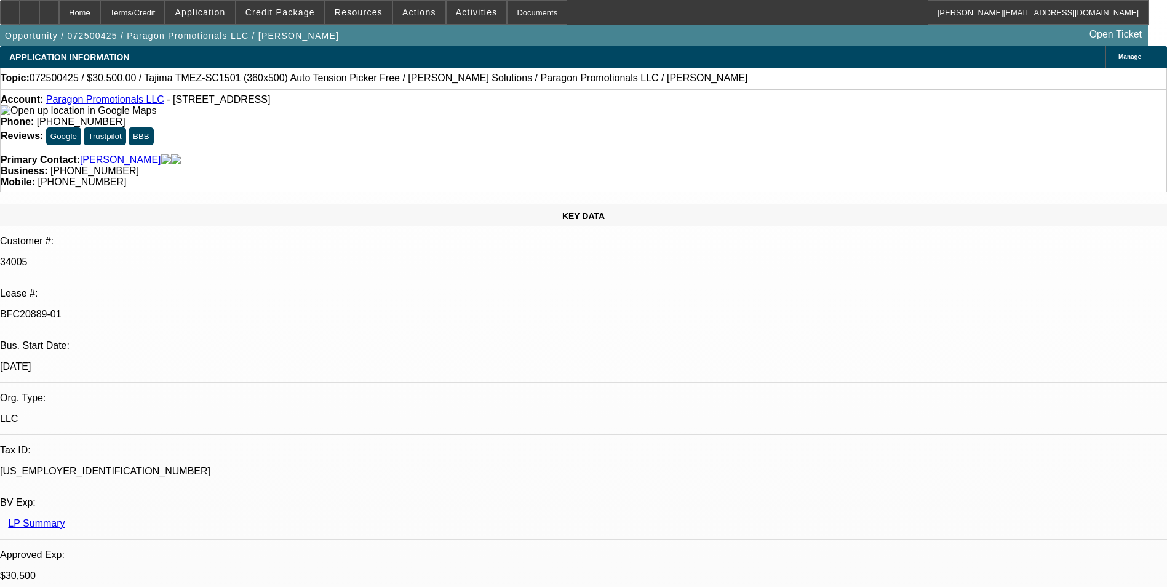
select select "2"
select select "6"
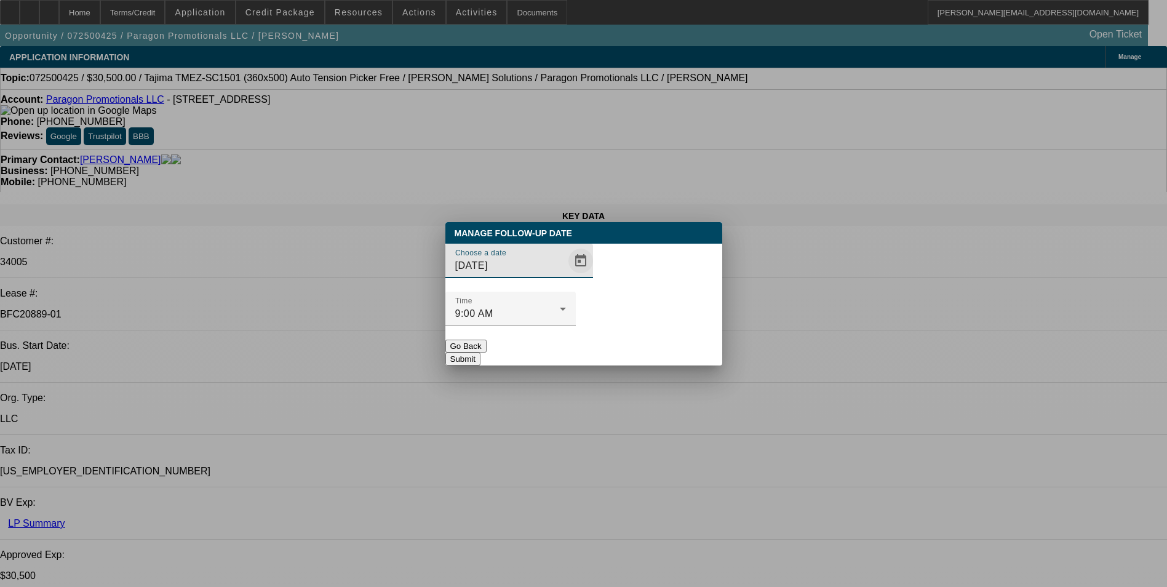
click at [566, 276] on span "Open calendar" at bounding box center [581, 261] width 30 height 30
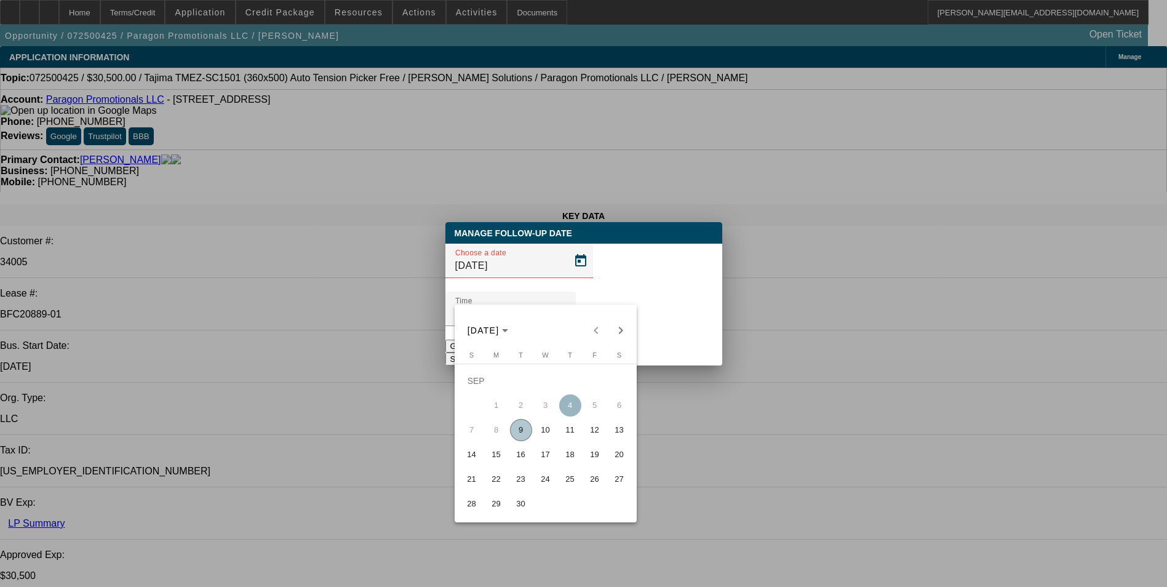
click at [547, 457] on span "17" at bounding box center [545, 454] width 22 height 22
type input "9/17/2025"
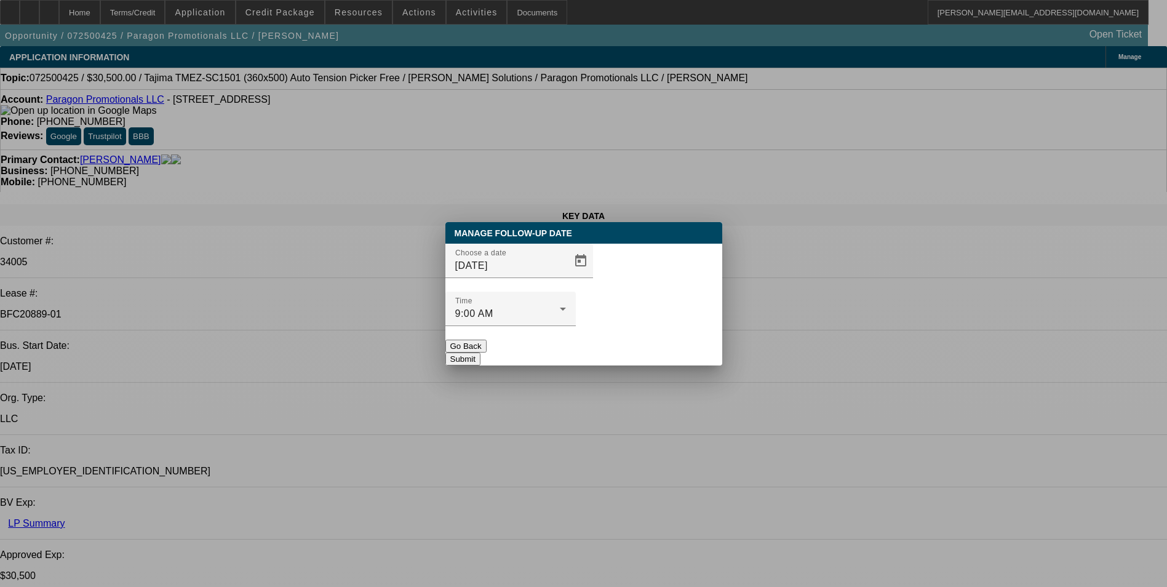
click at [480, 352] on button "Submit" at bounding box center [462, 358] width 35 height 13
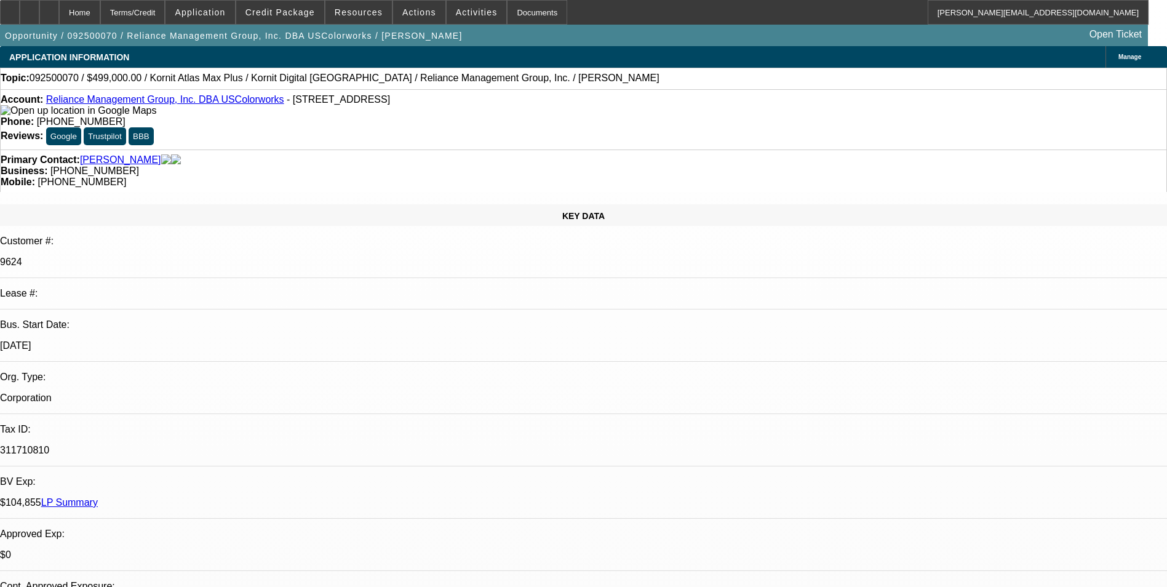
select select "0"
select select "2"
select select "0.1"
select select "4"
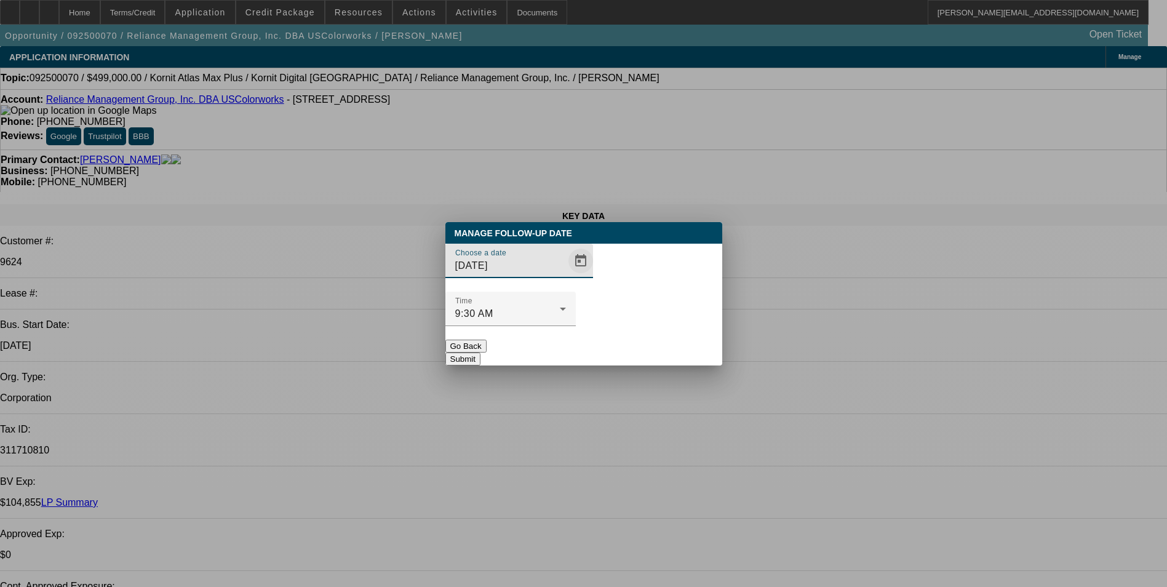
click at [566, 276] on span "Open calendar" at bounding box center [581, 261] width 30 height 30
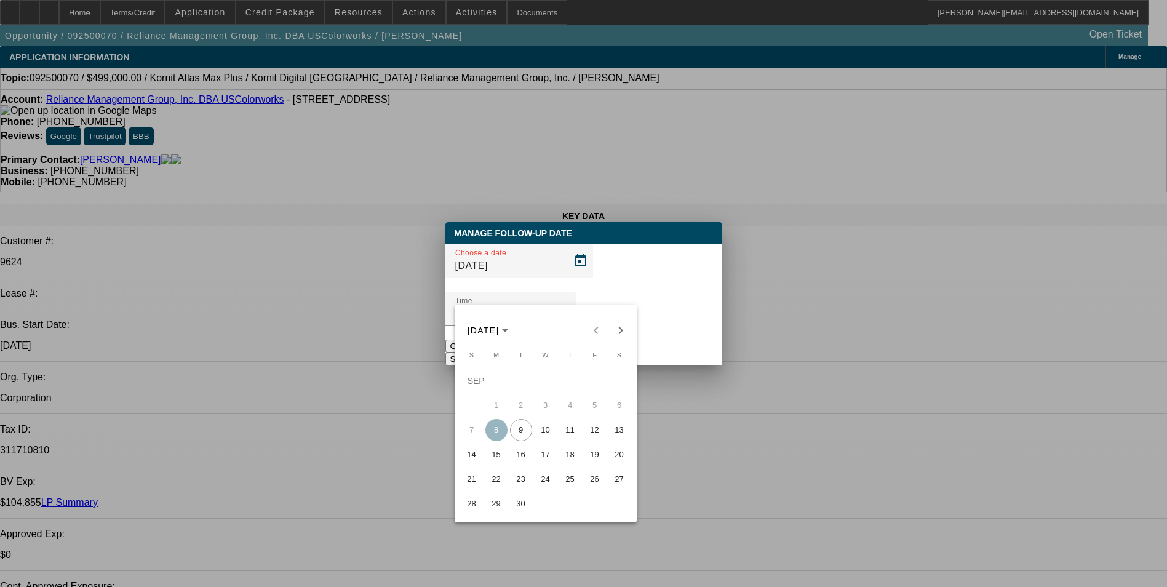
click at [544, 433] on span "10" at bounding box center [545, 430] width 22 height 22
type input "[DATE]"
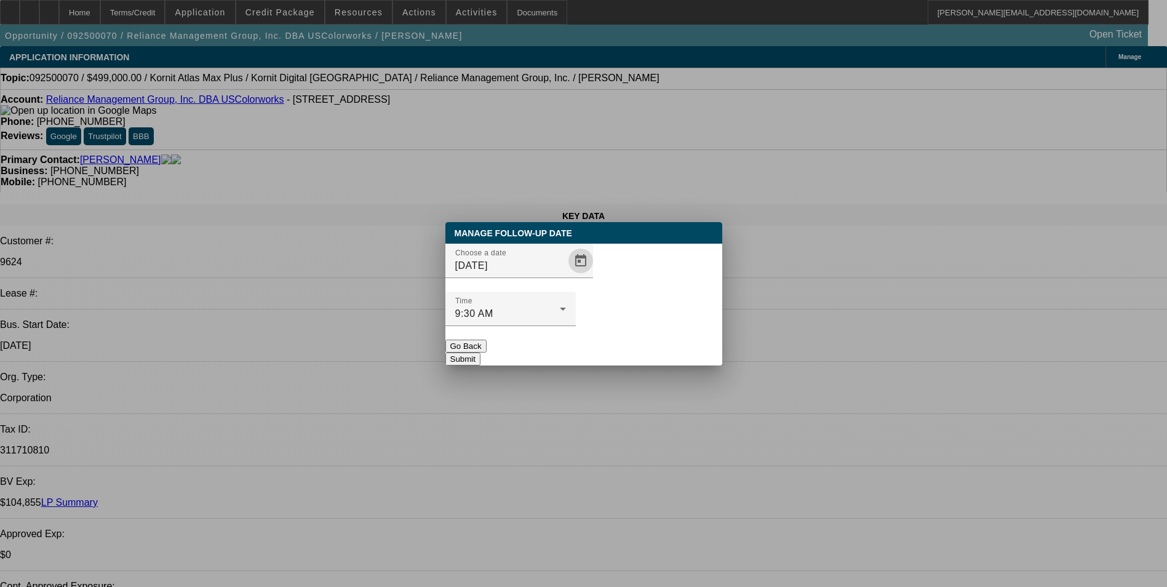
click at [480, 352] on button "Submit" at bounding box center [462, 358] width 35 height 13
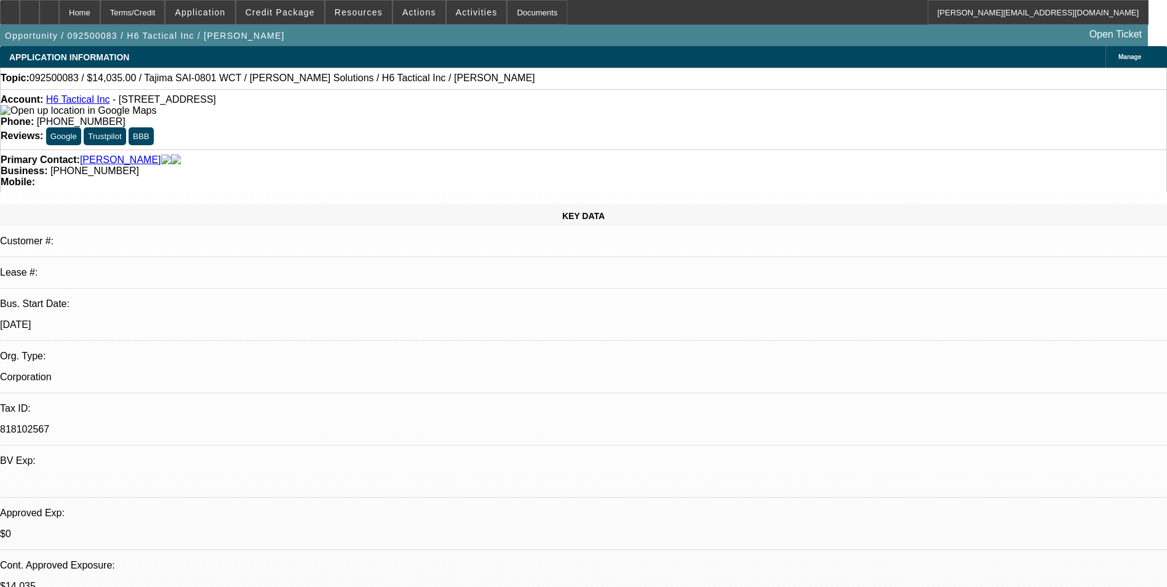
select select "0"
select select "2"
select select "0"
select select "2"
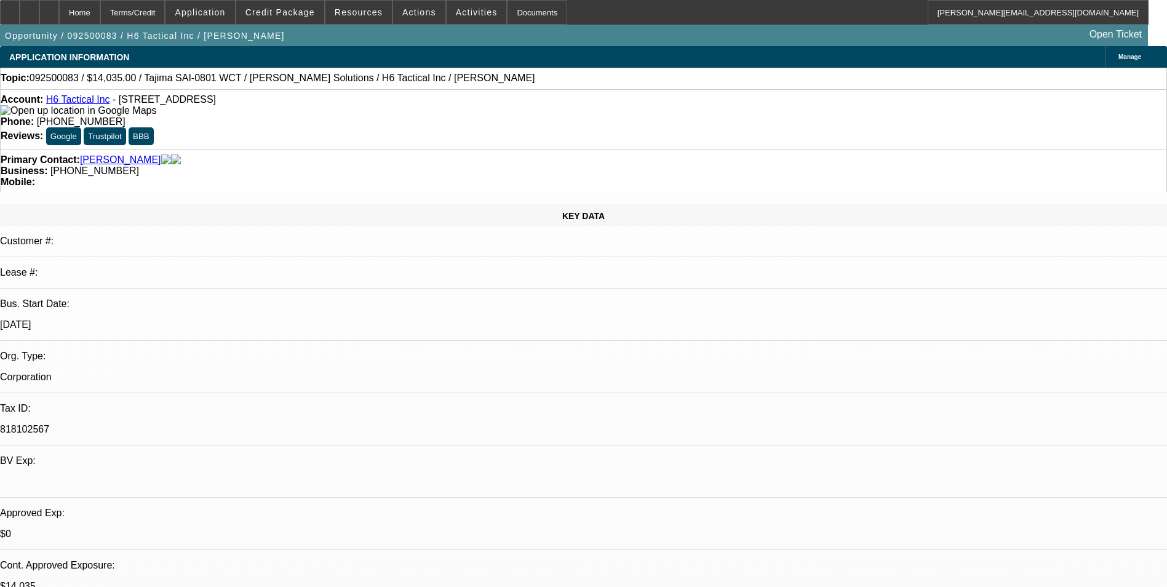
select select "0"
select select "2"
select select "0"
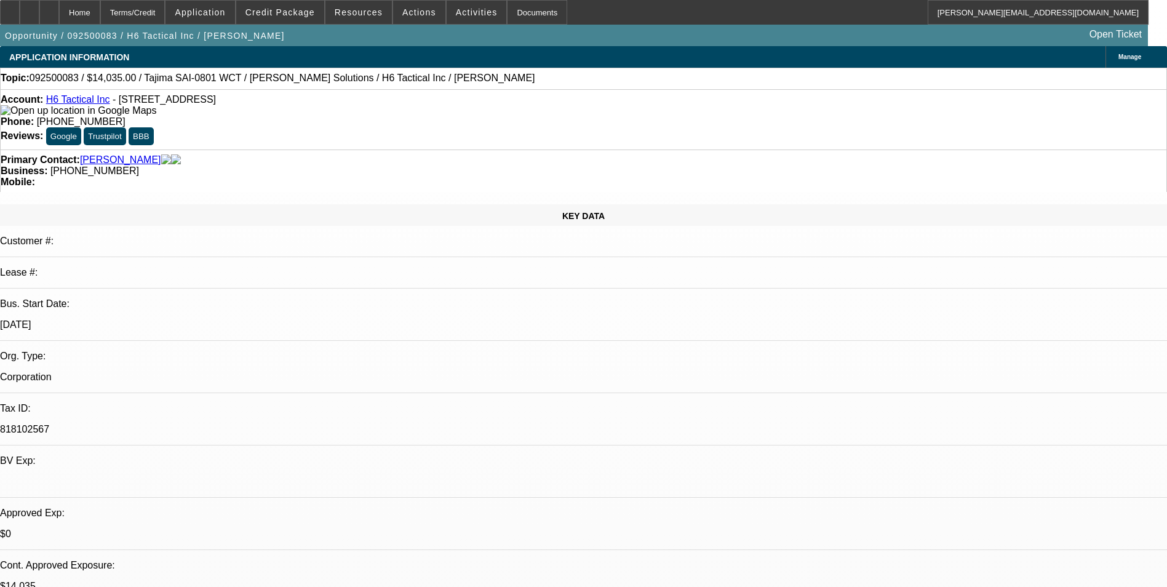
select select "2"
select select "0"
select select "1"
select select "2"
select select "6"
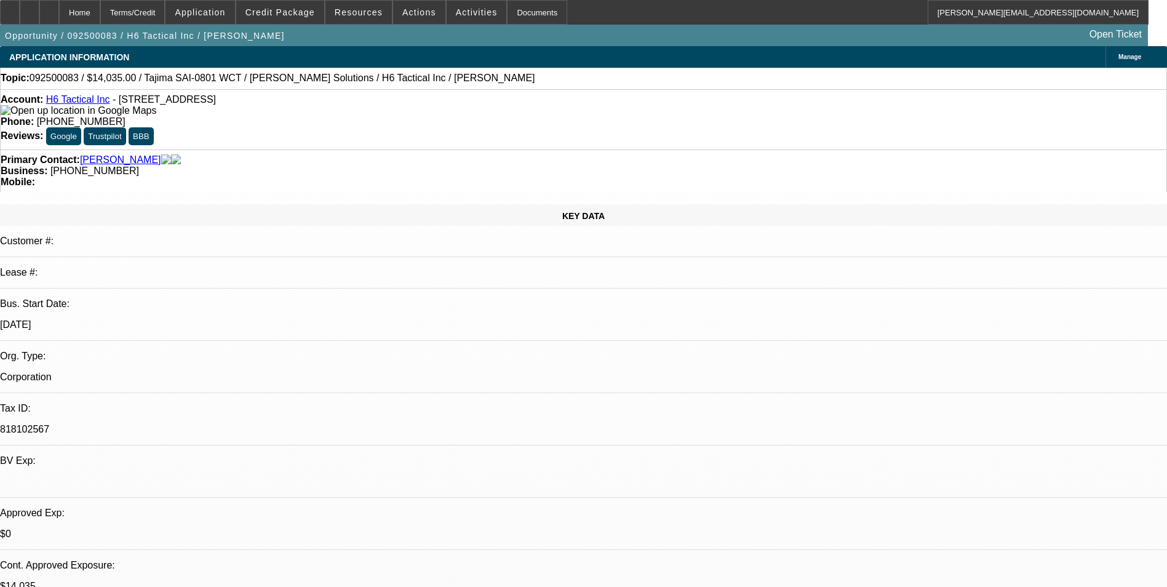
select select "1"
select select "2"
select select "6"
select select "1"
select select "2"
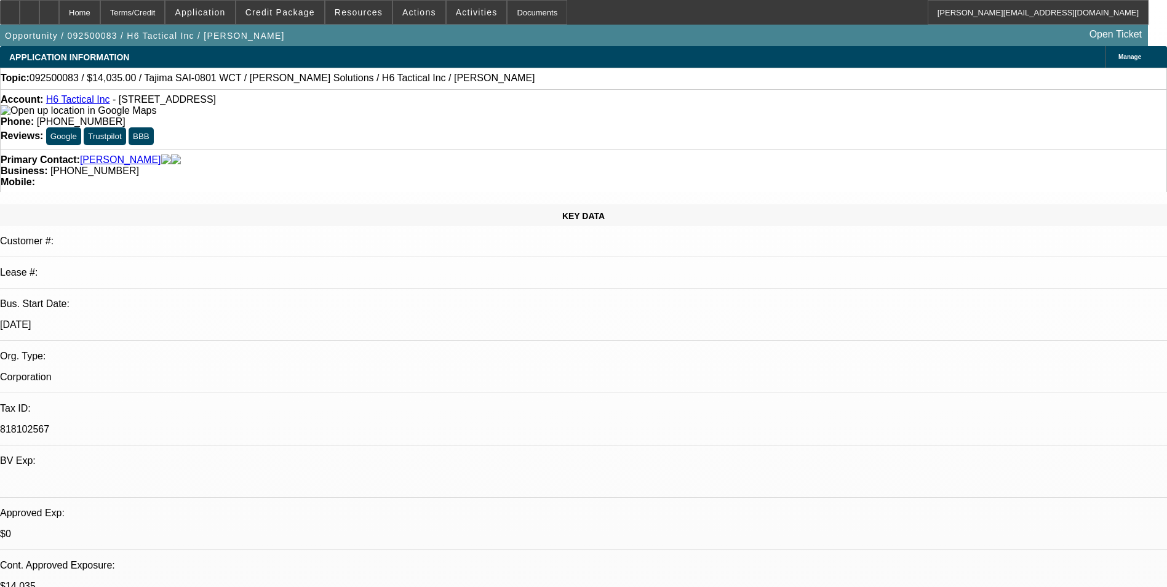
select select "6"
select select "1"
select select "2"
select select "6"
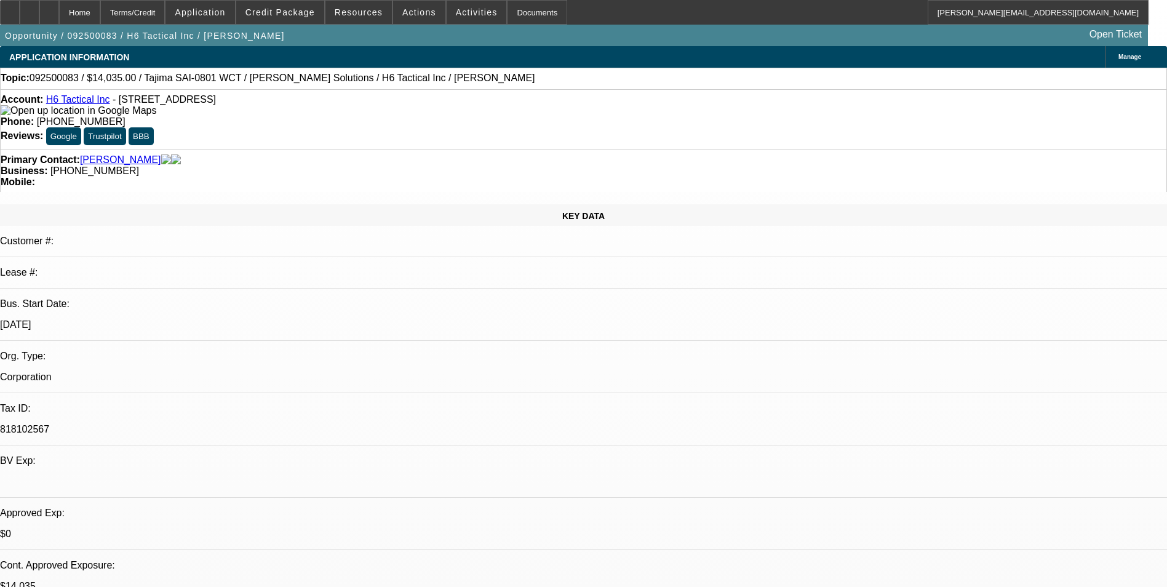
click at [456, 16] on span "Activities" at bounding box center [477, 12] width 42 height 10
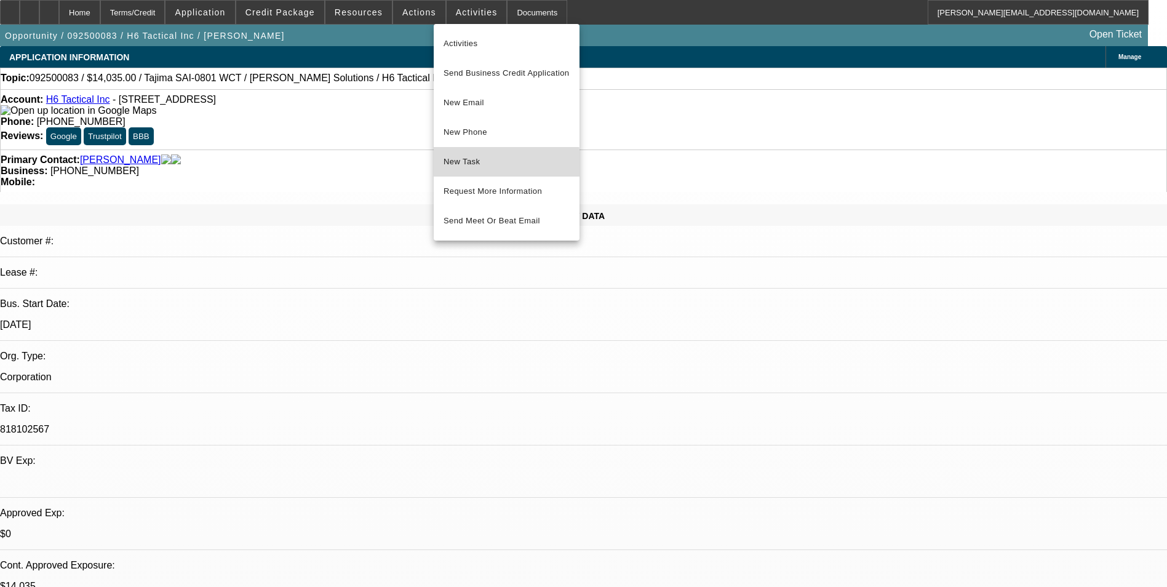
click at [472, 165] on span "New Task" at bounding box center [506, 161] width 126 height 15
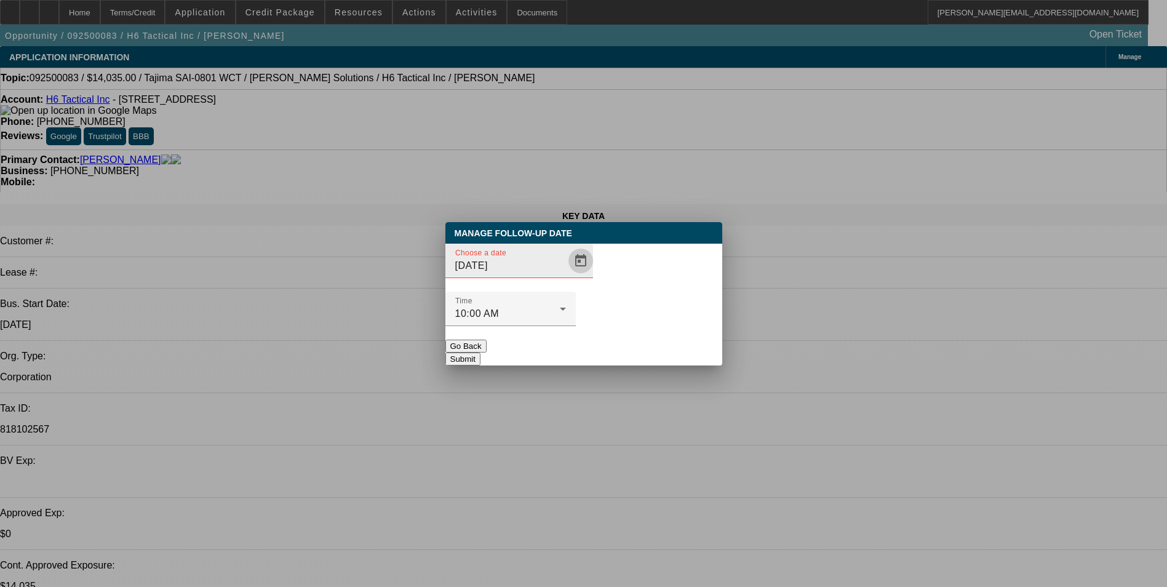
click at [566, 276] on span "Open calendar" at bounding box center [581, 261] width 30 height 30
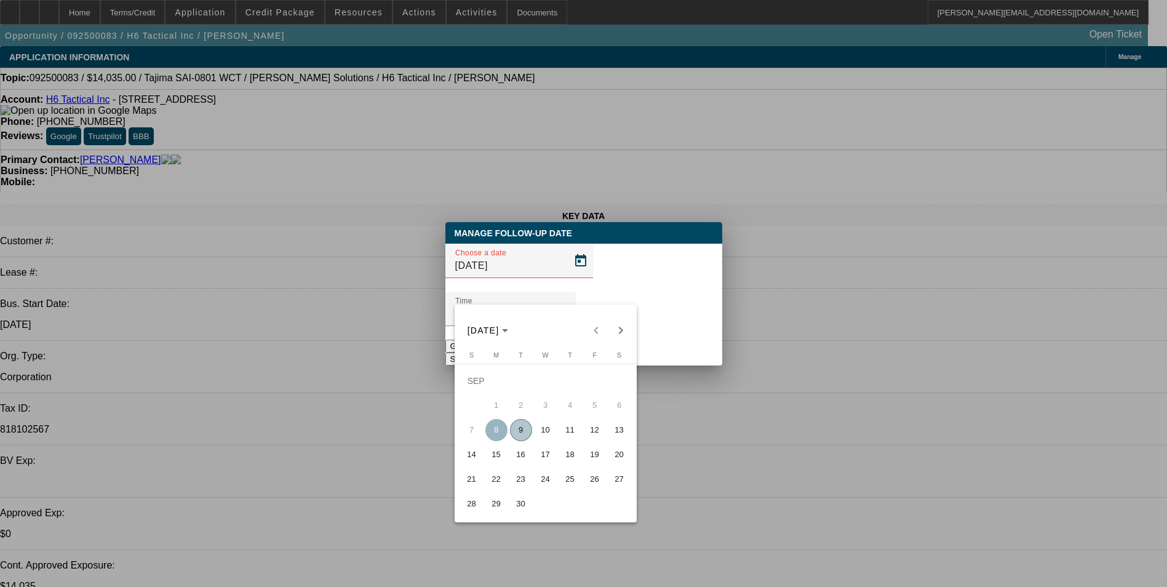
click at [547, 432] on span "10" at bounding box center [545, 430] width 22 height 22
type input "9/10/2025"
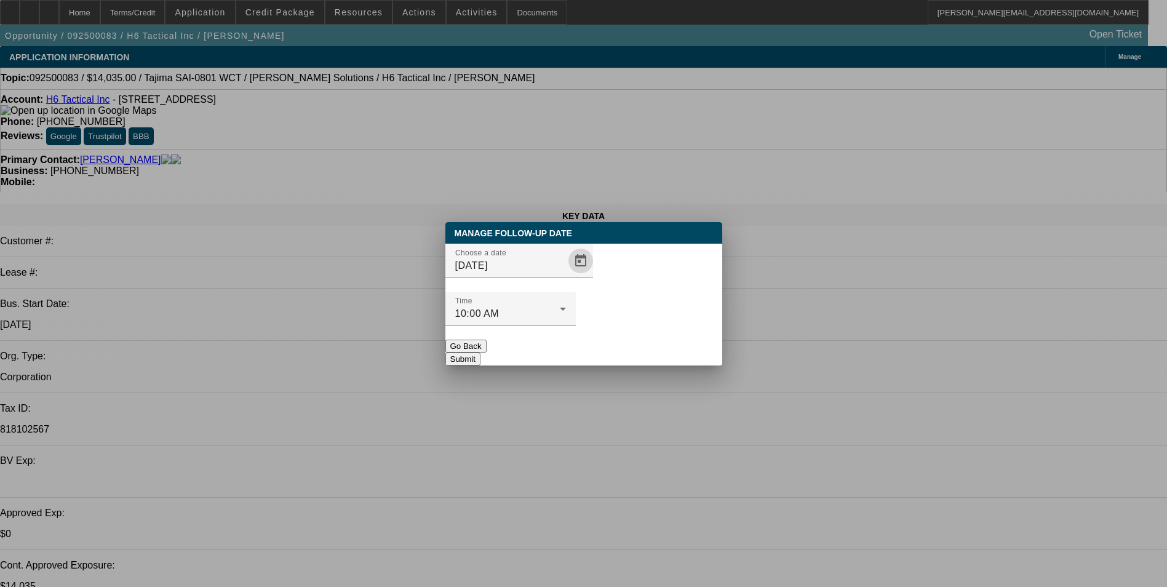
click at [480, 352] on button "Submit" at bounding box center [462, 358] width 35 height 13
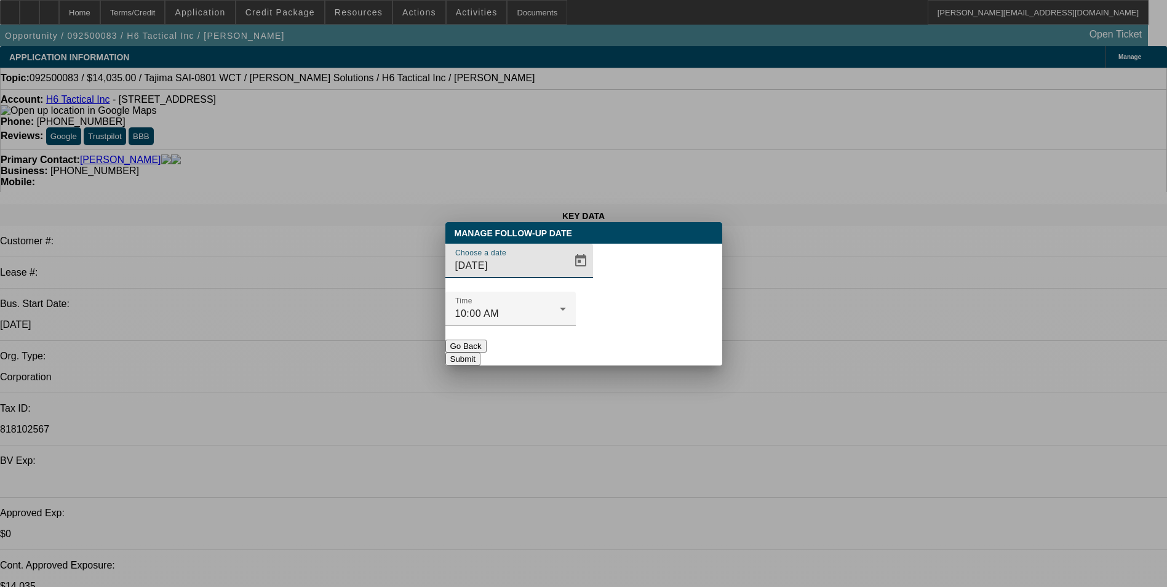
click at [486, 339] on button "Go Back" at bounding box center [465, 345] width 41 height 13
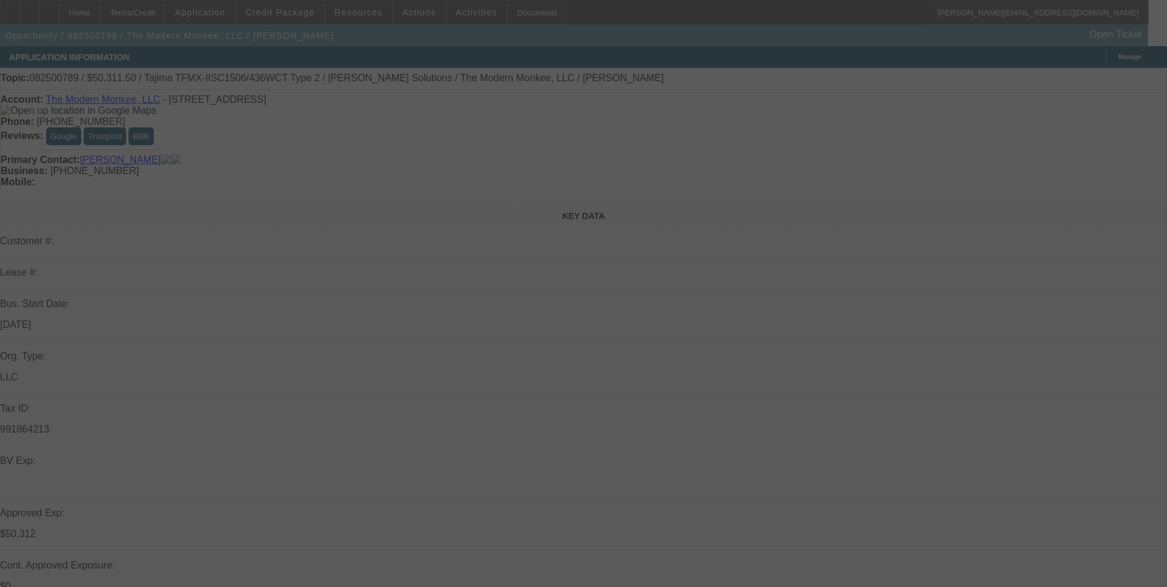
click at [1059, 78] on div at bounding box center [583, 293] width 1167 height 587
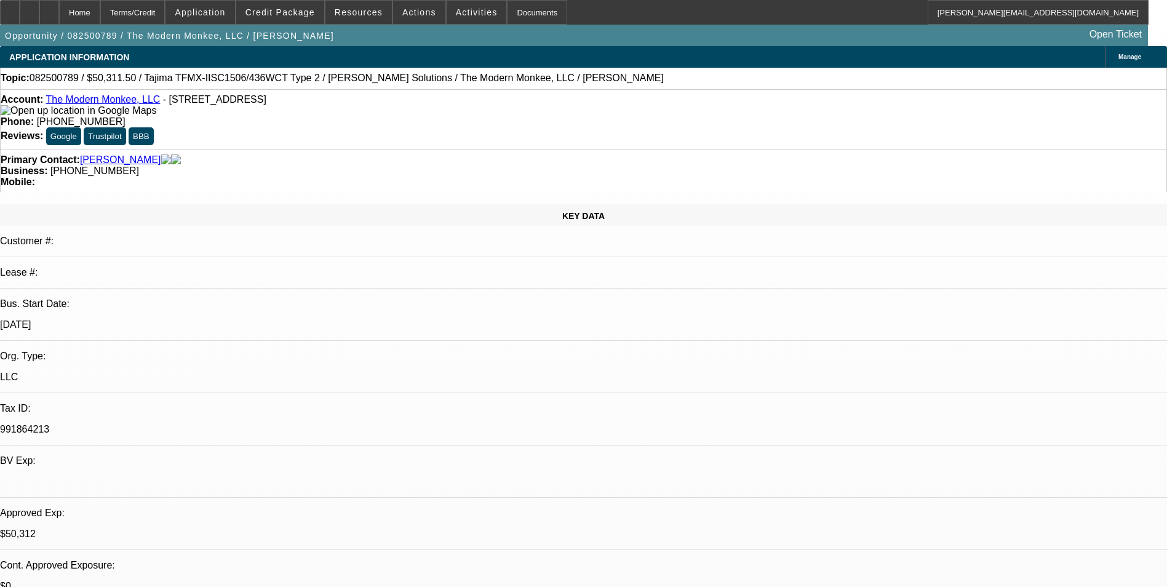
select select "0"
select select "2"
select select "0"
select select "2"
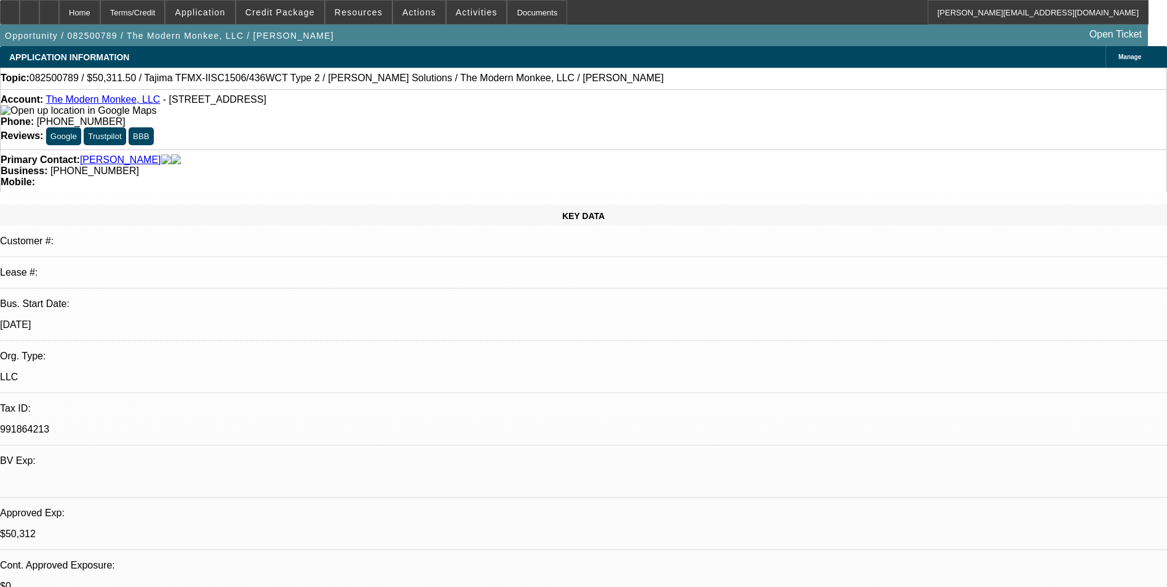
select select "0"
select select "0.15"
select select "2"
select select "0"
select select "0.15"
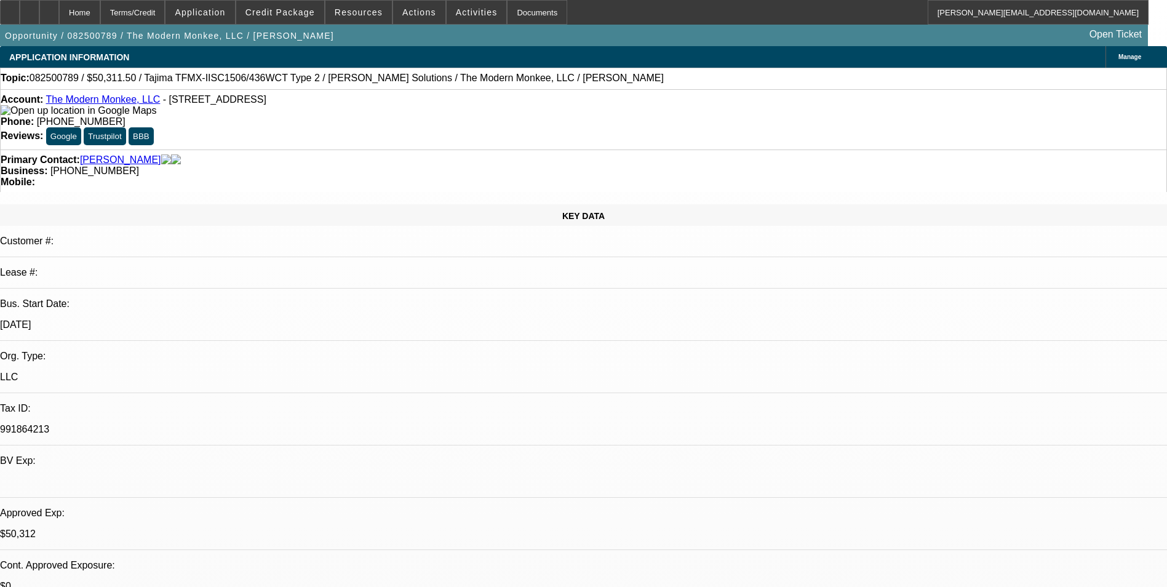
select select "2"
select select "0.1"
select select "1"
select select "2"
select select "6"
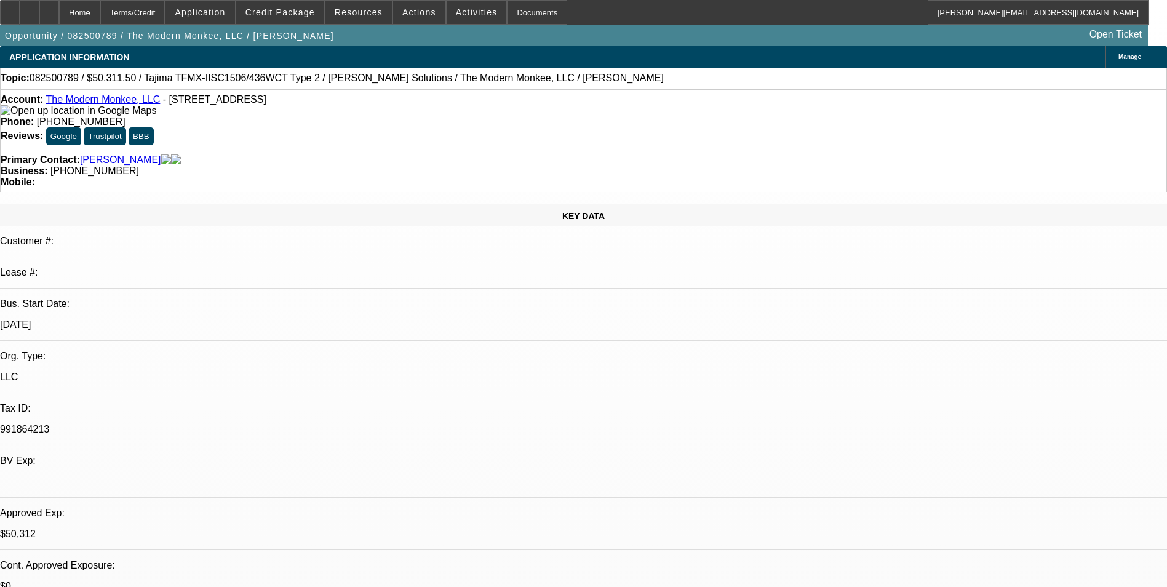
select select "1"
select select "2"
select select "6"
select select "1"
select select "2"
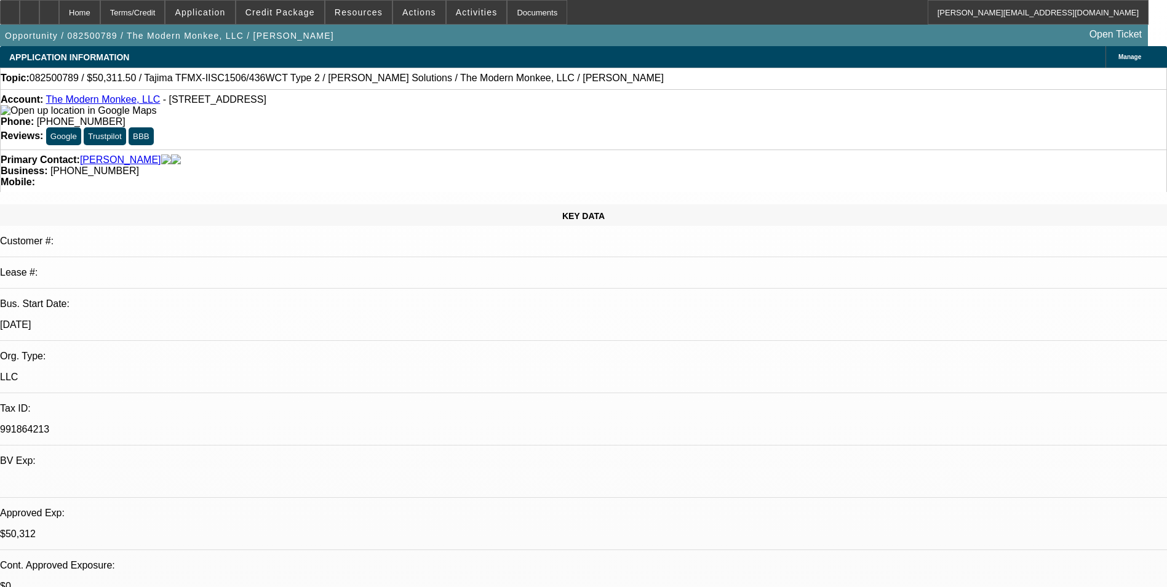
select select "6"
select select "1"
select select "2"
select select "4"
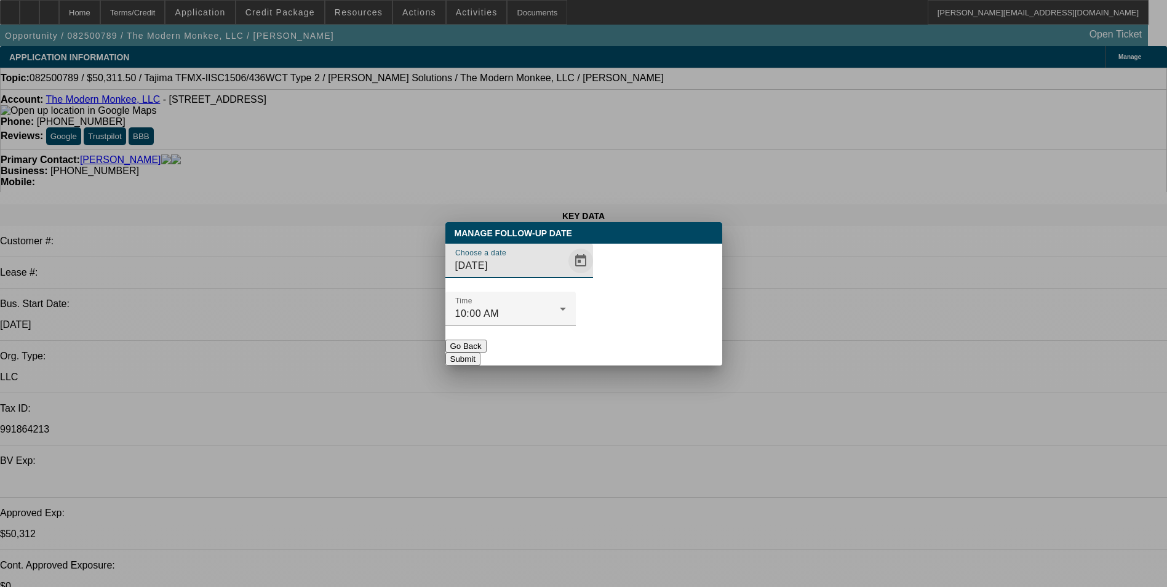
click at [566, 276] on span "Open calendar" at bounding box center [581, 261] width 30 height 30
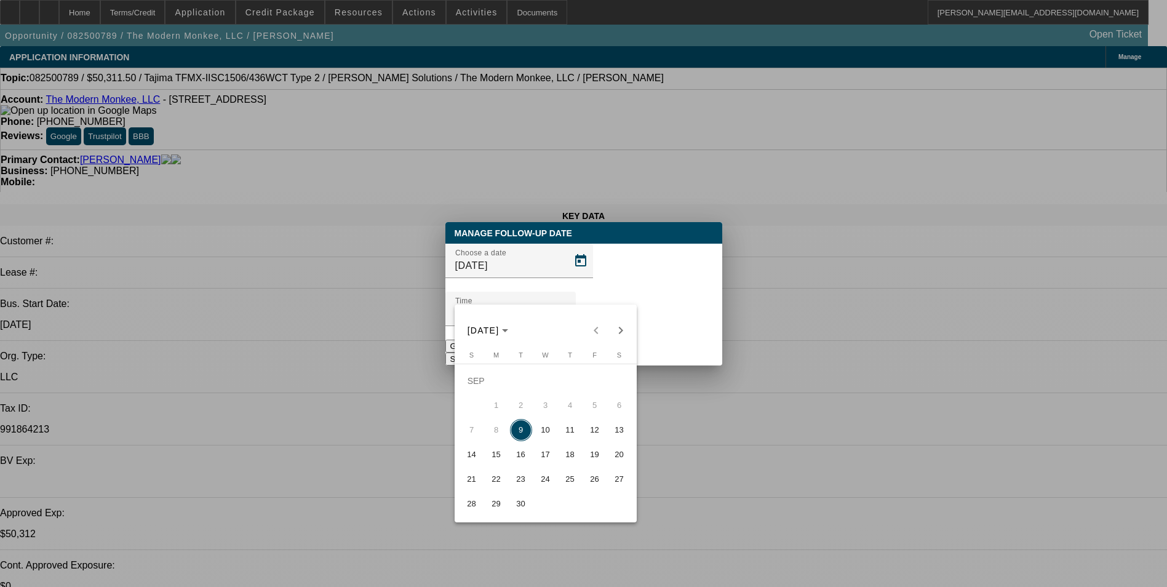
click at [595, 434] on span "12" at bounding box center [595, 430] width 22 height 22
type input "9/12/2025"
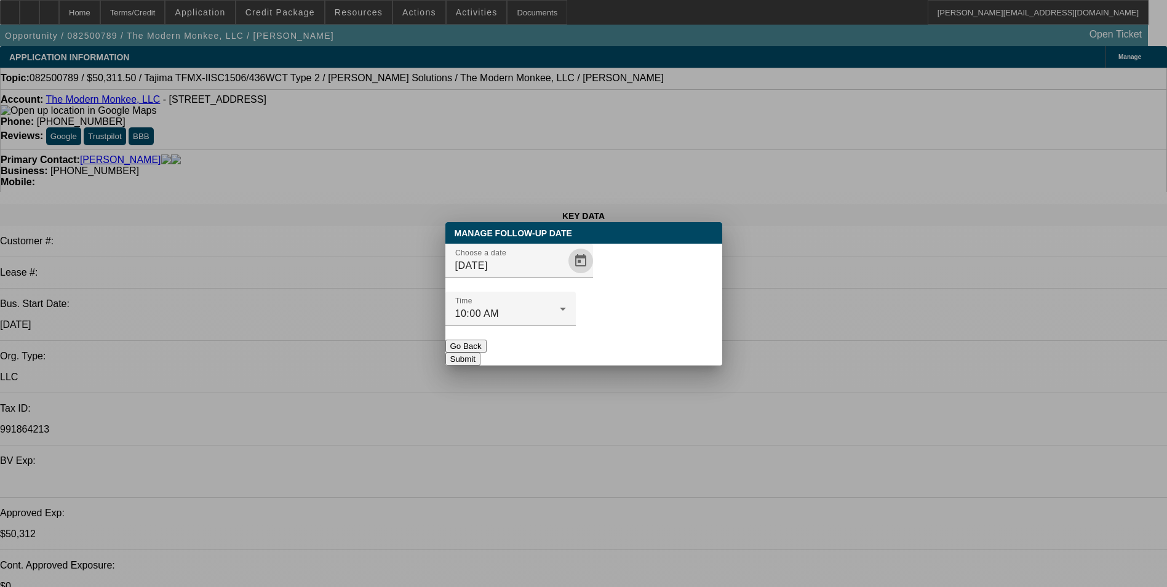
click at [480, 352] on button "Submit" at bounding box center [462, 358] width 35 height 13
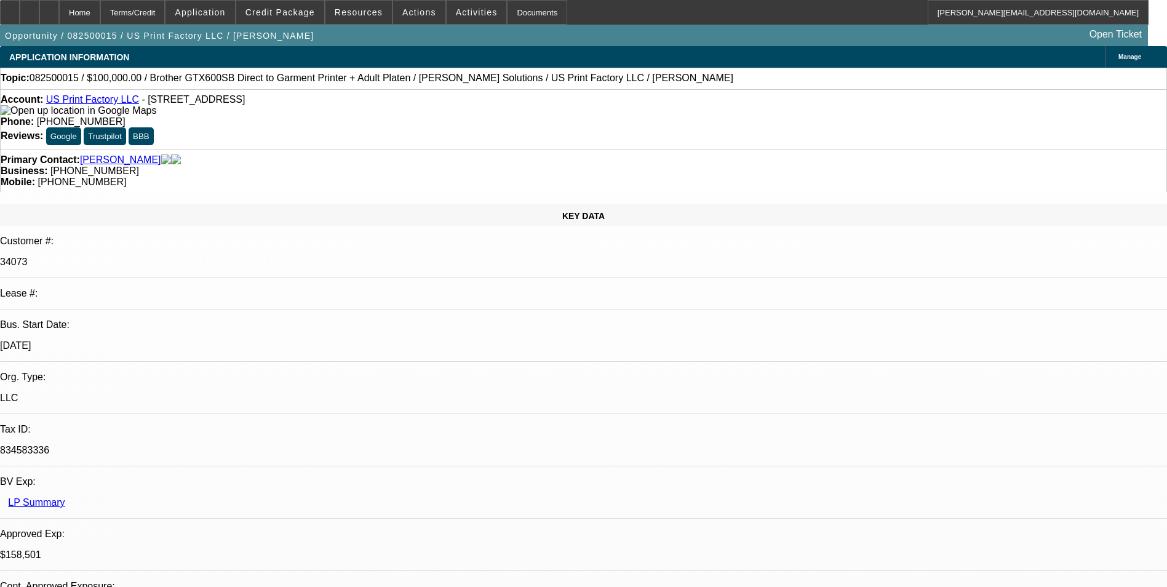
select select "0"
select select "2"
select select "0"
select select "6"
select select "0"
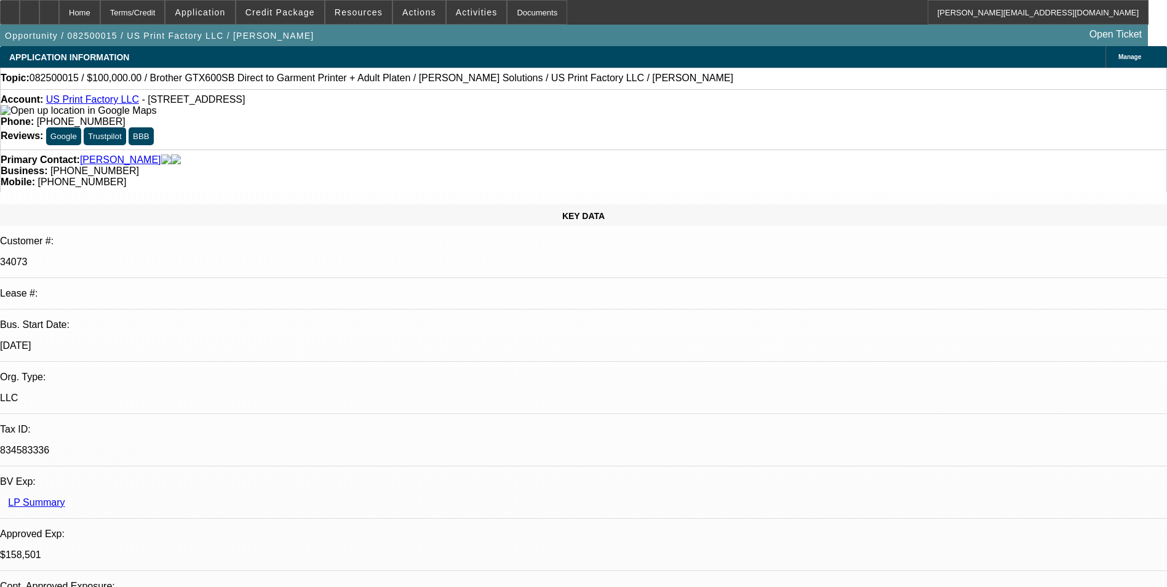
select select "2"
select select "0"
select select "6"
select select "0"
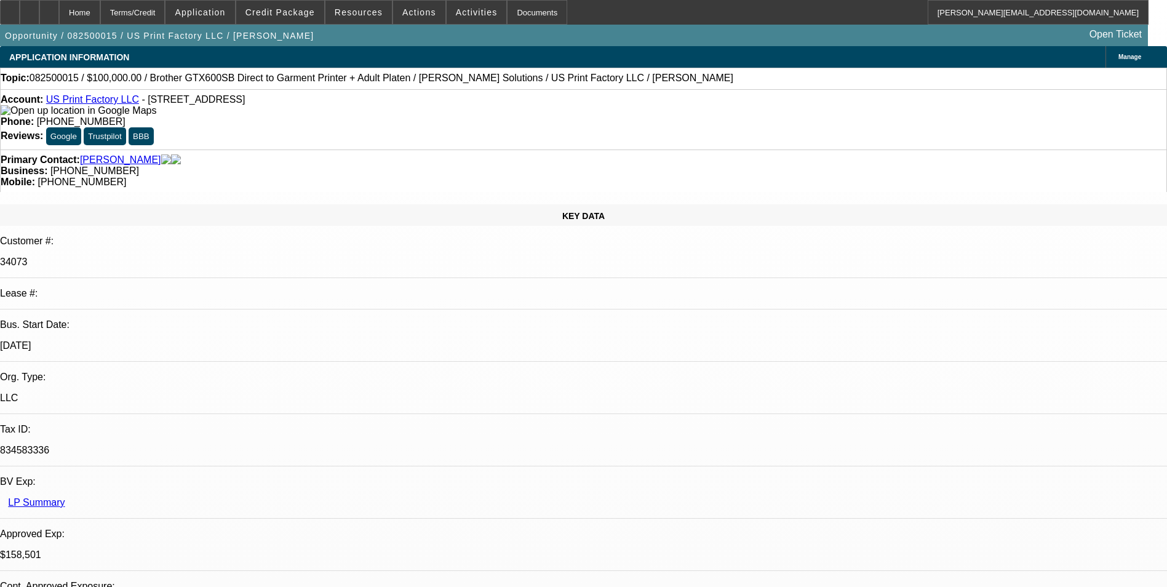
select select "2"
select select "0"
select select "6"
select select "0"
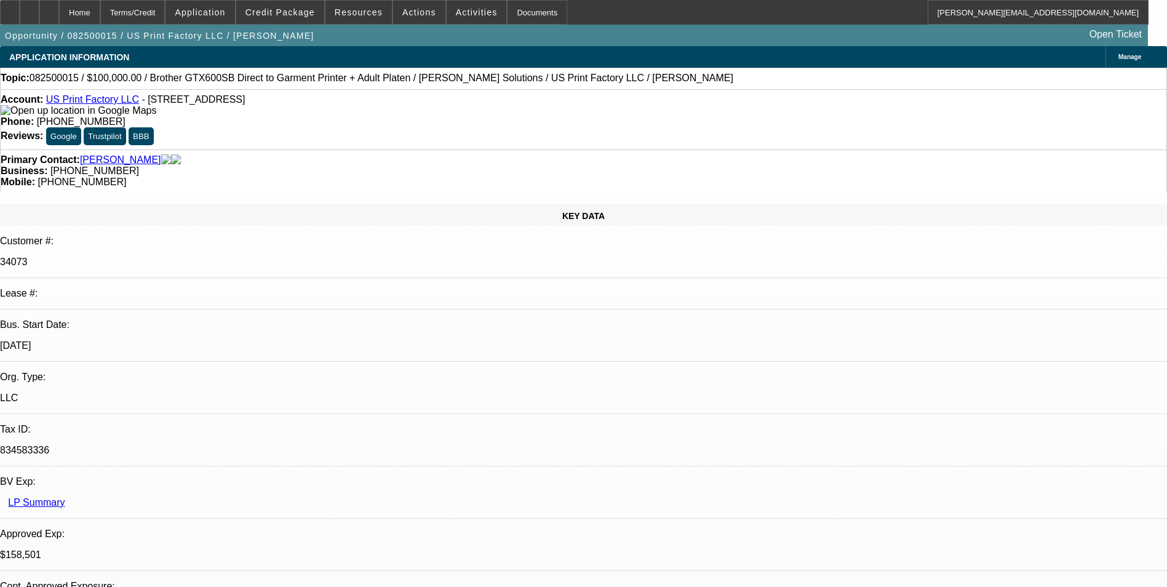
select select "2"
select select "0"
select select "6"
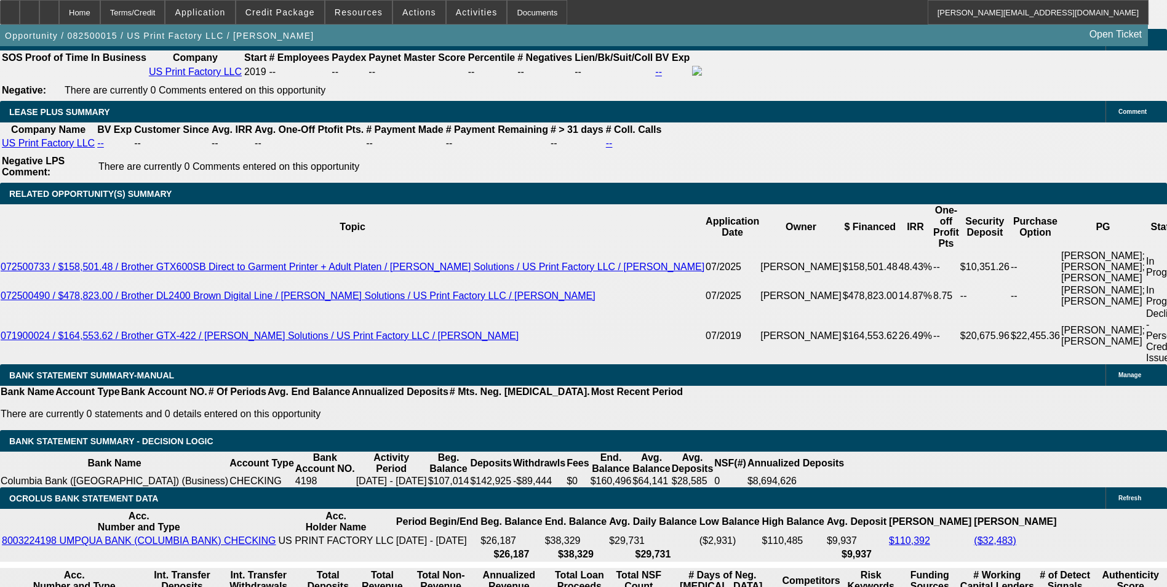
scroll to position [2214, 0]
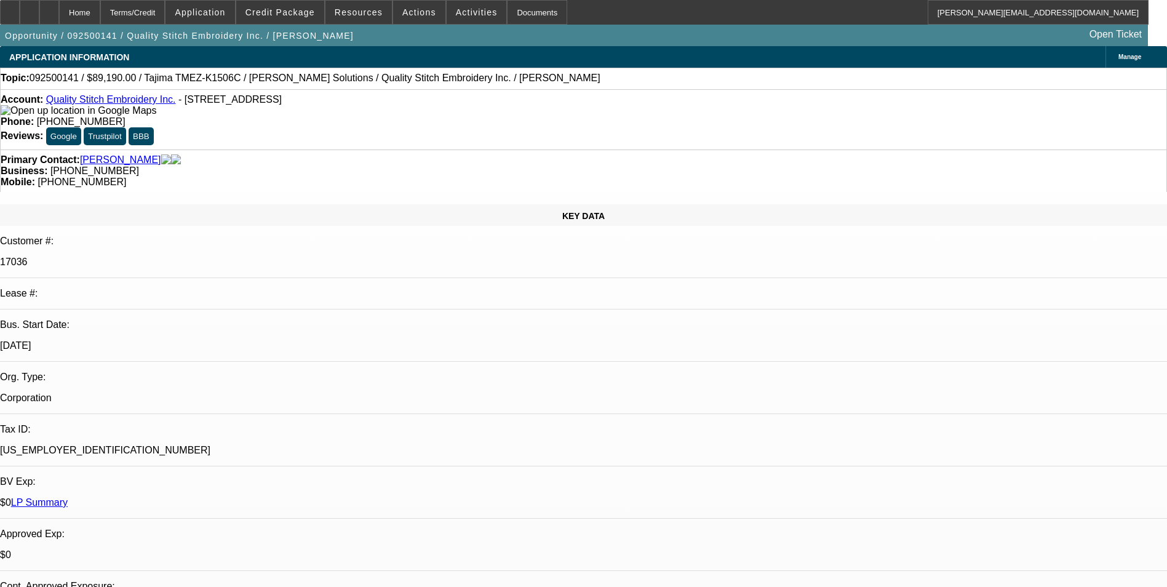
select select "0"
select select "2"
select select "0.1"
select select "4"
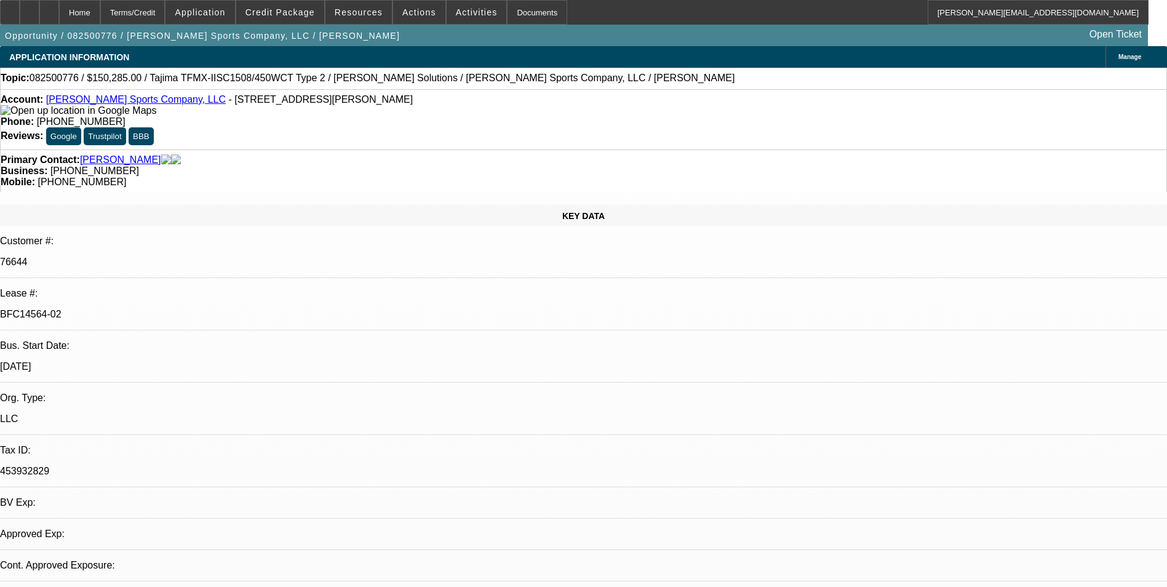
select select "0"
select select "2"
select select "0"
select select "2"
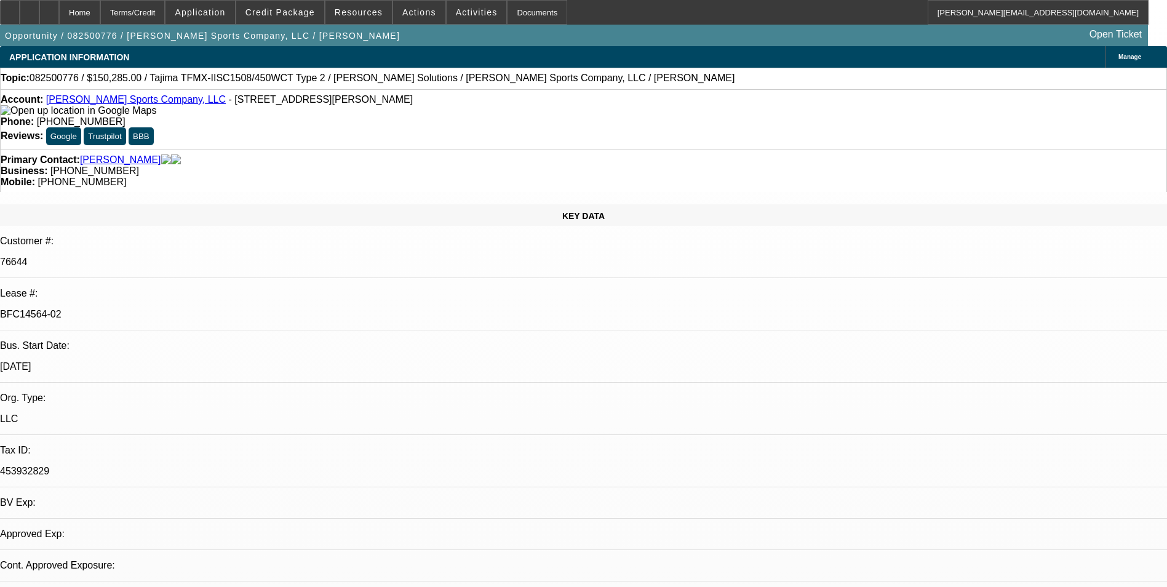
select select "0"
select select "2"
select select "0"
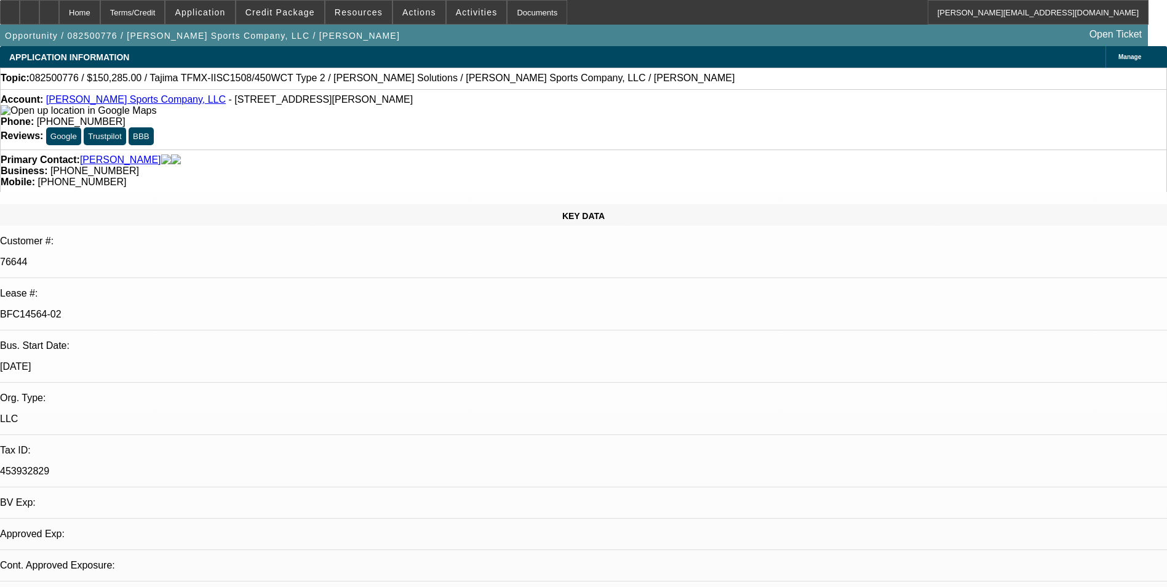
select select "2"
select select "0"
select select "1"
select select "2"
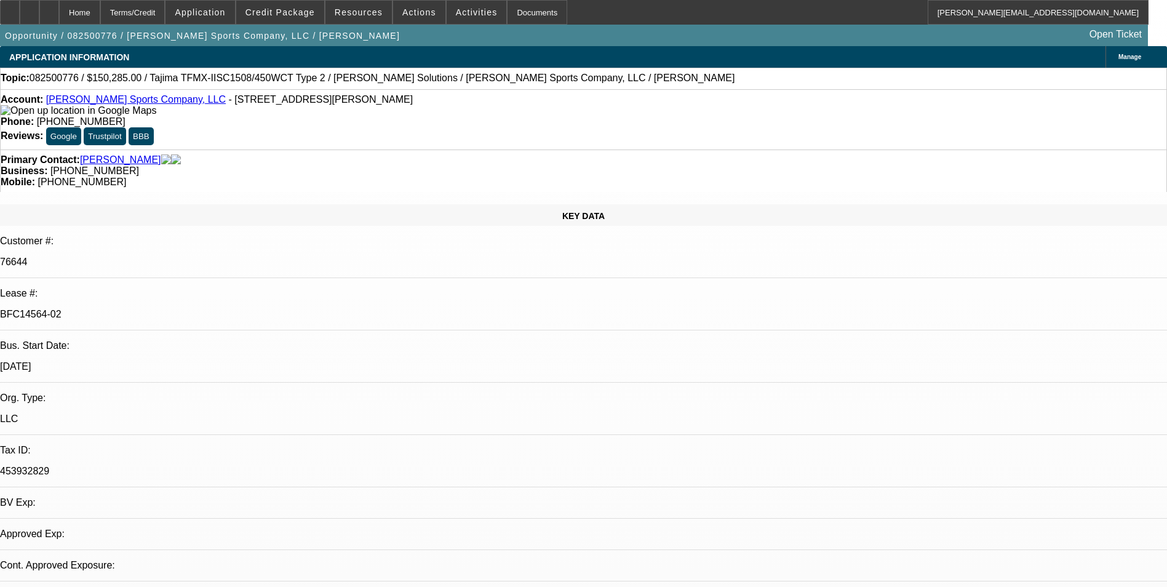
select select "1"
select select "2"
select select "1"
select select "2"
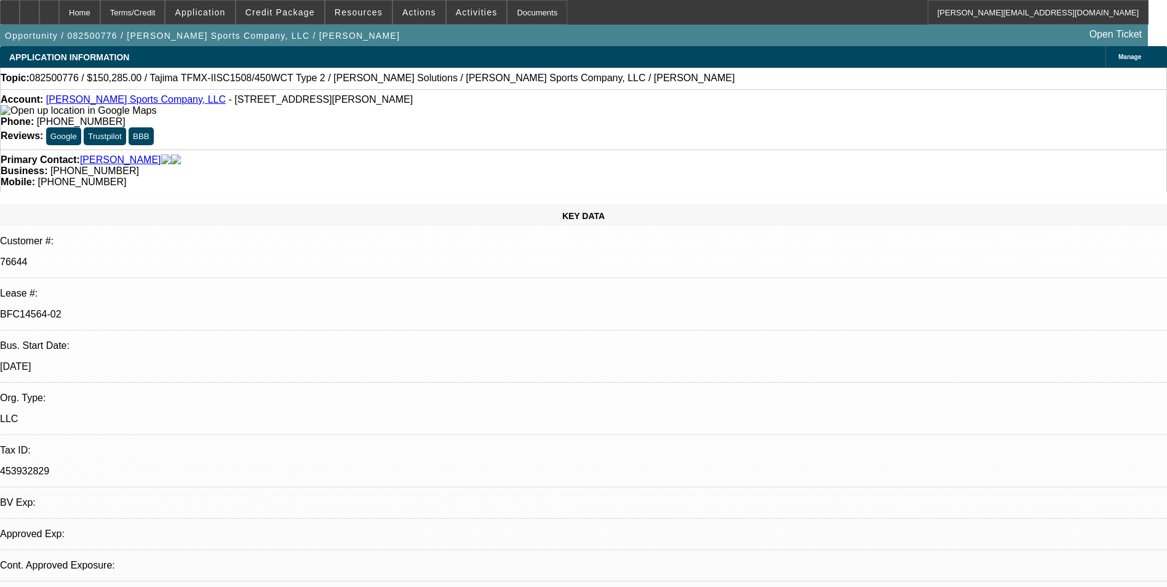
select select "2"
select select "1"
select select "2"
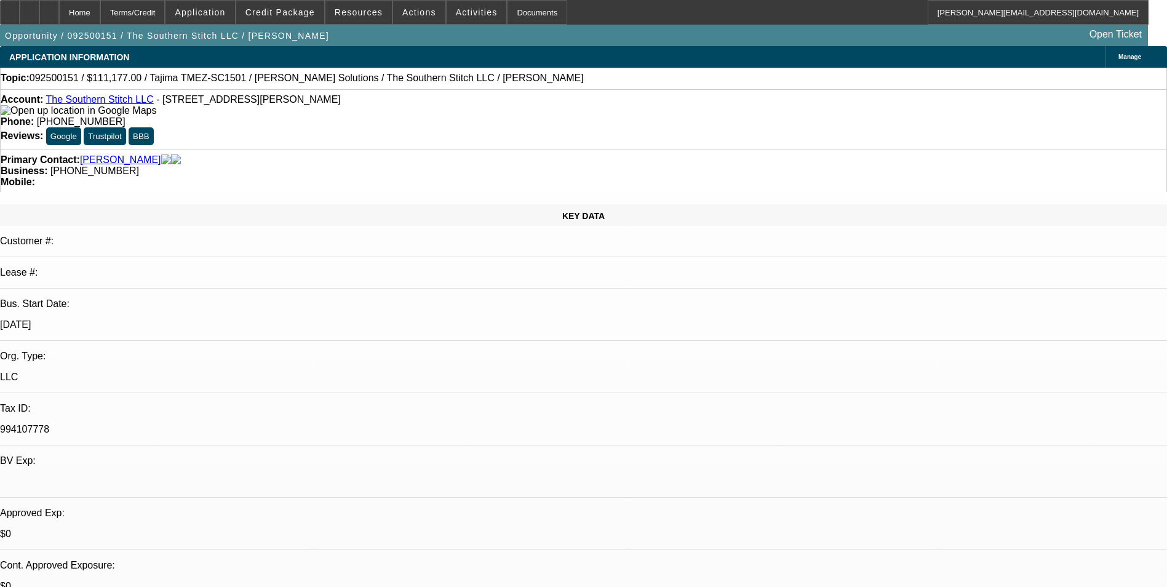
select select "0.1"
select select "2"
select select "0.1"
select select "4"
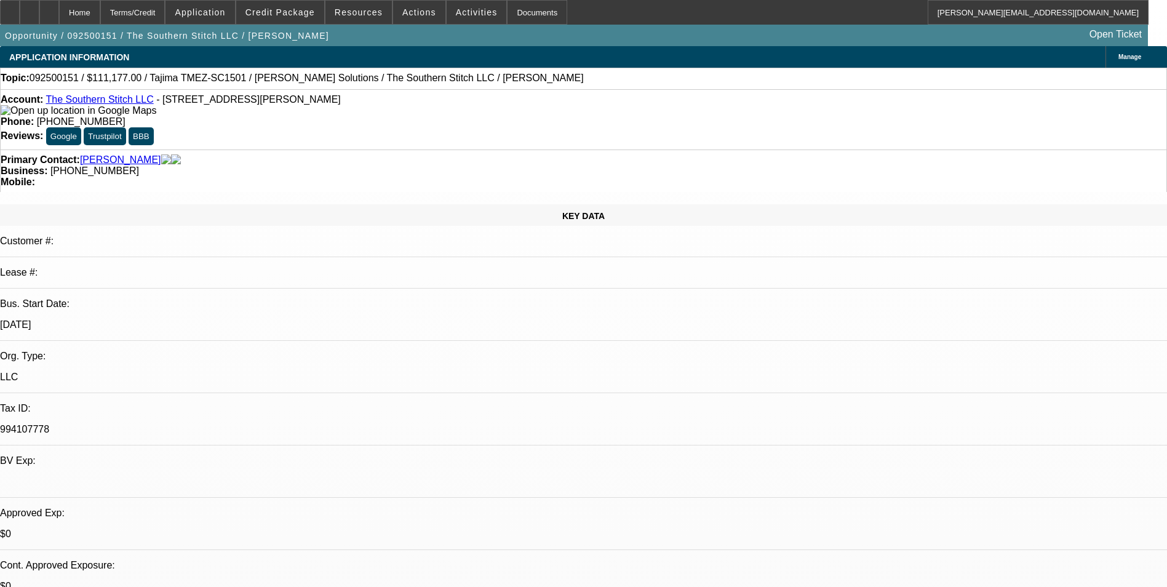
select select "0.1"
select select "2"
select select "0"
select select "6"
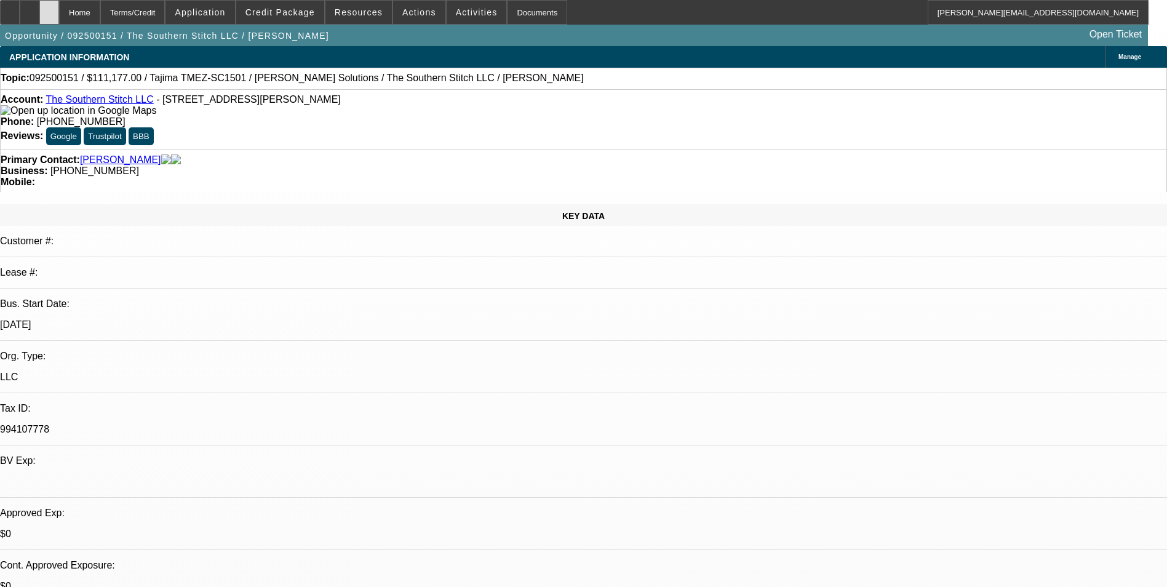
click at [59, 12] on div at bounding box center [49, 12] width 20 height 25
select select "0.2"
select select "2"
select select "0.1"
select select "0.2"
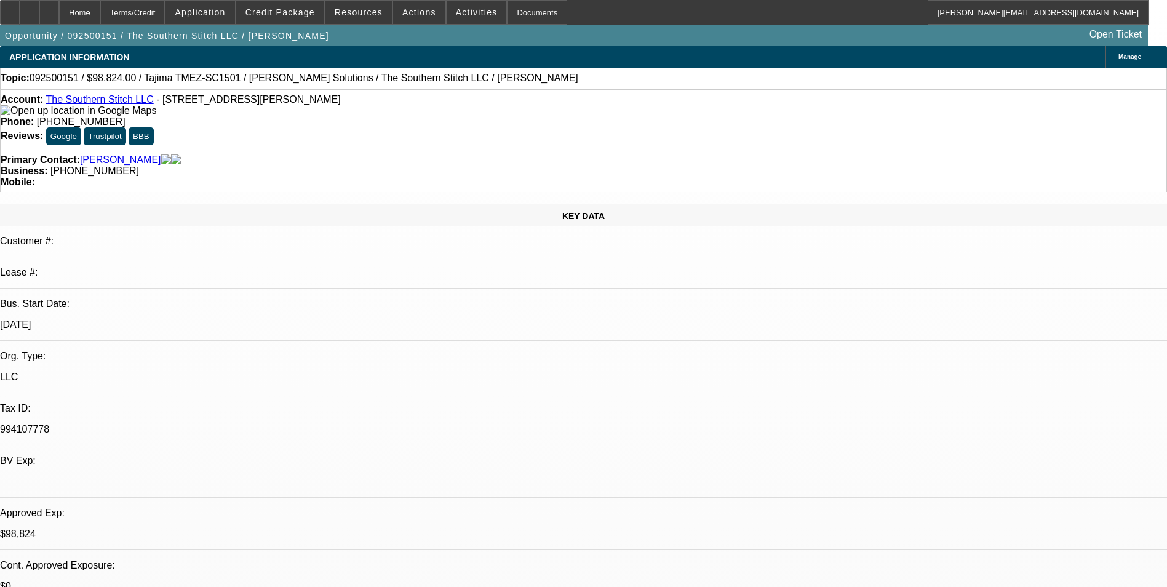
select select "2"
select select "0"
select select "0.1"
select select "2"
select select "0.1"
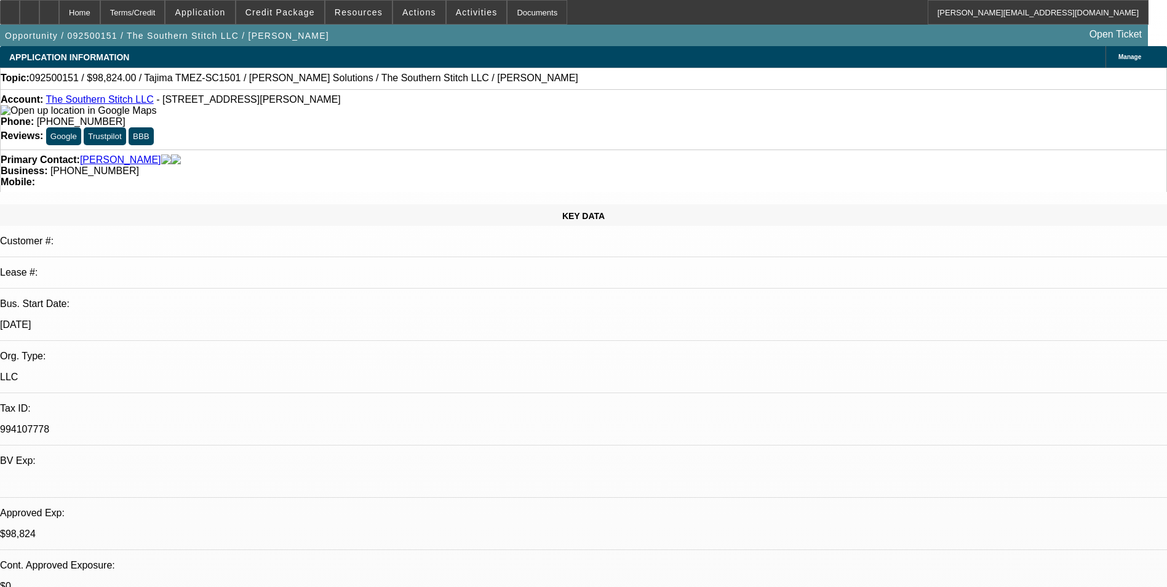
select select "0.1"
select select "2"
select select "0"
select select "1"
select select "2"
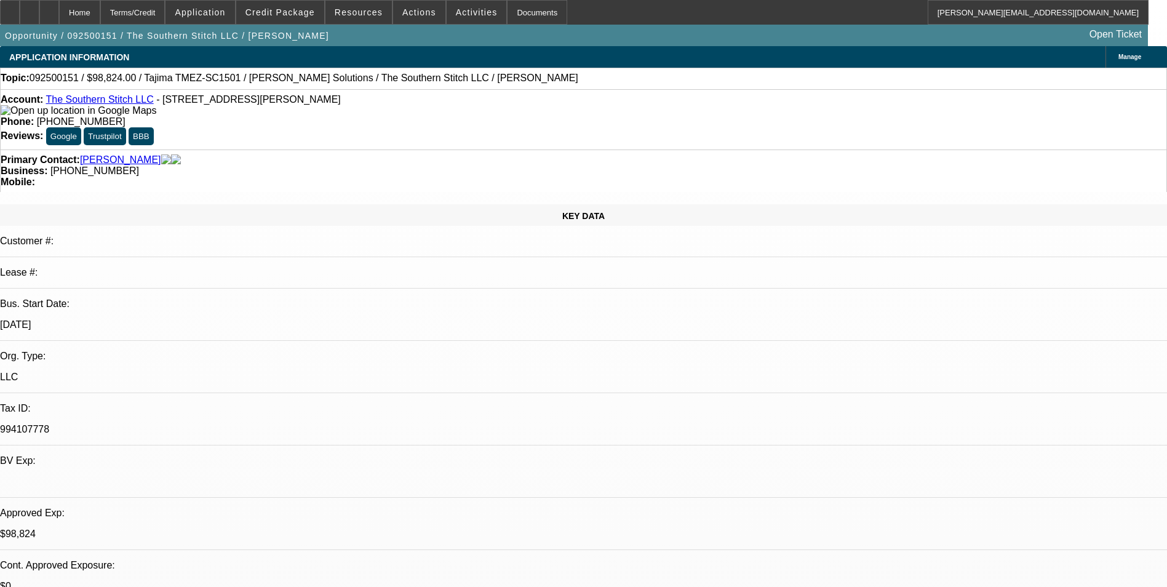
select select "4"
select select "1"
select select "2"
select select "6"
select select "1"
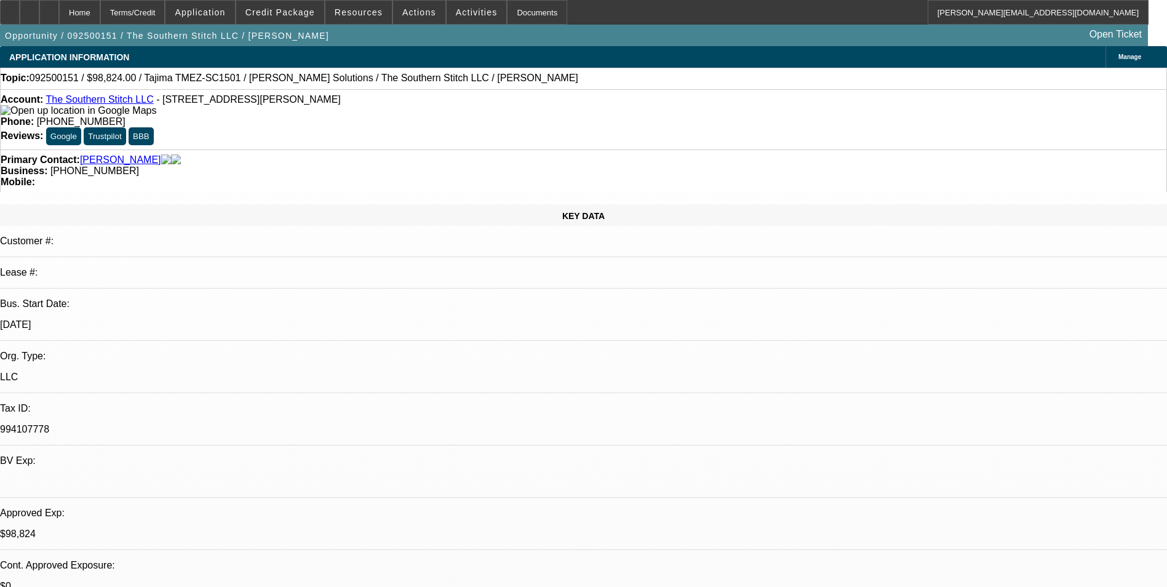
select select "2"
select select "4"
select select "1"
select select "2"
select select "6"
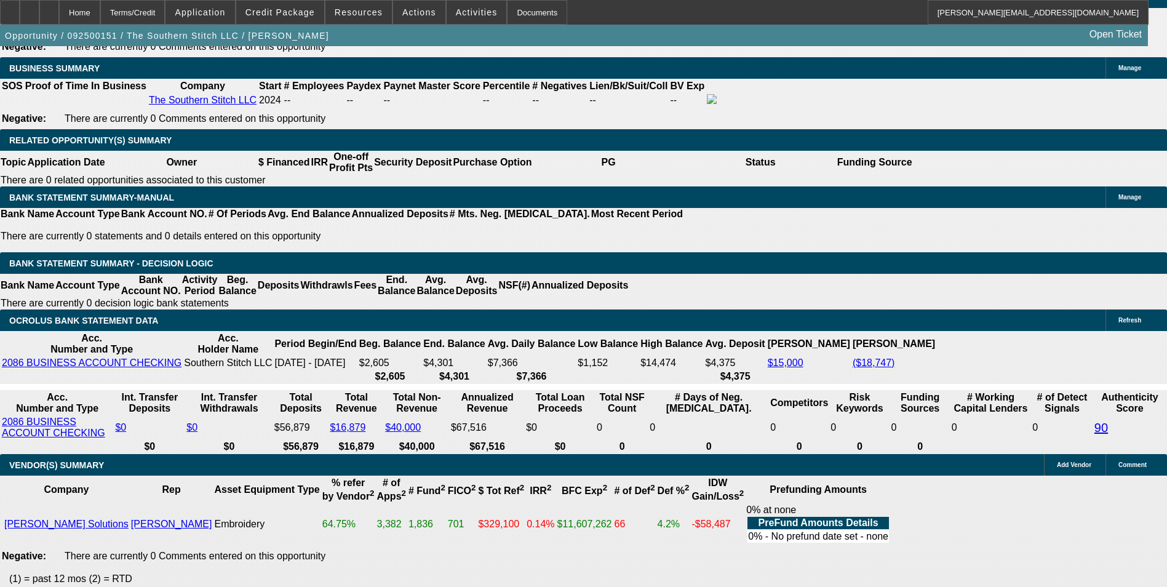
scroll to position [1906, 0]
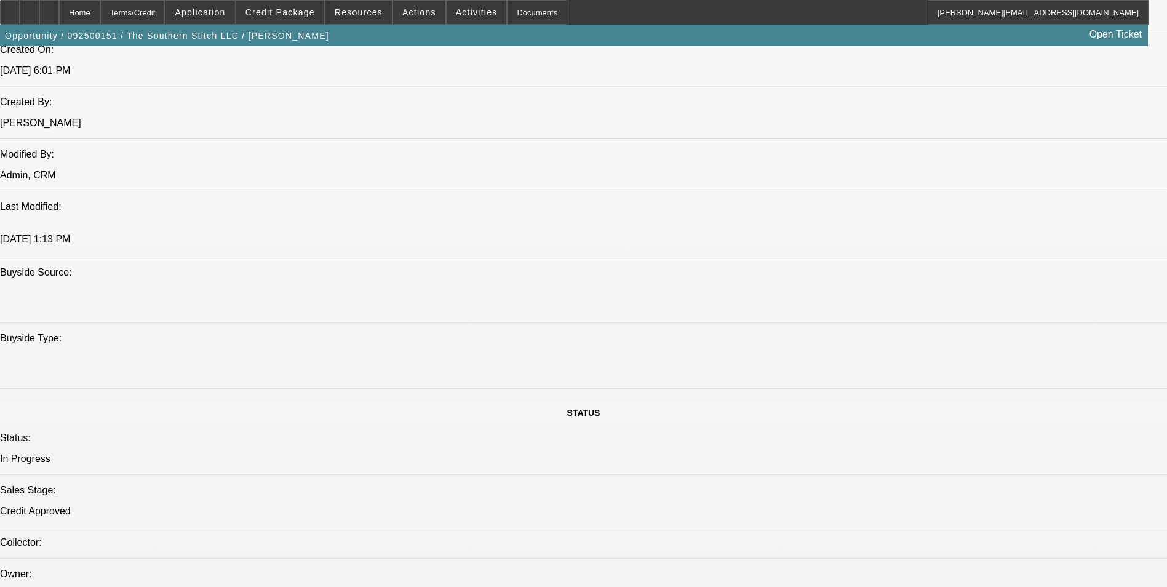
scroll to position [984, 0]
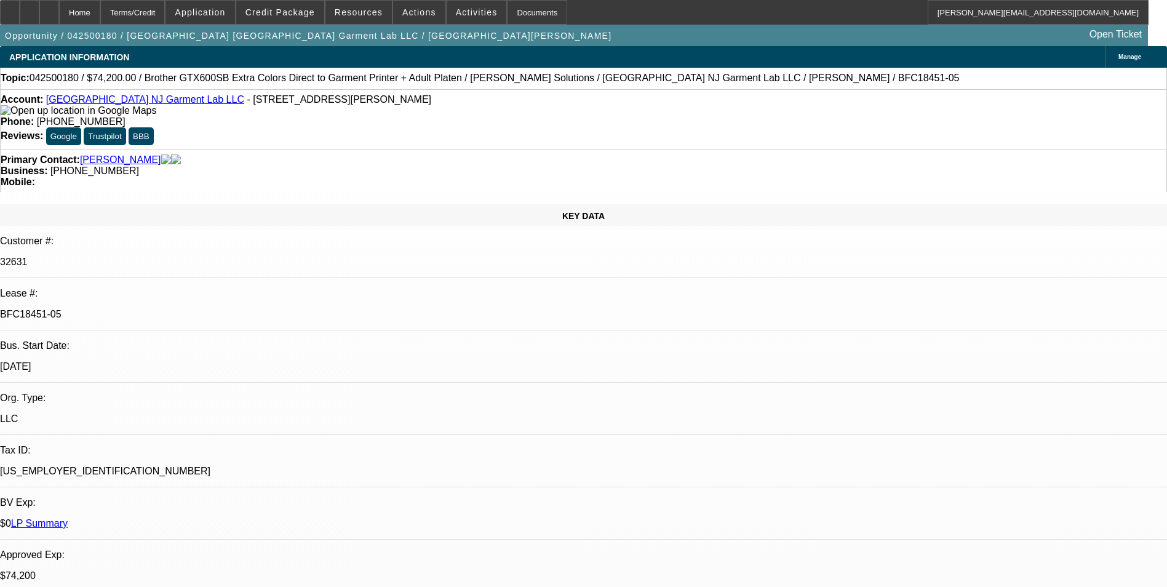
select select "0"
select select "6"
select select "0"
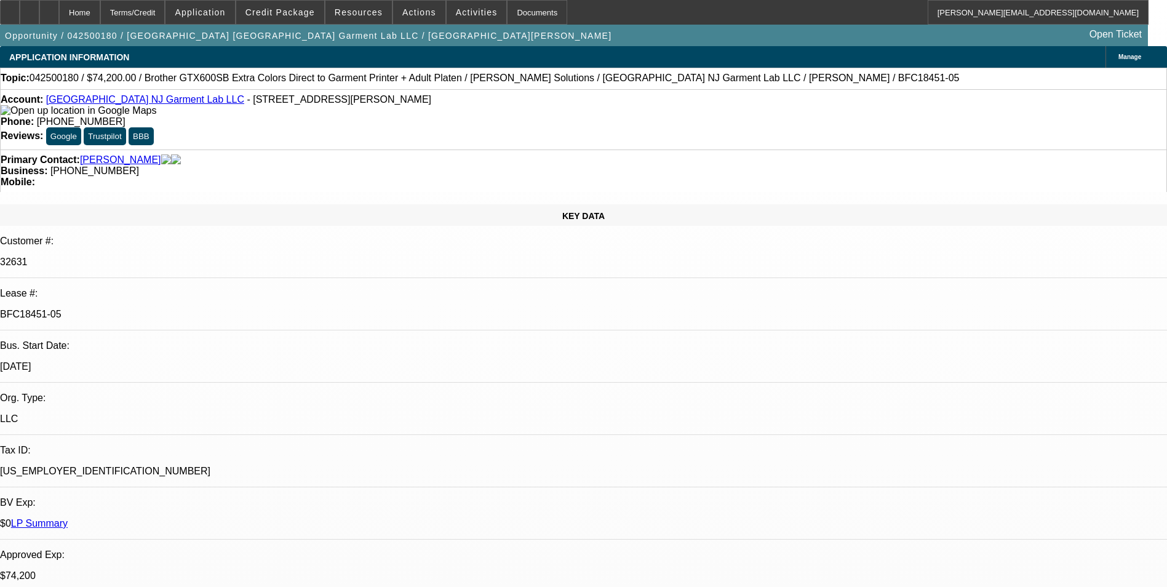
select select "0"
select select "6"
select select "0"
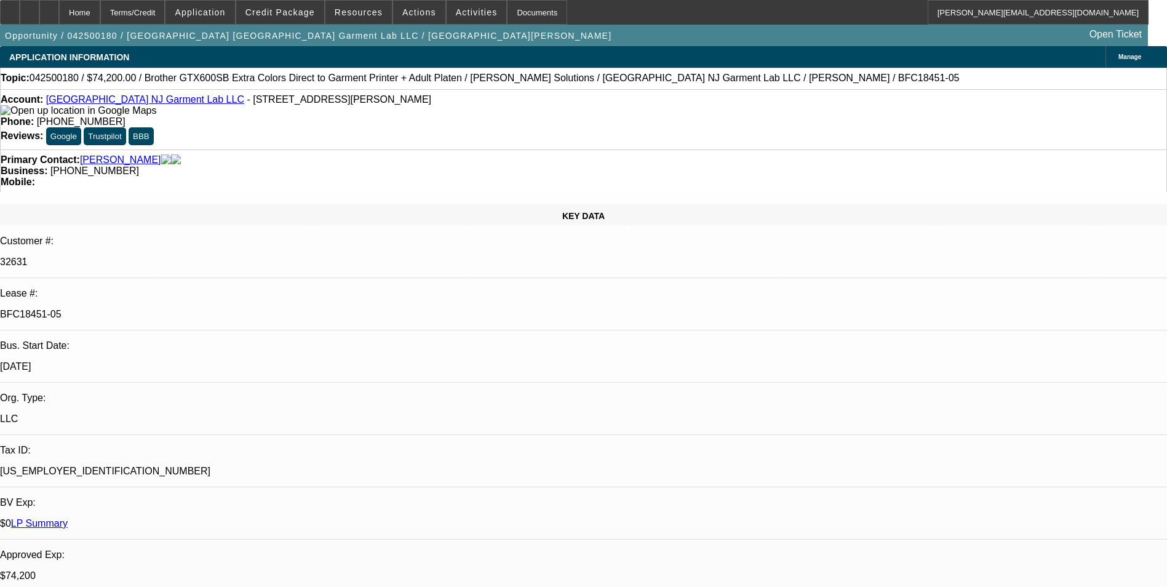
select select "0"
select select "6"
select select "0"
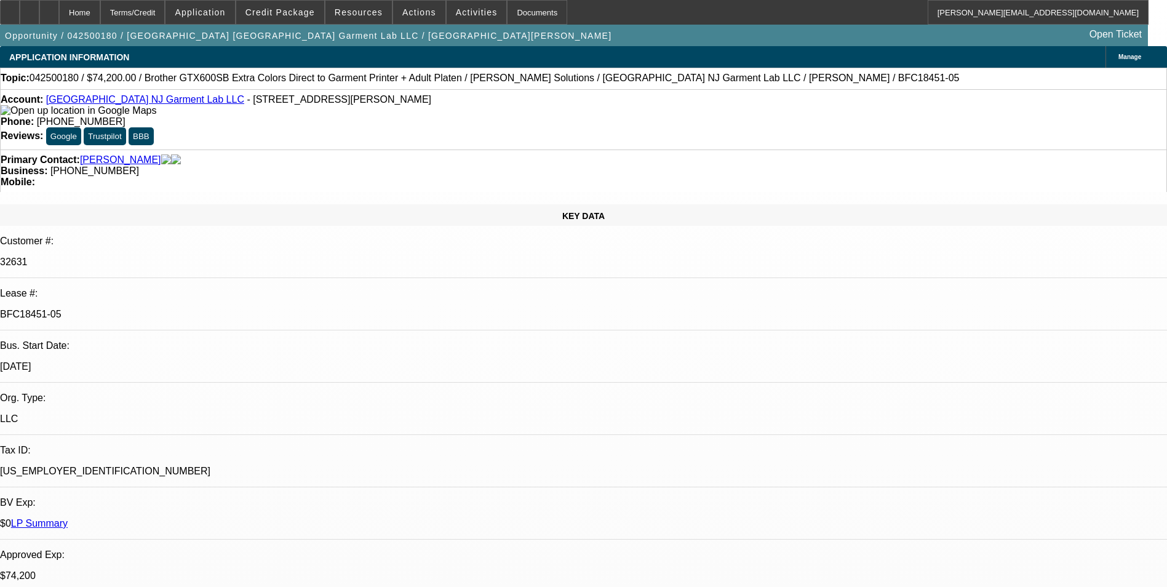
select select "6"
